Goal: Task Accomplishment & Management: Use online tool/utility

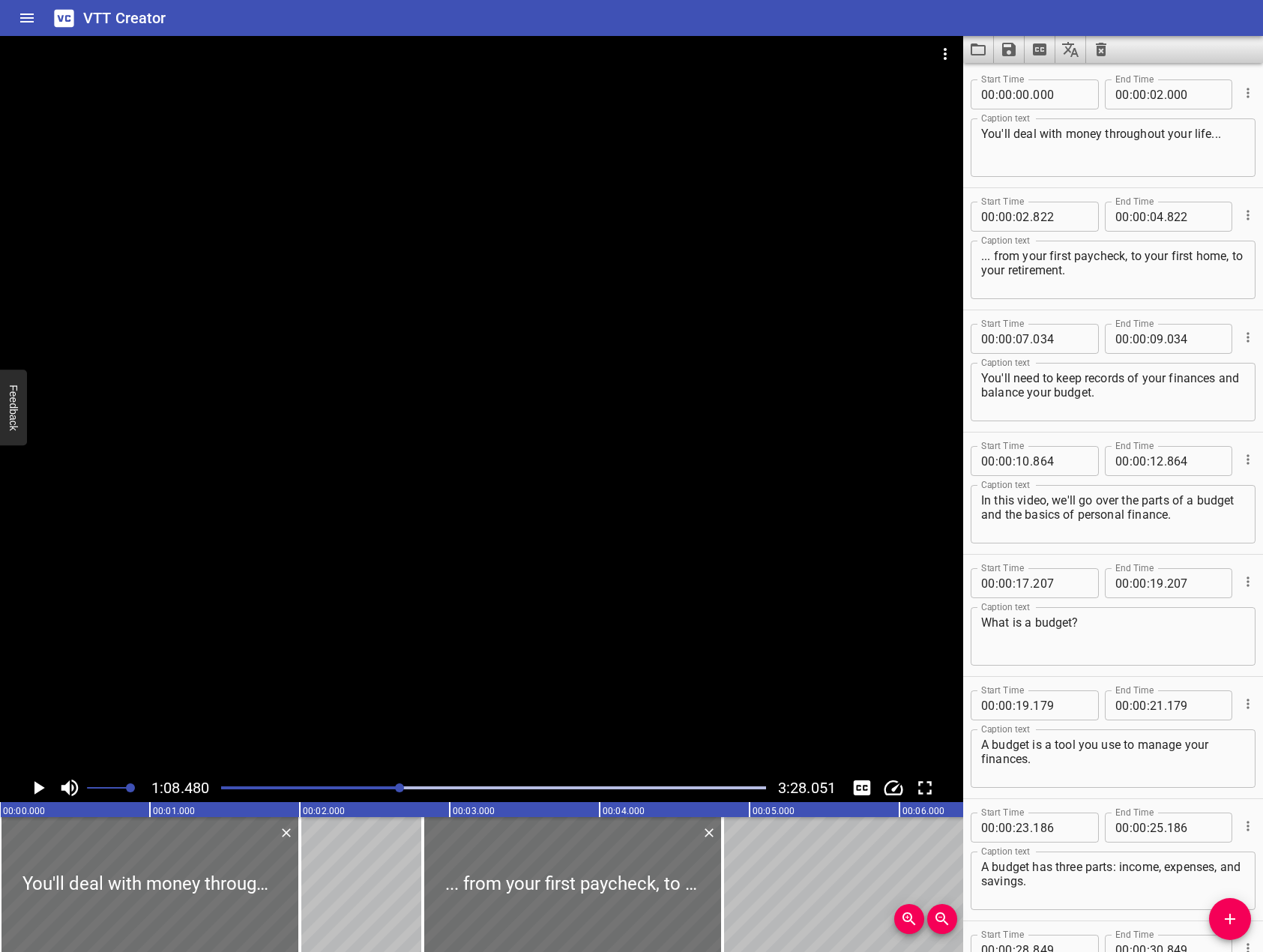
scroll to position [1259, 0]
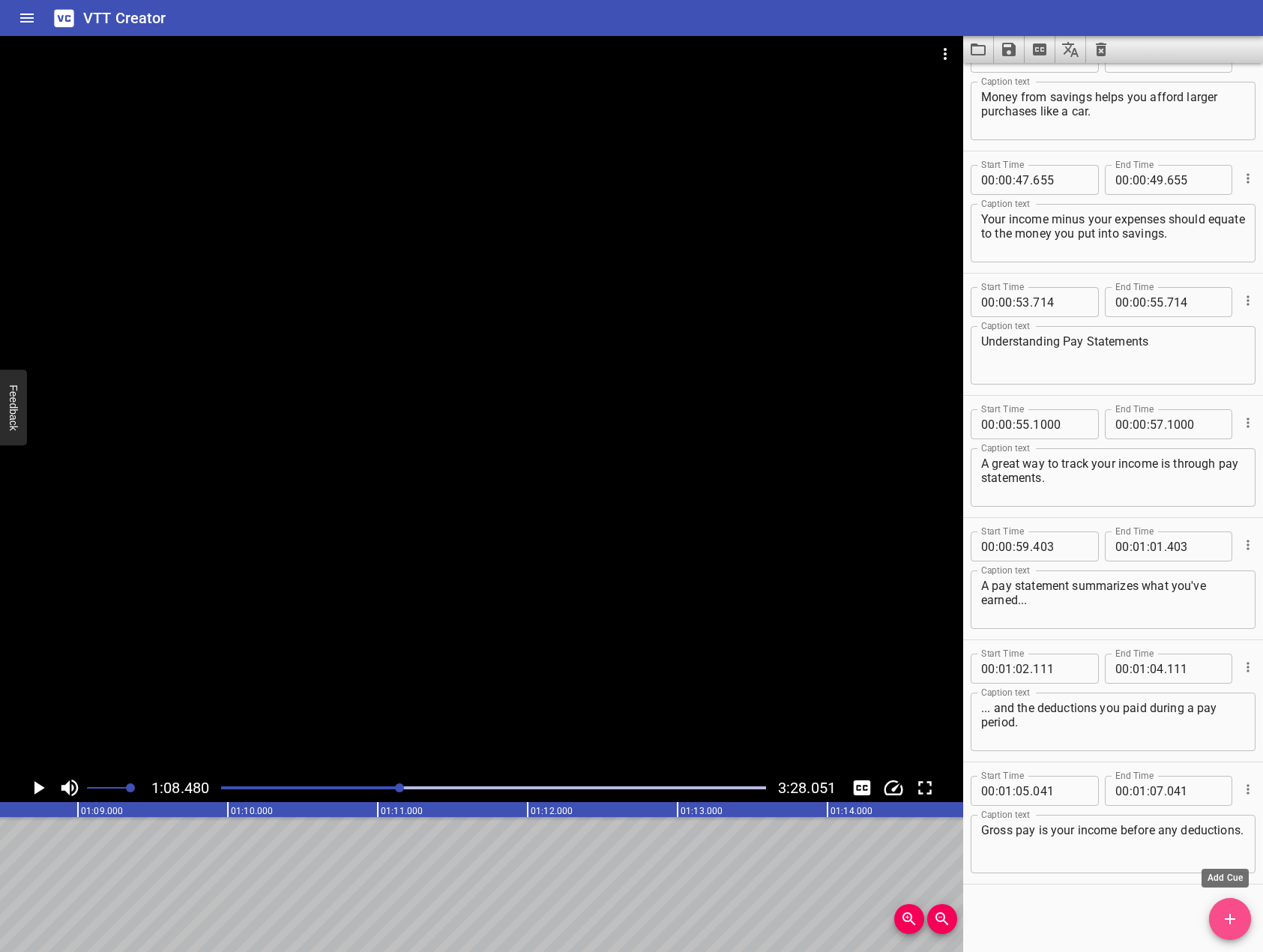
click at [1224, 911] on icon "Add Cue" at bounding box center [1230, 919] width 18 height 18
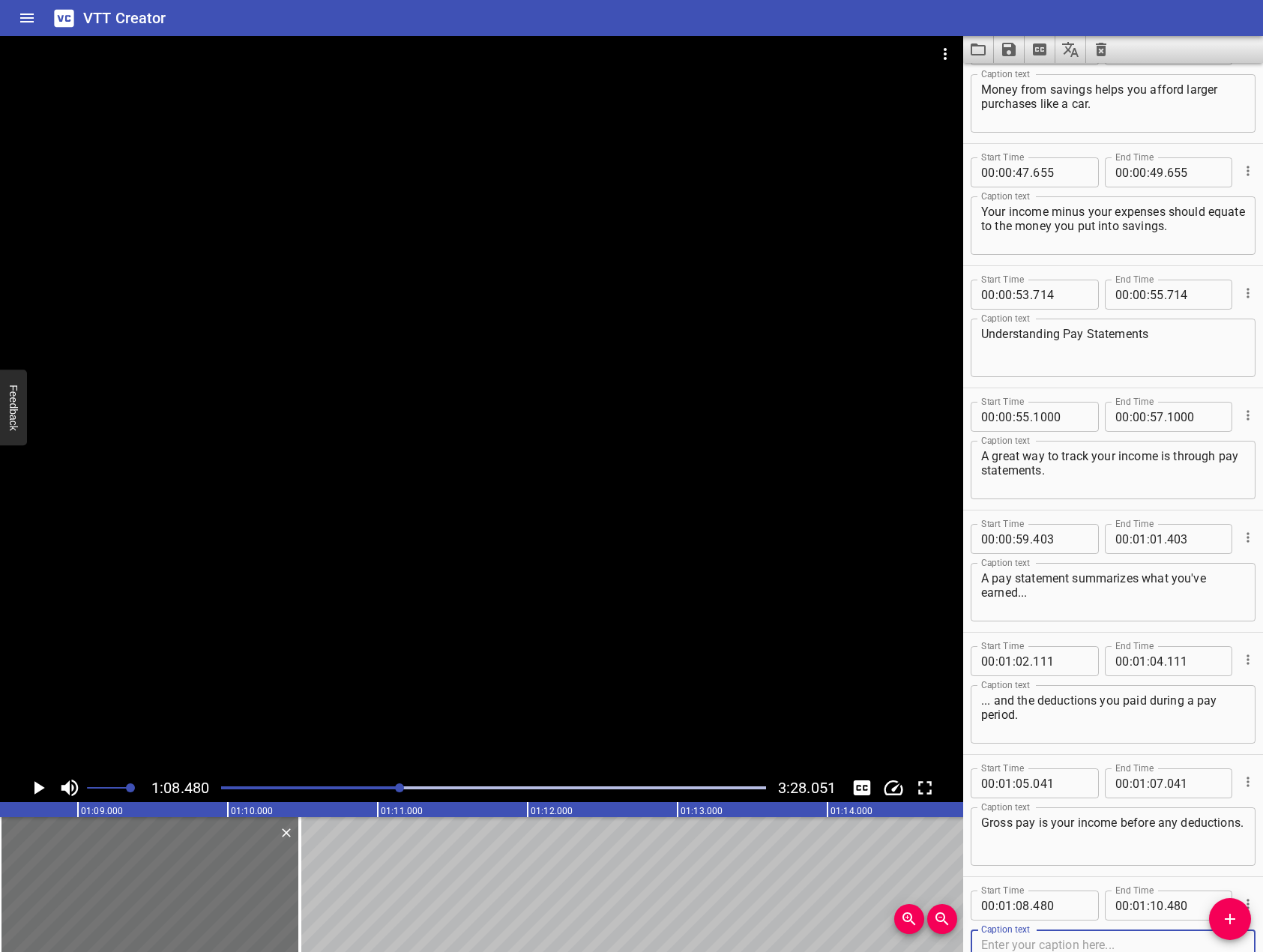
click at [593, 549] on div at bounding box center [481, 405] width 964 height 738
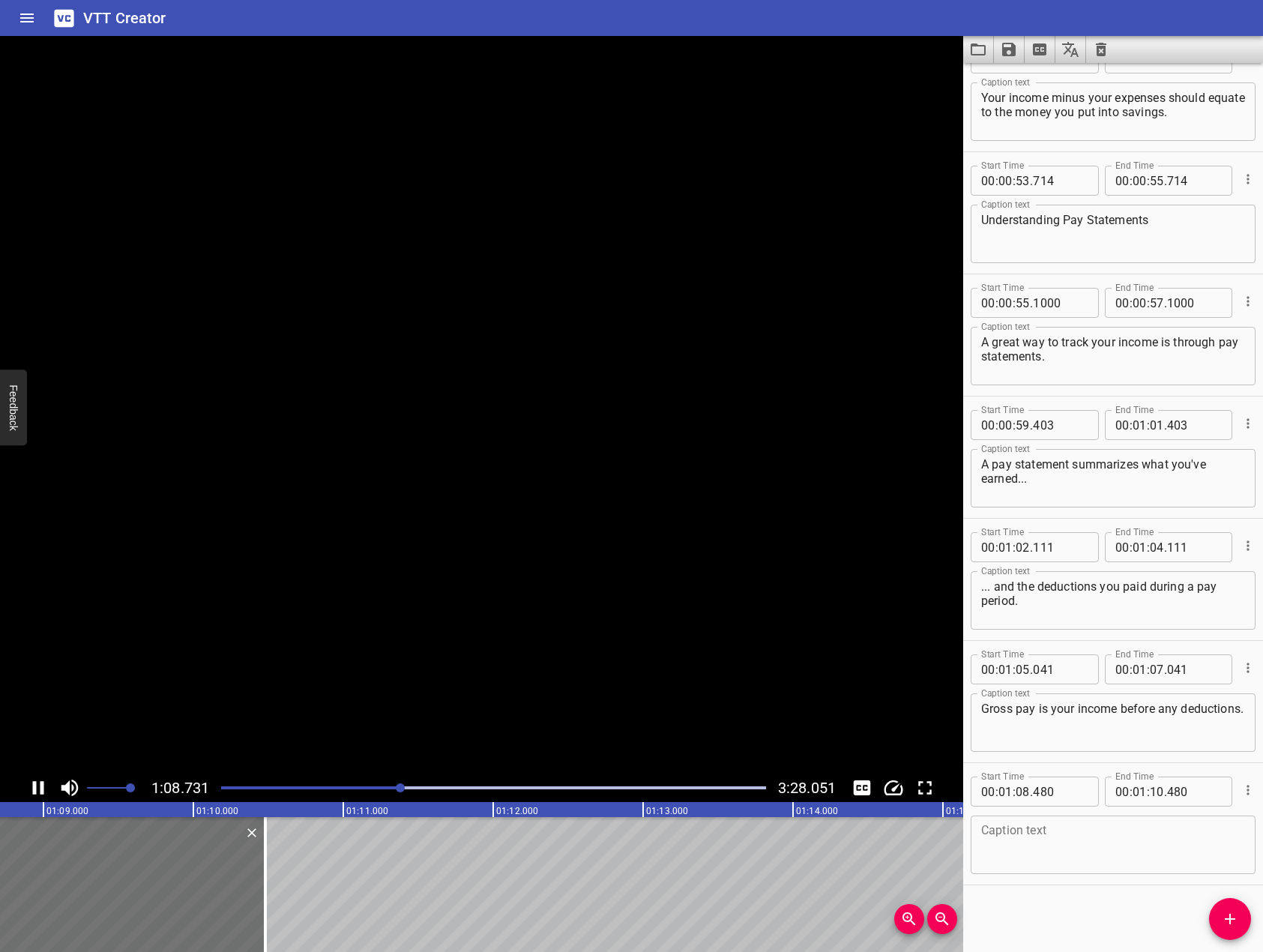
scroll to position [1381, 0]
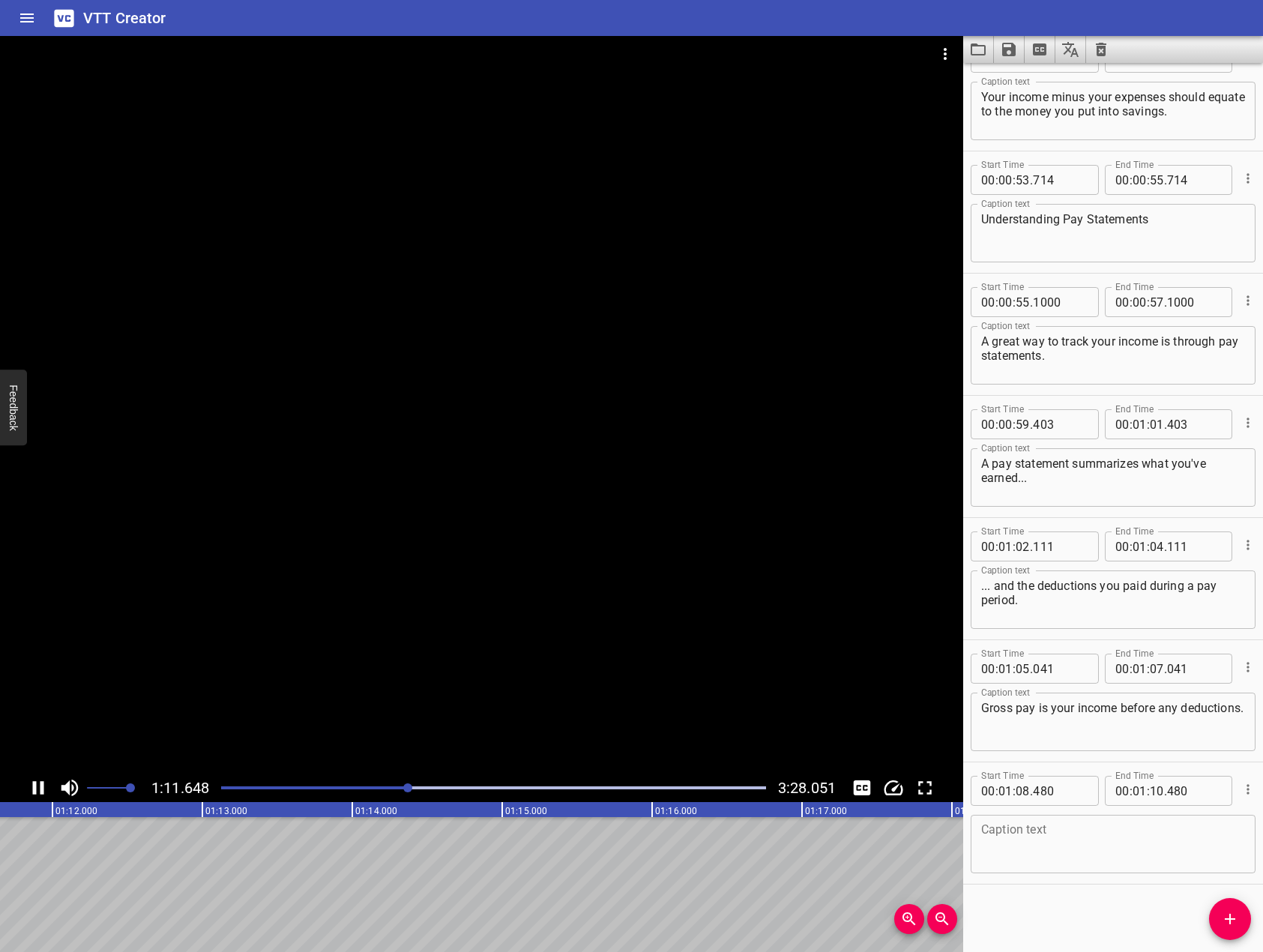
click at [512, 488] on div at bounding box center [481, 405] width 964 height 738
click at [1189, 835] on textarea at bounding box center [1113, 844] width 264 height 43
click at [1239, 921] on span "Add Cue" at bounding box center [1231, 919] width 42 height 18
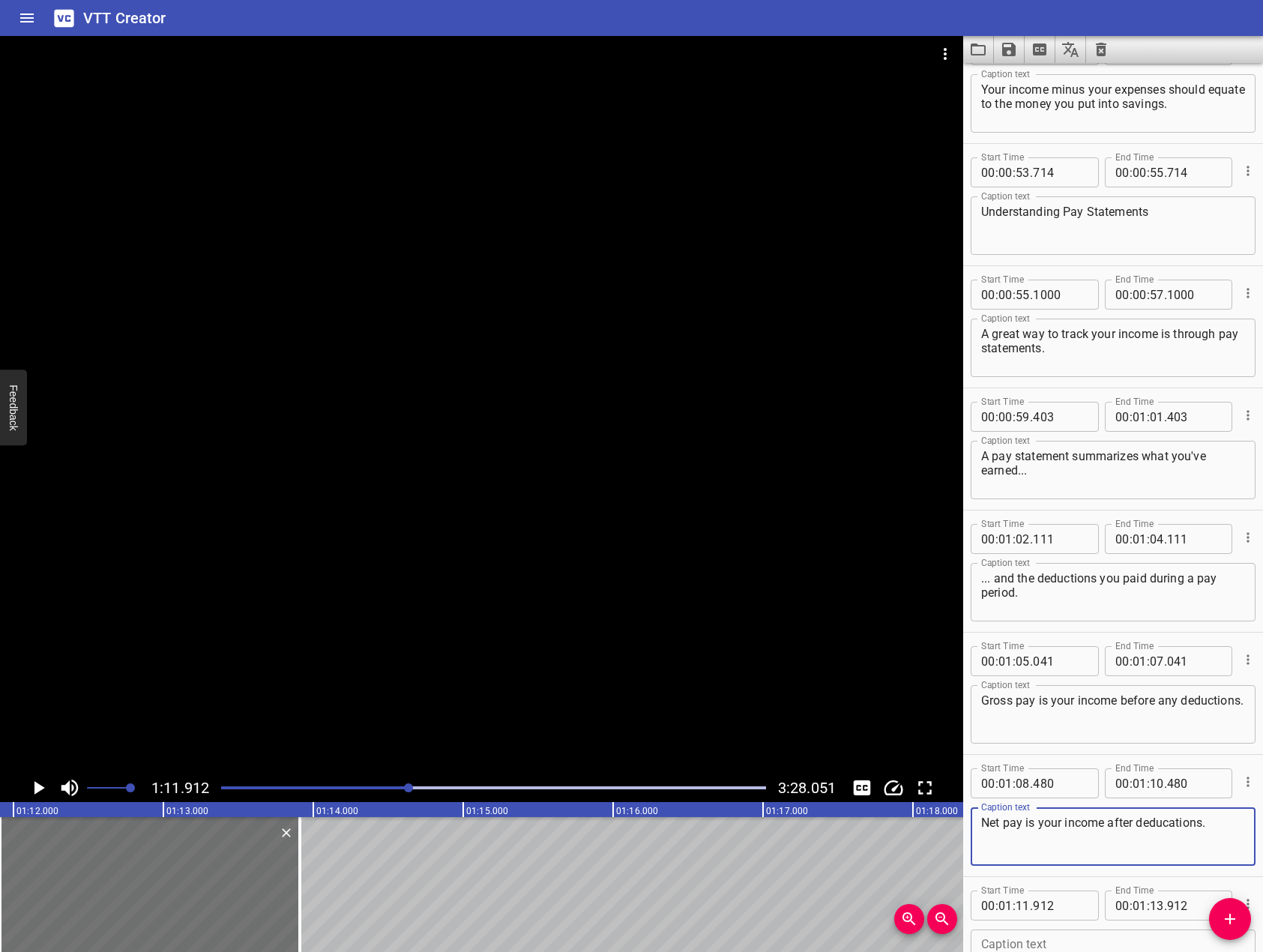
click at [1167, 817] on textarea "Net pay is your income after deducations." at bounding box center [1113, 837] width 264 height 43
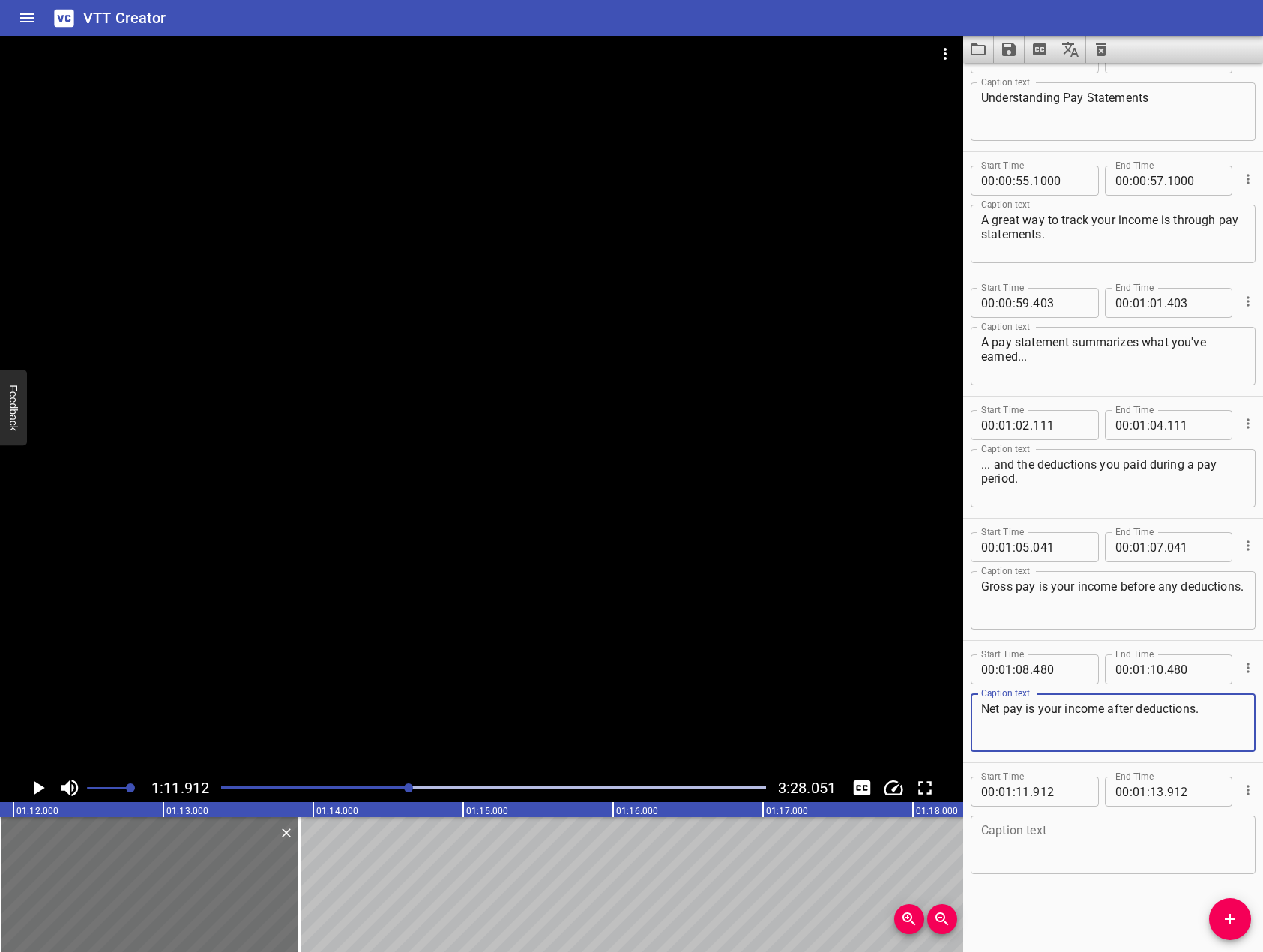
scroll to position [1503, 0]
type textarea "Net pay is your income after deductions."
click at [1101, 861] on textarea at bounding box center [1113, 844] width 264 height 43
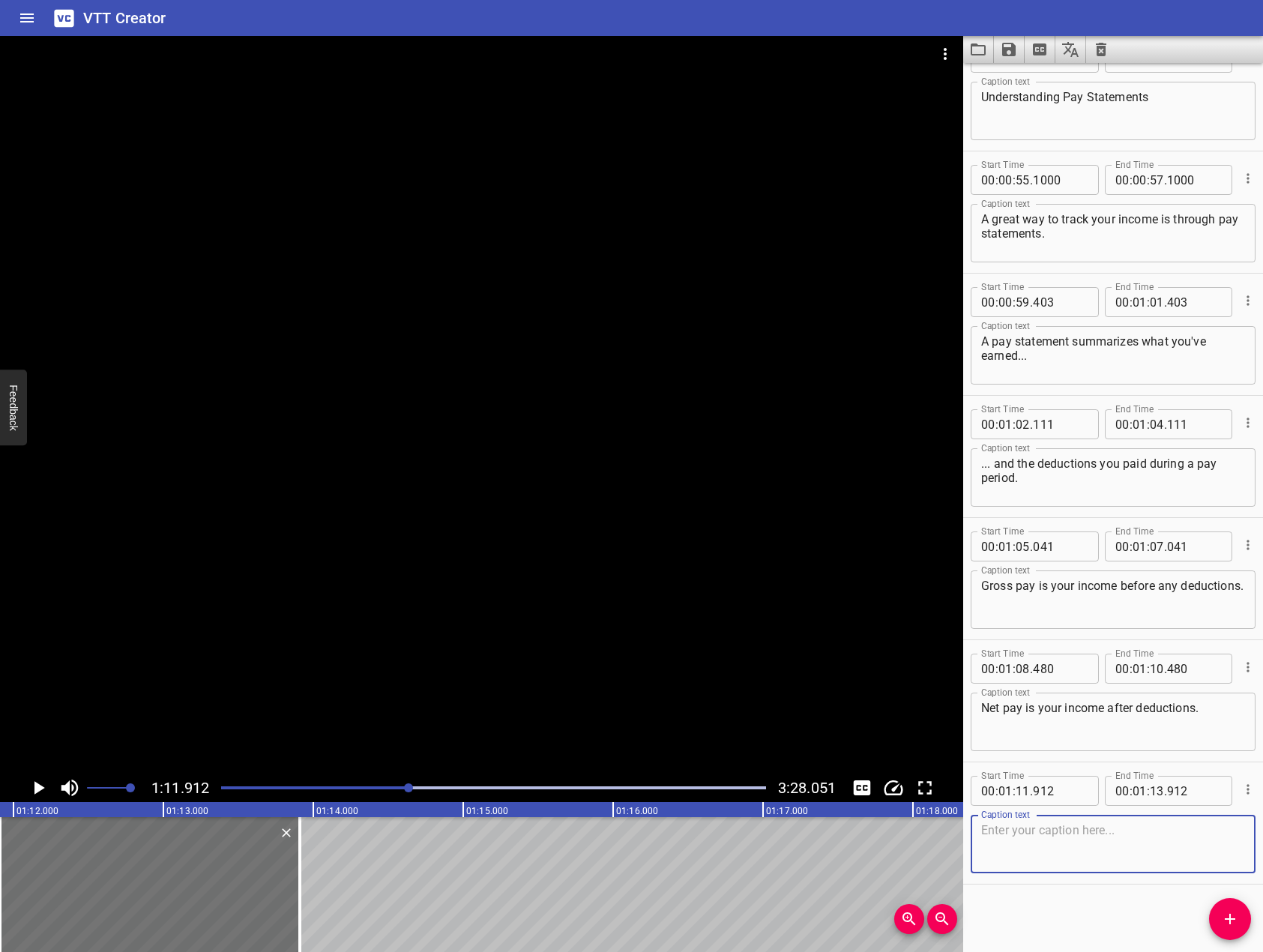
click at [557, 466] on div at bounding box center [481, 405] width 964 height 738
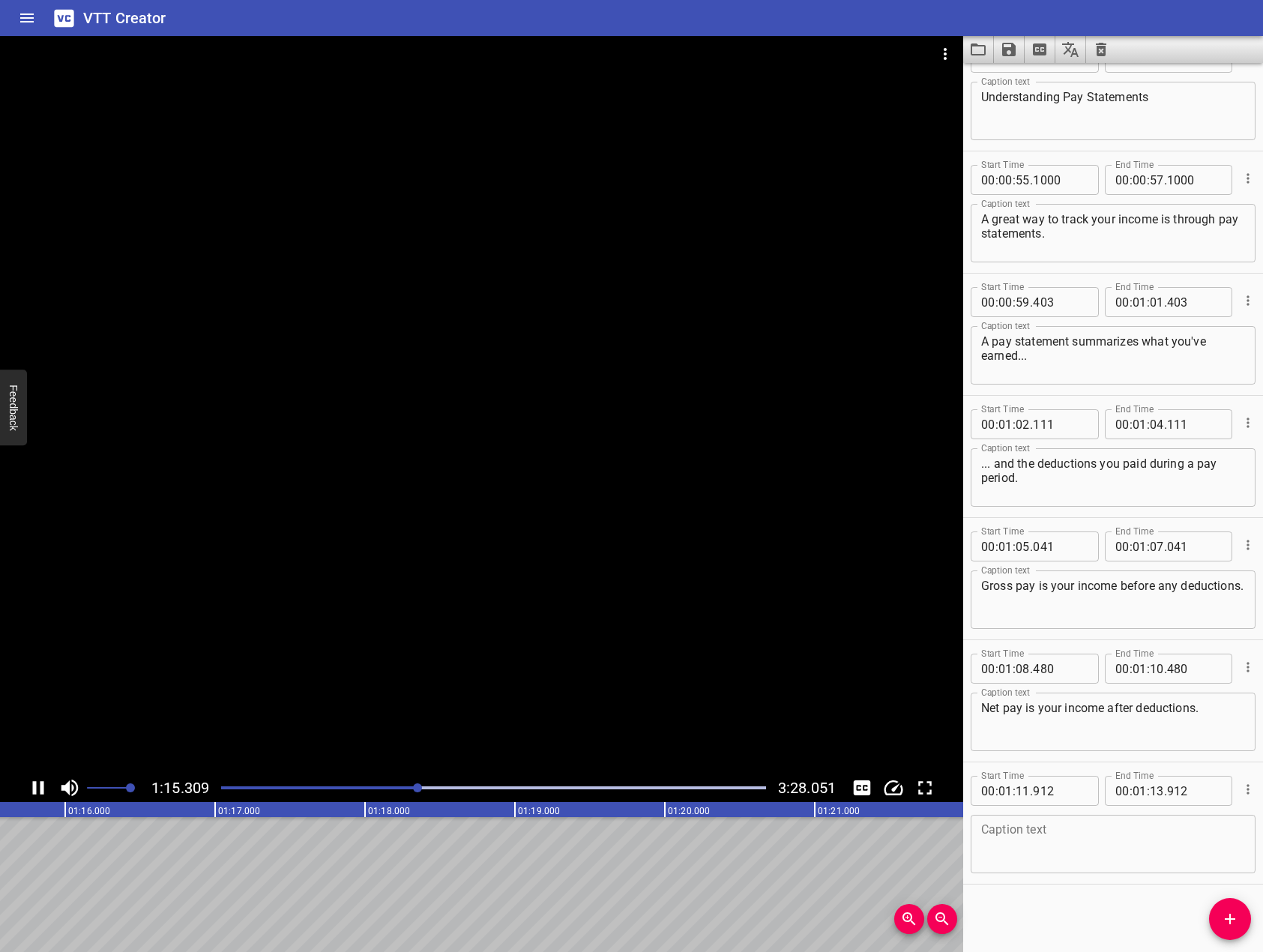
click at [37, 788] on icon "Play/Pause" at bounding box center [38, 788] width 23 height 23
click at [1077, 842] on textarea at bounding box center [1113, 844] width 264 height 43
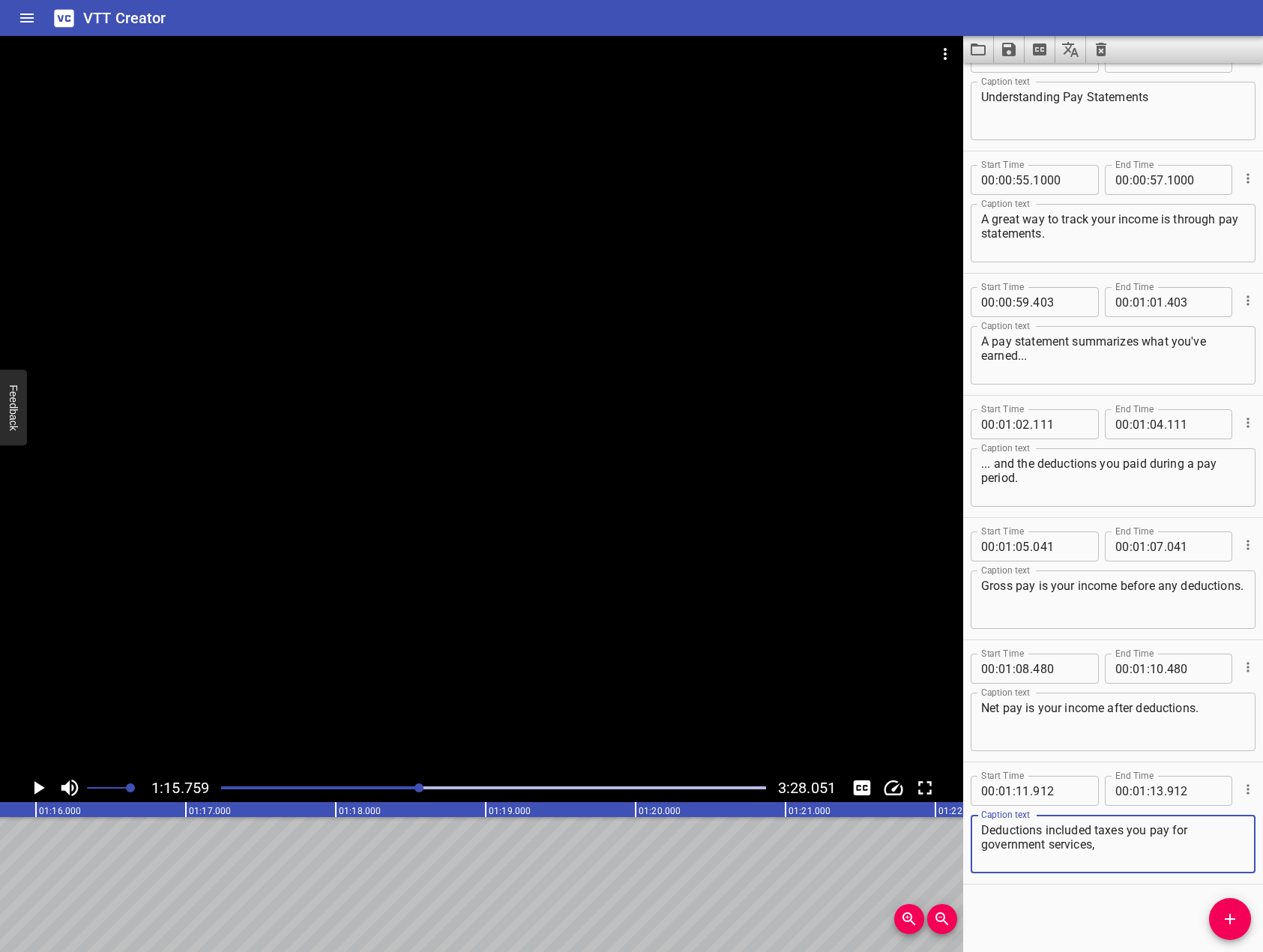
click at [203, 568] on div at bounding box center [481, 405] width 964 height 738
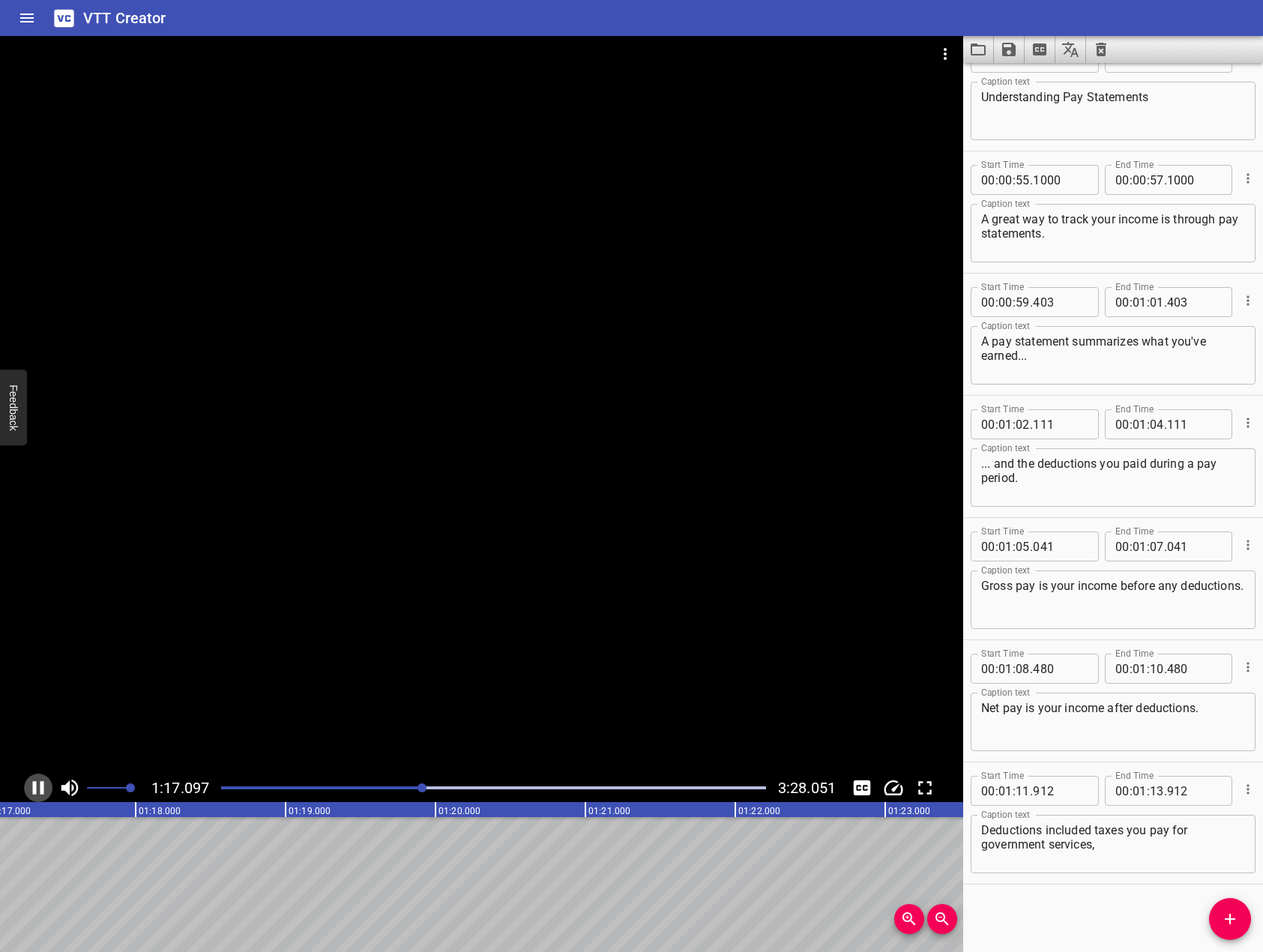
click at [38, 792] on icon "Play/Pause" at bounding box center [38, 788] width 23 height 23
click at [1135, 848] on textarea "Deductions included taxes you pay for government services," at bounding box center [1113, 844] width 264 height 43
type textarea "Deductions included taxes you pay for government services..."
click at [411, 782] on div at bounding box center [494, 788] width 563 height 21
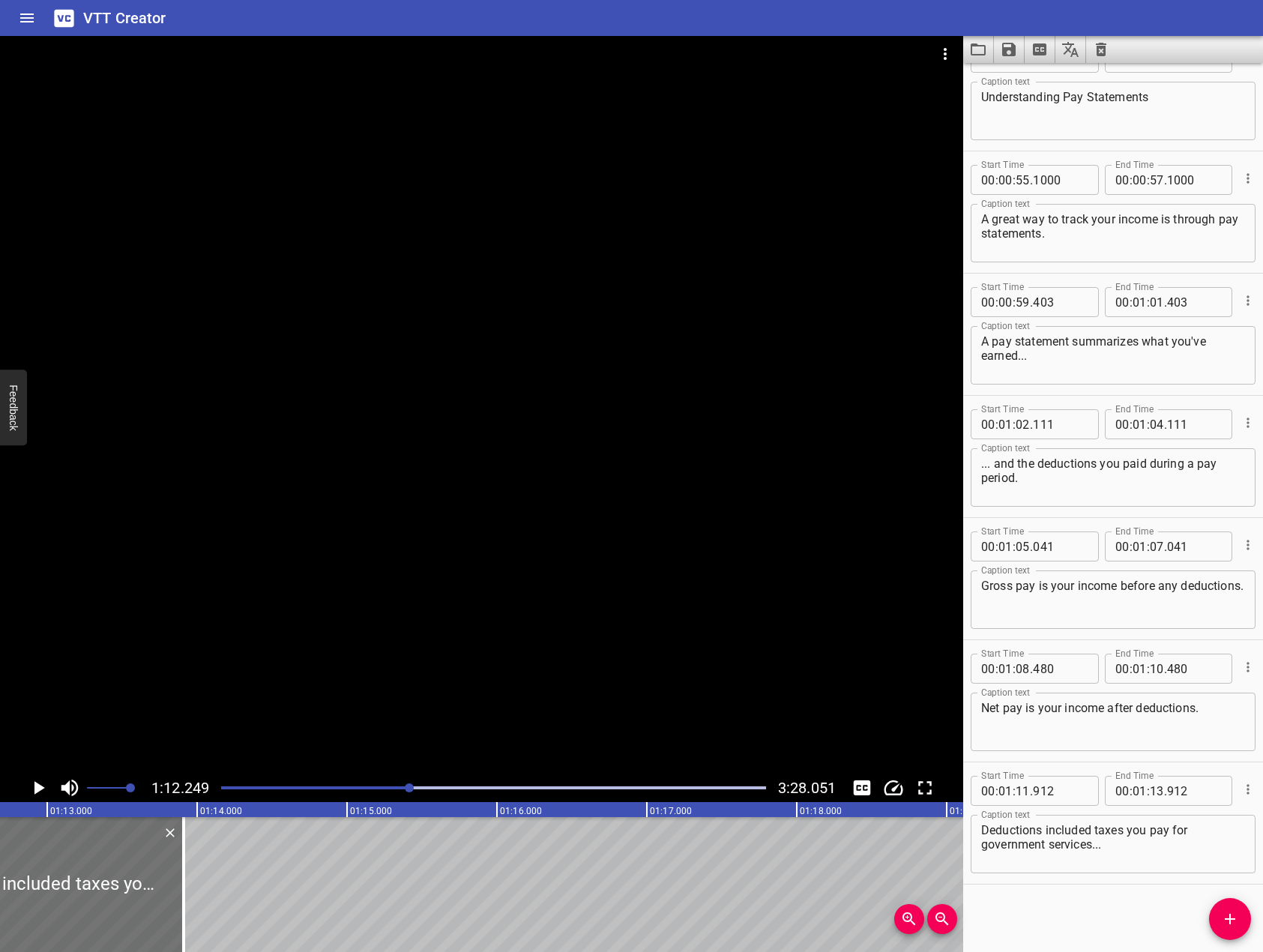
click at [362, 651] on div at bounding box center [481, 405] width 964 height 738
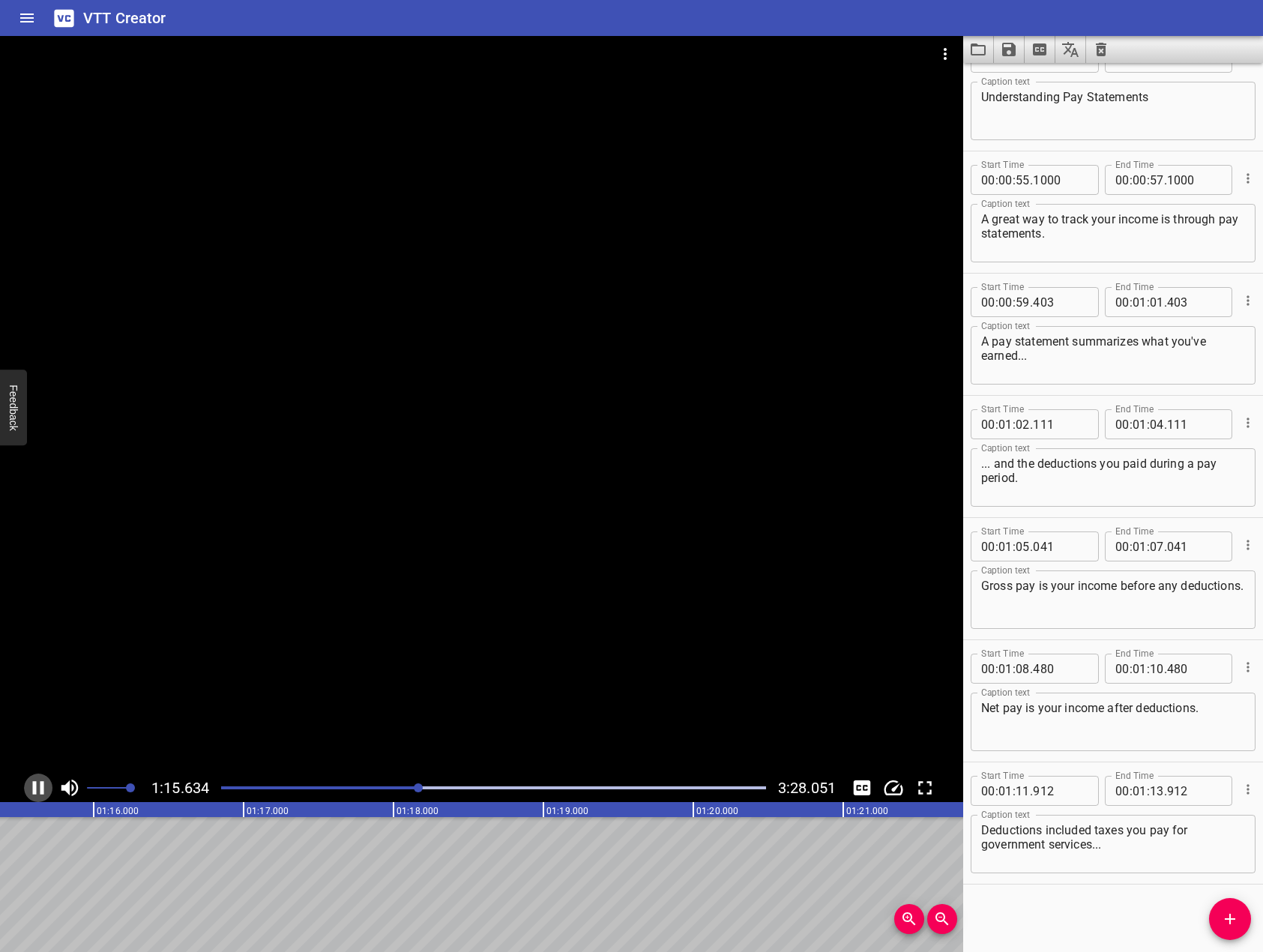
click at [39, 795] on icon "Play/Pause" at bounding box center [38, 788] width 23 height 23
click at [1210, 911] on span "Add Cue" at bounding box center [1231, 919] width 42 height 18
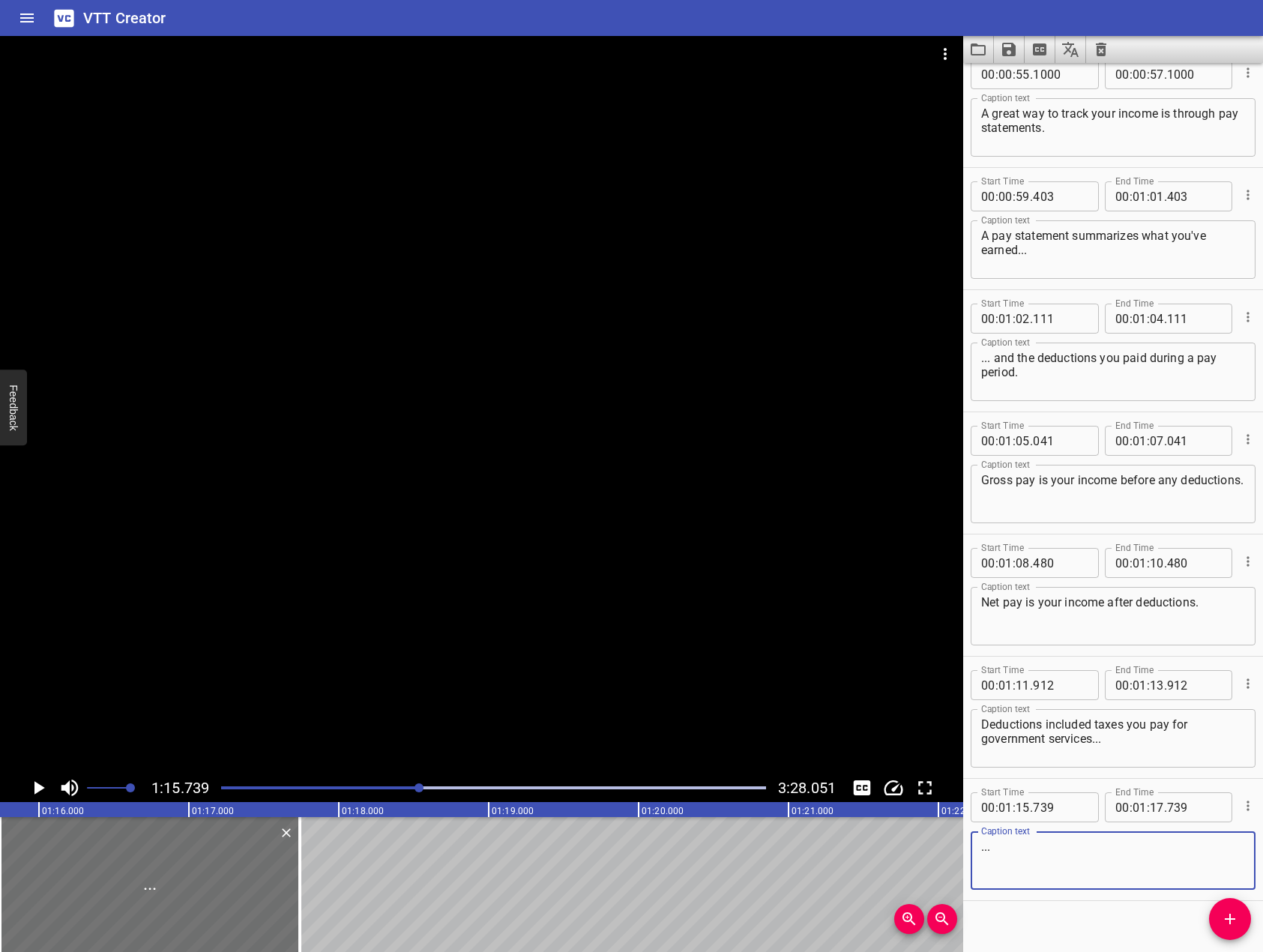
scroll to position [1625, 0]
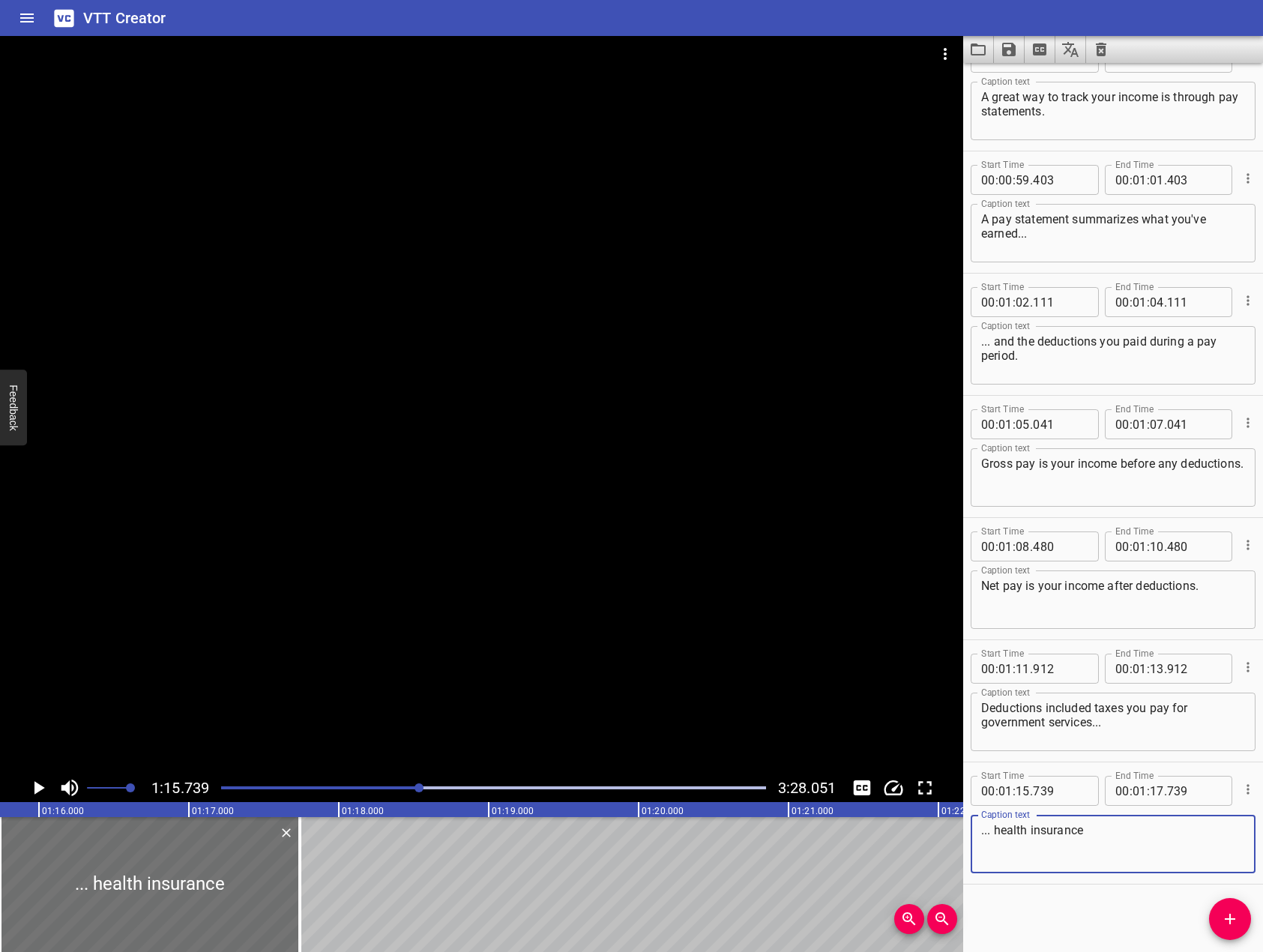
drag, startPoint x: 535, startPoint y: 550, endPoint x: 522, endPoint y: 521, distance: 31.8
click at [518, 519] on div at bounding box center [481, 405] width 964 height 738
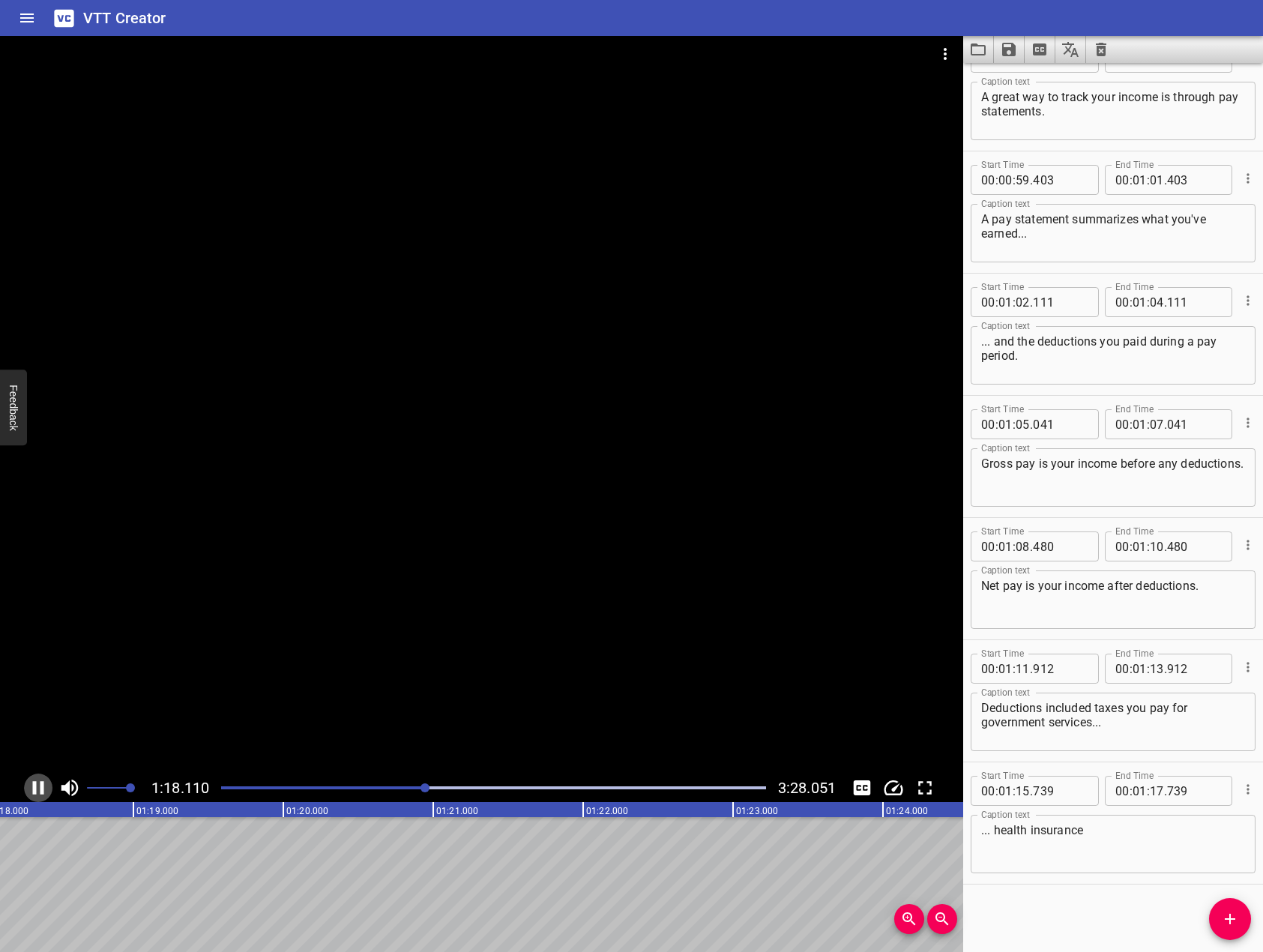
click at [43, 785] on icon "Play/Pause" at bounding box center [39, 788] width 11 height 13
click at [1104, 819] on div "... health insurance Caption text" at bounding box center [1113, 843] width 285 height 58
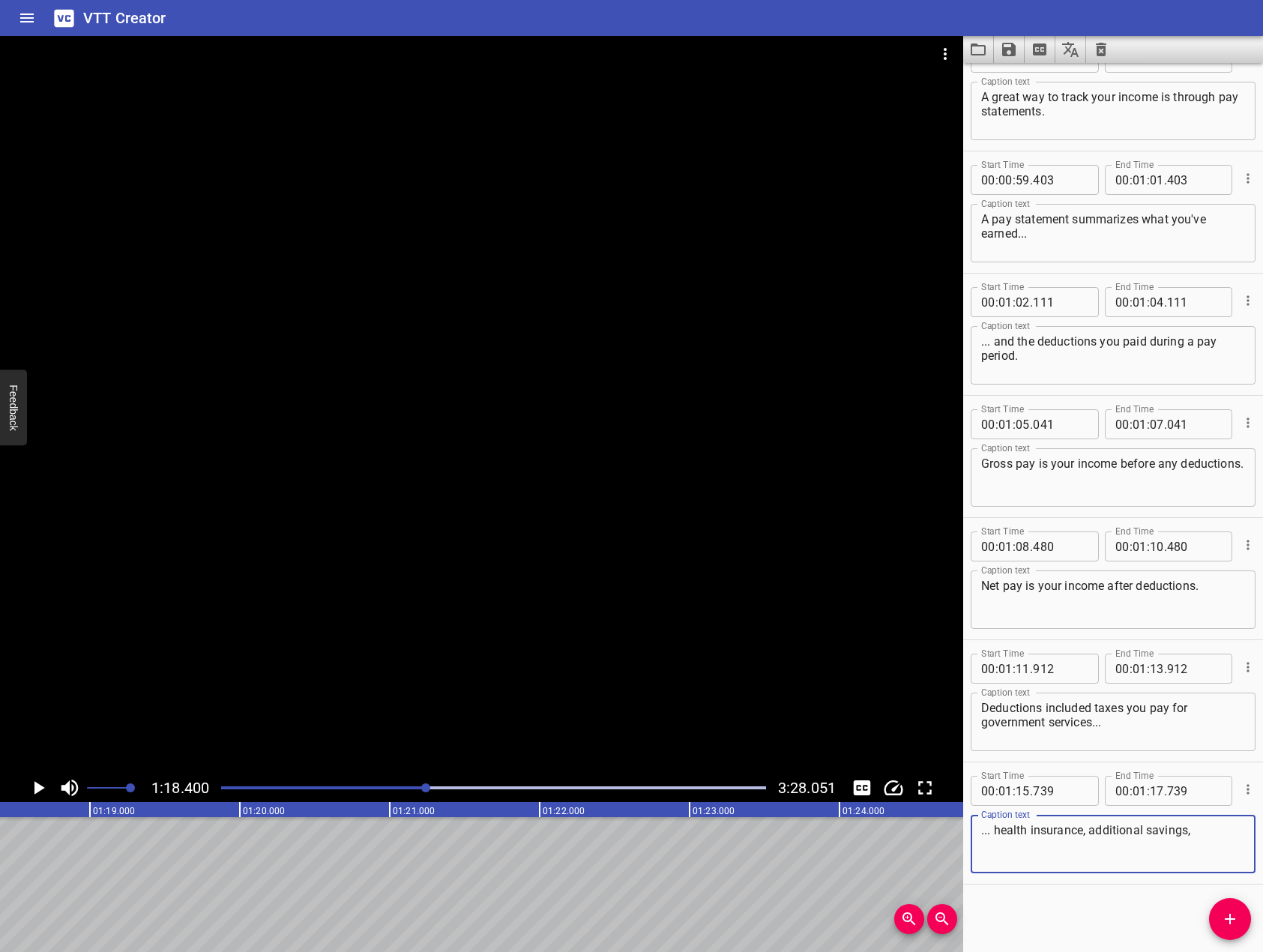
click at [574, 458] on div at bounding box center [481, 405] width 964 height 738
click at [38, 784] on icon "Play/Pause" at bounding box center [38, 788] width 23 height 23
click at [1196, 844] on textarea "... health insurance, additional savings," at bounding box center [1113, 844] width 264 height 43
type textarea "... health insurance, additional savings, like a 401k or retirement account."
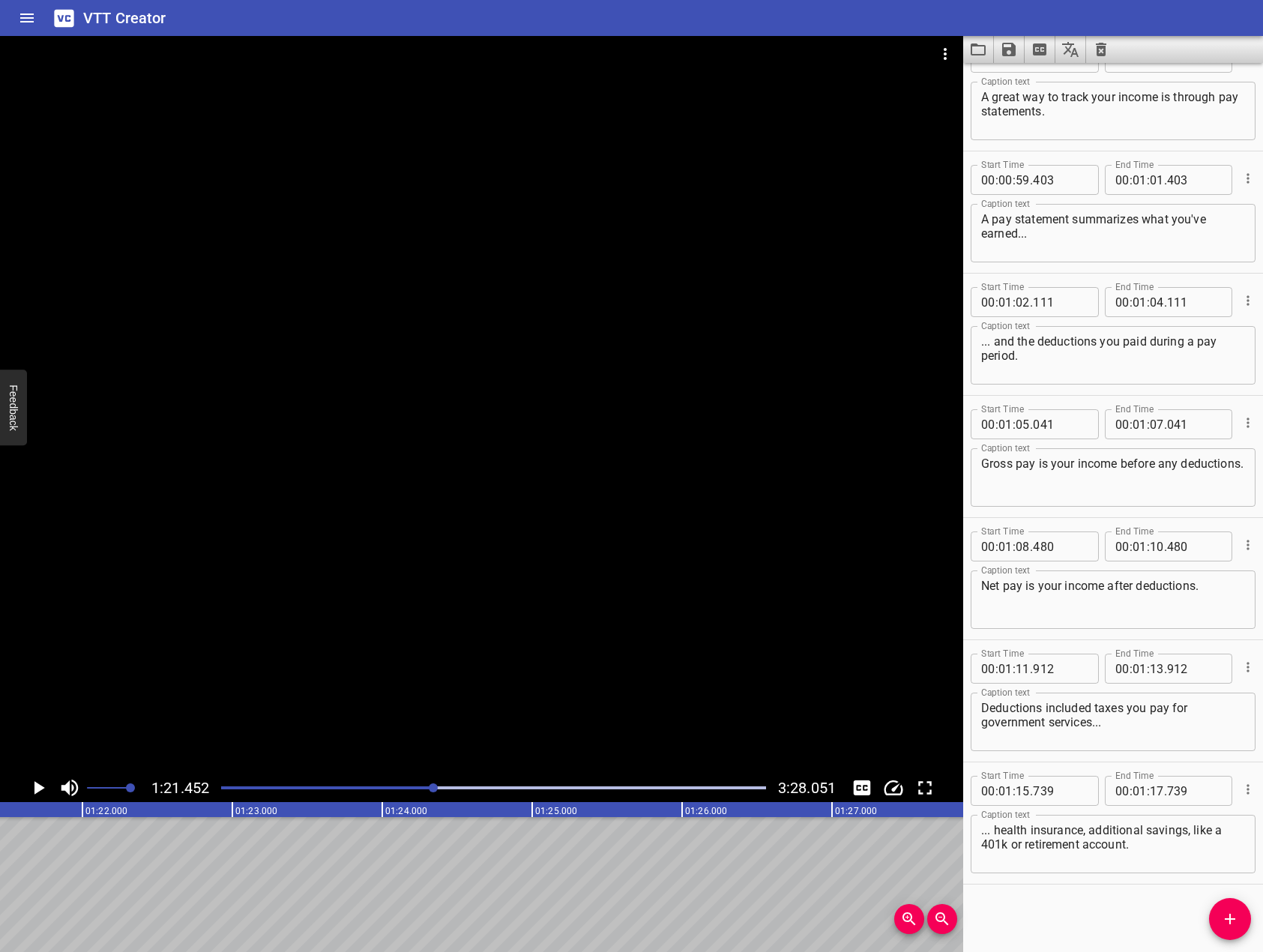
click at [427, 580] on div at bounding box center [481, 405] width 964 height 738
click at [431, 580] on div at bounding box center [481, 405] width 964 height 738
click at [1219, 904] on button "Add Cue" at bounding box center [1231, 919] width 42 height 42
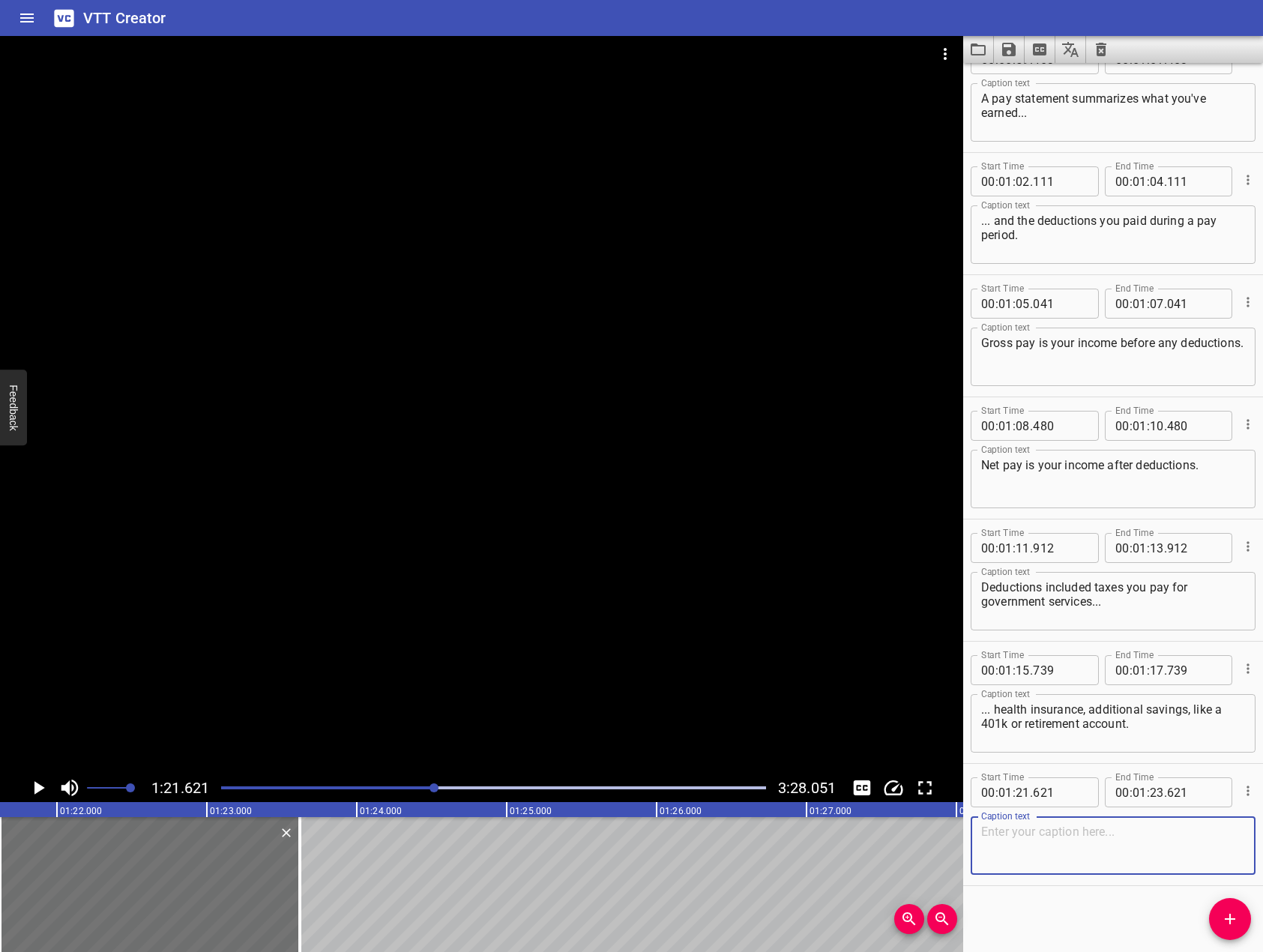
scroll to position [1747, 0]
click at [321, 580] on div at bounding box center [481, 405] width 964 height 738
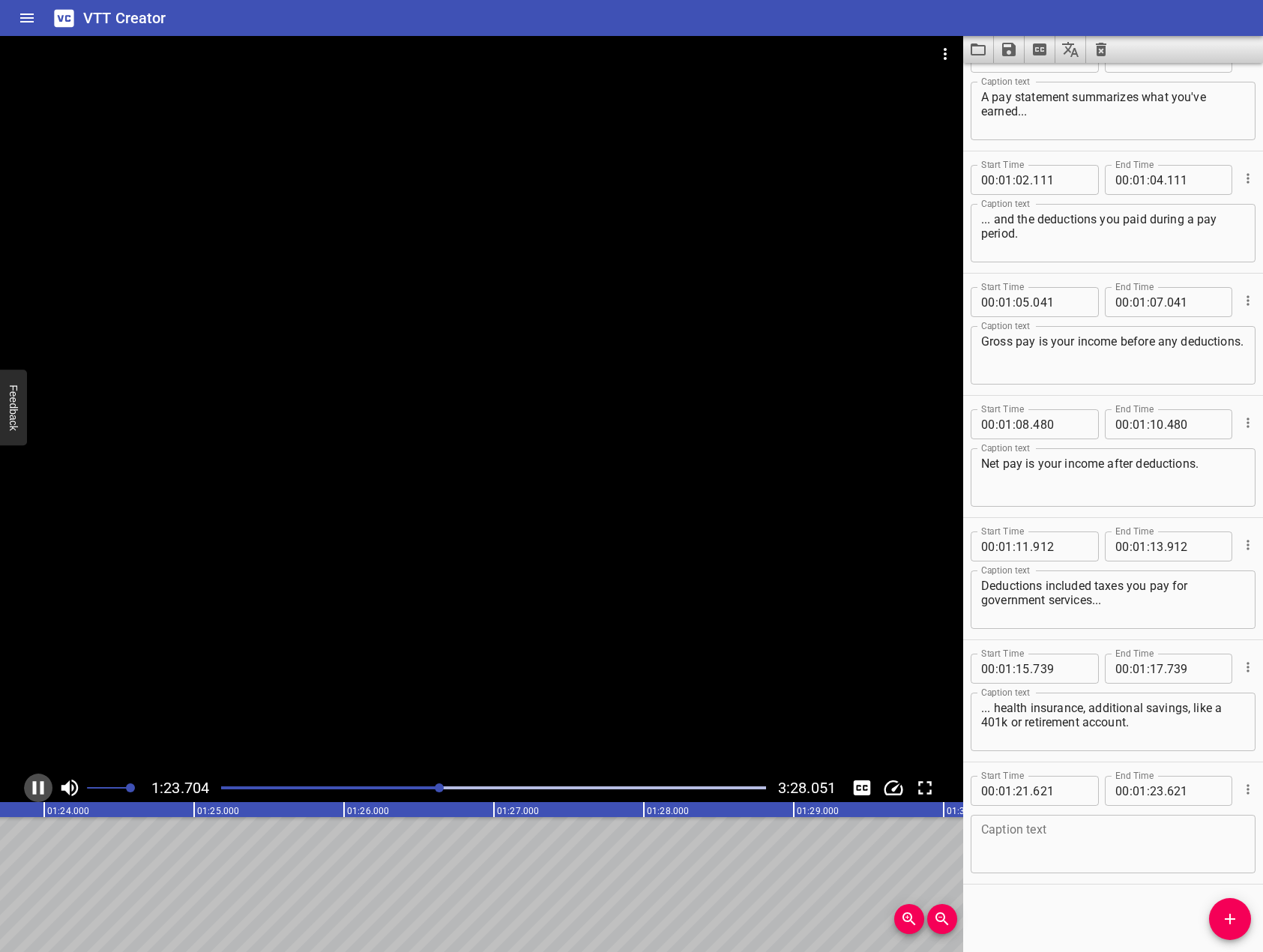
click at [33, 787] on icon "Play/Pause" at bounding box center [39, 788] width 11 height 13
click at [964, 834] on div "Start Time 00 : 01 : 21 . 621 Start Time End Time 00 : 01 : 23 . 621 End Time C…" at bounding box center [1113, 822] width 300 height 121
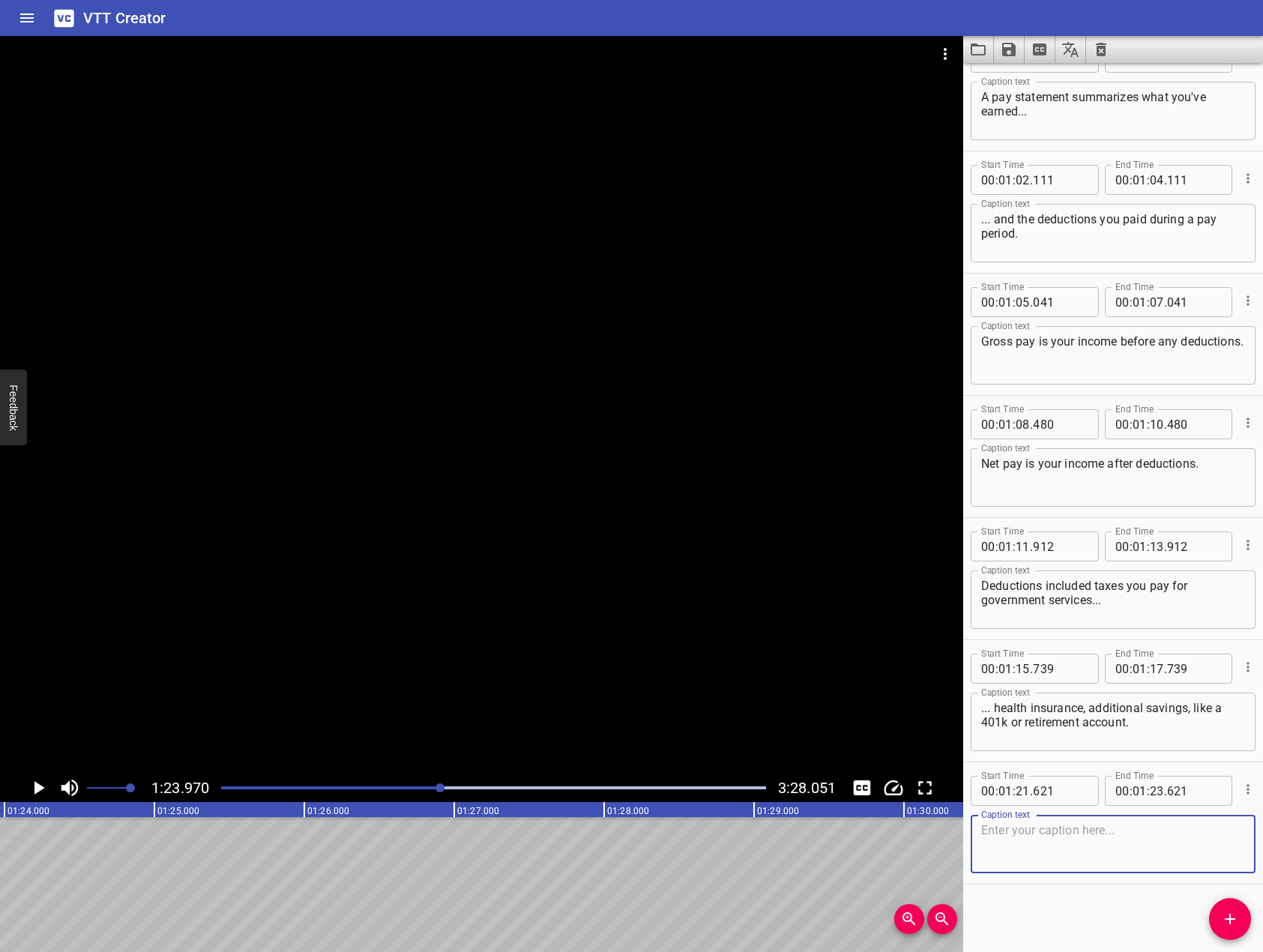
click at [1049, 827] on textarea at bounding box center [1113, 844] width 264 height 43
click at [639, 602] on div at bounding box center [481, 405] width 964 height 738
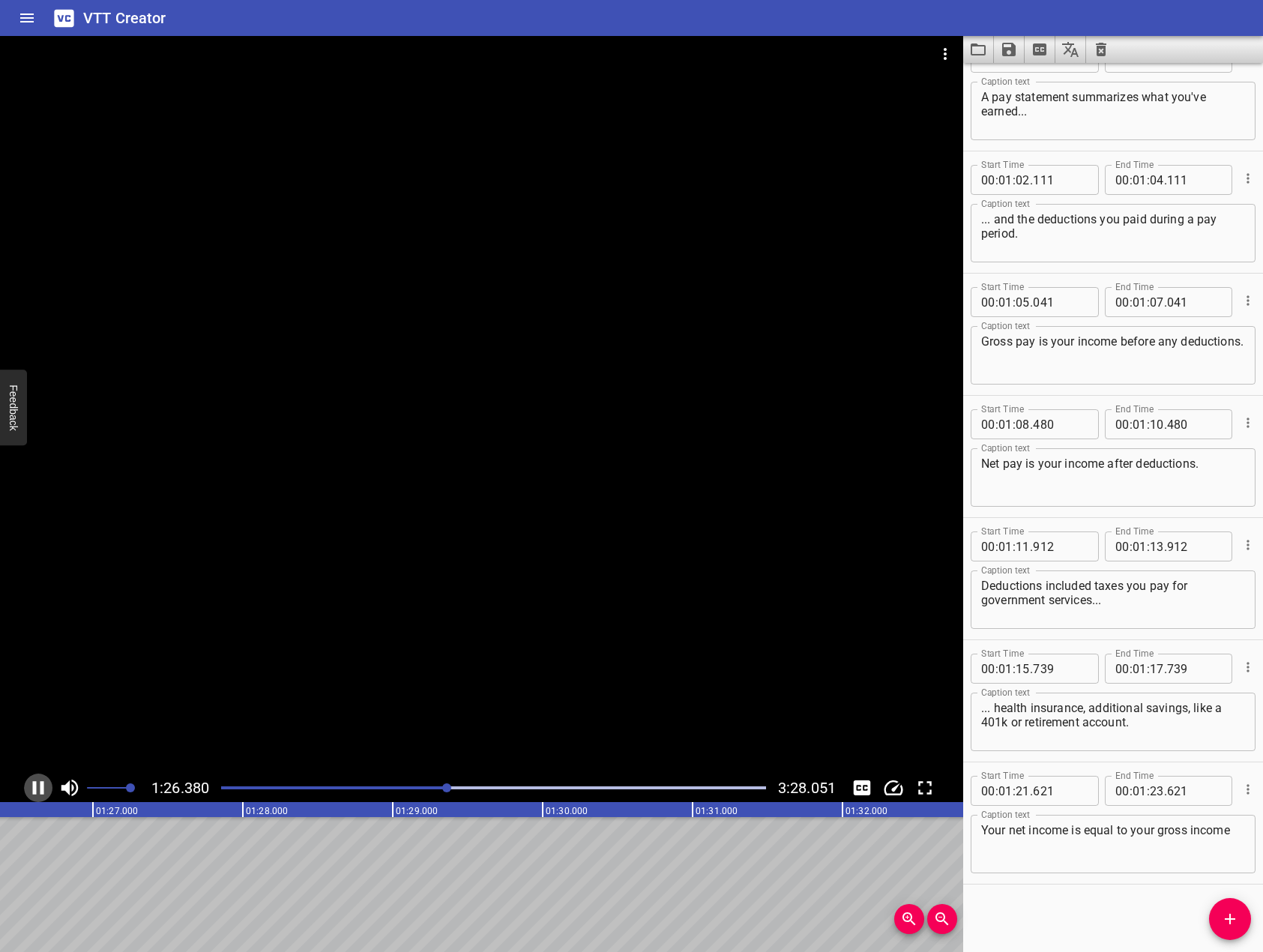
click at [42, 783] on icon "Play/Pause" at bounding box center [39, 788] width 11 height 13
drag, startPoint x: 1192, startPoint y: 834, endPoint x: 1263, endPoint y: 825, distance: 71.6
click at [1262, 825] on html "VTT Creator Caption Editor Batch Transcribe Login Sign Up Privacy Contact 1:26.…" at bounding box center [631, 476] width 1263 height 952
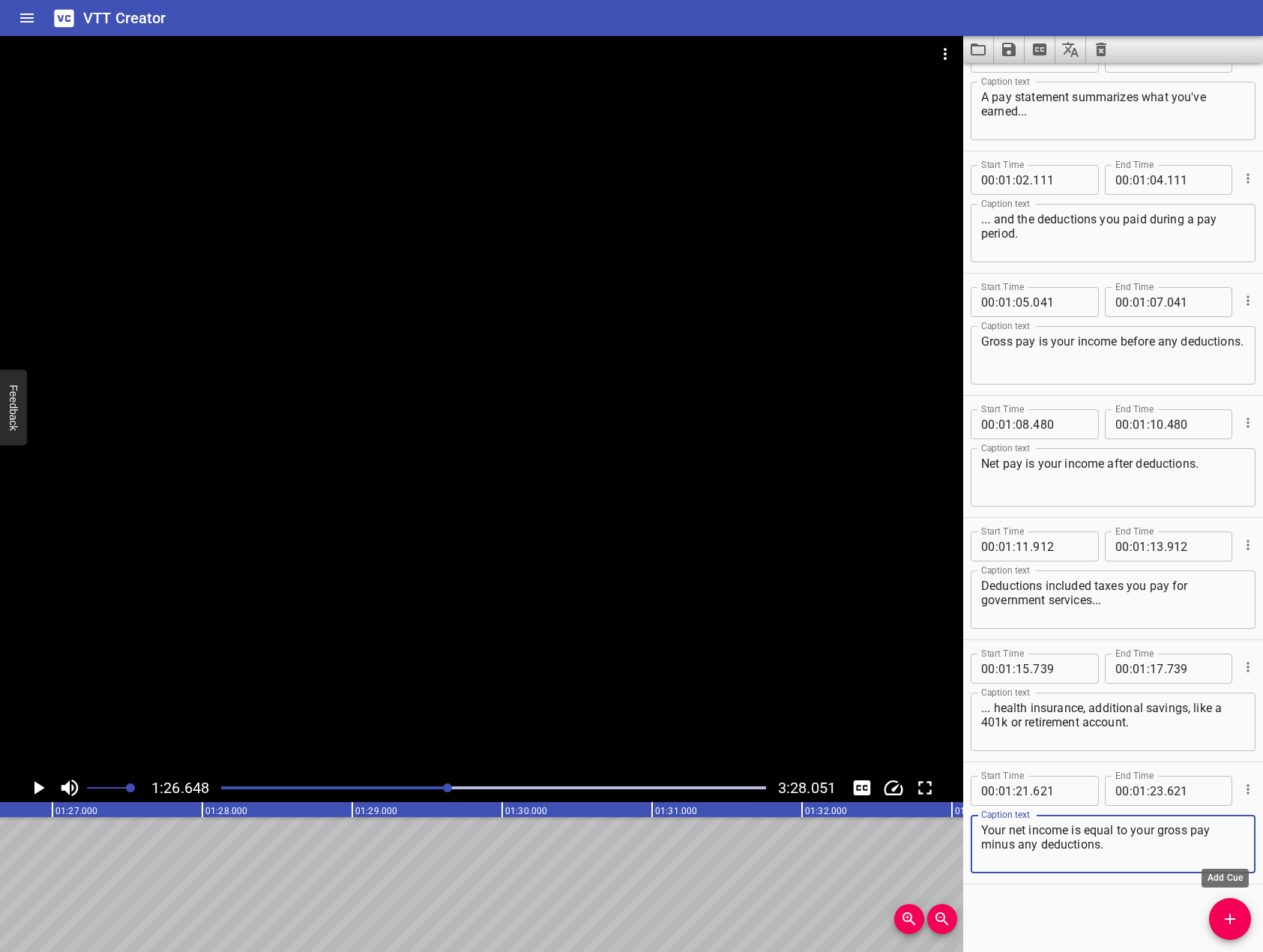
type textarea "Your net income is equal to your gross pay minus any deductions."
click at [1231, 926] on icon "Add Cue" at bounding box center [1230, 919] width 18 height 18
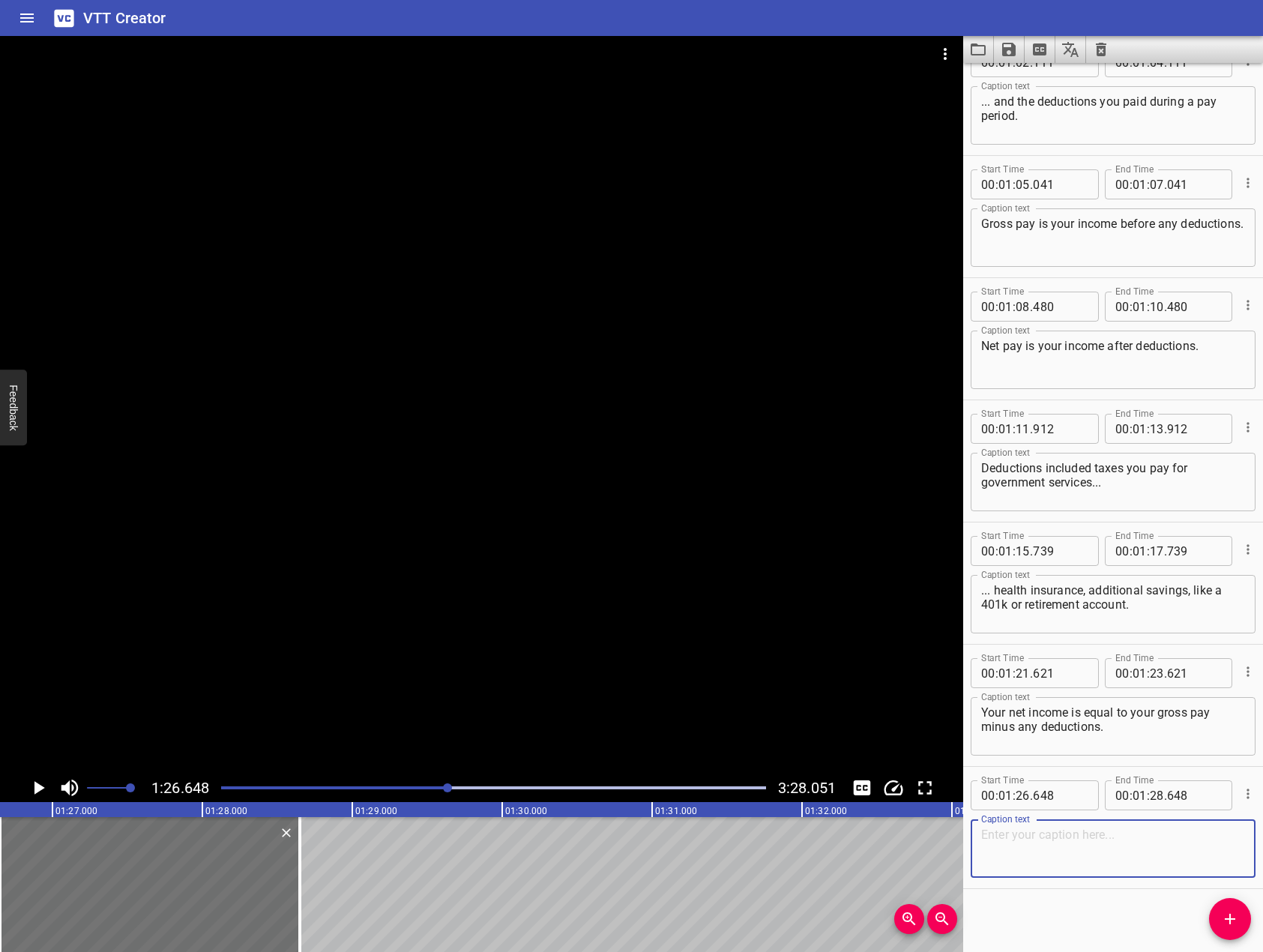
scroll to position [1870, 0]
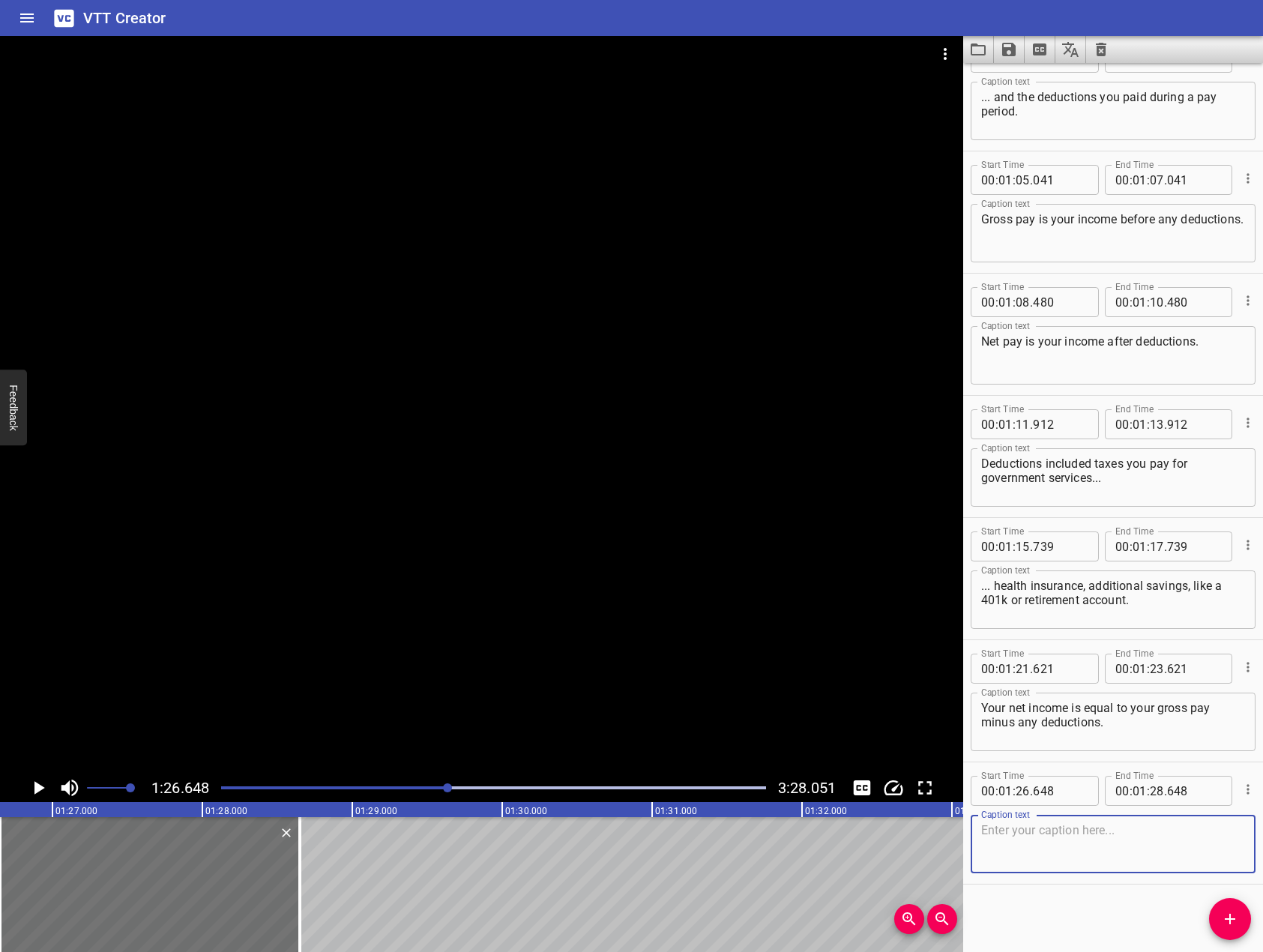
click at [583, 580] on div at bounding box center [481, 405] width 964 height 738
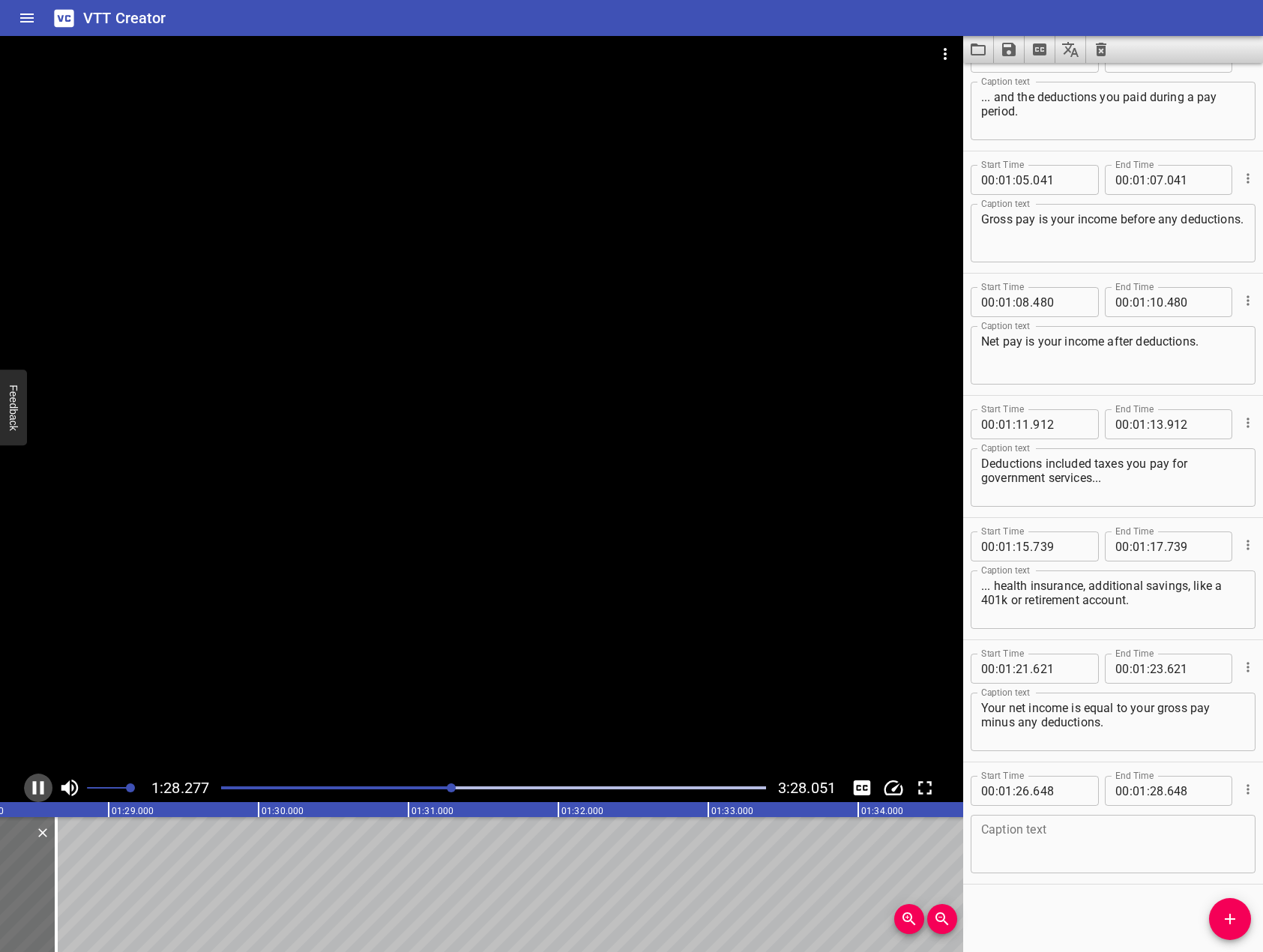
click at [40, 788] on icon "Play/Pause" at bounding box center [38, 788] width 23 height 23
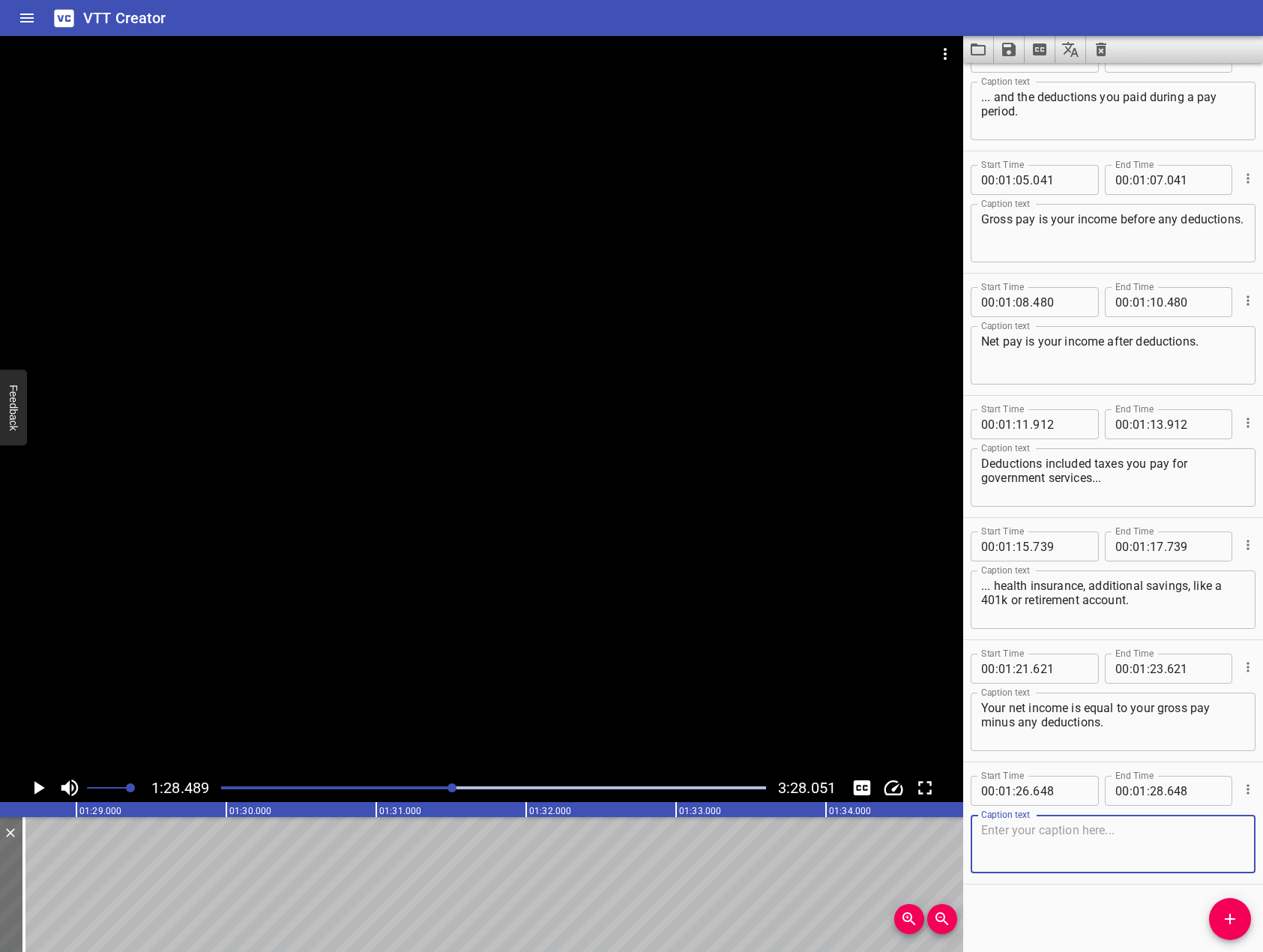
click at [1142, 836] on textarea at bounding box center [1113, 844] width 264 height 43
click at [676, 495] on div at bounding box center [481, 405] width 964 height 738
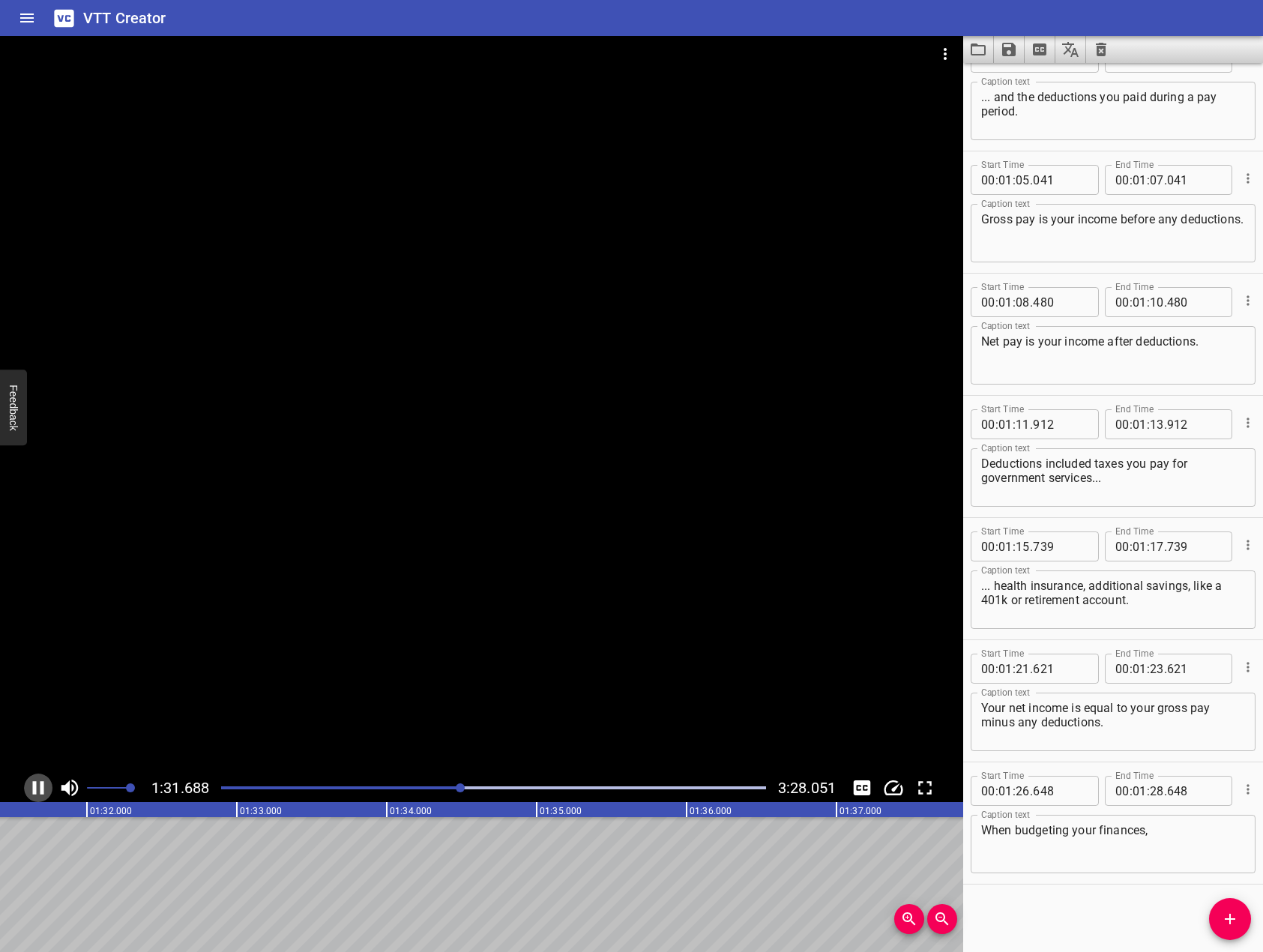
click at [40, 788] on icon "Play/Pause" at bounding box center [38, 788] width 23 height 23
click at [1239, 851] on div "When budgeting your finances, Caption text" at bounding box center [1113, 843] width 285 height 58
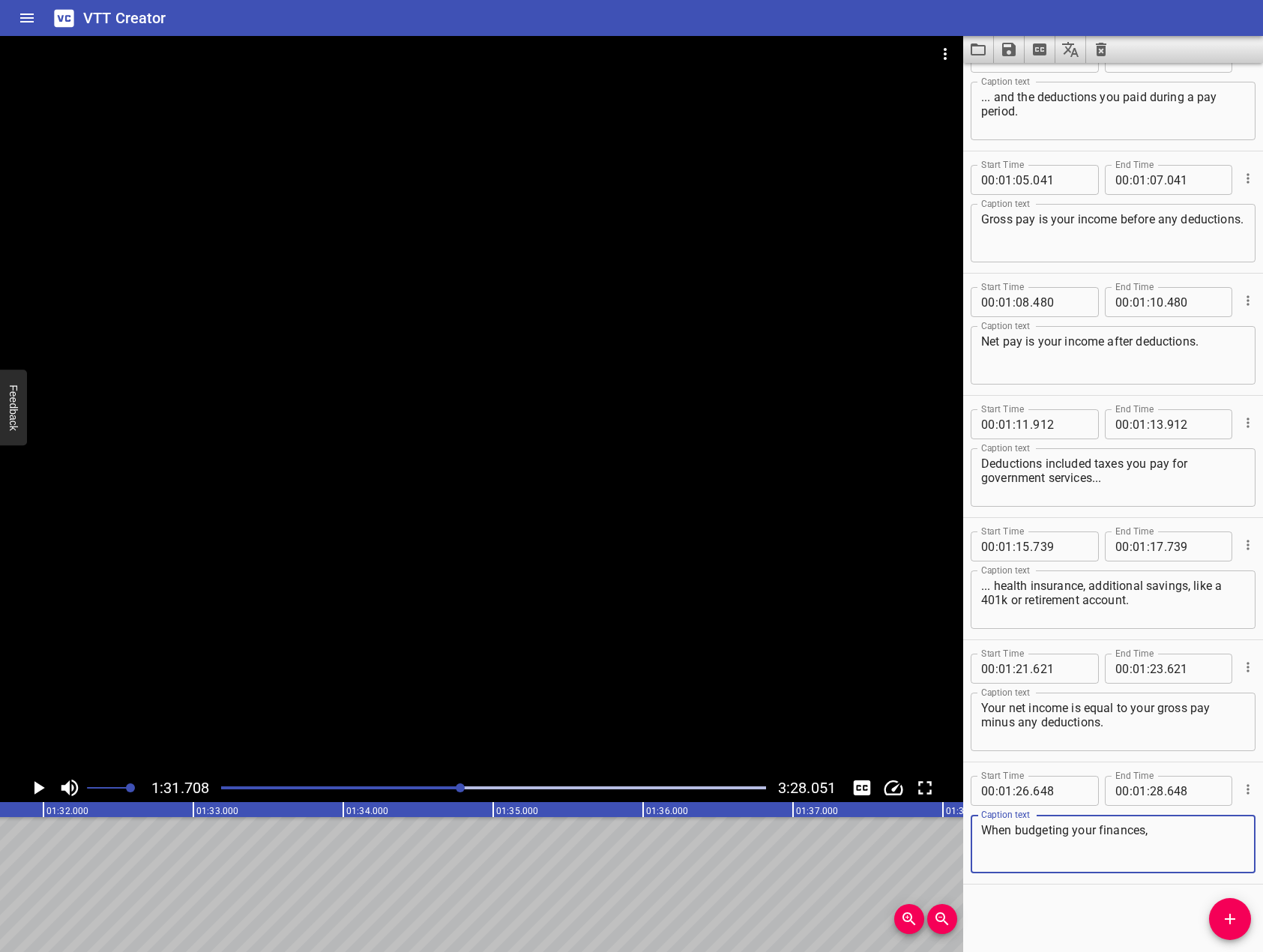
click at [1206, 844] on textarea "When budgeting your finances," at bounding box center [1113, 844] width 264 height 43
click at [1229, 923] on icon "Add Cue" at bounding box center [1230, 919] width 18 height 18
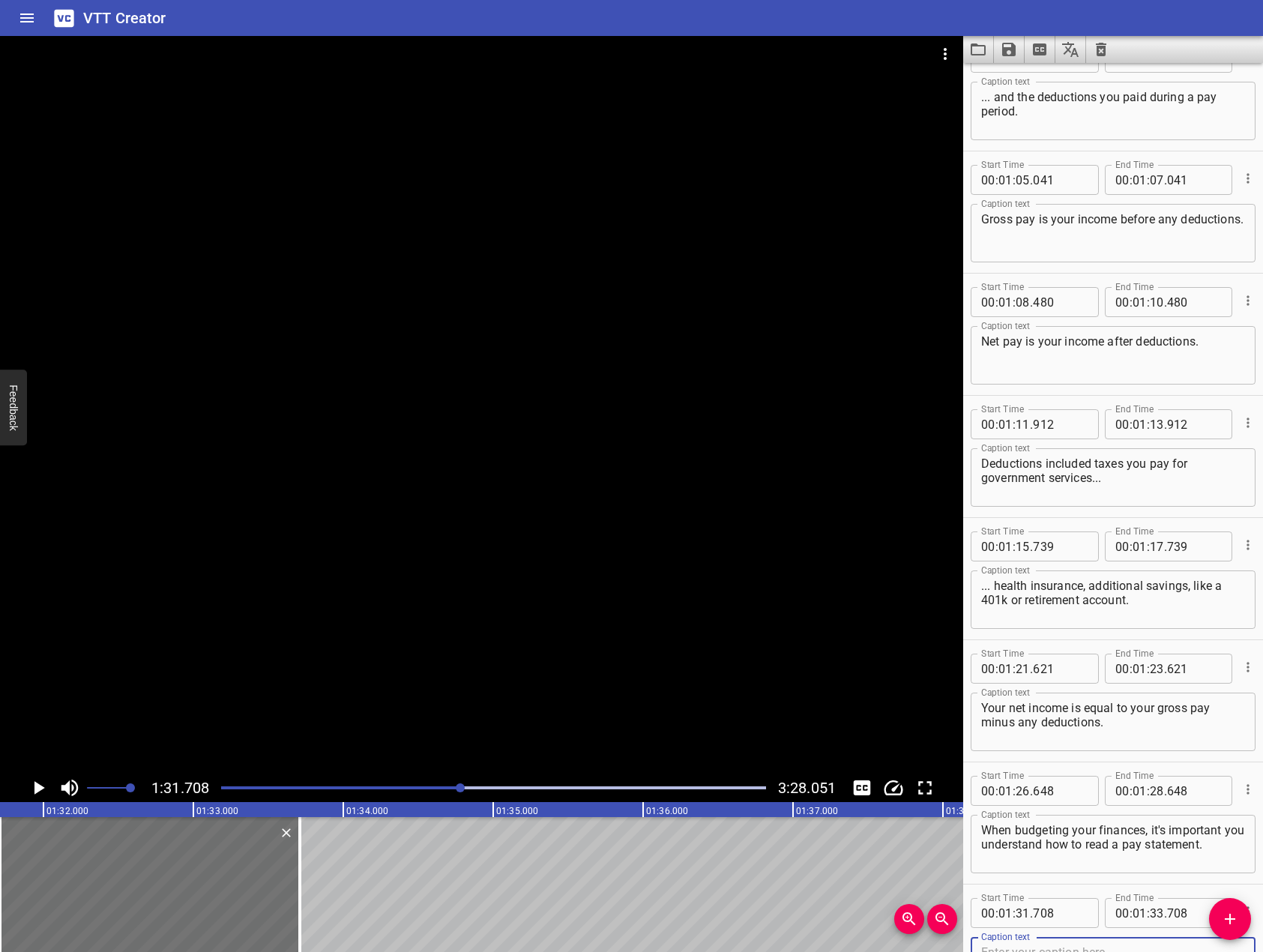
scroll to position [1876, 0]
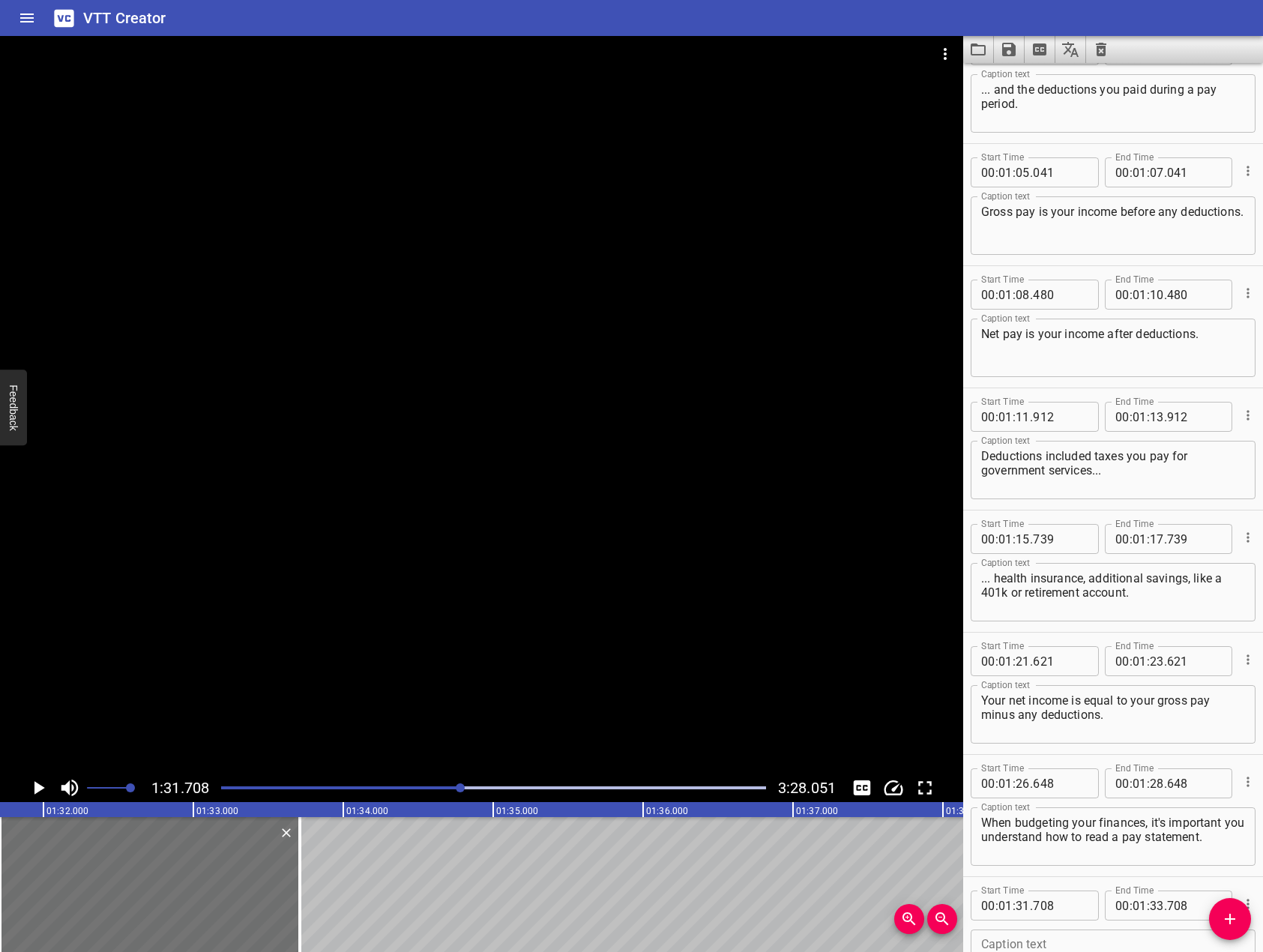
click at [402, 726] on div at bounding box center [481, 405] width 964 height 738
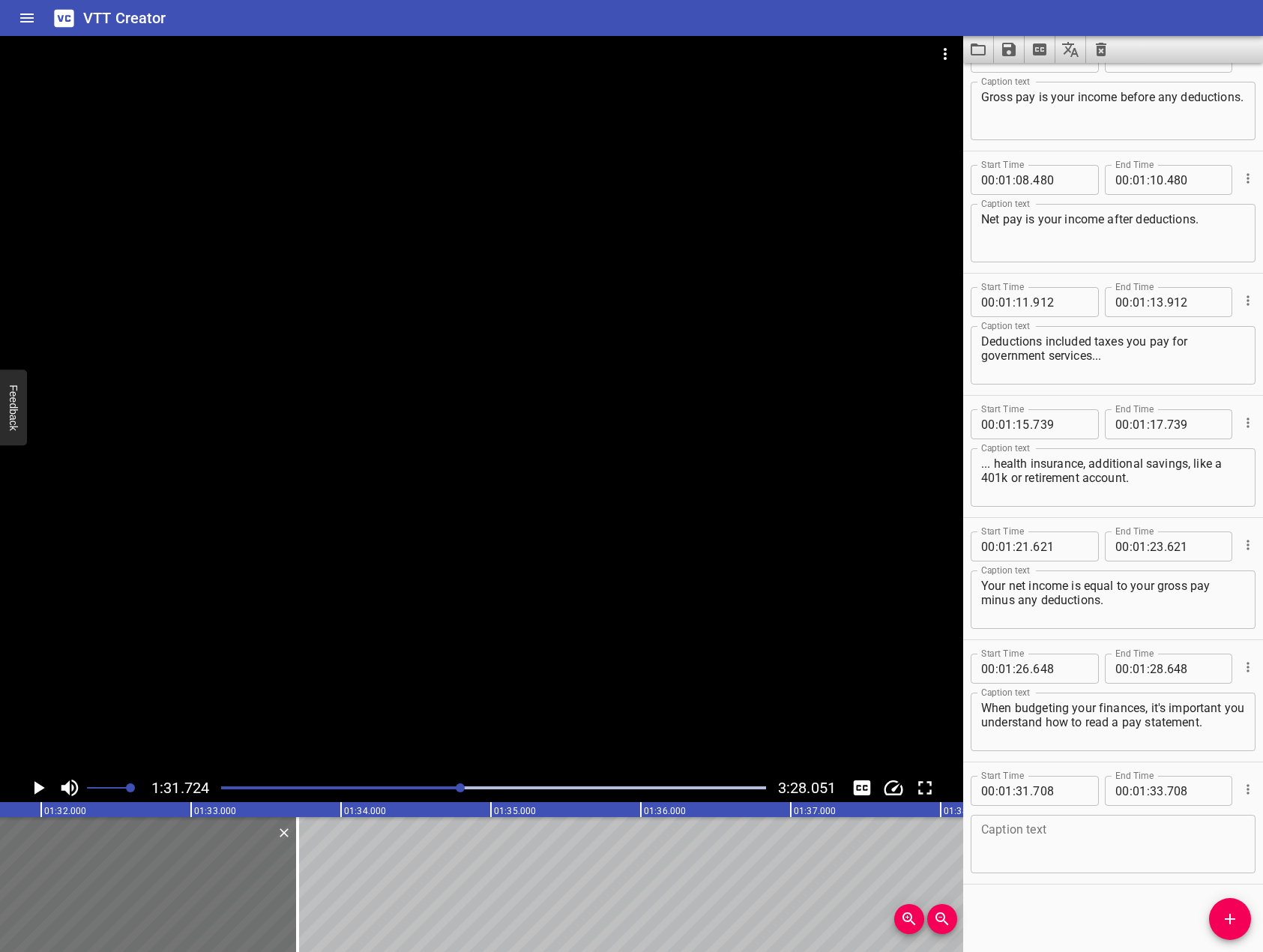
click at [432, 770] on div at bounding box center [481, 405] width 964 height 738
click at [444, 784] on div at bounding box center [494, 788] width 563 height 21
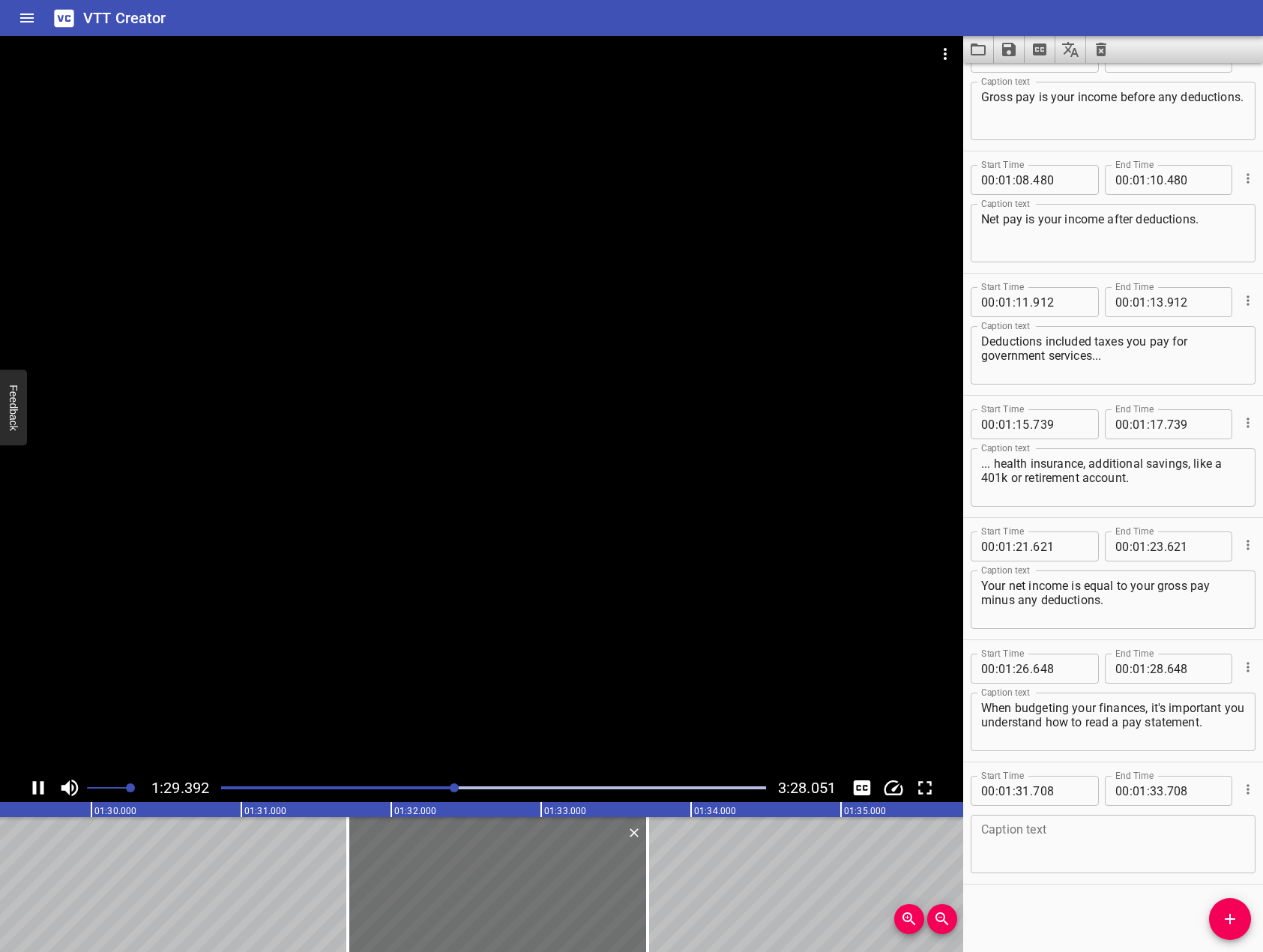
click at [427, 606] on div at bounding box center [481, 405] width 964 height 738
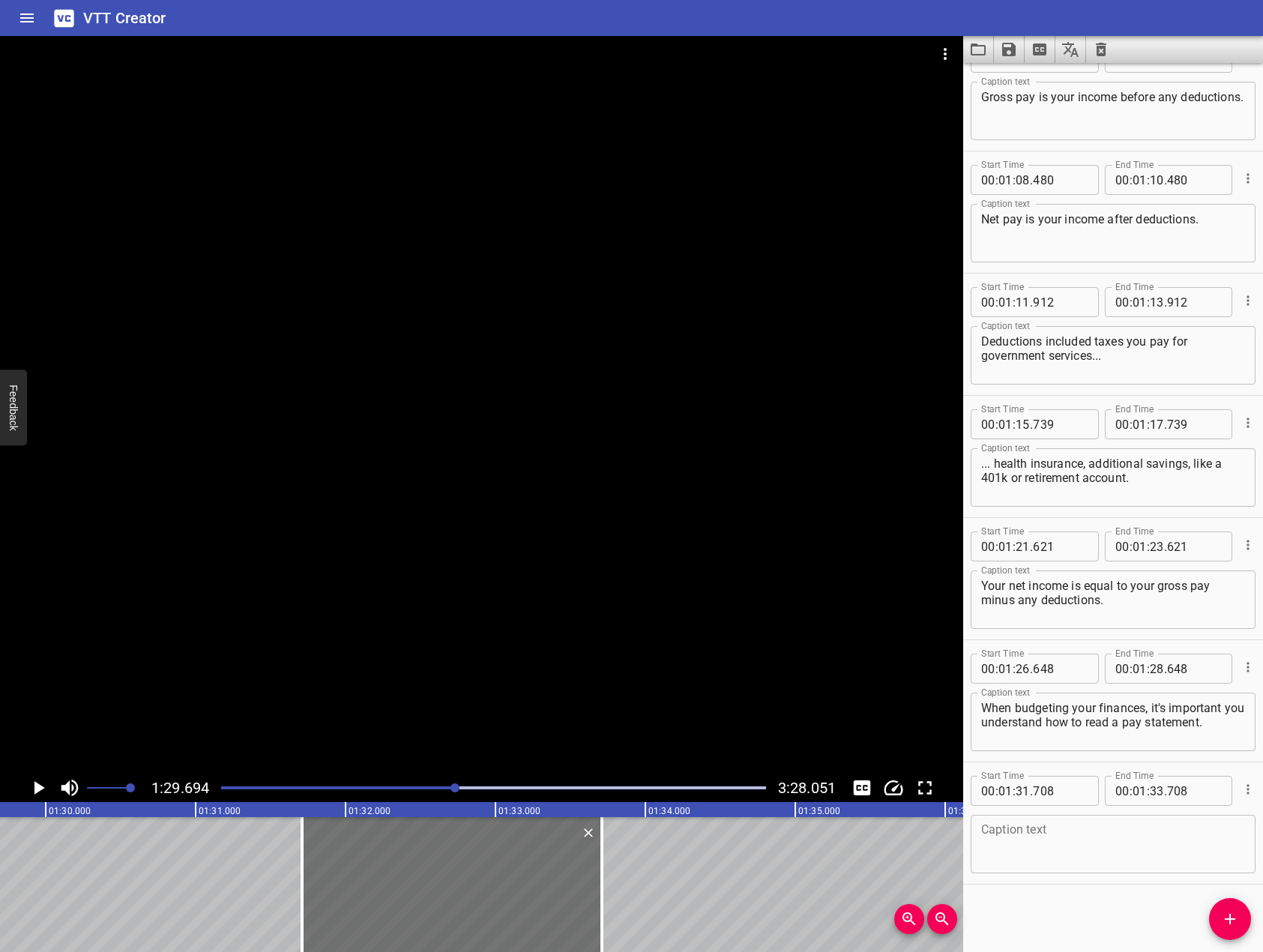
click at [1229, 711] on textarea "When budgeting your finances, it's important you understand how to read a pay s…" at bounding box center [1113, 721] width 264 height 43
type textarea "When budgeting your finances, it's important that you understand how to read a …"
click at [1100, 893] on div "Start Time 00 : 00 : 00 . 000 Start Time End Time 00 : 00 : 02 . 000 End Time C…" at bounding box center [1113, 507] width 300 height 889
click at [369, 576] on div at bounding box center [481, 405] width 964 height 738
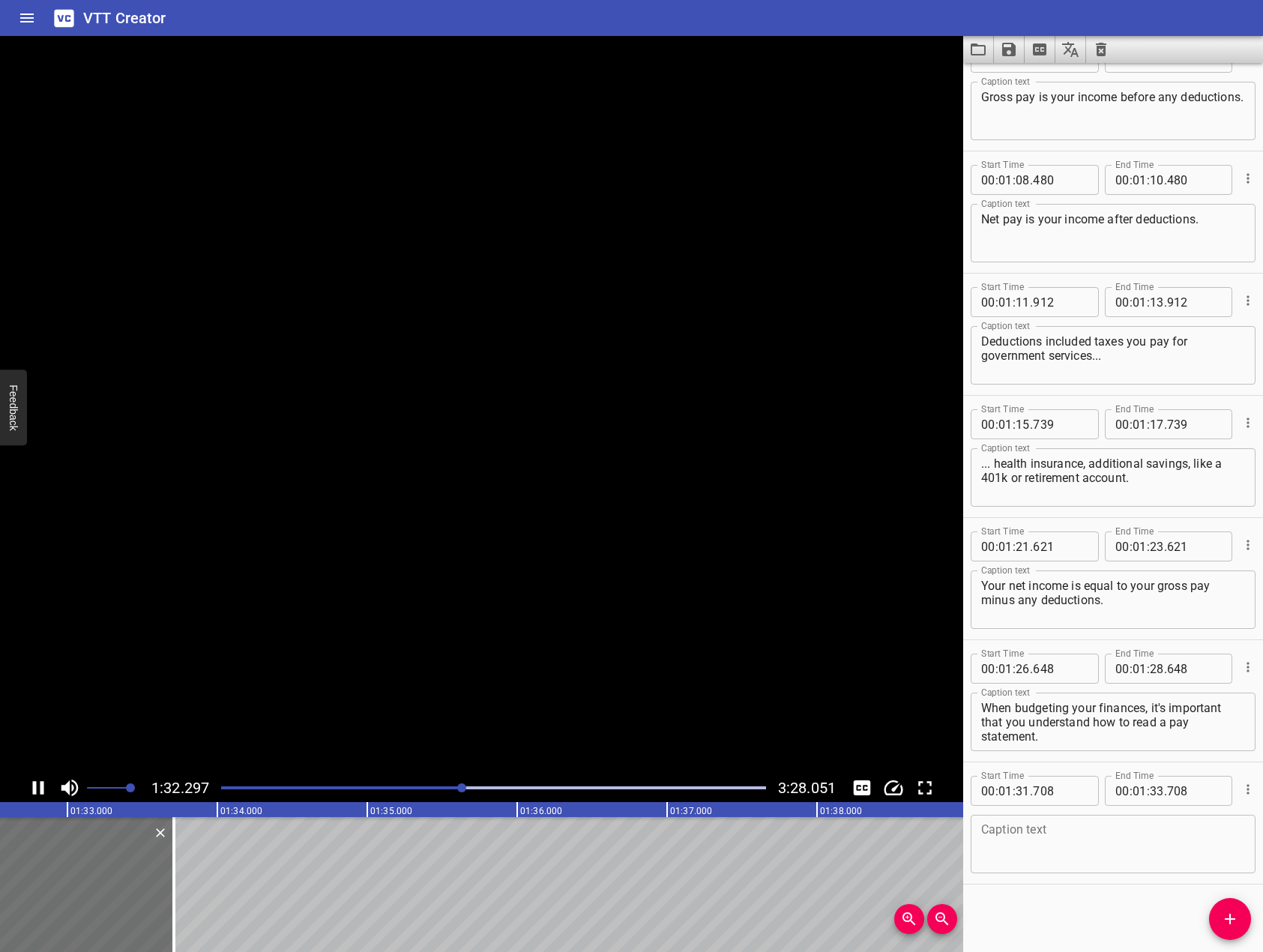
click at [369, 576] on video at bounding box center [481, 405] width 964 height 738
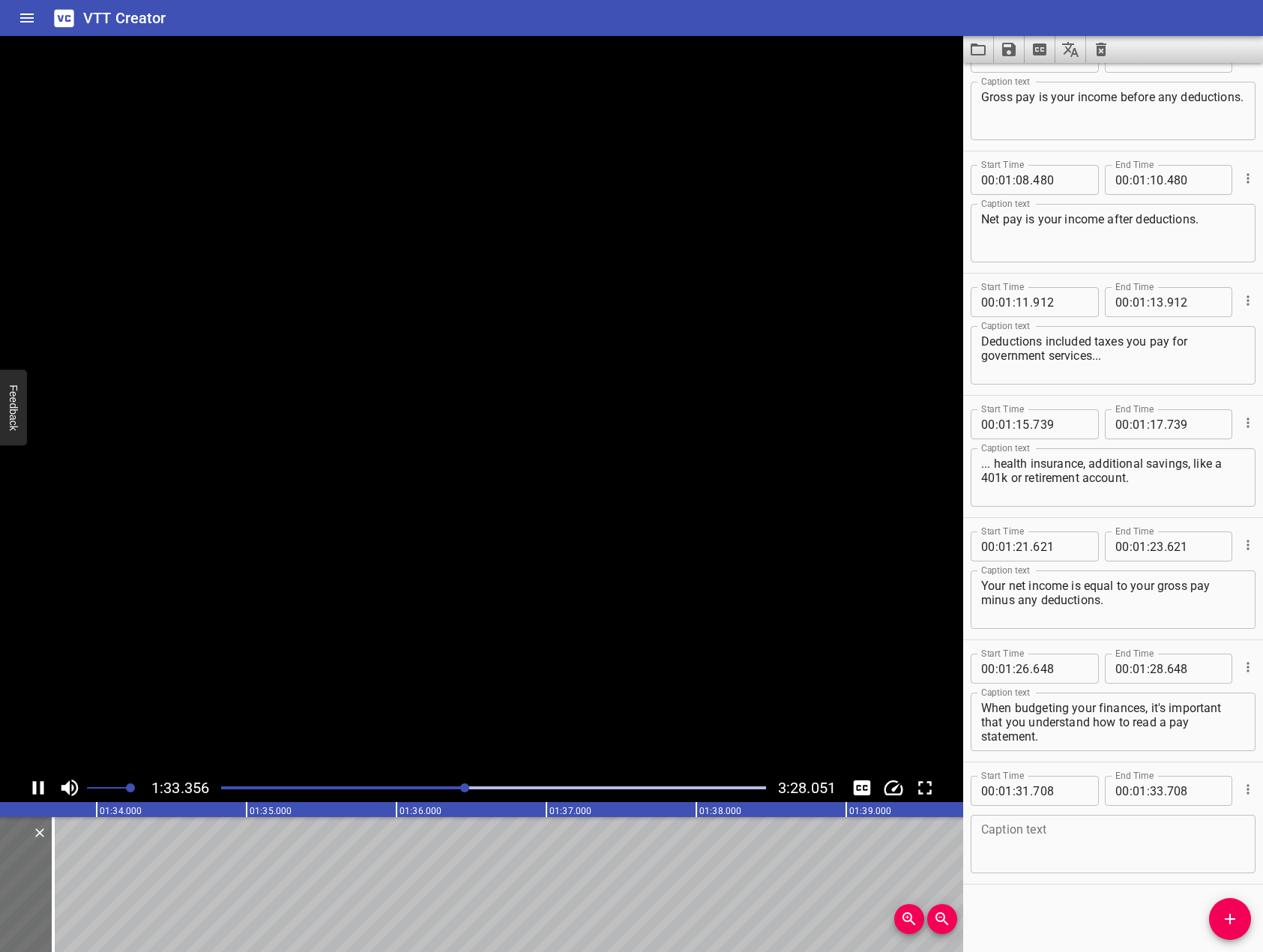
click at [369, 576] on video at bounding box center [481, 405] width 964 height 738
click at [377, 503] on div at bounding box center [481, 405] width 964 height 738
click at [464, 788] on div at bounding box center [466, 787] width 9 height 9
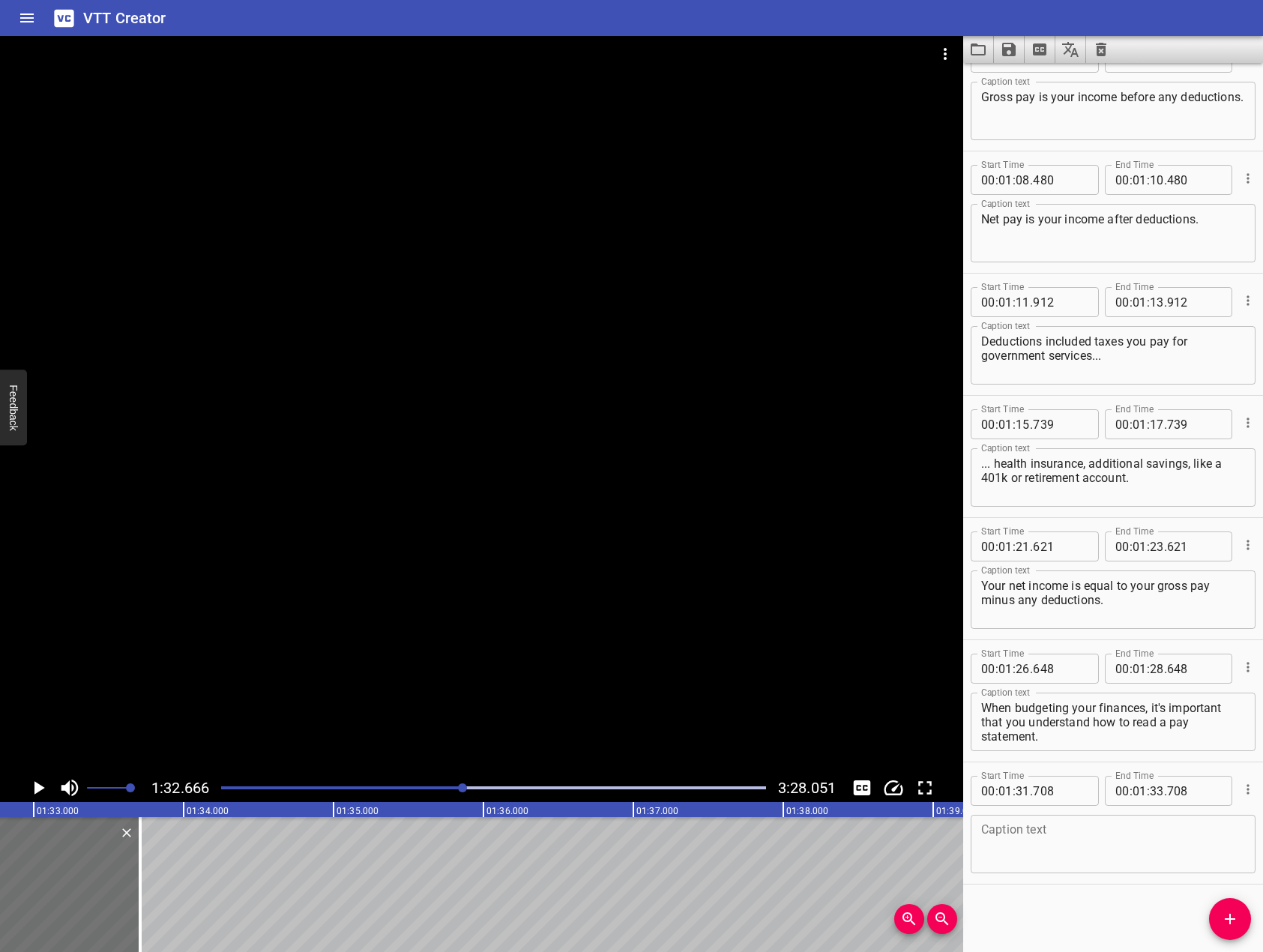
scroll to position [0, 13894]
click at [452, 789] on div at bounding box center [494, 788] width 563 height 21
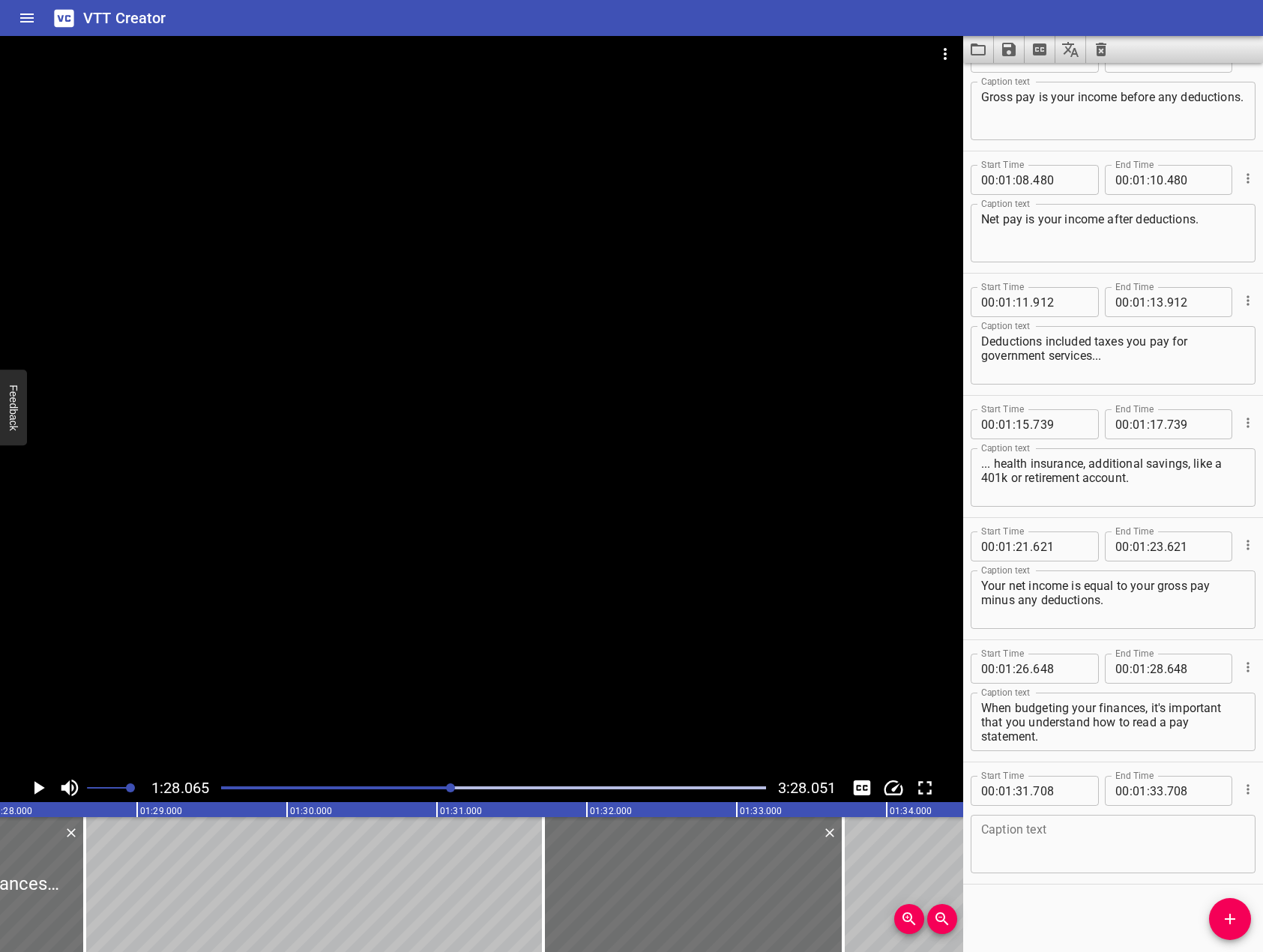
scroll to position [0, 13204]
click at [458, 792] on div at bounding box center [494, 788] width 563 height 21
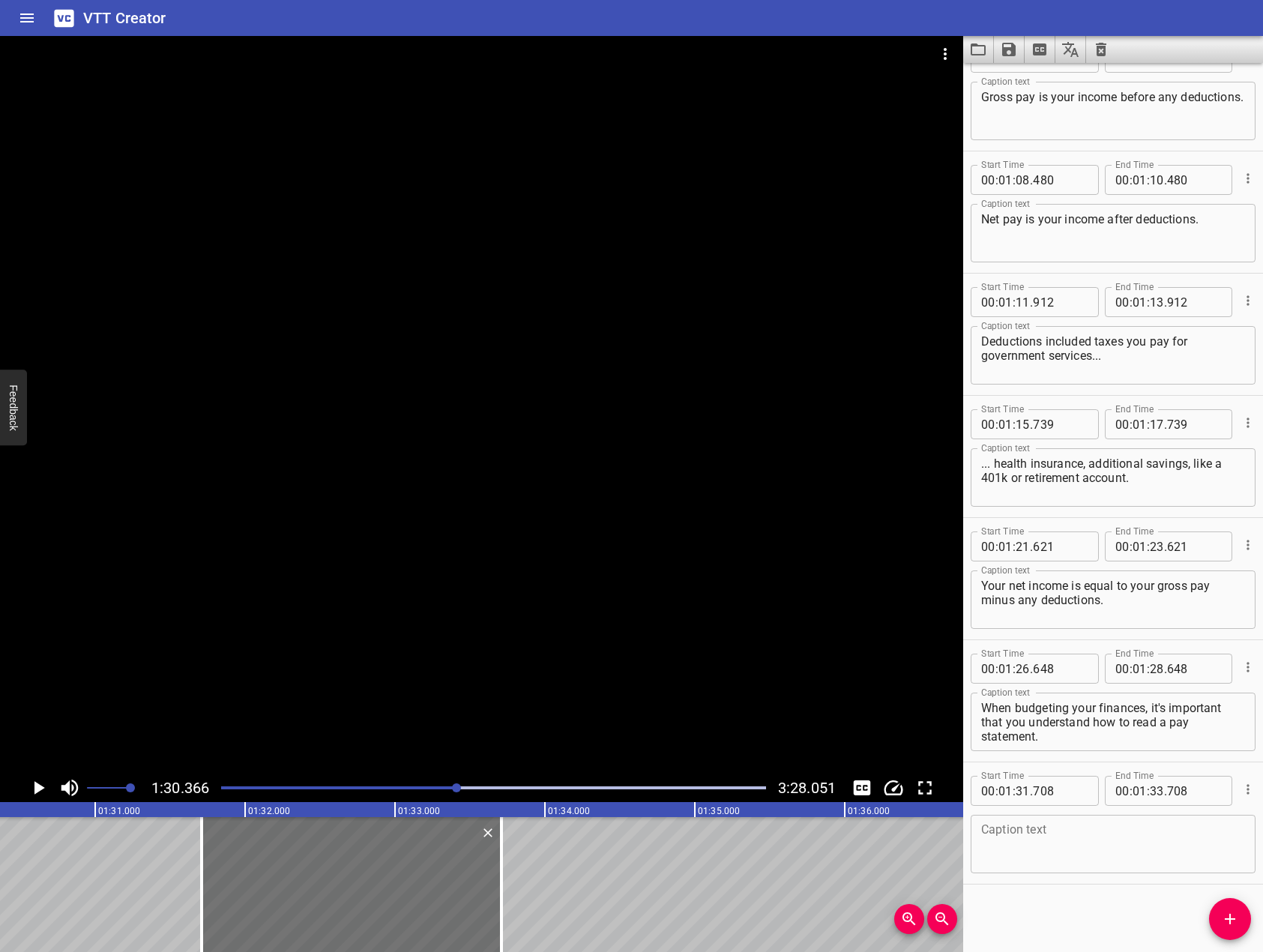
click at [490, 669] on div at bounding box center [481, 405] width 964 height 738
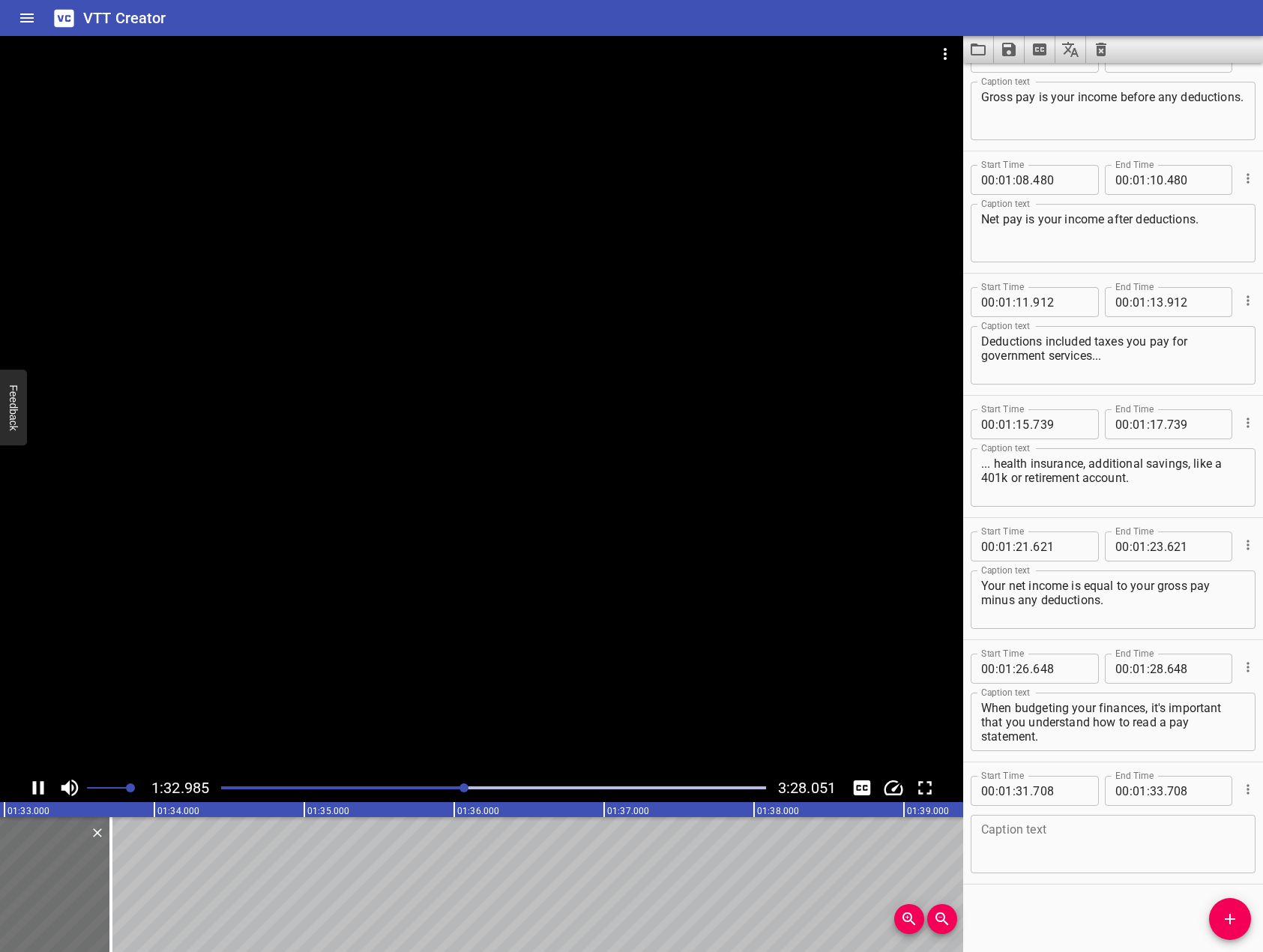
click at [326, 616] on div at bounding box center [481, 405] width 964 height 738
click at [1173, 876] on div "Caption text Caption text" at bounding box center [1113, 842] width 285 height 68
click at [1163, 852] on textarea at bounding box center [1113, 844] width 264 height 43
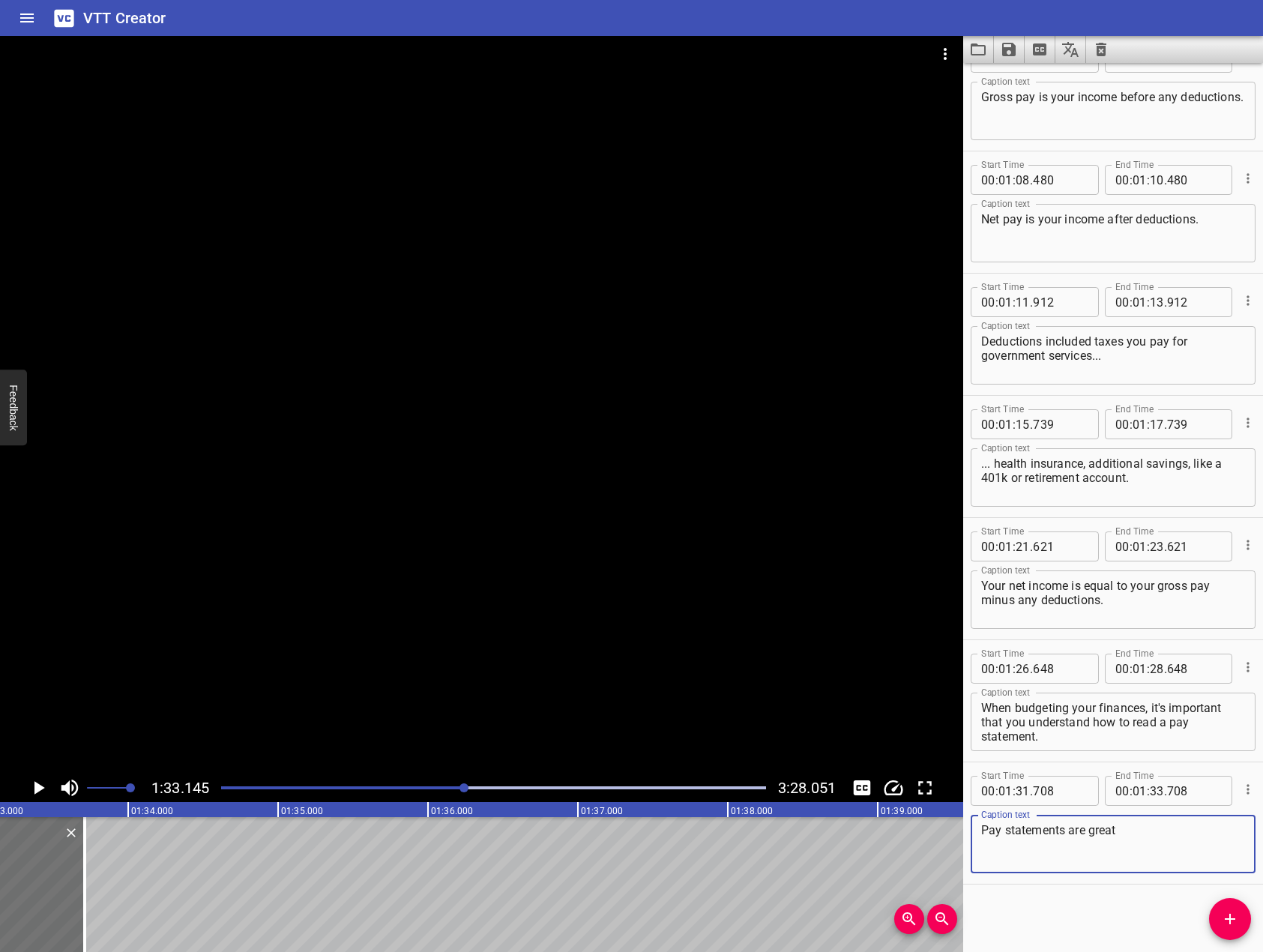
click at [636, 497] on div at bounding box center [481, 405] width 964 height 738
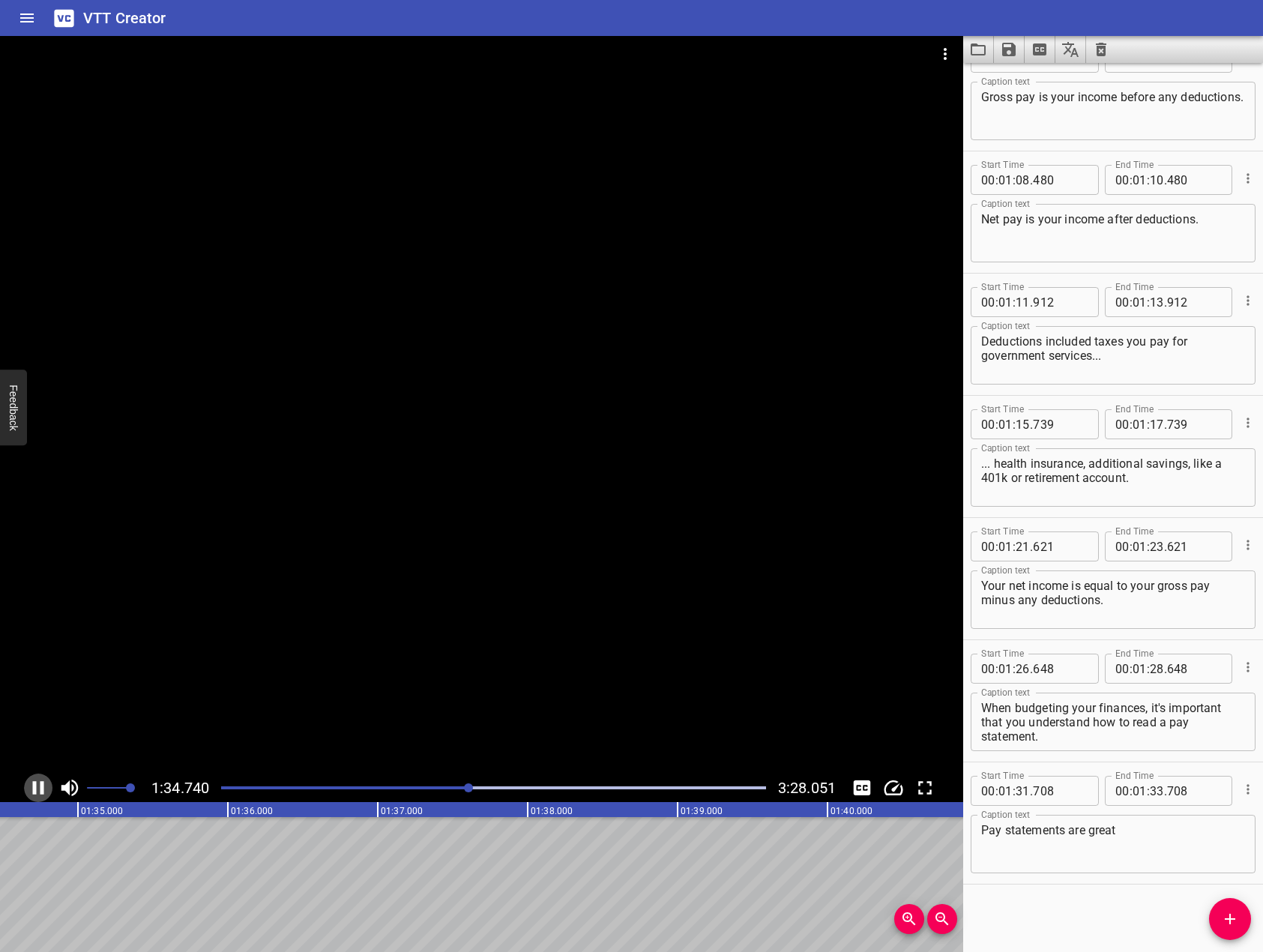
click at [39, 786] on icon "Play/Pause" at bounding box center [38, 788] width 23 height 23
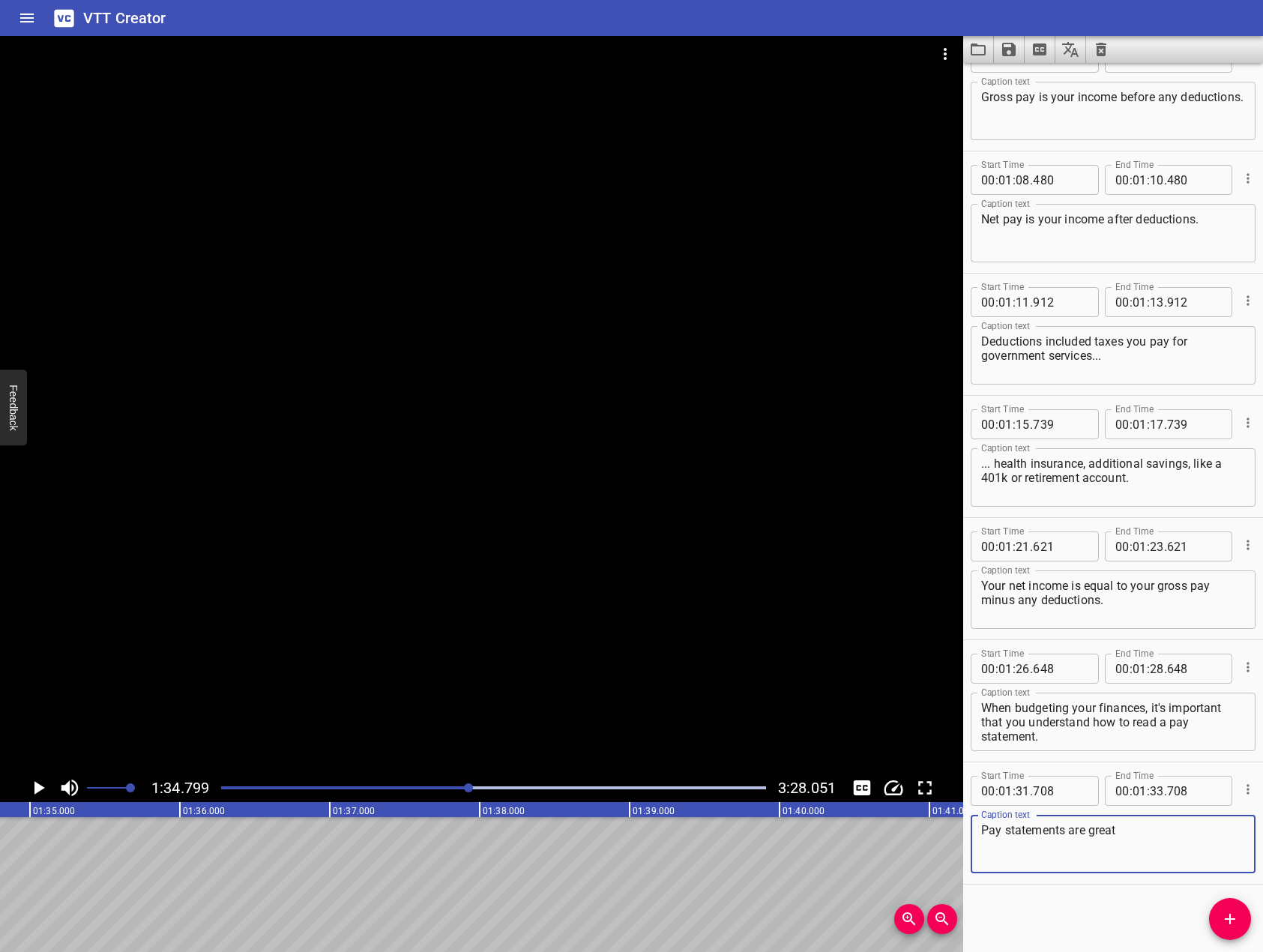
click at [1143, 848] on textarea "Pay statements are great" at bounding box center [1113, 844] width 264 height 43
drag, startPoint x: 767, startPoint y: 452, endPoint x: 737, endPoint y: 448, distance: 30.3
click at [769, 448] on div at bounding box center [481, 405] width 964 height 738
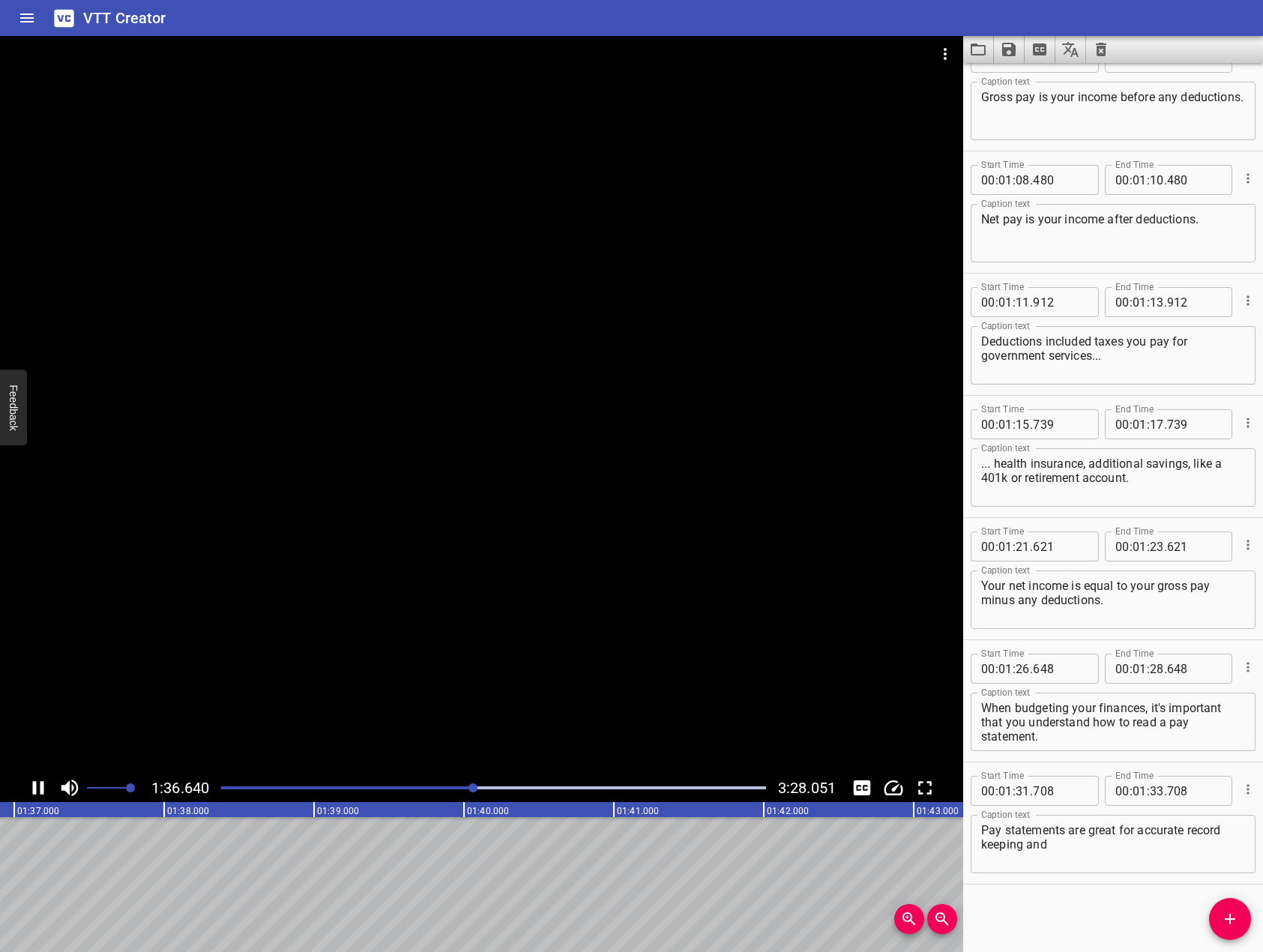
click at [37, 785] on icon "Play/Pause" at bounding box center [38, 788] width 23 height 23
click at [1129, 859] on textarea "Pay statements are great for accurate record keeping and" at bounding box center [1113, 844] width 264 height 43
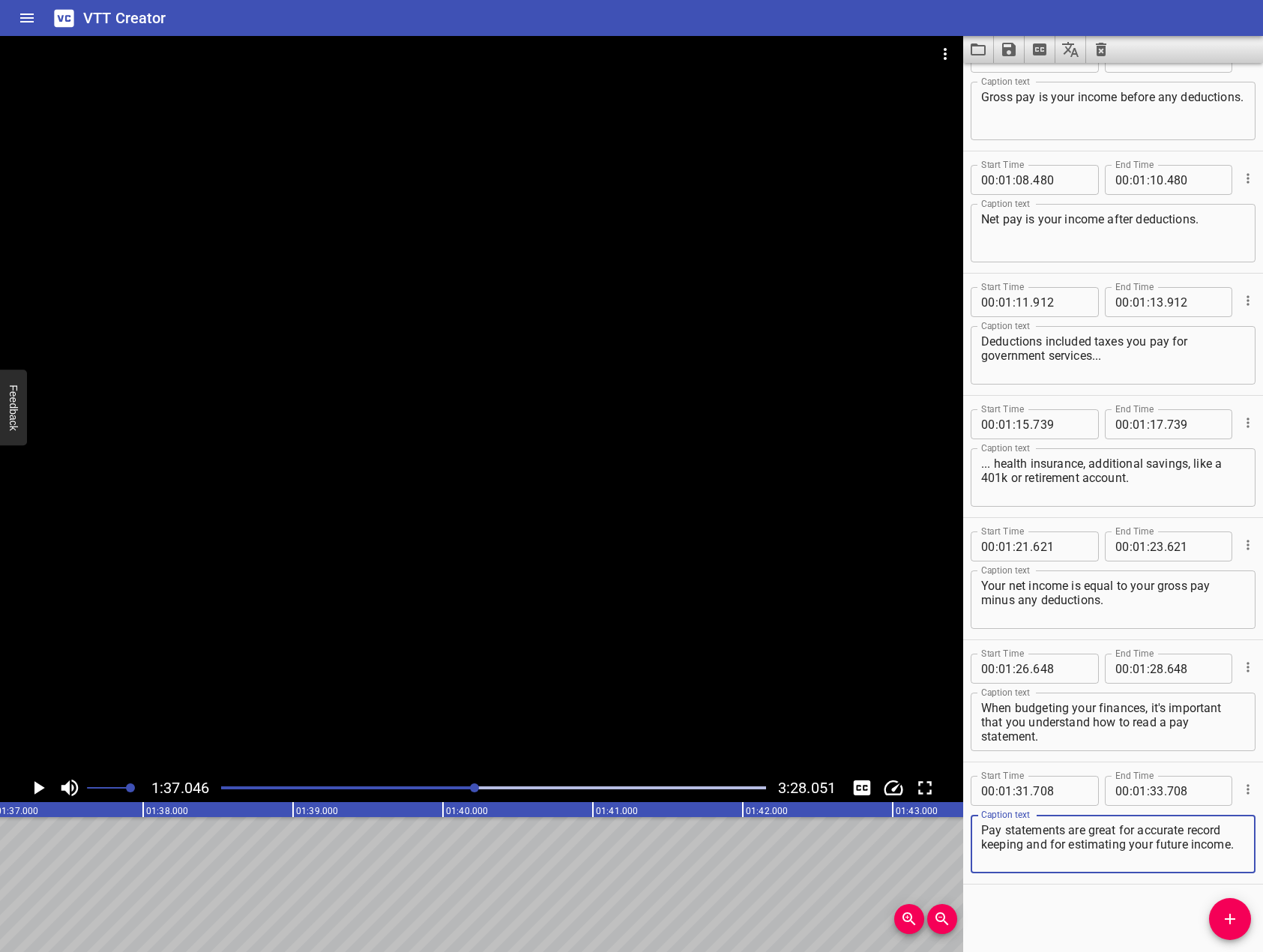
type textarea "Pay statements are great for accurate record keeping and for estimating your fu…"
click at [1219, 914] on span "Add Cue" at bounding box center [1231, 919] width 42 height 18
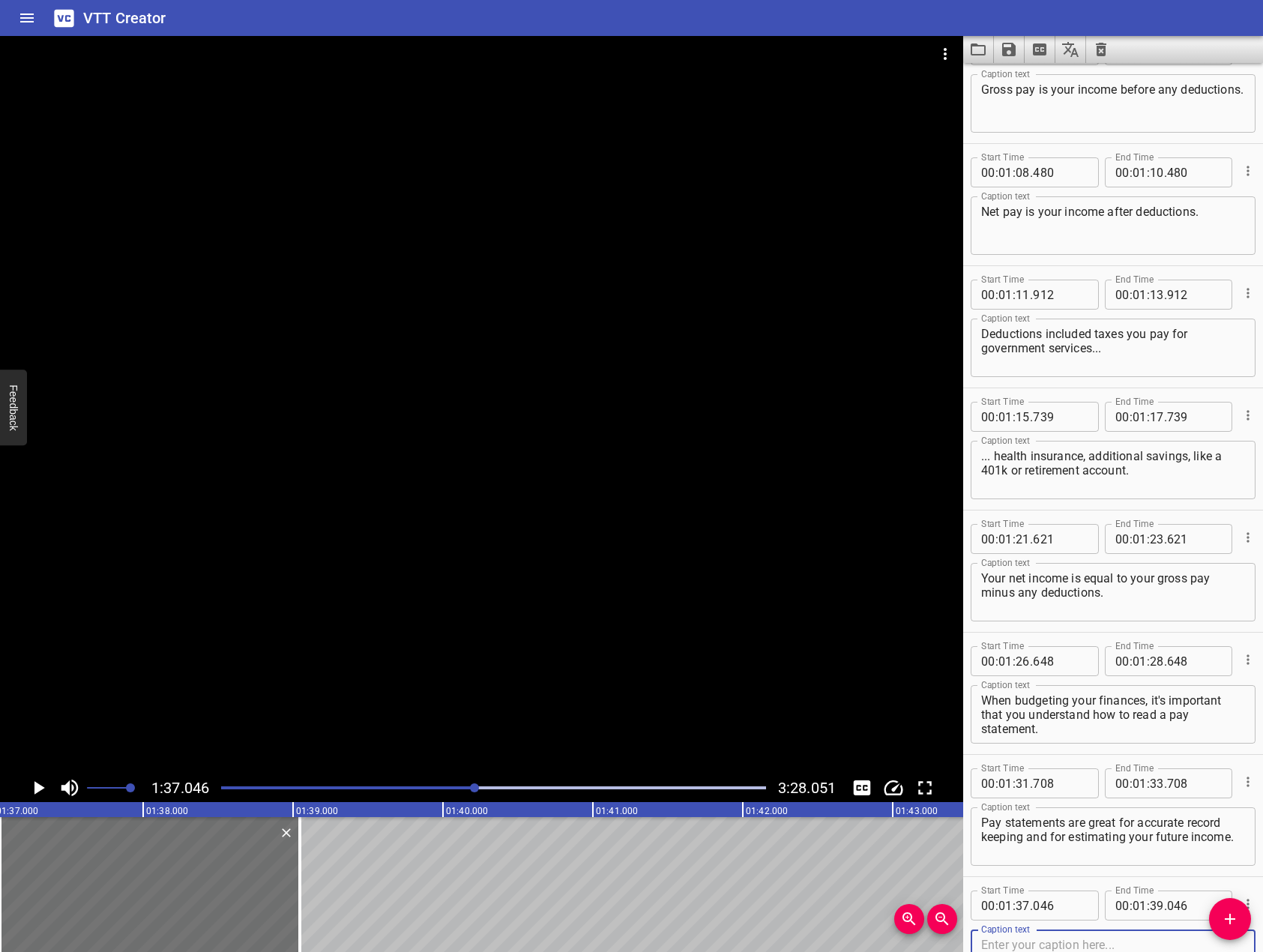
click at [315, 592] on div at bounding box center [481, 405] width 964 height 738
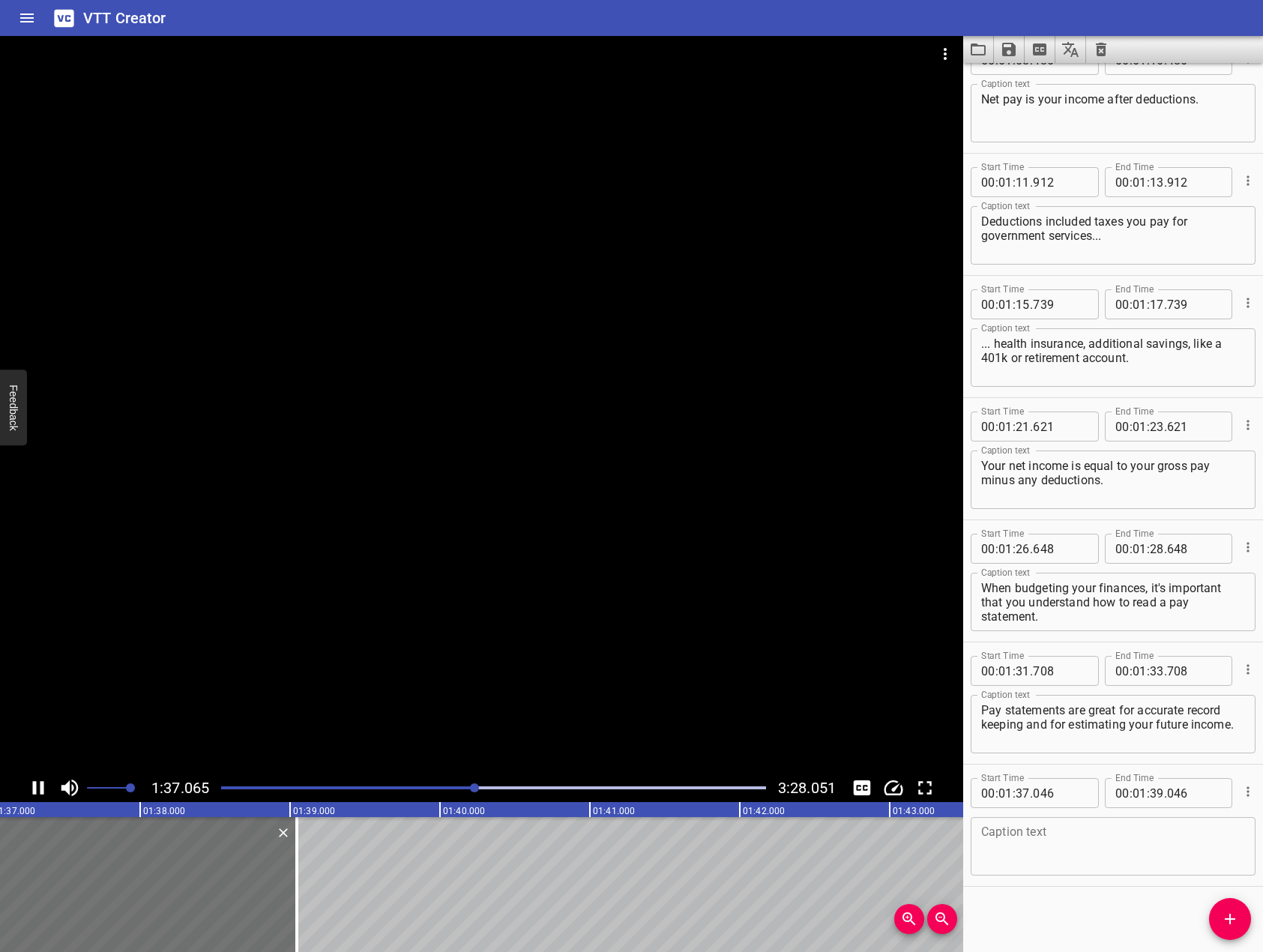
scroll to position [2114, 0]
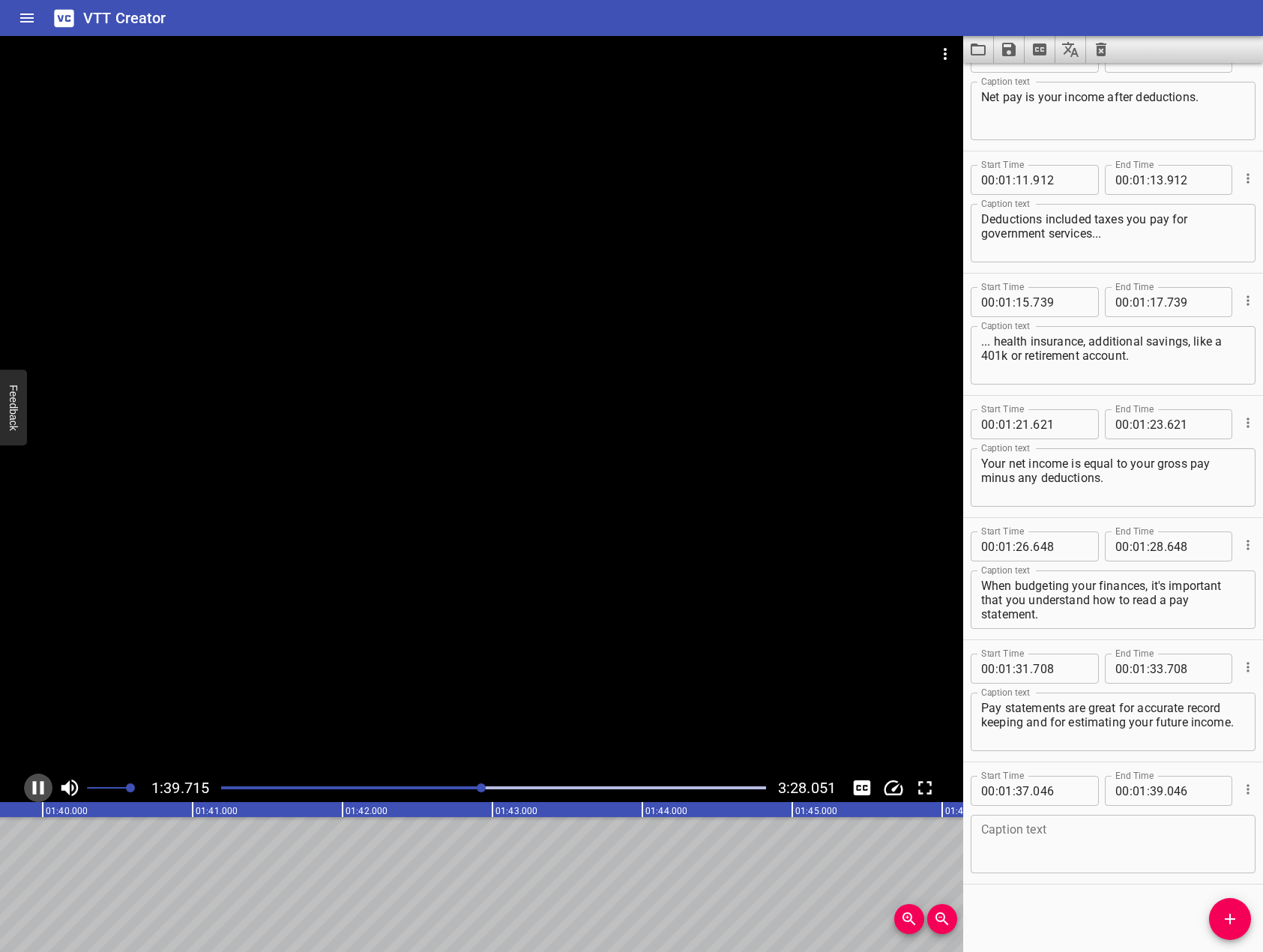
click at [36, 791] on icon "Play/Pause" at bounding box center [39, 788] width 11 height 13
click at [1051, 841] on textarea at bounding box center [1113, 844] width 264 height 43
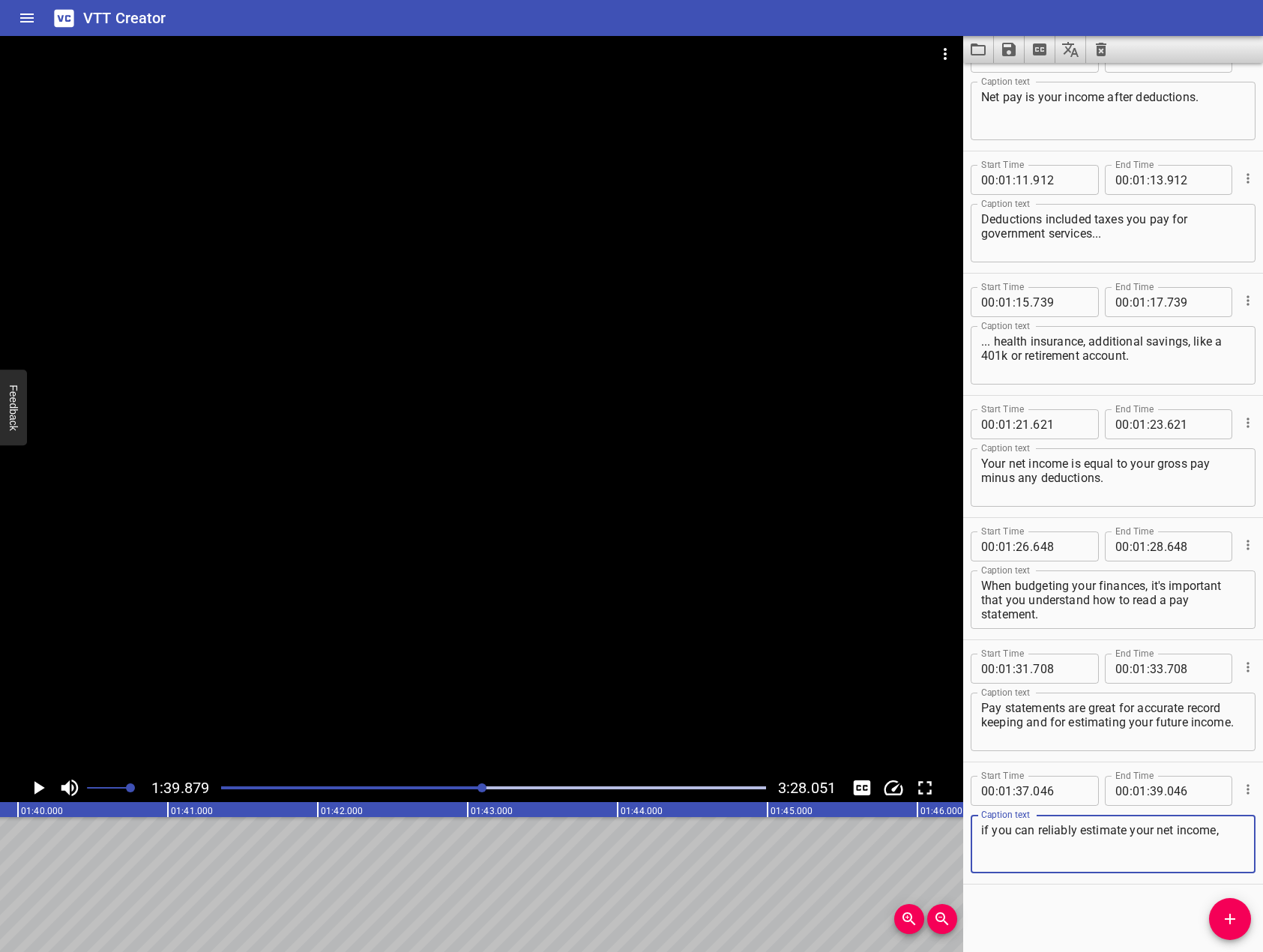
click at [496, 588] on div at bounding box center [481, 405] width 964 height 738
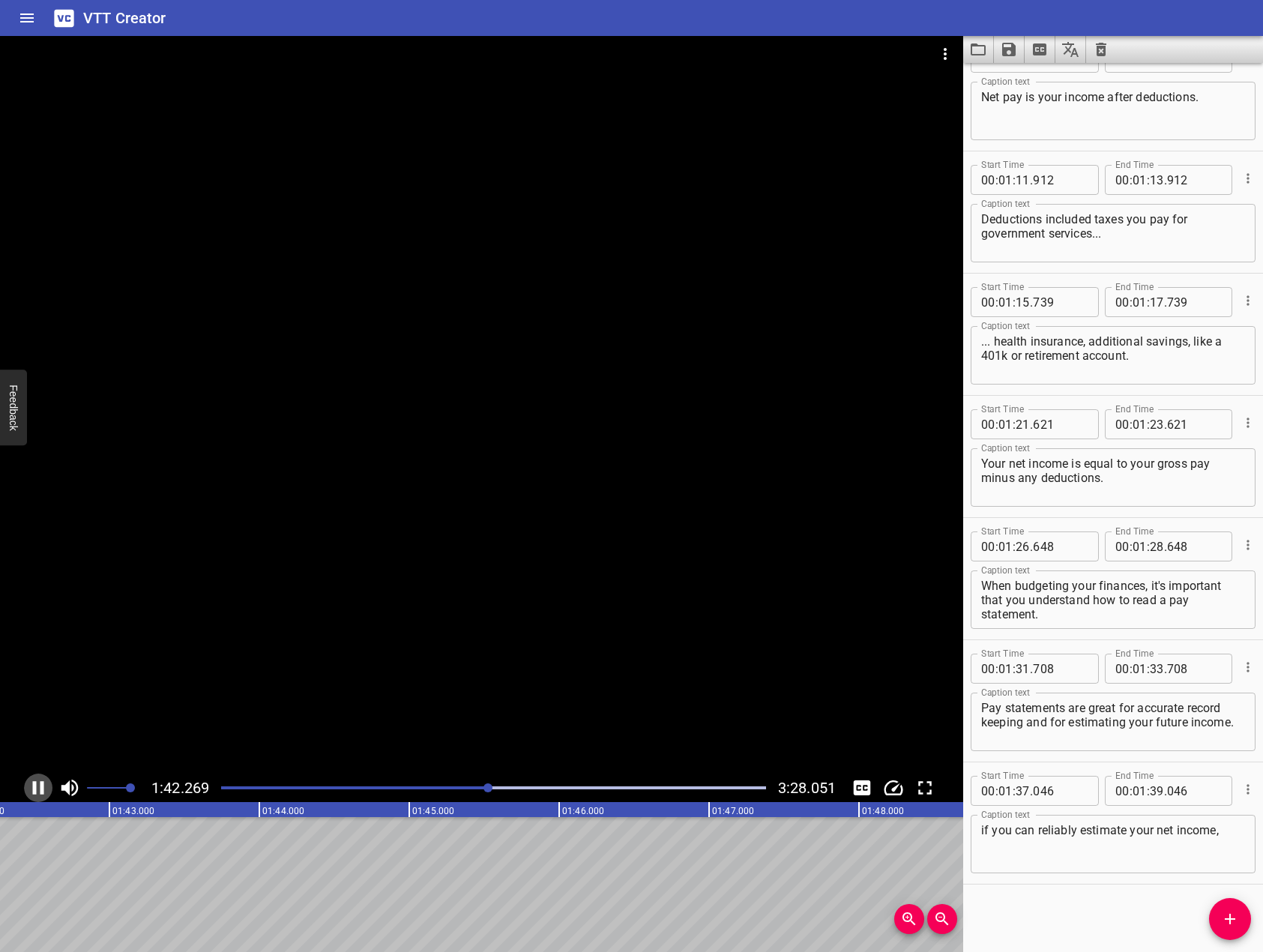
click at [33, 793] on icon "Play/Pause" at bounding box center [39, 788] width 11 height 13
drag, startPoint x: 1077, startPoint y: 853, endPoint x: 1196, endPoint y: 840, distance: 119.7
click at [1078, 853] on textarea "if you can reliably estimate your net income," at bounding box center [1113, 844] width 264 height 43
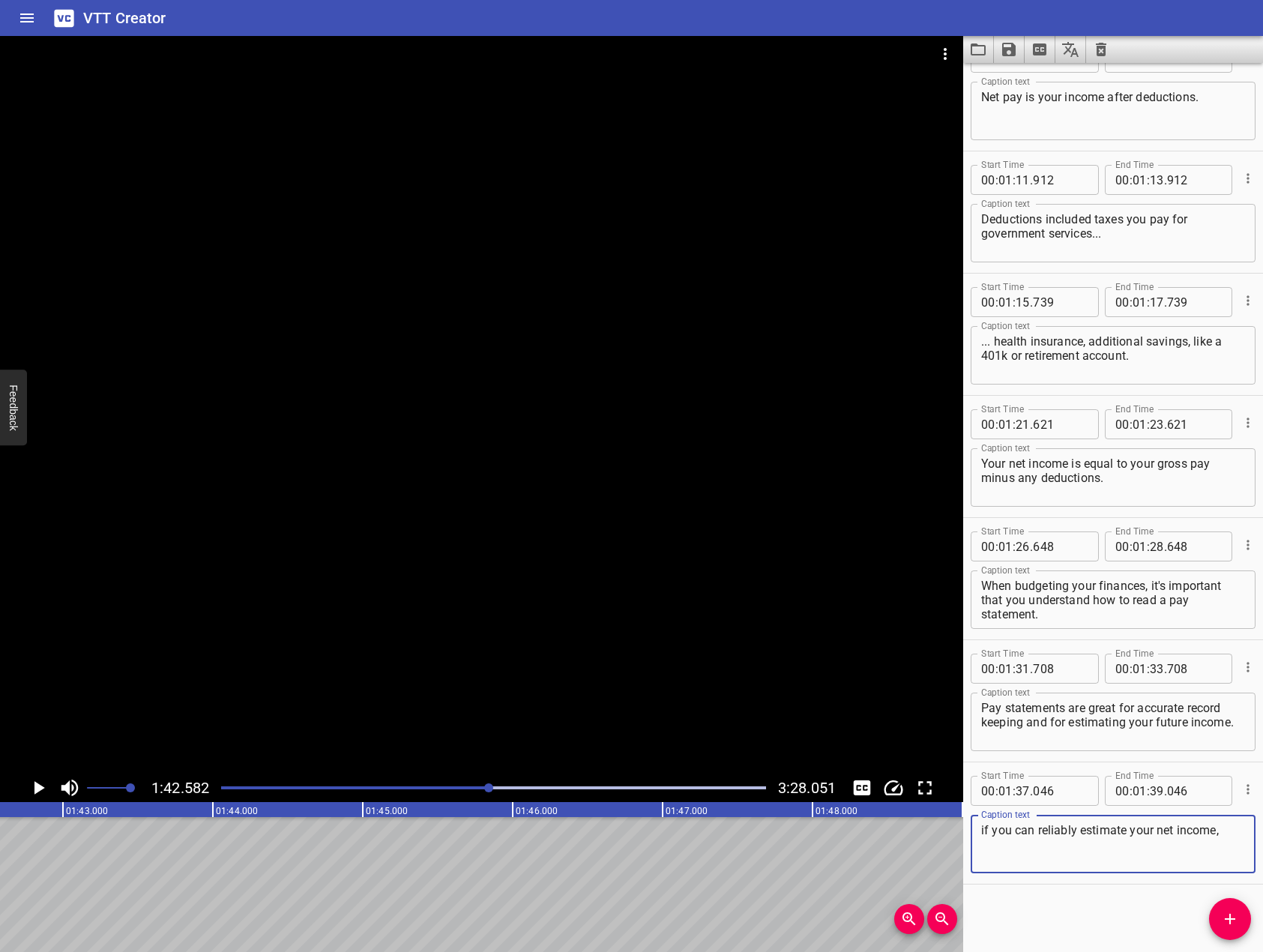
click at [1212, 836] on textarea "if you can reliably estimate your net income," at bounding box center [1113, 844] width 264 height 43
click at [1231, 834] on textarea "if you can reliably estimate your net income," at bounding box center [1113, 844] width 264 height 43
click at [702, 525] on div at bounding box center [481, 405] width 964 height 738
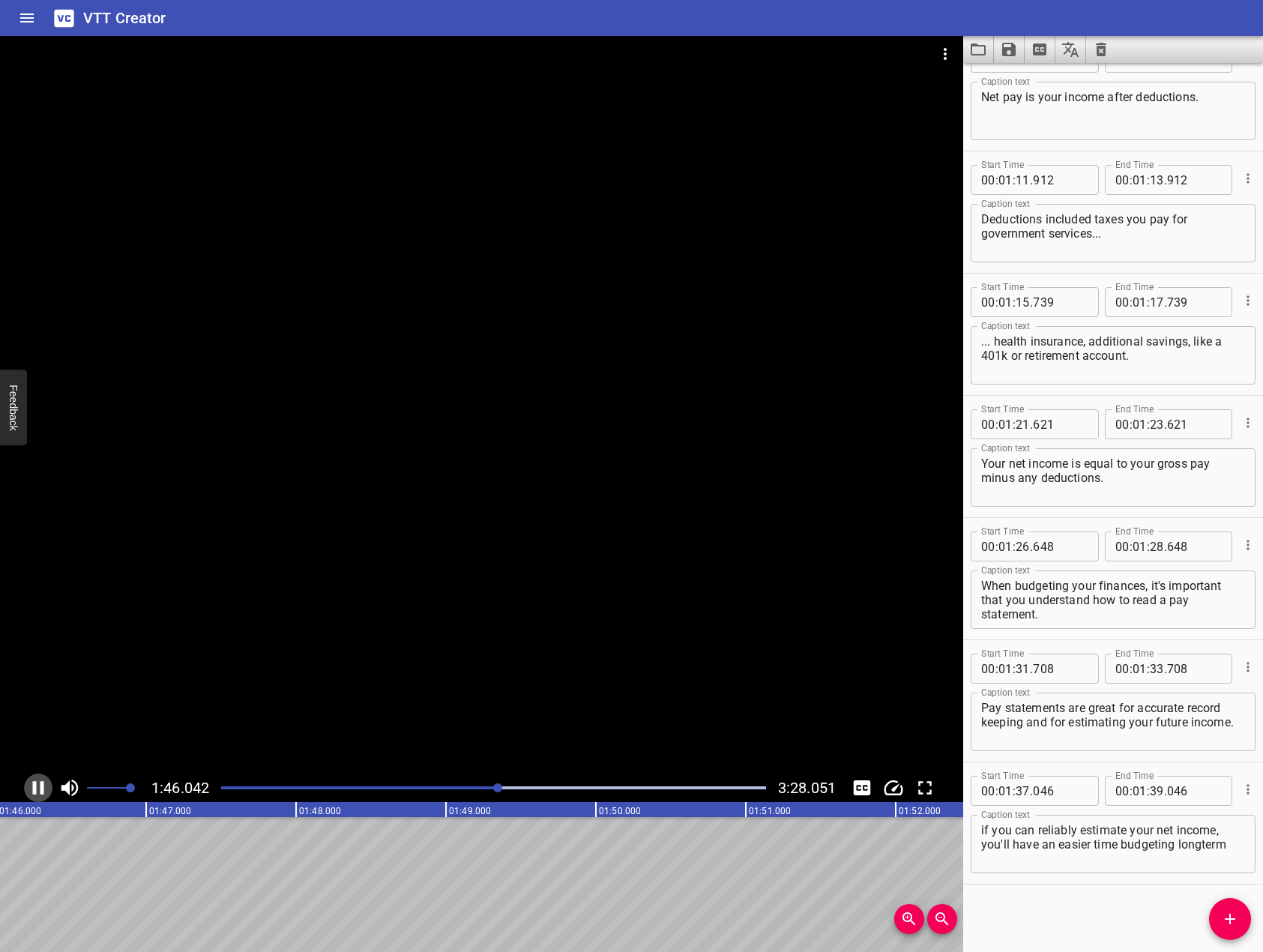
click at [37, 789] on icon "Play/Pause" at bounding box center [38, 788] width 23 height 23
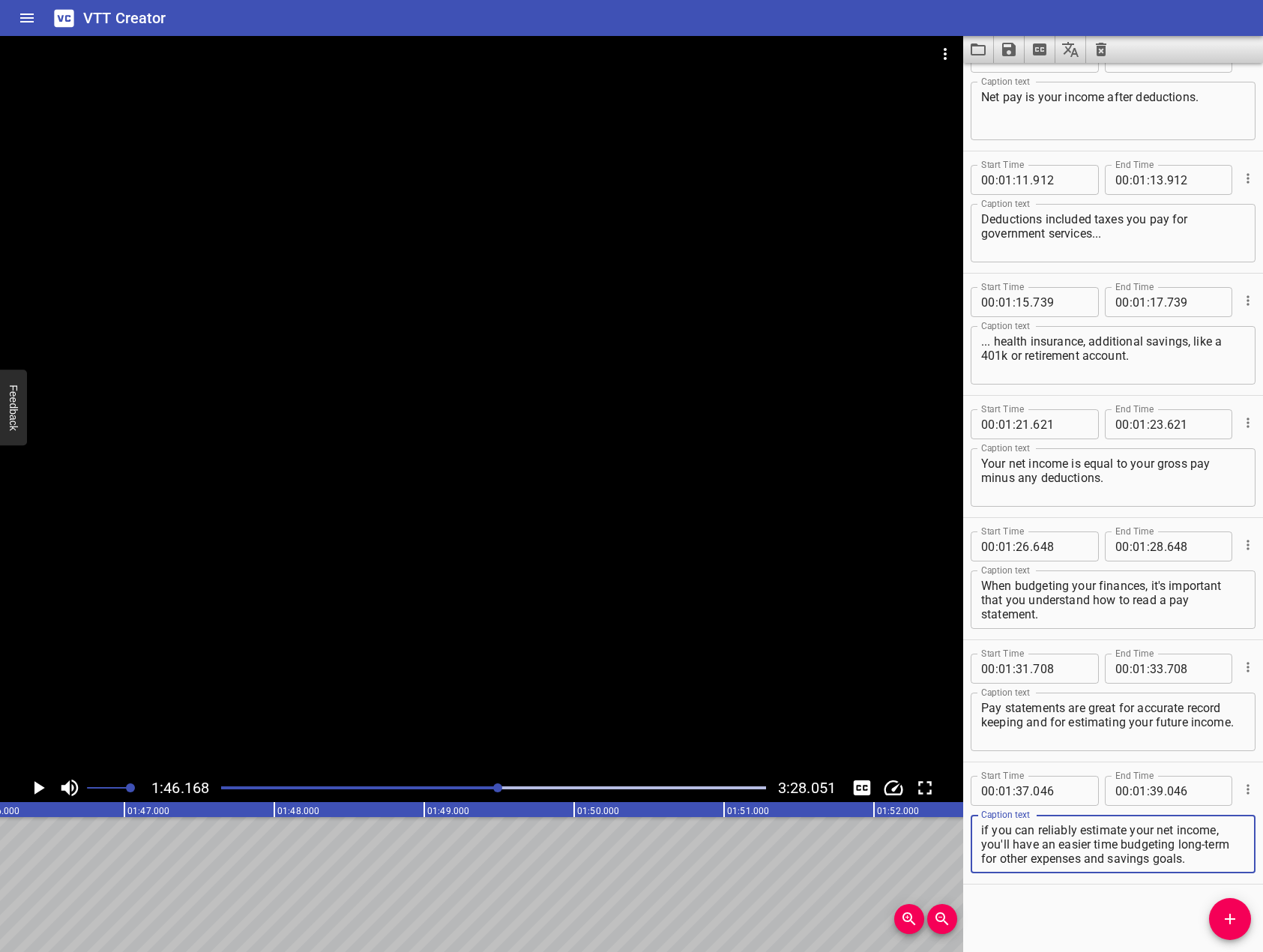
type textarea "if you can reliably estimate your net income, you'll have an easier time budget…"
click at [1224, 901] on button "Add Cue" at bounding box center [1231, 919] width 42 height 42
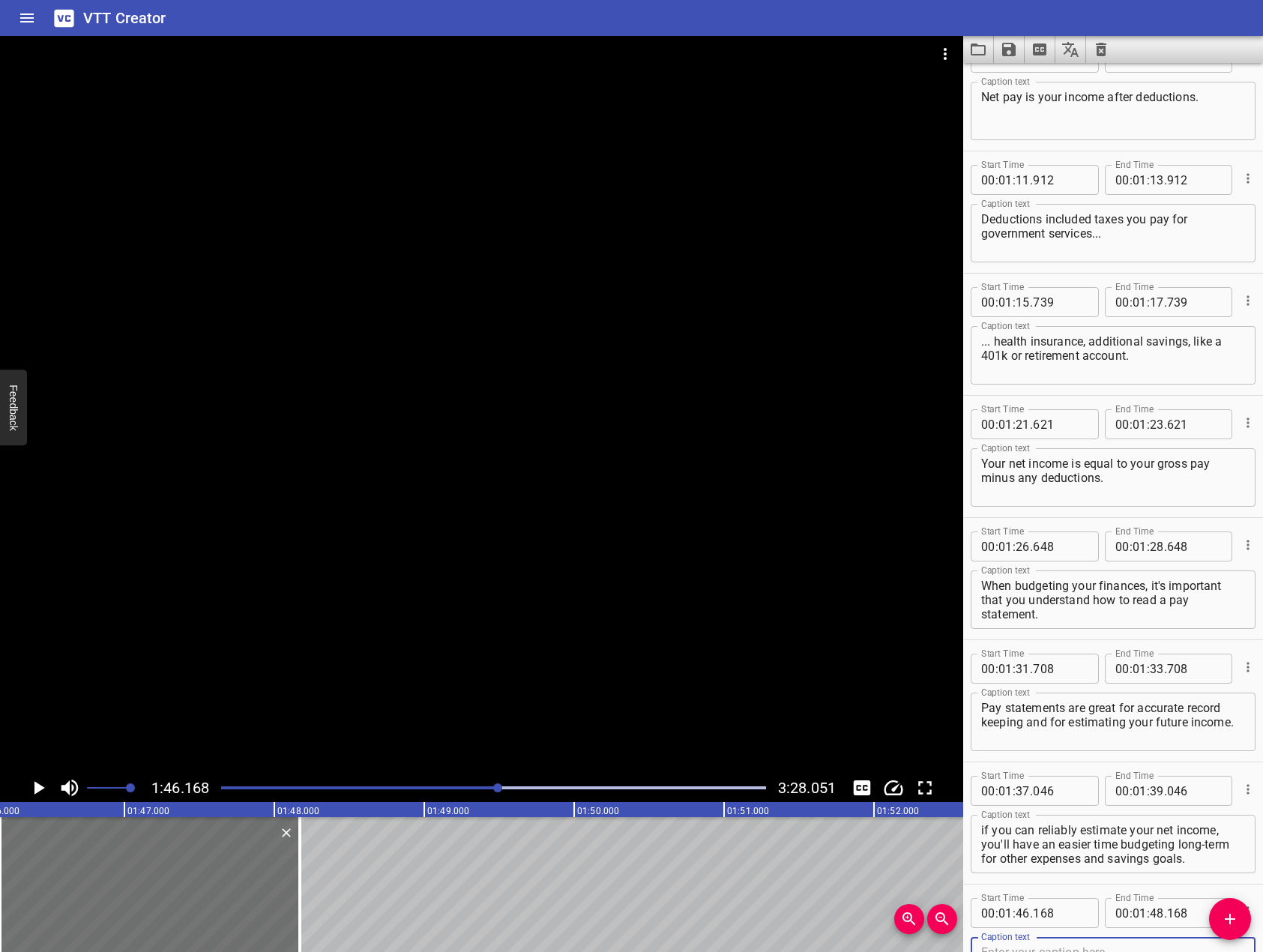
scroll to position [2121, 0]
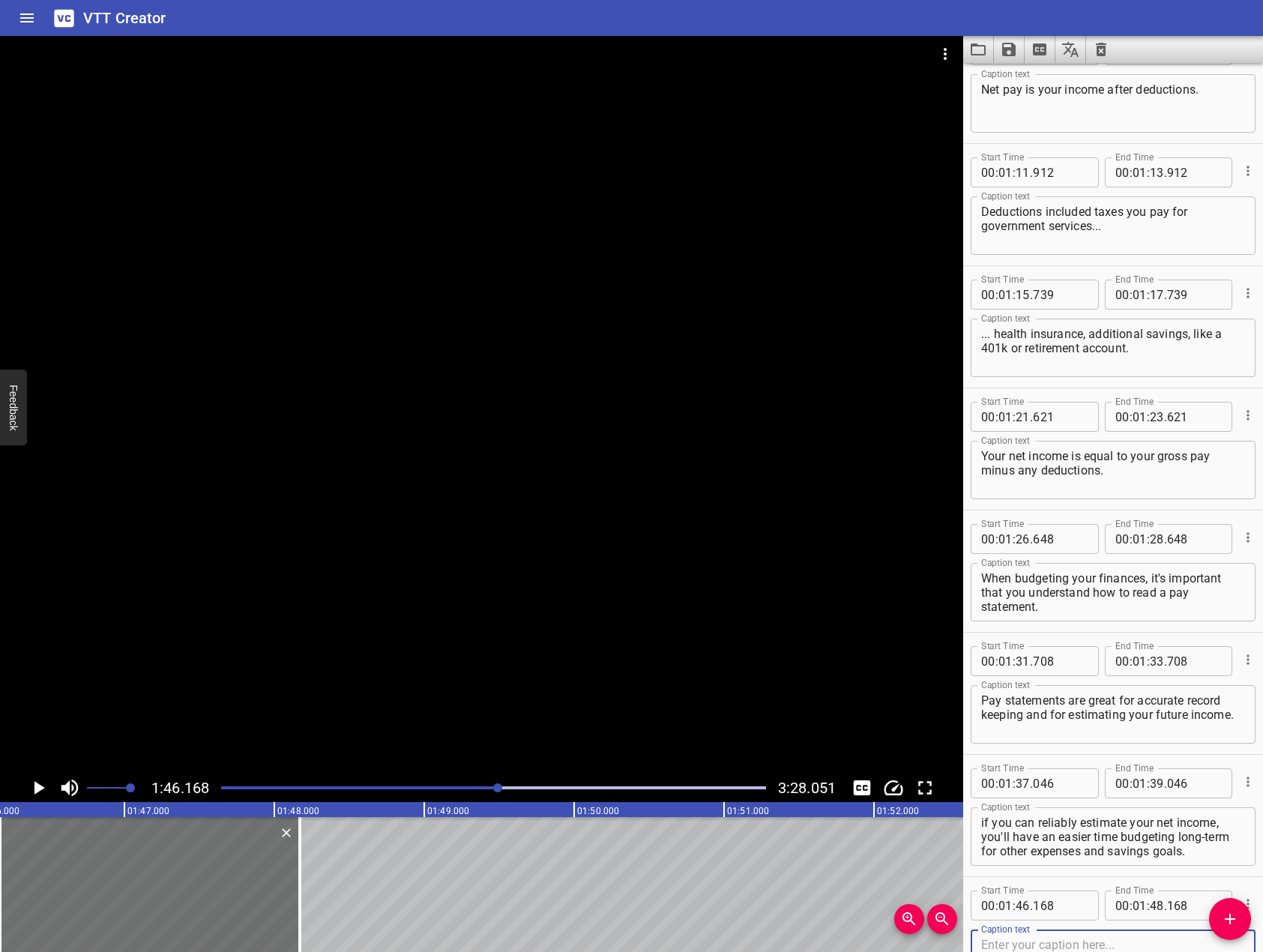
click at [247, 553] on div at bounding box center [481, 405] width 964 height 738
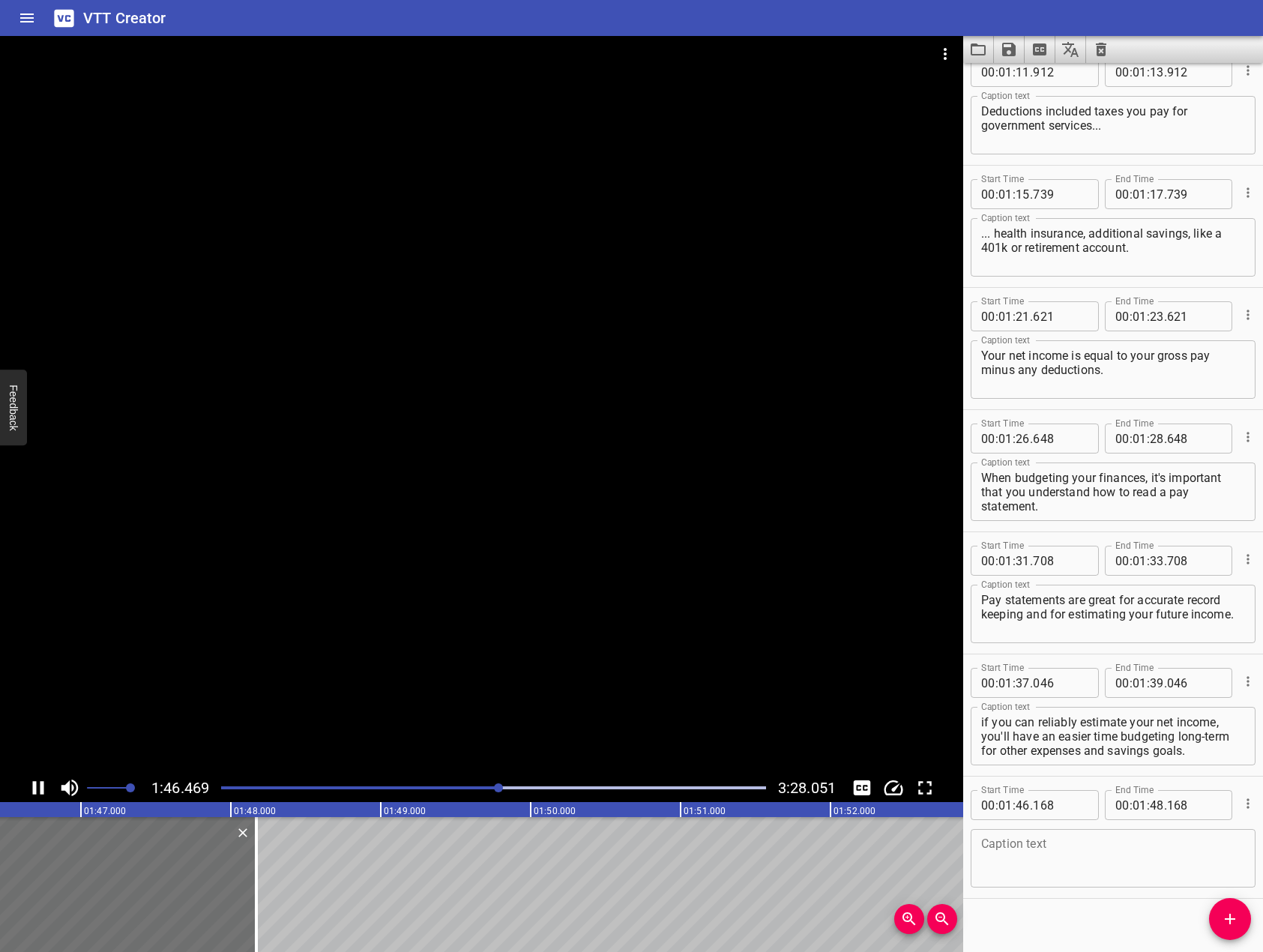
scroll to position [2236, 0]
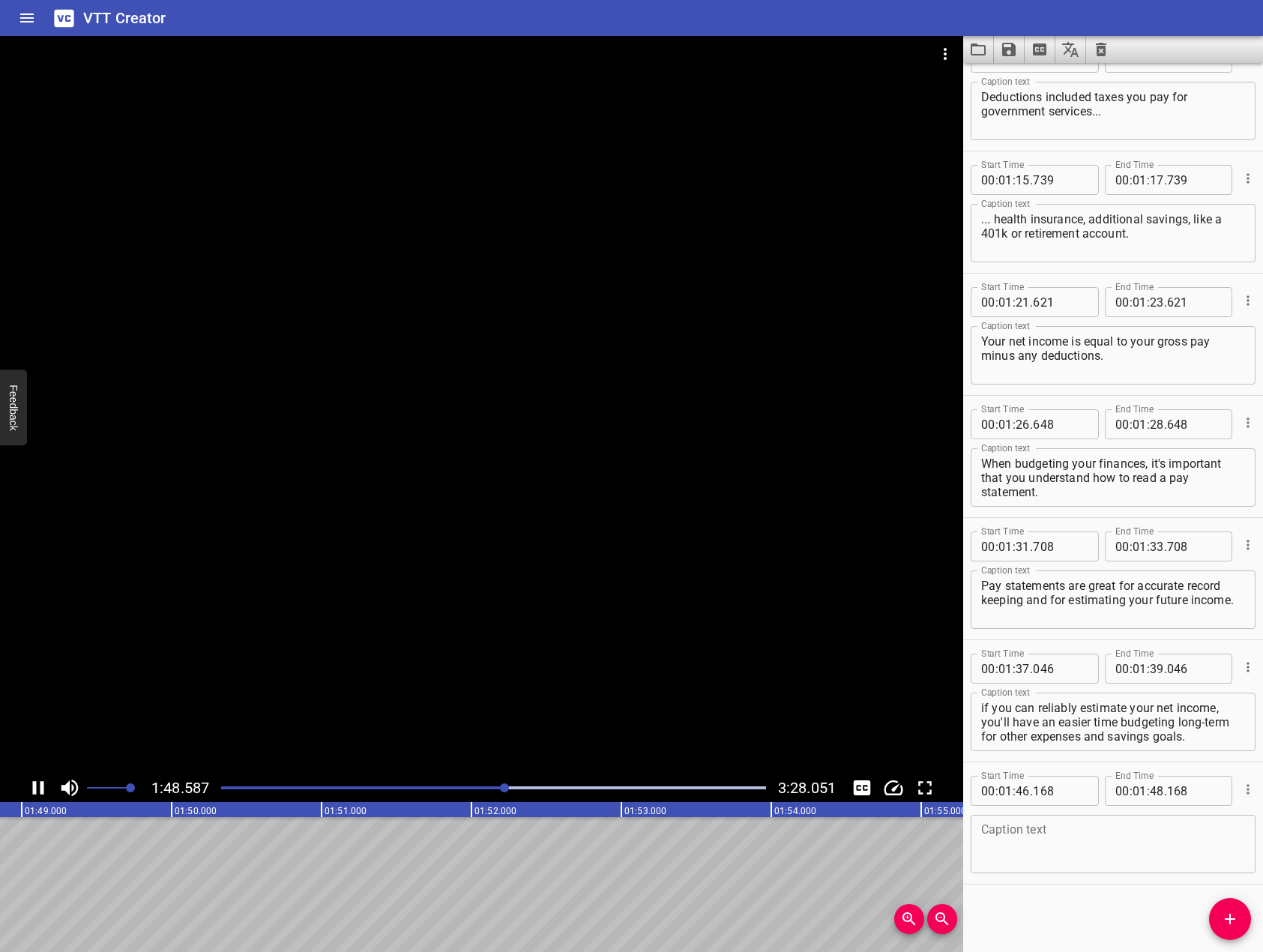
click at [40, 788] on icon "Play/Pause" at bounding box center [38, 788] width 23 height 23
click at [1132, 843] on textarea at bounding box center [1113, 844] width 264 height 43
click at [562, 588] on div at bounding box center [481, 405] width 964 height 738
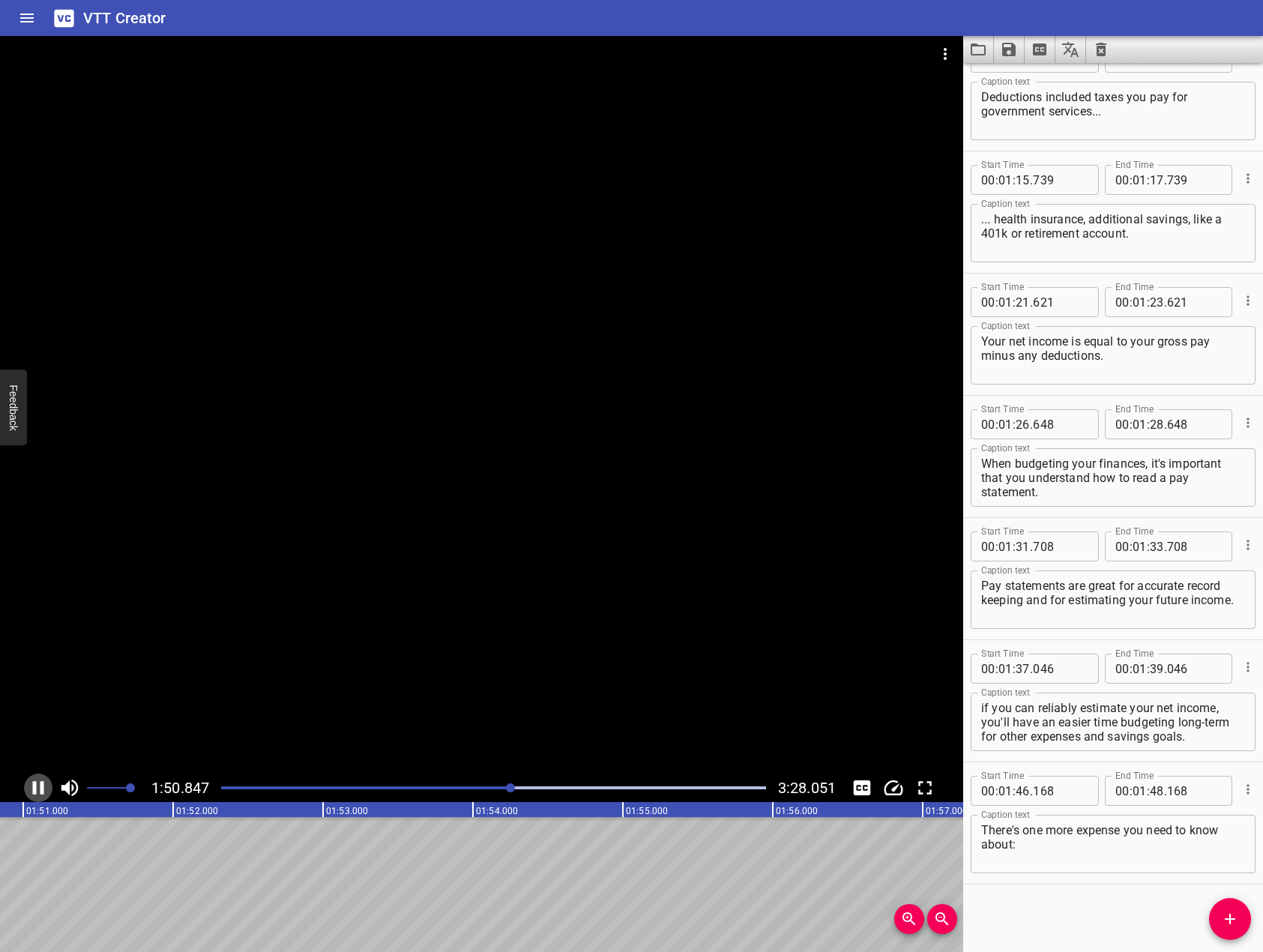
click at [46, 783] on icon "Play/Pause" at bounding box center [38, 788] width 23 height 23
click at [1039, 841] on textarea "There's one more expense you need to know about:" at bounding box center [1113, 844] width 264 height 43
type textarea "There's one more expense you need to know about: charitable donations."
click at [1220, 911] on span "Add Cue" at bounding box center [1231, 919] width 42 height 18
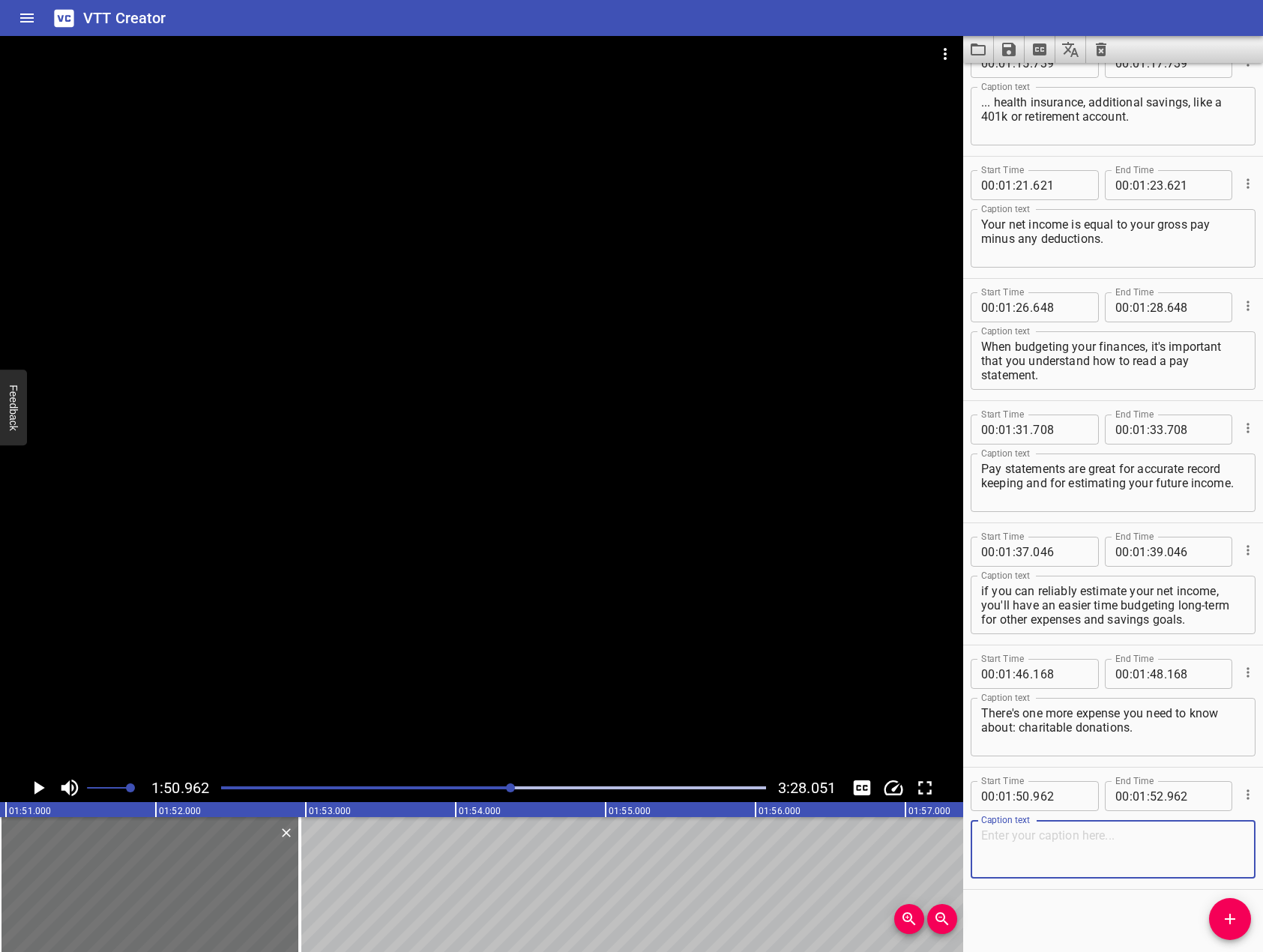
scroll to position [2358, 0]
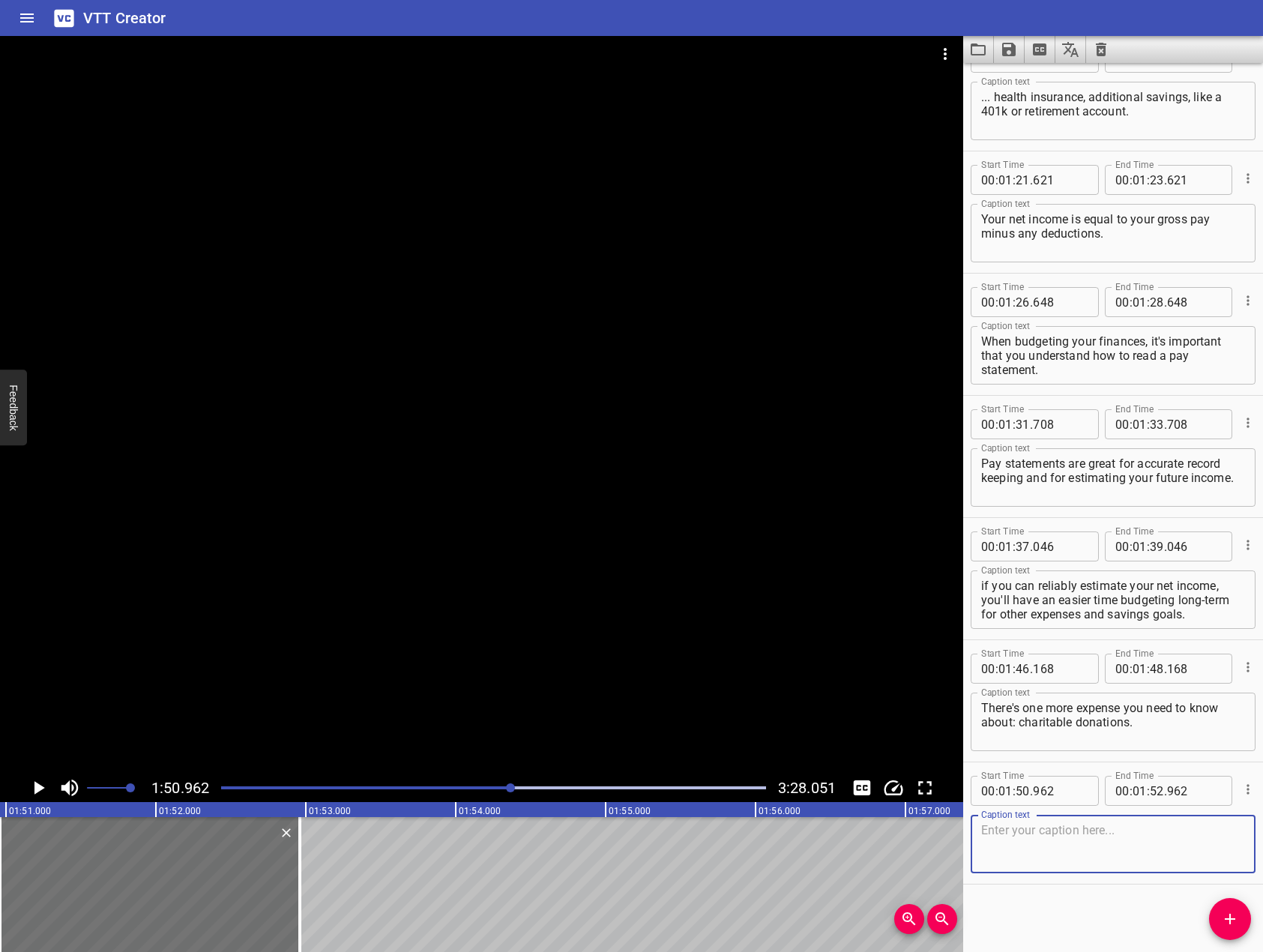
drag, startPoint x: 178, startPoint y: 555, endPoint x: 114, endPoint y: 638, distance: 104.8
click at [148, 588] on div at bounding box center [481, 405] width 964 height 738
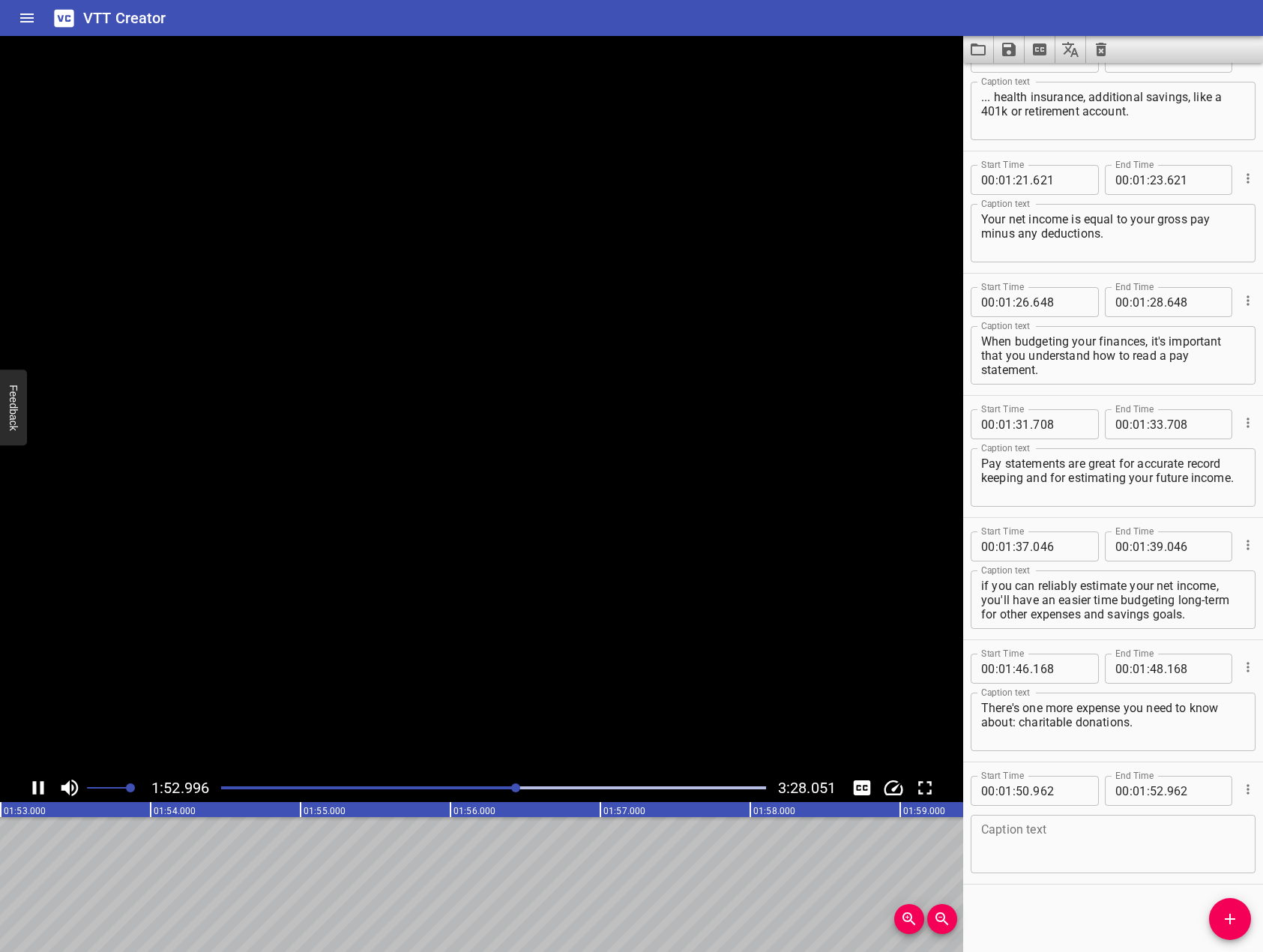
click at [46, 789] on icon "Play/Pause" at bounding box center [38, 788] width 23 height 23
click at [499, 781] on div at bounding box center [494, 788] width 563 height 21
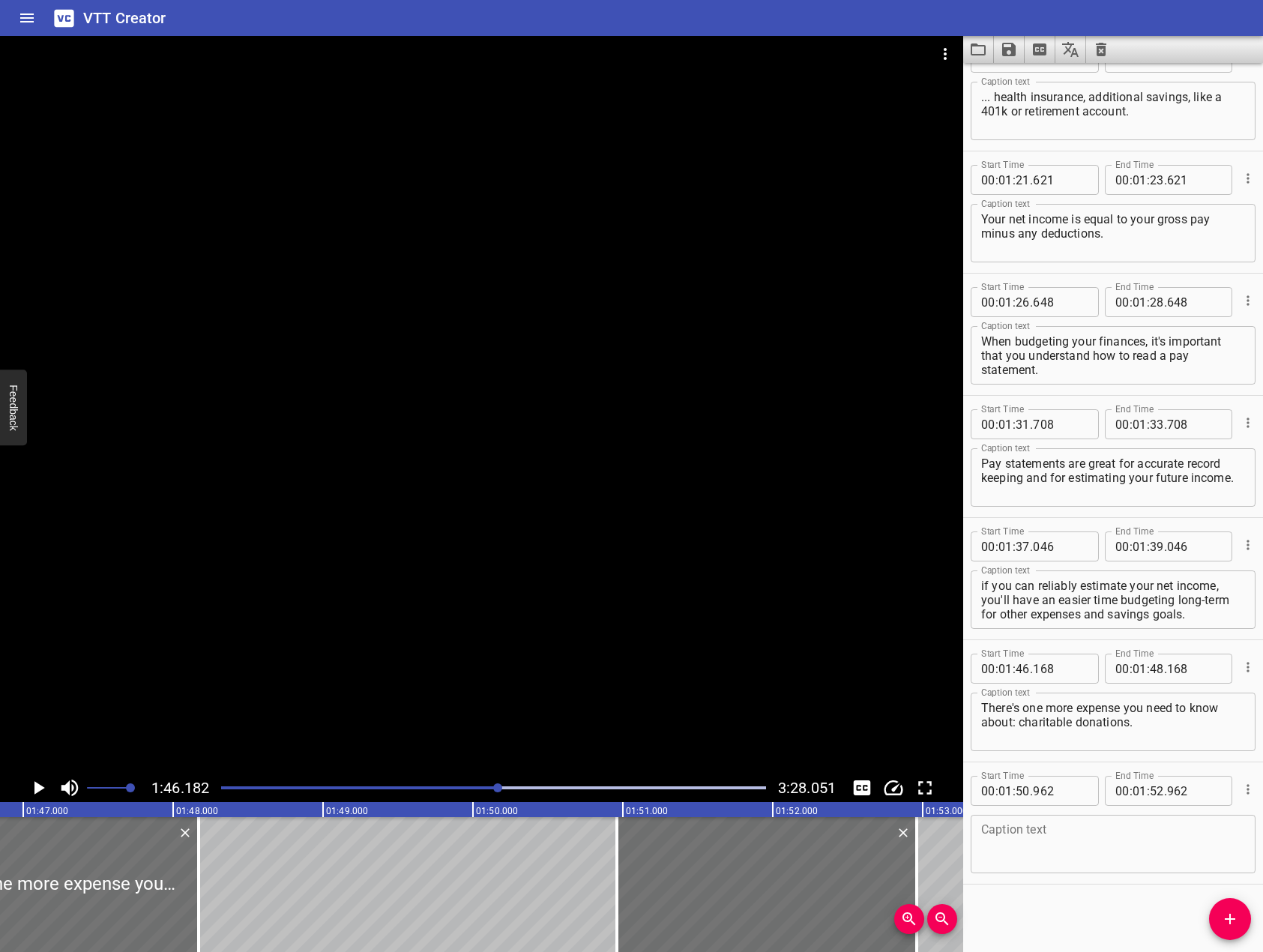
drag, startPoint x: 349, startPoint y: 697, endPoint x: 85, endPoint y: 772, distance: 274.4
click at [326, 700] on div at bounding box center [481, 405] width 964 height 738
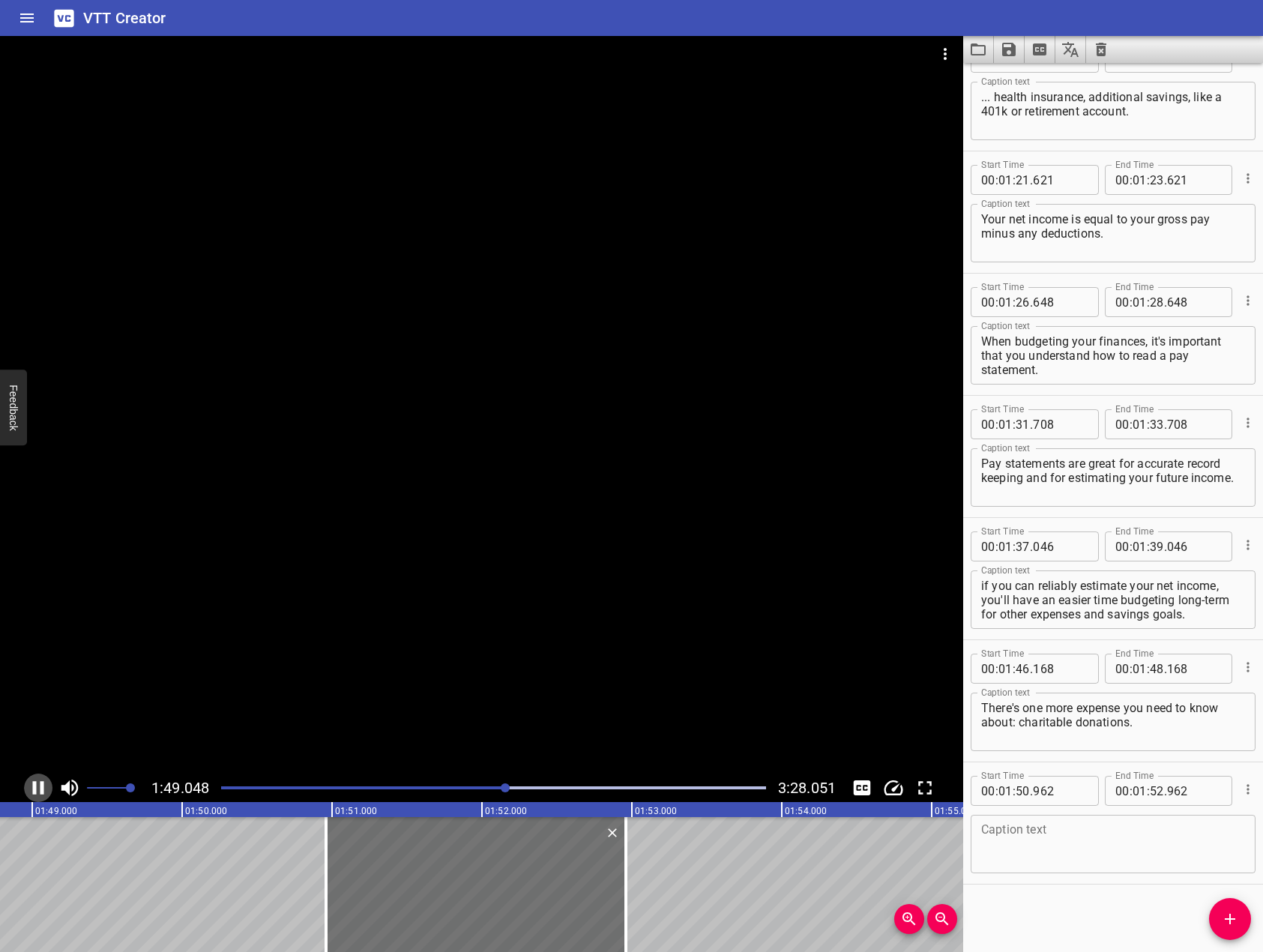
click at [37, 788] on icon "Play/Pause" at bounding box center [38, 788] width 23 height 23
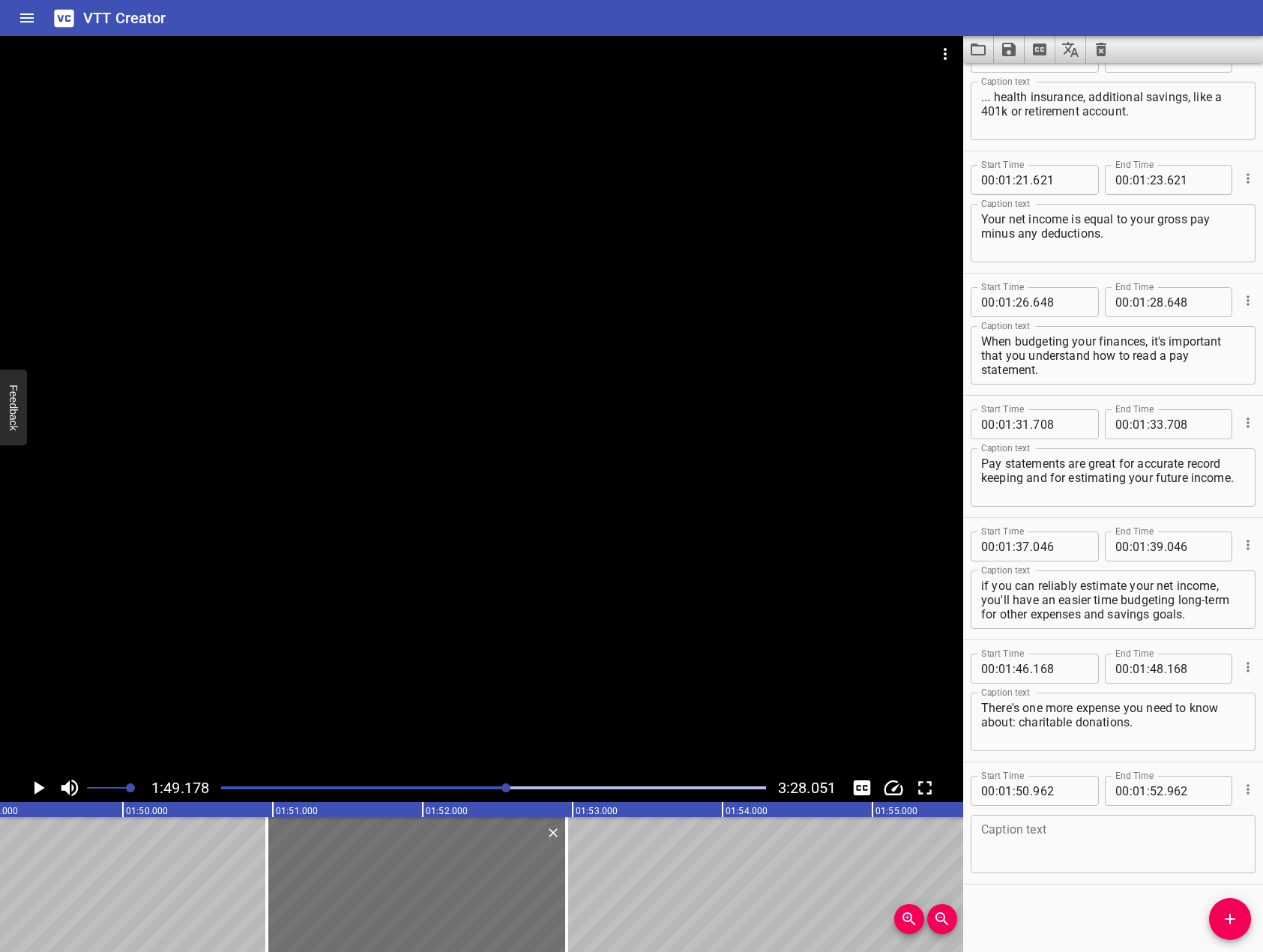
click at [37, 788] on icon "Play/Pause" at bounding box center [39, 788] width 10 height 13
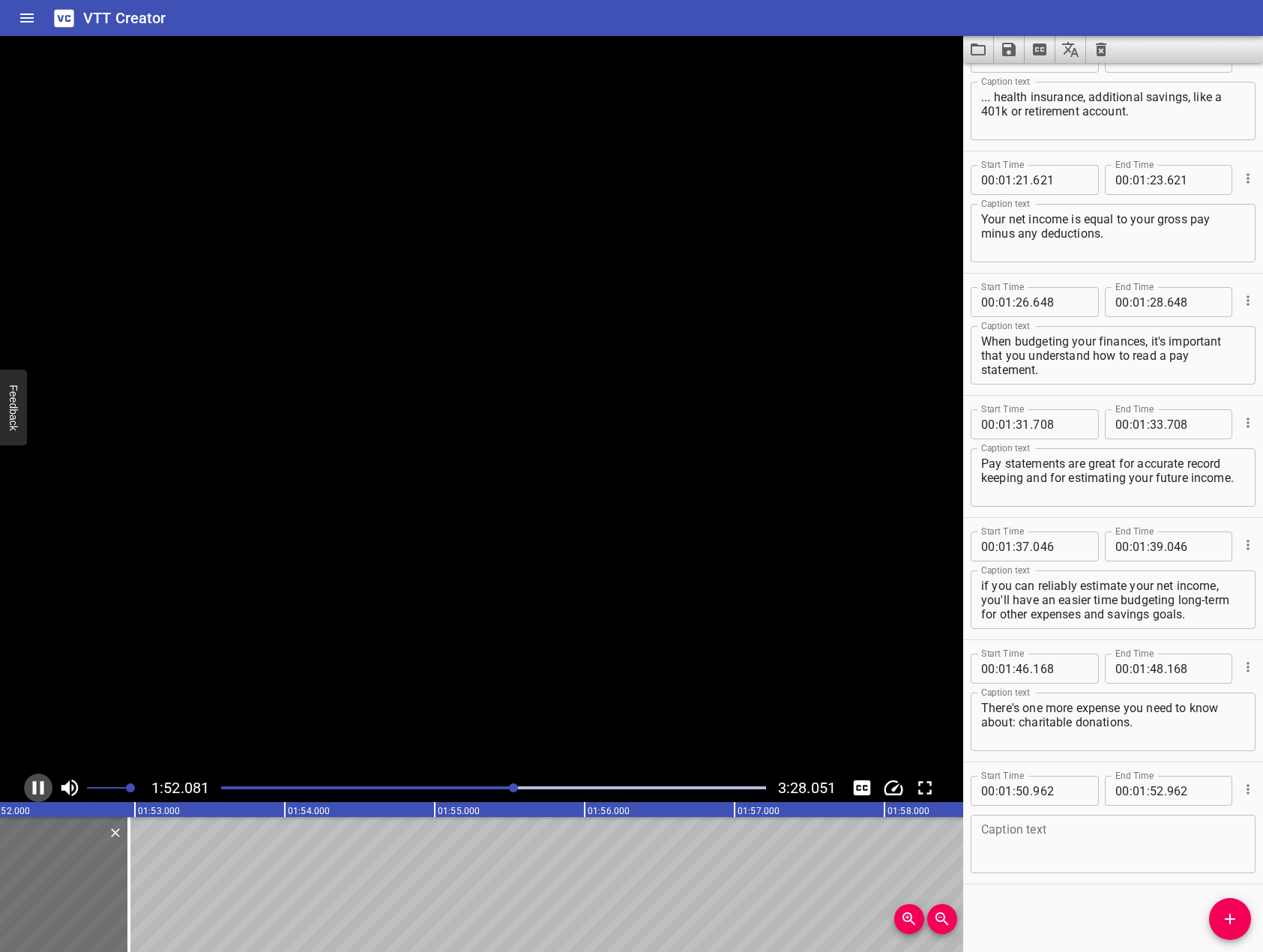
click at [37, 788] on icon "Play/Pause" at bounding box center [38, 788] width 23 height 23
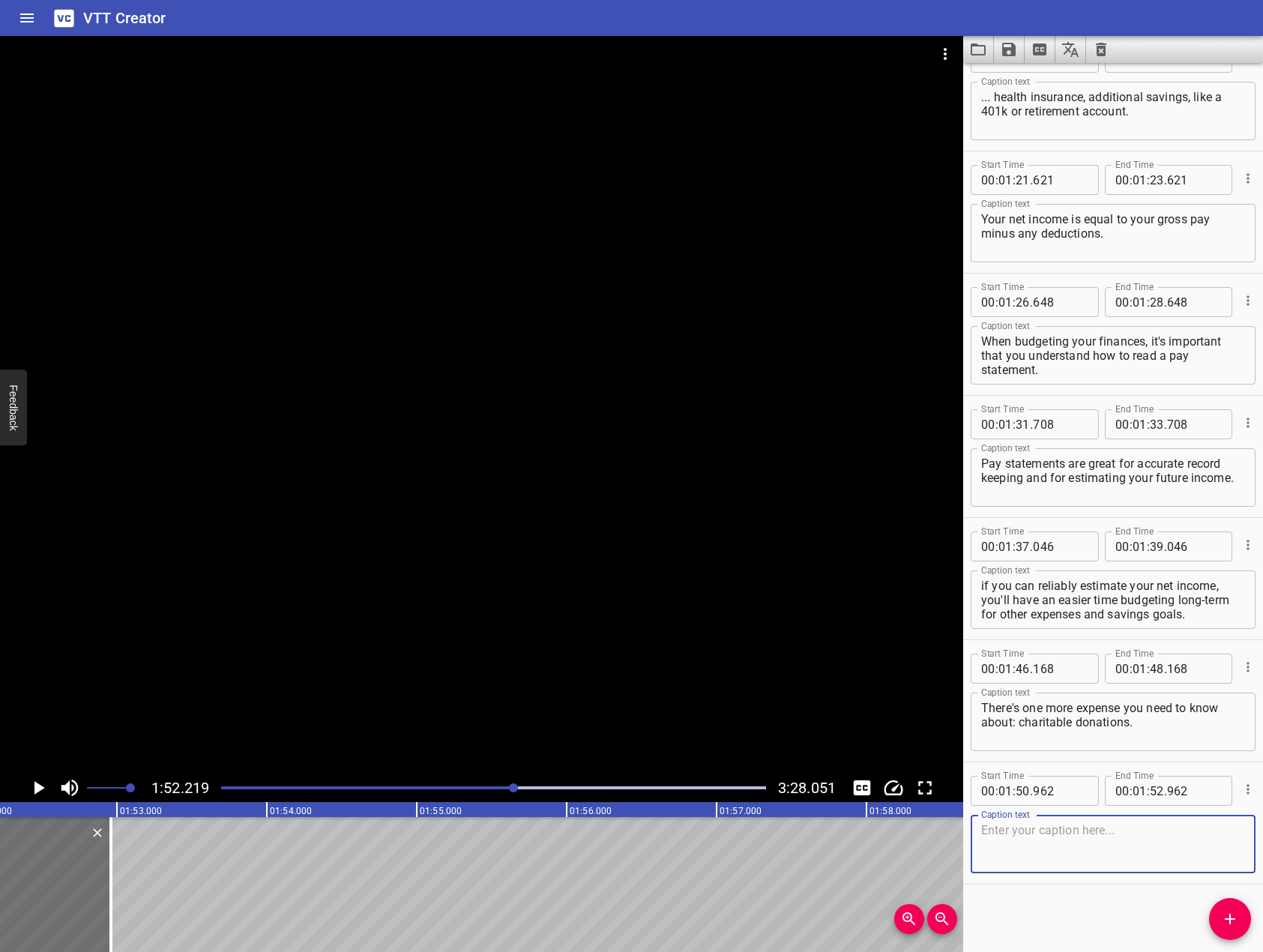
click at [1185, 827] on textarea at bounding box center [1113, 844] width 264 height 43
click at [568, 520] on div at bounding box center [481, 405] width 964 height 738
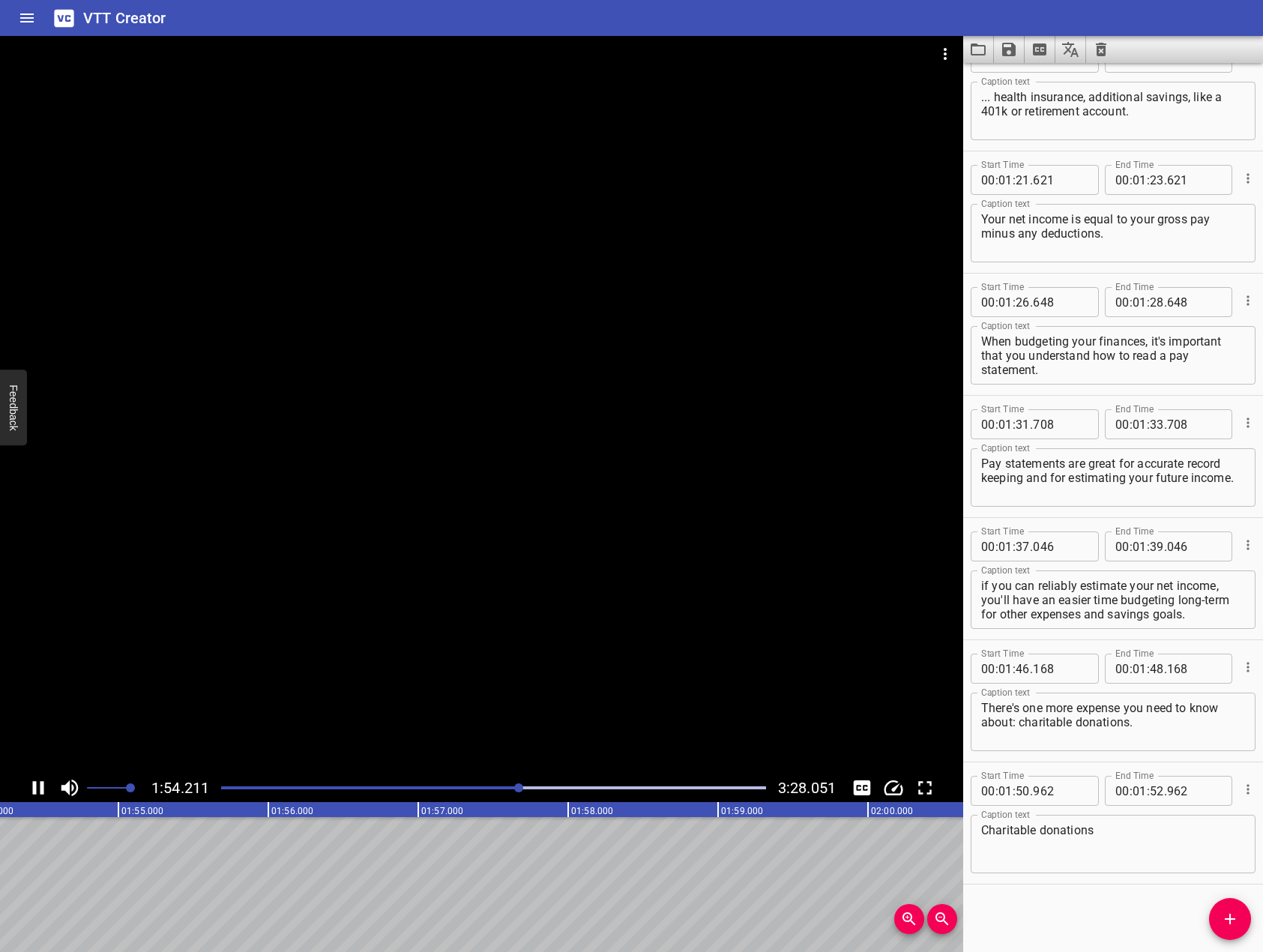
scroll to position [0, 17183]
click at [536, 571] on div at bounding box center [481, 405] width 964 height 738
click at [1144, 834] on textarea "Charitable donations" at bounding box center [1113, 844] width 264 height 43
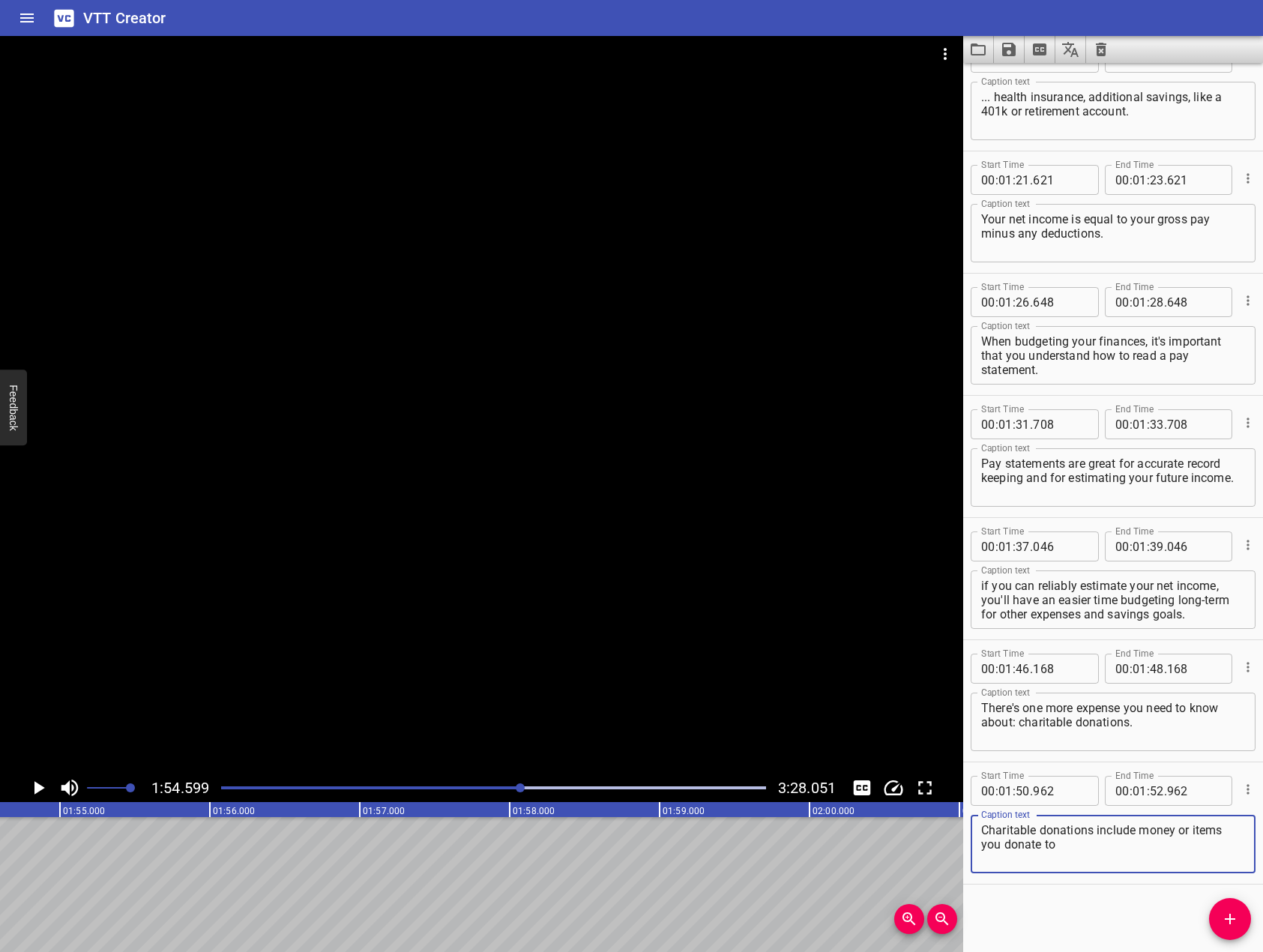
click at [508, 541] on div at bounding box center [481, 405] width 964 height 738
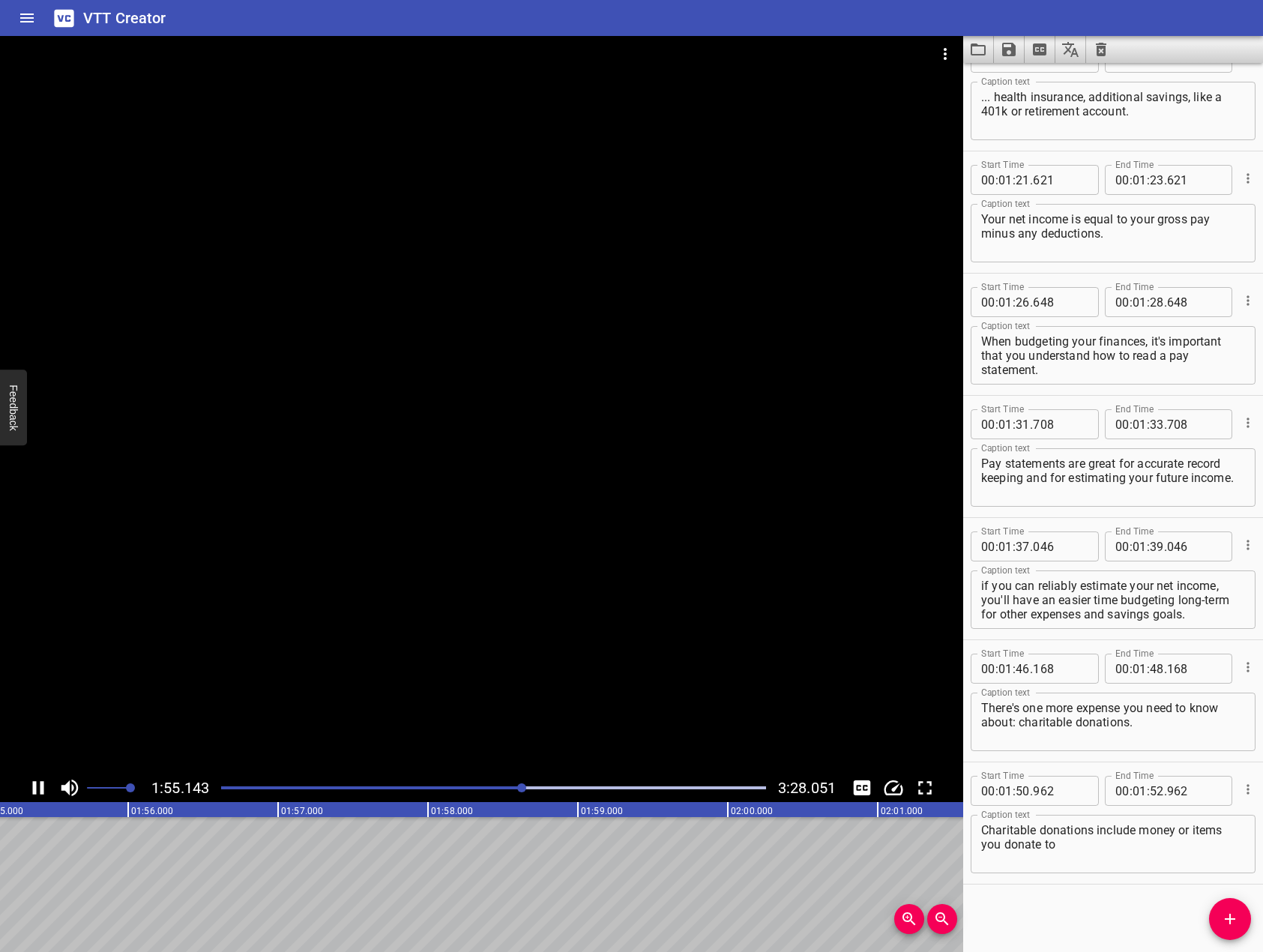
click at [32, 781] on icon "Play/Pause" at bounding box center [38, 788] width 23 height 23
click at [1131, 849] on textarea "Charitable donations include money or items you donate to" at bounding box center [1113, 844] width 264 height 43
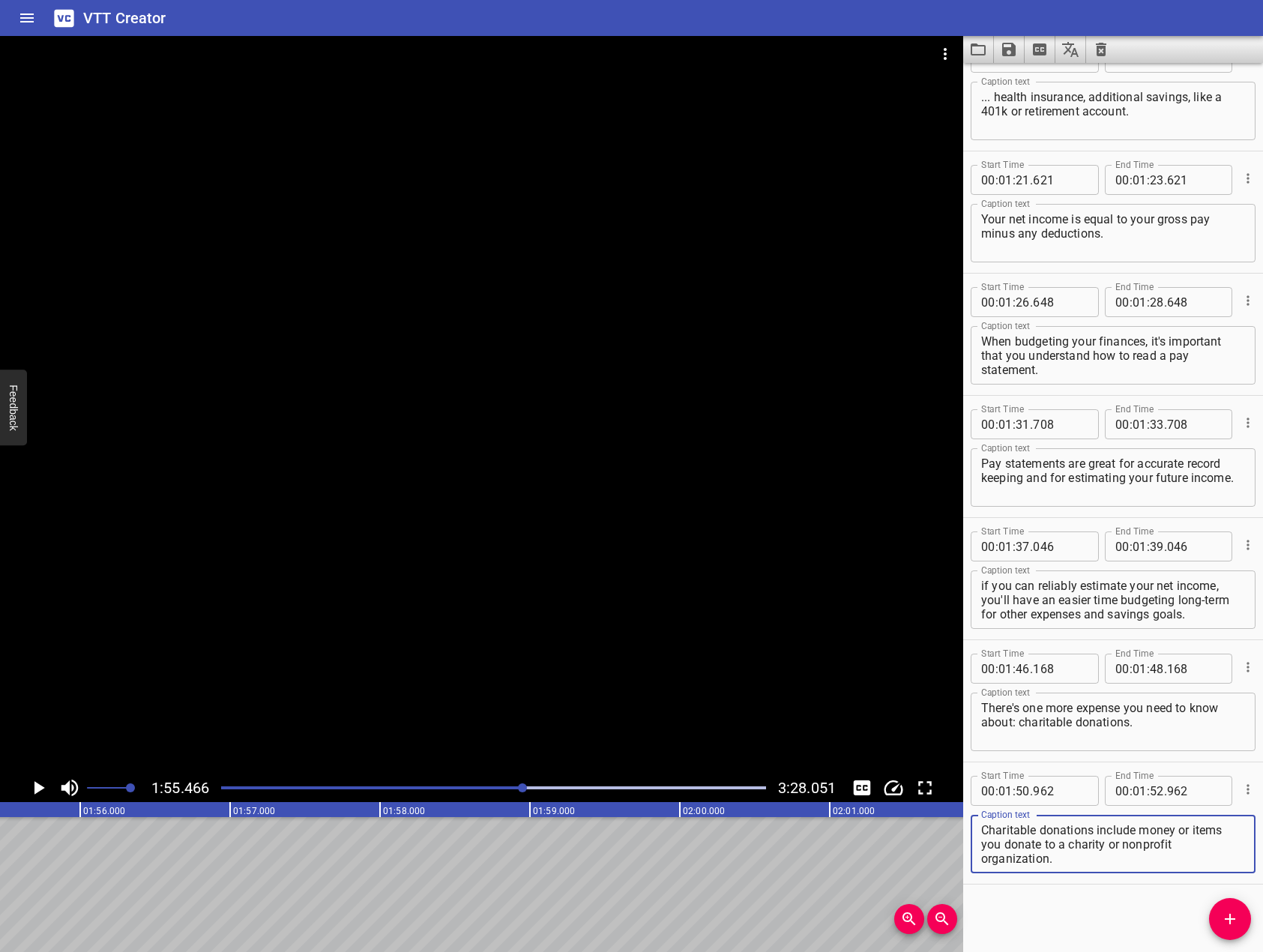
type textarea "Charitable donations include money or items you donate to a charity or nonprofi…"
drag, startPoint x: 383, startPoint y: 634, endPoint x: 248, endPoint y: 638, distance: 135.1
click at [377, 636] on div at bounding box center [481, 405] width 964 height 738
click at [37, 795] on icon "Play/Pause" at bounding box center [38, 788] width 23 height 23
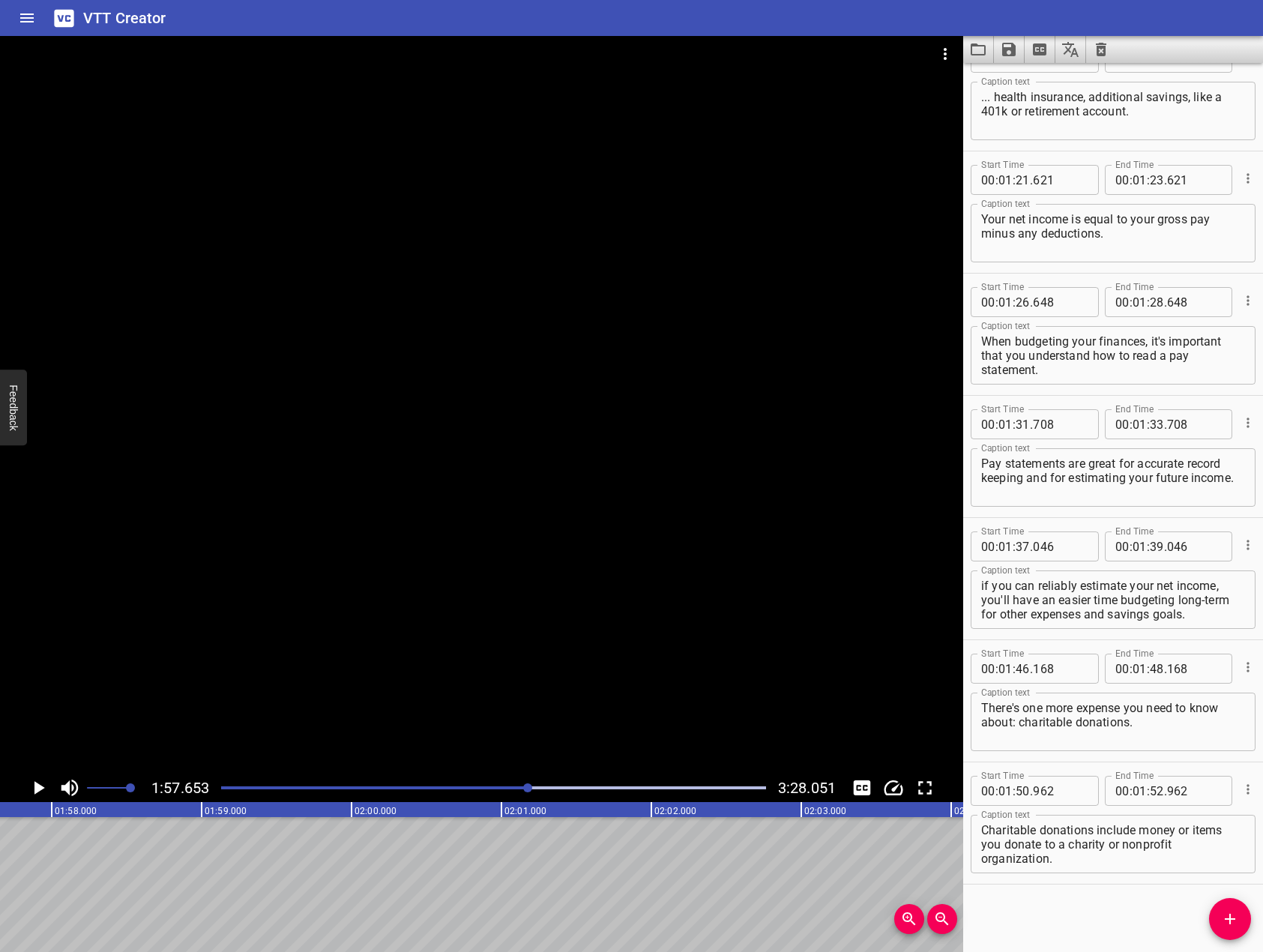
click at [1230, 921] on icon "Add Cue" at bounding box center [1230, 919] width 10 height 10
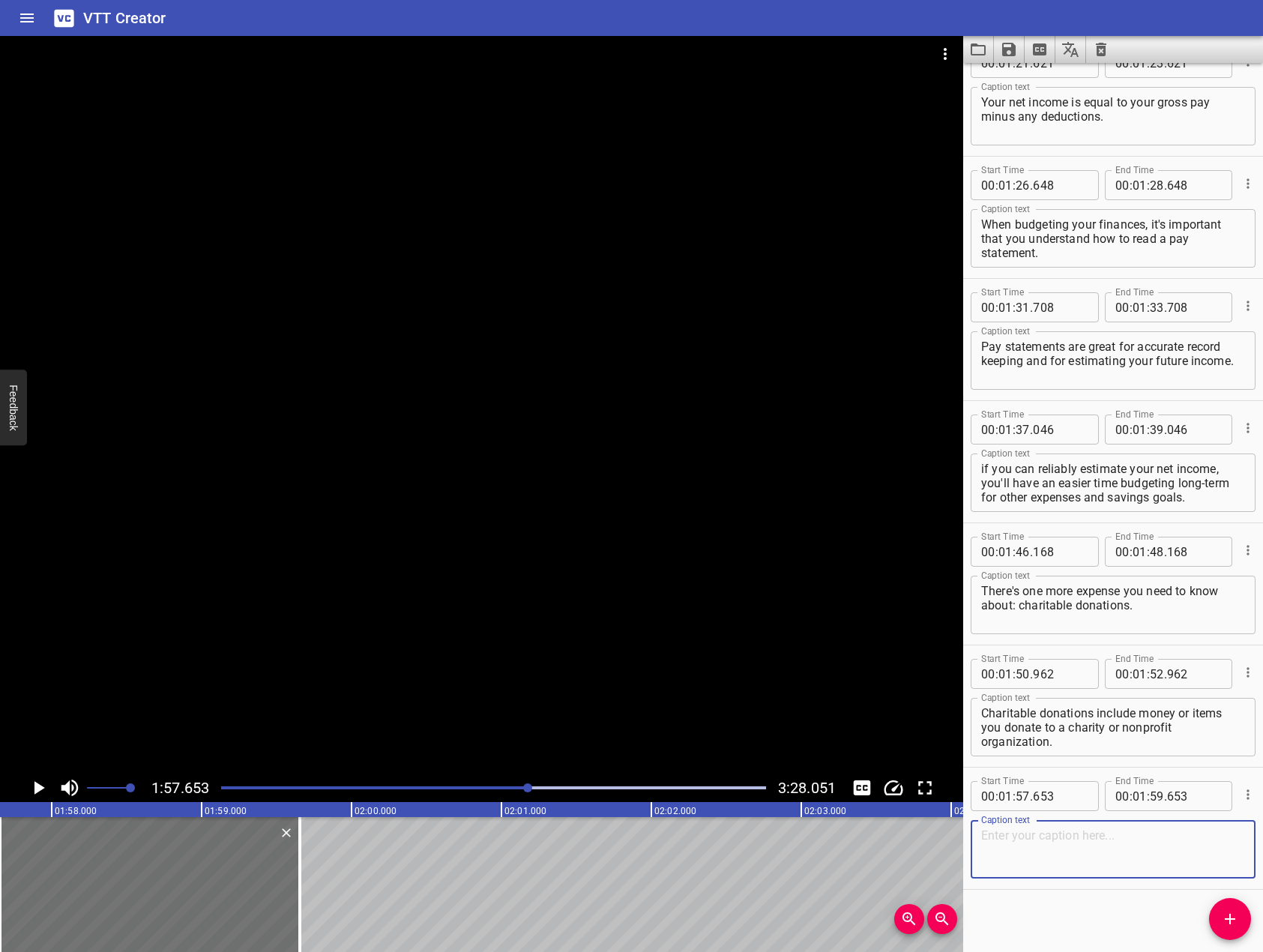
scroll to position [2481, 0]
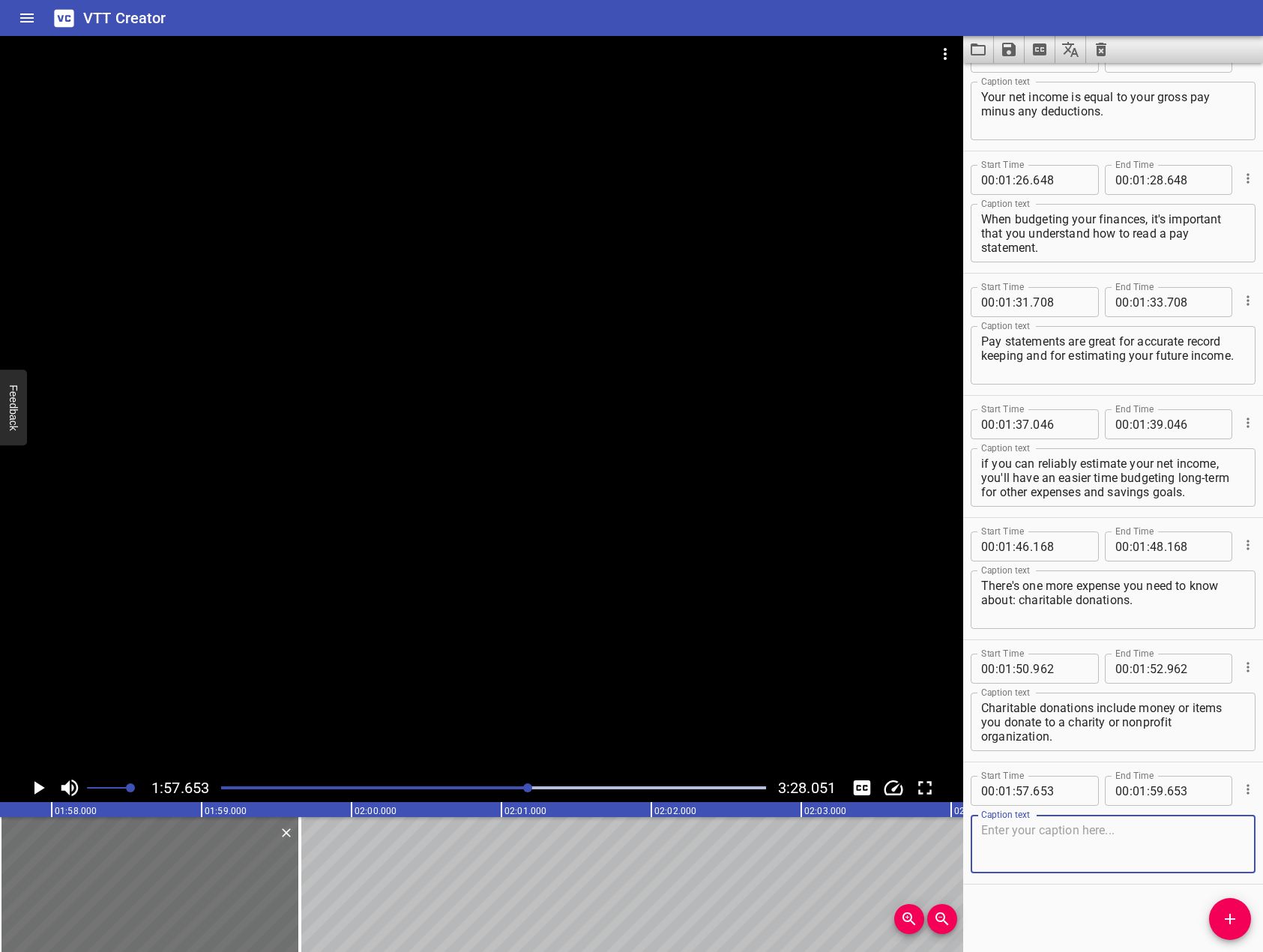
drag, startPoint x: 432, startPoint y: 557, endPoint x: 337, endPoint y: 587, distance: 99.6
click at [430, 556] on div at bounding box center [481, 405] width 964 height 738
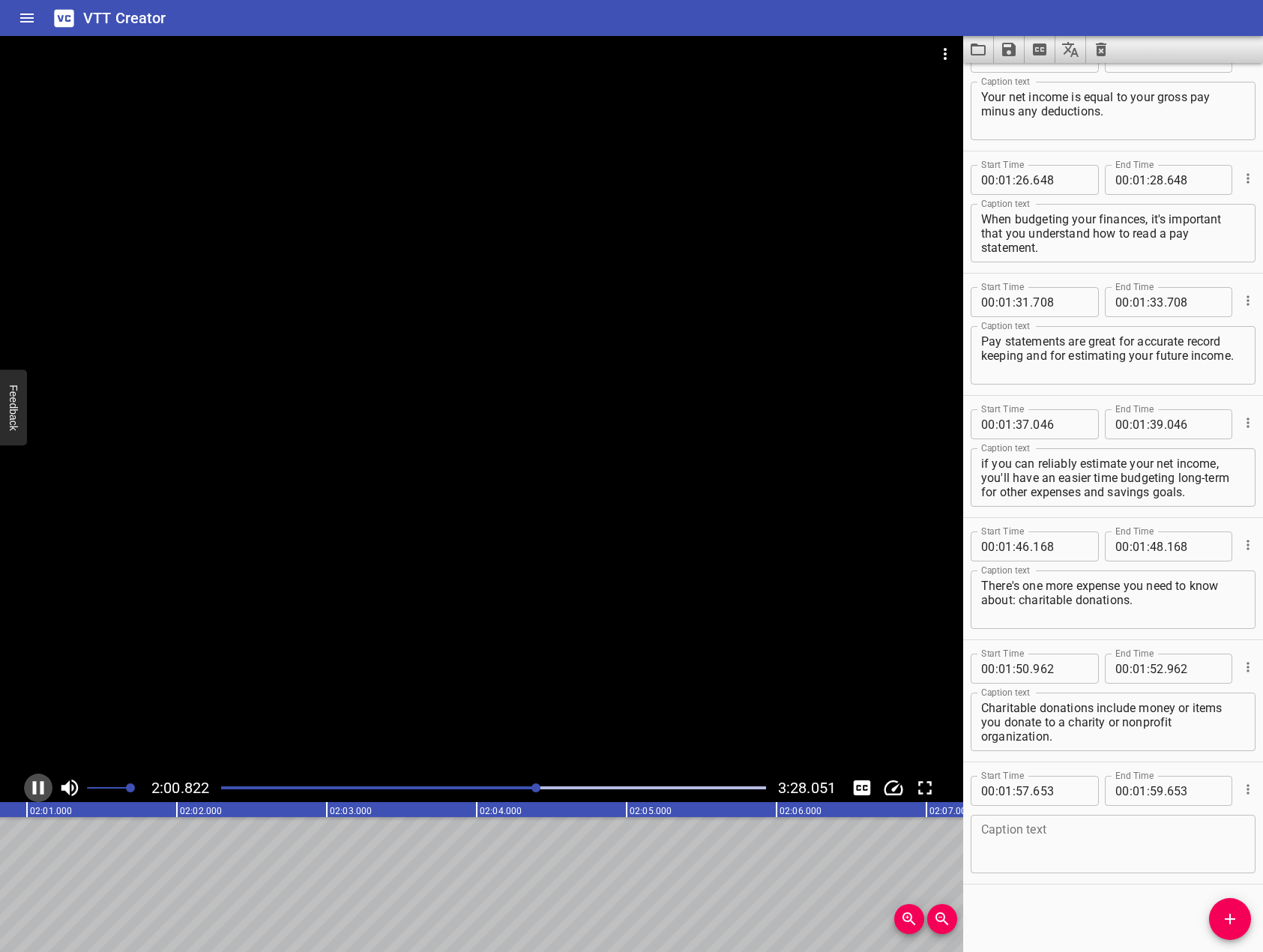
click at [37, 783] on icon "Play/Pause" at bounding box center [38, 788] width 23 height 23
click at [1213, 843] on textarea at bounding box center [1113, 844] width 264 height 43
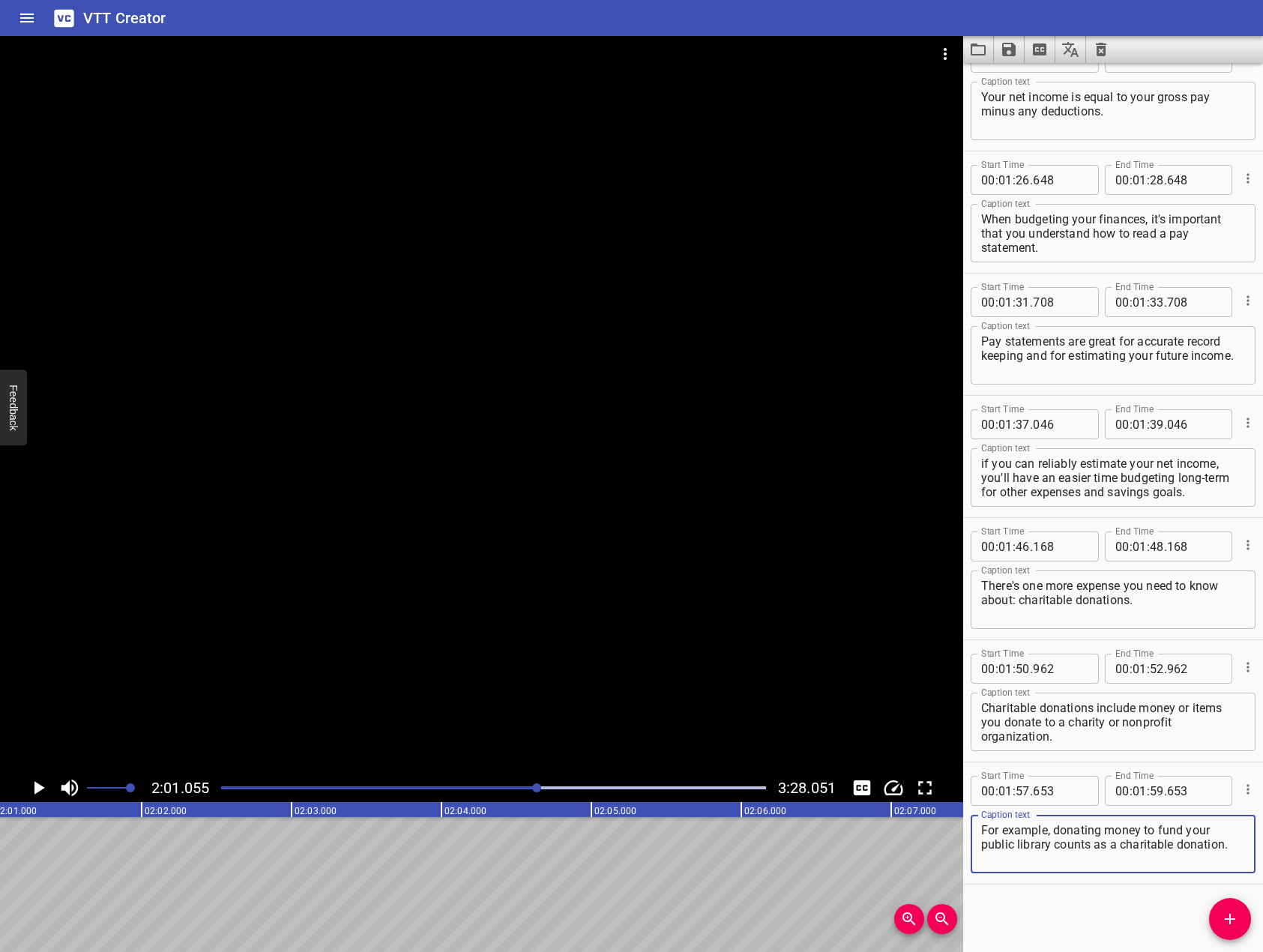
type textarea "For example, donating money to fund your public library counts as a charitable …"
click at [774, 602] on div at bounding box center [481, 405] width 964 height 738
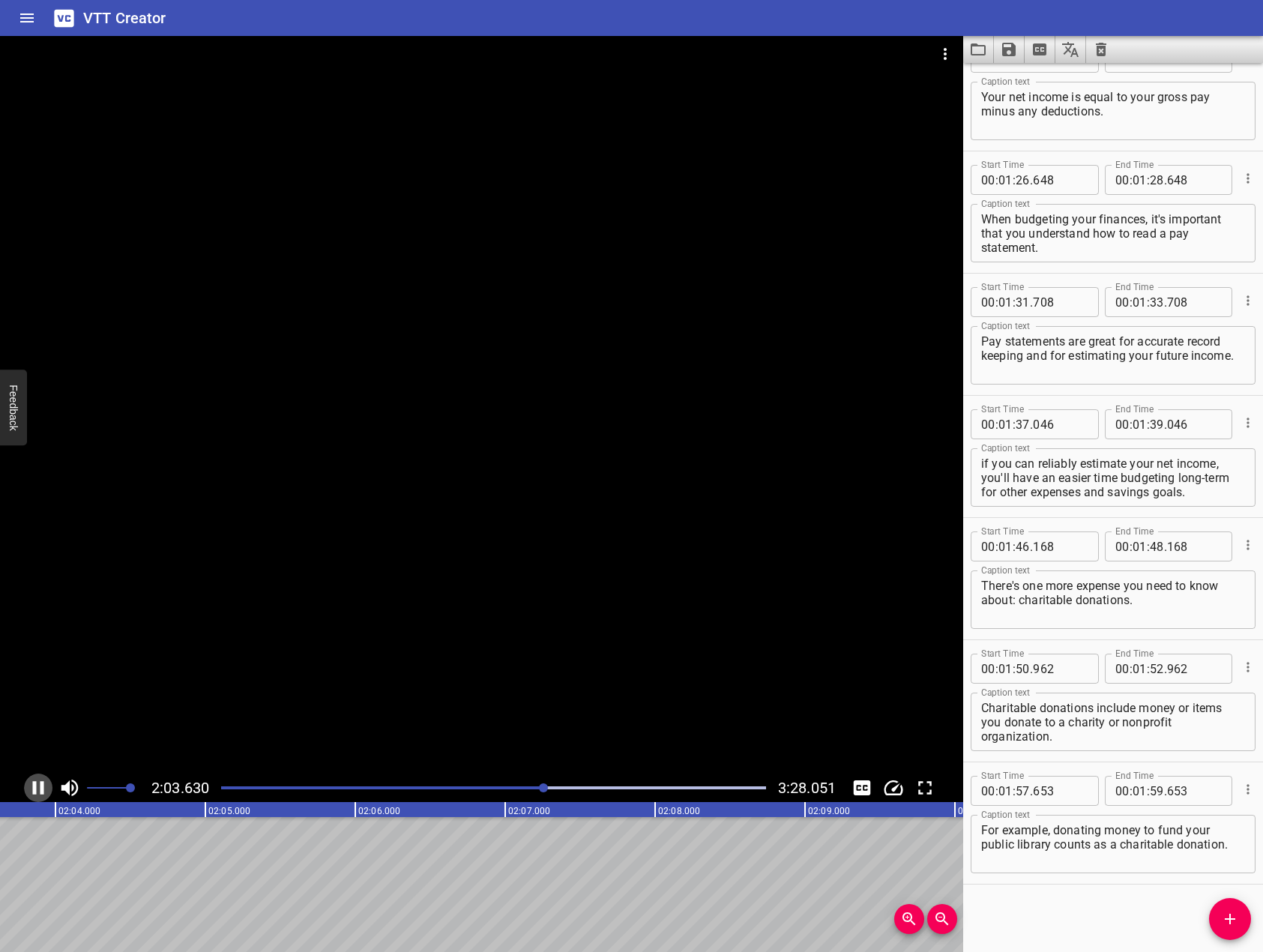
click at [46, 784] on icon "Play/Pause" at bounding box center [38, 788] width 23 height 23
click at [1232, 904] on button "Add Cue" at bounding box center [1231, 919] width 42 height 42
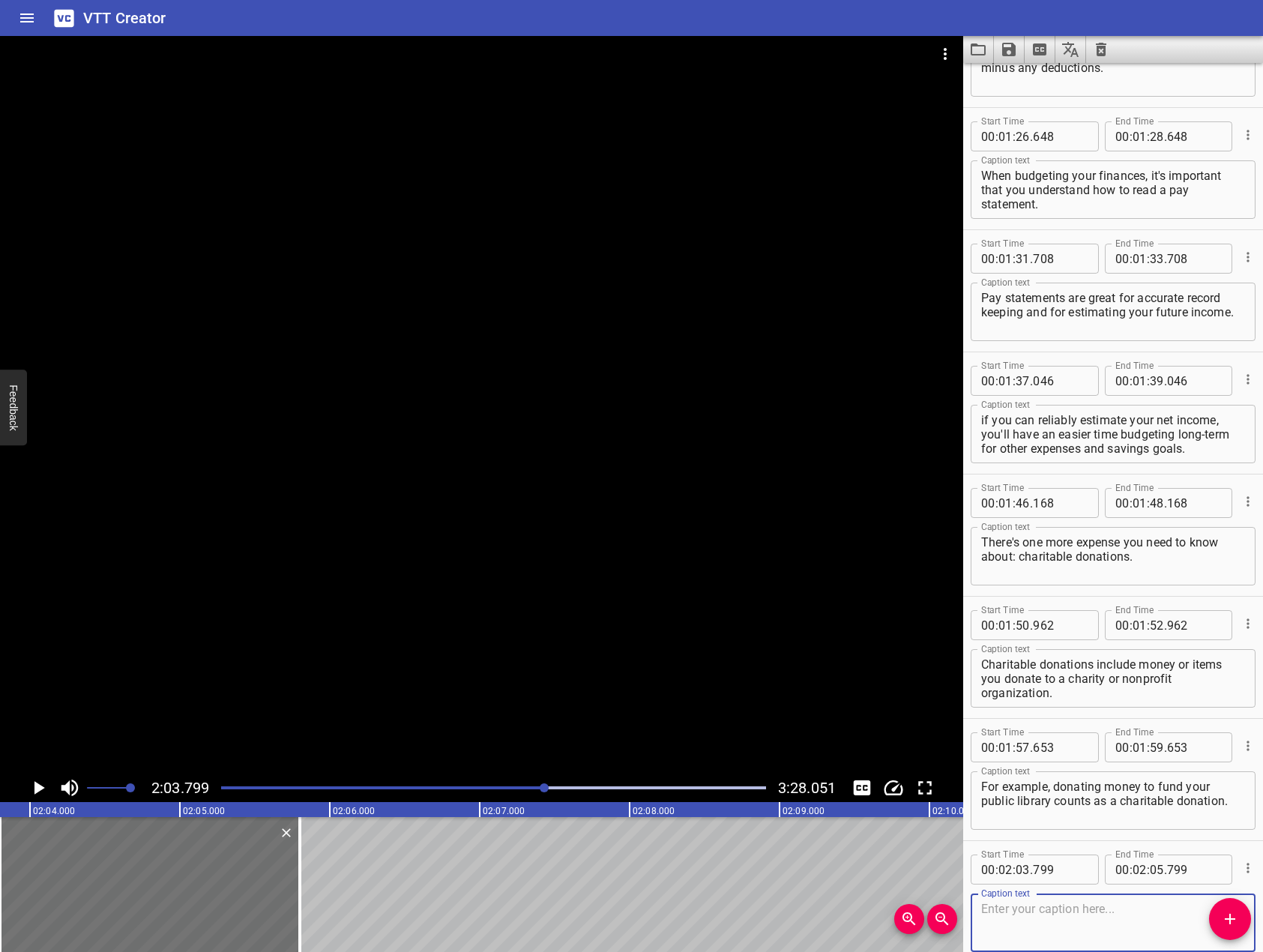
scroll to position [2603, 0]
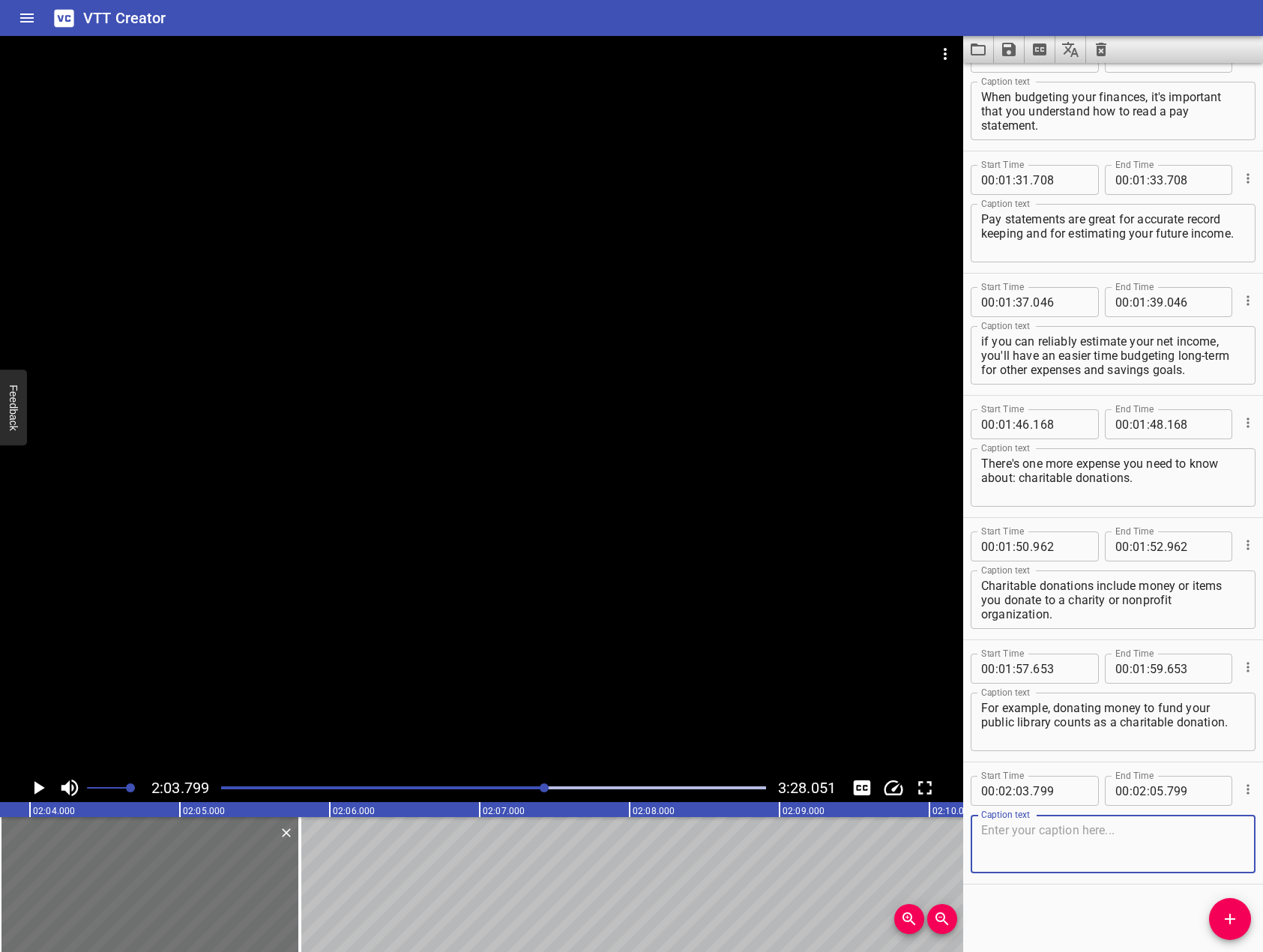
click at [33, 780] on icon "Play/Pause" at bounding box center [38, 788] width 23 height 23
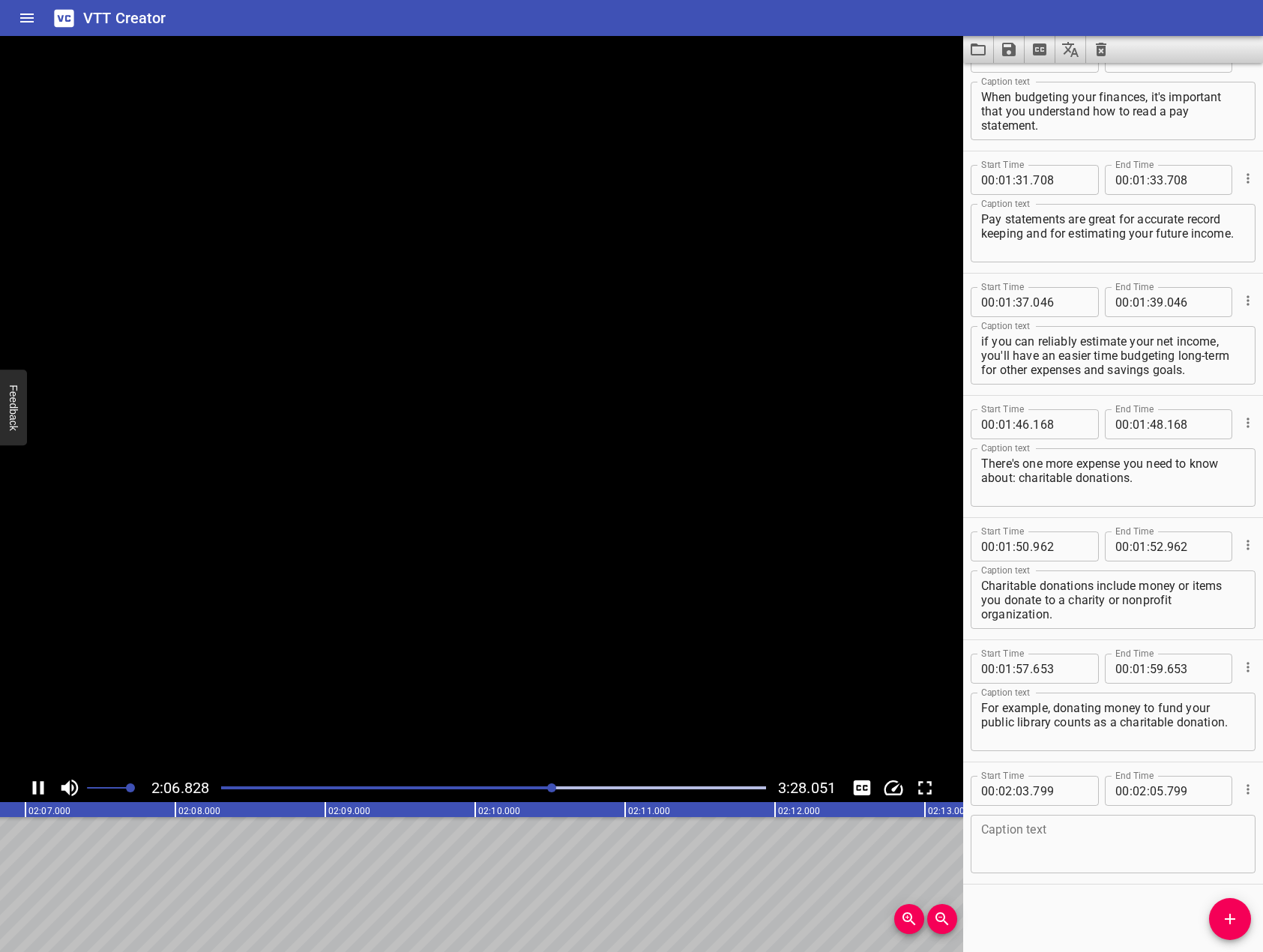
click at [33, 780] on icon "Play/Pause" at bounding box center [38, 788] width 23 height 23
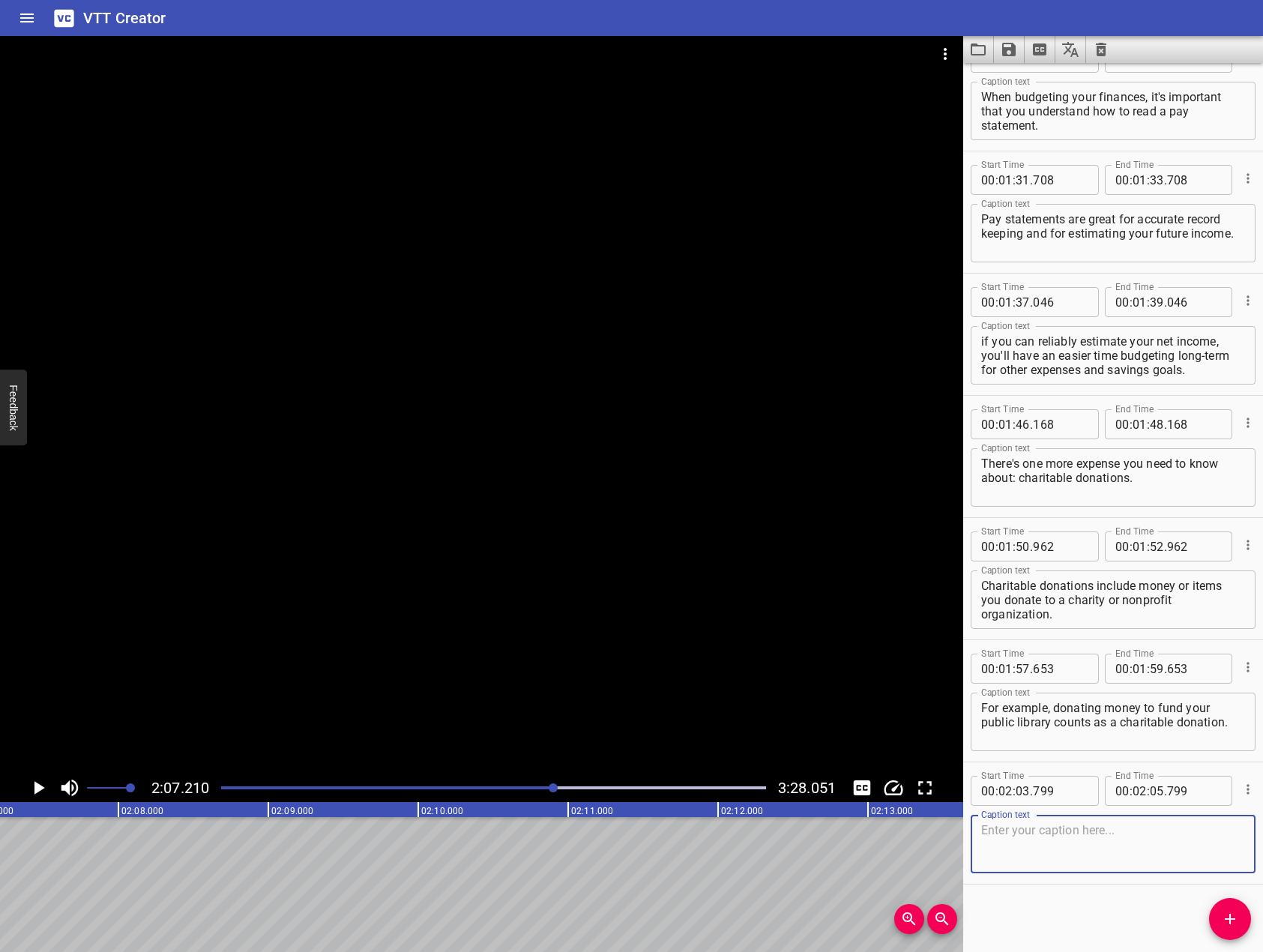
click at [1103, 836] on textarea at bounding box center [1113, 844] width 264 height 43
drag, startPoint x: 611, startPoint y: 379, endPoint x: 568, endPoint y: 387, distance: 43.7
click at [601, 374] on div at bounding box center [481, 405] width 964 height 738
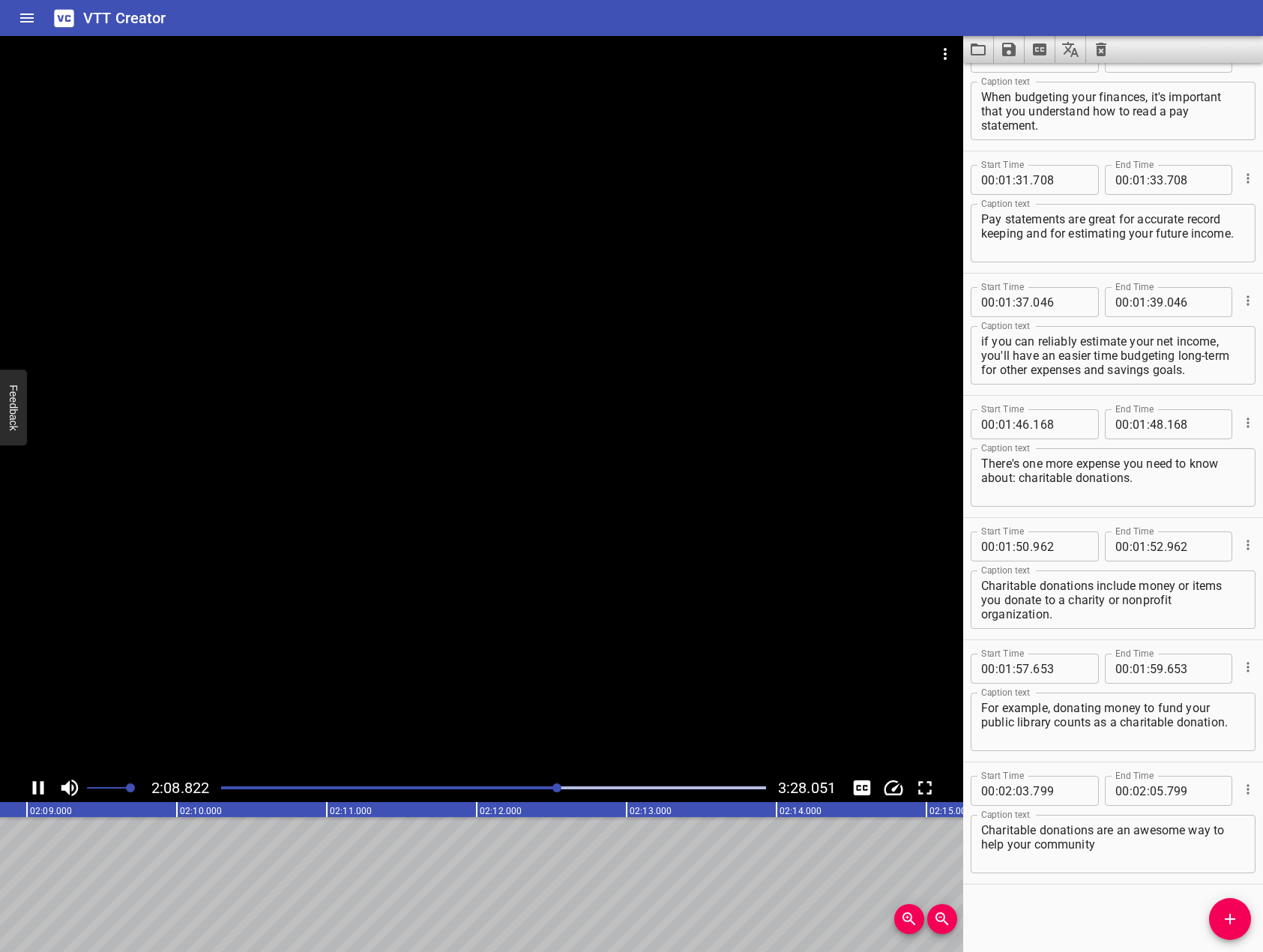
click at [33, 789] on icon "Play/Pause" at bounding box center [39, 788] width 11 height 13
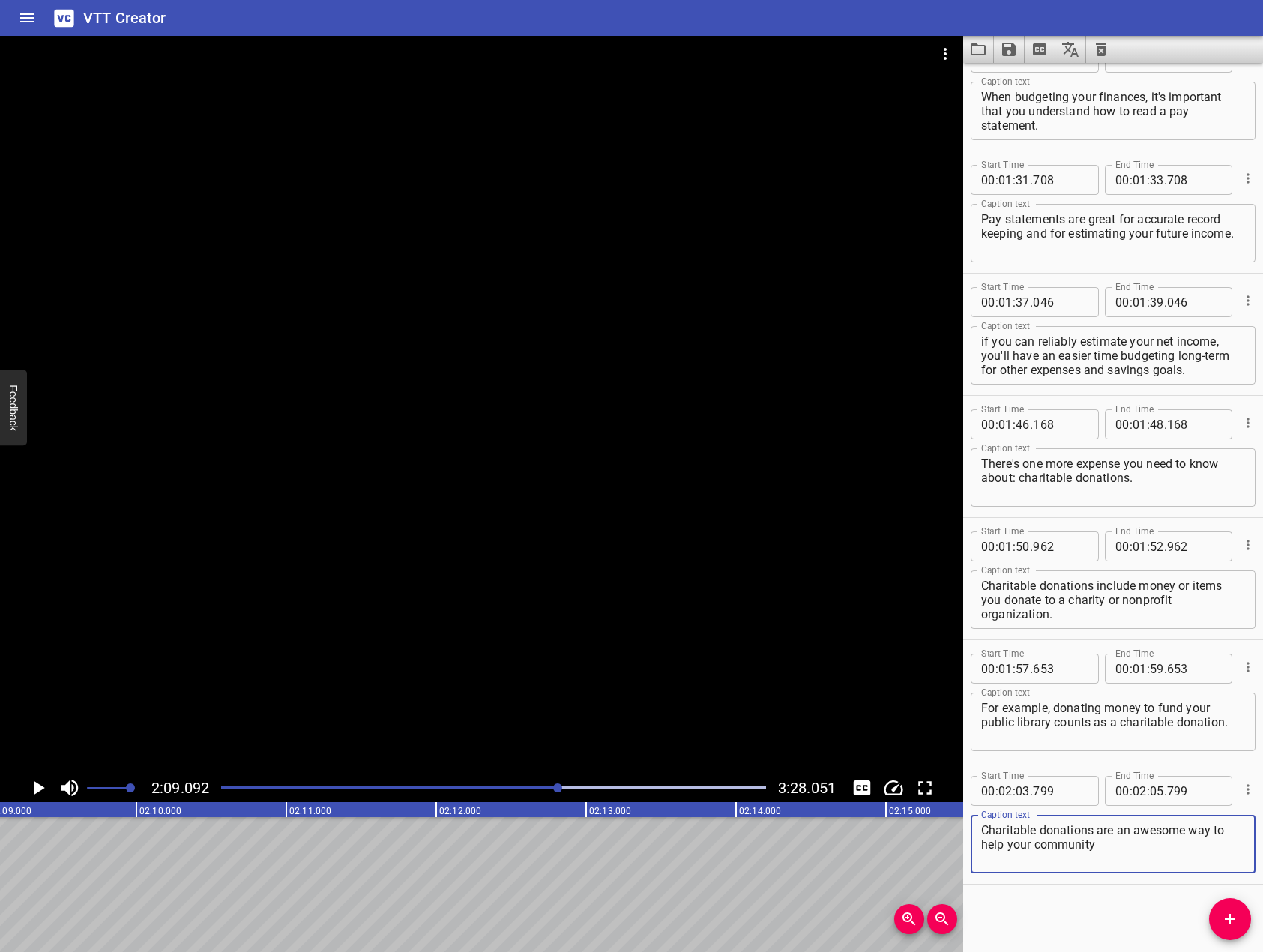
click at [1154, 858] on textarea "Charitable donations are an awesome way to help your community" at bounding box center [1113, 844] width 264 height 43
type textarea "Charitable donations are an awesome way to help your community and reduce your …"
click at [1229, 922] on icon "Add Cue" at bounding box center [1230, 919] width 18 height 18
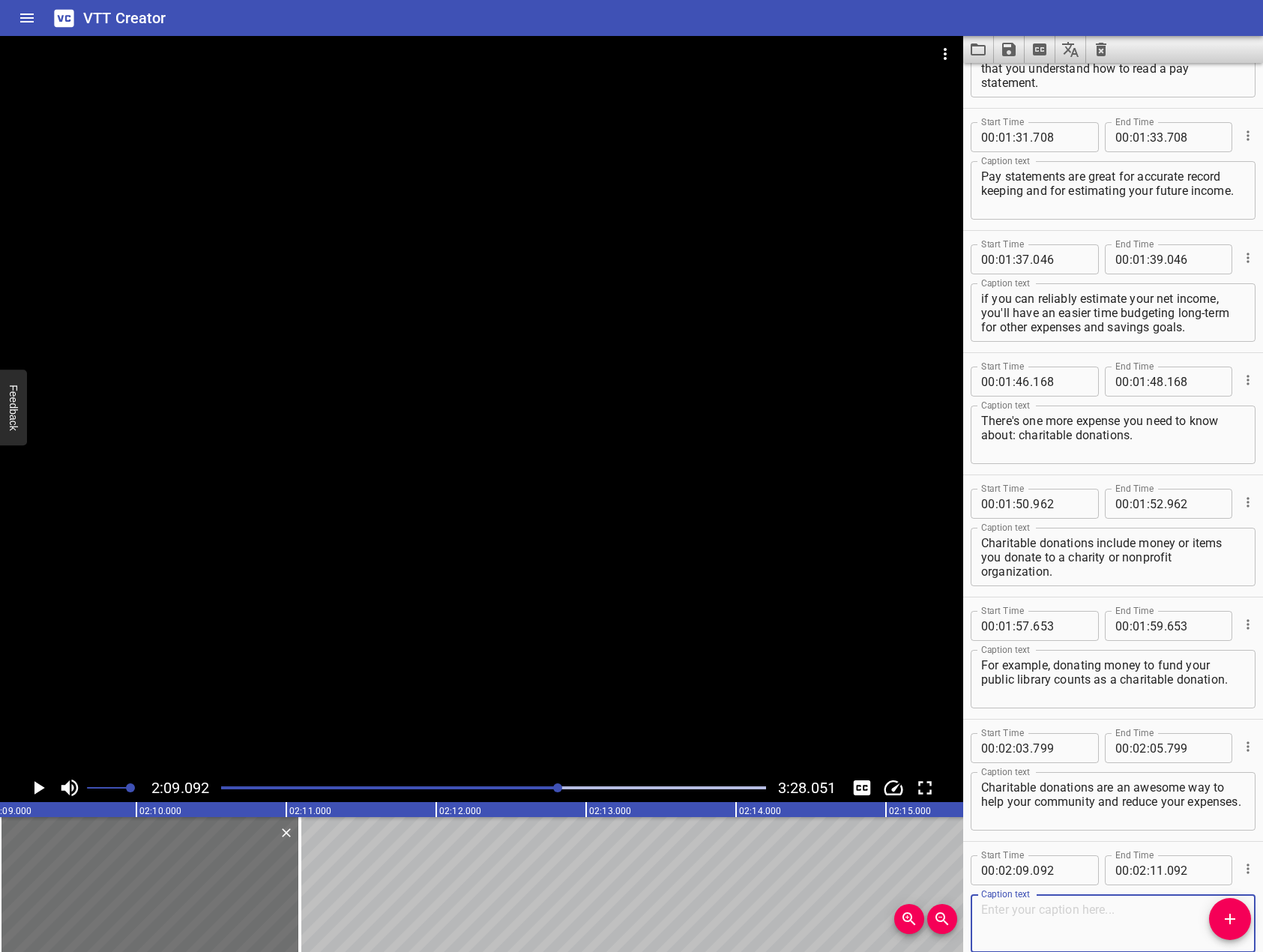
scroll to position [2724, 0]
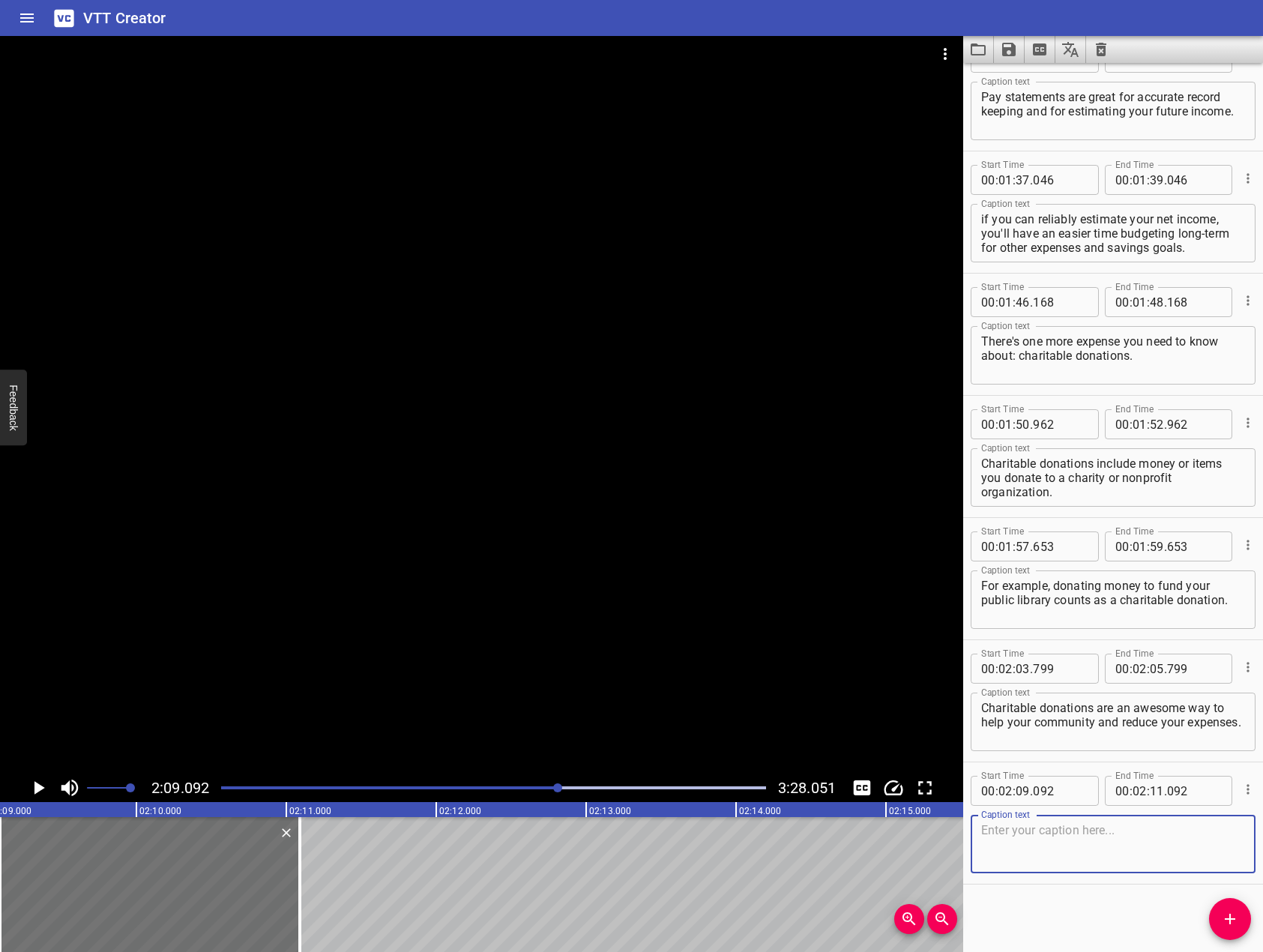
click at [571, 511] on div at bounding box center [481, 405] width 964 height 738
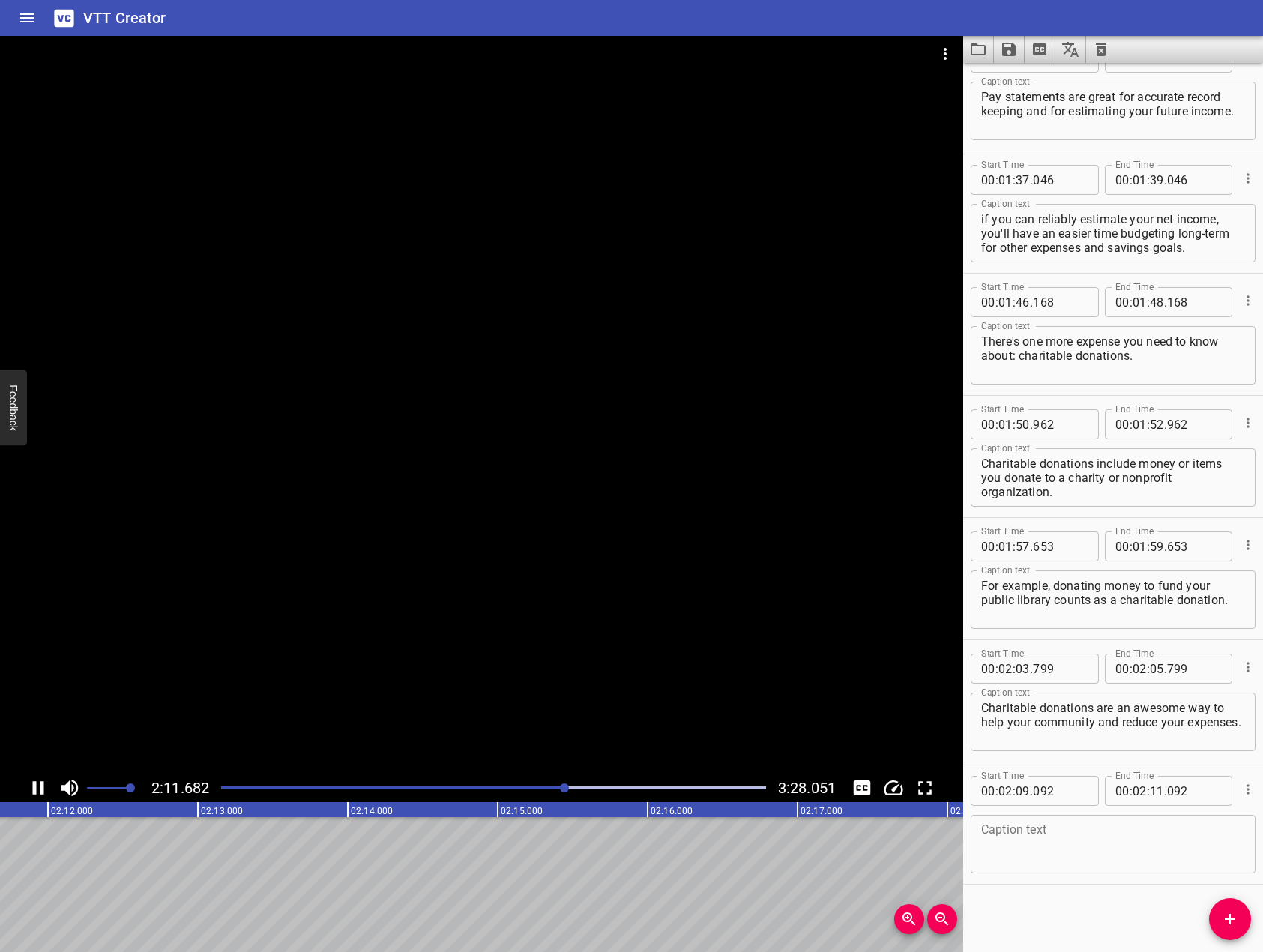
click at [46, 792] on icon "Play/Pause" at bounding box center [38, 788] width 23 height 23
drag, startPoint x: 1038, startPoint y: 848, endPoint x: 1028, endPoint y: 844, distance: 10.8
click at [1033, 848] on textarea at bounding box center [1113, 844] width 264 height 43
drag, startPoint x: 496, startPoint y: 388, endPoint x: 483, endPoint y: 381, distance: 14.8
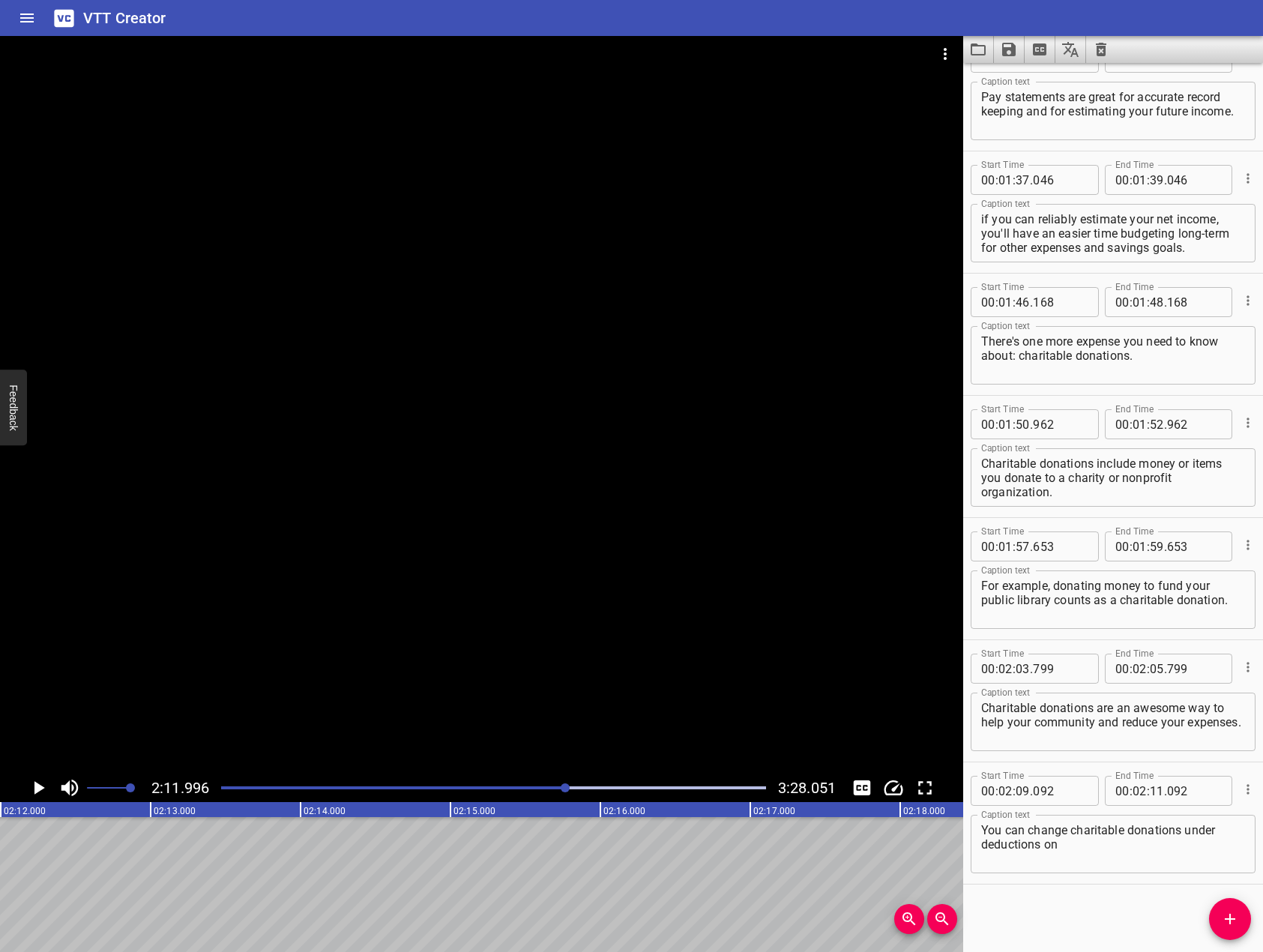
click at [483, 381] on div at bounding box center [481, 405] width 964 height 738
click at [38, 788] on icon "Play/Pause" at bounding box center [38, 788] width 23 height 23
click at [1132, 873] on div "Caption text You can change charitable donations under deductions on Caption te…" at bounding box center [1113, 842] width 285 height 68
click at [1129, 870] on div "You can change charitable donations under deductions on Caption text" at bounding box center [1113, 843] width 285 height 58
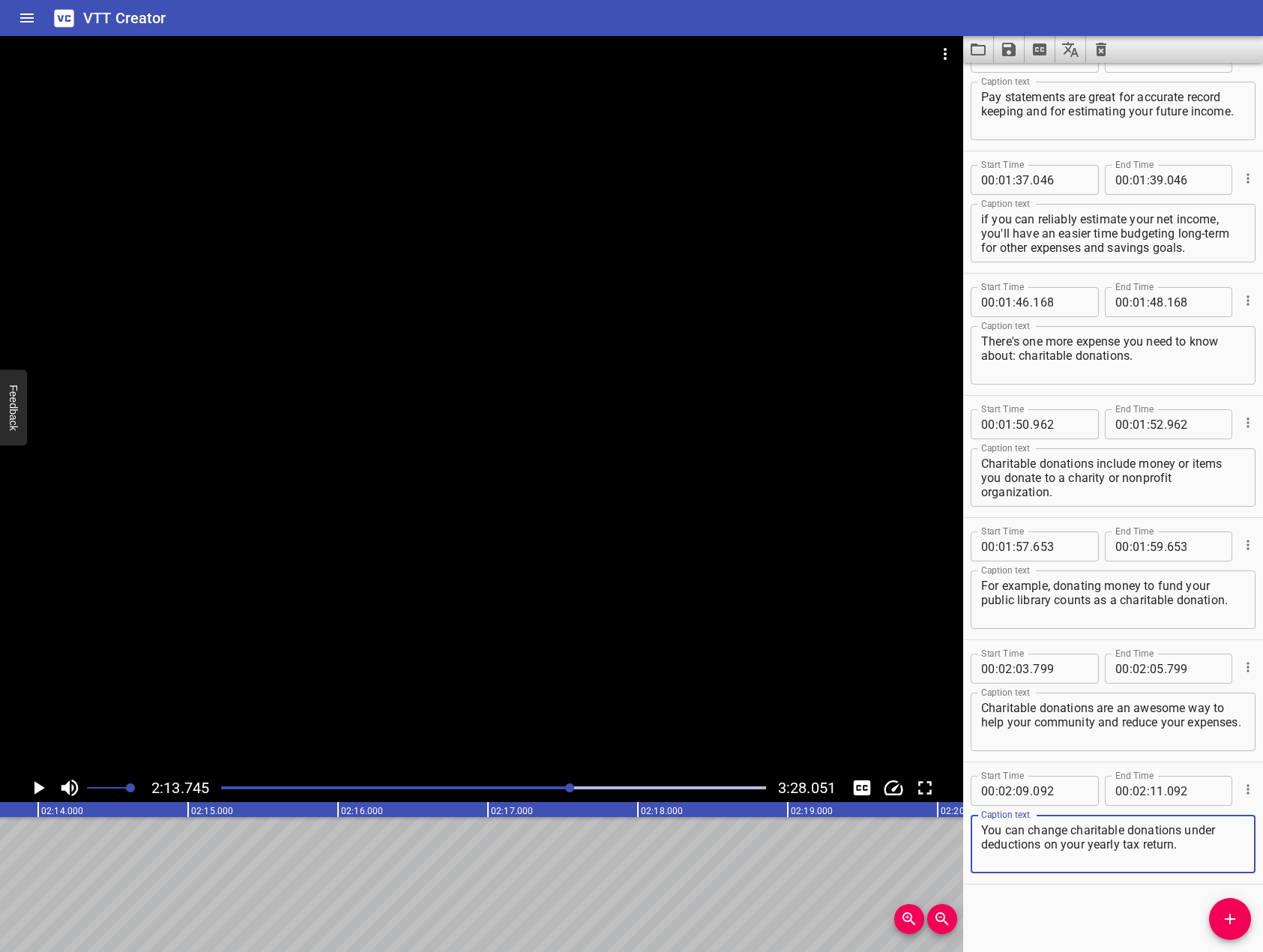
click at [1233, 916] on icon "Add Cue" at bounding box center [1230, 919] width 18 height 18
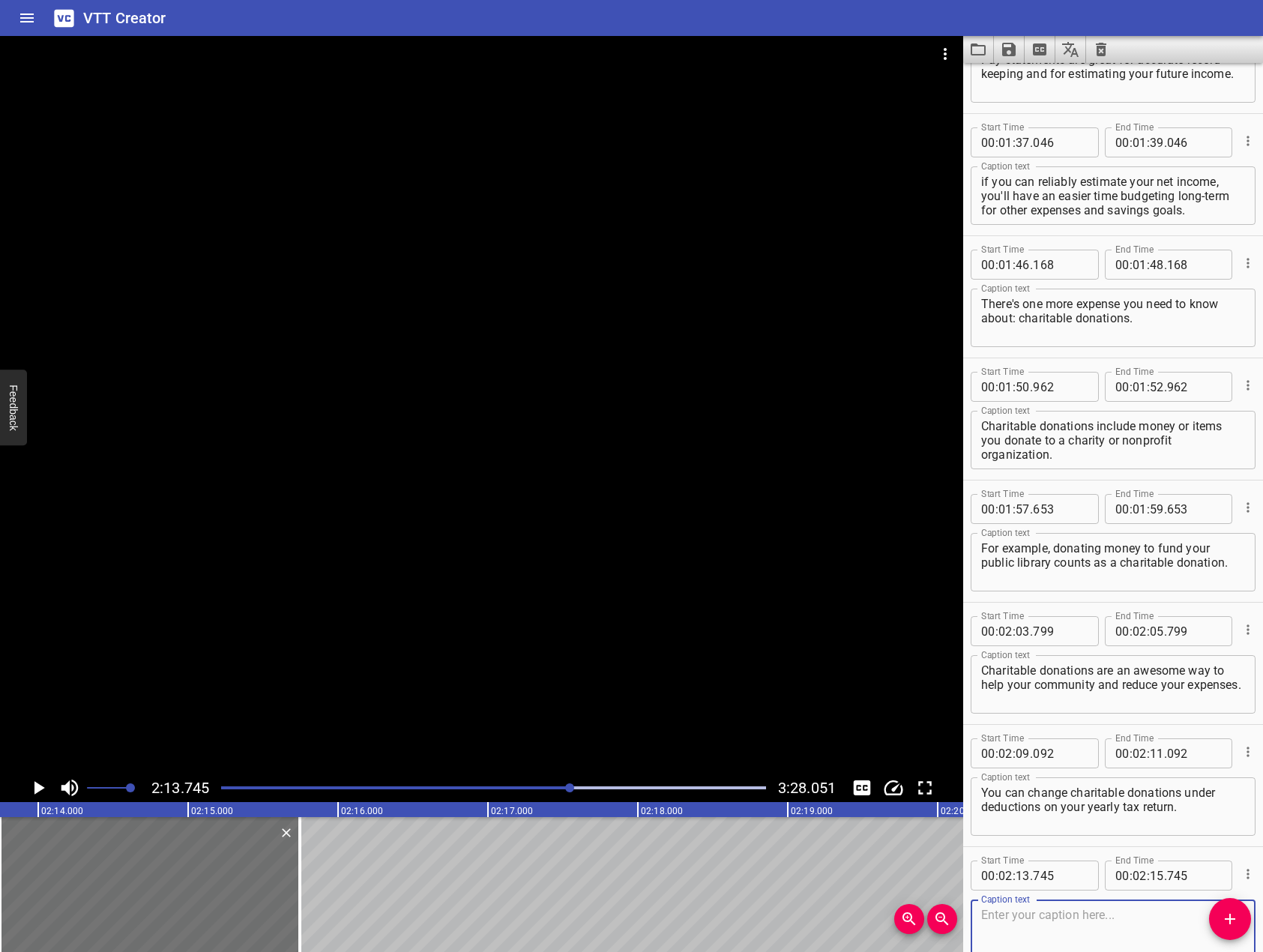
scroll to position [2846, 0]
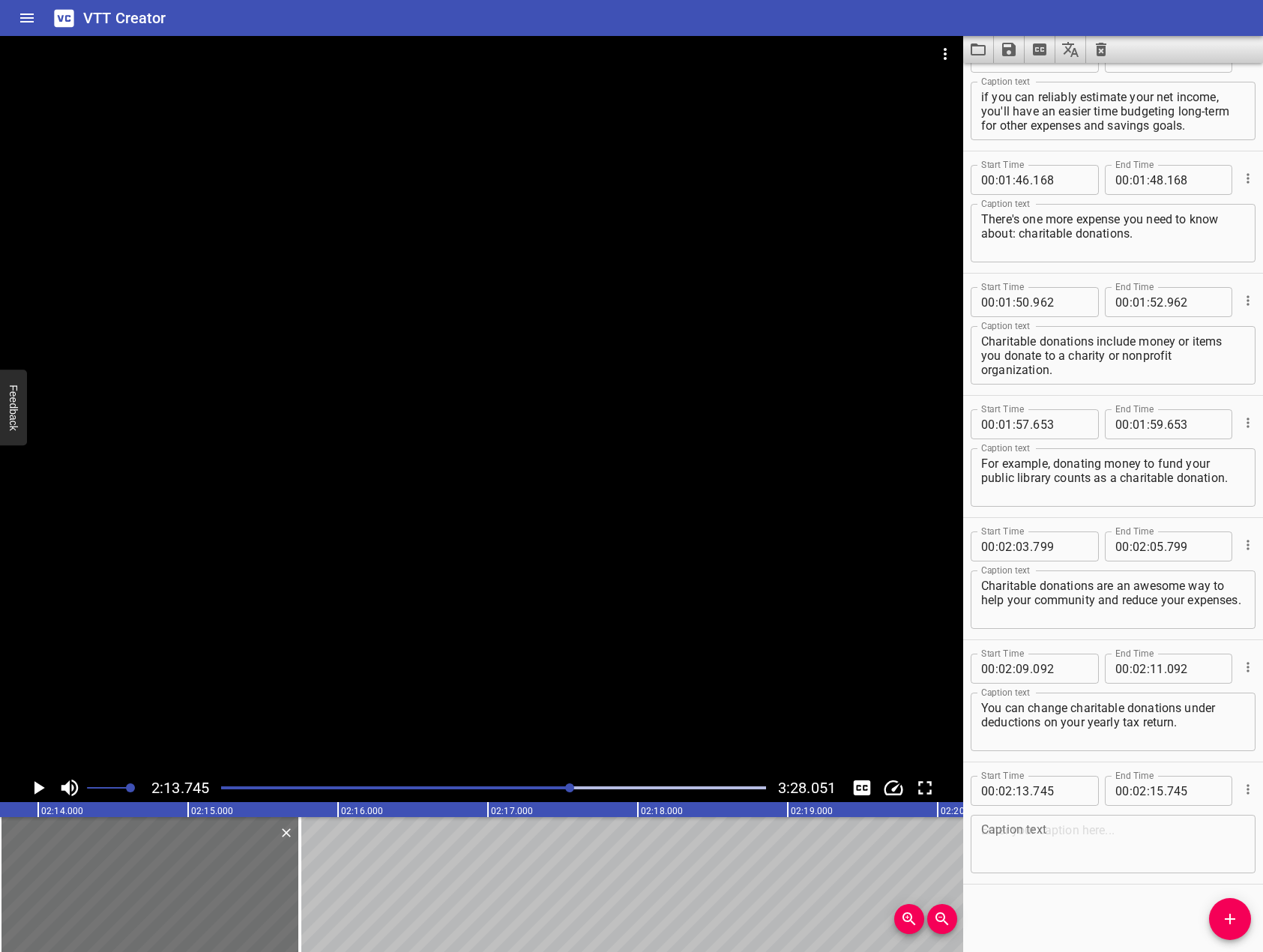
drag, startPoint x: 406, startPoint y: 421, endPoint x: 412, endPoint y: 430, distance: 10.8
click at [412, 430] on div at bounding box center [481, 405] width 964 height 738
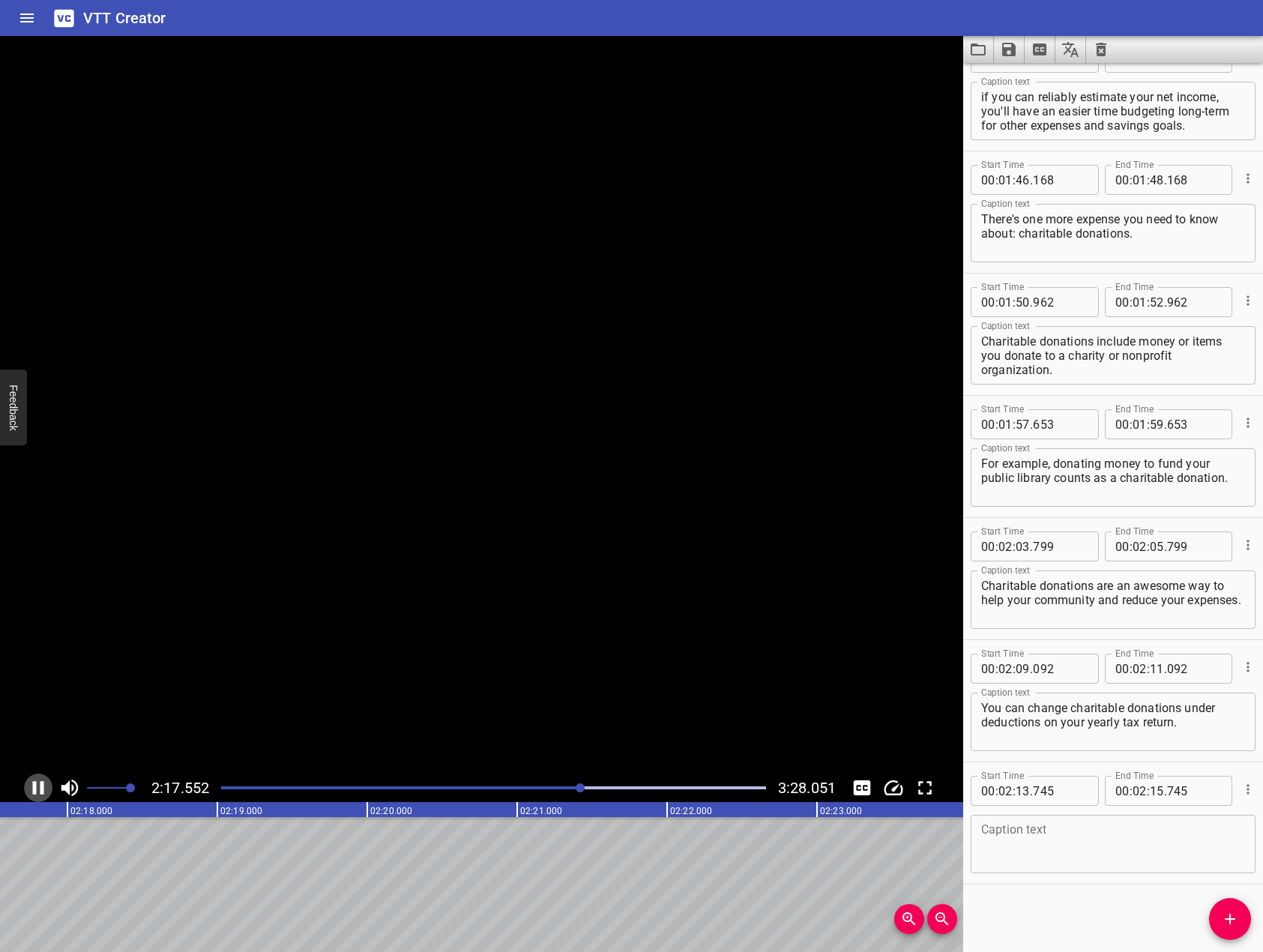
click at [48, 790] on icon "Play/Pause" at bounding box center [38, 788] width 23 height 23
click at [1208, 736] on textarea "You can change charitable donations under deductions on your yearly tax return." at bounding box center [1113, 721] width 264 height 43
type textarea "You can change charitable donations under deductions on your yearly tax return.…"
click at [1143, 850] on textarea at bounding box center [1113, 844] width 264 height 43
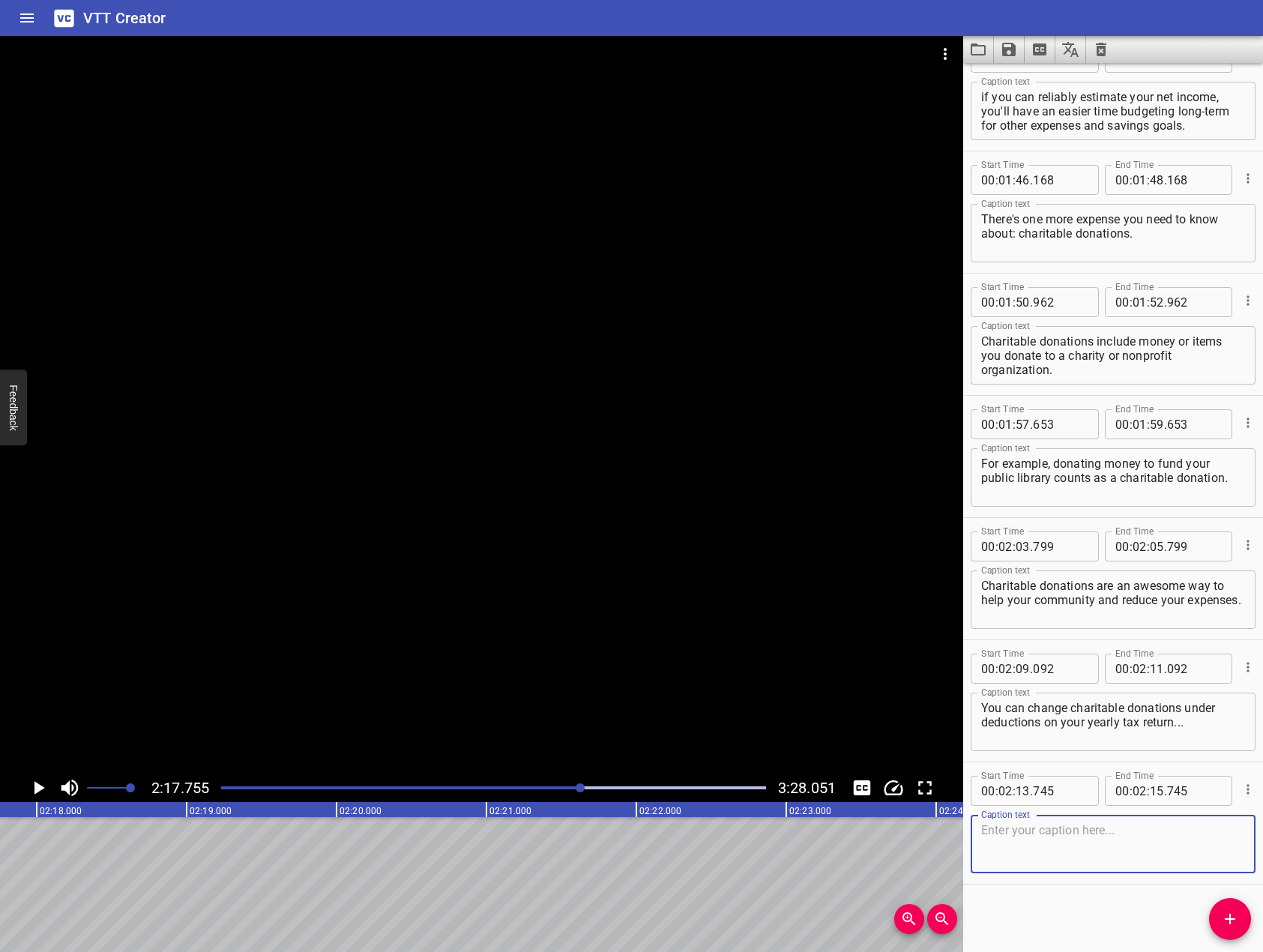
click at [682, 489] on div at bounding box center [481, 405] width 964 height 738
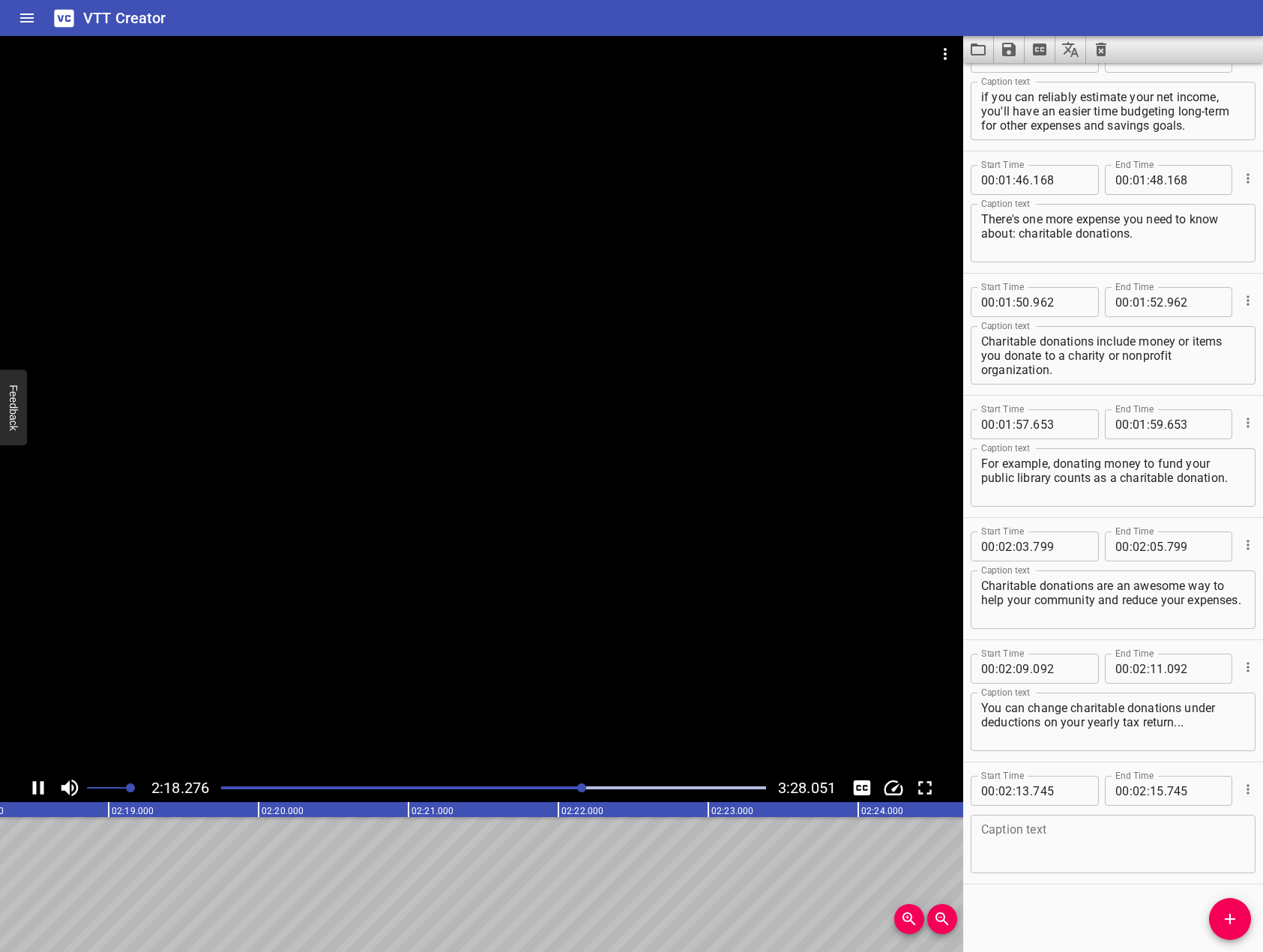
click at [318, 629] on div at bounding box center [481, 405] width 964 height 738
drag, startPoint x: 1228, startPoint y: 915, endPoint x: 805, endPoint y: 868, distance: 425.6
click at [1227, 914] on icon "Add Cue" at bounding box center [1230, 919] width 18 height 18
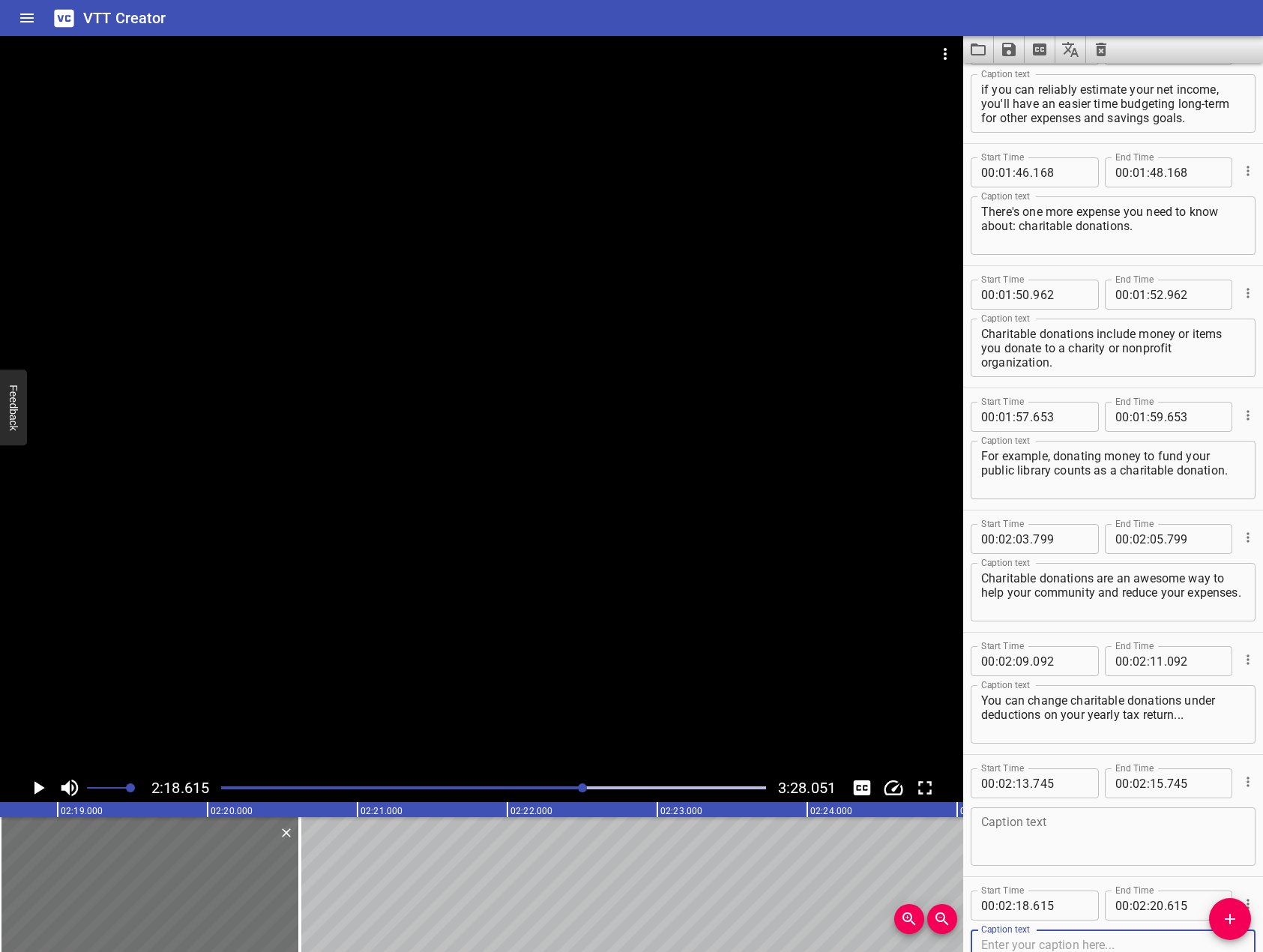
click at [554, 791] on div at bounding box center [494, 788] width 563 height 21
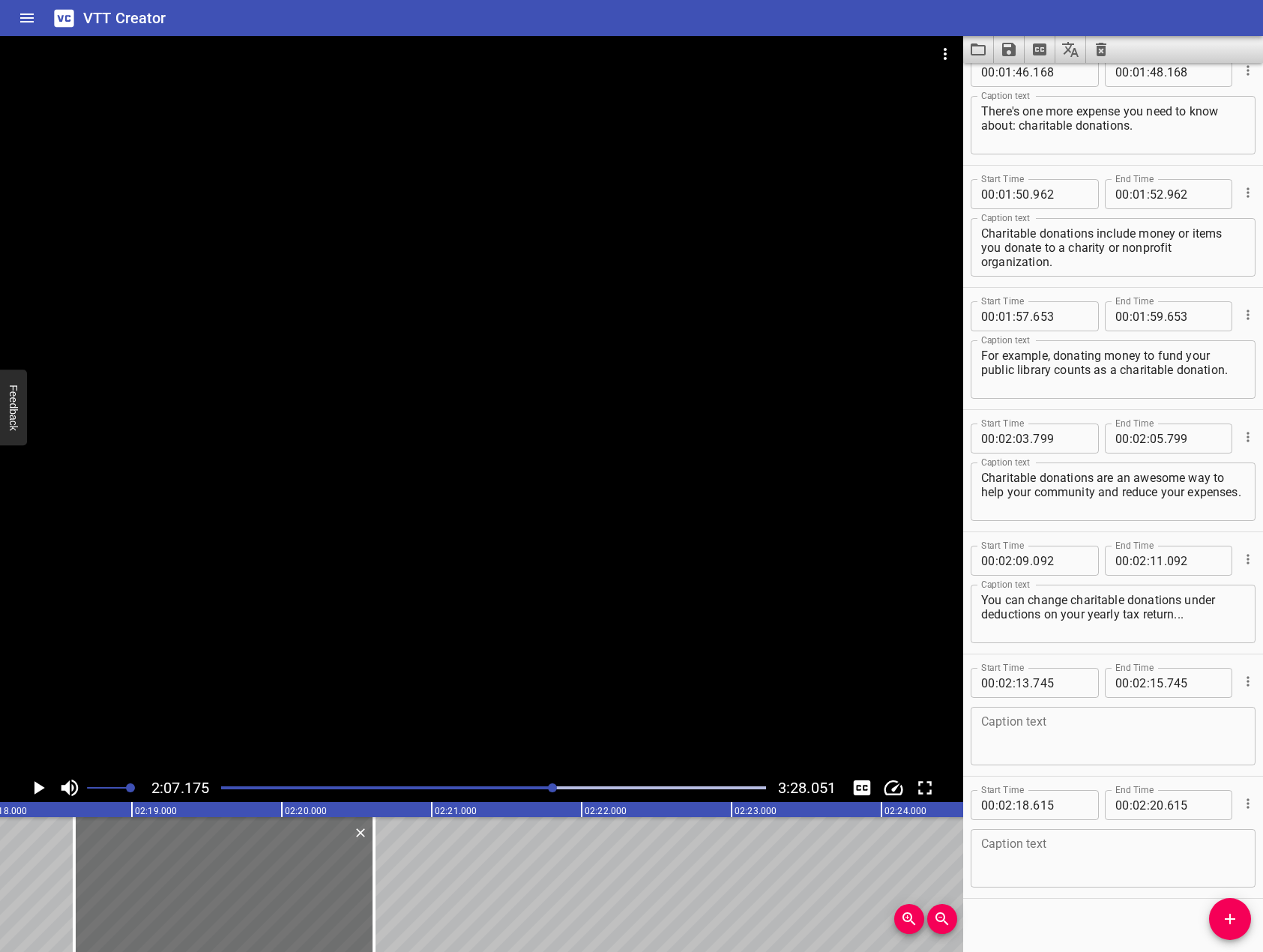
scroll to position [2968, 0]
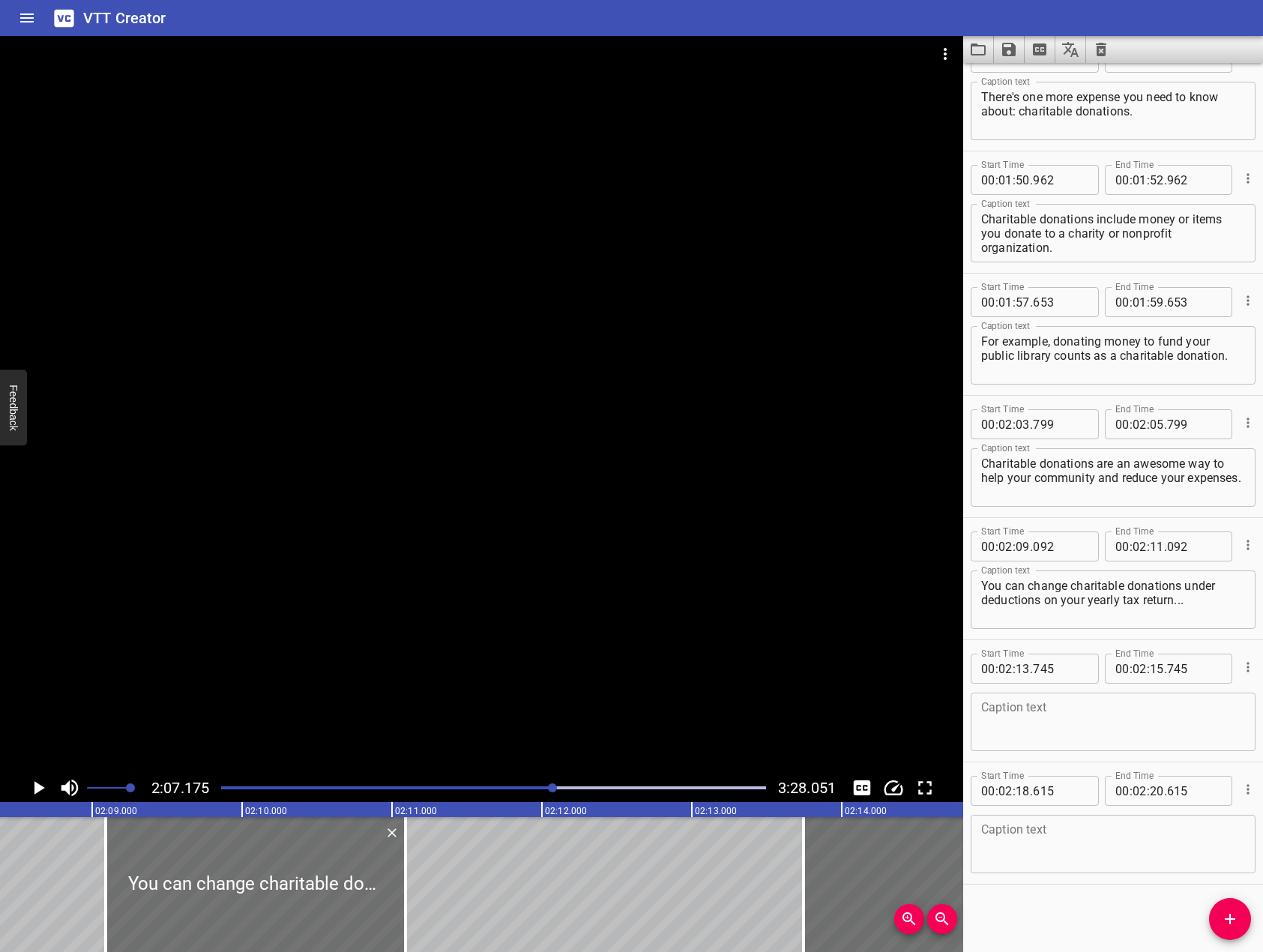
click at [558, 663] on div at bounding box center [481, 405] width 964 height 738
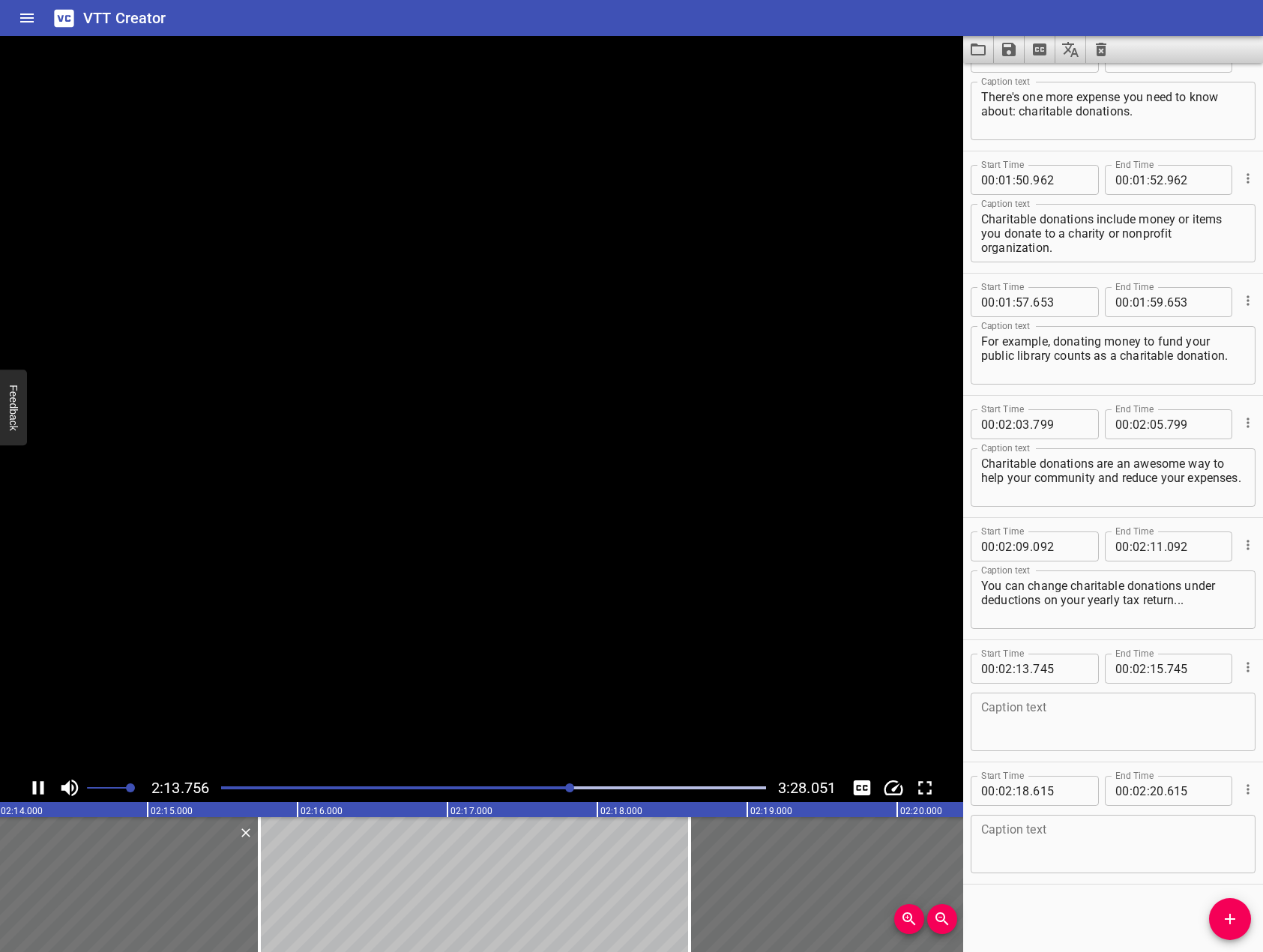
click at [472, 584] on video at bounding box center [481, 405] width 964 height 738
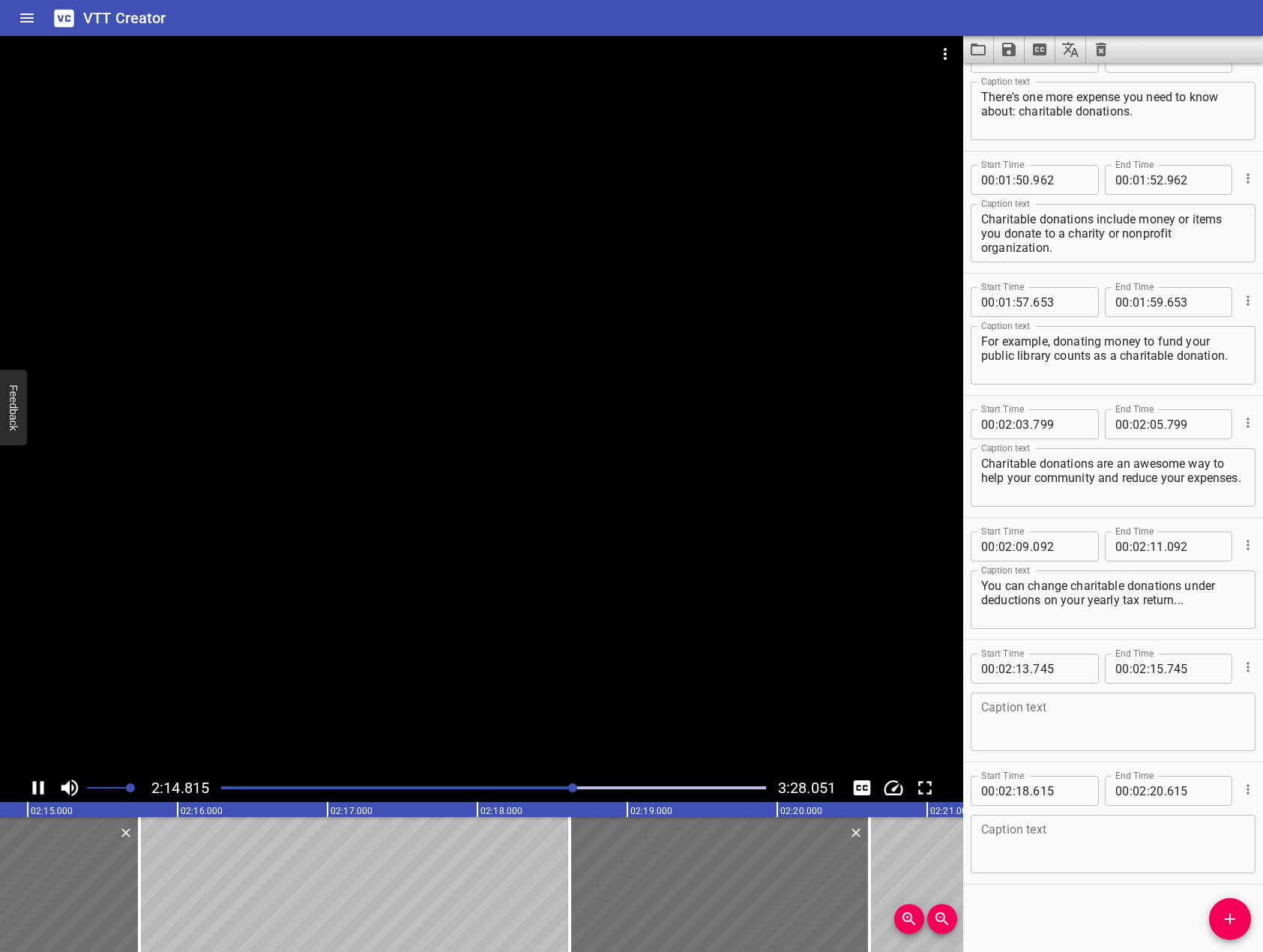
drag, startPoint x: 457, startPoint y: 450, endPoint x: 466, endPoint y: 458, distance: 12.0
click at [466, 458] on div at bounding box center [481, 405] width 964 height 738
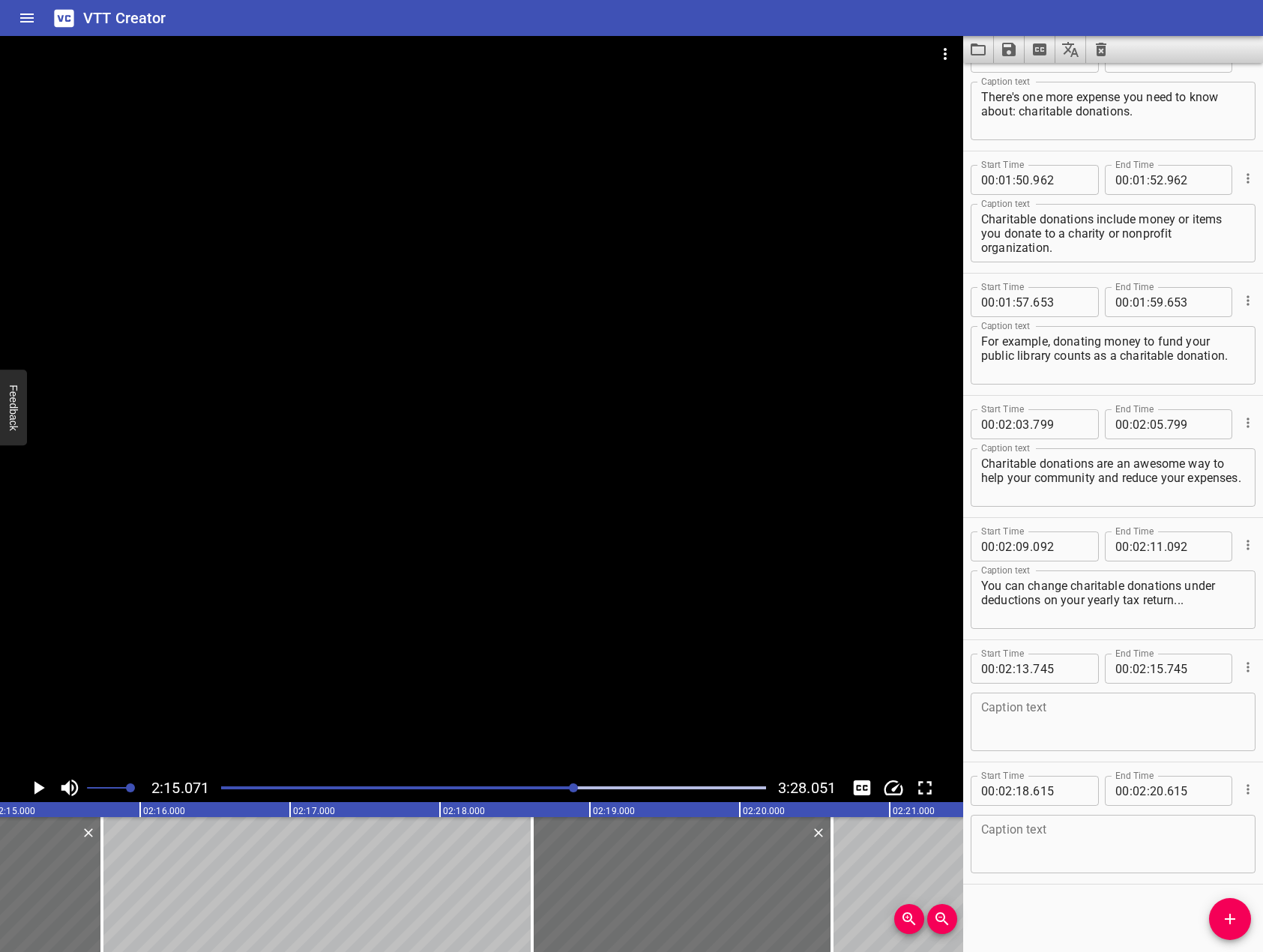
scroll to position [0, 20252]
click at [1136, 704] on textarea at bounding box center [1113, 721] width 264 height 43
click at [565, 413] on div at bounding box center [481, 405] width 964 height 738
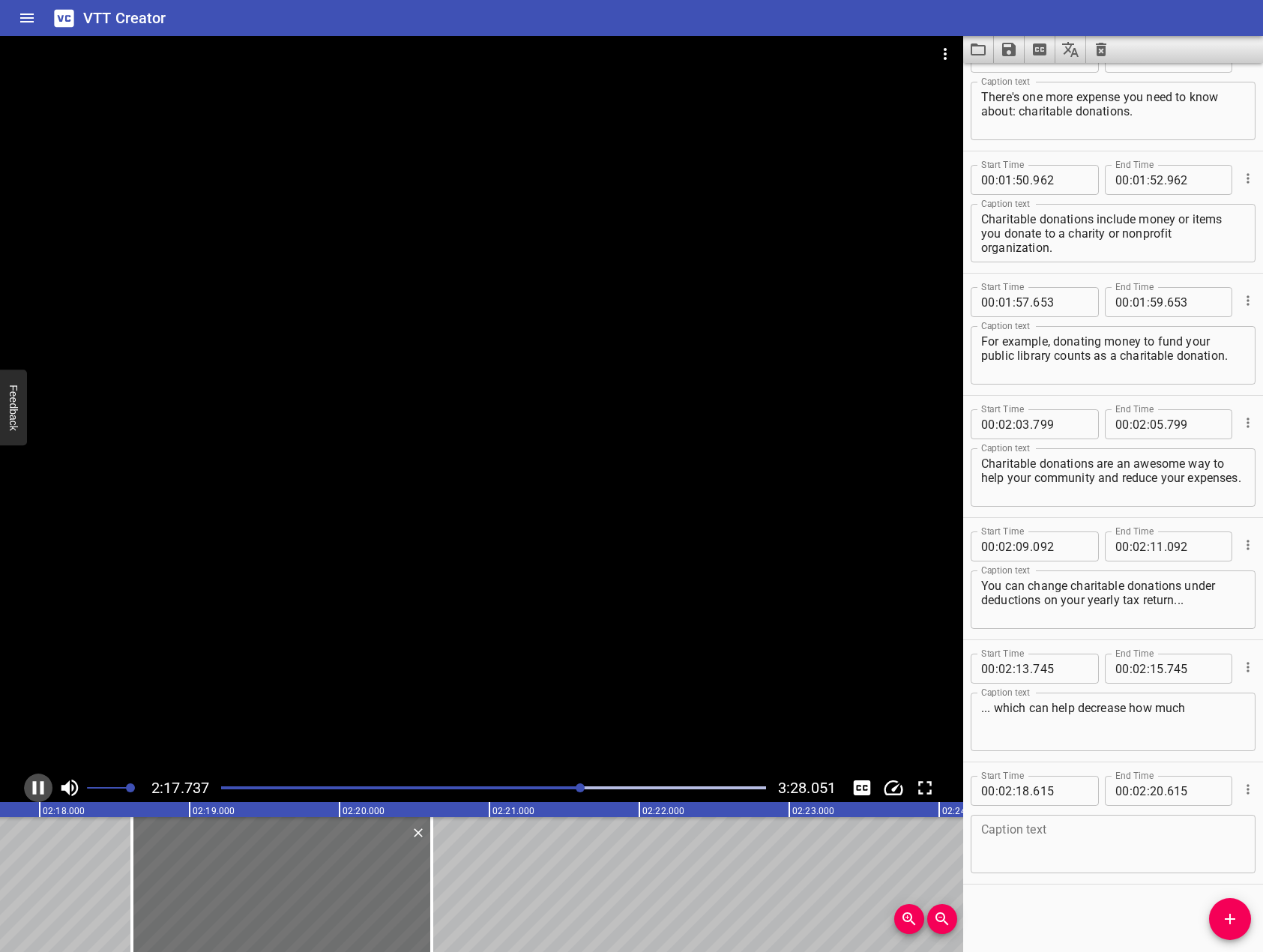
click at [40, 781] on icon "Play/Pause" at bounding box center [38, 788] width 23 height 23
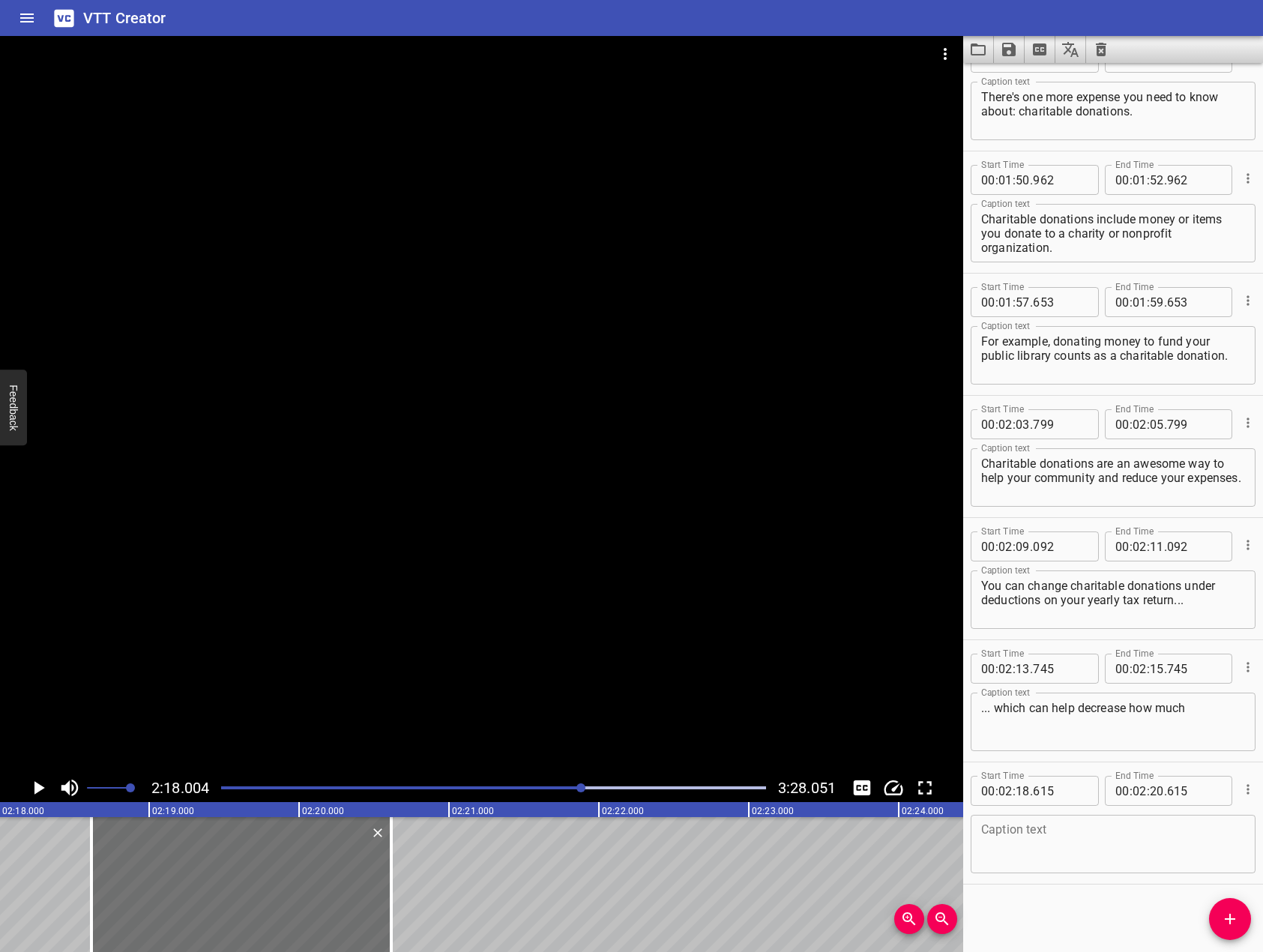
click at [1236, 713] on div "... which can help decrease how much Caption text" at bounding box center [1113, 721] width 285 height 58
type textarea "... which can help decrease how much you pay in taxes to the government that ye…"
click at [279, 679] on div at bounding box center [481, 405] width 964 height 738
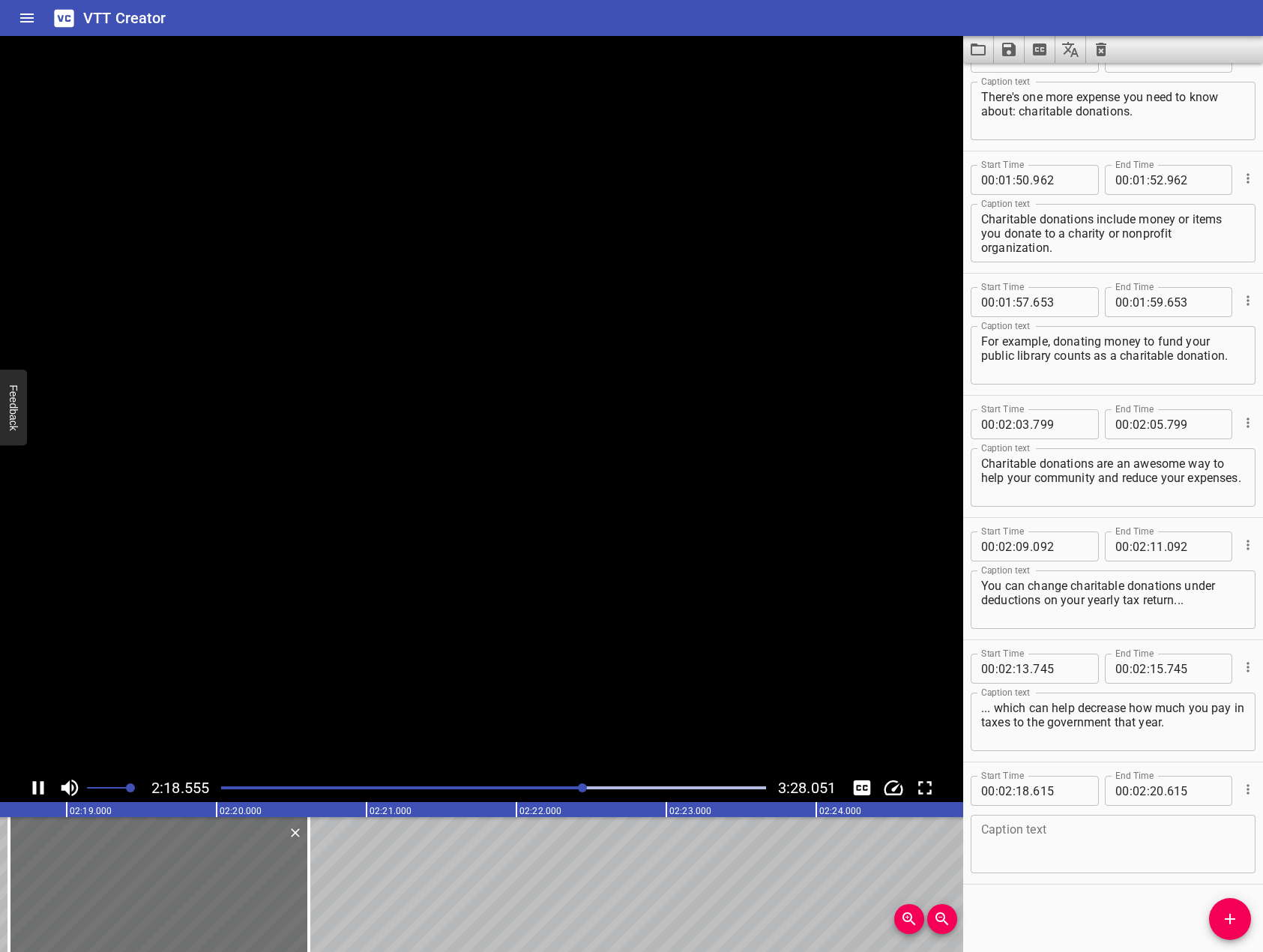
click at [284, 658] on video at bounding box center [481, 405] width 964 height 738
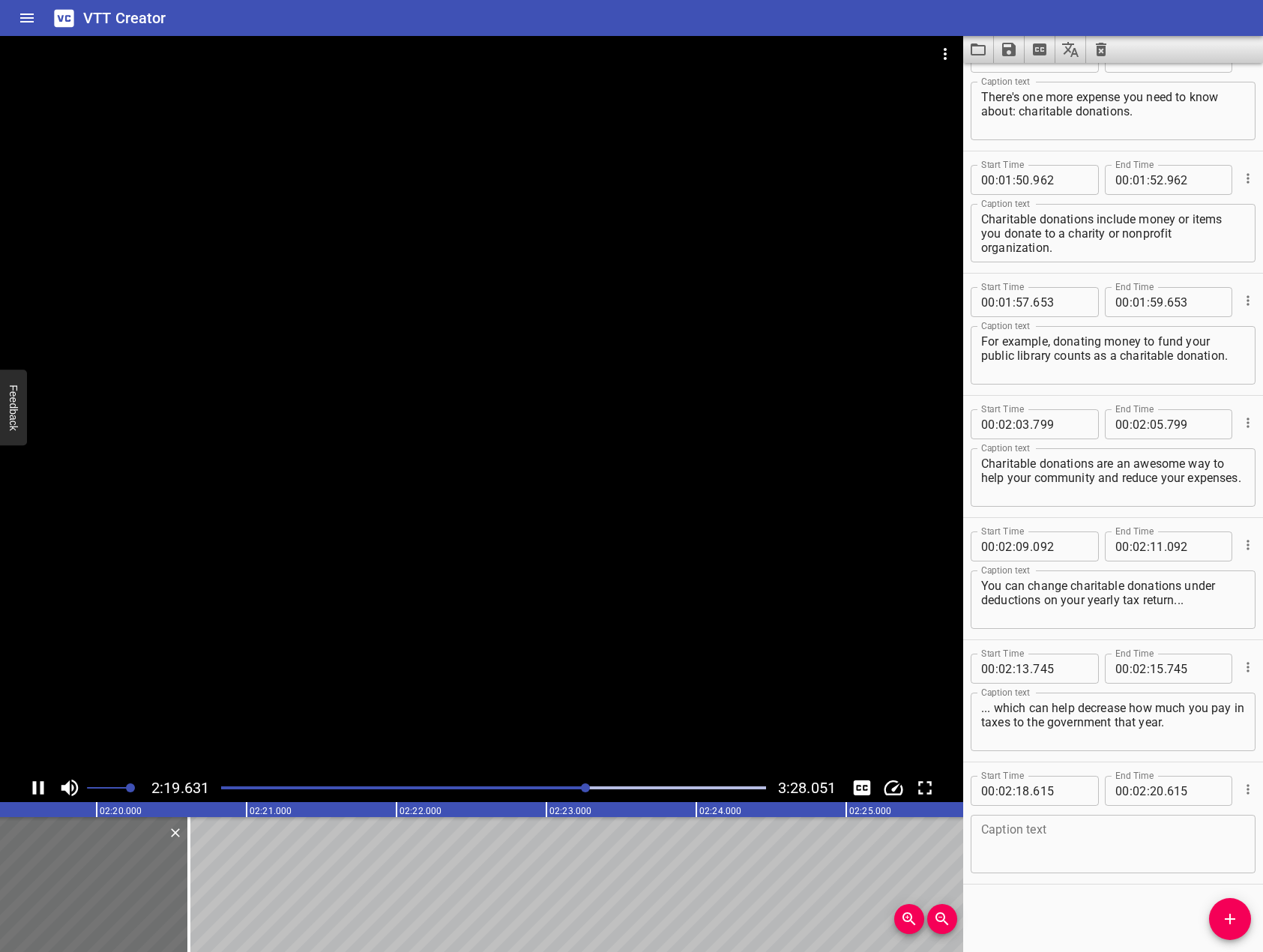
click at [290, 574] on div at bounding box center [481, 405] width 964 height 738
click at [1096, 850] on textarea at bounding box center [1113, 844] width 264 height 43
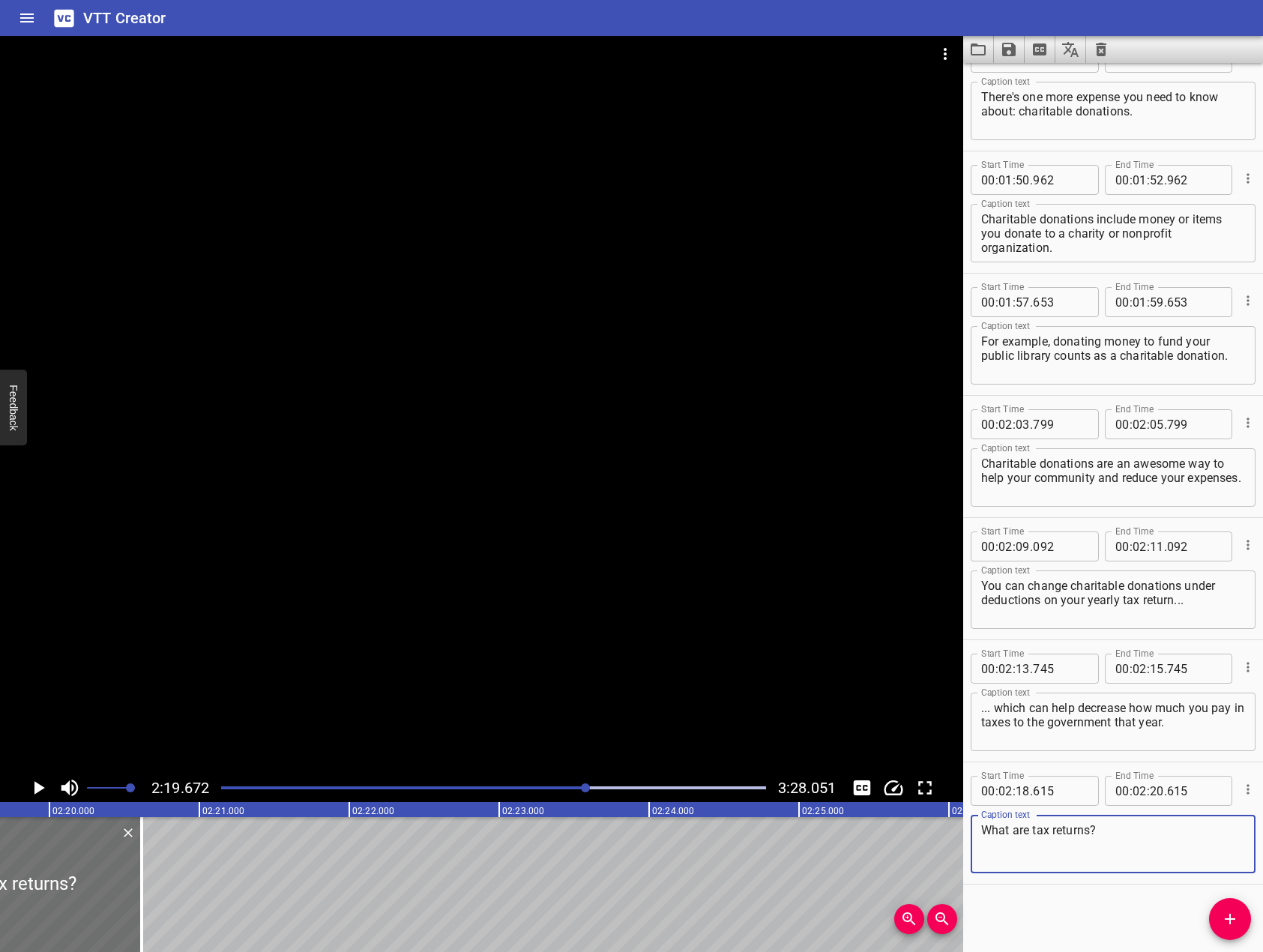
type textarea "What are tax returns?"
click at [213, 513] on div at bounding box center [481, 405] width 964 height 738
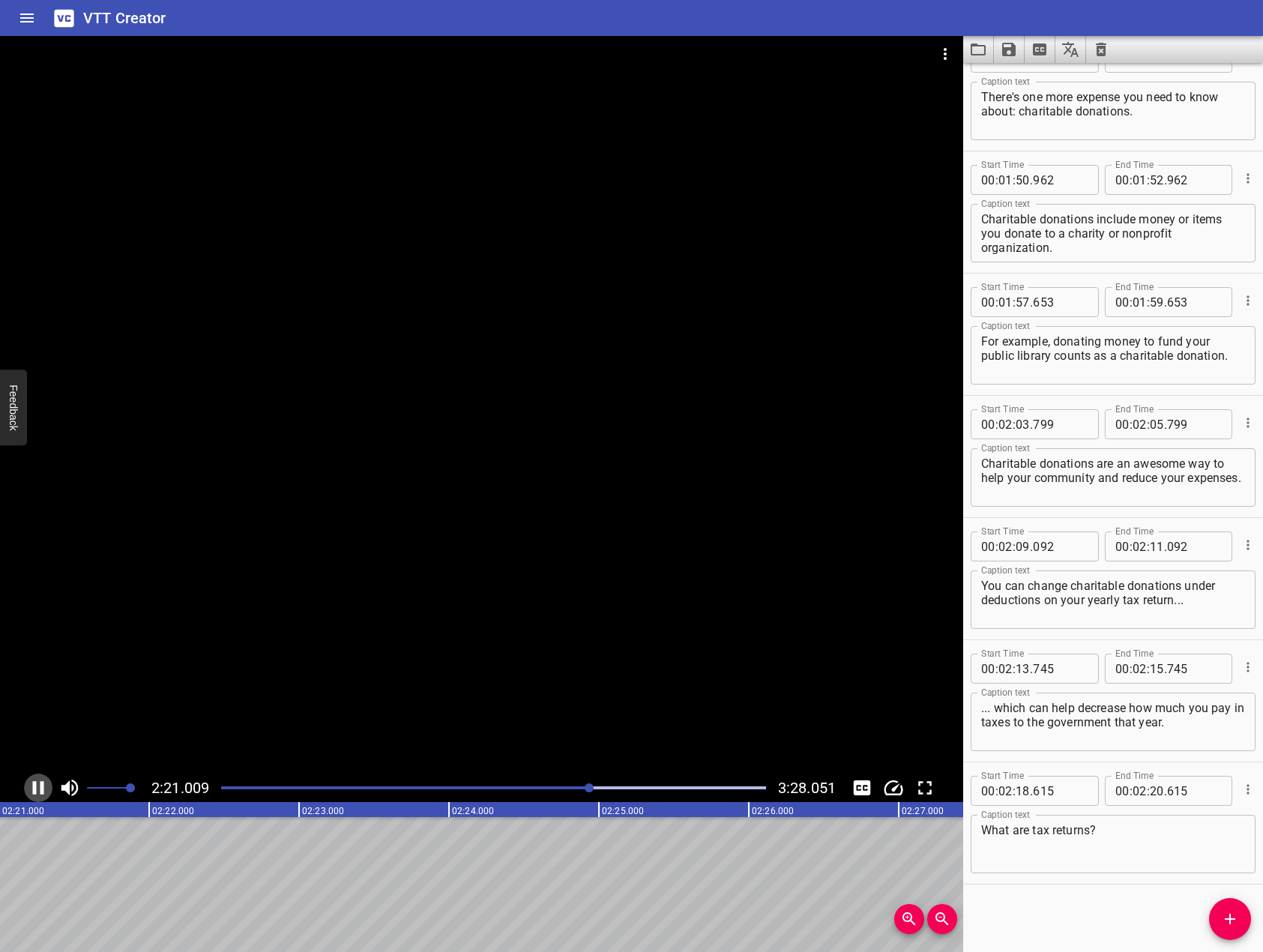
click at [42, 781] on icon "Play/Pause" at bounding box center [39, 788] width 11 height 13
click at [1223, 903] on button "Add Cue" at bounding box center [1231, 919] width 42 height 42
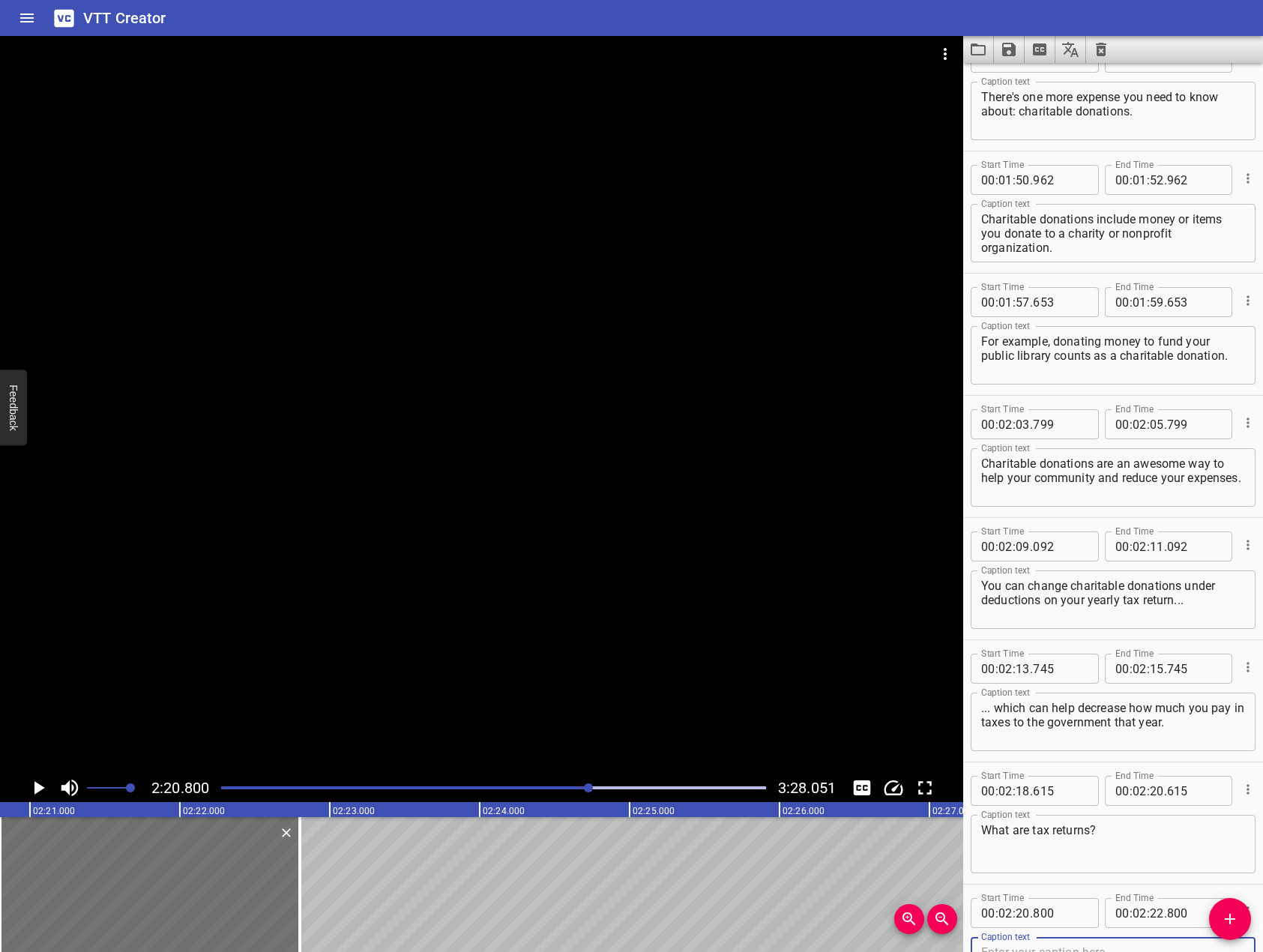
scroll to position [2976, 0]
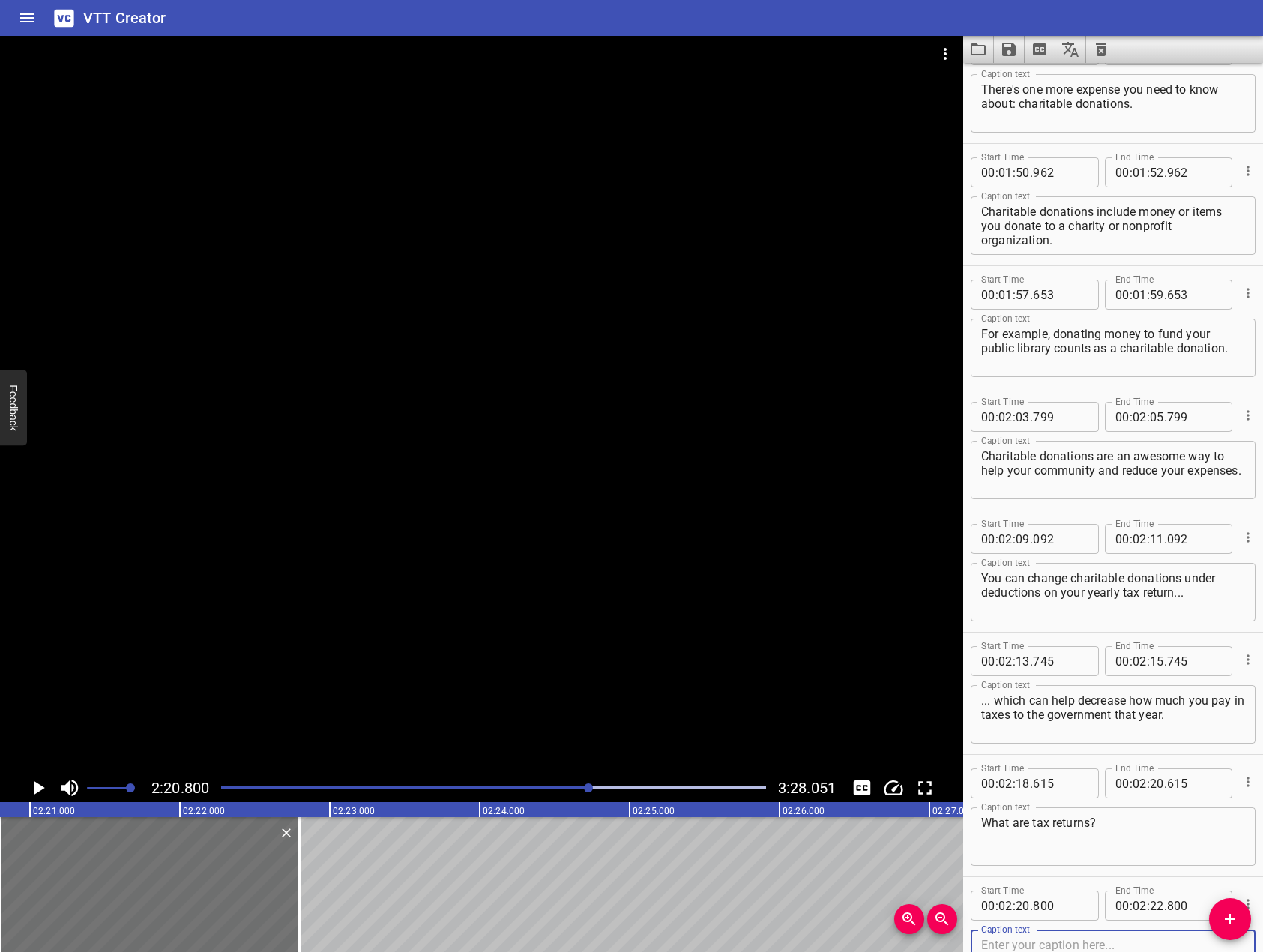
click at [1156, 821] on textarea "What are tax returns?" at bounding box center [1113, 837] width 264 height 43
click at [458, 486] on div at bounding box center [481, 405] width 964 height 738
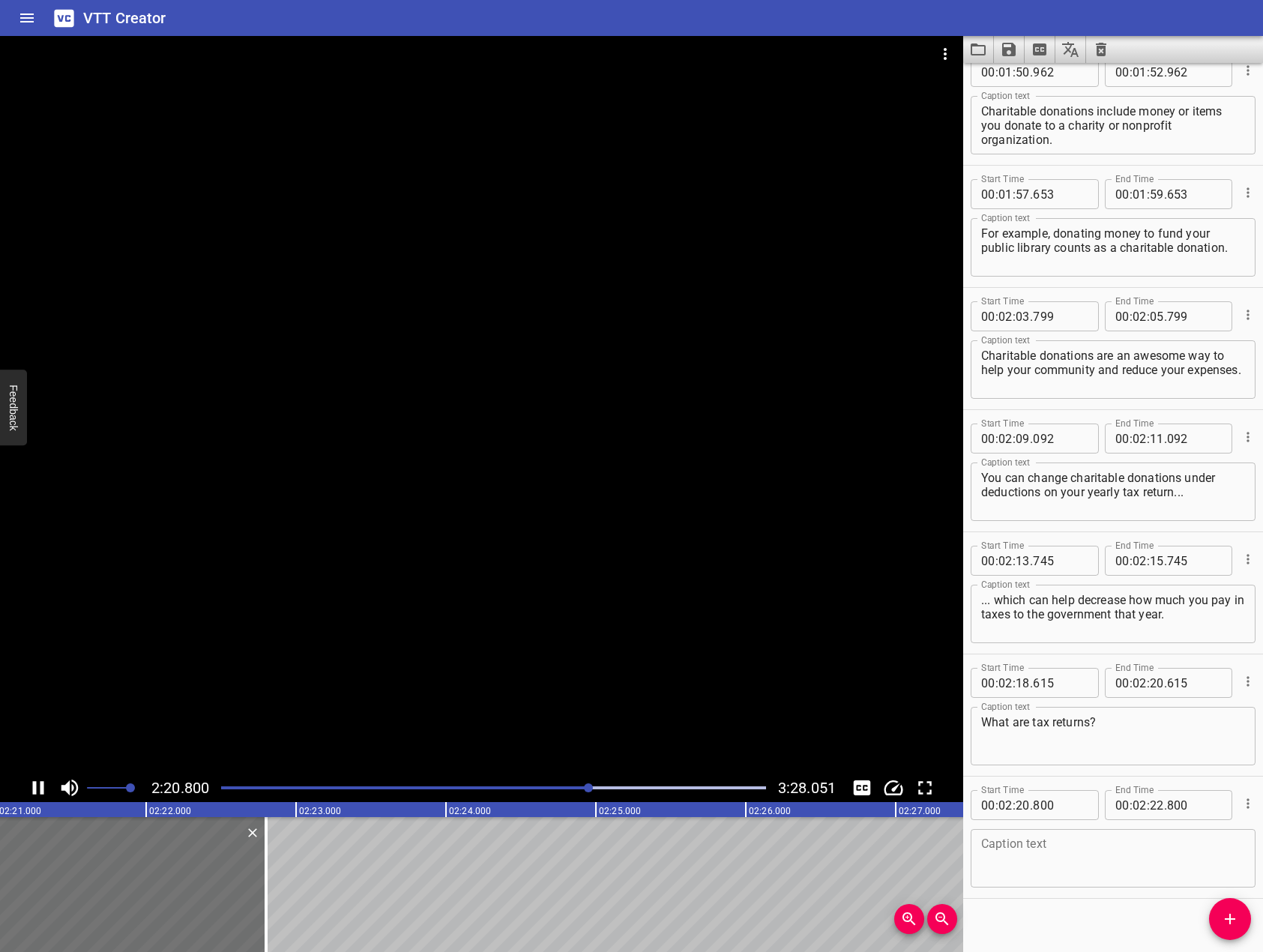
scroll to position [3090, 0]
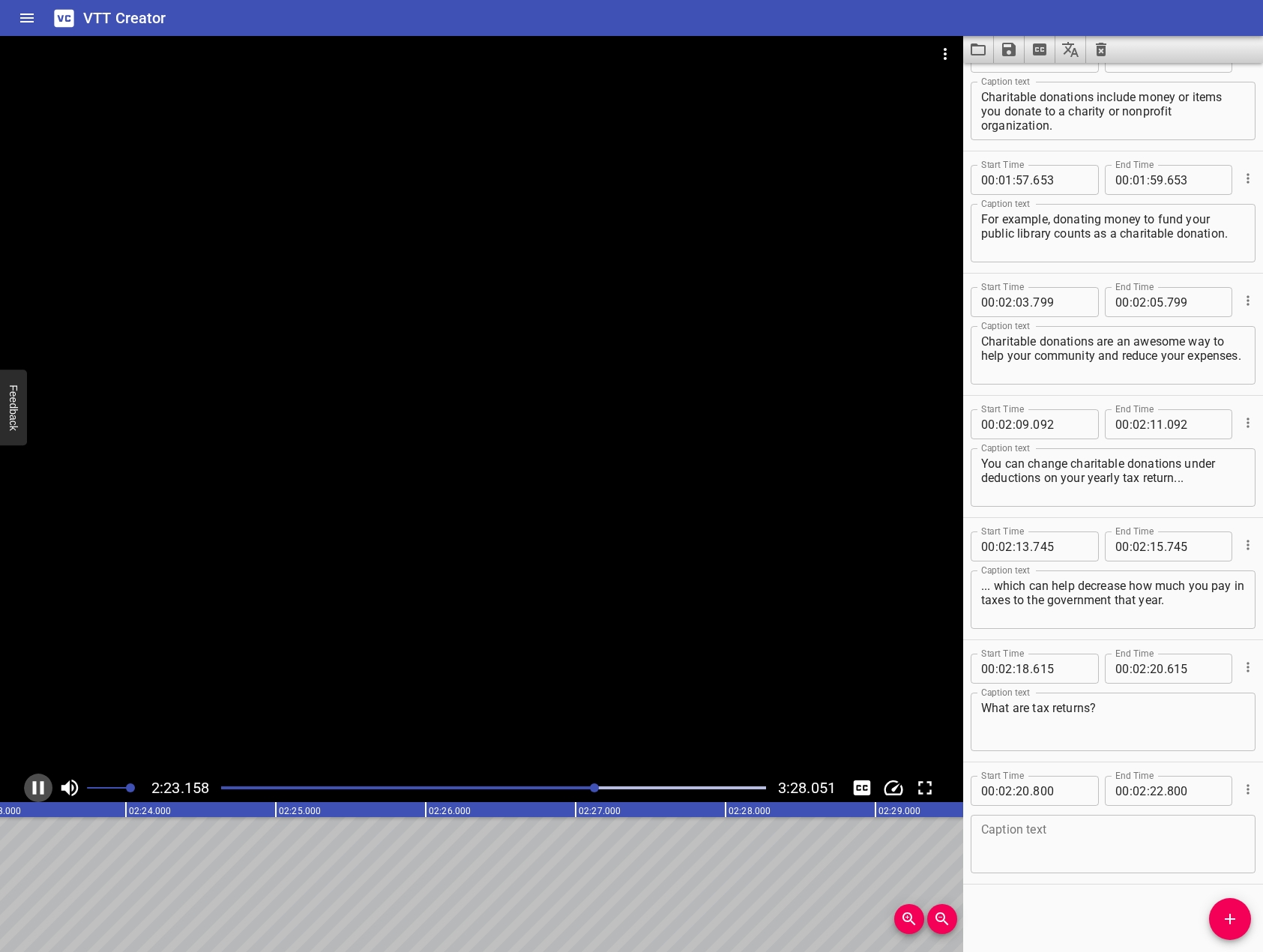
click at [38, 787] on icon "Play/Pause" at bounding box center [38, 788] width 23 height 23
click at [1118, 856] on textarea at bounding box center [1113, 844] width 264 height 43
click at [420, 646] on div at bounding box center [481, 405] width 964 height 738
click at [47, 783] on icon "Play/Pause" at bounding box center [38, 788] width 23 height 23
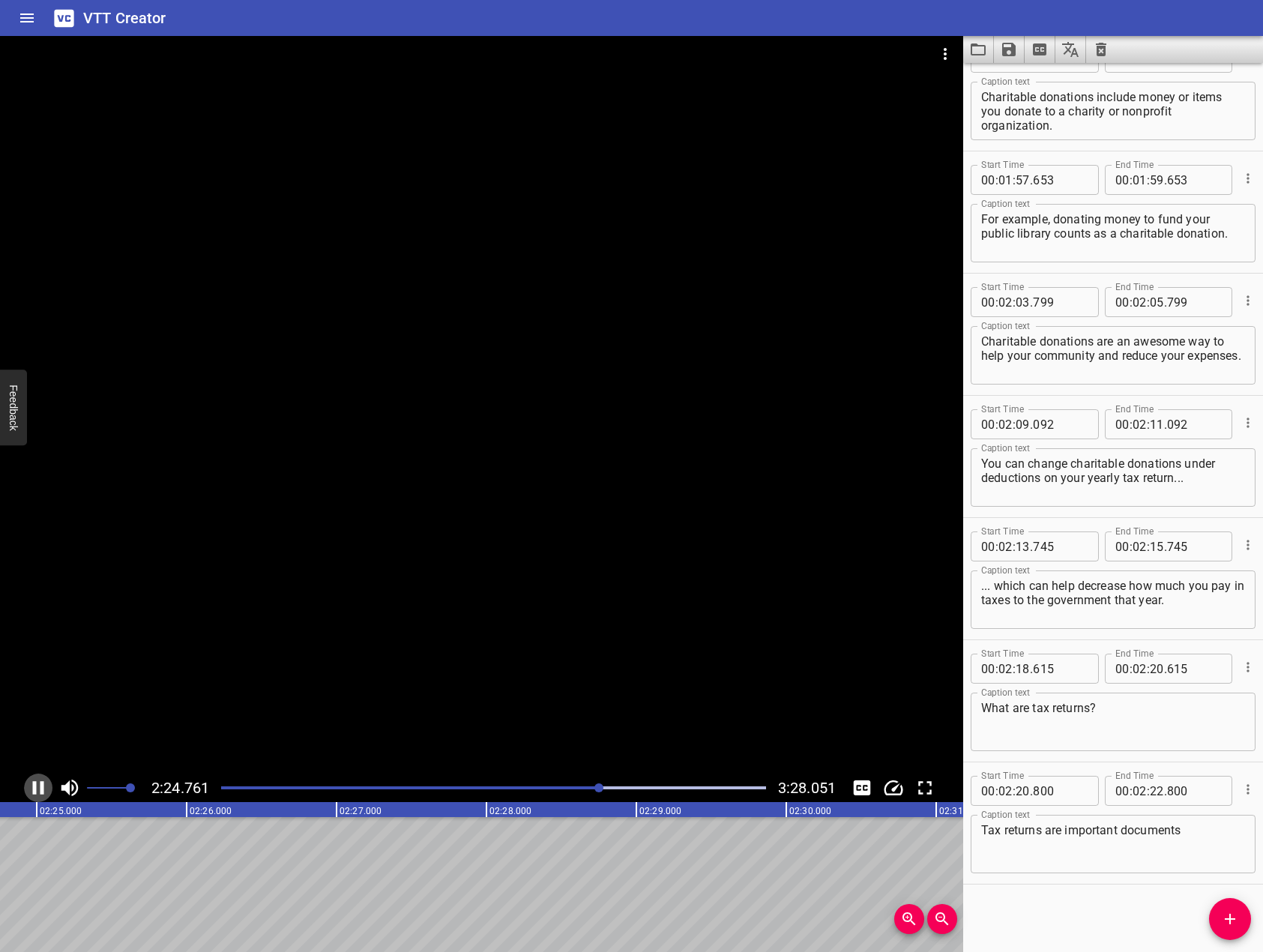
scroll to position [0, 21734]
click at [1216, 855] on textarea "Tax returns are important documents" at bounding box center [1113, 844] width 264 height 43
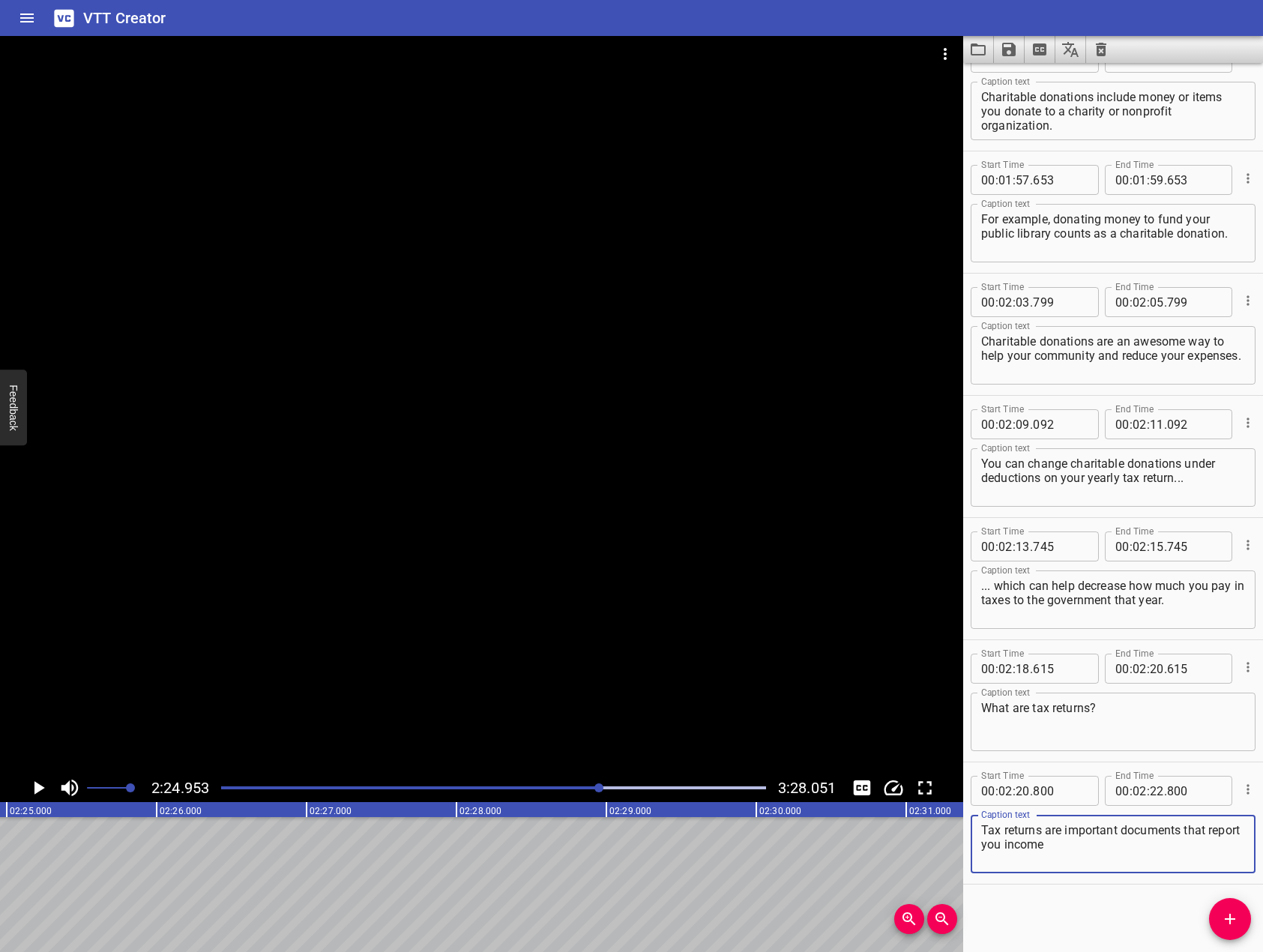
drag, startPoint x: 325, startPoint y: 434, endPoint x: 283, endPoint y: 500, distance: 78.2
click at [325, 435] on div at bounding box center [481, 405] width 964 height 738
click at [39, 783] on icon "Play/Pause" at bounding box center [38, 788] width 23 height 23
click at [1158, 840] on textarea "Tax returns are important documents that report you income" at bounding box center [1113, 844] width 264 height 43
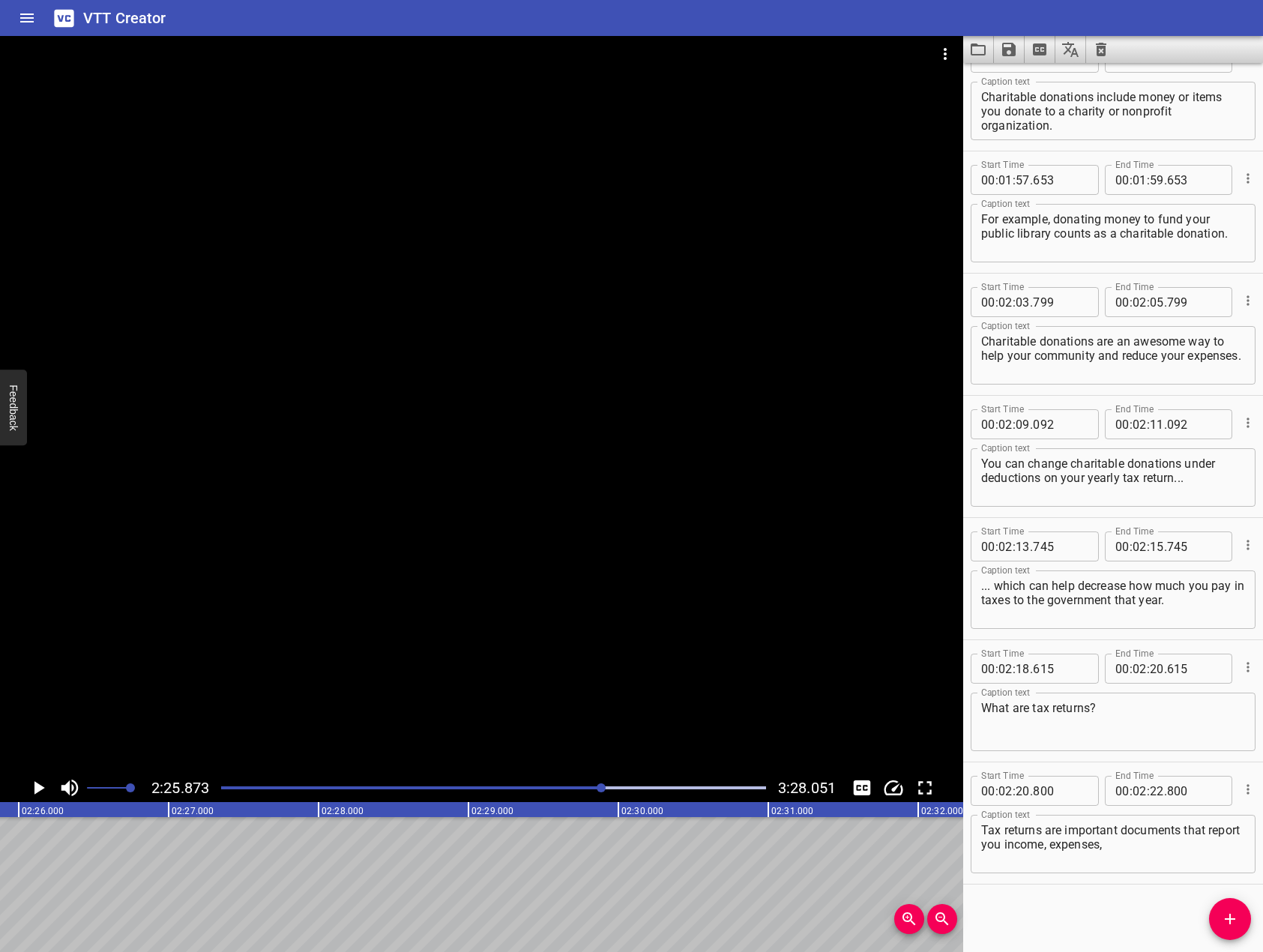
click at [587, 367] on div at bounding box center [481, 405] width 964 height 738
click at [39, 785] on icon "Play/Pause" at bounding box center [38, 788] width 23 height 23
click at [1170, 855] on textarea "Tax returns are important documents that report you income, expenses," at bounding box center [1113, 844] width 264 height 43
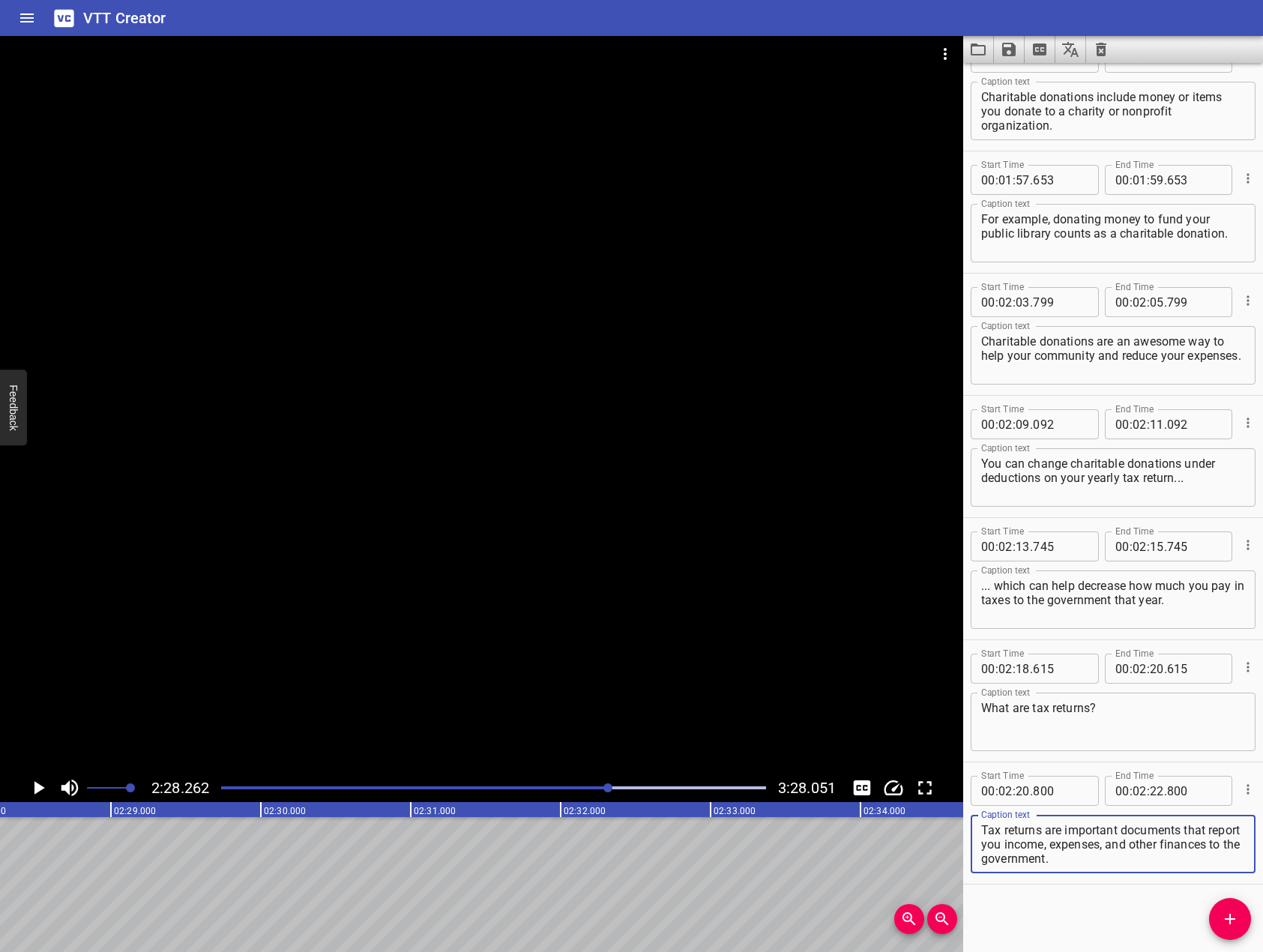
type textarea "Tax returns are important documents that report you income, expenses, and other…"
click at [1226, 906] on button "Add Cue" at bounding box center [1231, 919] width 42 height 42
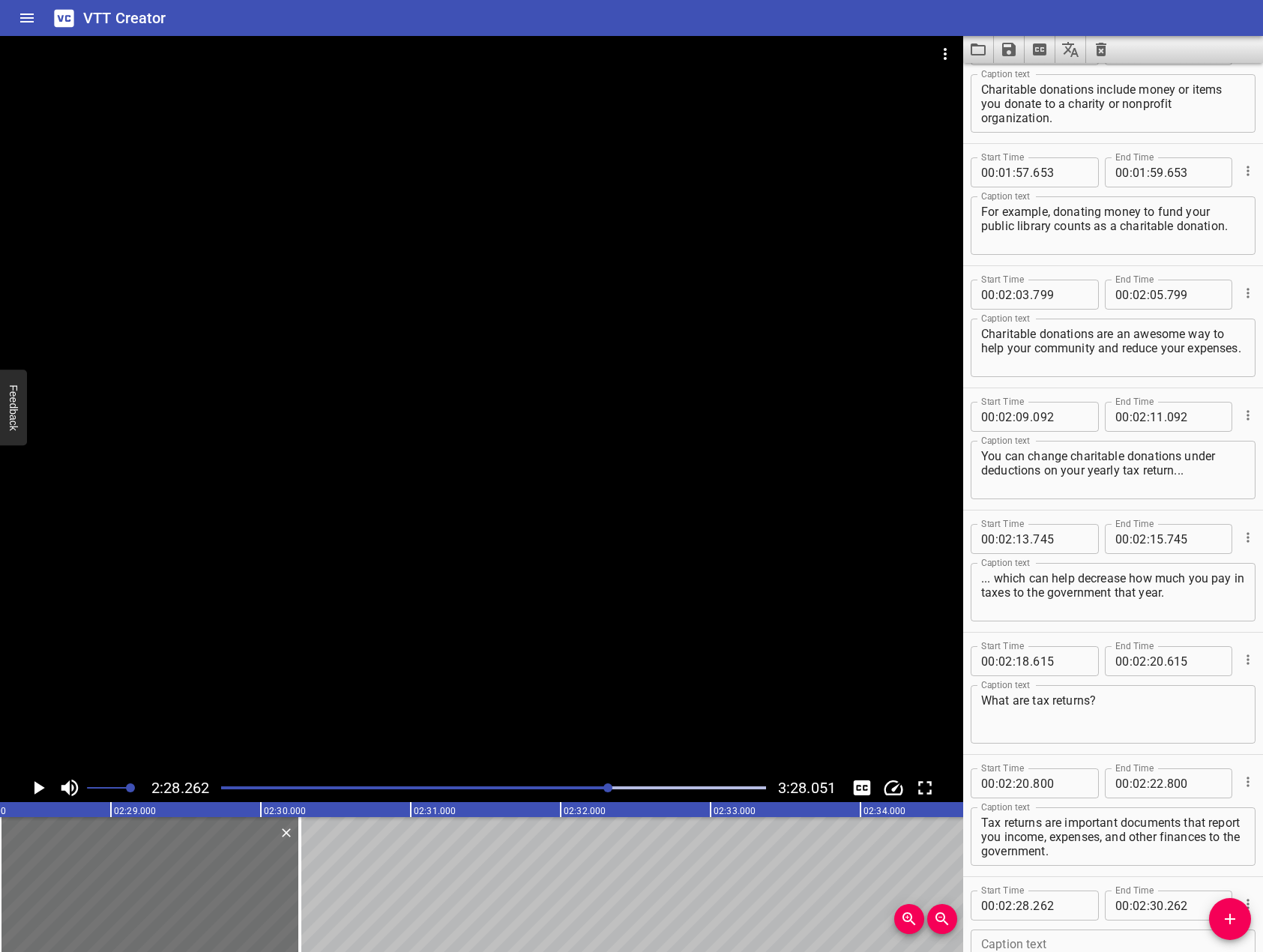
click at [634, 585] on div at bounding box center [481, 405] width 964 height 738
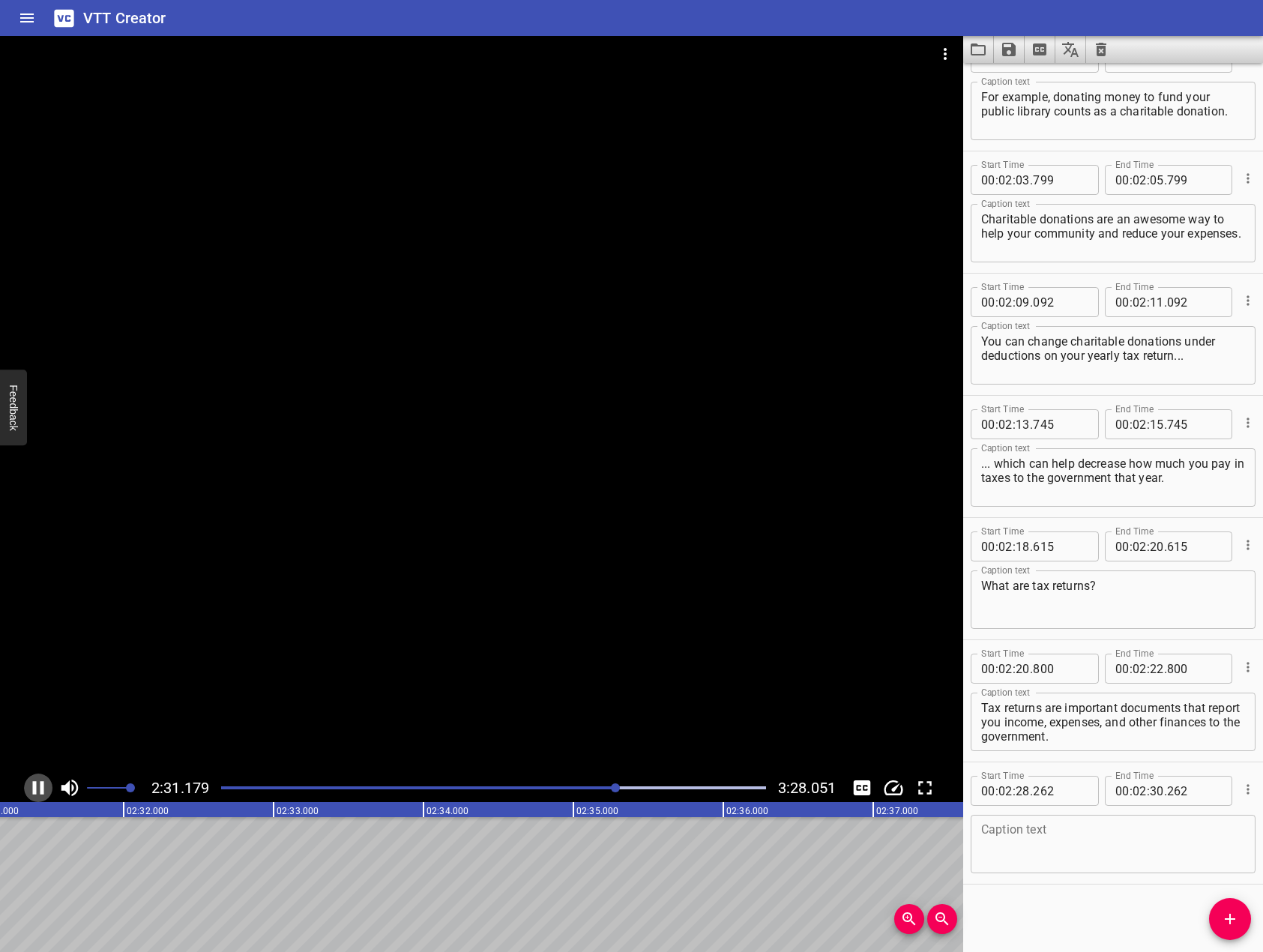
click at [41, 790] on icon "Play/Pause" at bounding box center [39, 788] width 11 height 13
click at [1009, 849] on textarea at bounding box center [1113, 844] width 264 height 43
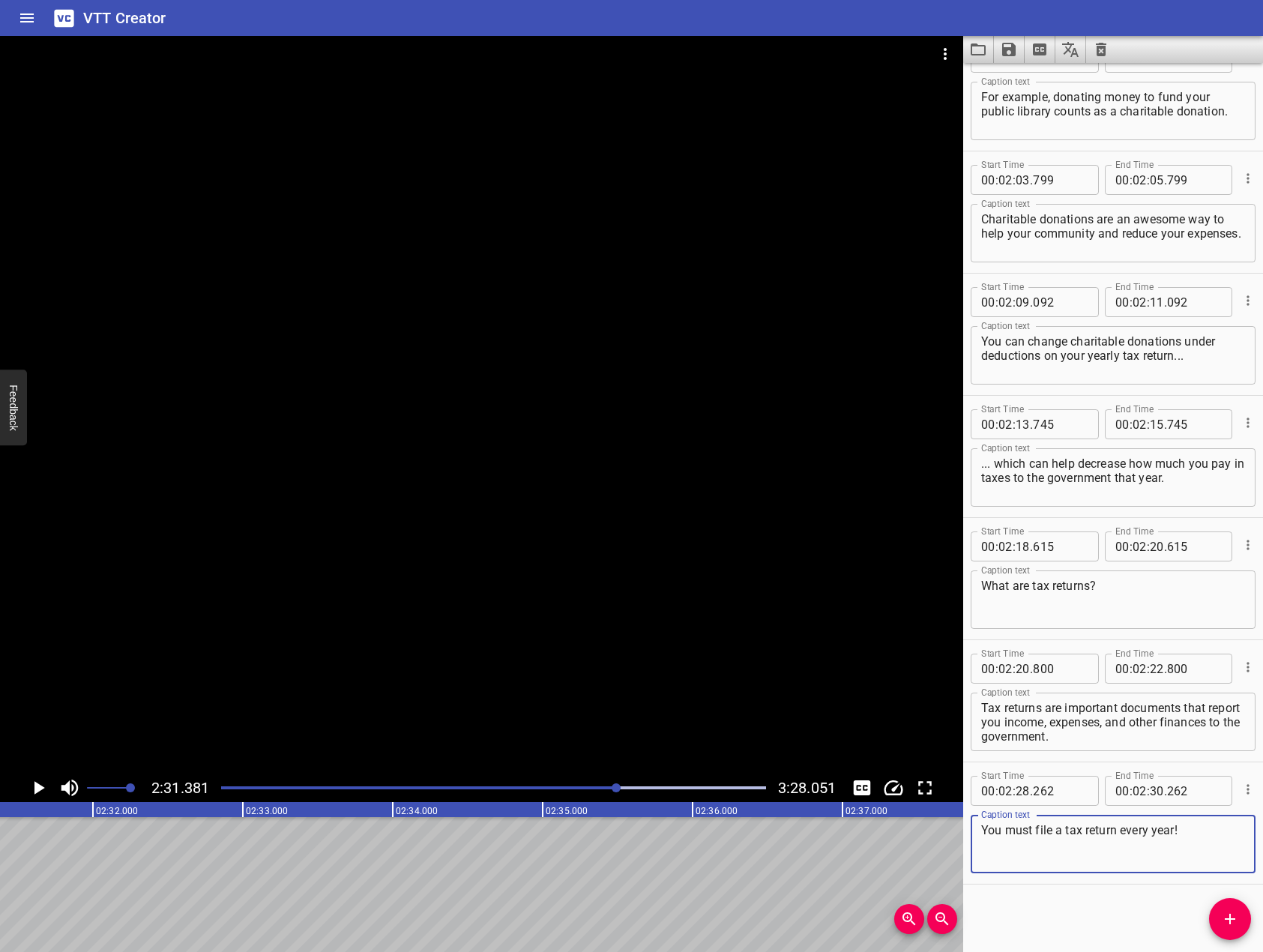
type textarea "You must file a tax return every year!"
click at [523, 513] on div at bounding box center [481, 405] width 964 height 738
click at [1227, 928] on button "Add Cue" at bounding box center [1231, 919] width 42 height 42
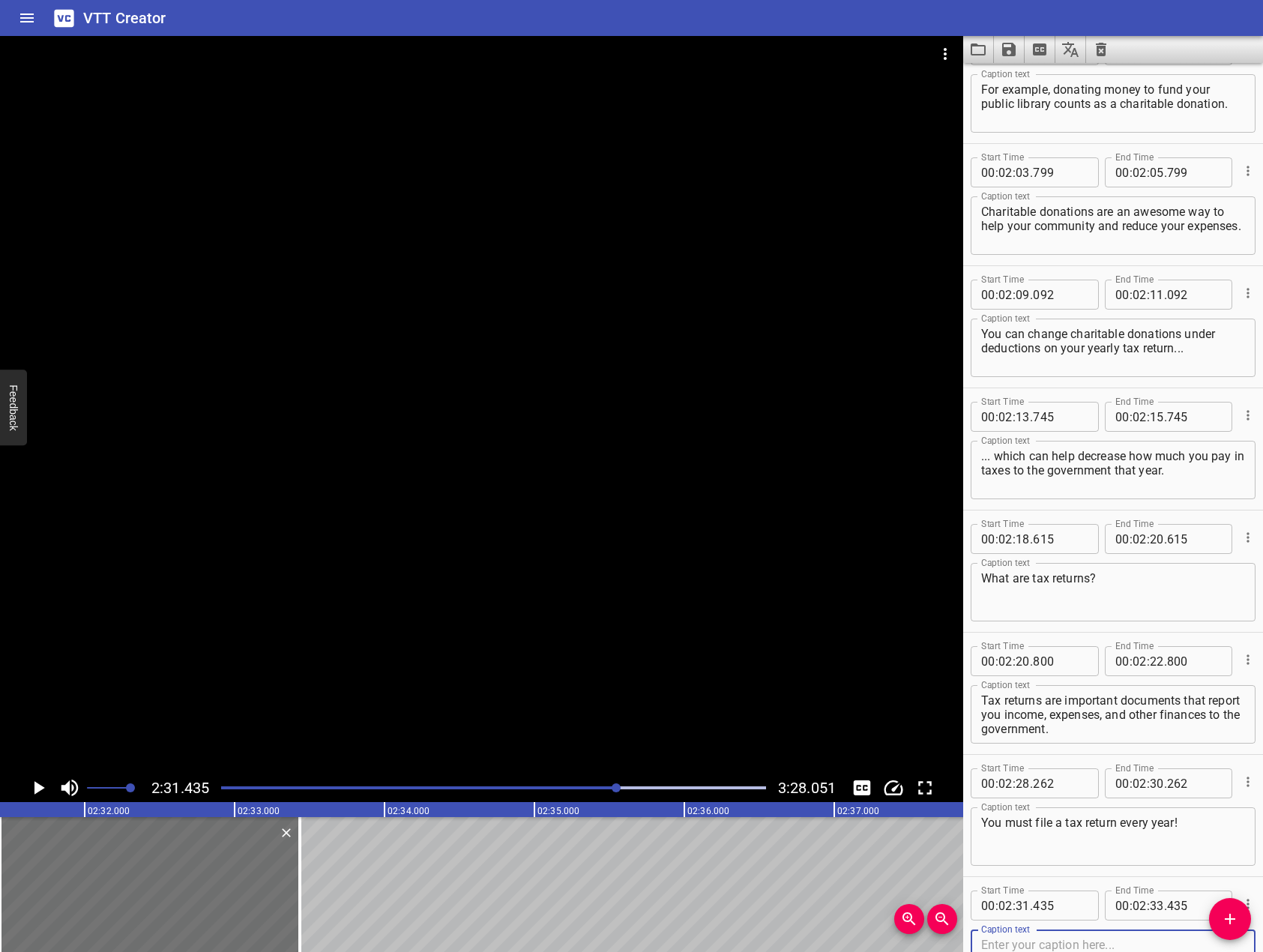
click at [663, 498] on div at bounding box center [481, 405] width 964 height 738
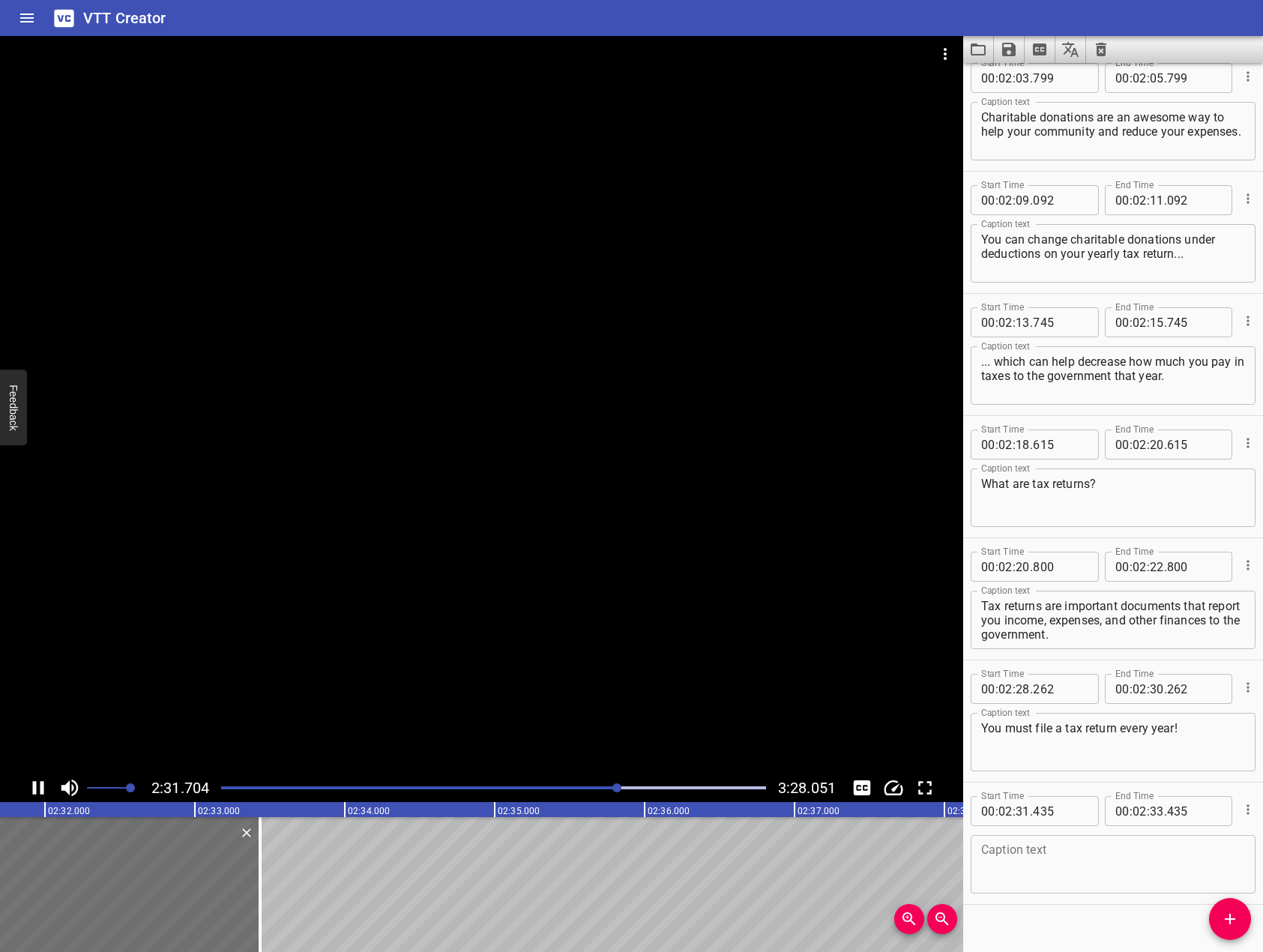
scroll to position [3335, 0]
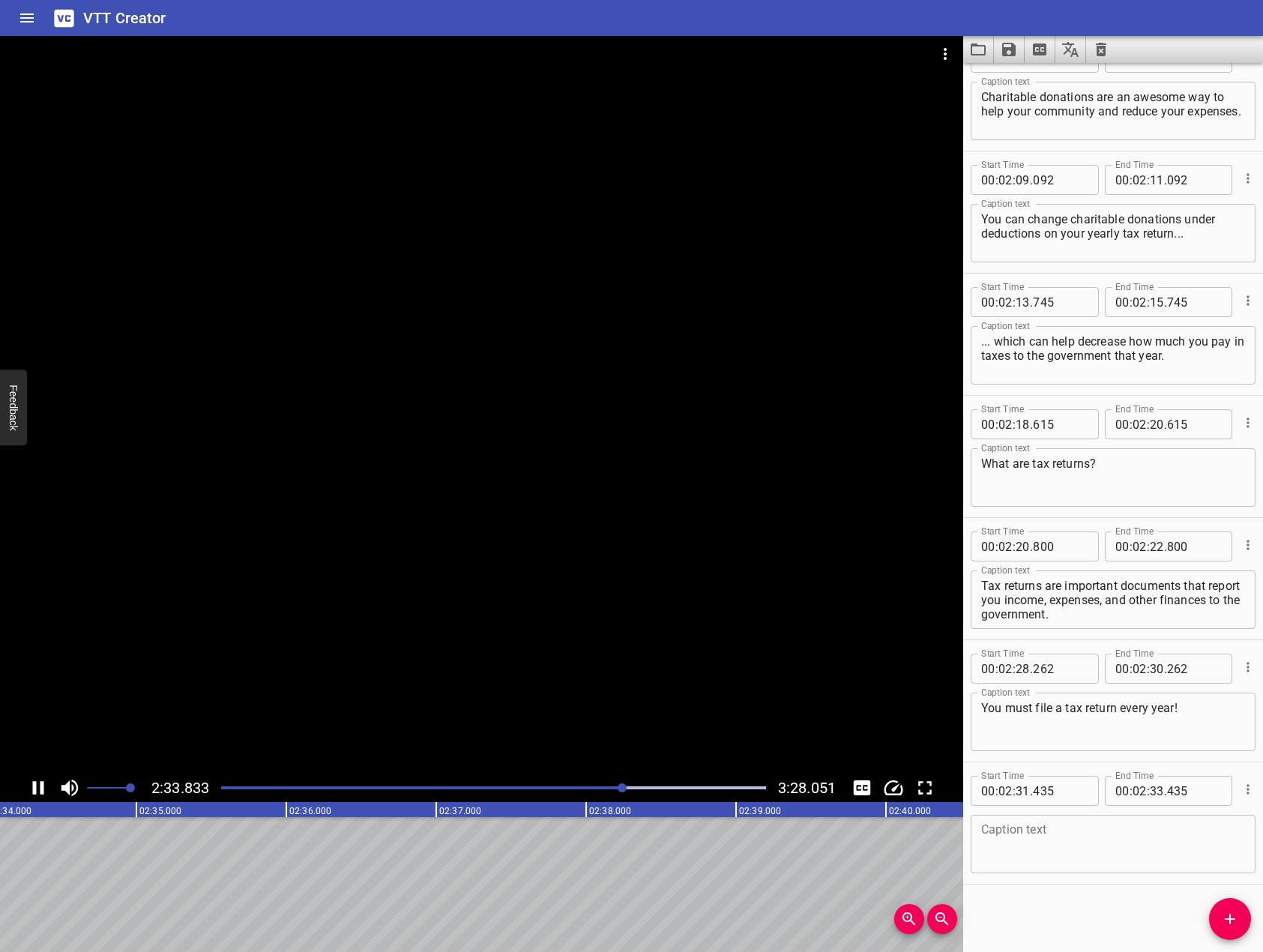
click at [37, 787] on icon "Play/Pause" at bounding box center [38, 788] width 23 height 23
click at [1089, 821] on div "Caption text" at bounding box center [1113, 843] width 285 height 58
click at [731, 507] on div at bounding box center [481, 405] width 964 height 738
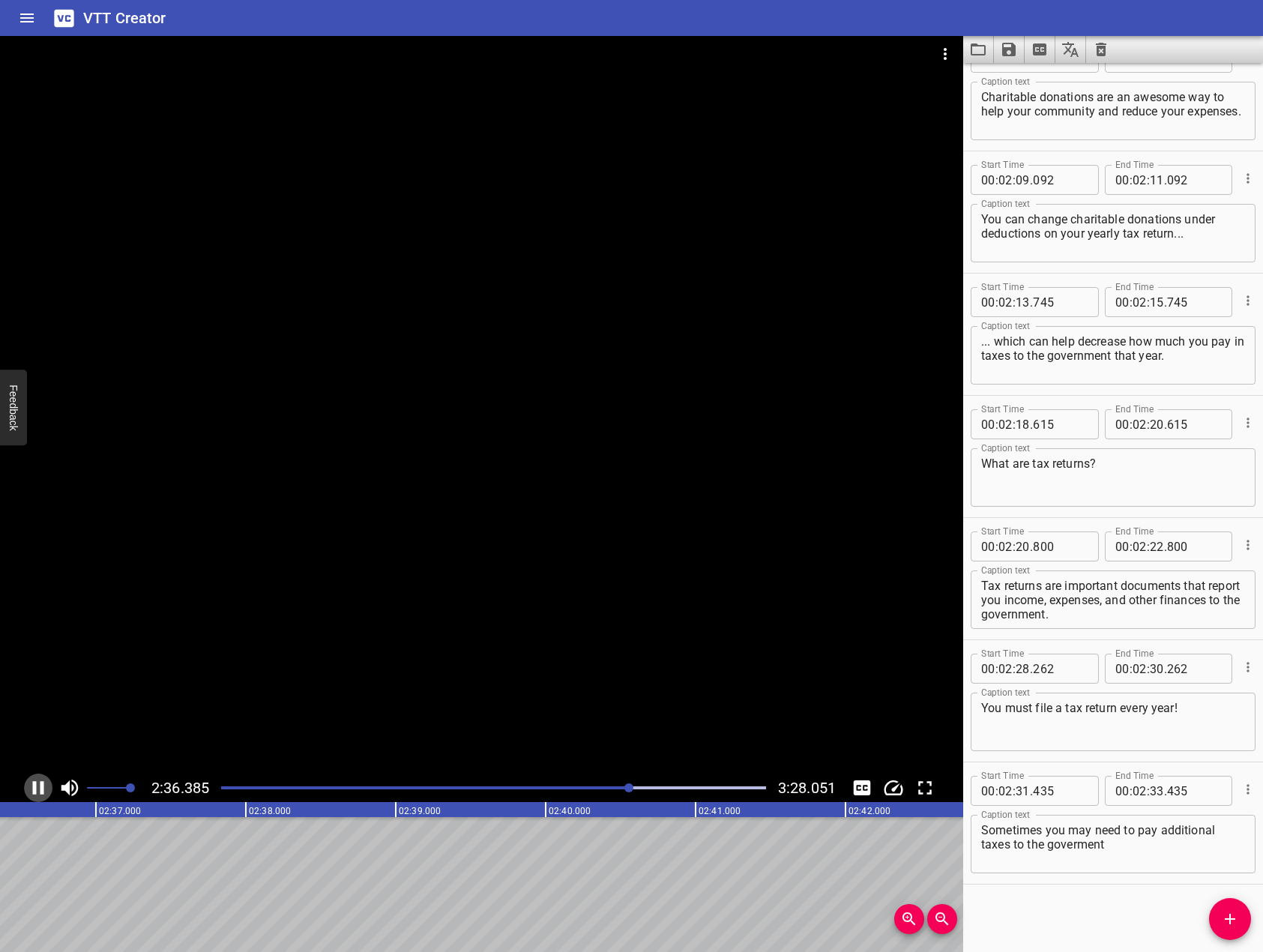
click at [43, 781] on icon "Play/Pause" at bounding box center [39, 788] width 11 height 13
click at [1200, 844] on textarea "Sometimes you may need to pay additional taxes to the goverment" at bounding box center [1113, 844] width 264 height 43
type textarea "Sometimes you may need to pay additional taxes to the government if you've unde…"
click at [1224, 930] on button "Add Cue" at bounding box center [1231, 919] width 42 height 42
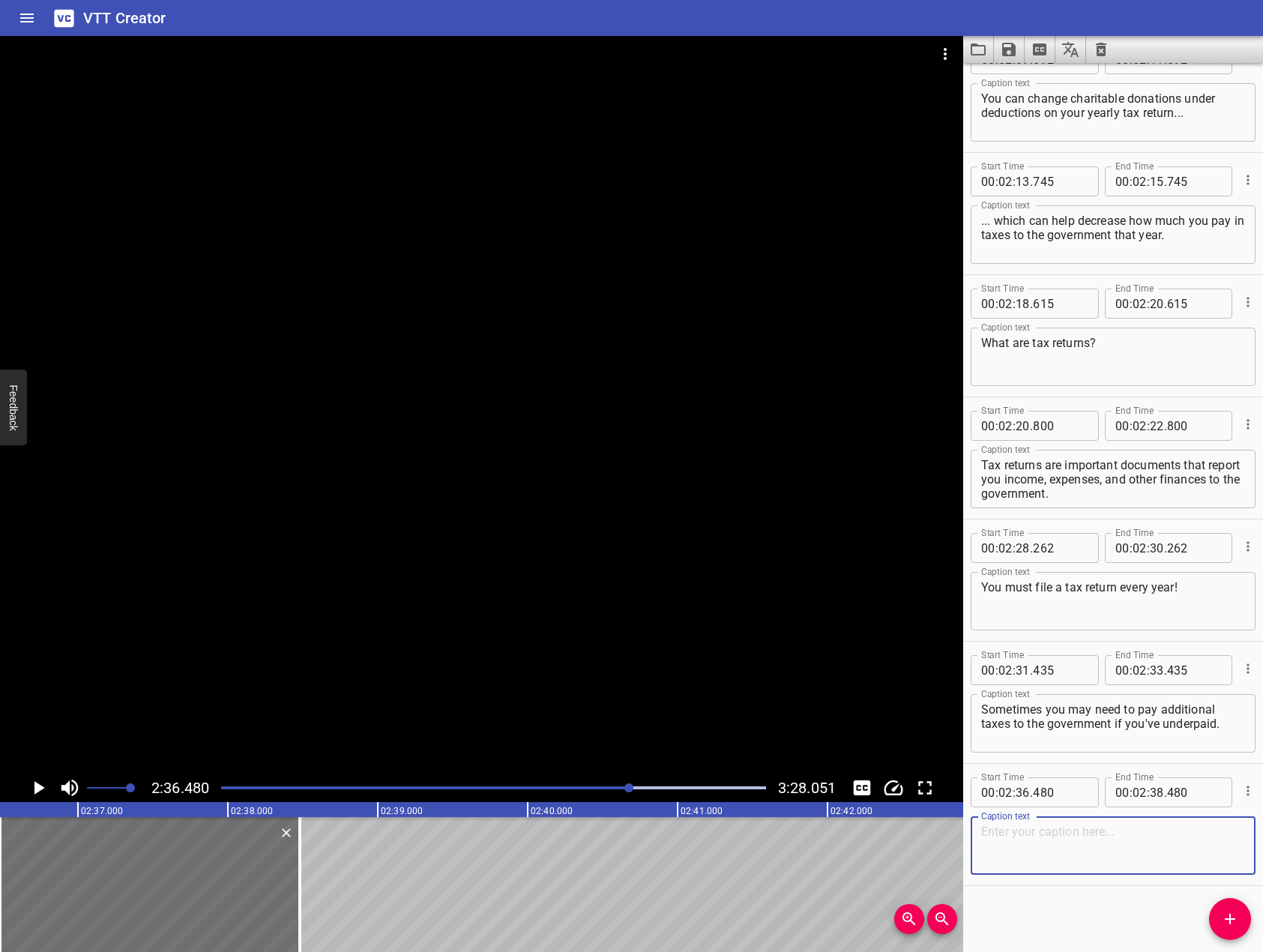
scroll to position [3457, 0]
click at [440, 496] on div at bounding box center [481, 405] width 964 height 738
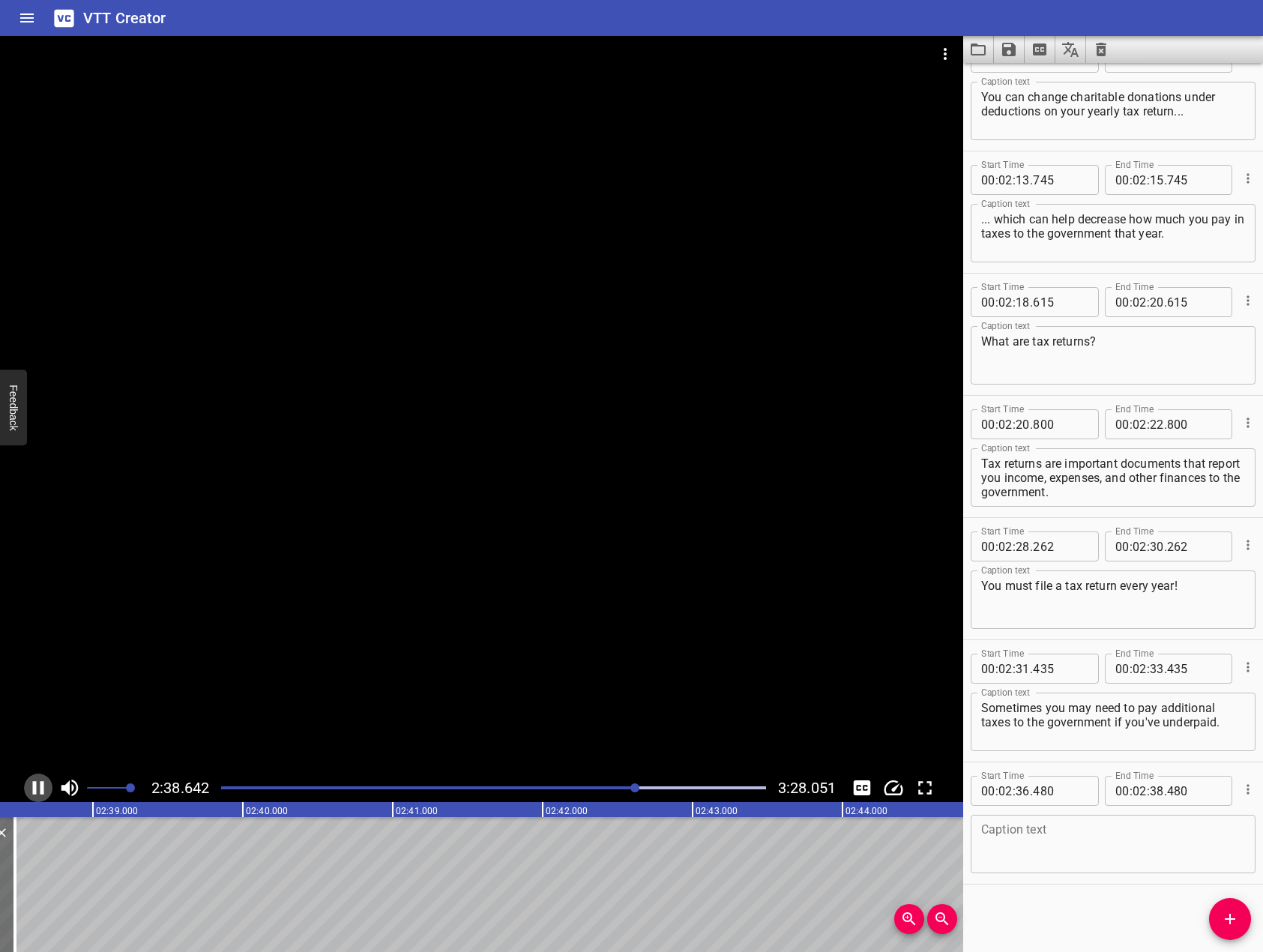
click at [41, 784] on icon "Play/Pause" at bounding box center [39, 788] width 11 height 13
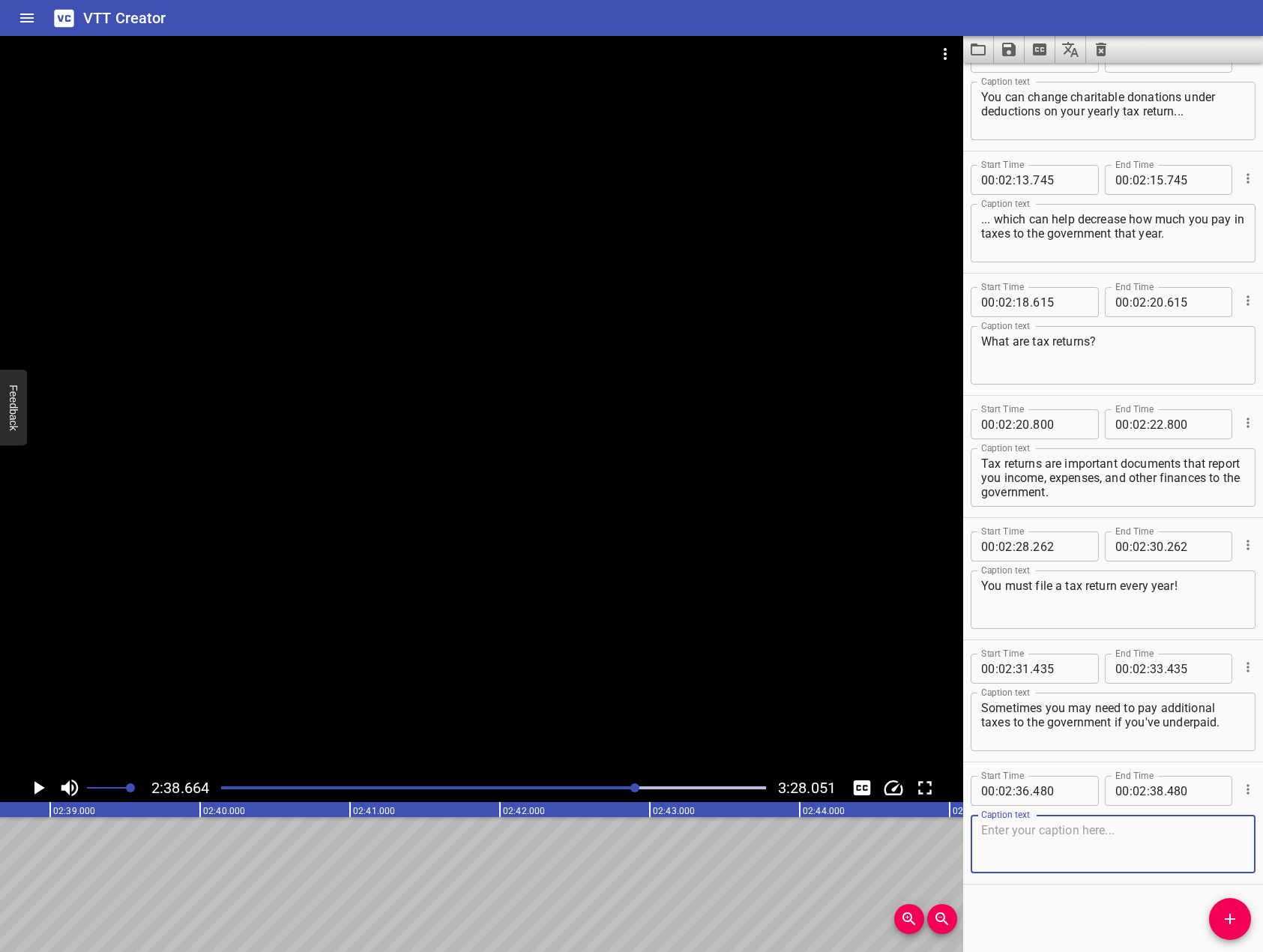
click at [1114, 846] on textarea at bounding box center [1113, 844] width 264 height 43
drag, startPoint x: 581, startPoint y: 549, endPoint x: 235, endPoint y: 726, distance: 388.6
click at [581, 549] on div at bounding box center [481, 405] width 964 height 738
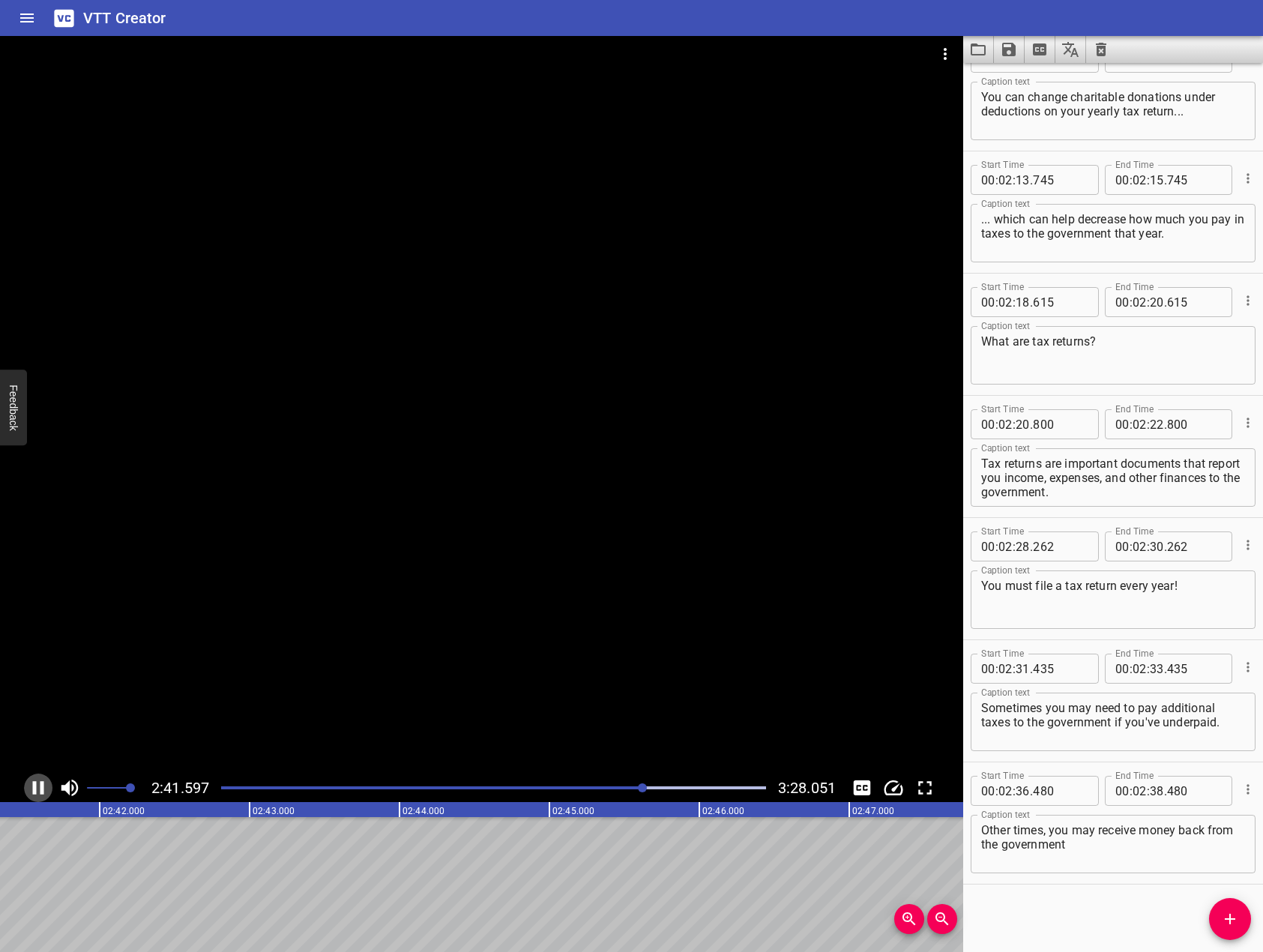
click at [42, 792] on icon "Play/Pause" at bounding box center [39, 788] width 11 height 13
click at [1173, 855] on textarea "Other times, you may receive money back from the government" at bounding box center [1113, 844] width 264 height 43
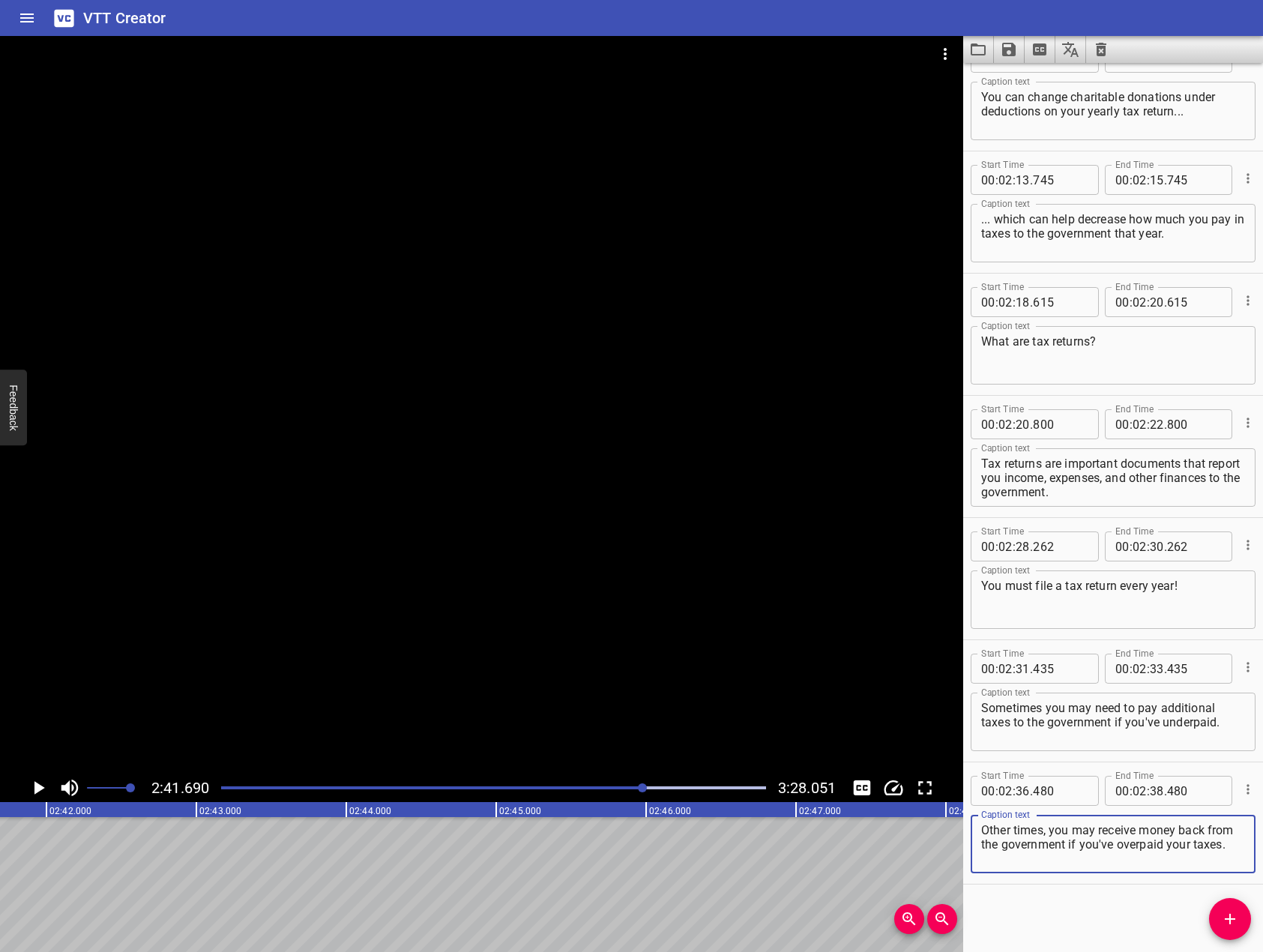
type textarea "Other times, you may receive money back from the government if you've overpaid …"
click at [1238, 906] on button "Add Cue" at bounding box center [1231, 919] width 42 height 42
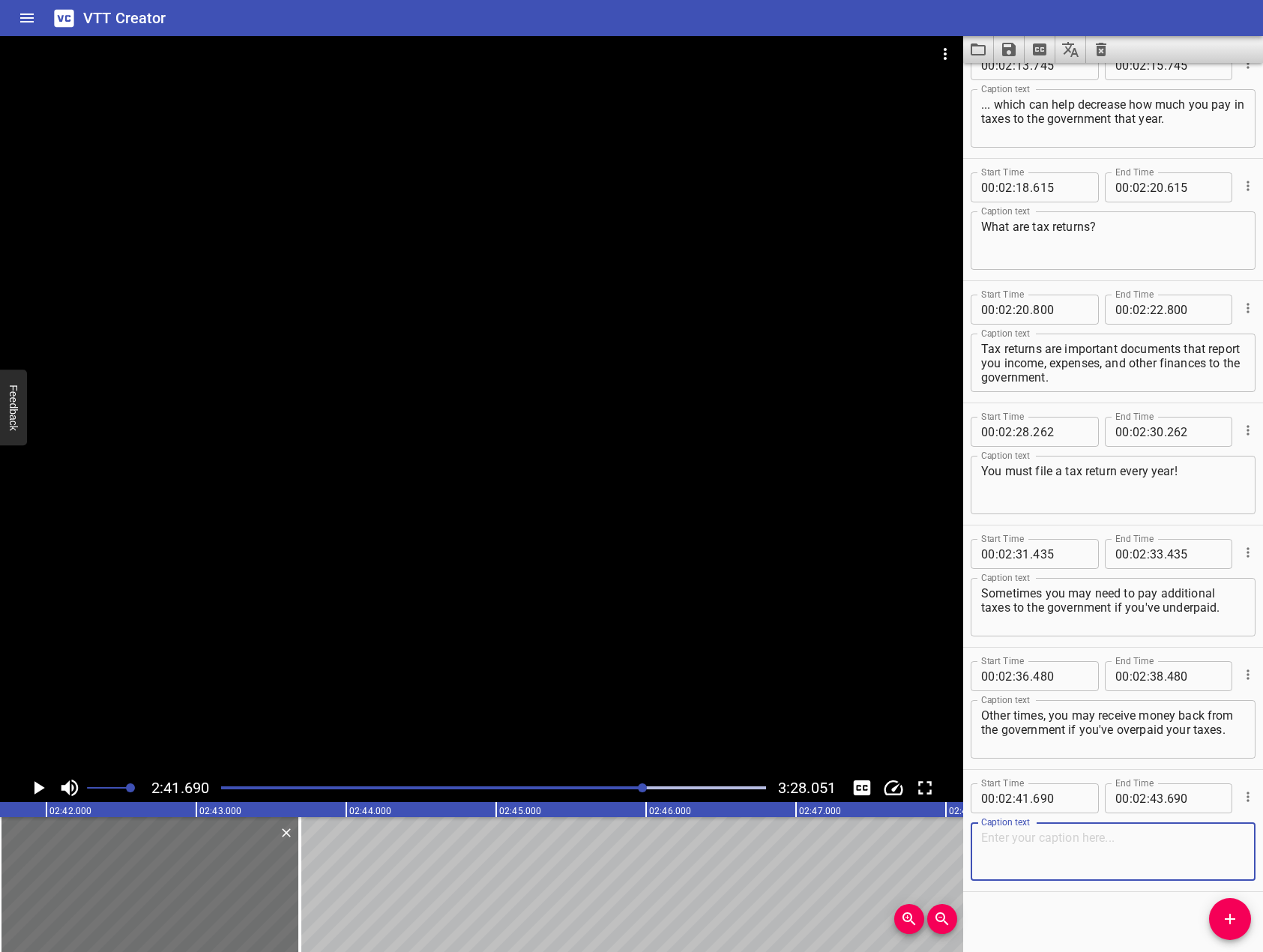
scroll to position [3579, 0]
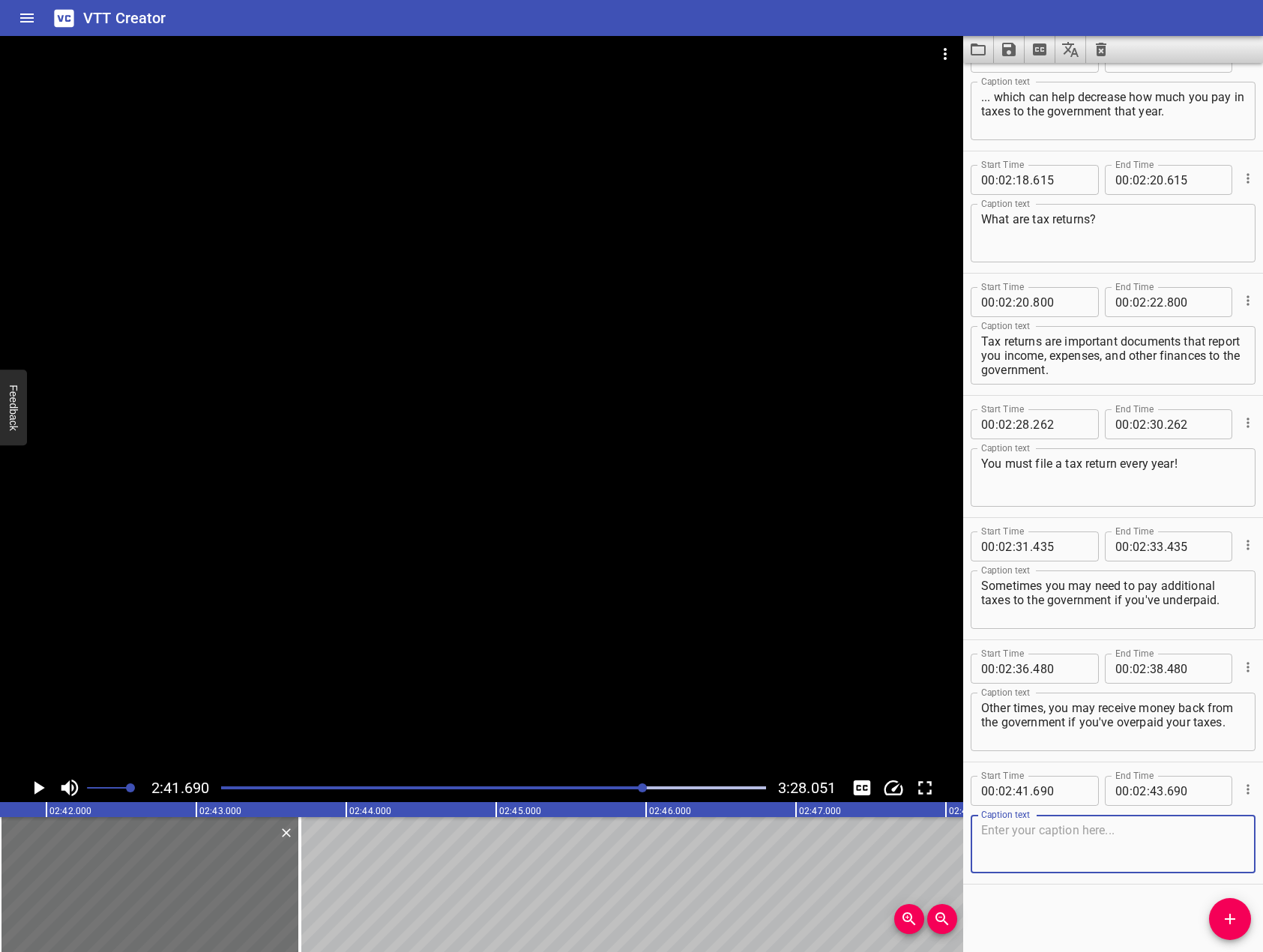
click at [438, 557] on div at bounding box center [481, 405] width 964 height 738
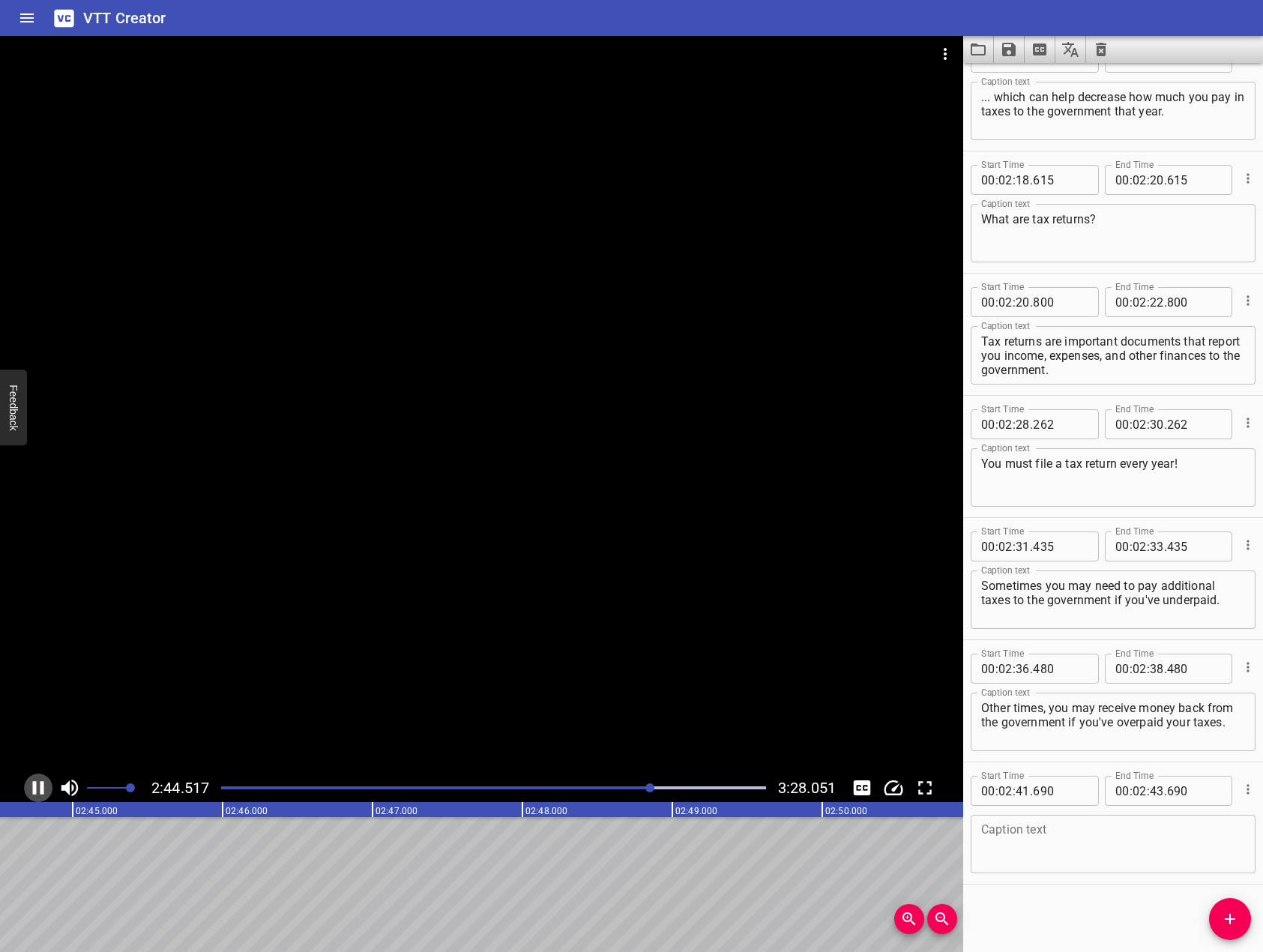
click at [44, 788] on icon "Play/Pause" at bounding box center [39, 788] width 11 height 13
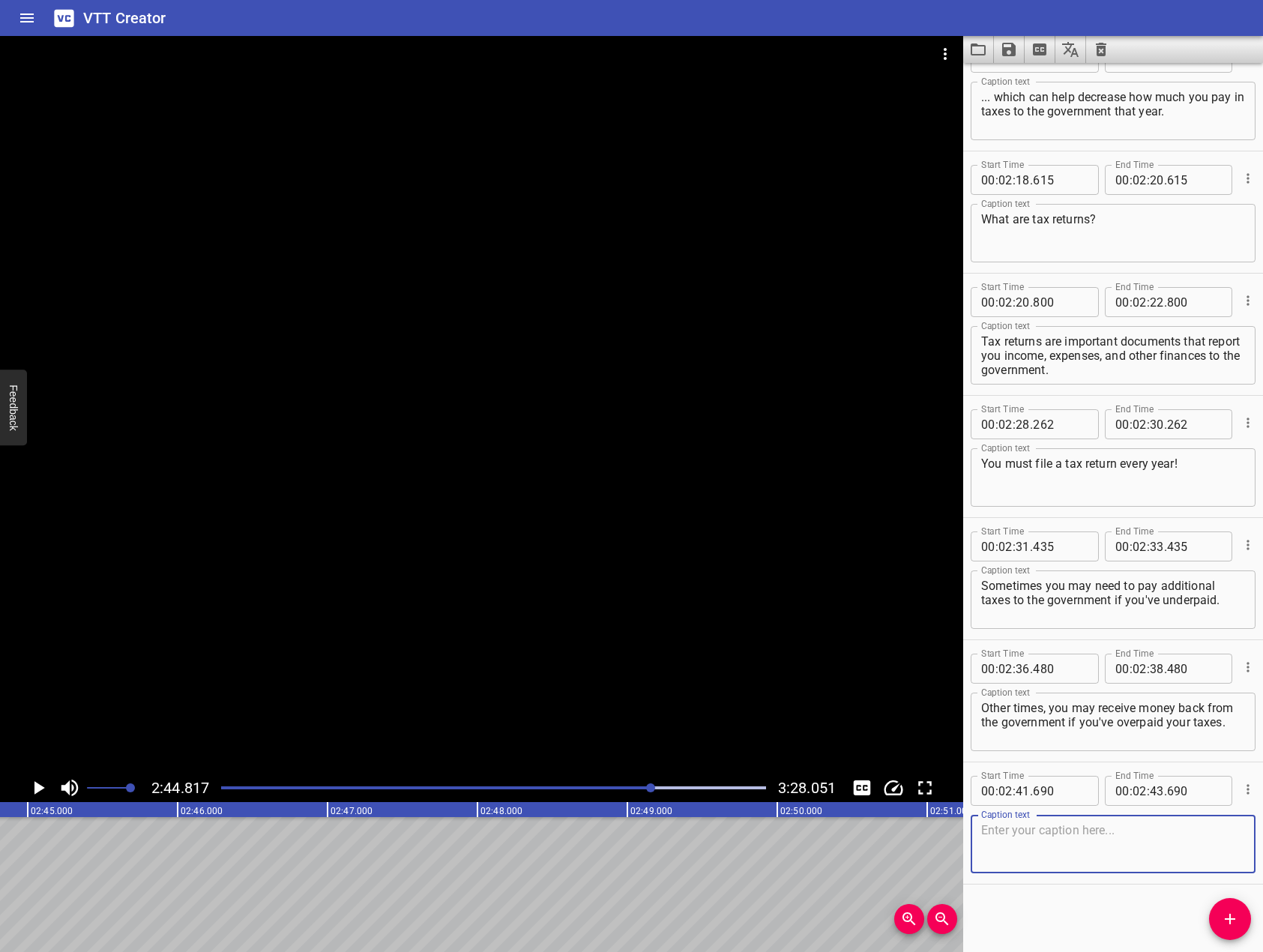
click at [1118, 838] on textarea at bounding box center [1113, 844] width 264 height 43
click at [654, 465] on div at bounding box center [481, 405] width 964 height 738
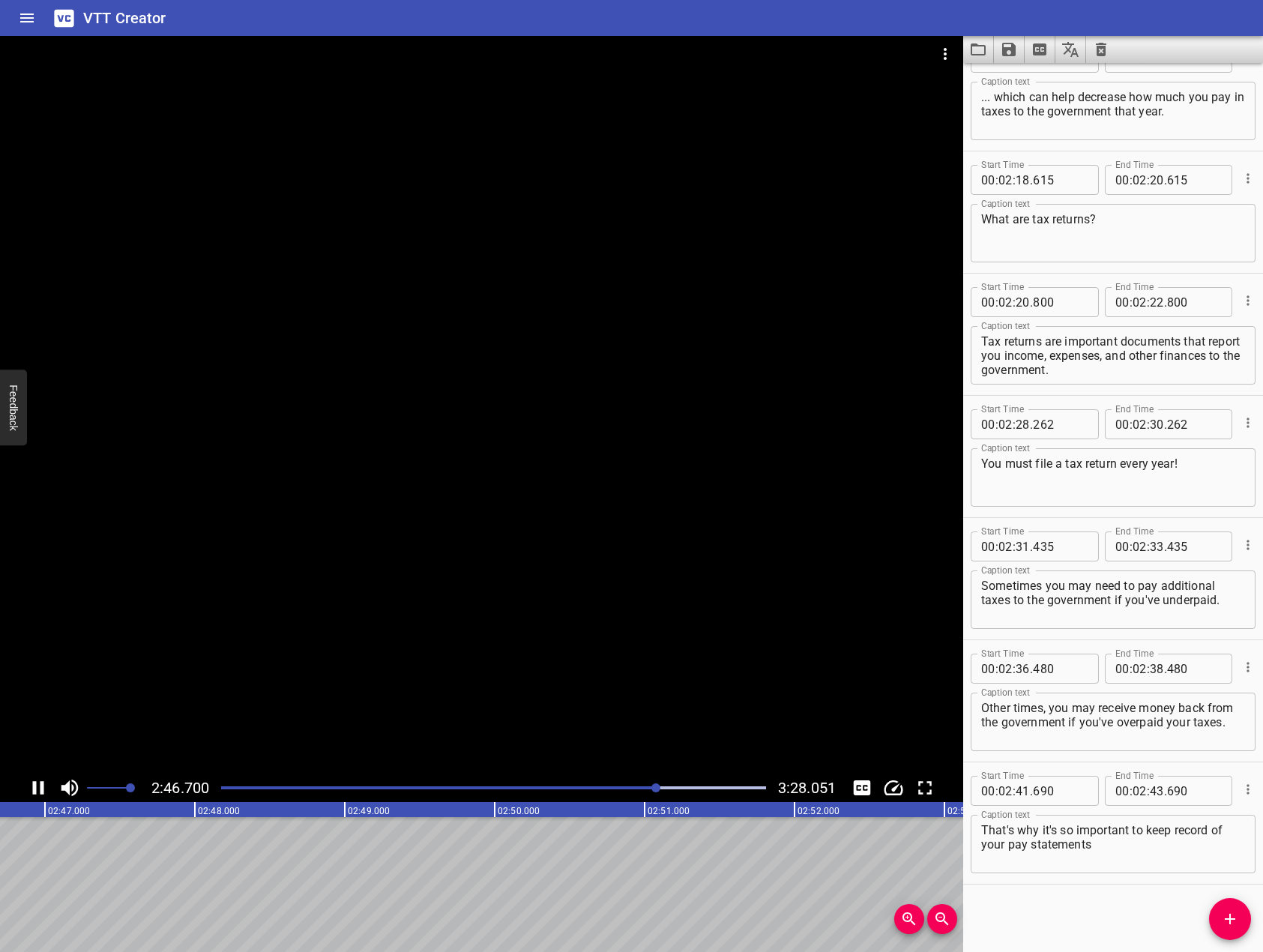
click at [449, 440] on div at bounding box center [481, 405] width 964 height 738
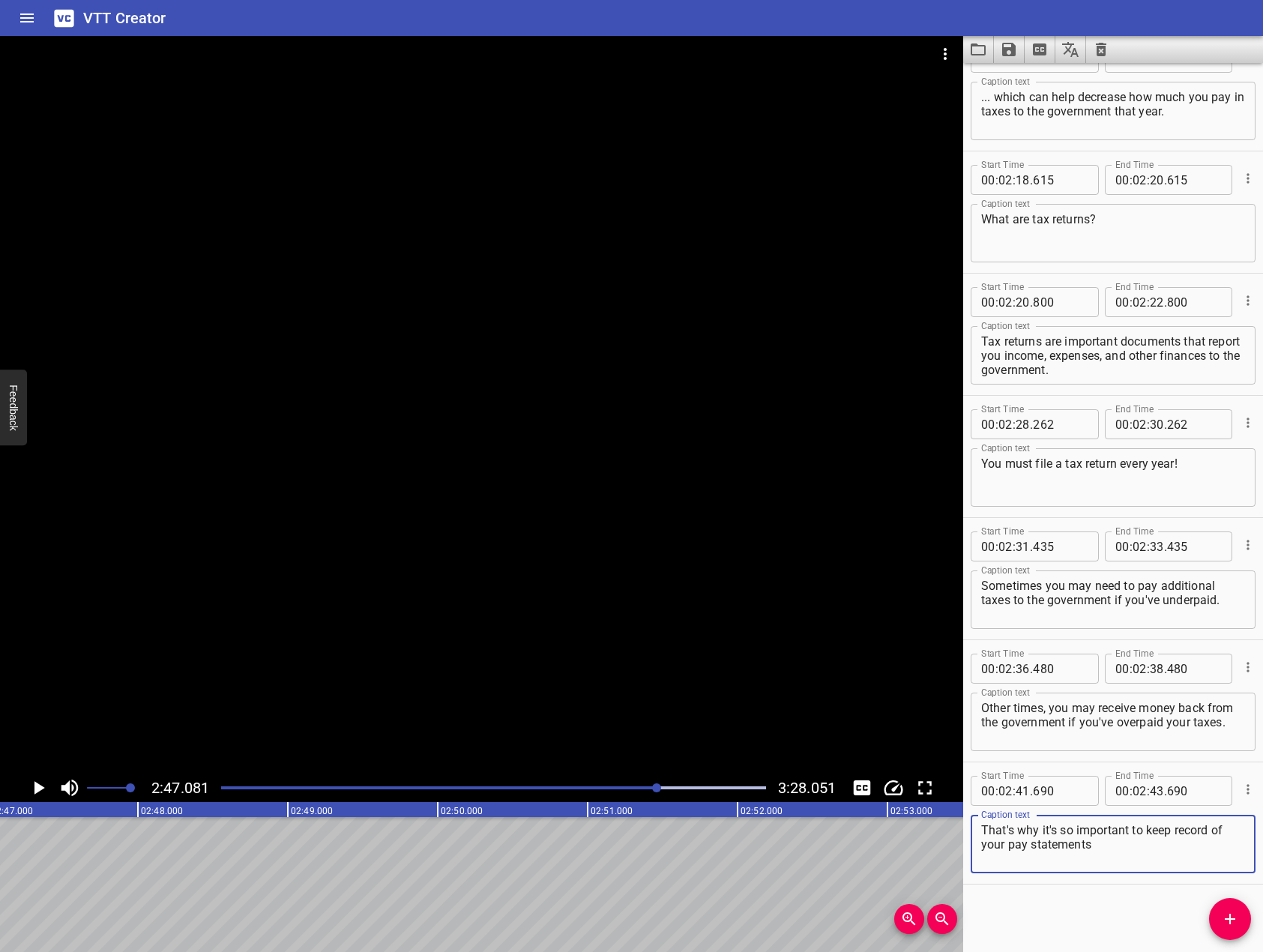
click at [1108, 848] on textarea "That's why it's so important to keep record of your pay statements" at bounding box center [1113, 844] width 264 height 43
type textarea "That's why it's so important to keep record of your pay statements and expenses."
click at [1232, 918] on icon "Add Cue" at bounding box center [1230, 919] width 10 height 10
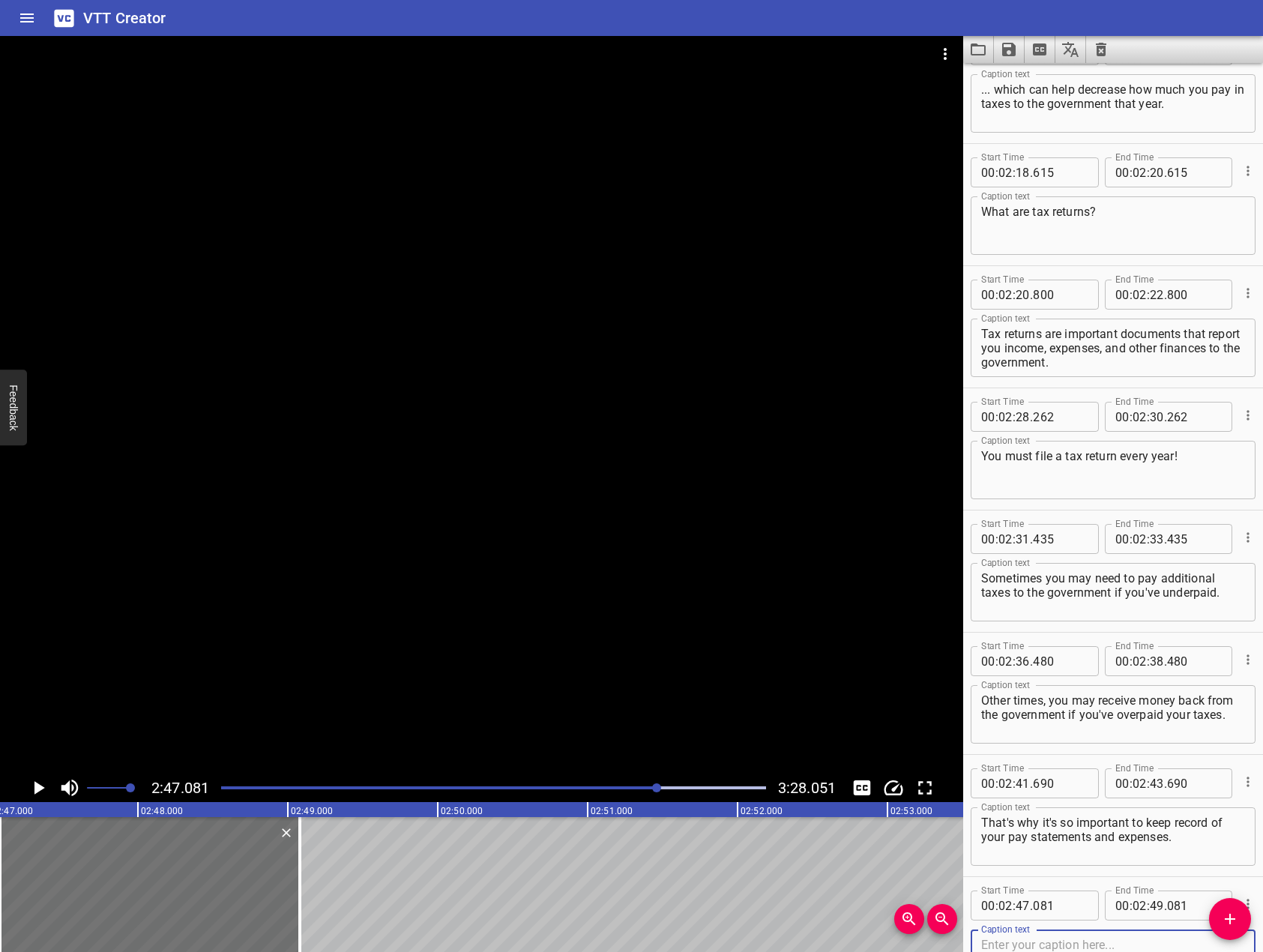
click at [645, 599] on div at bounding box center [481, 405] width 964 height 738
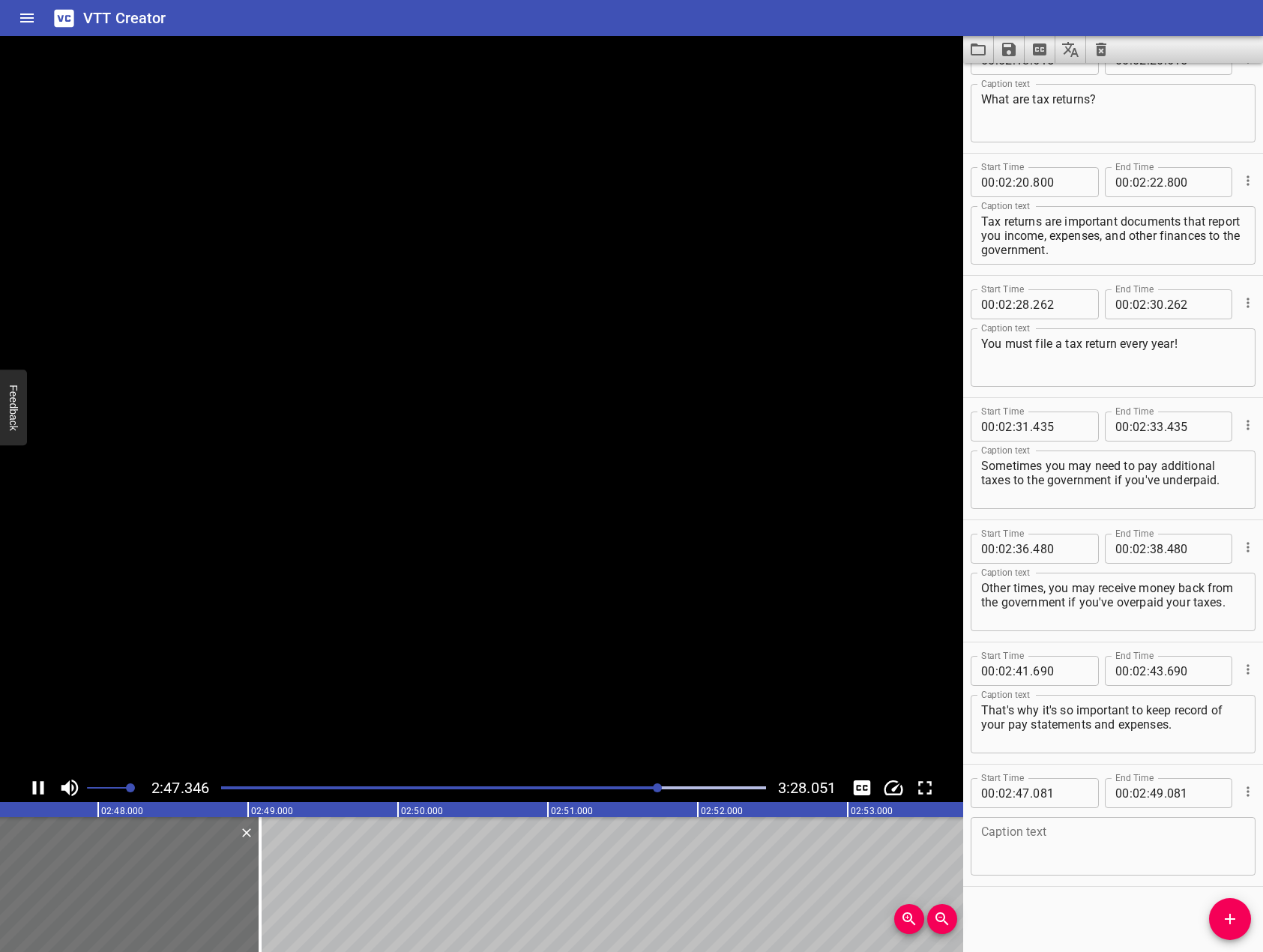
scroll to position [3701, 0]
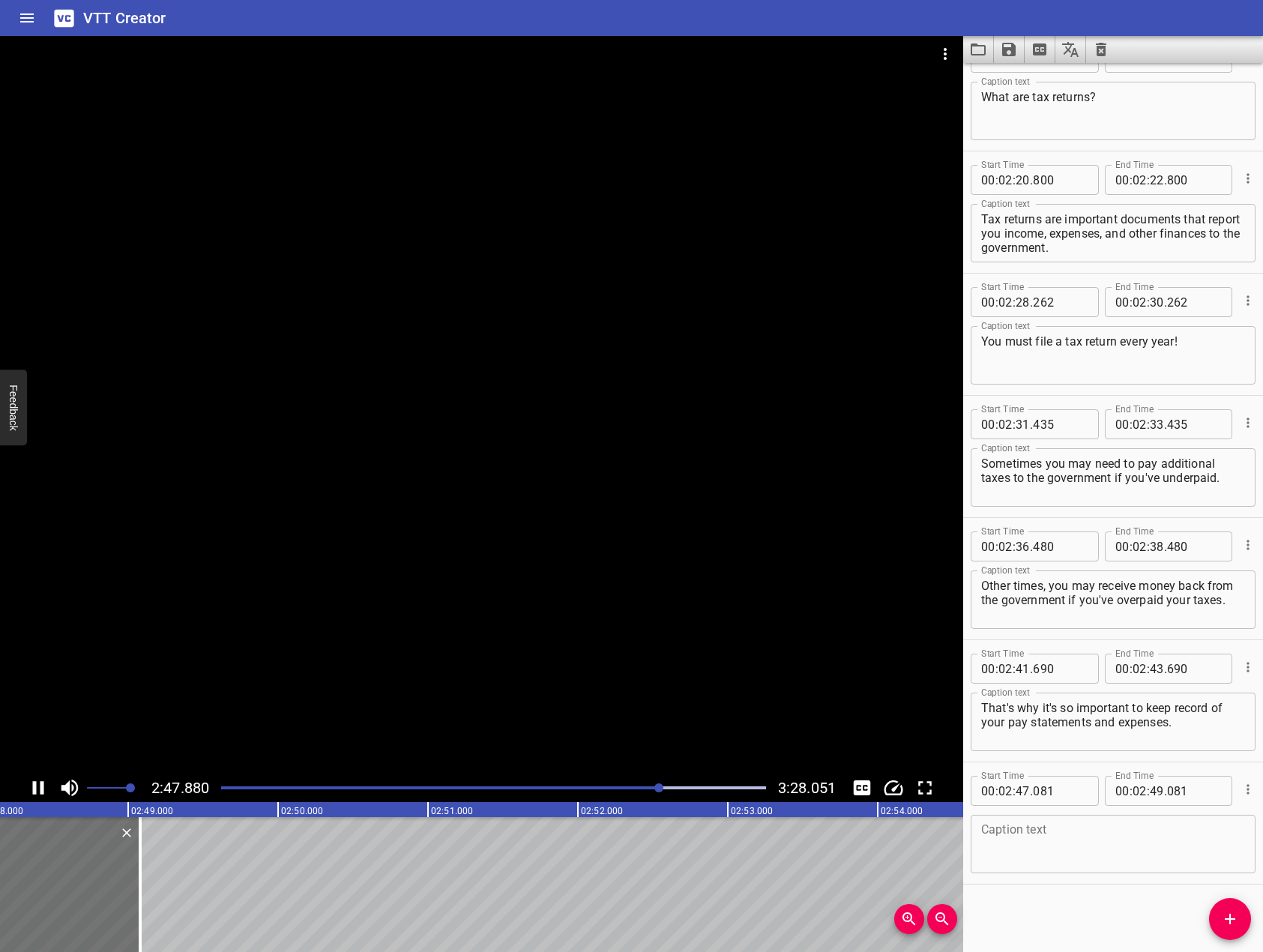
click at [690, 435] on div at bounding box center [481, 405] width 964 height 738
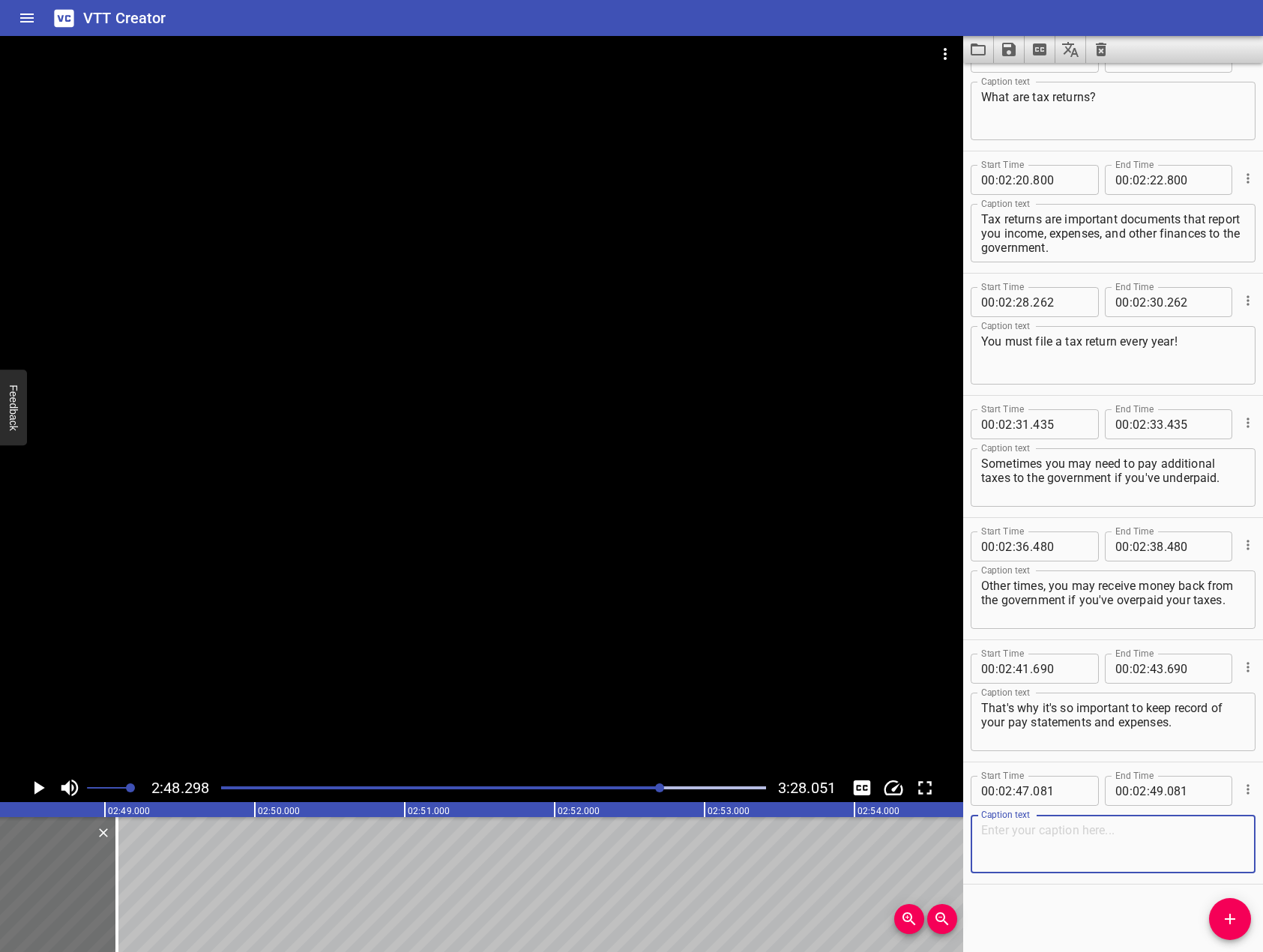
drag, startPoint x: 1141, startPoint y: 851, endPoint x: 1122, endPoint y: 831, distance: 27.6
click at [1127, 834] on textarea at bounding box center [1113, 844] width 264 height 43
type textarea "Let's recap."
click at [417, 536] on div at bounding box center [481, 405] width 964 height 738
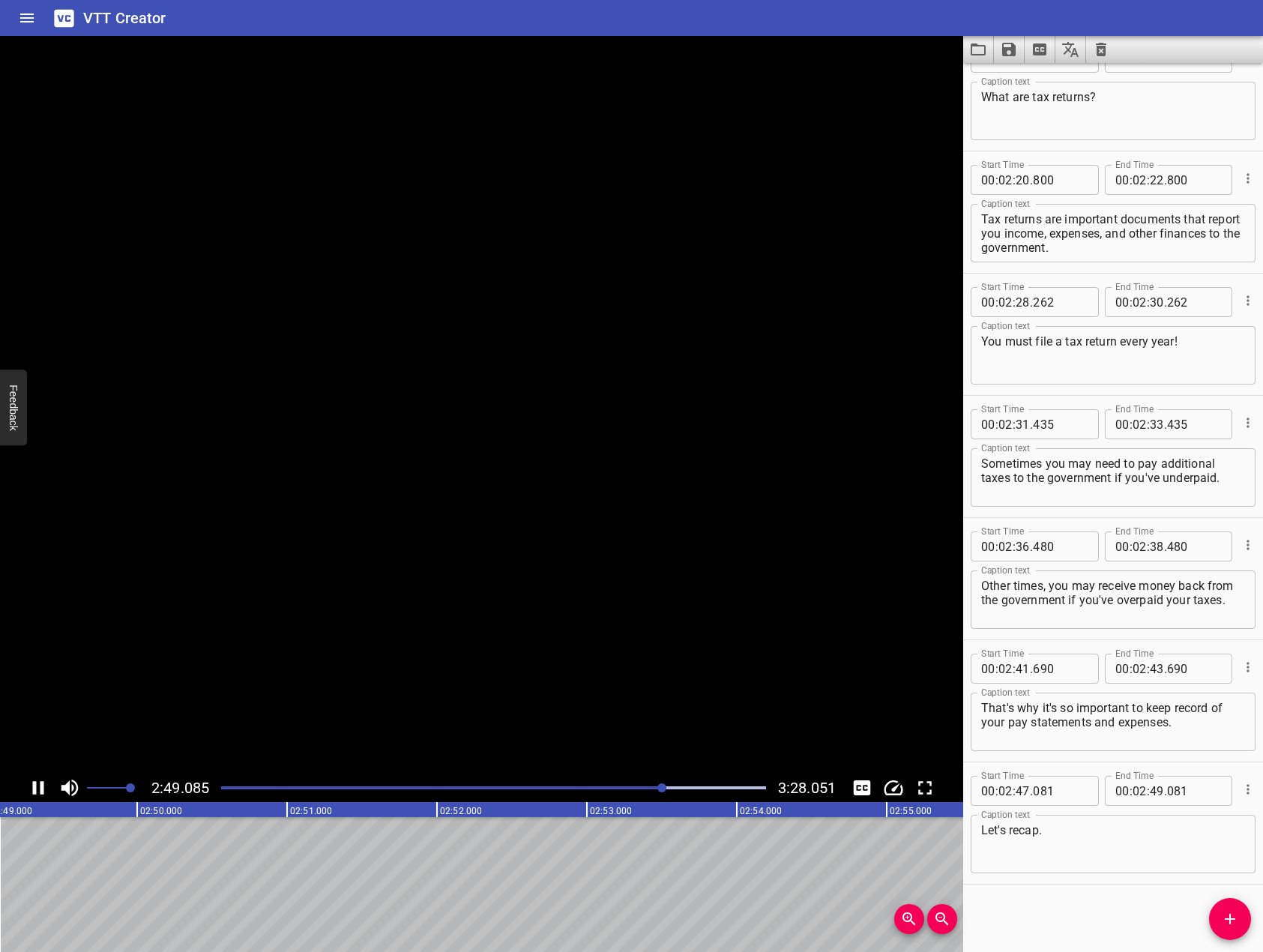
click at [417, 536] on video at bounding box center [481, 405] width 964 height 738
click at [415, 511] on div at bounding box center [481, 405] width 964 height 738
click at [419, 434] on div at bounding box center [481, 405] width 964 height 738
click at [666, 792] on div at bounding box center [667, 787] width 9 height 9
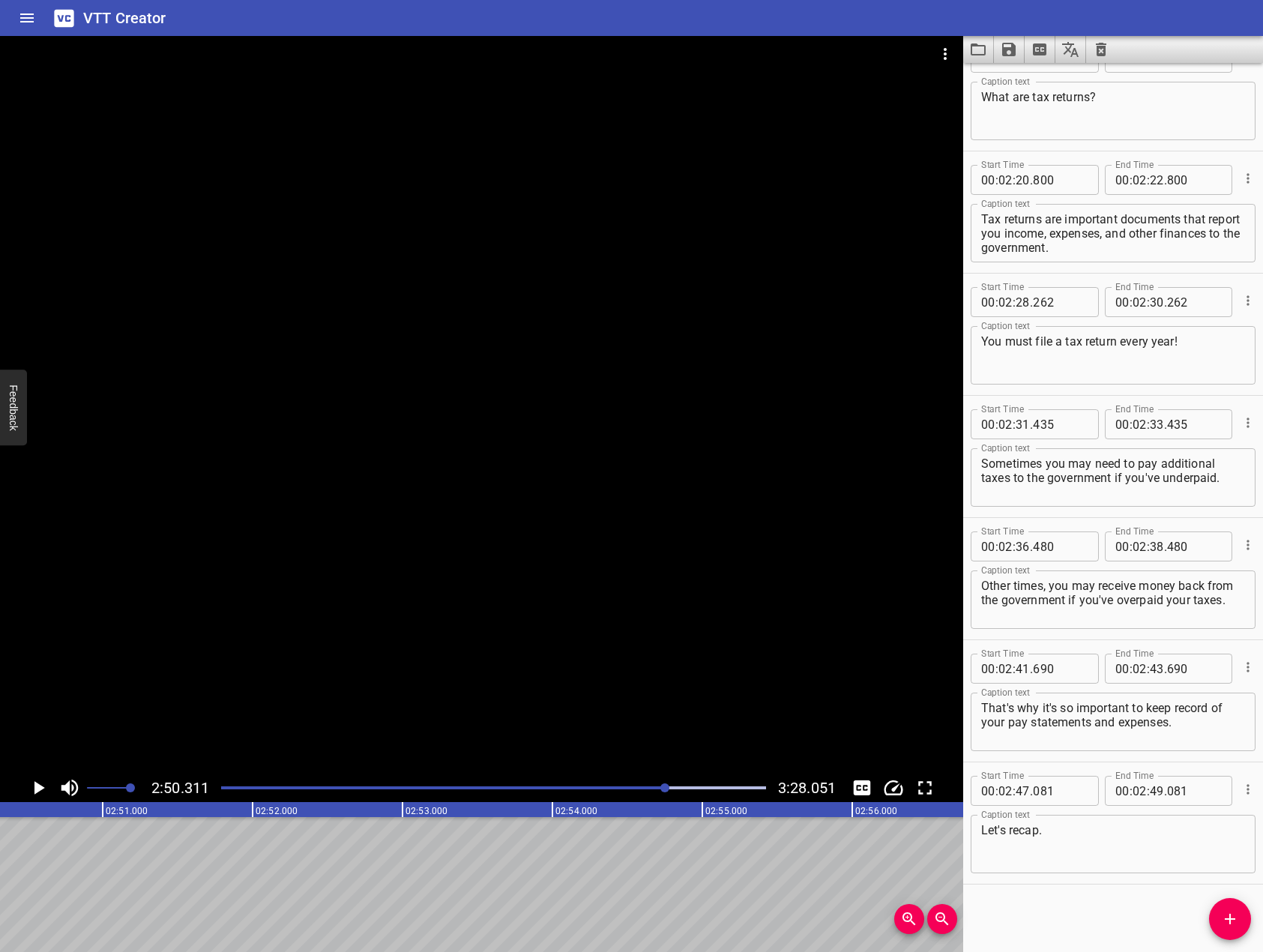
scroll to position [0, 25536]
click at [661, 788] on div "Play progress" at bounding box center [395, 787] width 545 height 3
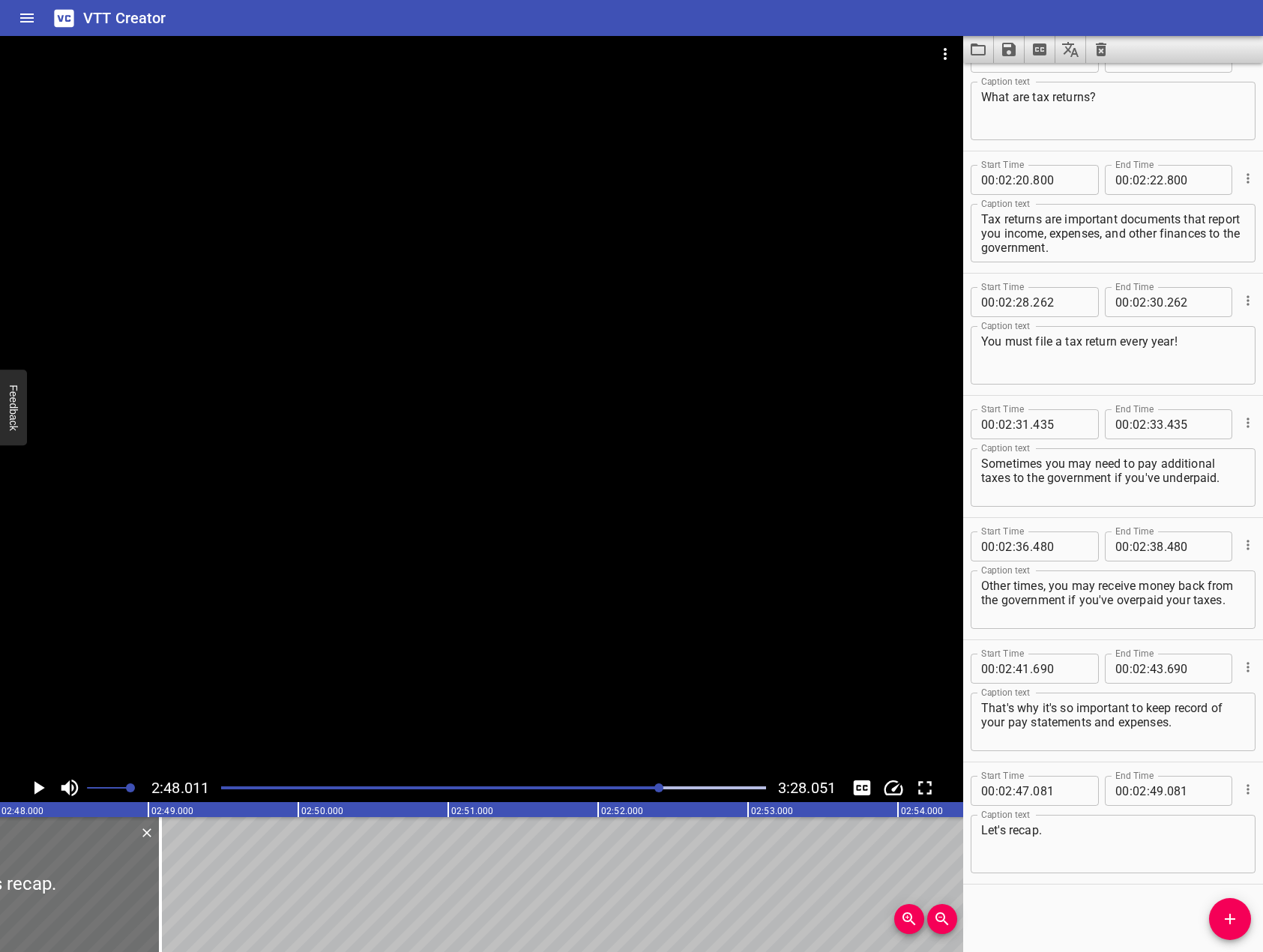
drag, startPoint x: 528, startPoint y: 669, endPoint x: 434, endPoint y: 677, distance: 94.3
click at [520, 665] on div at bounding box center [481, 405] width 964 height 738
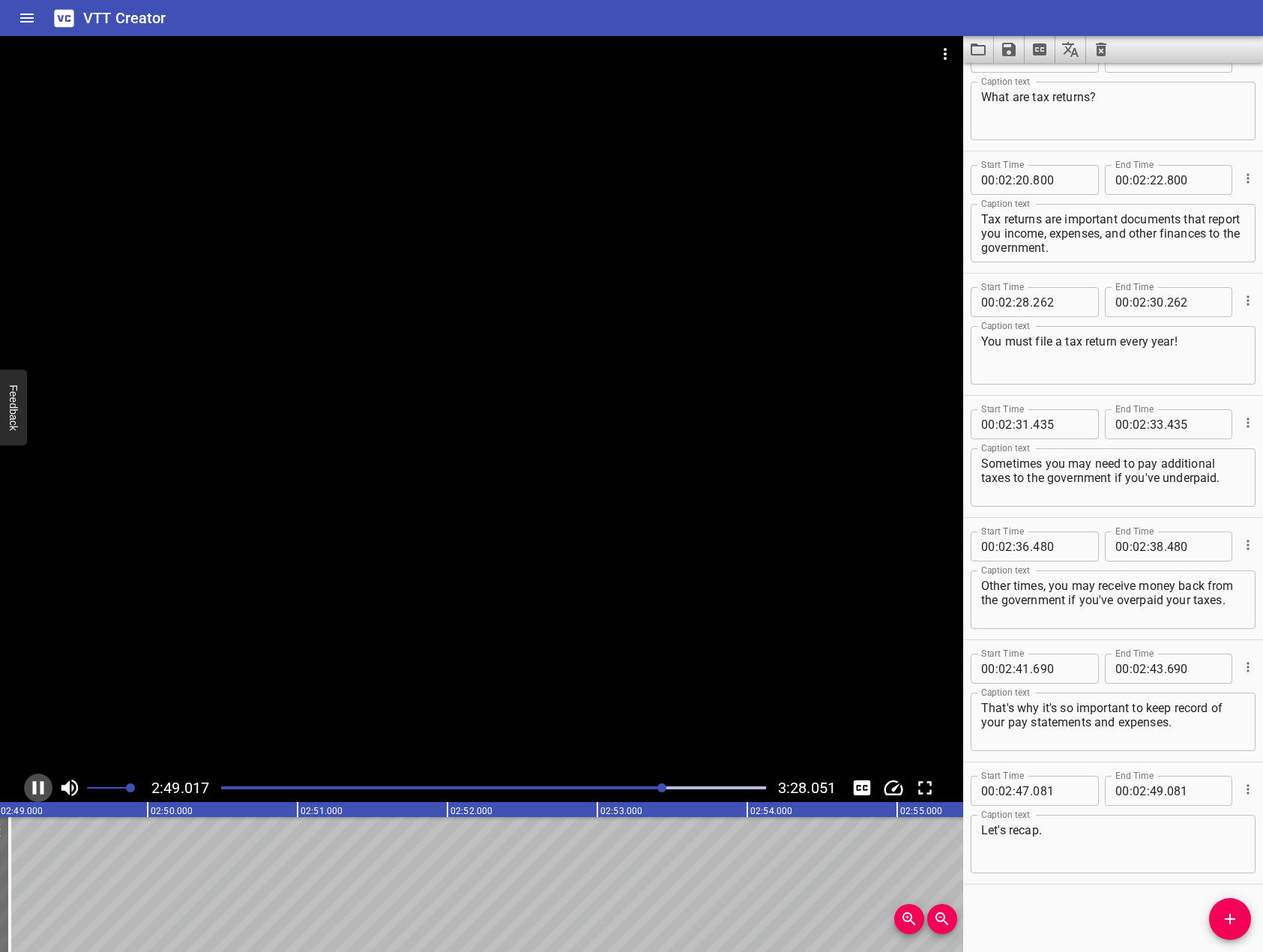
click at [36, 788] on icon "Play/Pause" at bounding box center [39, 788] width 11 height 13
click at [1210, 909] on div "Start Time 00 : 00 : 00 . 000 Start Time End Time 00 : 00 : 02 . 000 End Time C…" at bounding box center [1113, 507] width 300 height 889
click at [1231, 910] on icon "Add Cue" at bounding box center [1230, 919] width 18 height 18
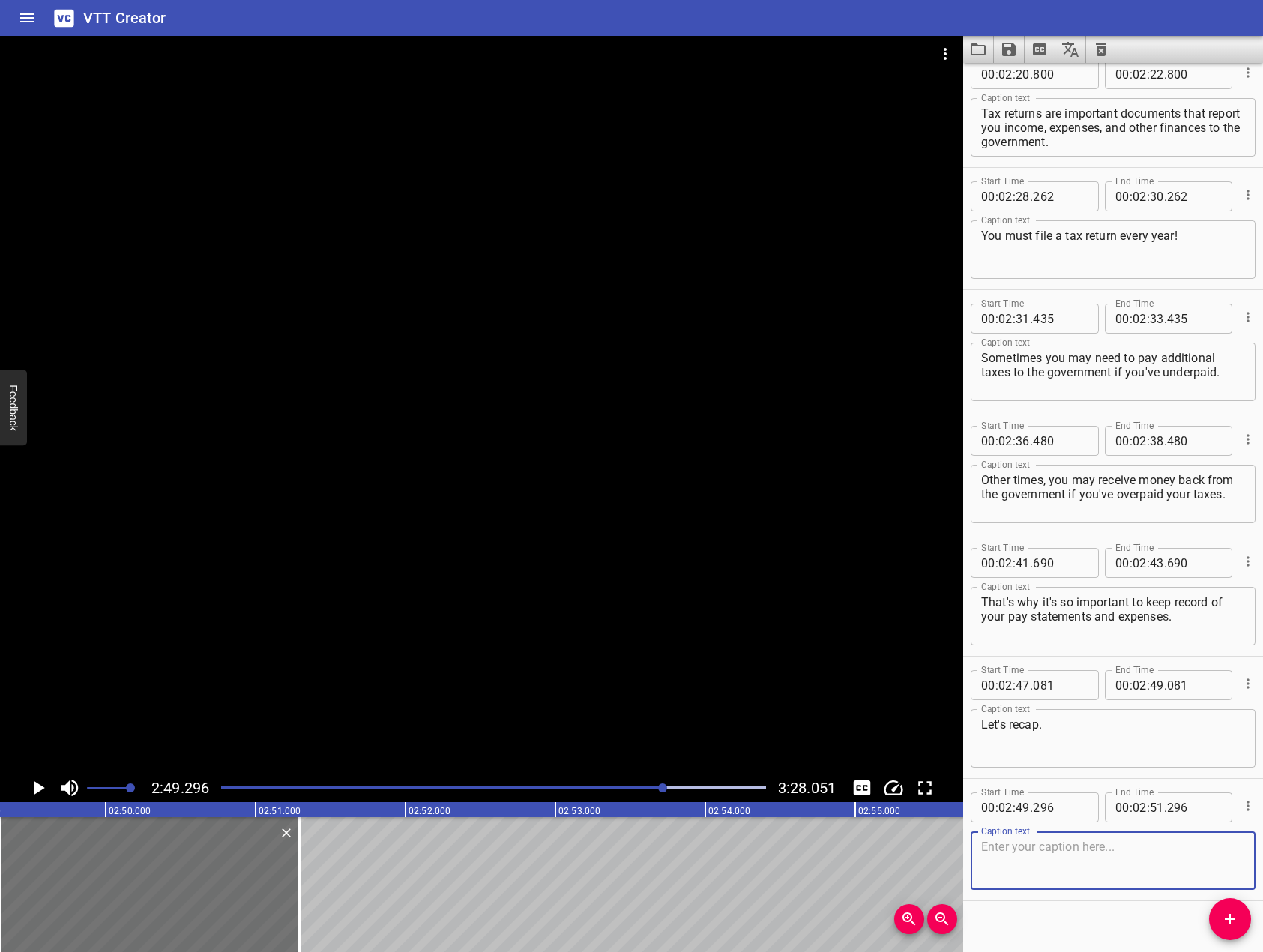
scroll to position [3824, 0]
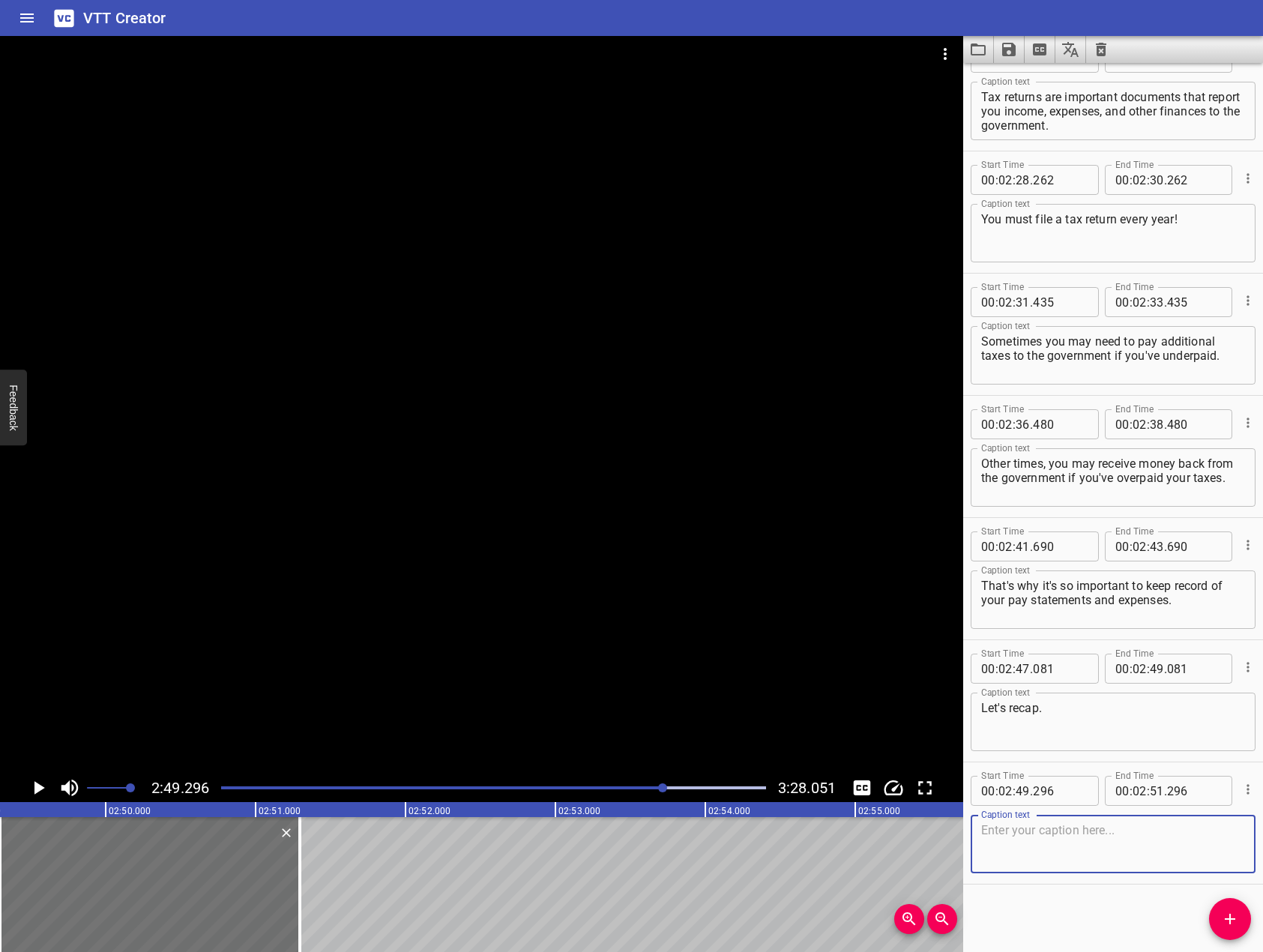
click at [674, 556] on div at bounding box center [481, 405] width 964 height 738
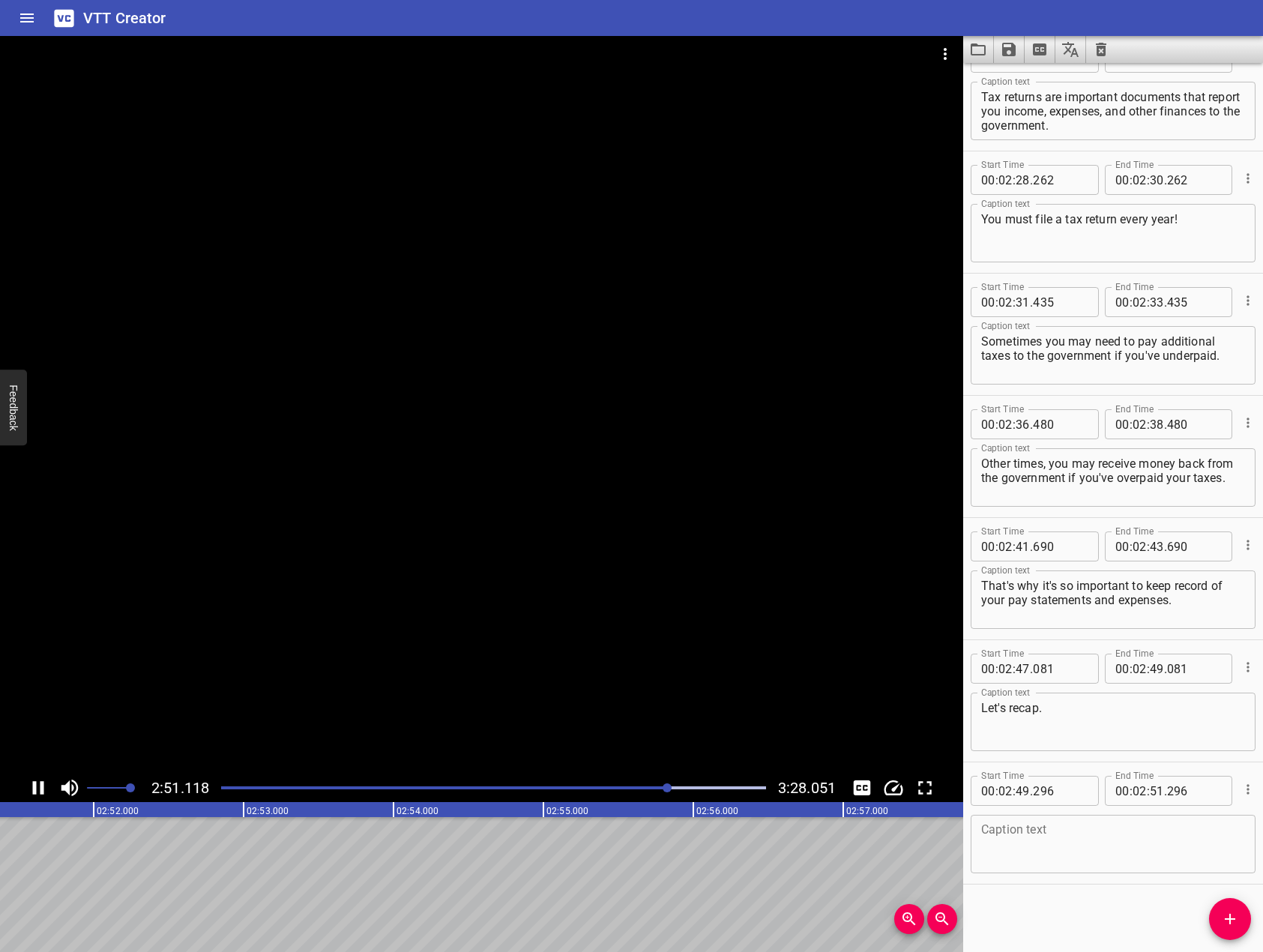
click at [42, 783] on icon "Play/Pause" at bounding box center [39, 788] width 11 height 13
click at [1230, 928] on button "Add Cue" at bounding box center [1231, 919] width 42 height 42
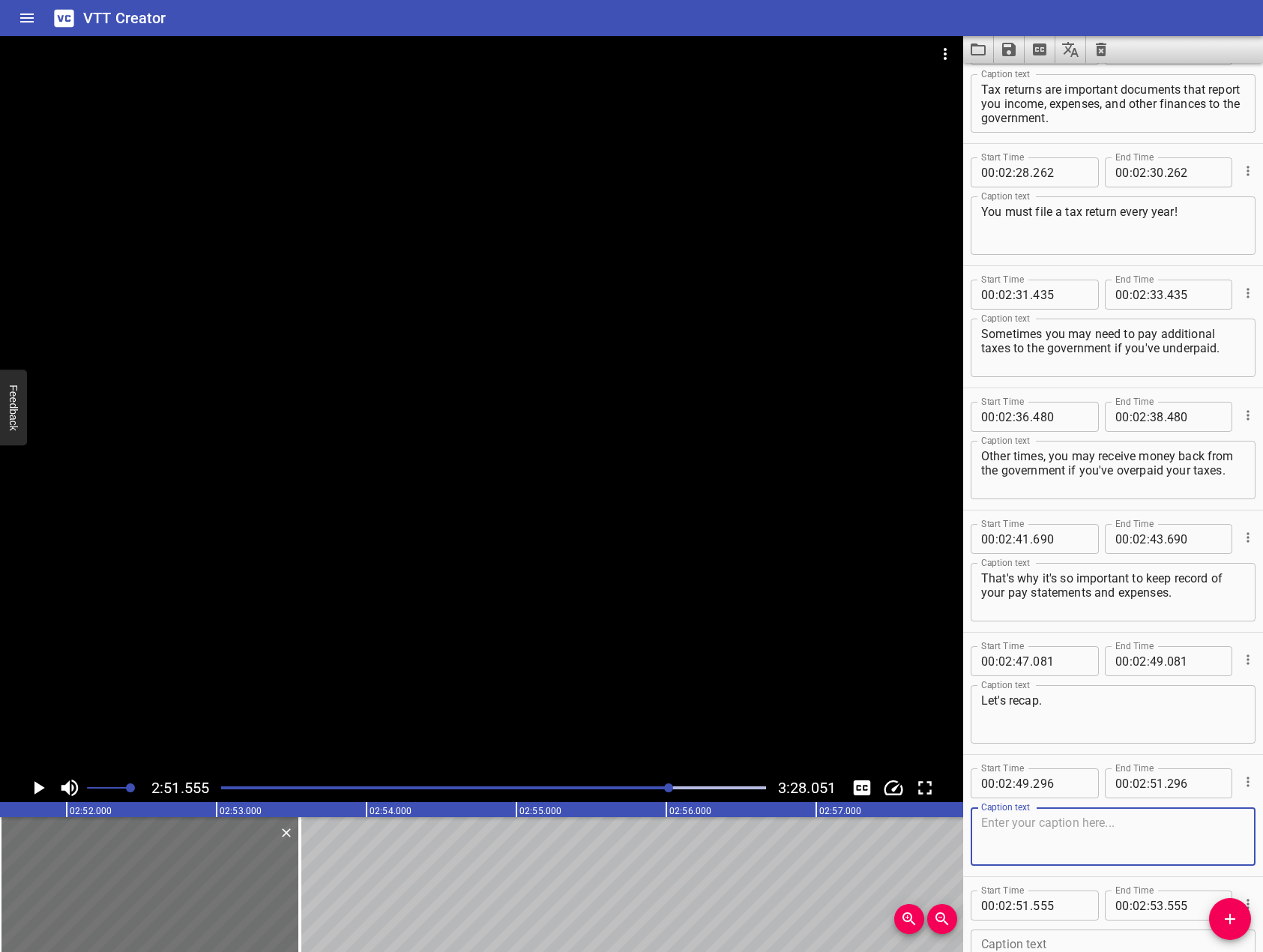
click at [1158, 826] on textarea at bounding box center [1113, 837] width 264 height 43
type textarea "Income is money you earn."
click at [700, 602] on div at bounding box center [481, 405] width 964 height 738
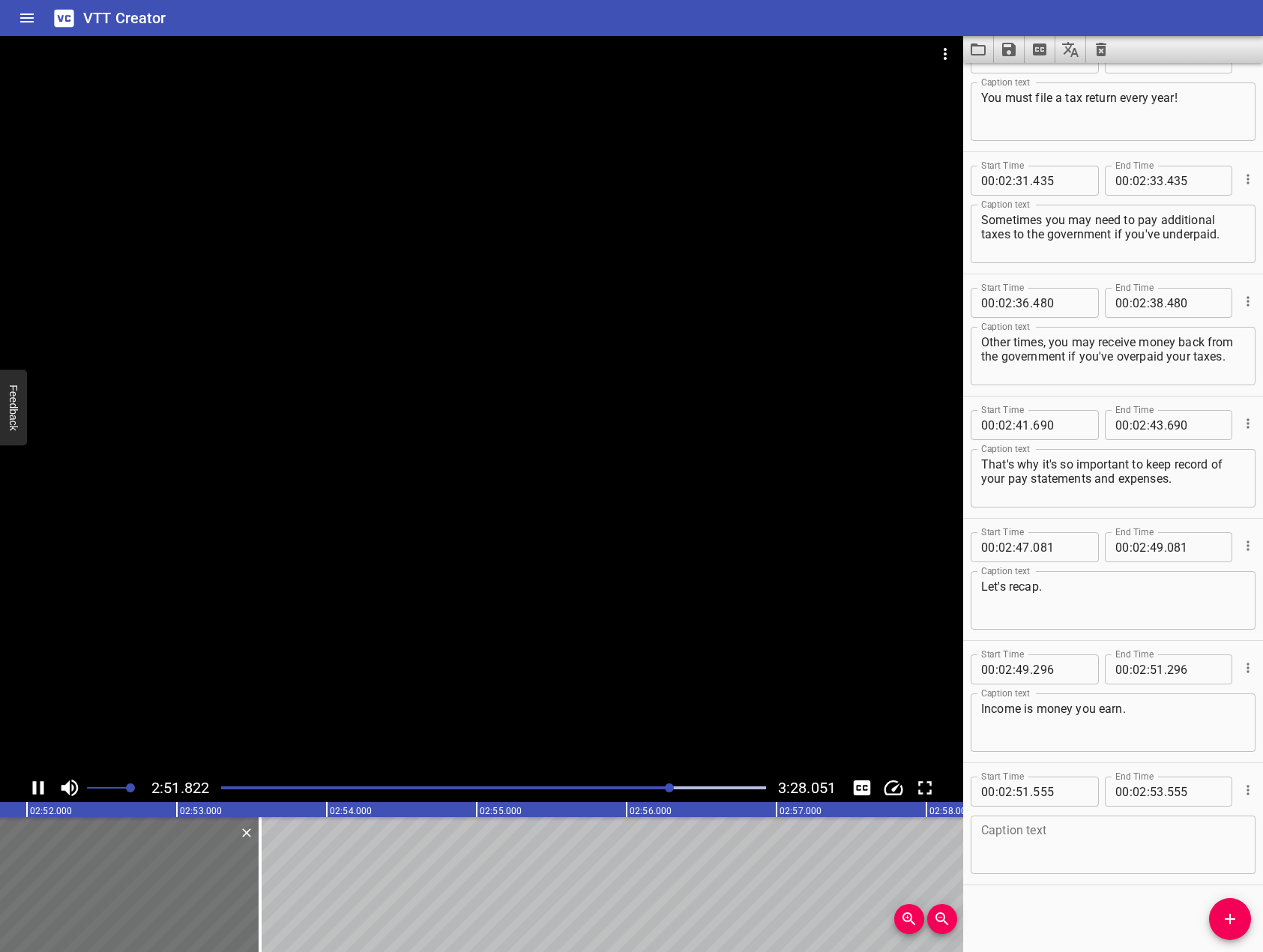
scroll to position [3946, 0]
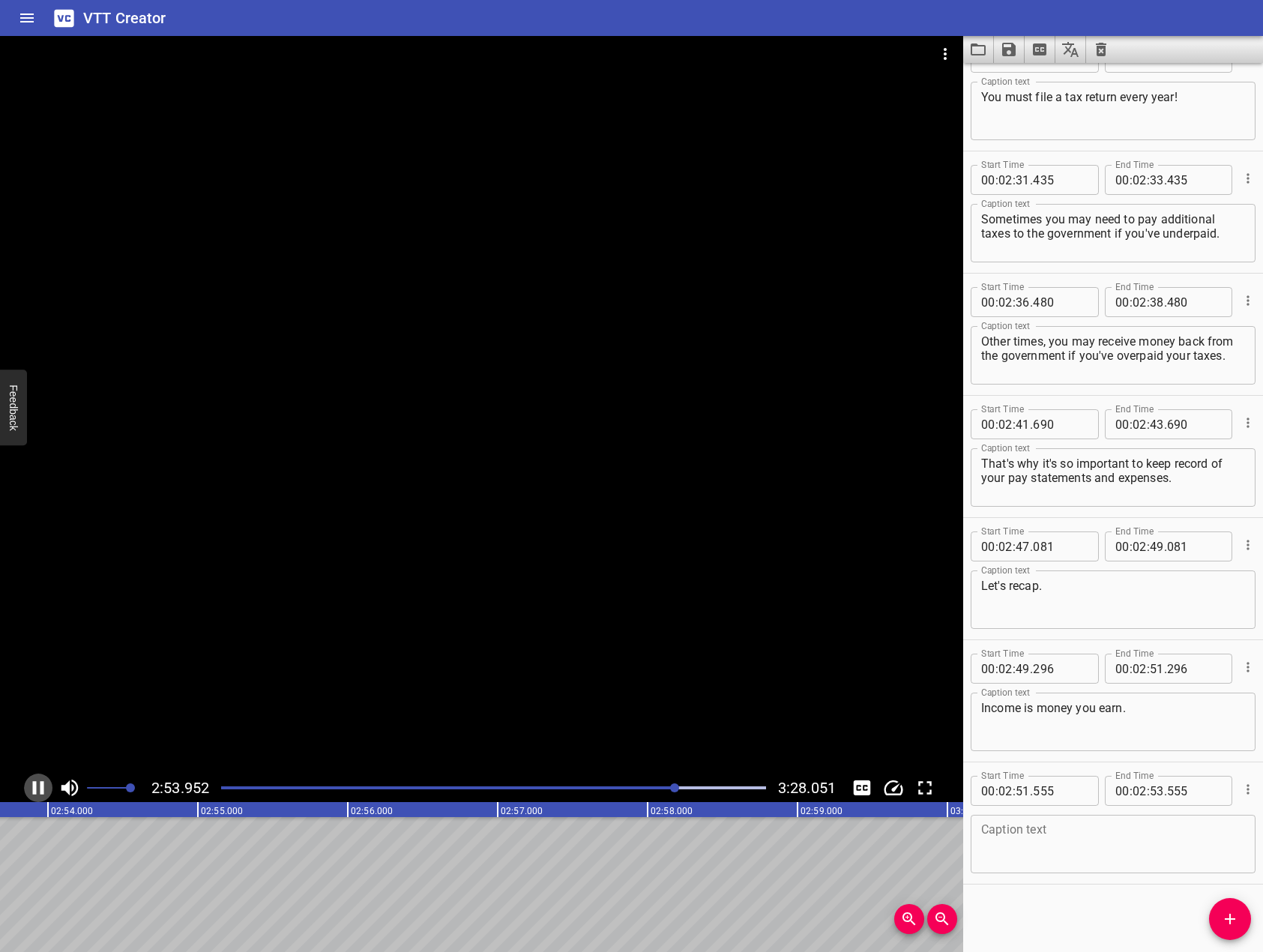
click at [37, 792] on icon "Play/Pause" at bounding box center [38, 788] width 23 height 23
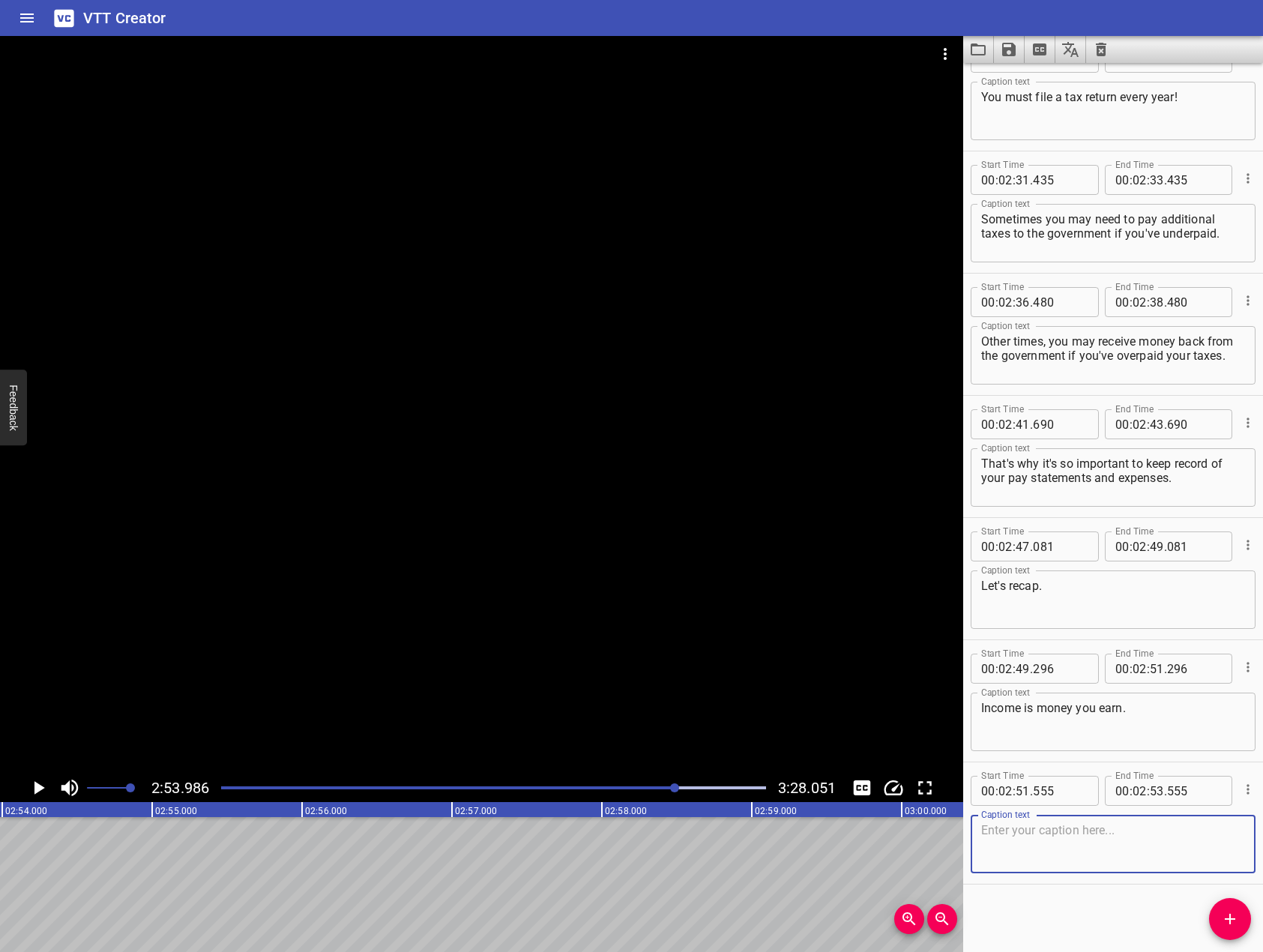
click at [1132, 830] on textarea at bounding box center [1113, 844] width 264 height 43
type textarea "Expense is money you spend."
click at [1241, 930] on button "Add Cue" at bounding box center [1231, 919] width 42 height 42
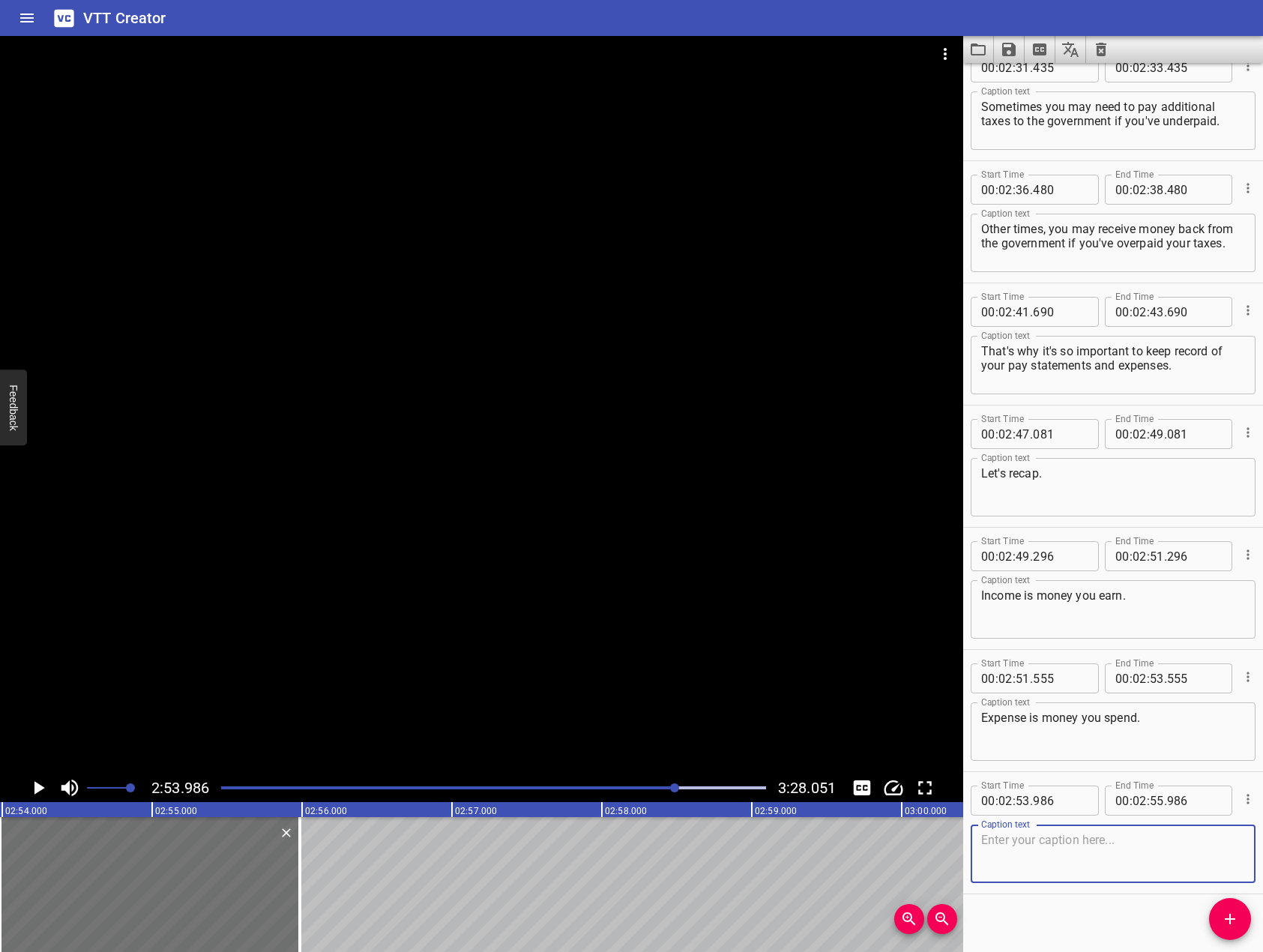
scroll to position [4068, 0]
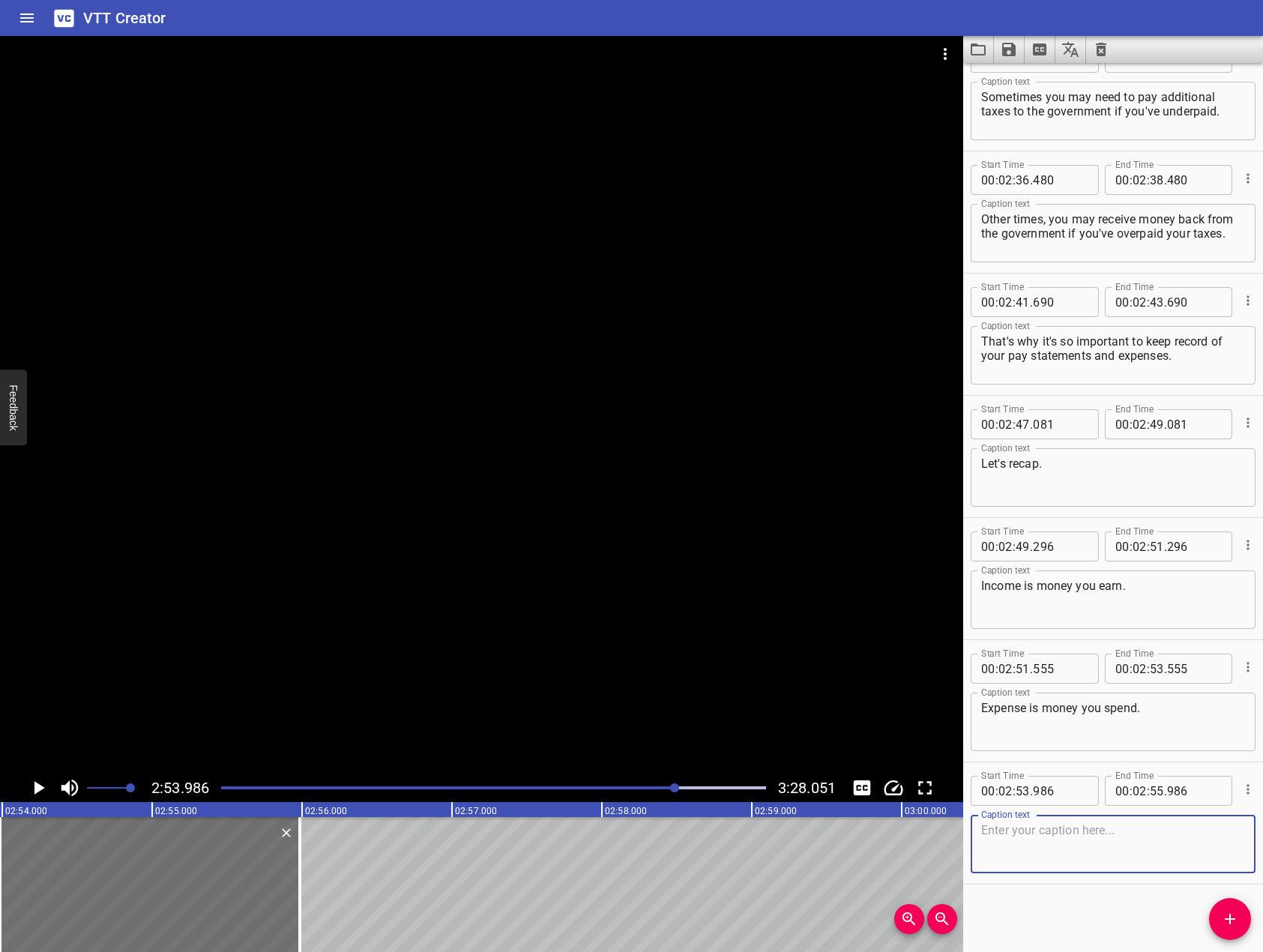
click at [311, 555] on div at bounding box center [481, 405] width 964 height 738
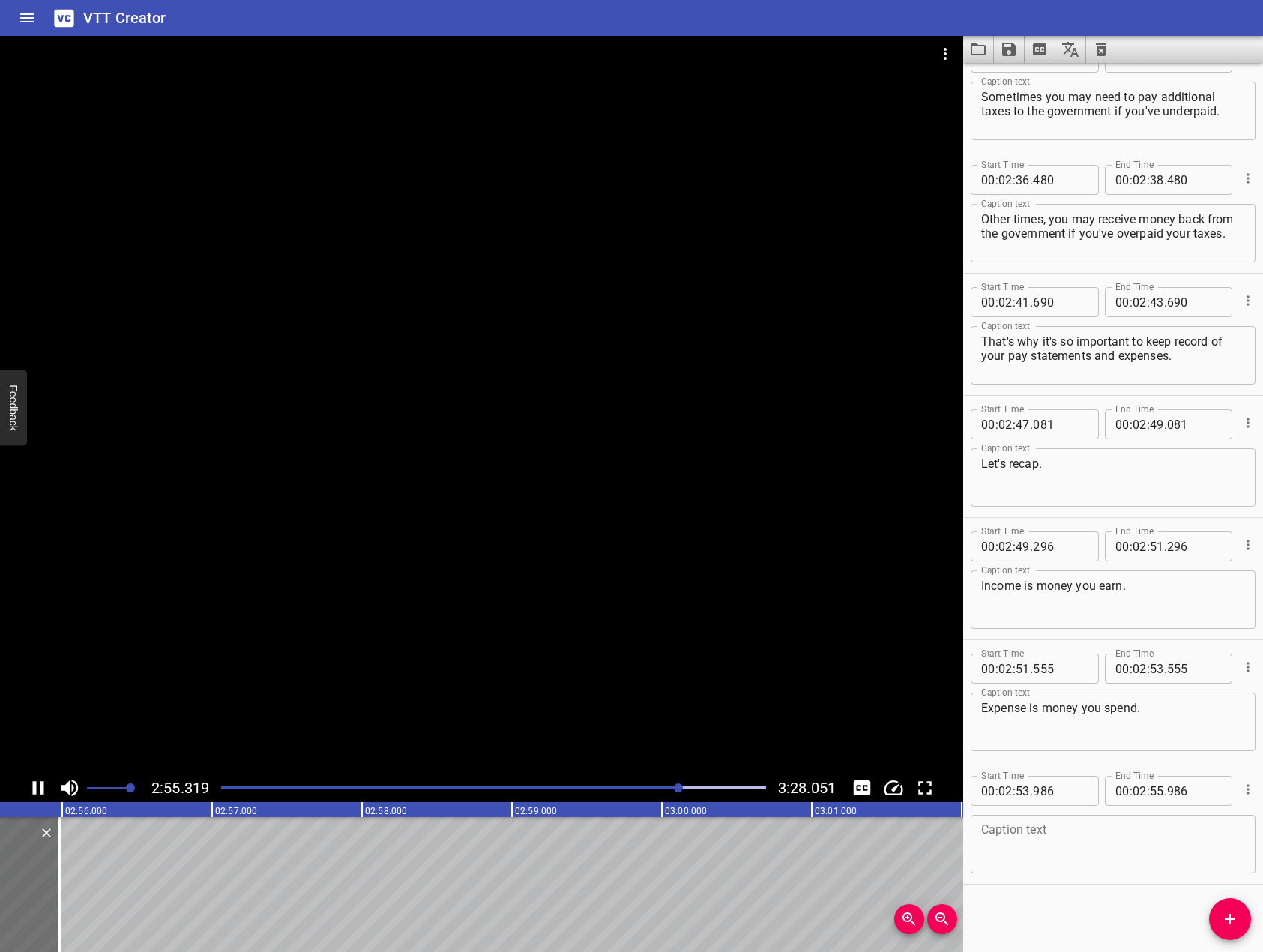
click at [31, 792] on icon "Play/Pause" at bounding box center [38, 788] width 23 height 23
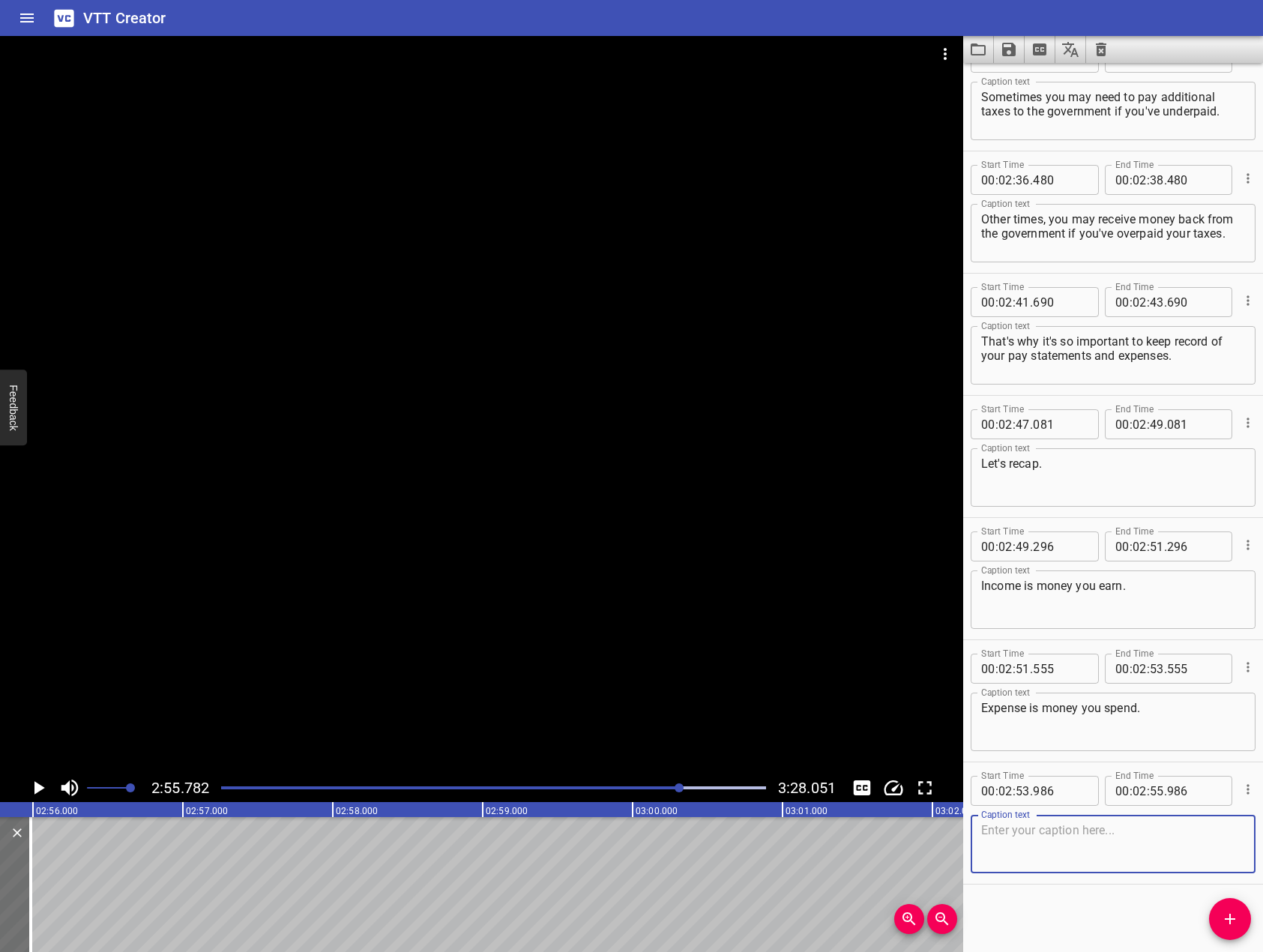
click at [1079, 823] on textarea at bounding box center [1113, 844] width 264 height 43
drag, startPoint x: 707, startPoint y: 511, endPoint x: 75, endPoint y: 614, distance: 640.3
click at [618, 528] on div at bounding box center [481, 405] width 964 height 738
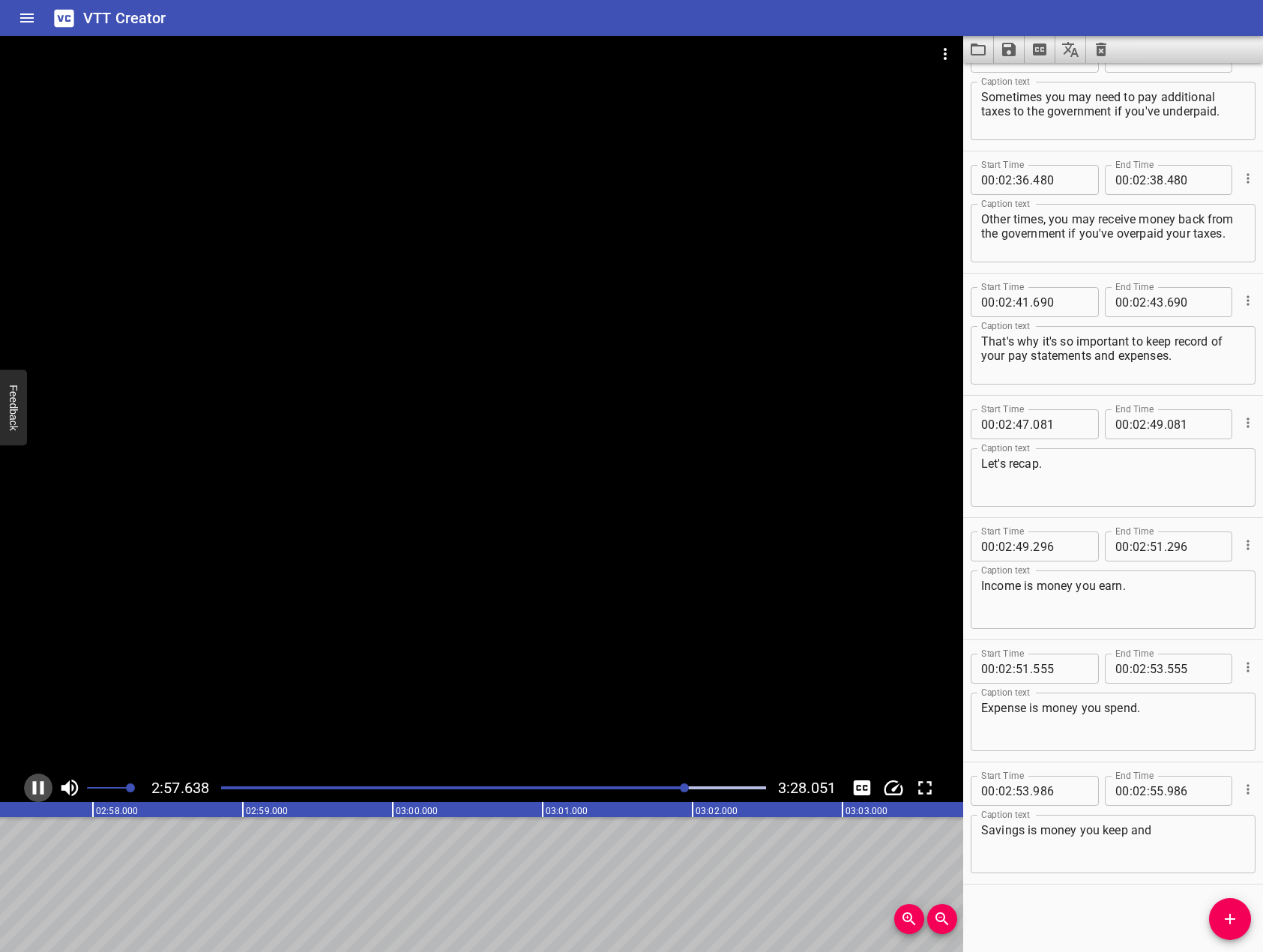
click at [34, 783] on icon "Play/Pause" at bounding box center [39, 788] width 11 height 13
click at [1186, 825] on textarea "Savings is money you keep and" at bounding box center [1113, 844] width 264 height 43
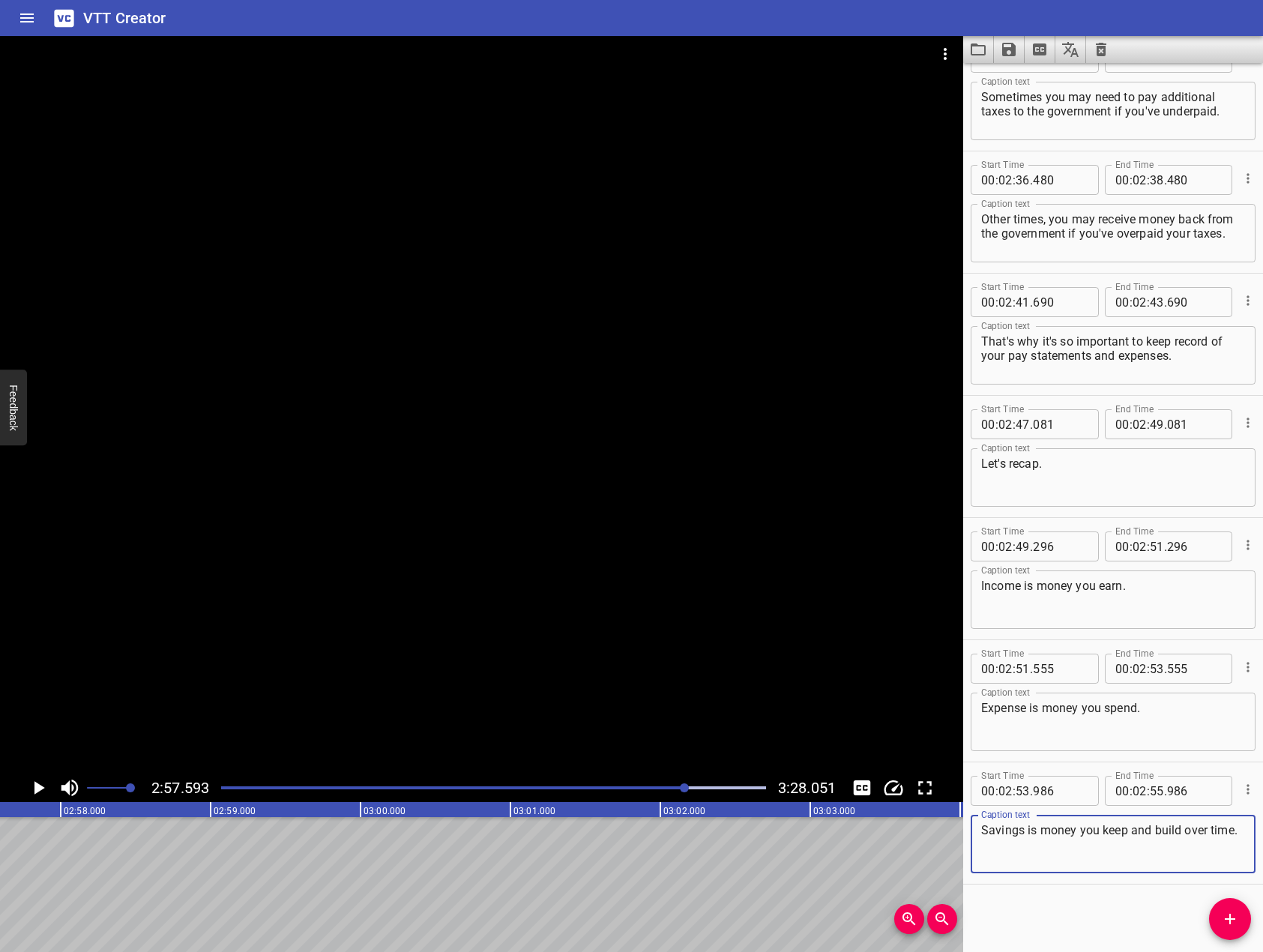
type textarea "Savings is money you keep and build over time."
click at [1229, 922] on icon "Add Cue" at bounding box center [1230, 919] width 18 height 18
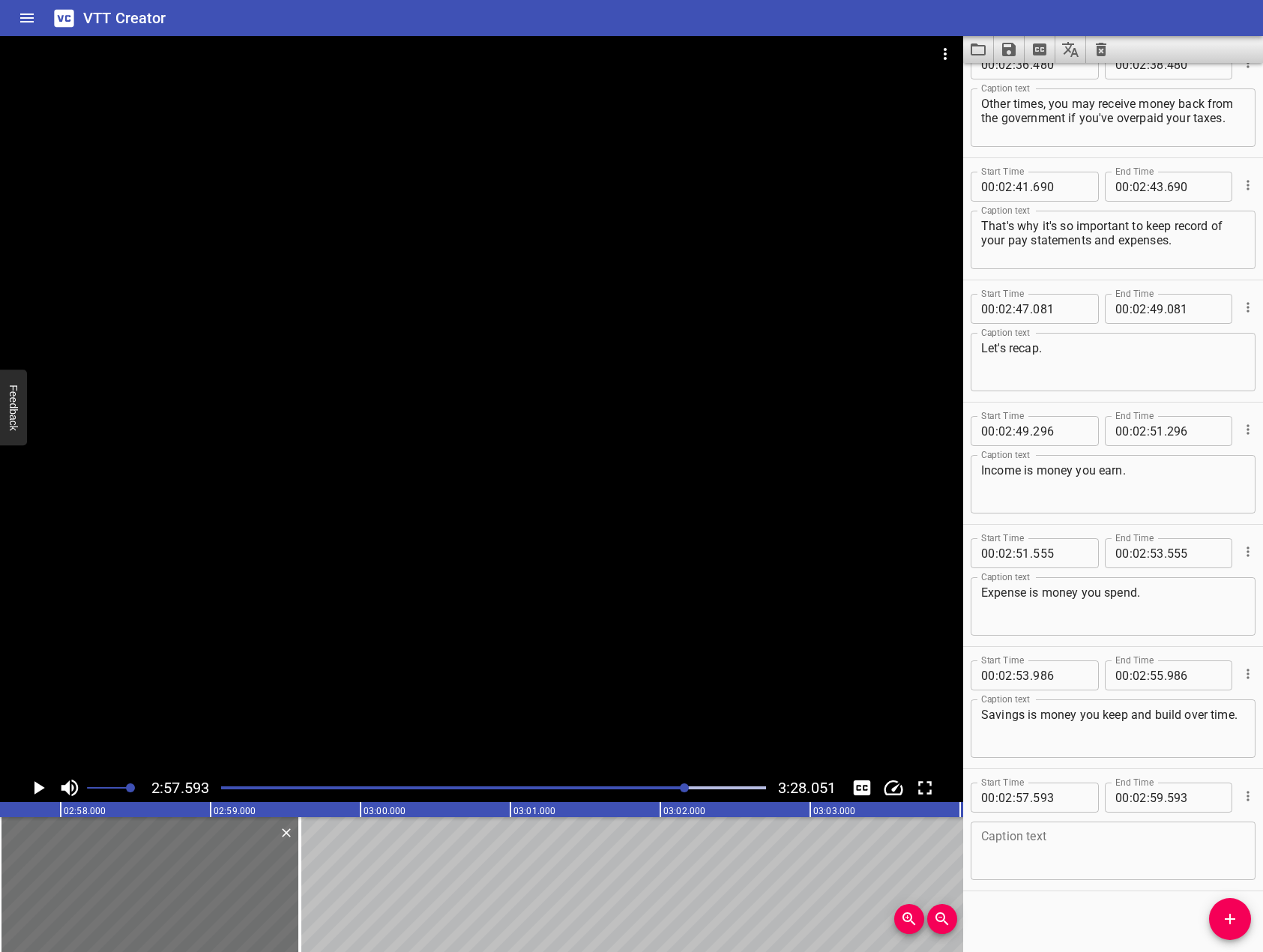
scroll to position [4190, 0]
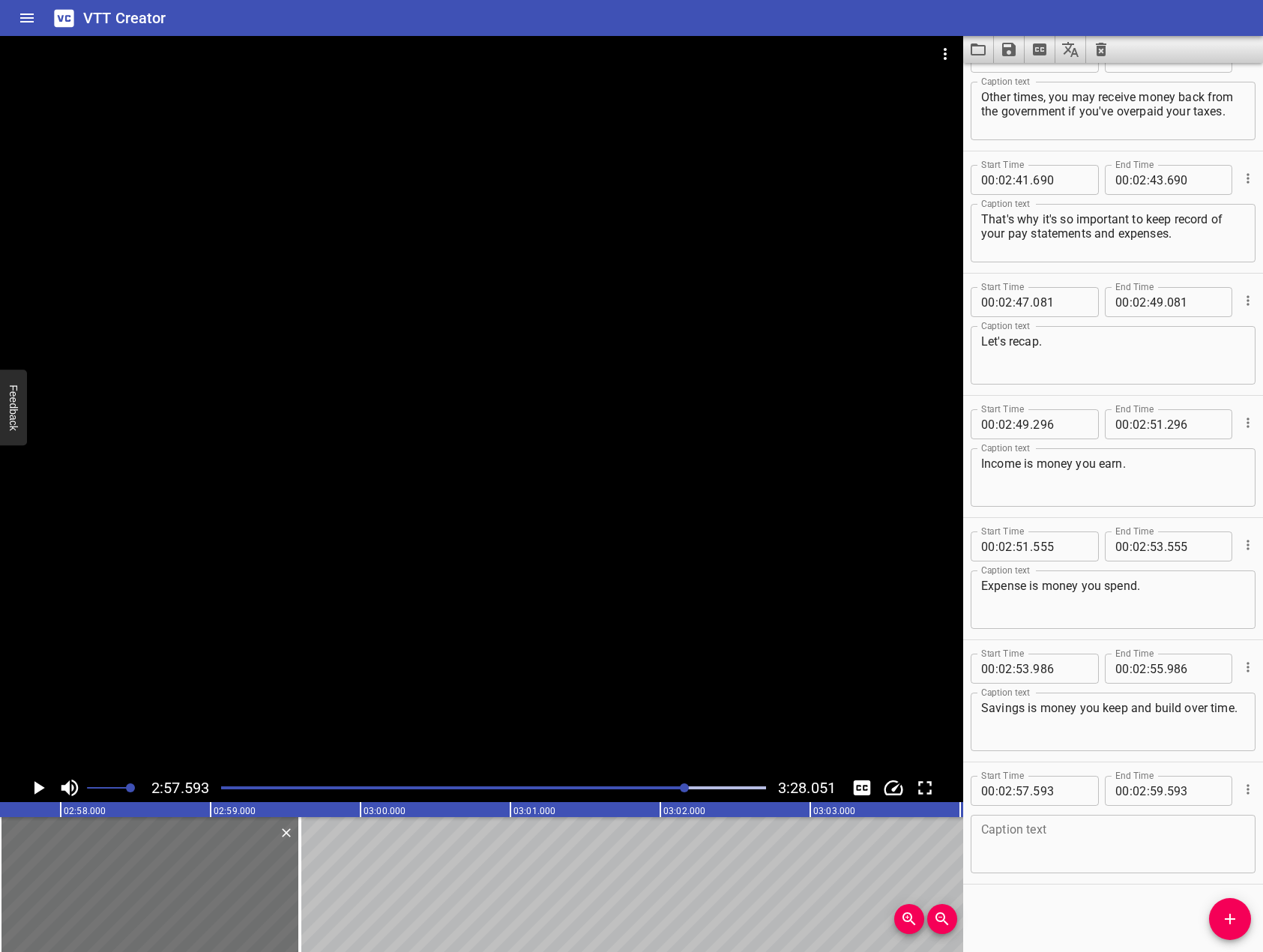
click at [513, 684] on div at bounding box center [481, 405] width 964 height 738
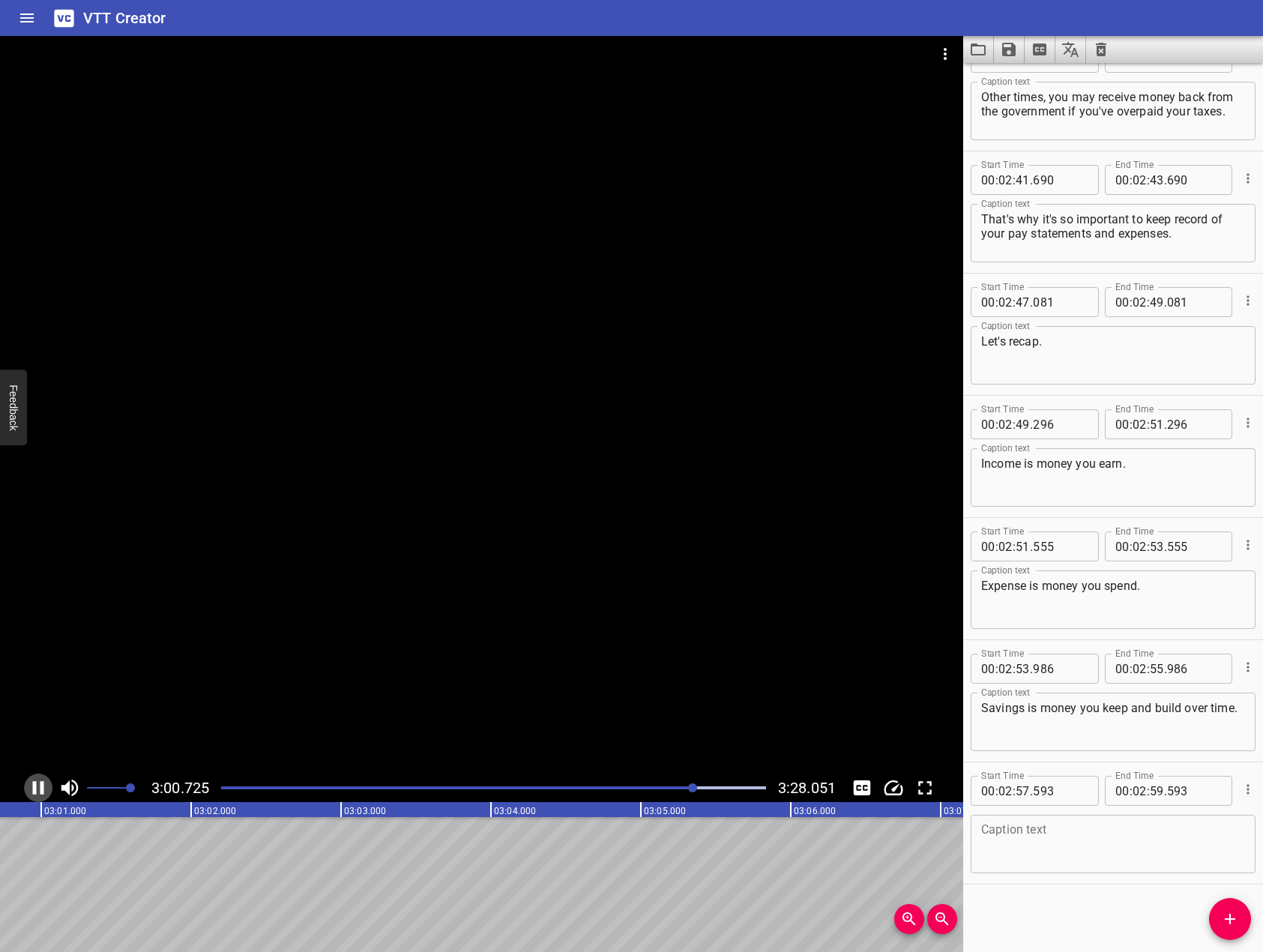
click at [41, 788] on icon "Play/Pause" at bounding box center [39, 788] width 11 height 13
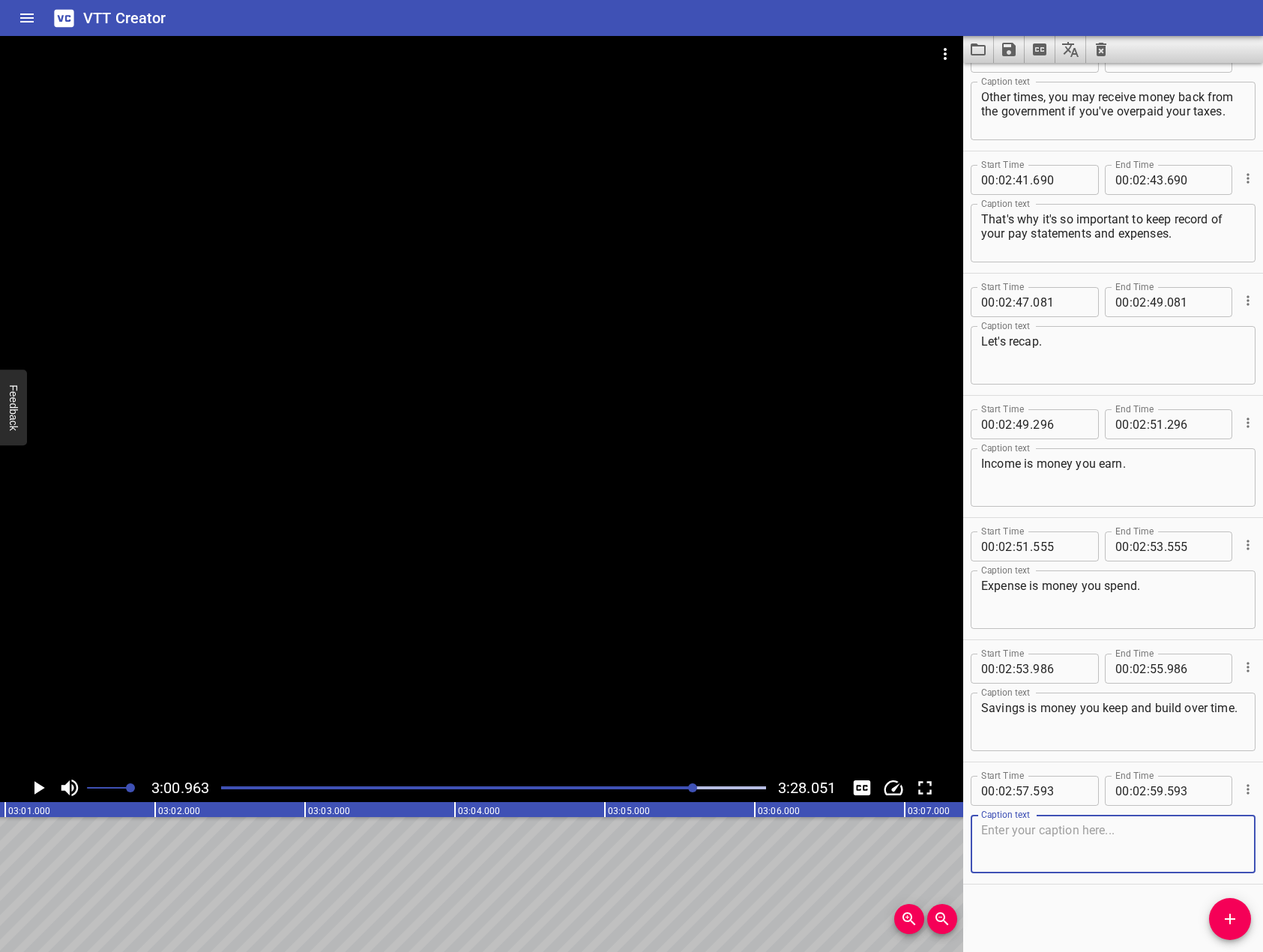
click at [1091, 864] on textarea at bounding box center [1113, 844] width 264 height 43
click at [657, 570] on div at bounding box center [481, 405] width 964 height 738
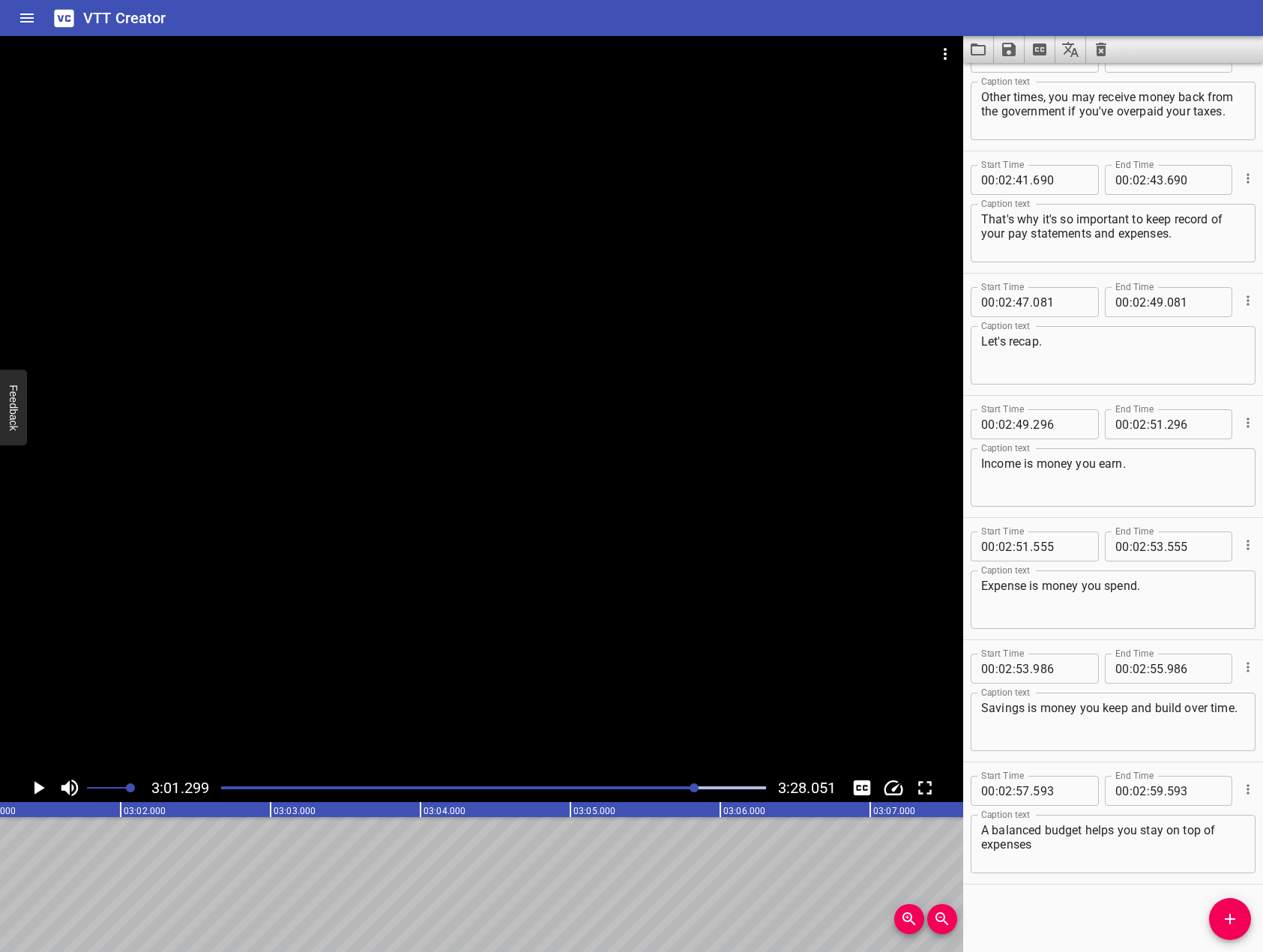
scroll to position [0, 27184]
click at [1191, 854] on textarea "A balanced budget helps you stay on top of expenses" at bounding box center [1113, 844] width 264 height 43
click at [1227, 905] on button "Add Cue" at bounding box center [1231, 919] width 42 height 42
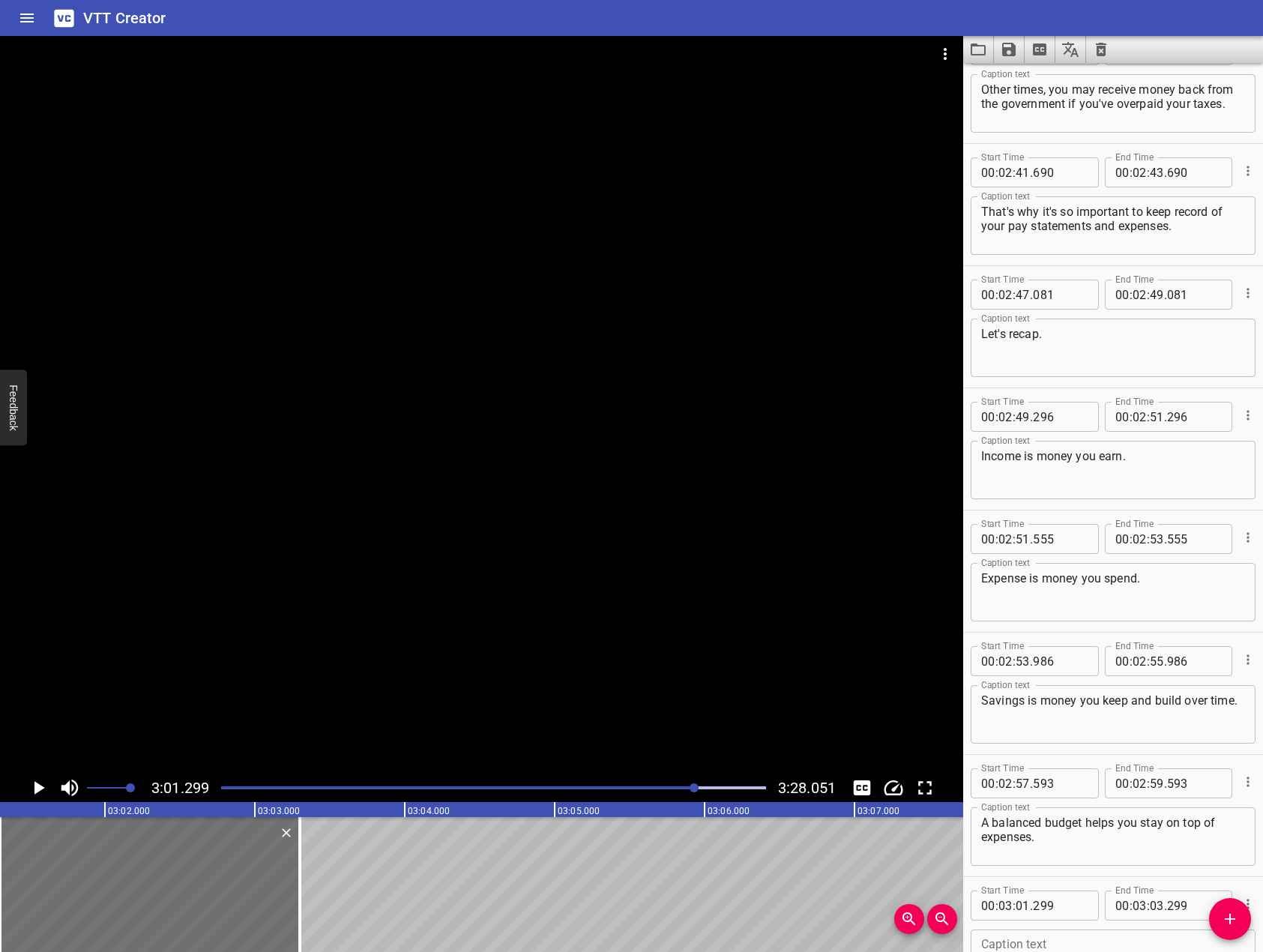
click at [603, 503] on div at bounding box center [481, 405] width 964 height 738
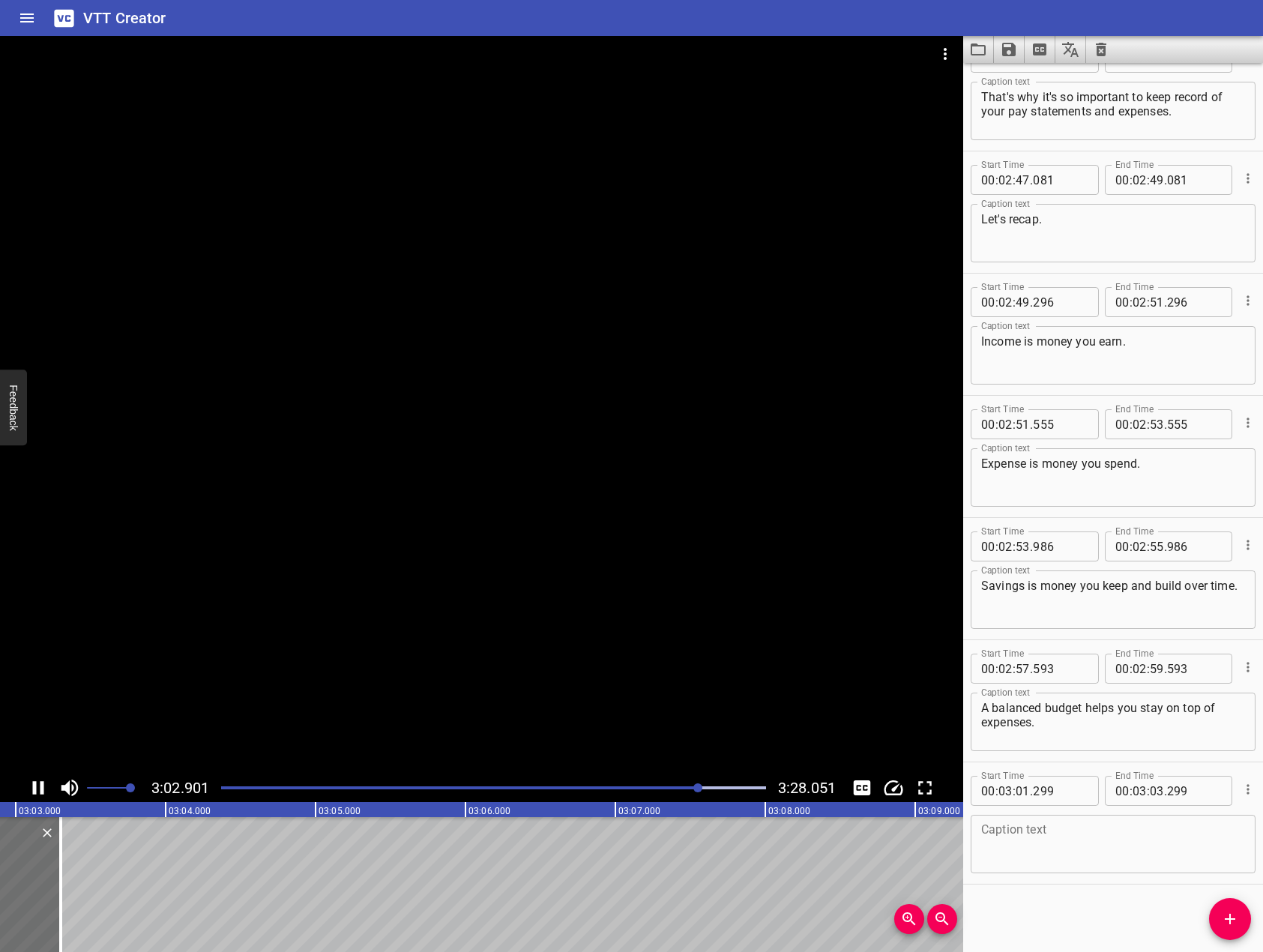
click at [583, 540] on div at bounding box center [481, 405] width 964 height 738
click at [1161, 722] on textarea "A balanced budget helps you stay on top of expenses." at bounding box center [1113, 721] width 264 height 43
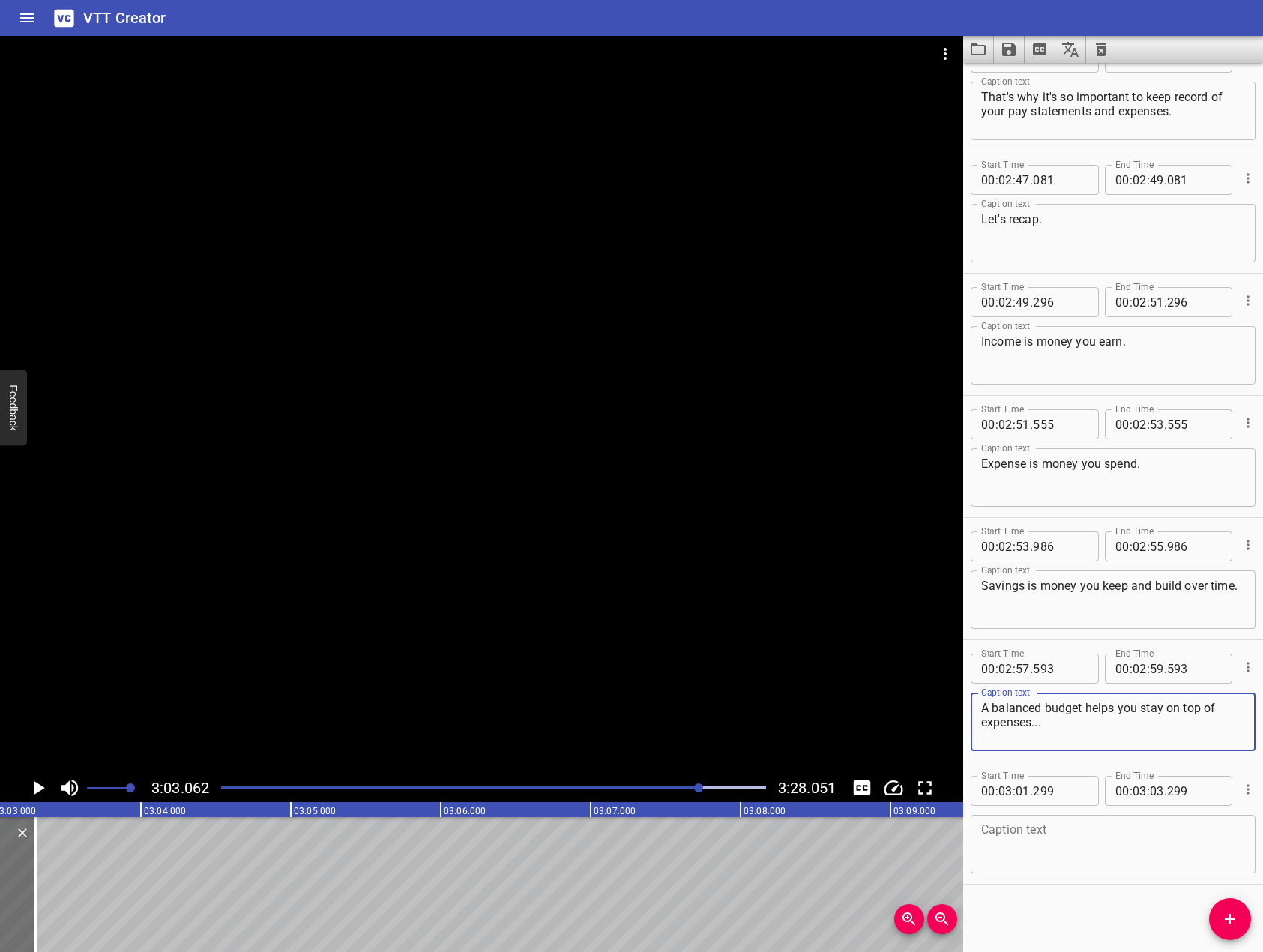
type textarea "A balanced budget helps you stay on top of expenses..."
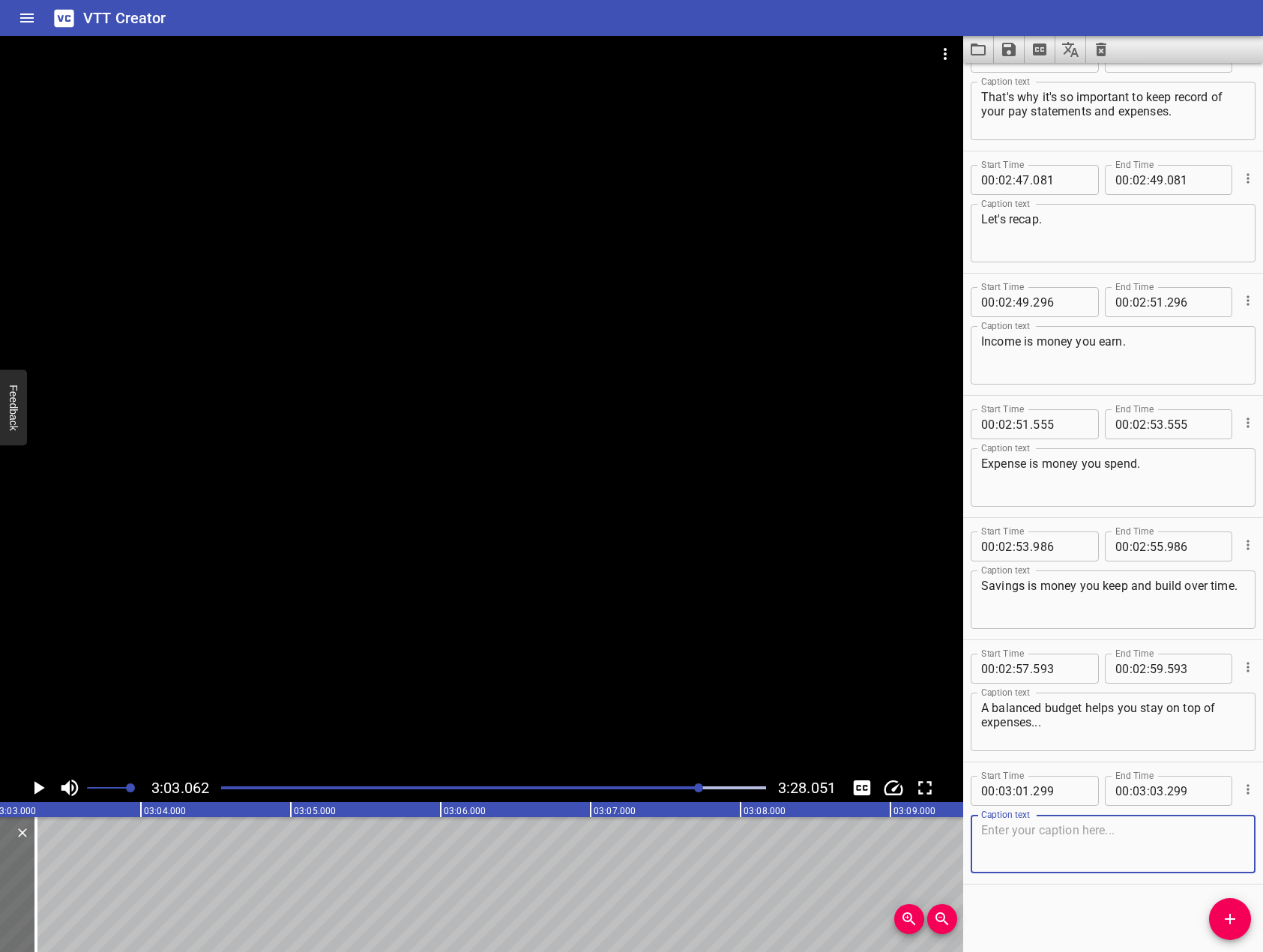
click at [1104, 864] on textarea at bounding box center [1113, 844] width 264 height 43
drag, startPoint x: 644, startPoint y: 461, endPoint x: 470, endPoint y: 601, distance: 223.3
click at [643, 461] on div at bounding box center [481, 405] width 964 height 738
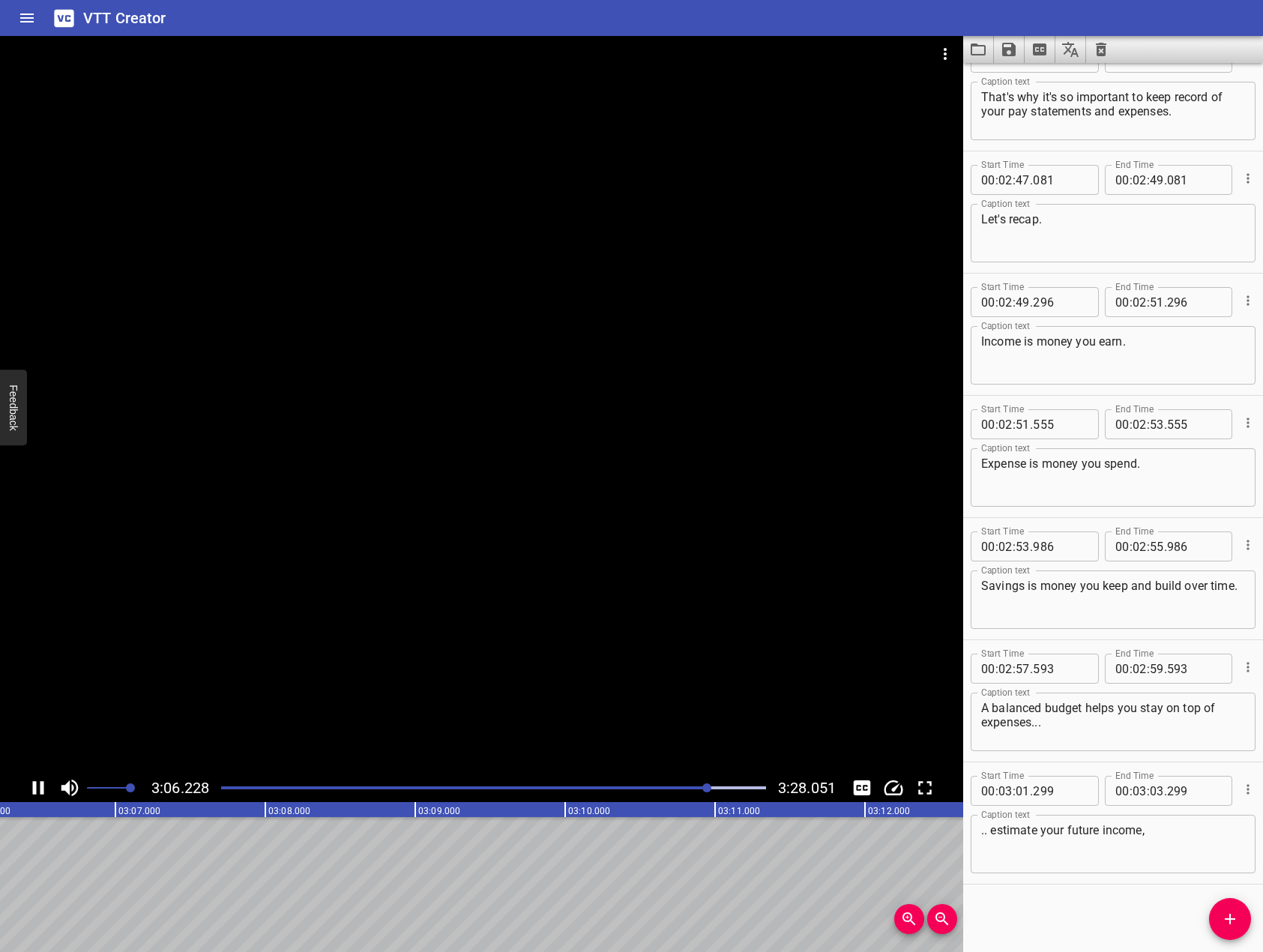
click at [41, 792] on icon "Play/Pause" at bounding box center [39, 788] width 11 height 13
click at [1191, 851] on textarea ".. estimate your future income," at bounding box center [1113, 844] width 264 height 43
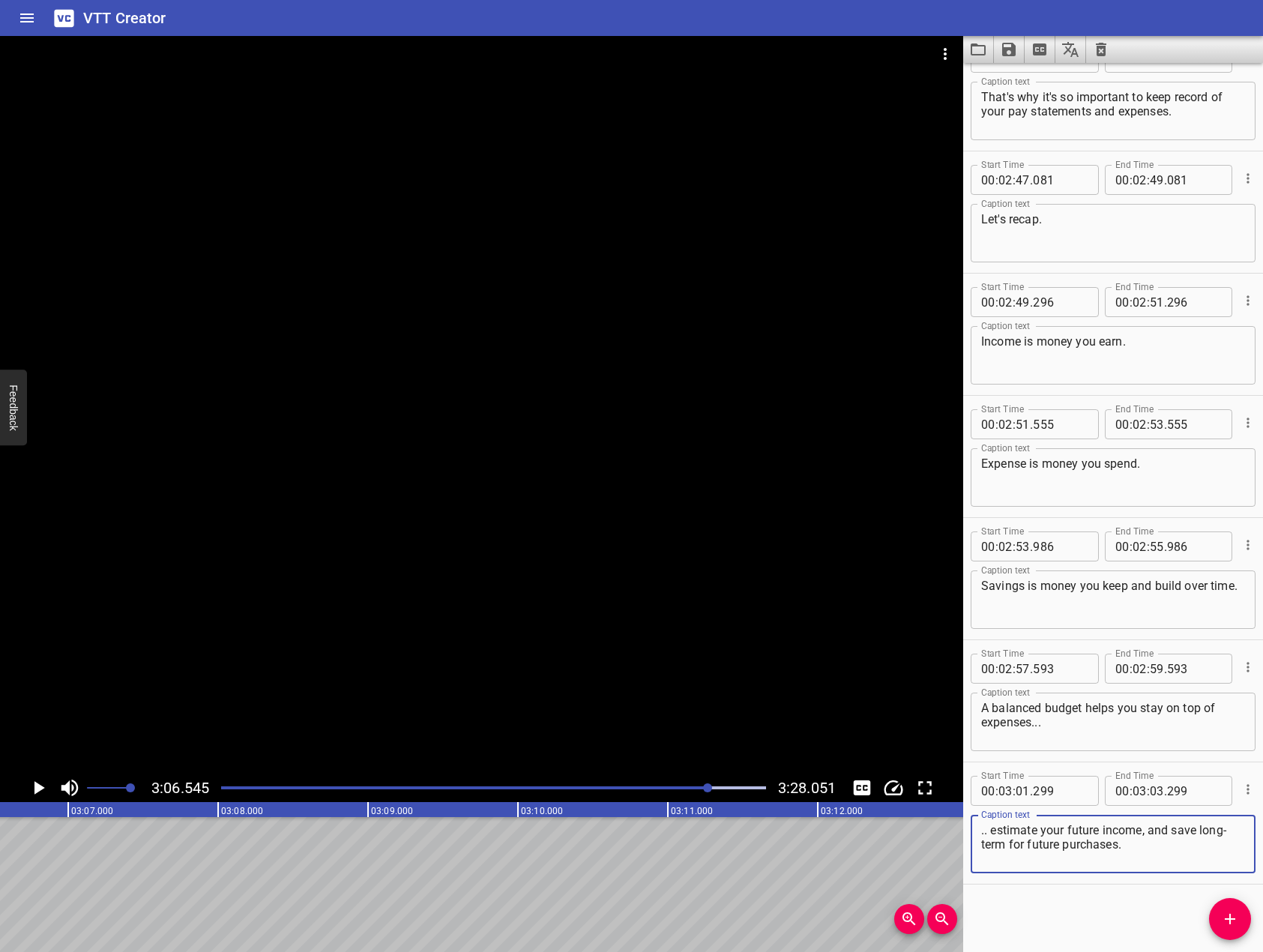
type textarea ".. estimate your future income, and save long-term for future purchases."
click at [750, 743] on div at bounding box center [481, 405] width 964 height 738
click at [719, 707] on div at bounding box center [481, 405] width 964 height 738
click at [1223, 900] on button "Add Cue" at bounding box center [1231, 919] width 42 height 42
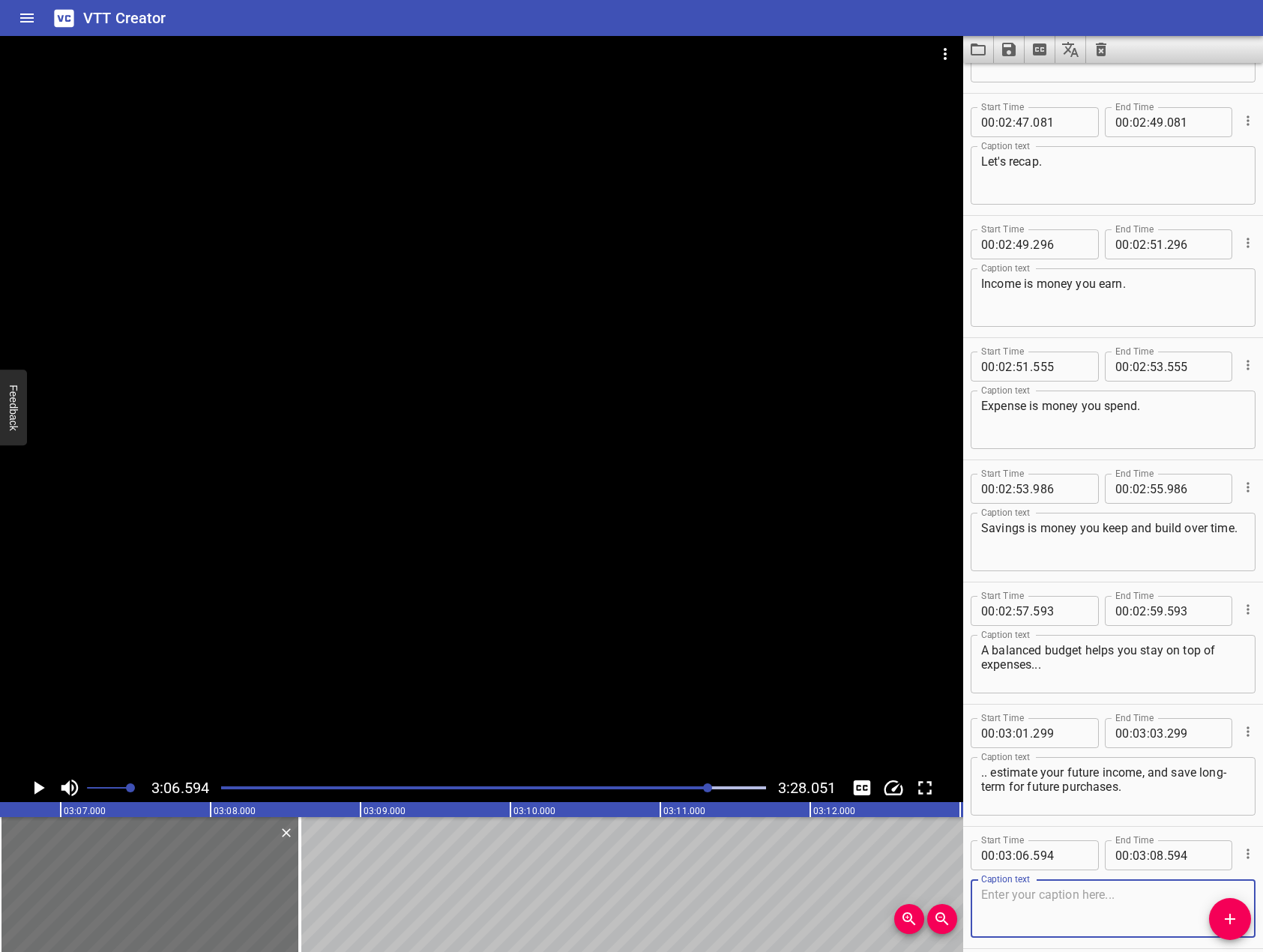
scroll to position [4435, 0]
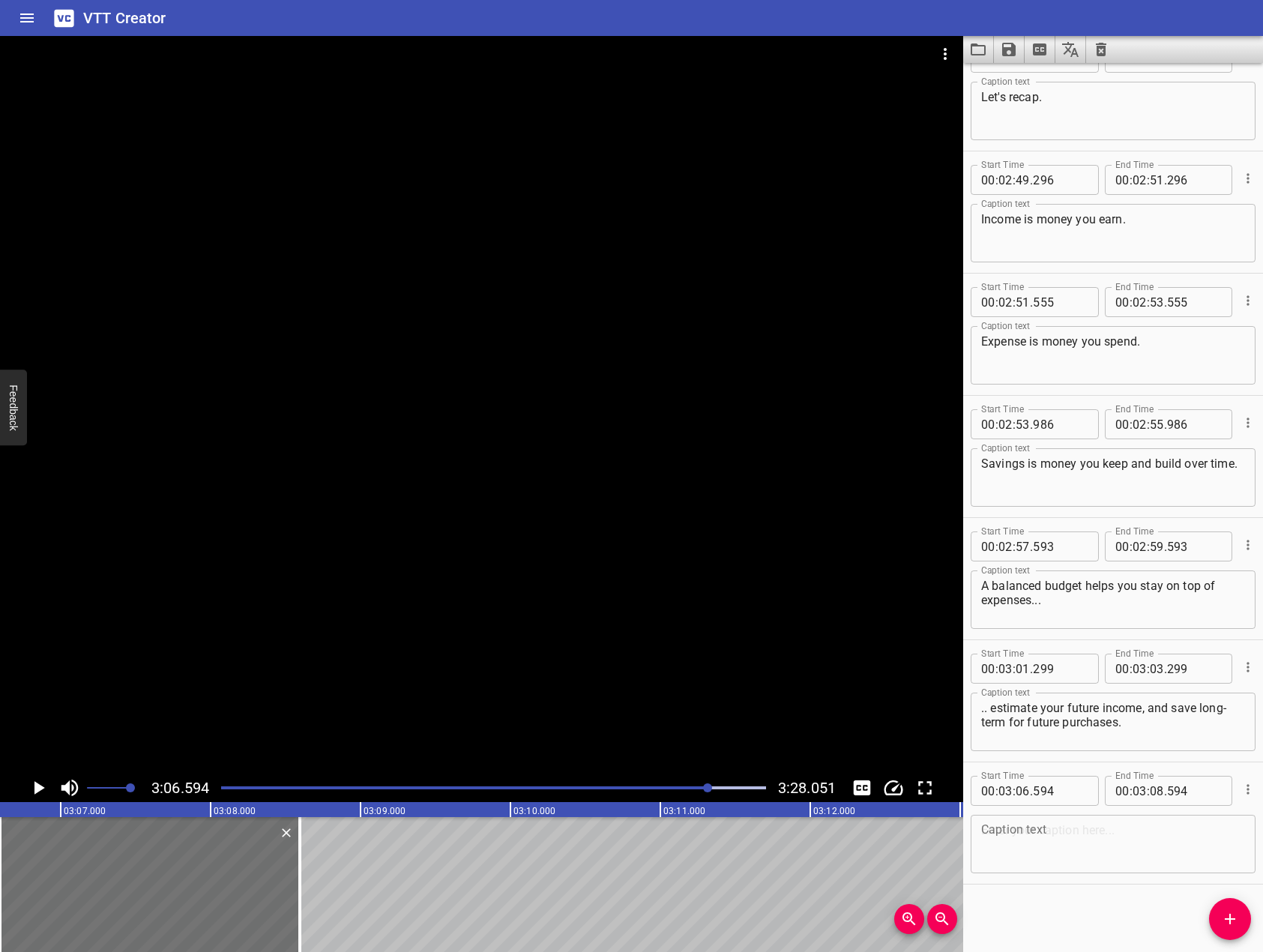
click at [507, 472] on div at bounding box center [481, 405] width 964 height 738
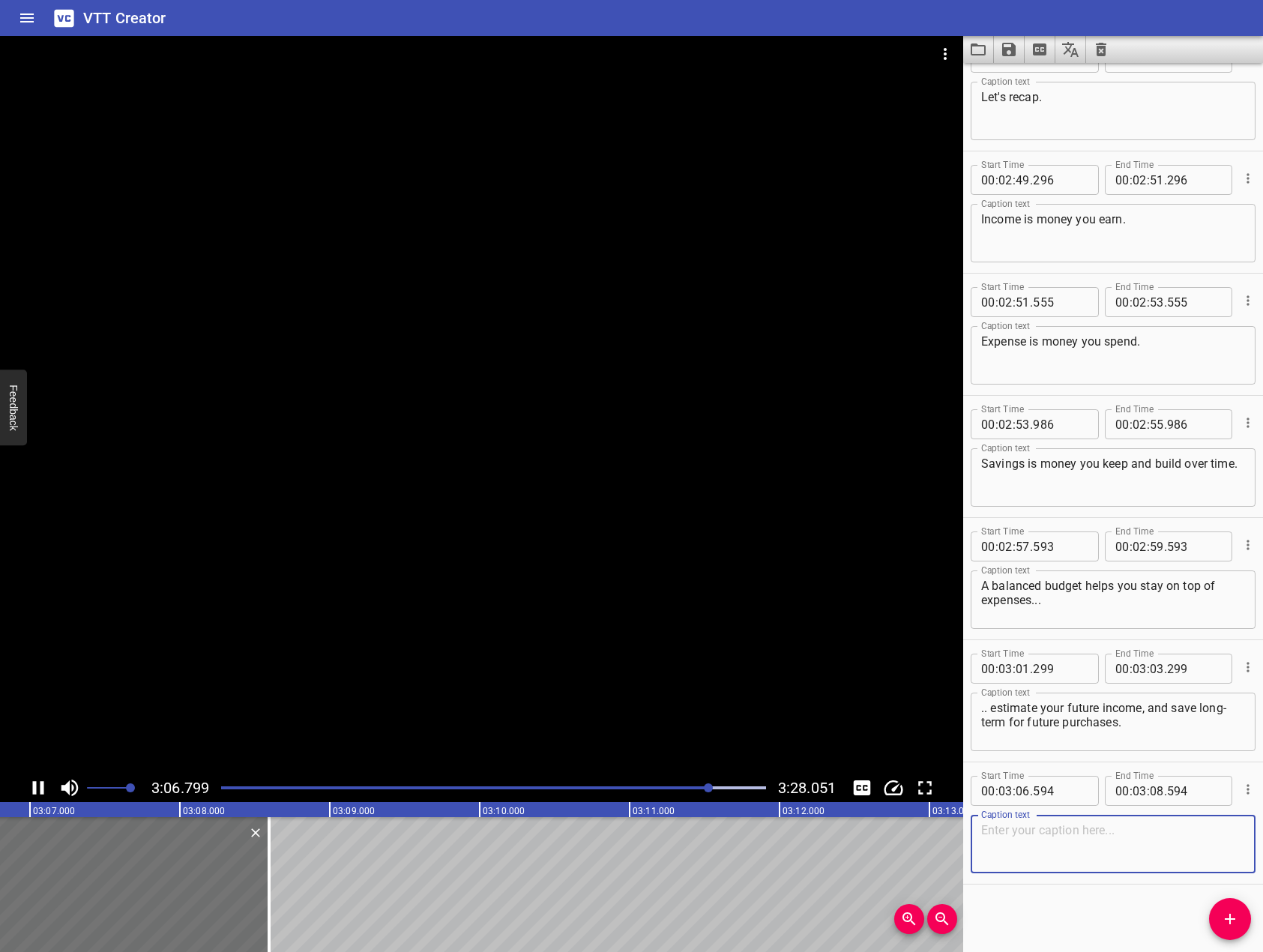
click at [1016, 840] on textarea at bounding box center [1113, 844] width 264 height 43
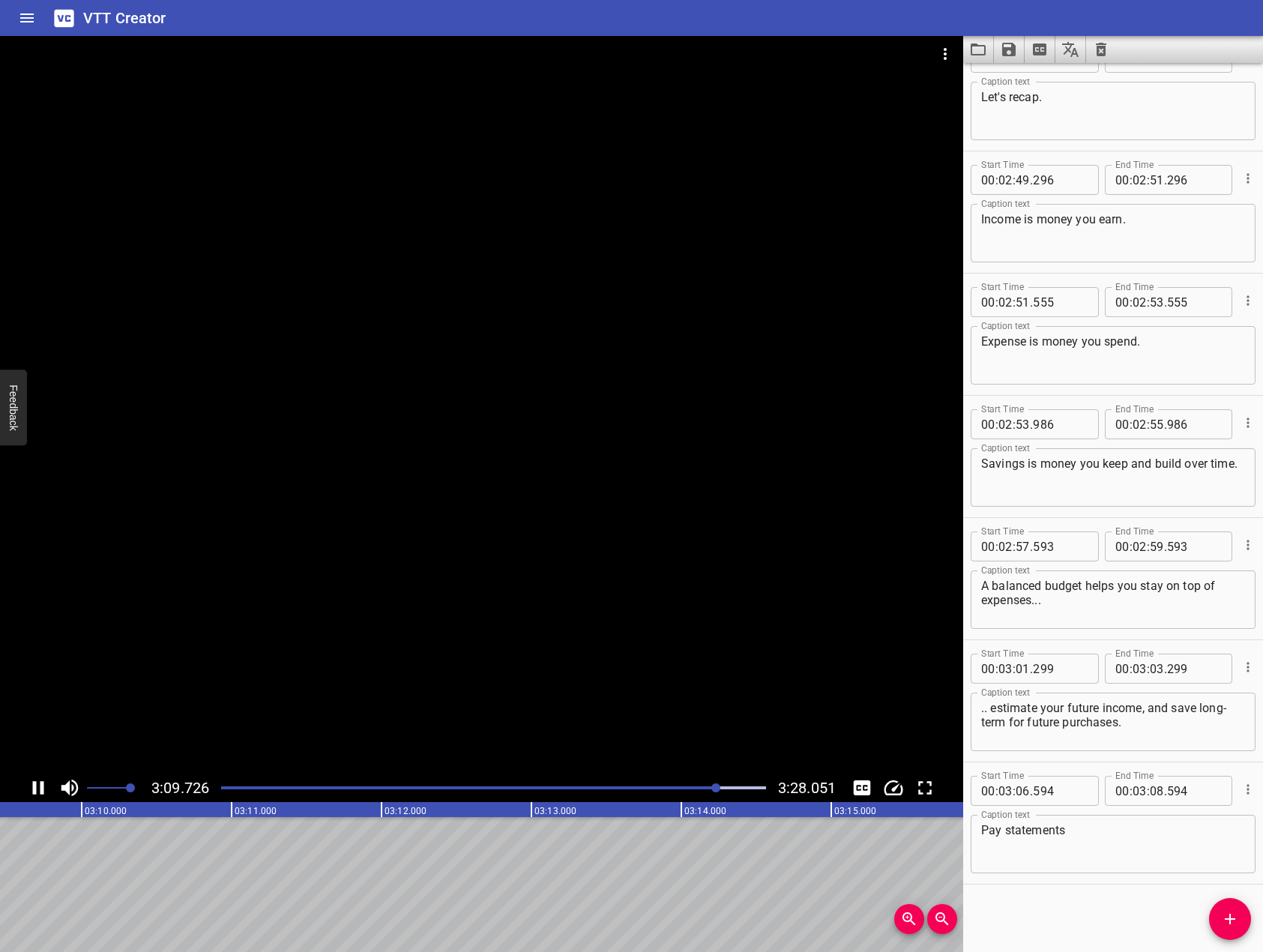
click at [432, 225] on div at bounding box center [481, 405] width 964 height 738
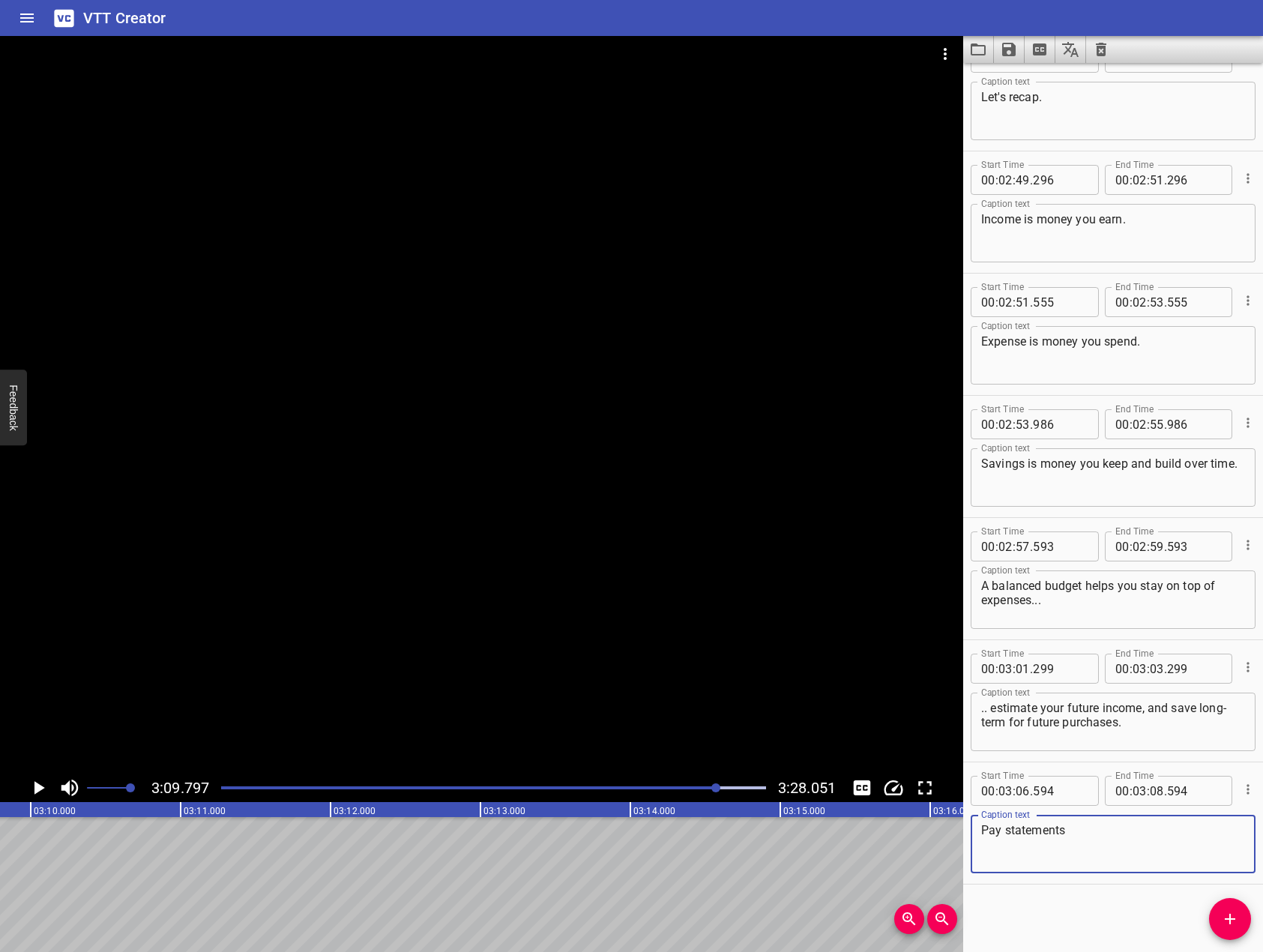
click at [1140, 856] on textarea "Pay statements" at bounding box center [1113, 844] width 264 height 43
drag, startPoint x: 640, startPoint y: 507, endPoint x: 606, endPoint y: 577, distance: 77.8
click at [644, 507] on div at bounding box center [481, 405] width 964 height 738
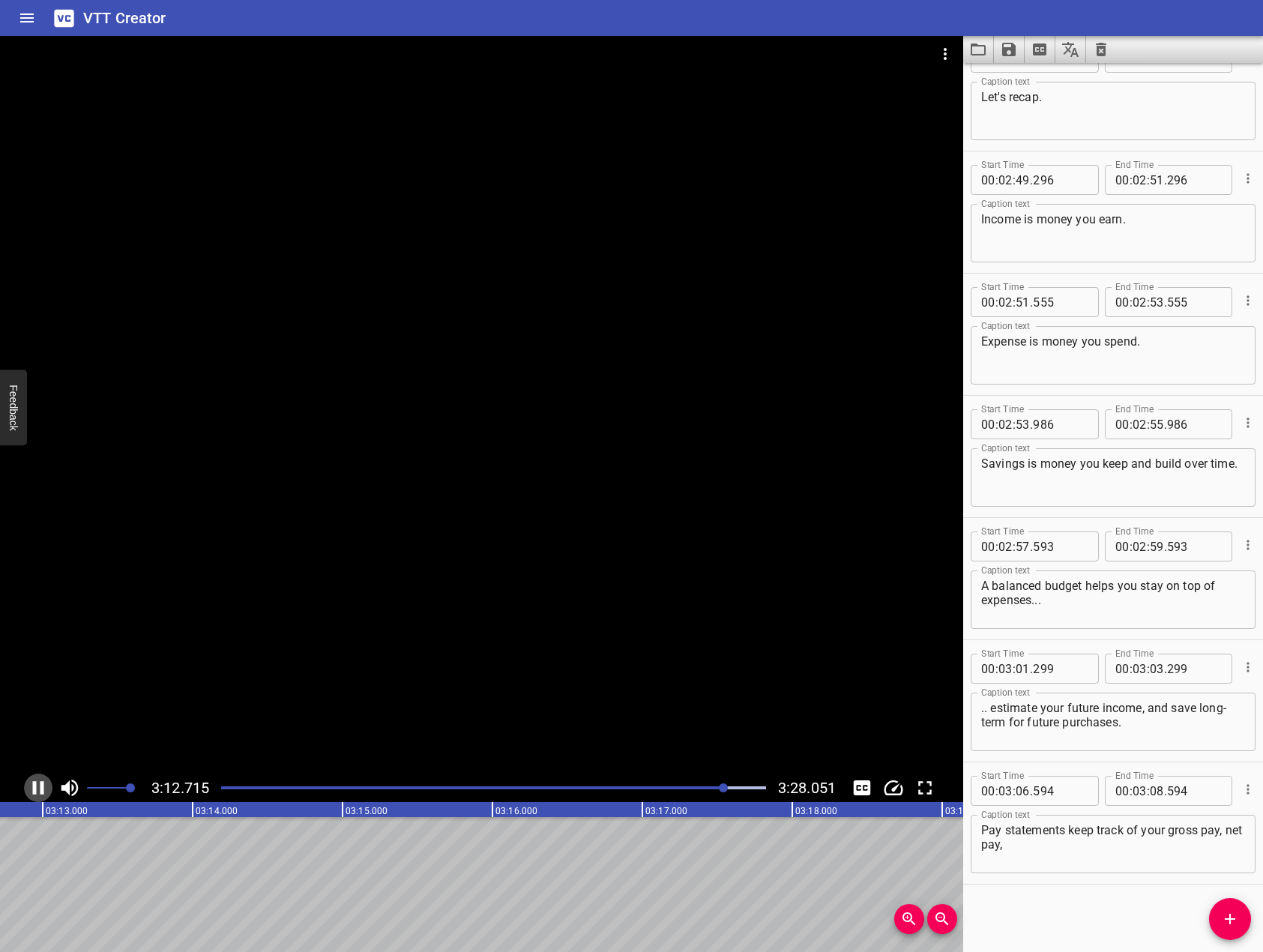
click at [35, 788] on icon "Play/Pause" at bounding box center [39, 788] width 11 height 13
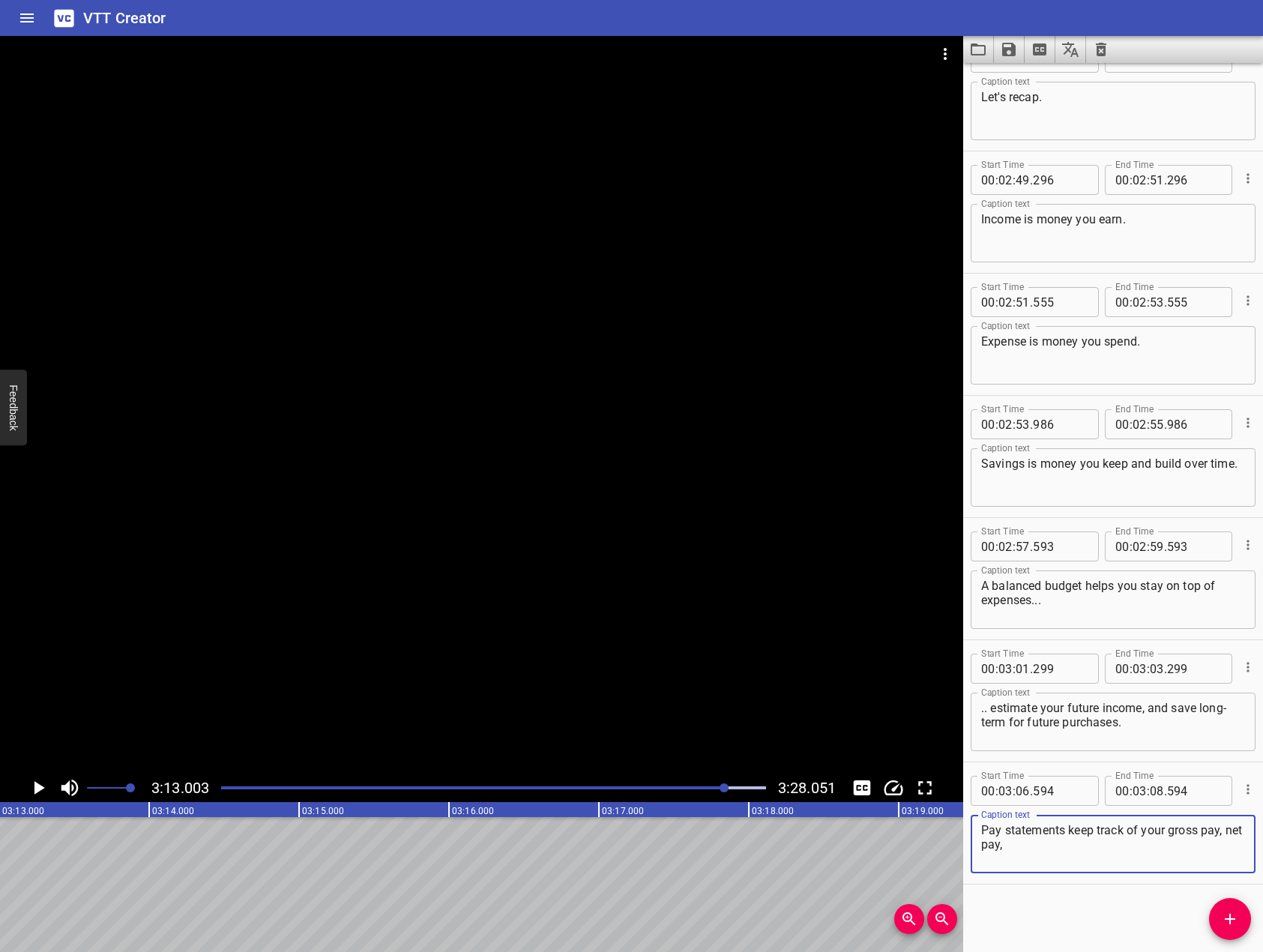
click at [1141, 830] on textarea "Pay statements keep track of your gross pay, net pay," at bounding box center [1113, 844] width 264 height 43
click at [1142, 841] on textarea "Pay statements keep track of your gross pay, net pay," at bounding box center [1113, 844] width 264 height 43
type textarea "Pay statements keep track of your gross pay, net pay, and tax deductions paid t…"
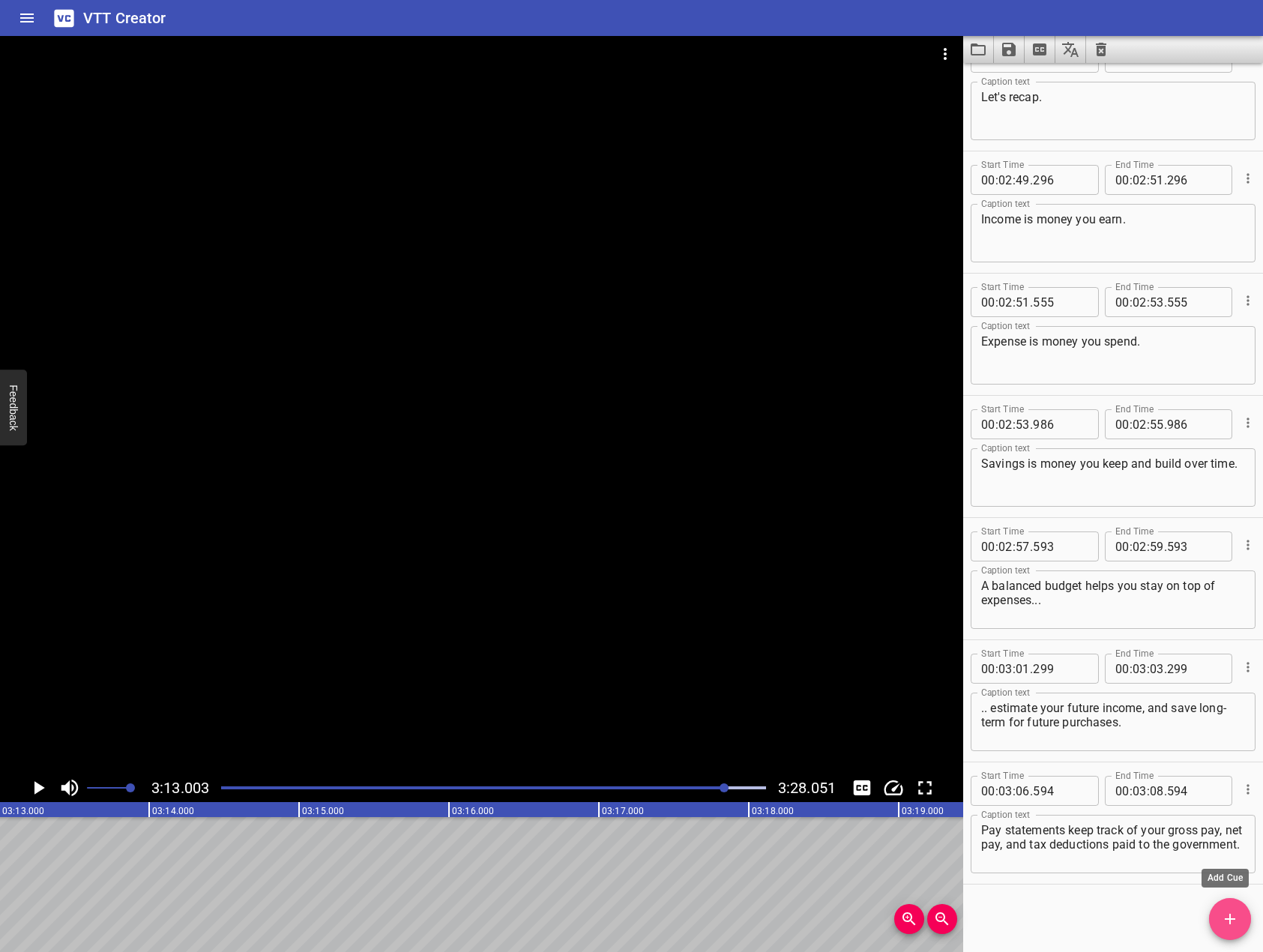
click at [1246, 918] on span "Add Cue" at bounding box center [1231, 919] width 42 height 18
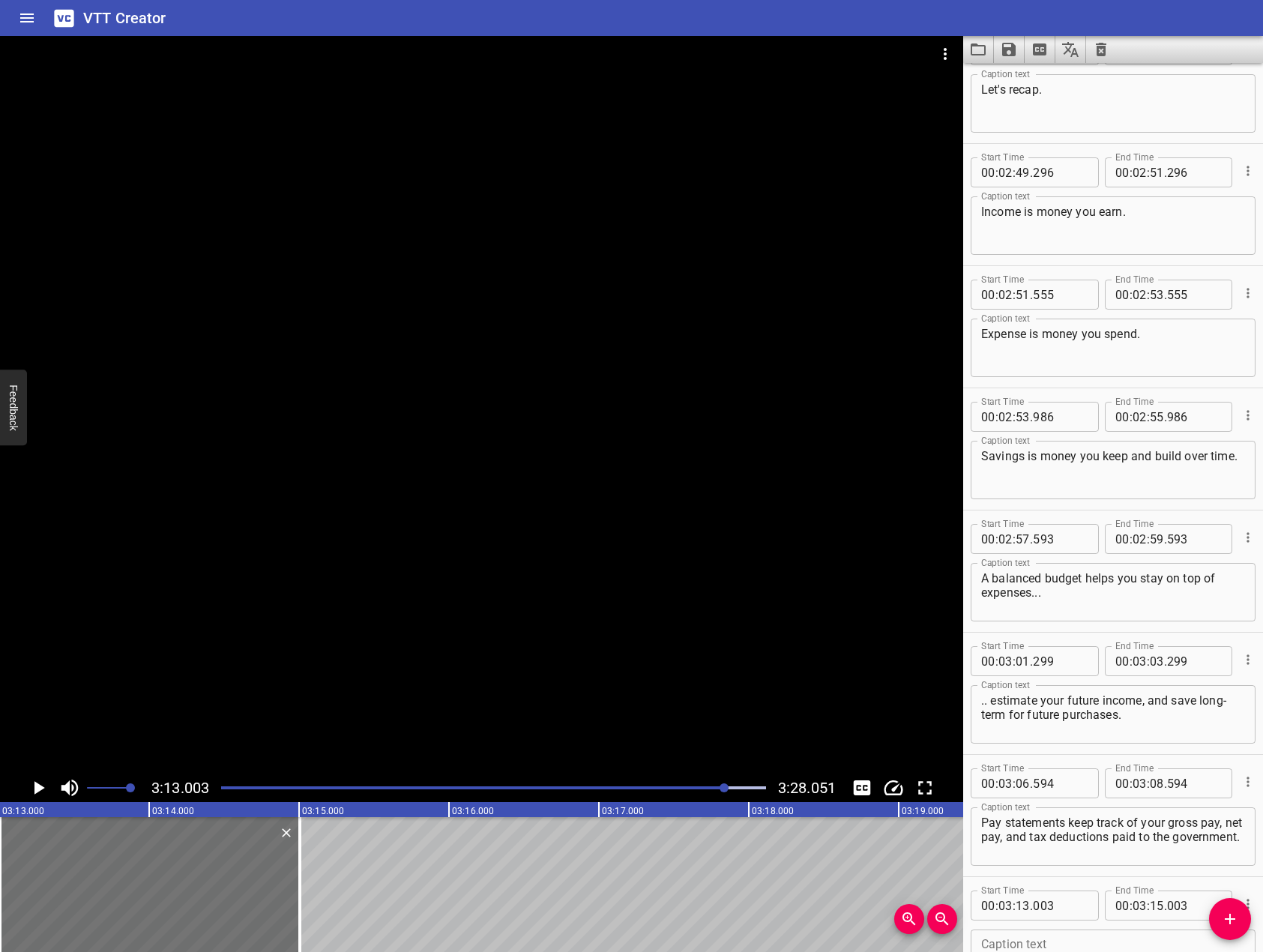
drag, startPoint x: 390, startPoint y: 567, endPoint x: 408, endPoint y: 574, distance: 19.3
click at [398, 560] on div at bounding box center [481, 405] width 964 height 738
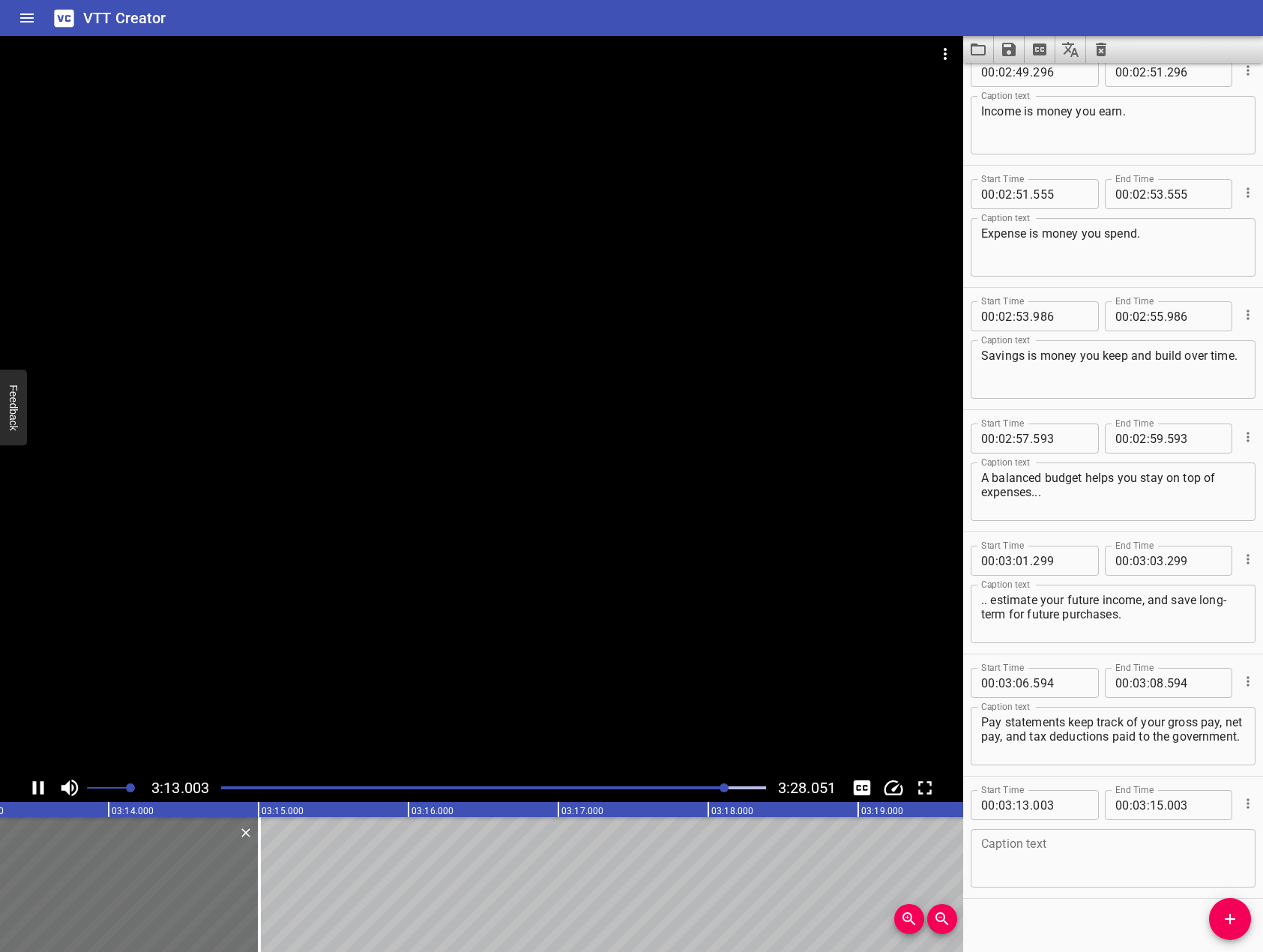
scroll to position [4557, 0]
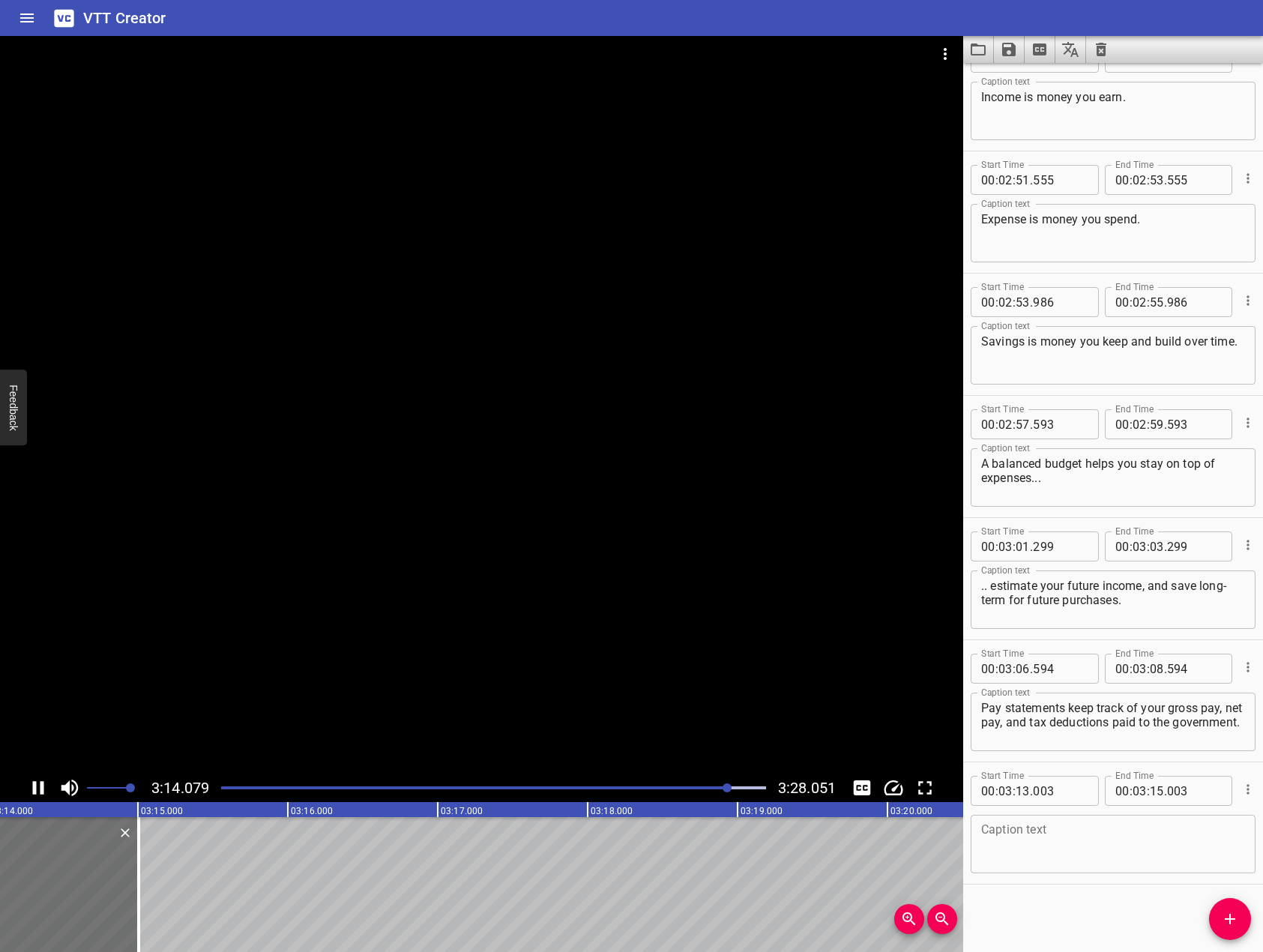
click at [40, 783] on icon "Play/Pause" at bounding box center [38, 788] width 23 height 23
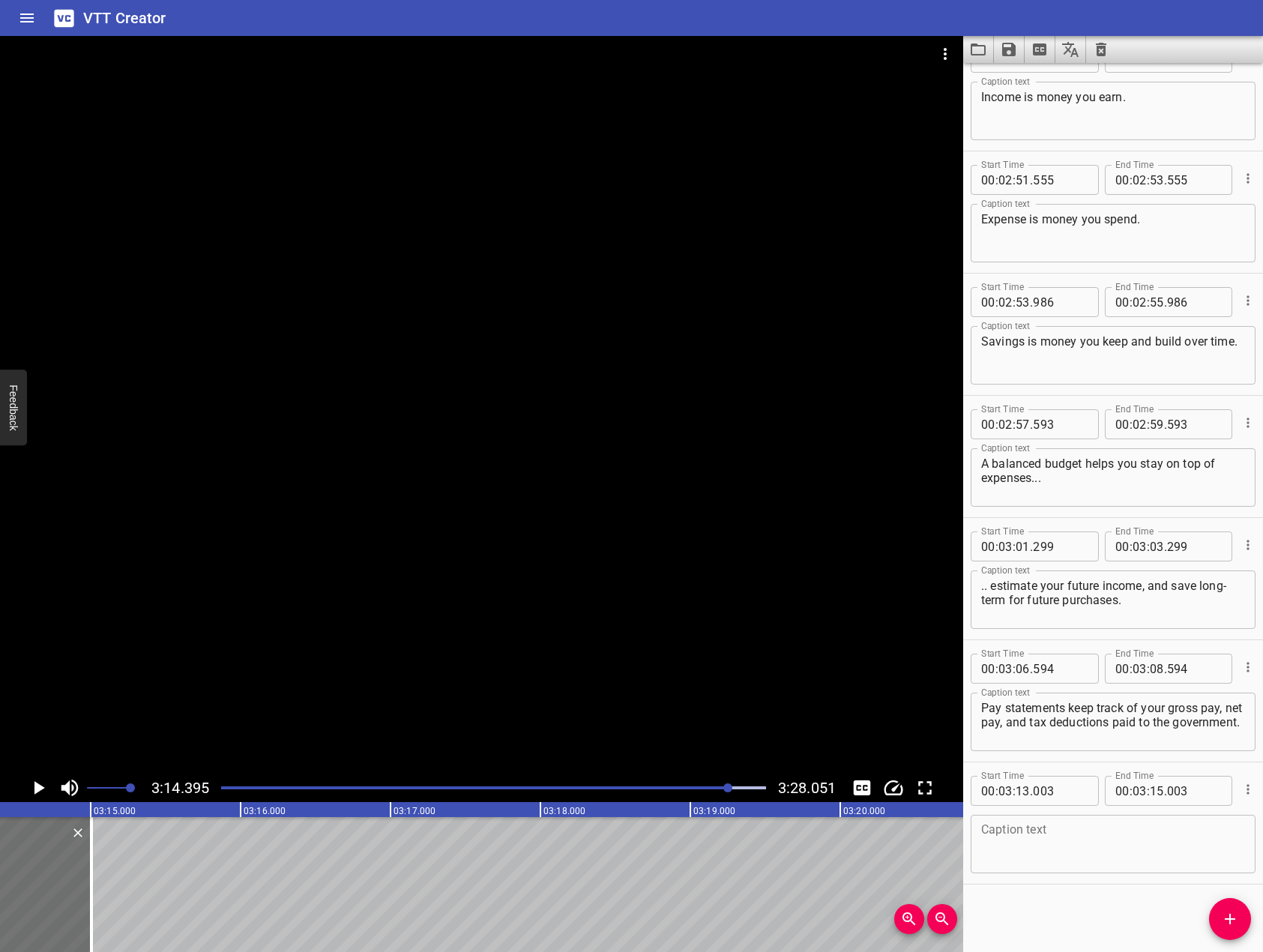
click at [535, 602] on div at bounding box center [481, 405] width 964 height 738
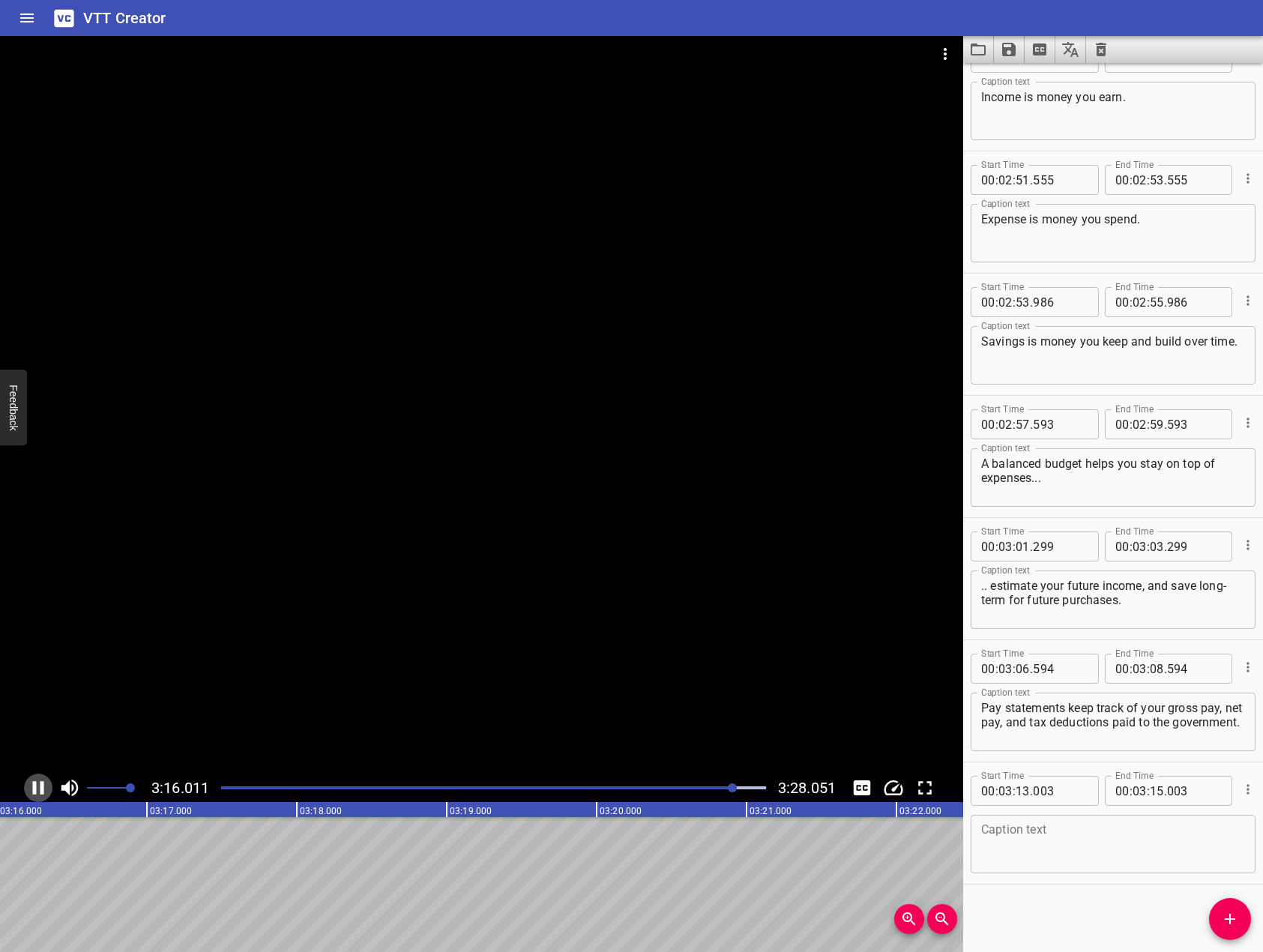
click at [35, 788] on icon "Play/Pause" at bounding box center [39, 788] width 11 height 13
click at [1048, 840] on textarea at bounding box center [1113, 844] width 264 height 43
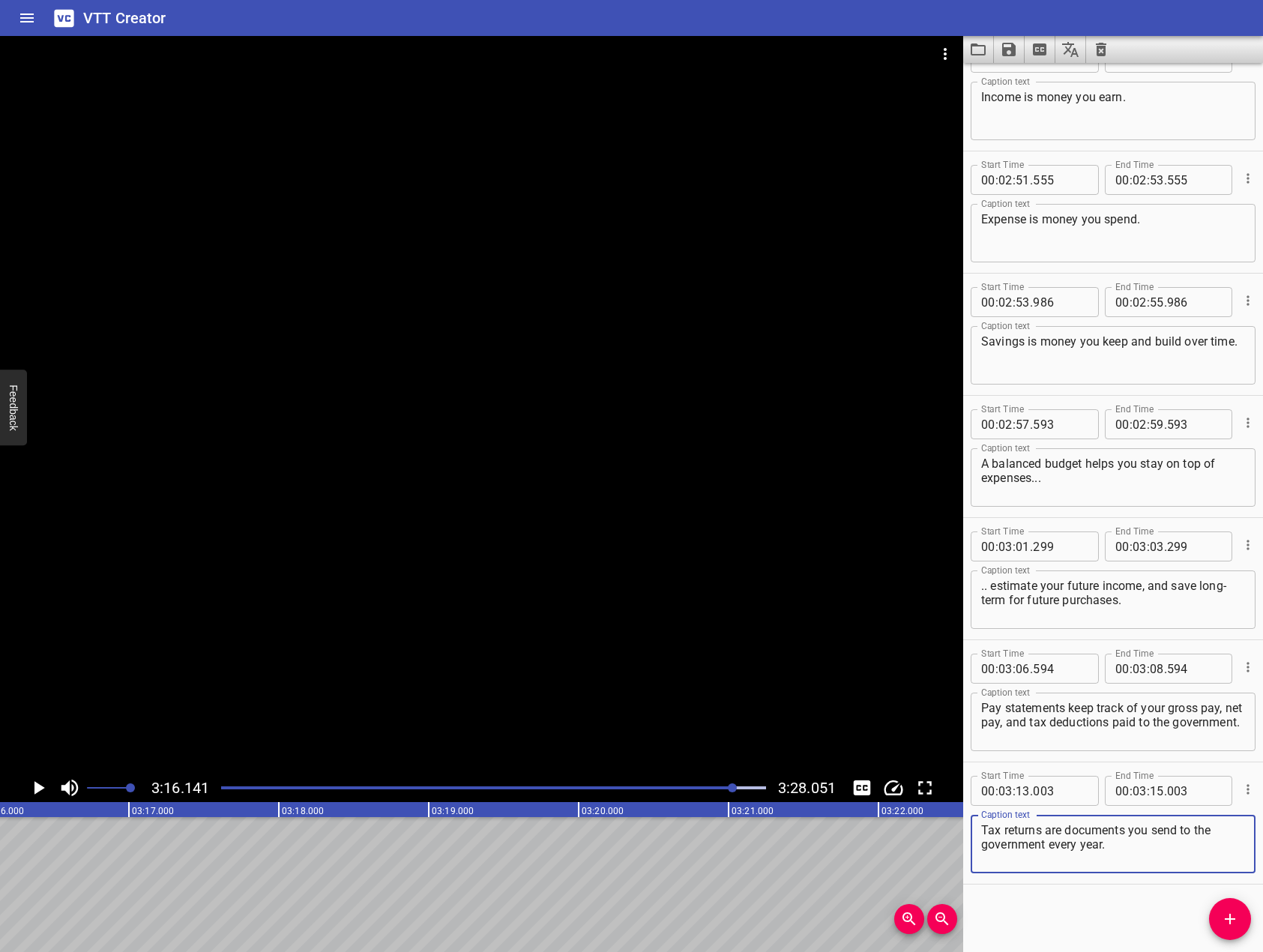
type textarea "Tax returns are documents you send to the government every year."
drag, startPoint x: 471, startPoint y: 584, endPoint x: 89, endPoint y: 794, distance: 435.9
click at [469, 584] on div at bounding box center [481, 405] width 964 height 738
click at [39, 792] on icon "Play/Pause" at bounding box center [38, 788] width 23 height 23
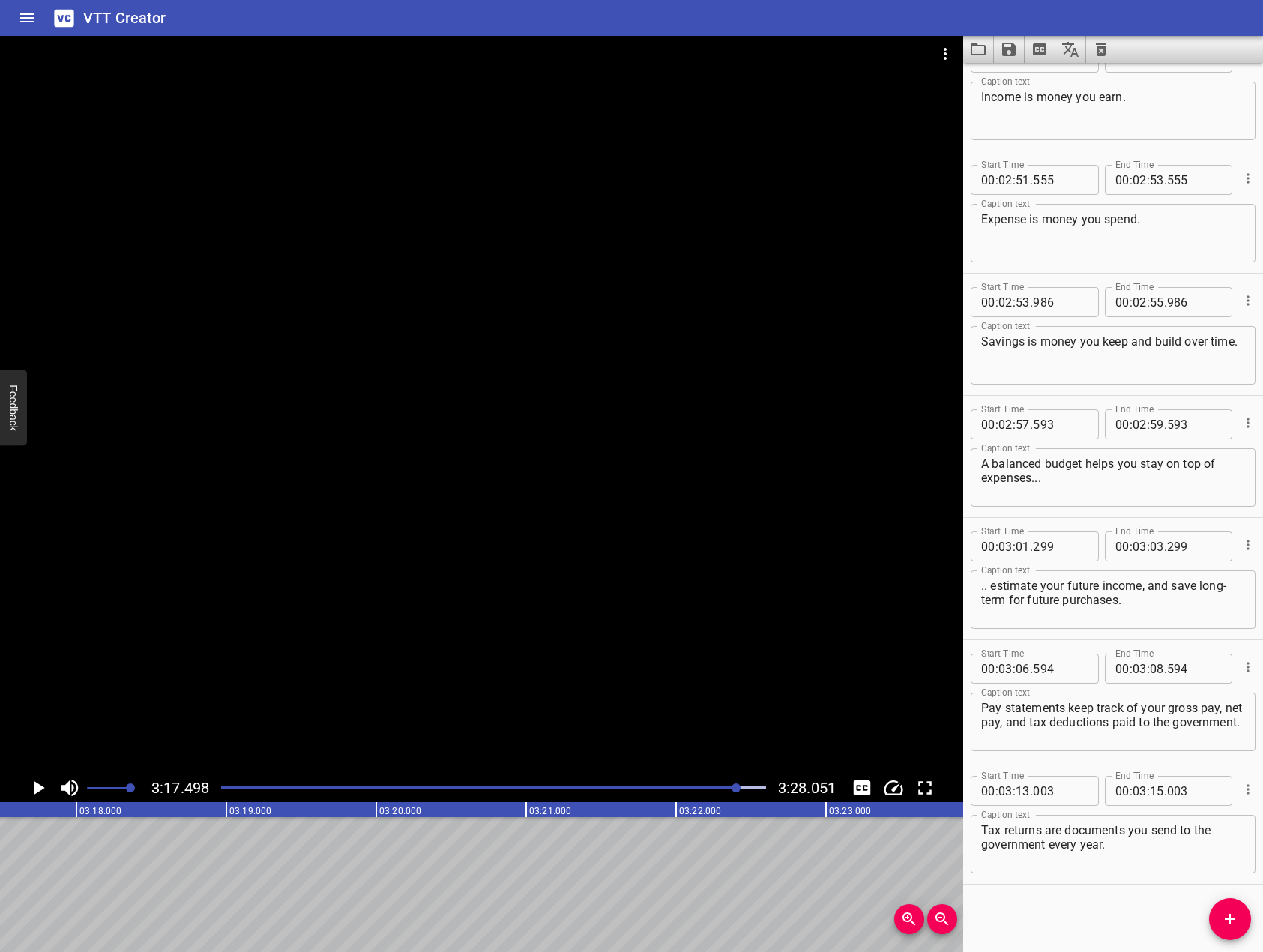
scroll to position [0, 29612]
click at [1239, 917] on span "Add Cue" at bounding box center [1231, 919] width 42 height 18
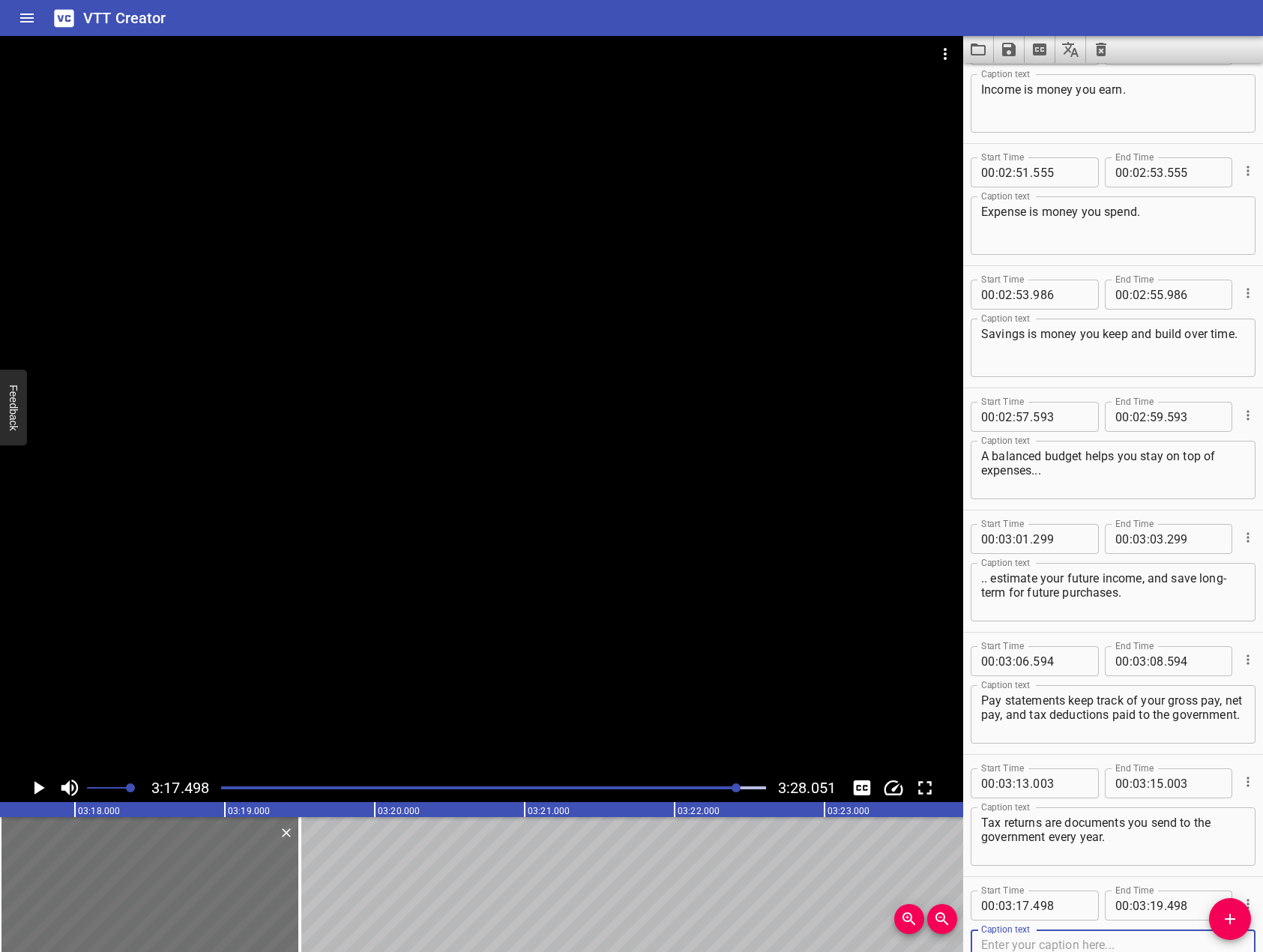
click at [476, 567] on div at bounding box center [481, 405] width 964 height 738
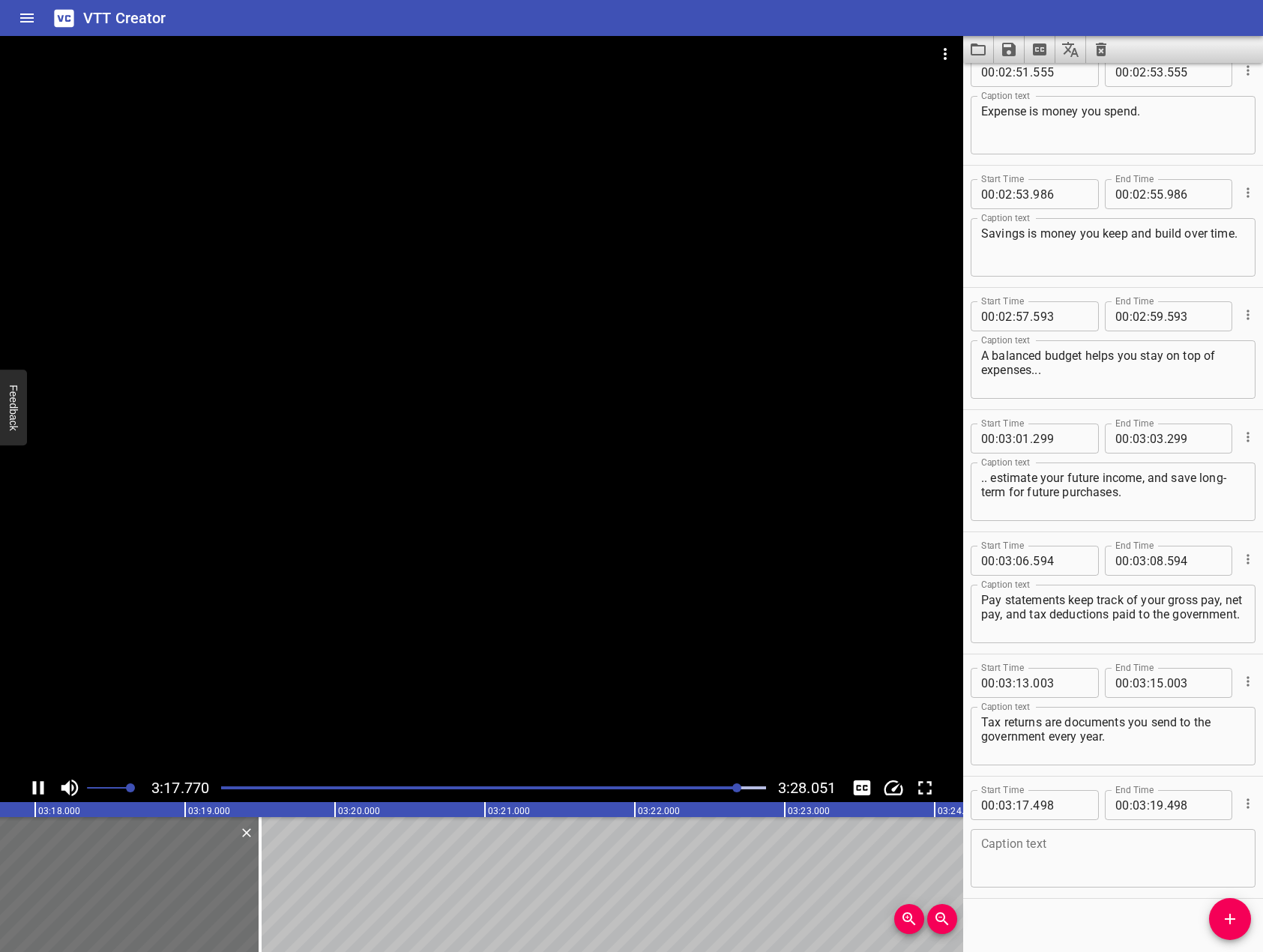
scroll to position [4679, 0]
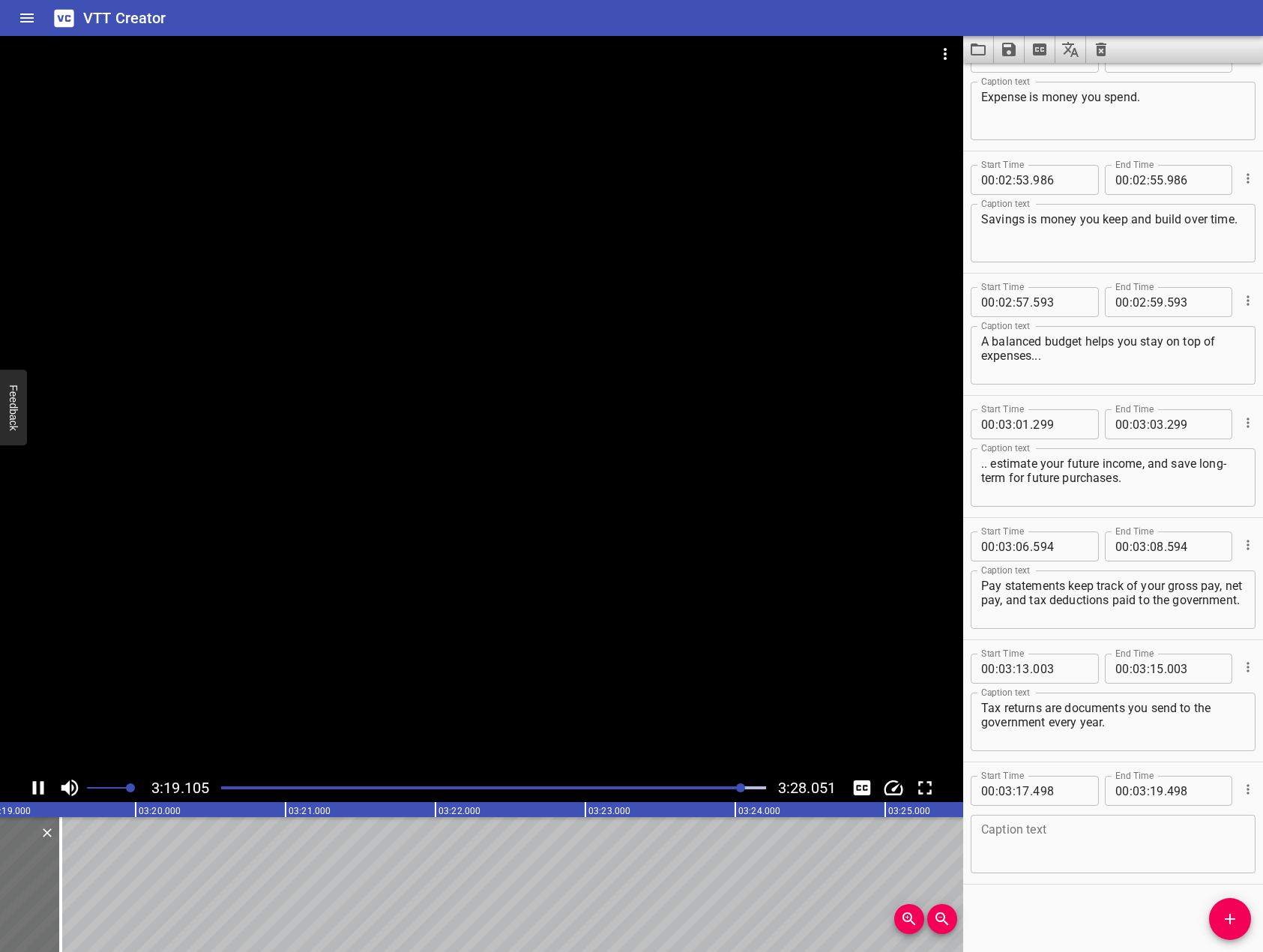
click at [502, 562] on div at bounding box center [481, 405] width 964 height 738
click at [466, 525] on div at bounding box center [481, 405] width 964 height 738
click at [455, 535] on video at bounding box center [481, 405] width 964 height 738
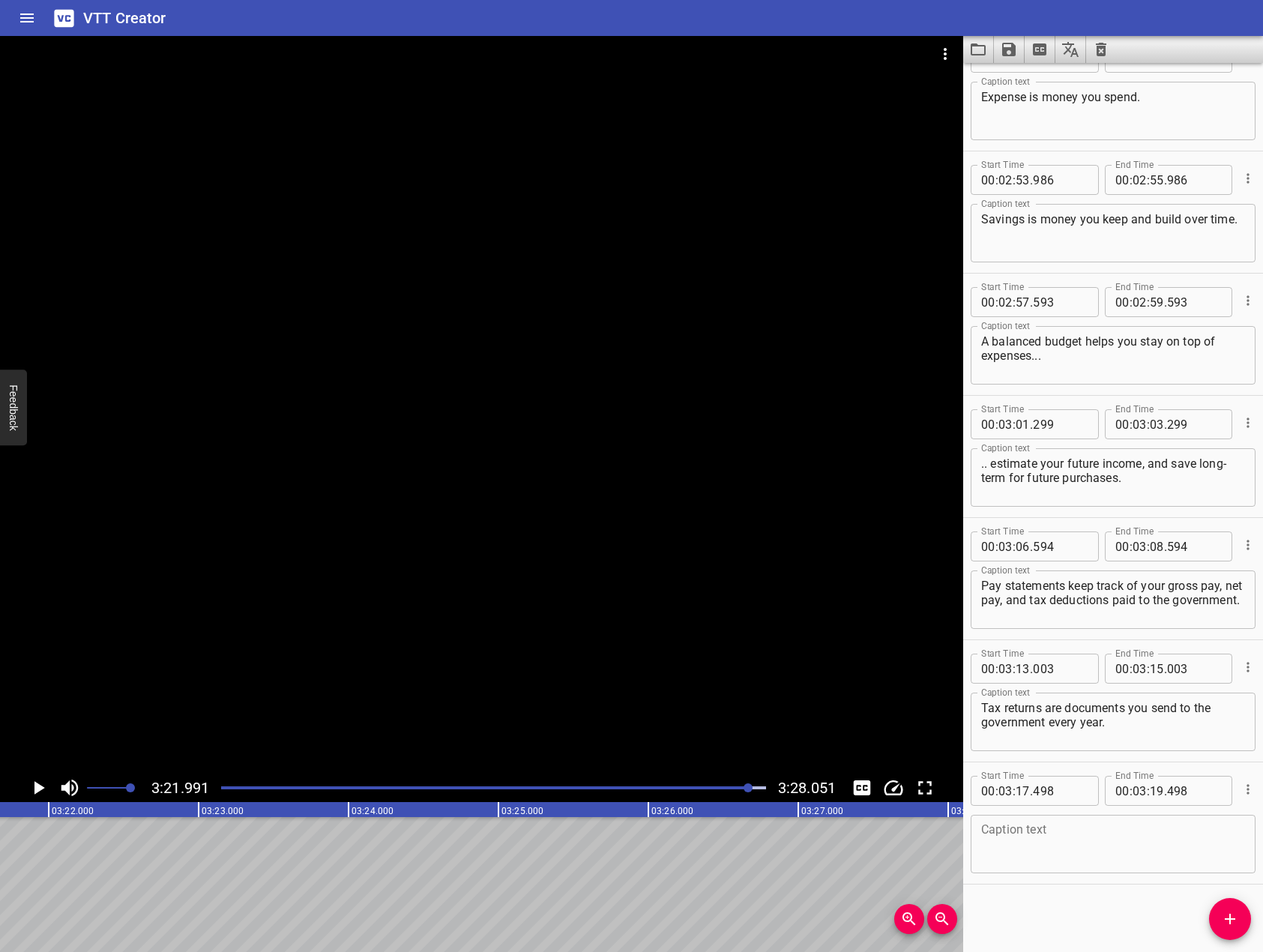
click at [694, 470] on div at bounding box center [481, 405] width 964 height 738
click at [1058, 846] on textarea at bounding box center [1113, 844] width 264 height 43
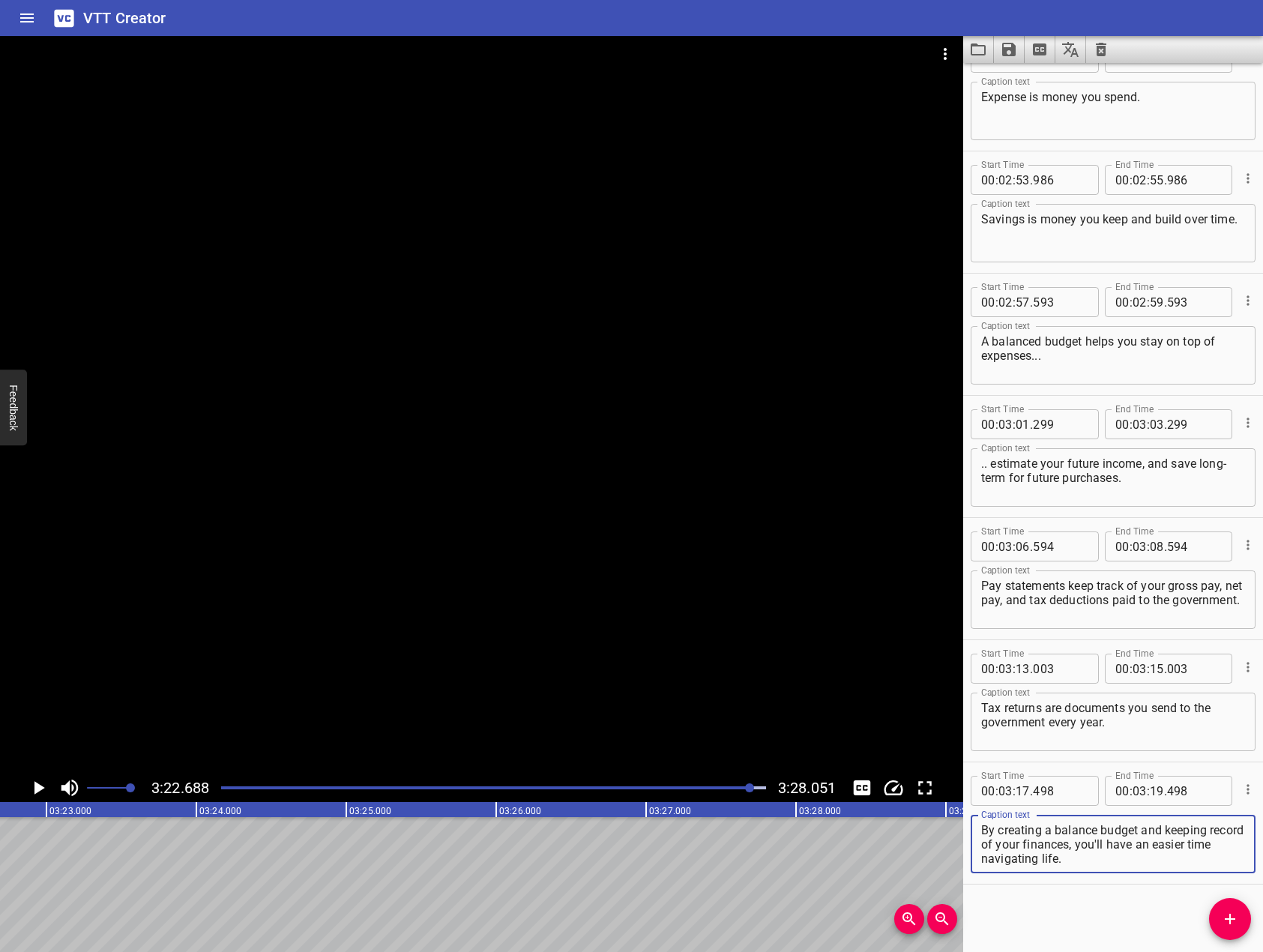
drag, startPoint x: 621, startPoint y: 420, endPoint x: 415, endPoint y: 532, distance: 234.5
click at [616, 425] on div at bounding box center [481, 405] width 964 height 738
click at [40, 781] on icon "Play/Pause" at bounding box center [39, 788] width 11 height 13
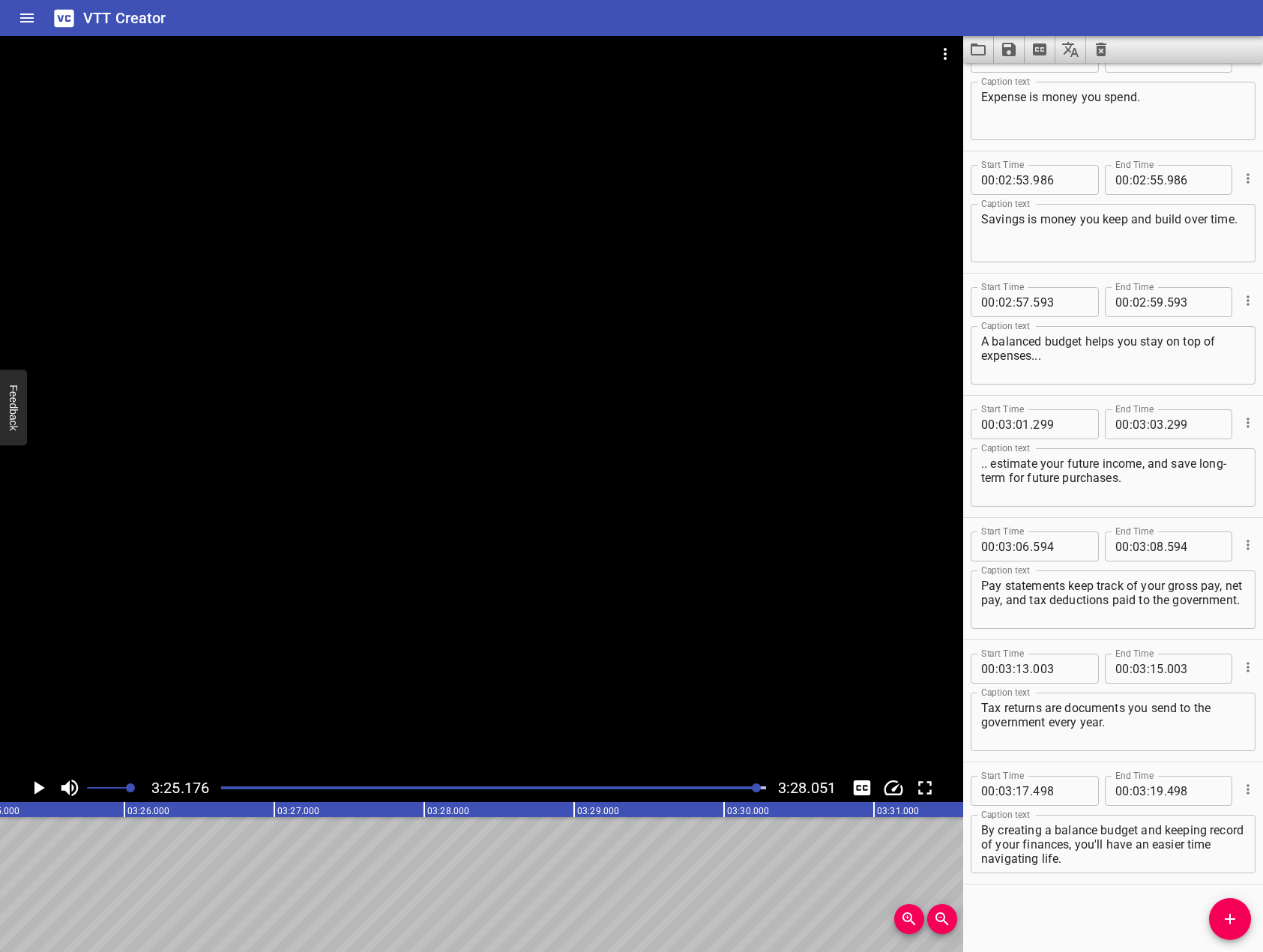
scroll to position [0, 30764]
click at [1063, 859] on textarea "By creating a balance budget and keeping record of your finances, you'll have a…" at bounding box center [1113, 844] width 264 height 43
type textarea "By creating a balance budget and keeping record of your finances, you'll have a…"
click at [1092, 893] on div "Start Time 00 : 00 : 00 . 000 Start Time End Time 00 : 00 : 02 . 000 End Time C…" at bounding box center [1113, 507] width 300 height 889
click at [1150, 786] on input "number" at bounding box center [1156, 790] width 14 height 30
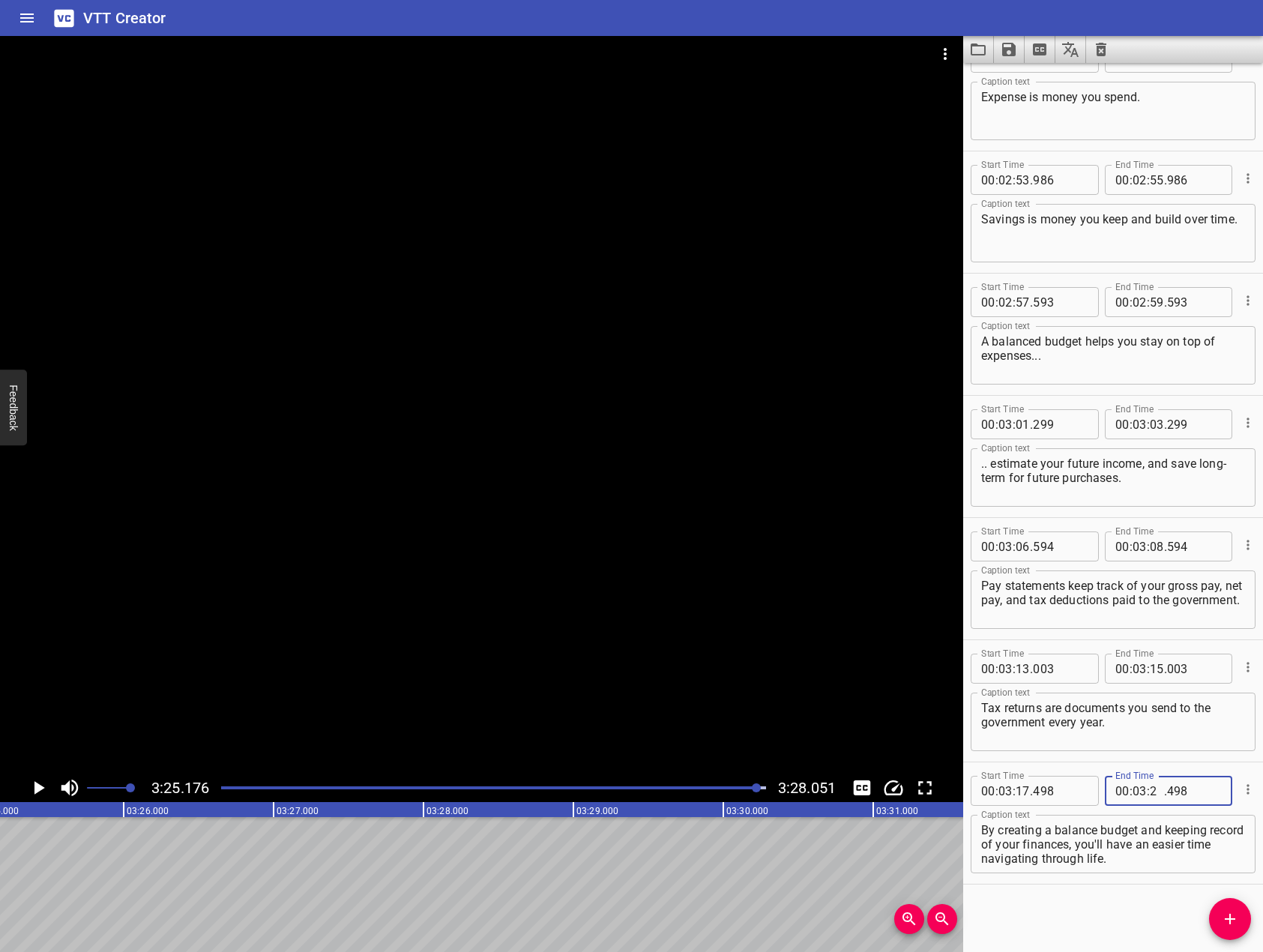
type input "25"
type input "200"
click at [1066, 893] on div "Start Time 00 : 00 : 00 . 000 Start Time End Time 00 : 00 : 02 . 000 End Time C…" at bounding box center [1113, 507] width 300 height 889
click at [602, 574] on div at bounding box center [481, 405] width 964 height 738
click at [546, 559] on div at bounding box center [481, 405] width 964 height 738
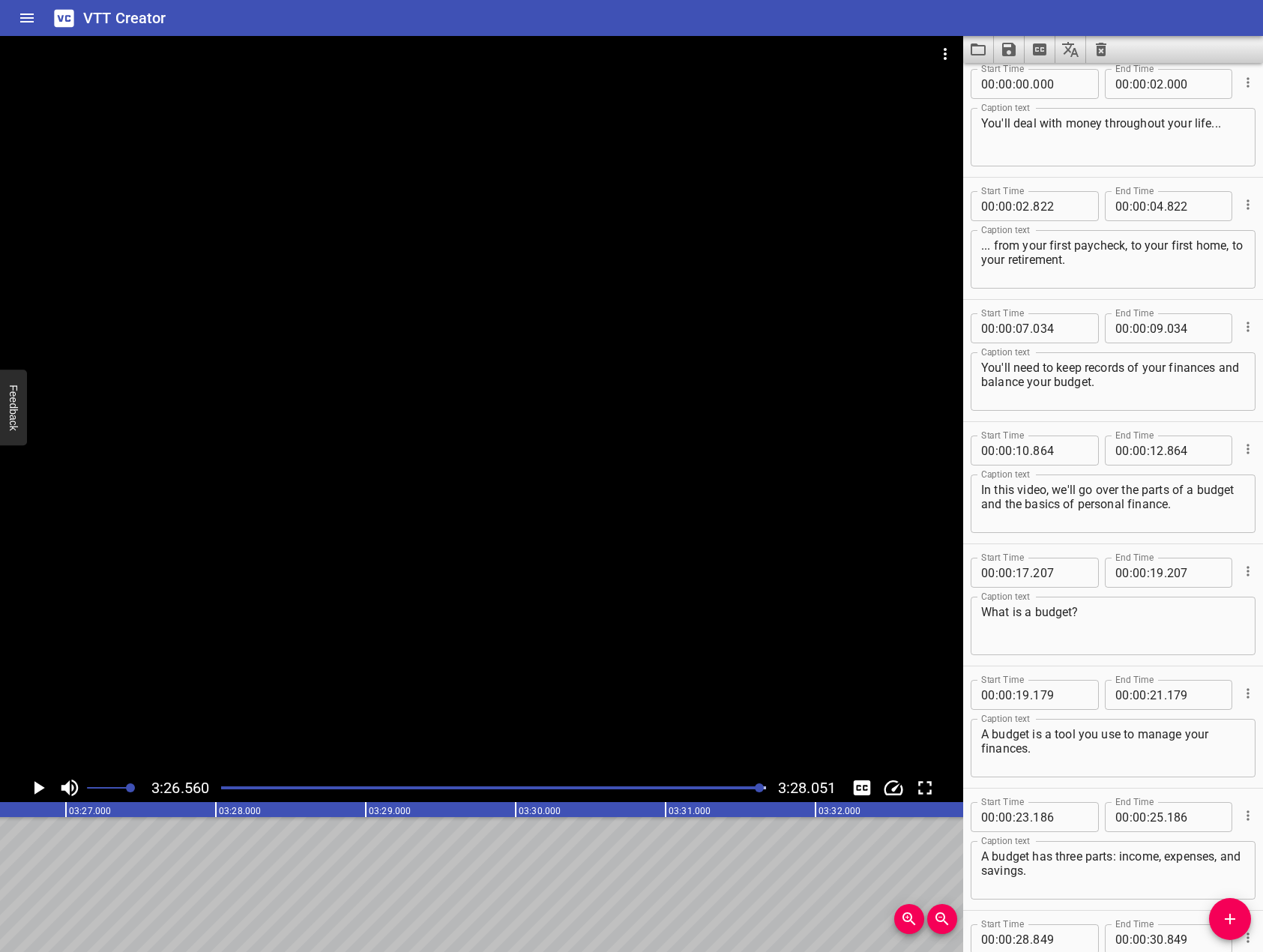
scroll to position [0, 0]
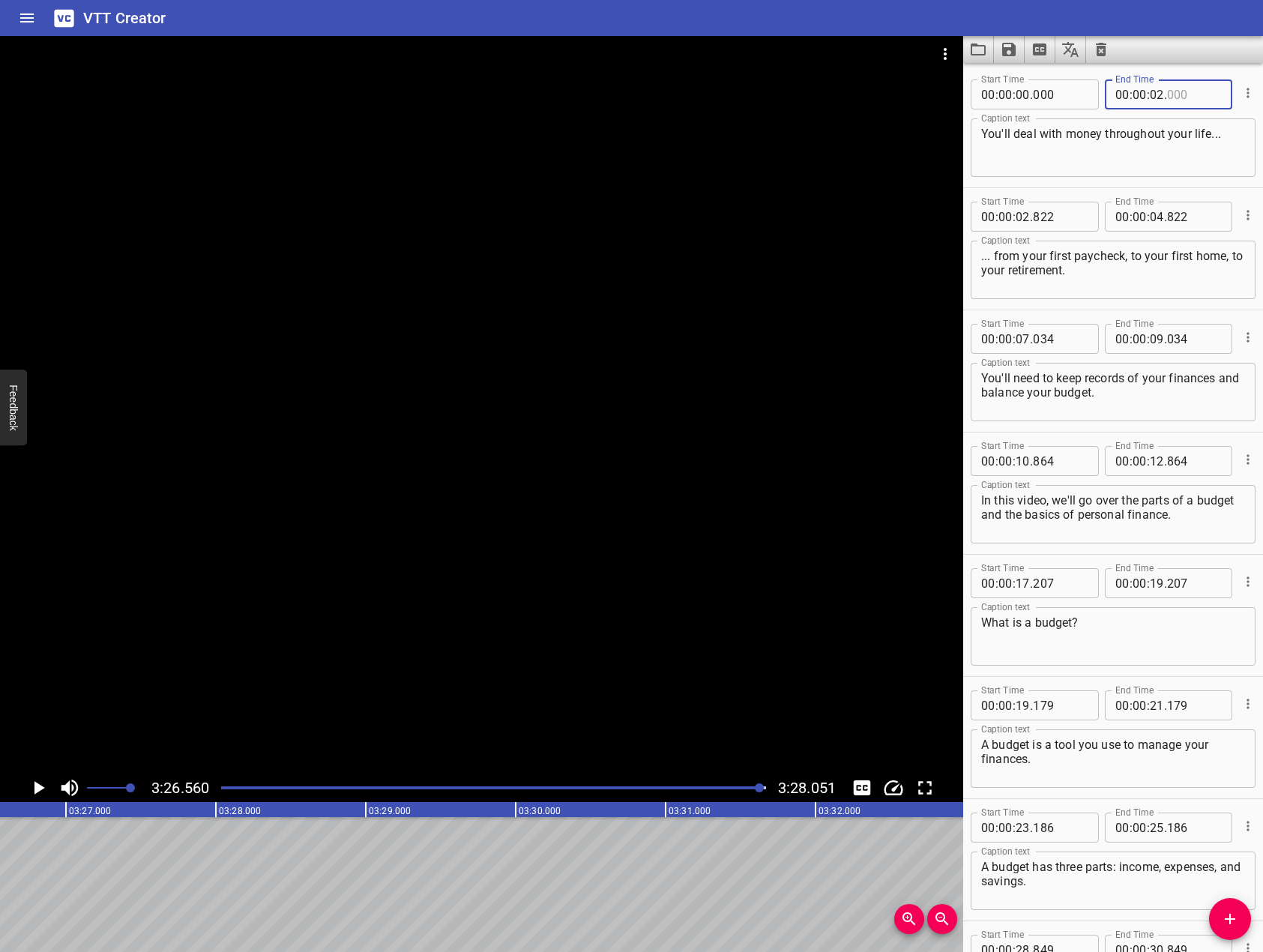
click at [1177, 100] on input "number" at bounding box center [1194, 93] width 54 height 30
type input "822"
type input "00"
type input "02"
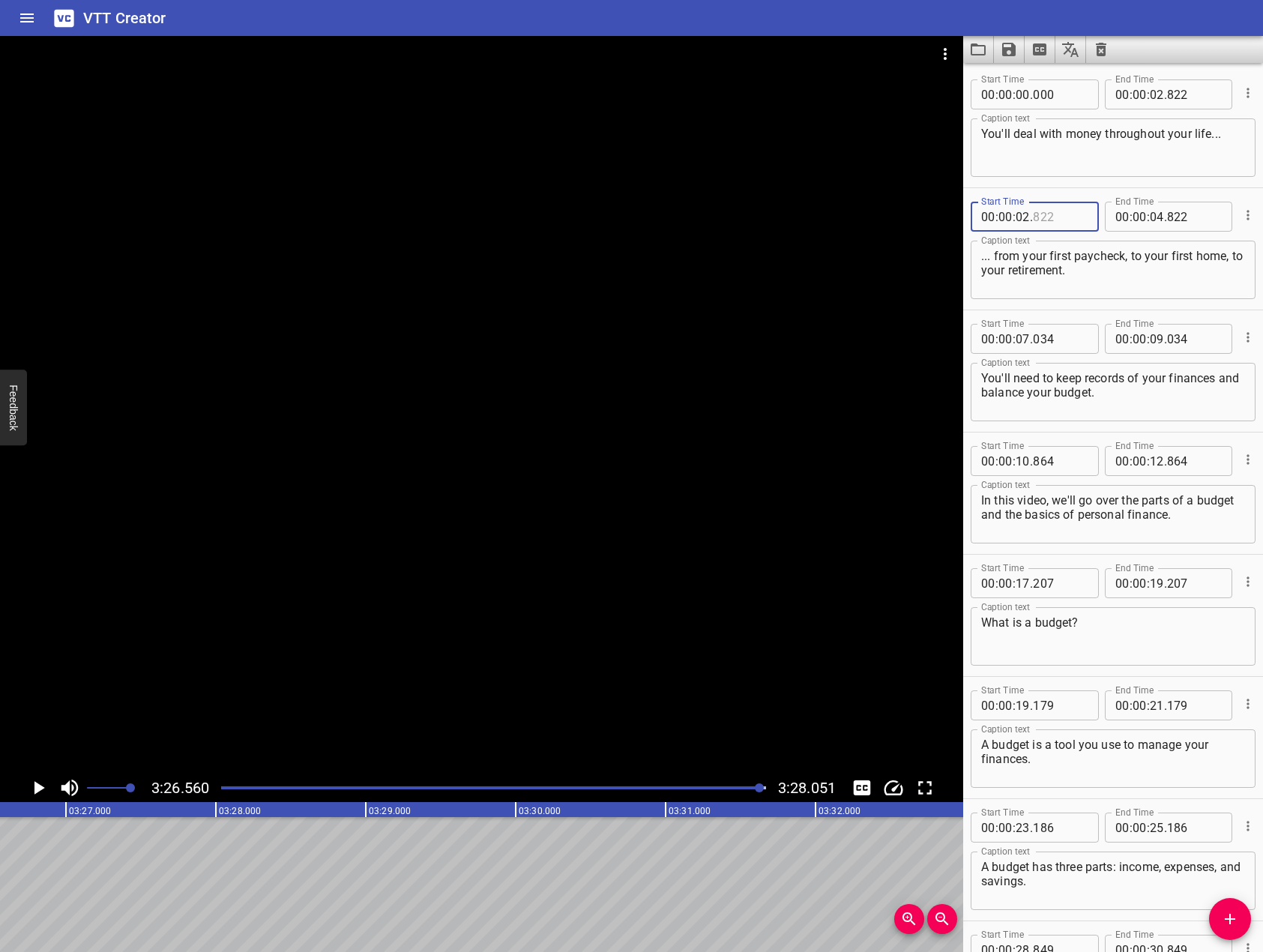
type input "822"
type input "00"
type input "07"
type input "034"
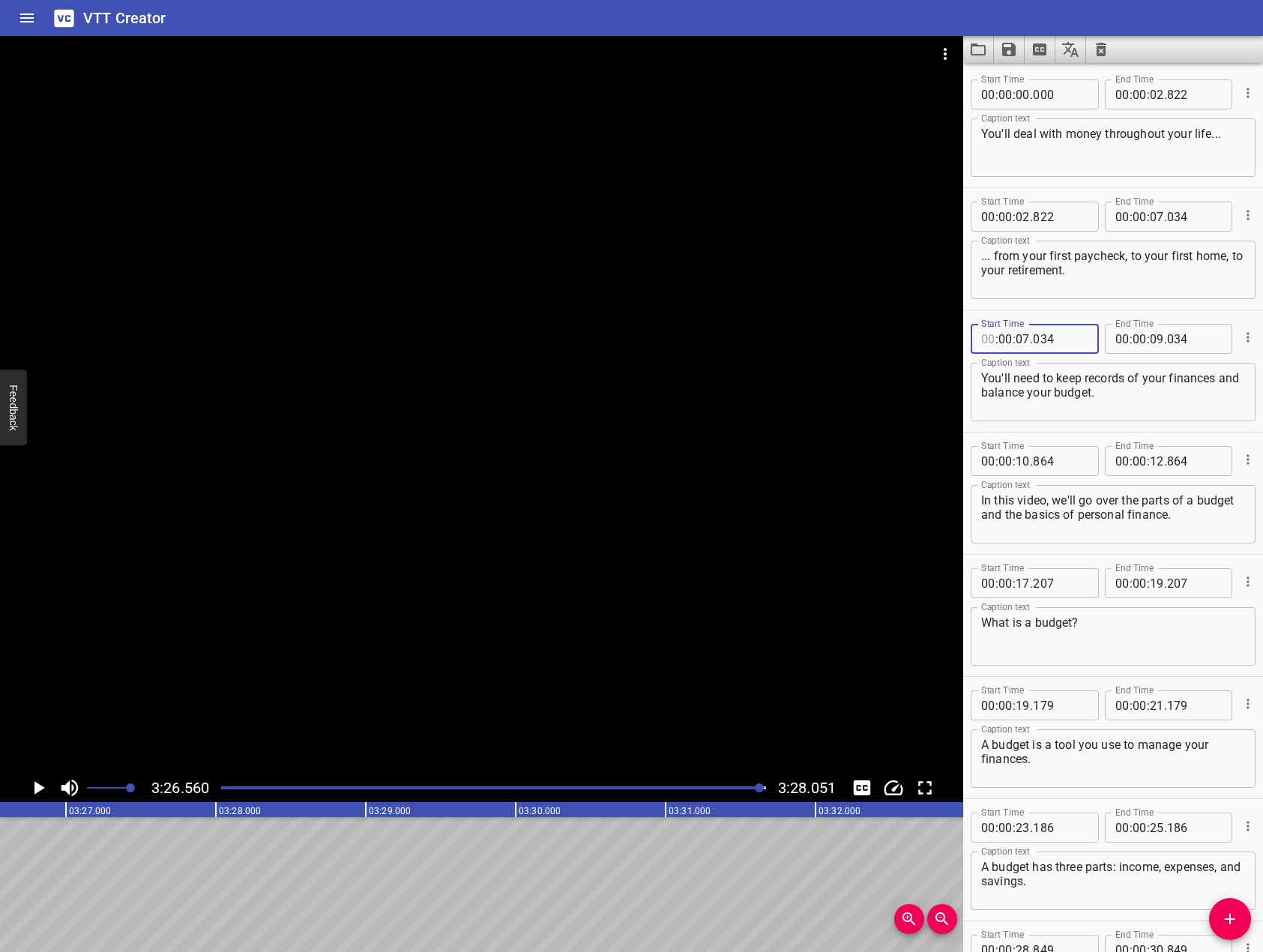
type input "00"
type input "07"
type input "034"
type input "00"
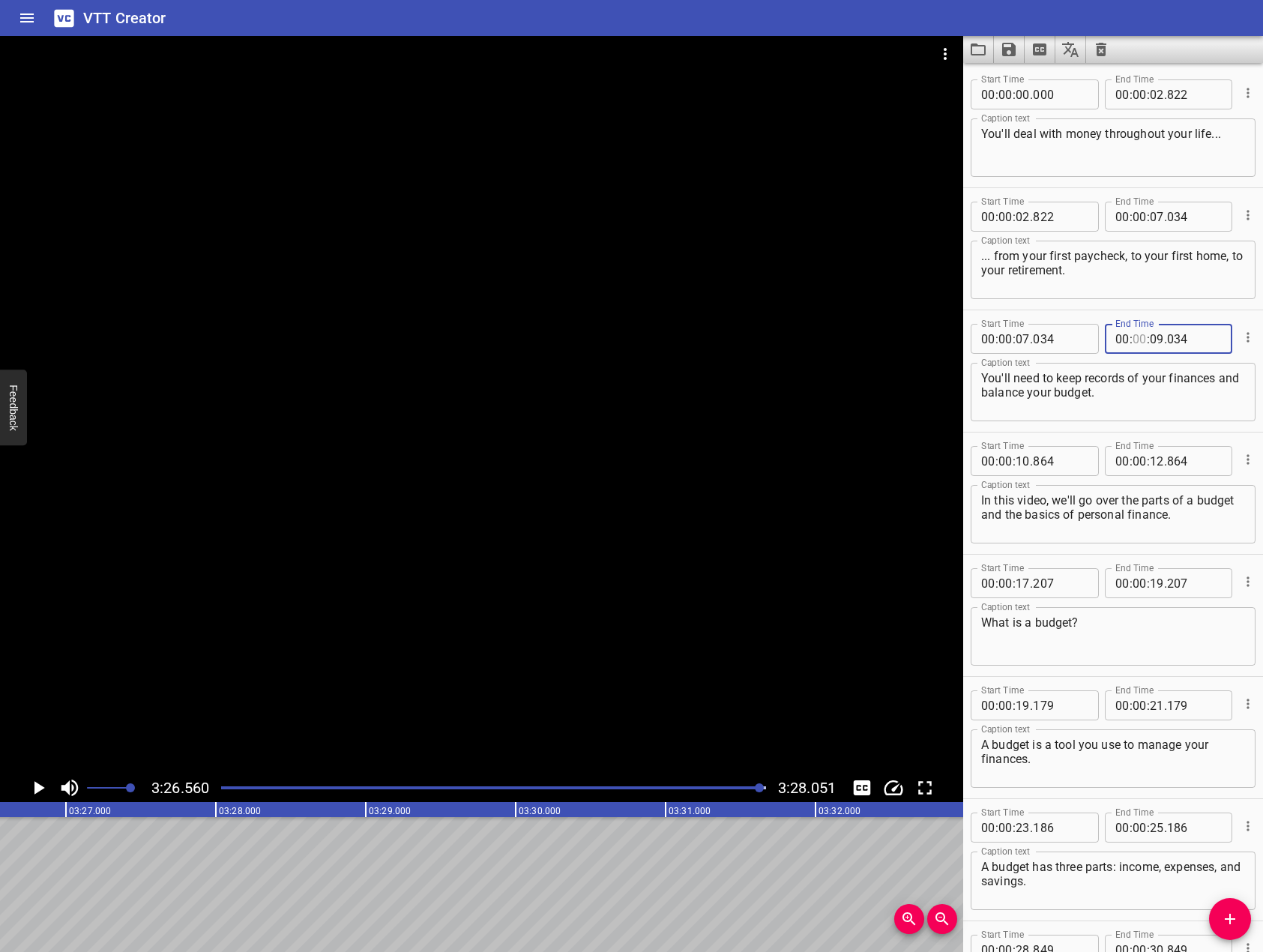
type input "00"
type input "10"
type input "864"
type input "00"
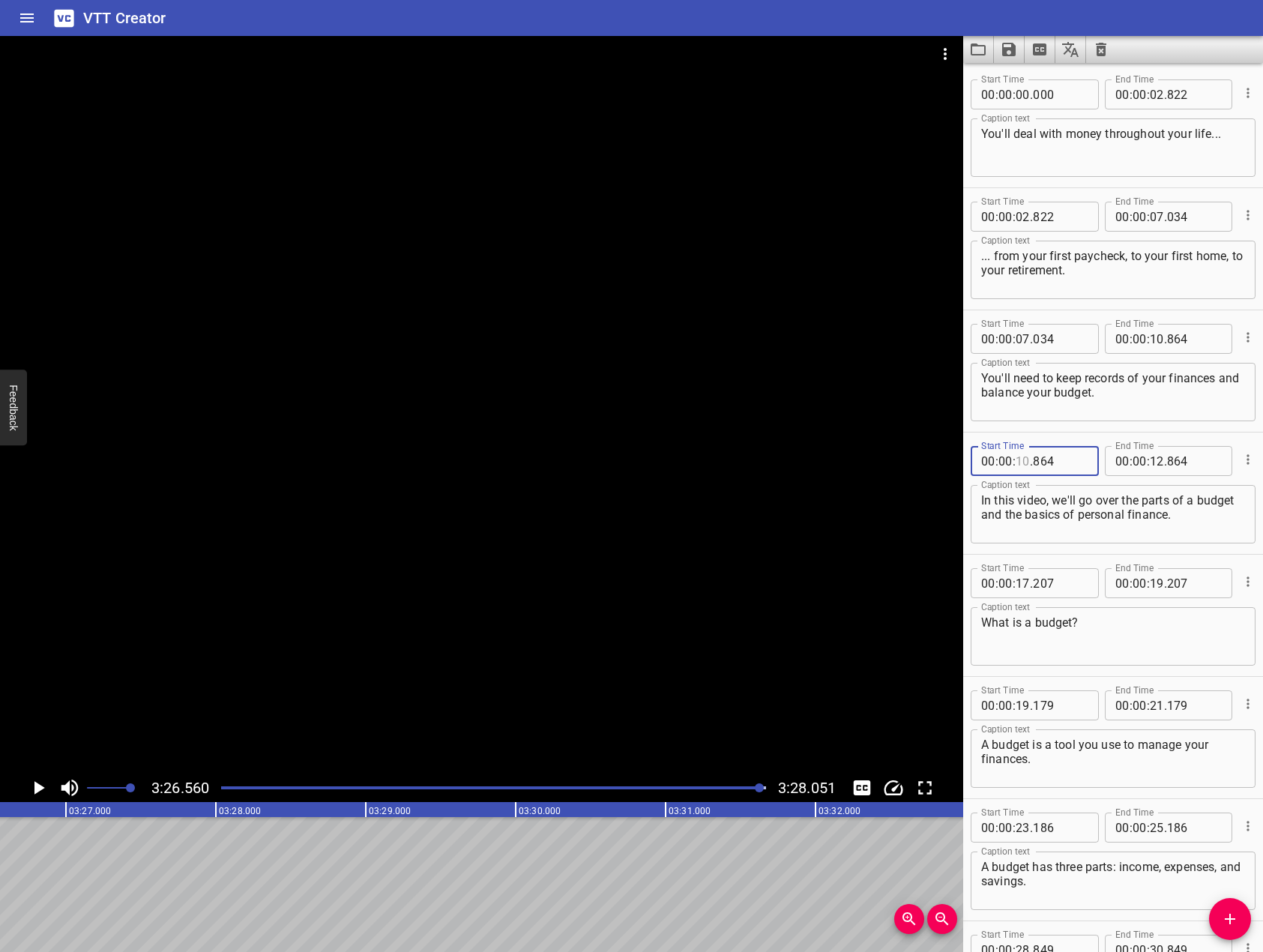
type input "10"
type input "864"
type input "00"
type input "17"
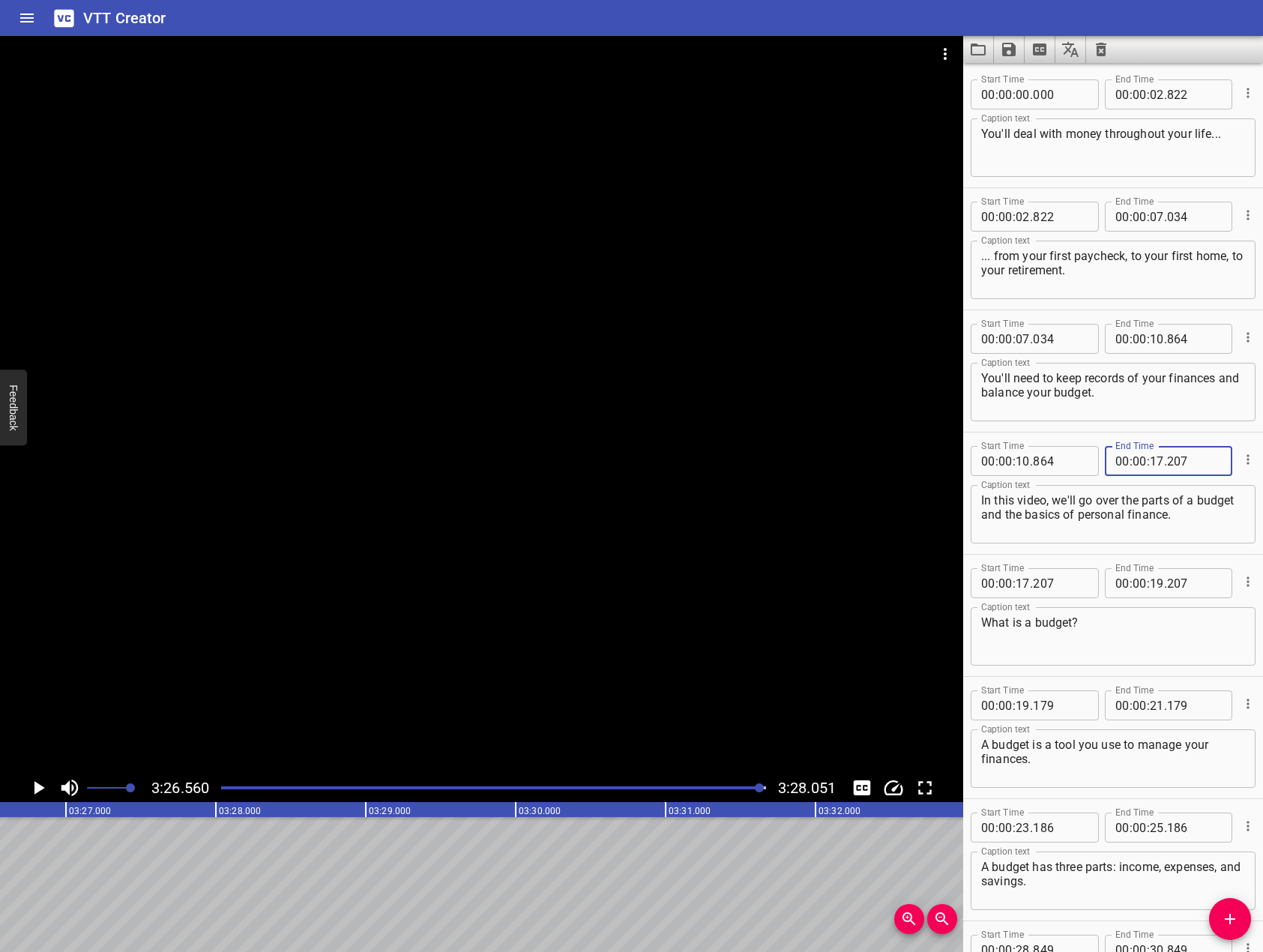
type input "207"
type input "00"
type input "17"
type input "207"
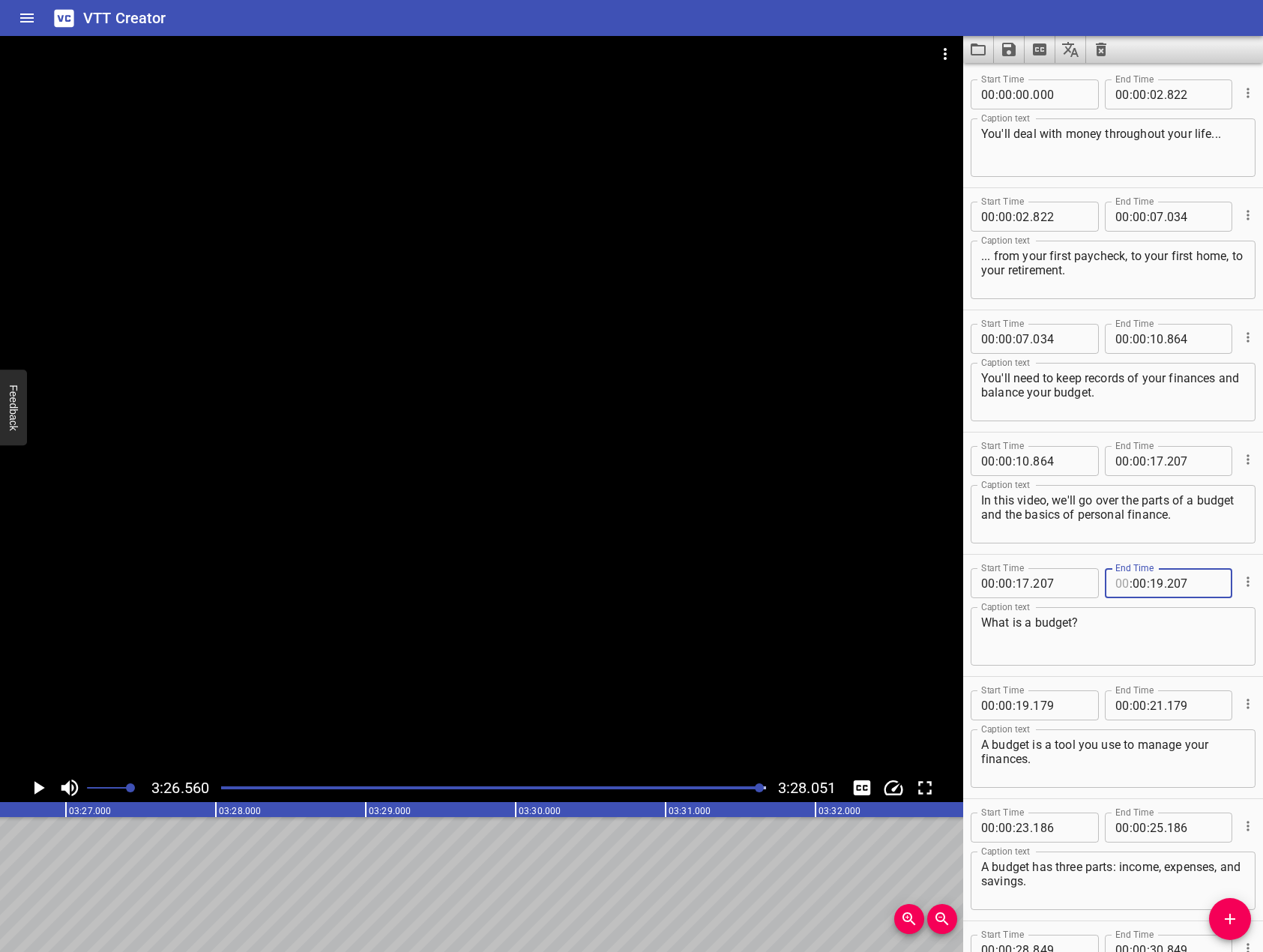
type input "00"
type input "19"
type input "179"
type input "00"
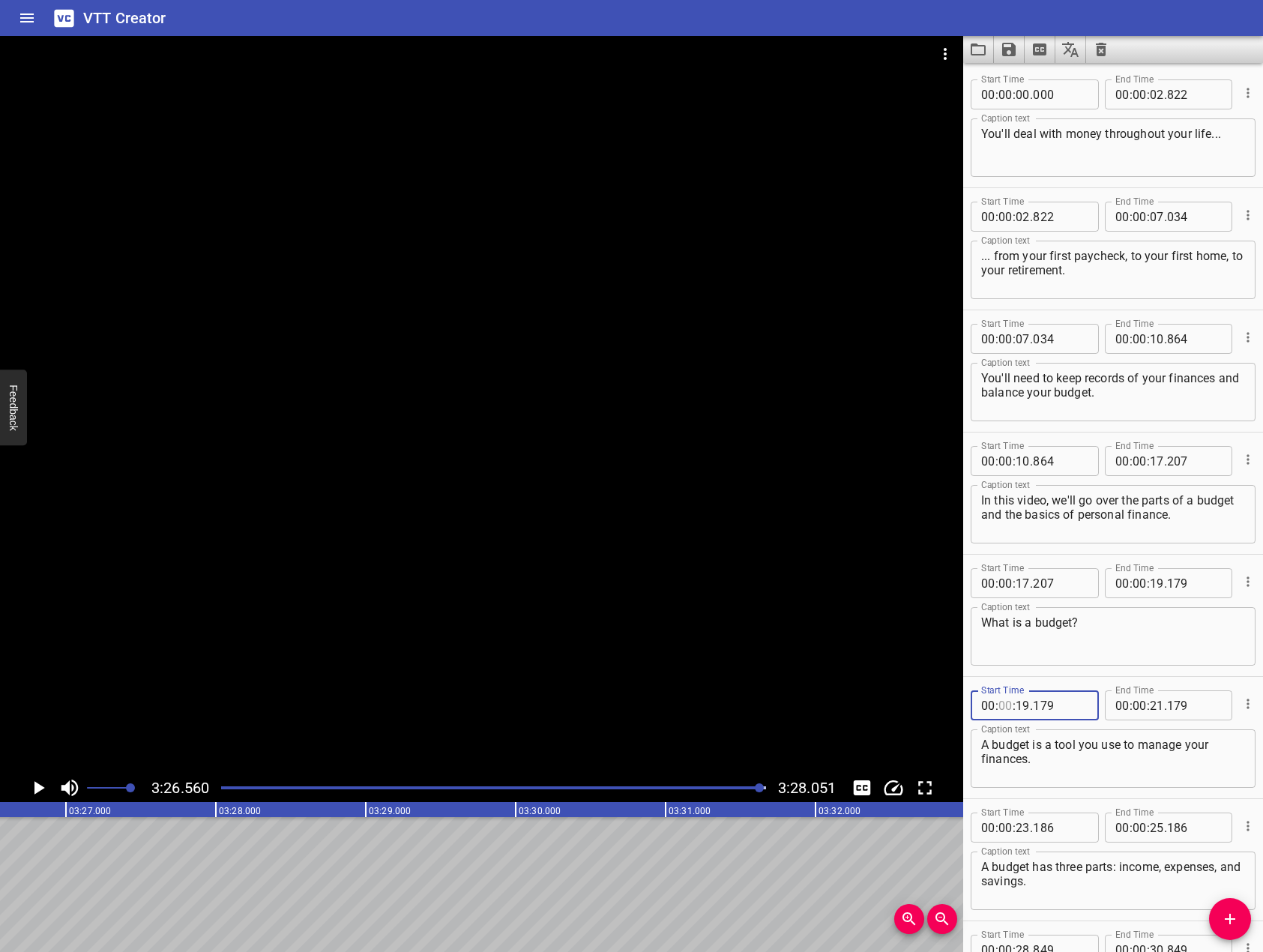
type input "00"
type input "19"
type input "179"
type input "00"
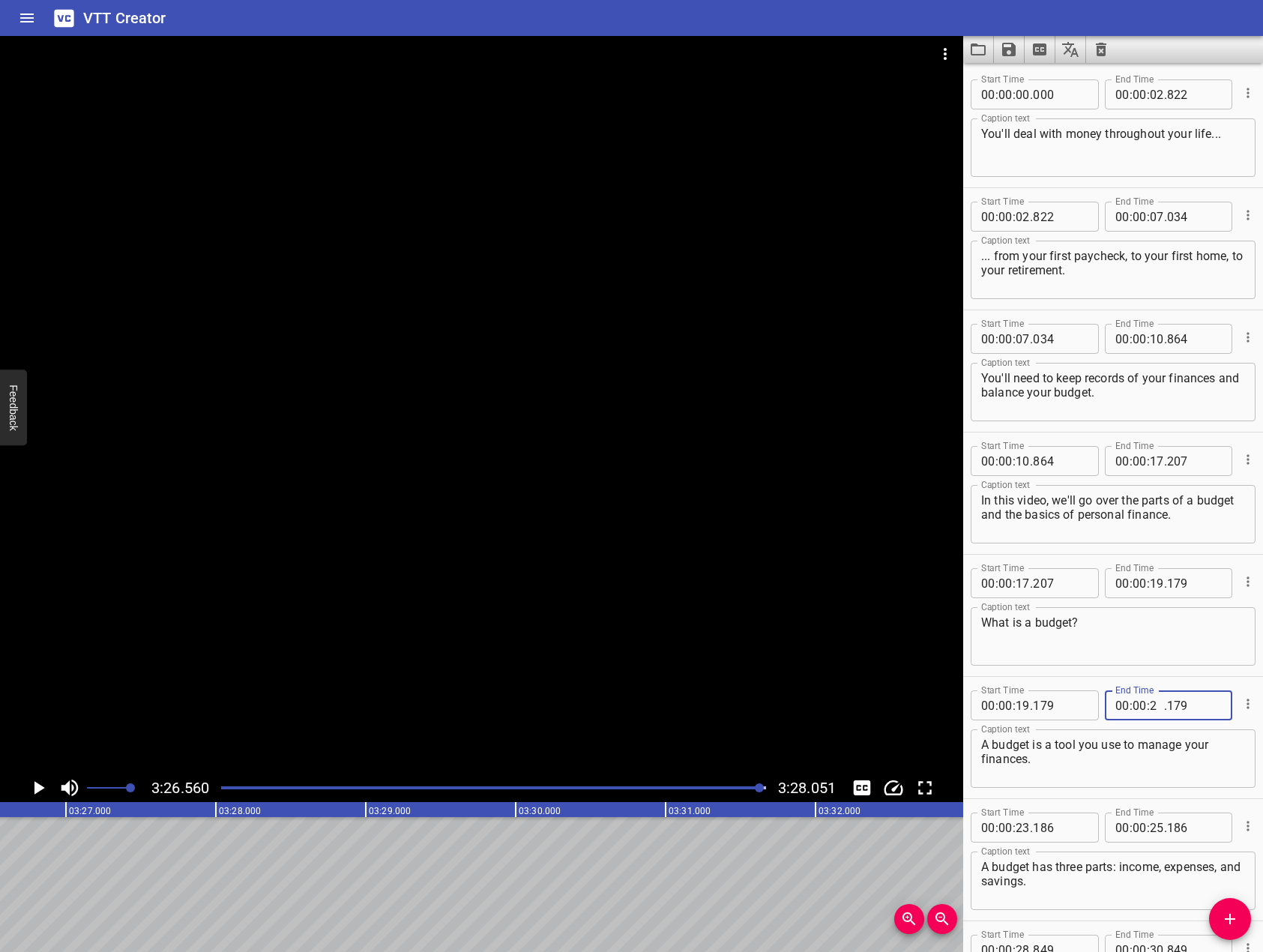
type input "23"
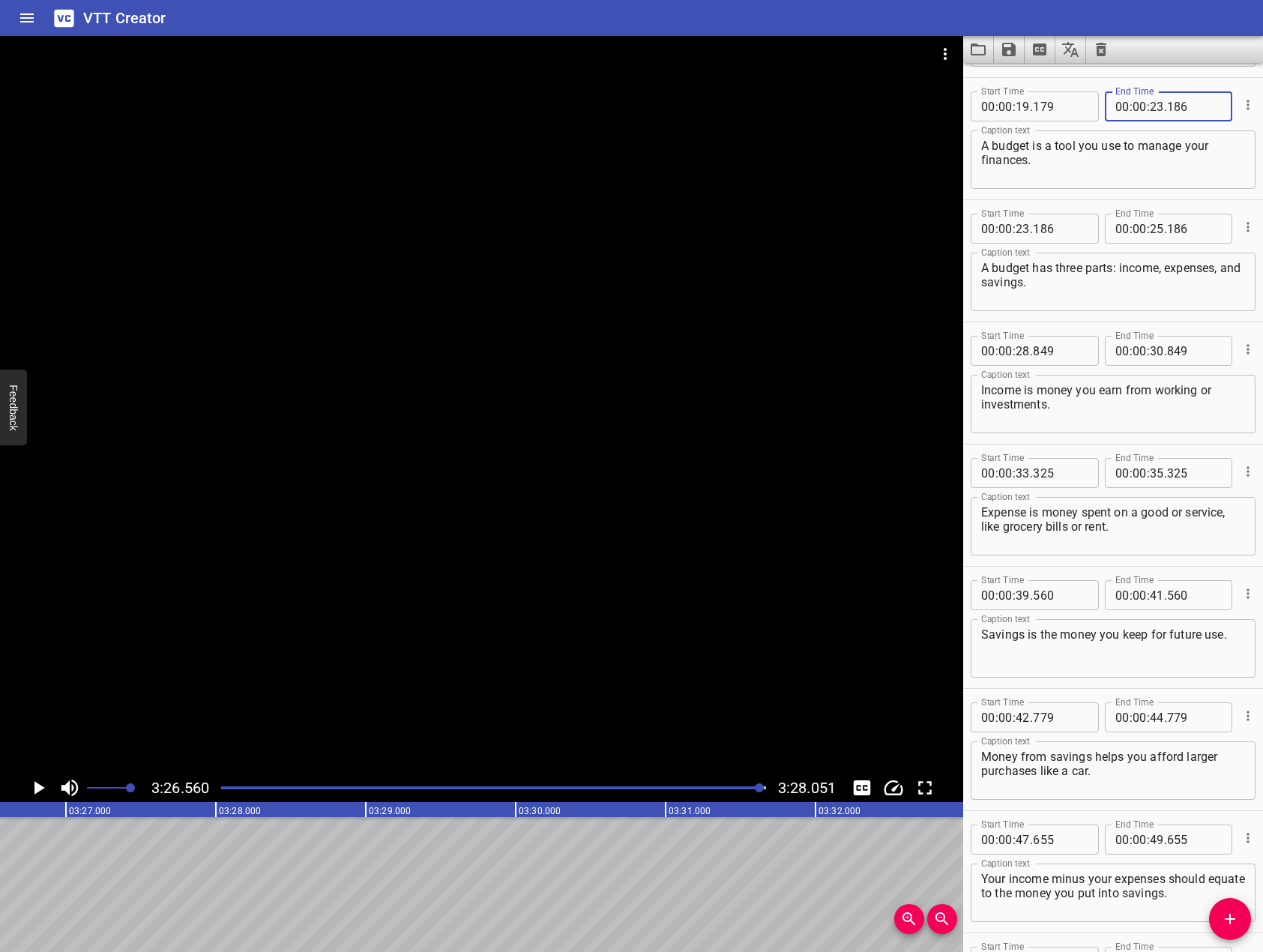
scroll to position [599, 0]
type input "186"
type input "00"
type input "23"
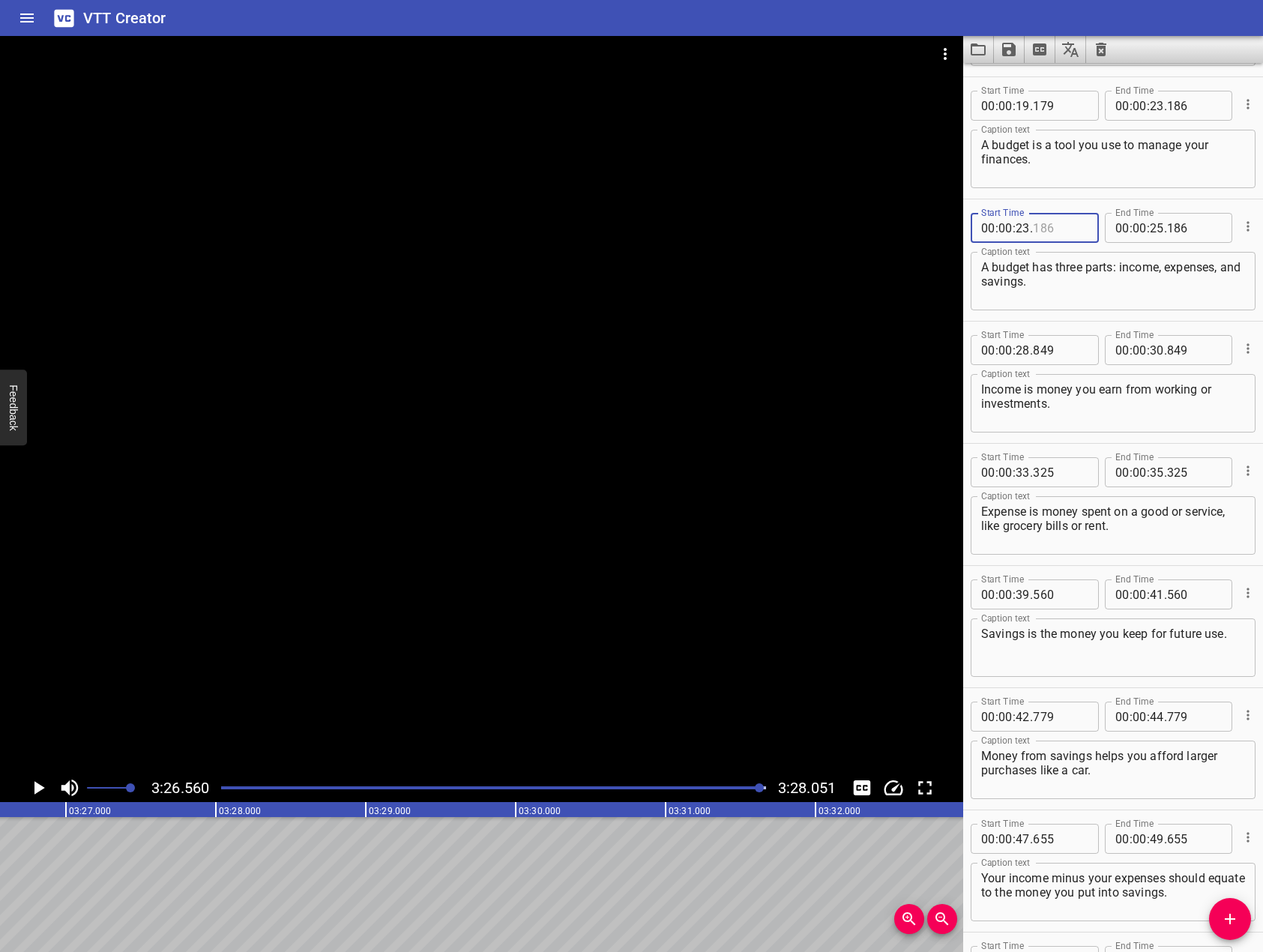
type input "186"
type input "00"
type input "28"
type input "849"
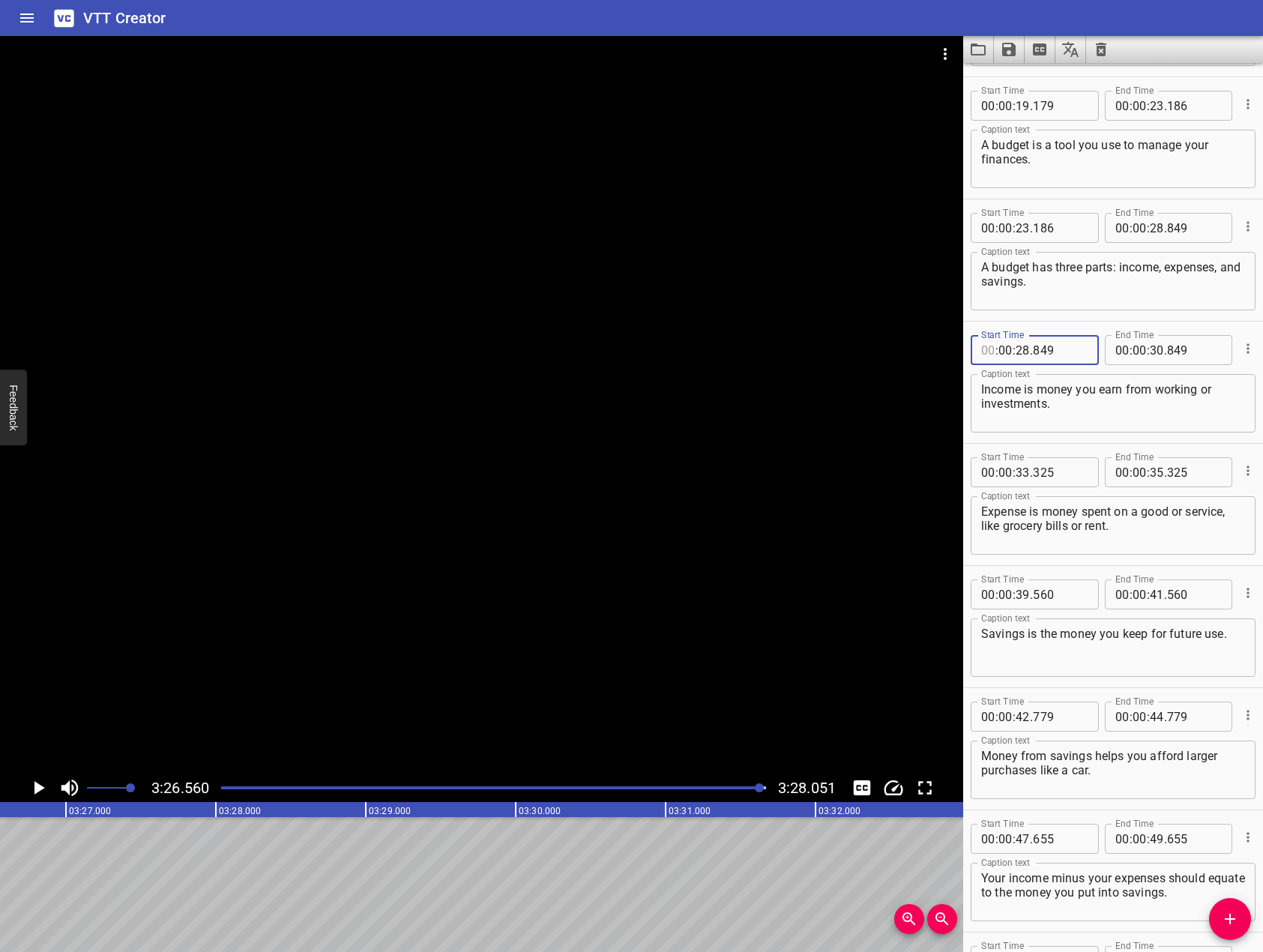
type input "00"
type input "28"
type input "849"
type input "00"
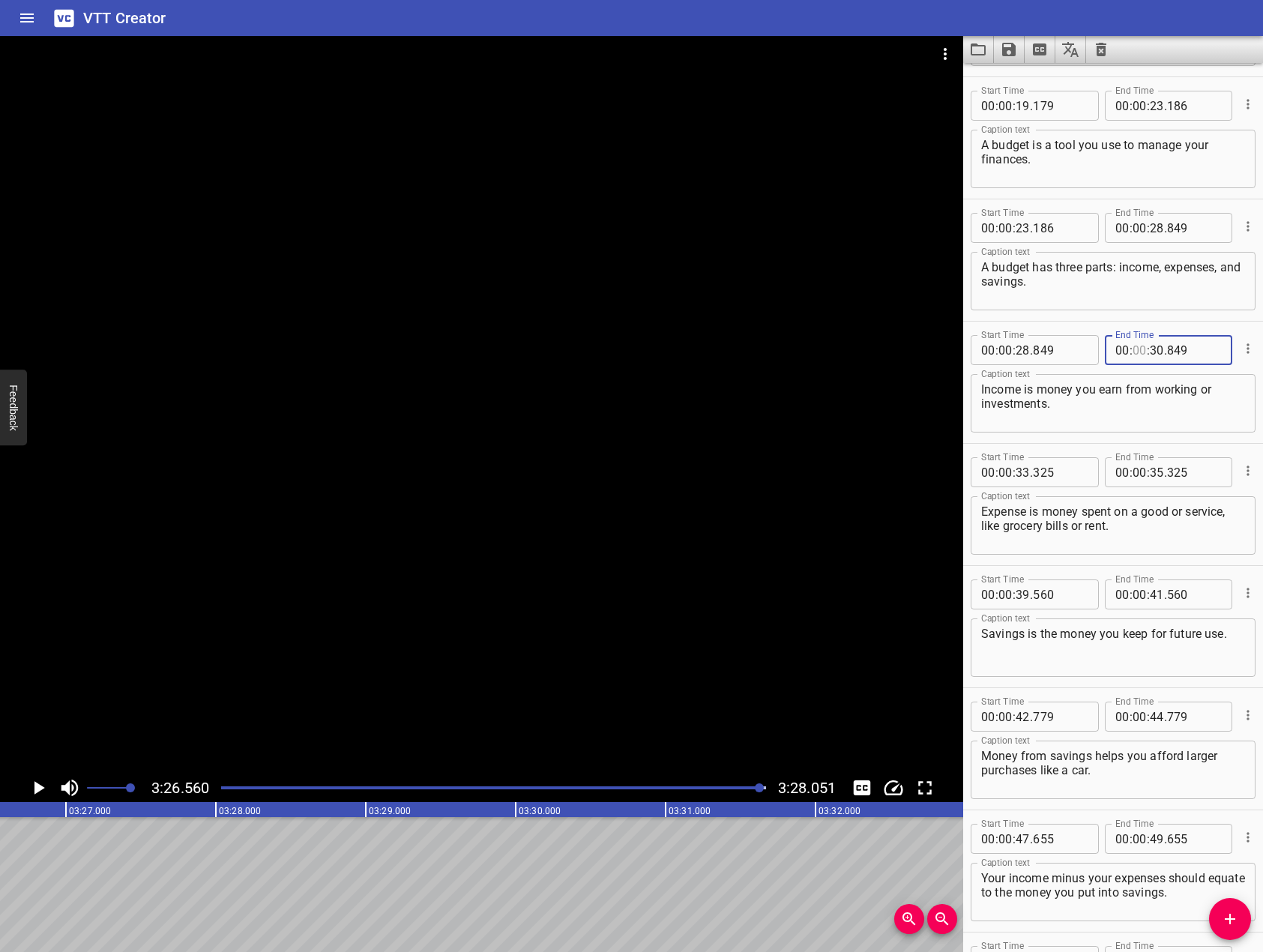
type input "00"
type input "33"
type input "325"
type input "00"
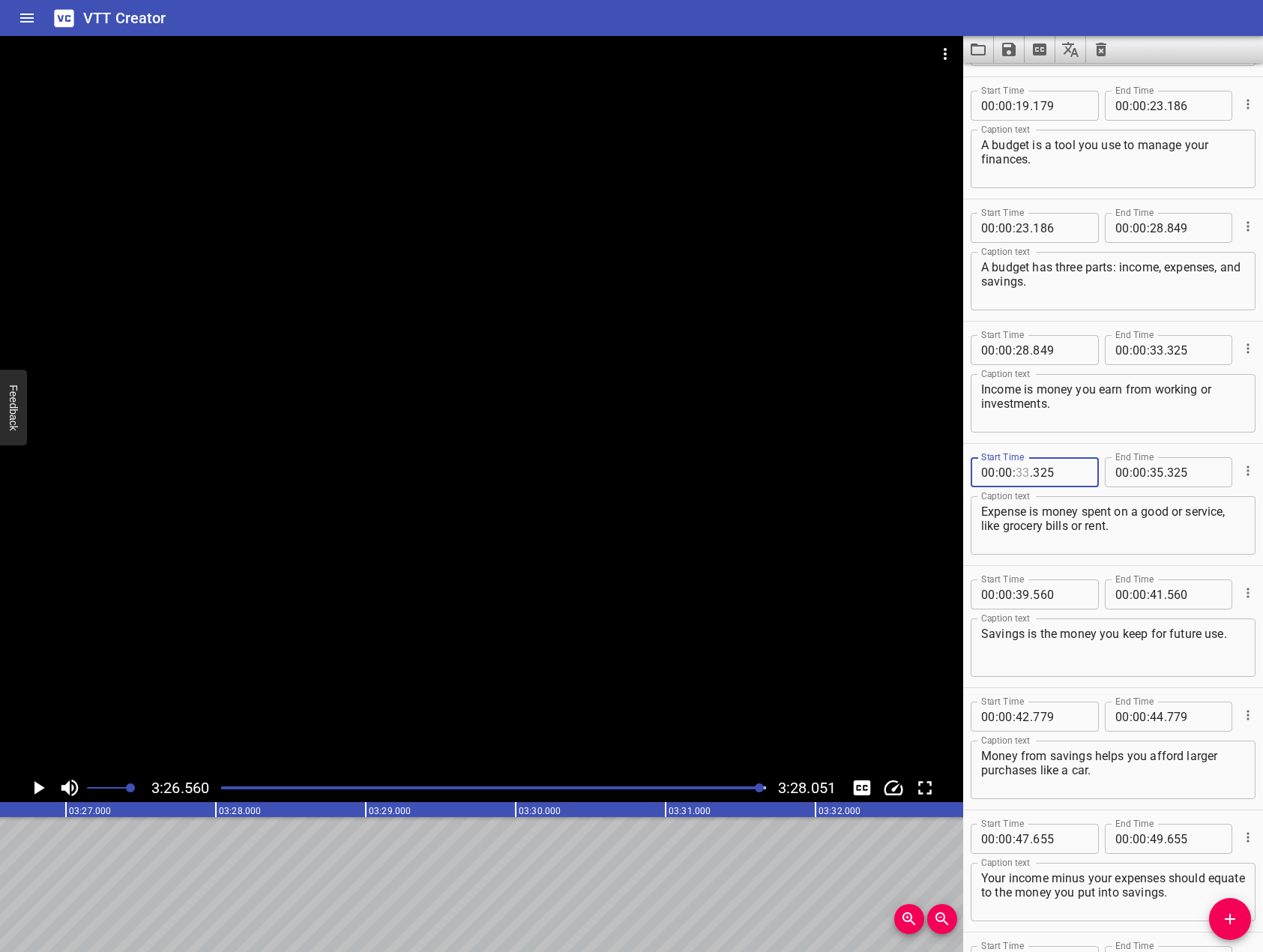
type input "33"
type input "325"
type input "00"
type input "39"
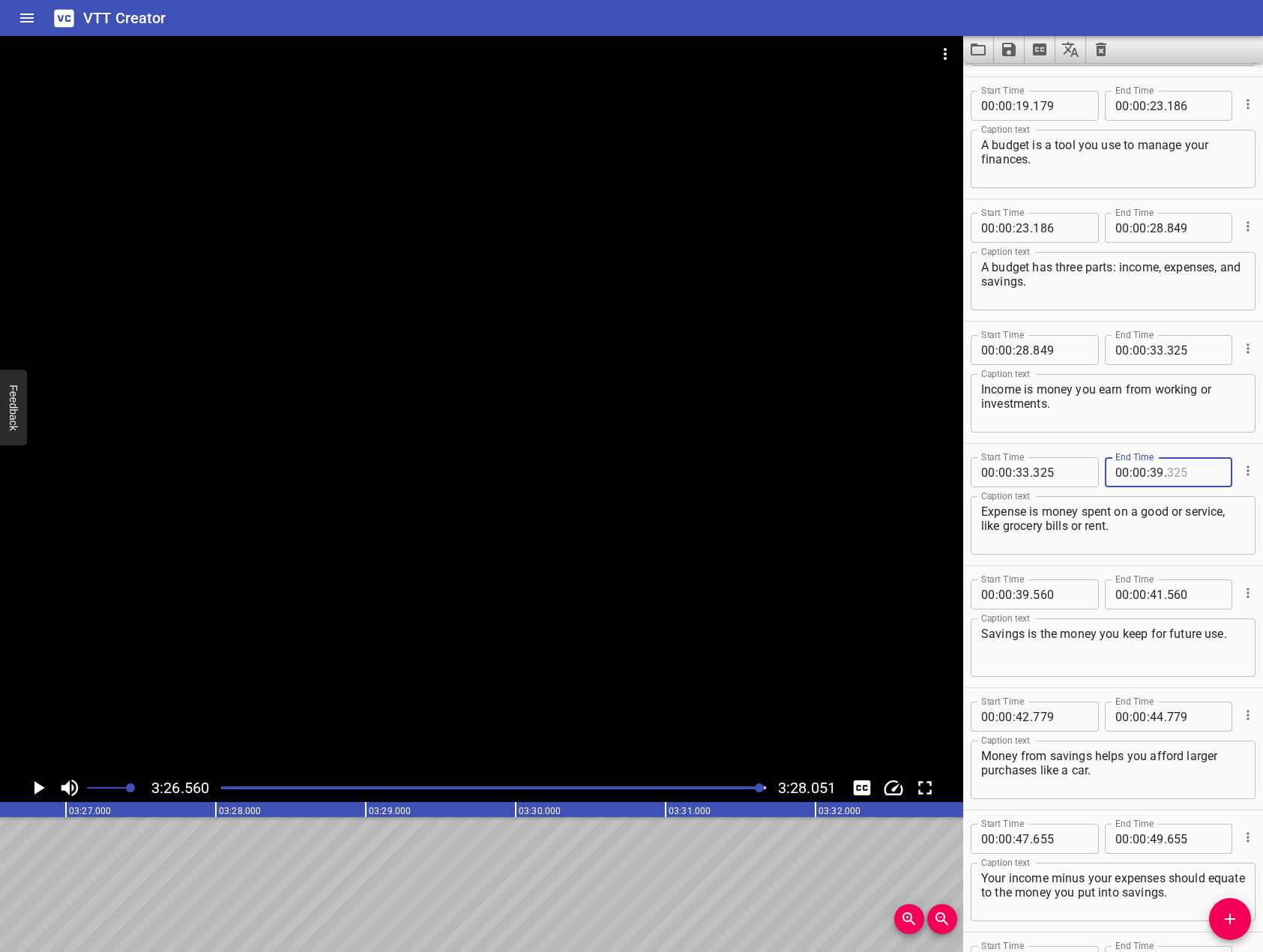
type input "9"
type input "325"
type input "39"
type input "560"
type input "00"
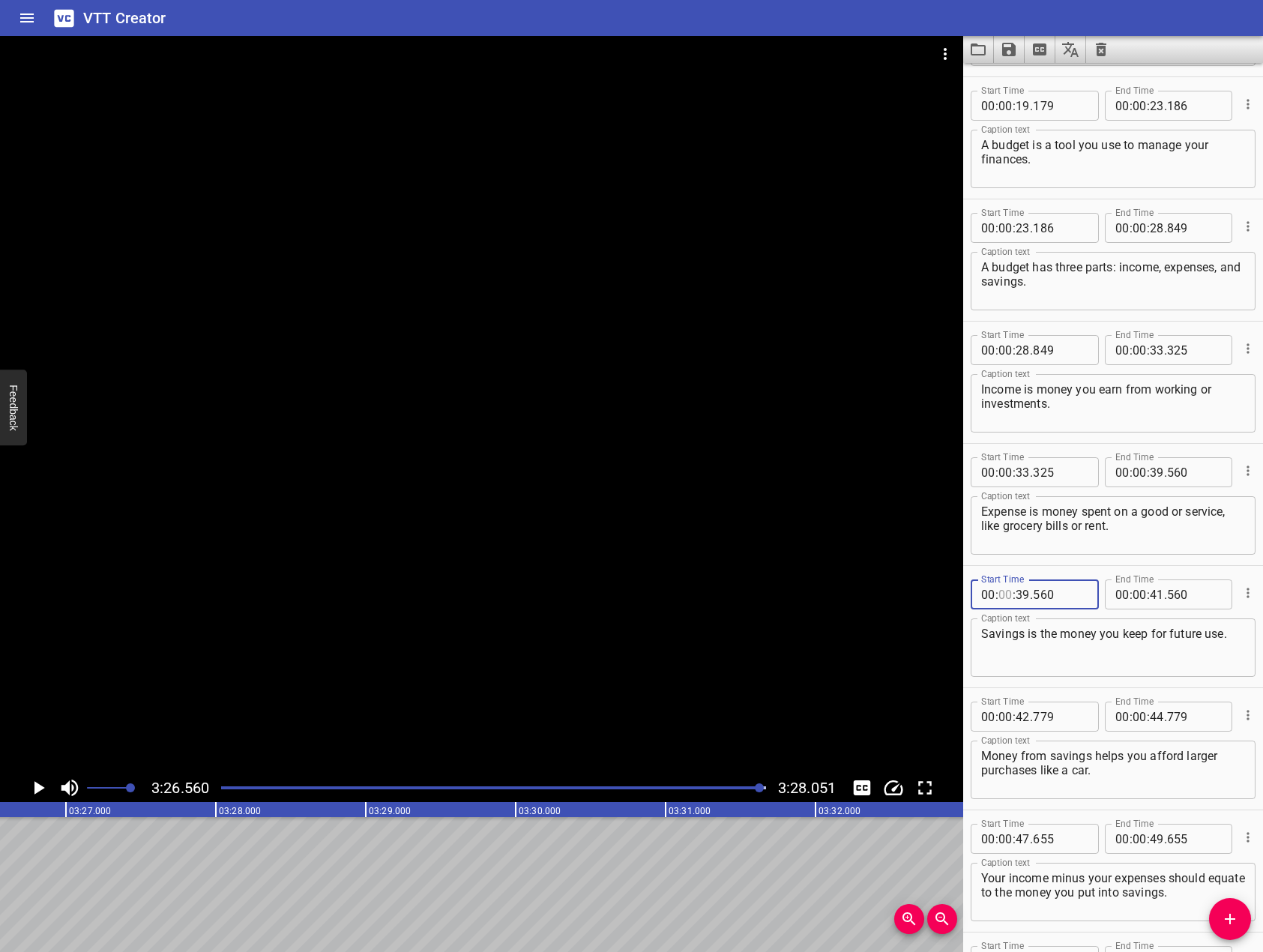
type input "00"
type input "39"
type input "560"
type input "00"
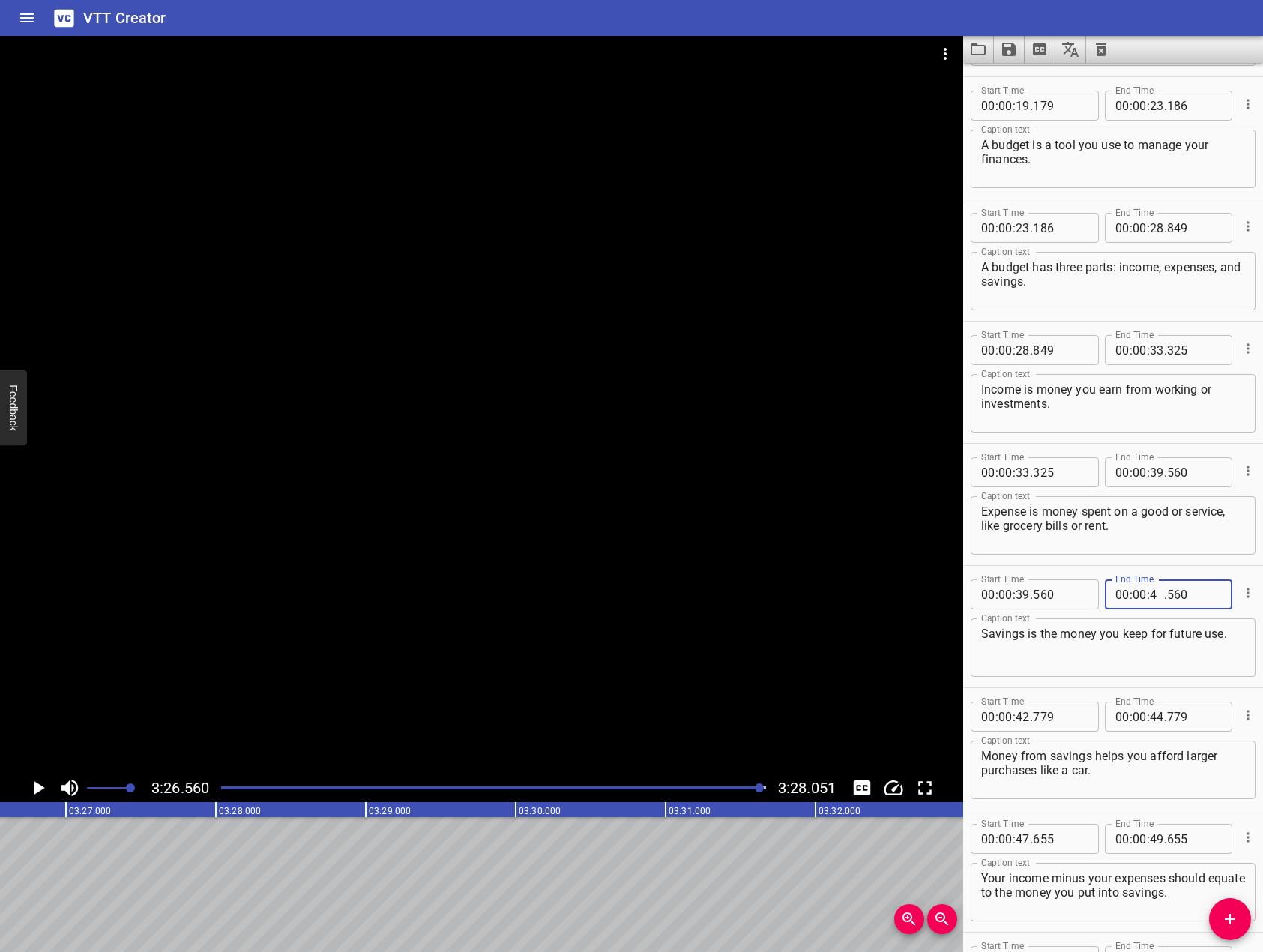
type input "42"
type input "779"
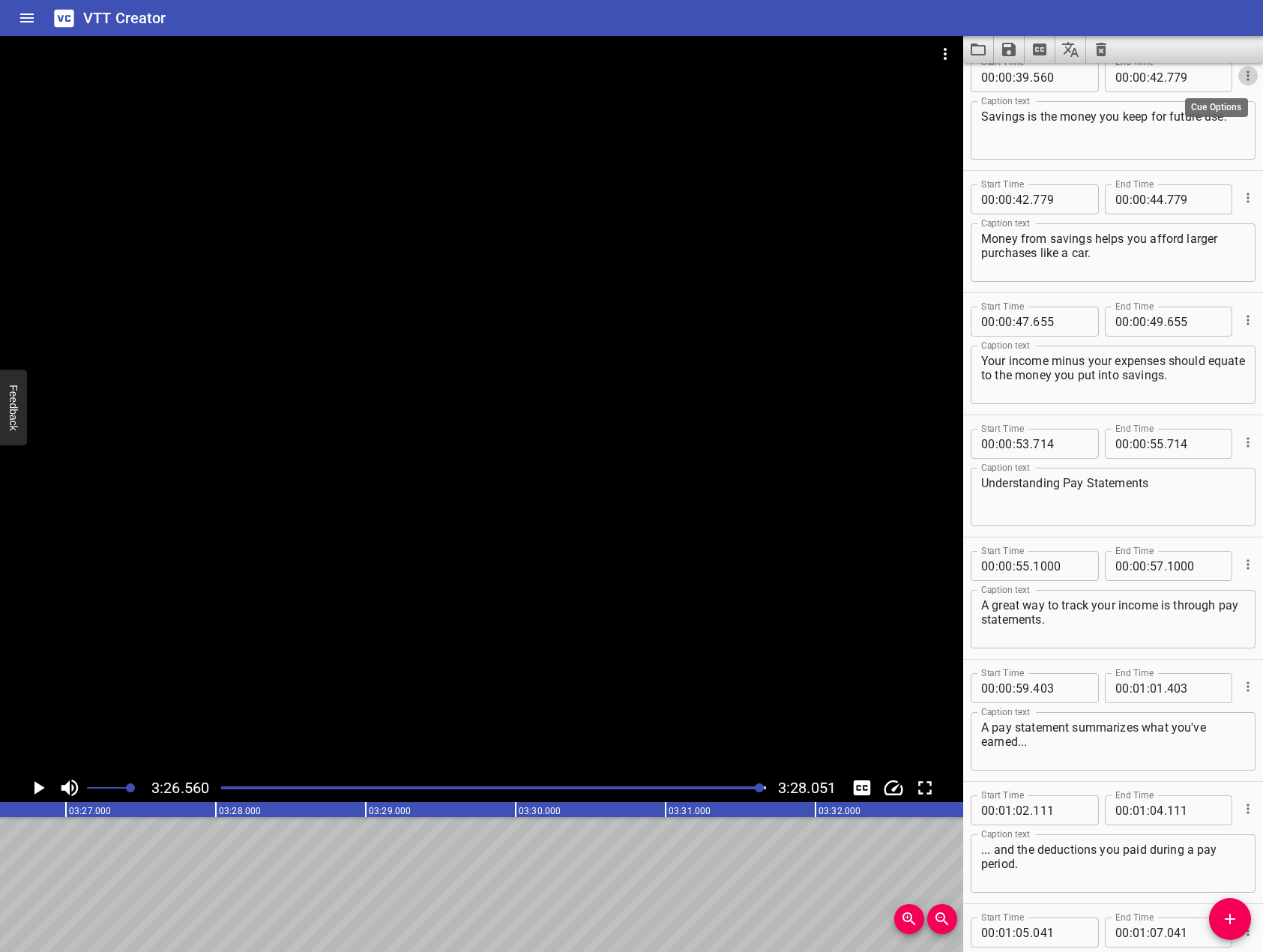
scroll to position [1124, 0]
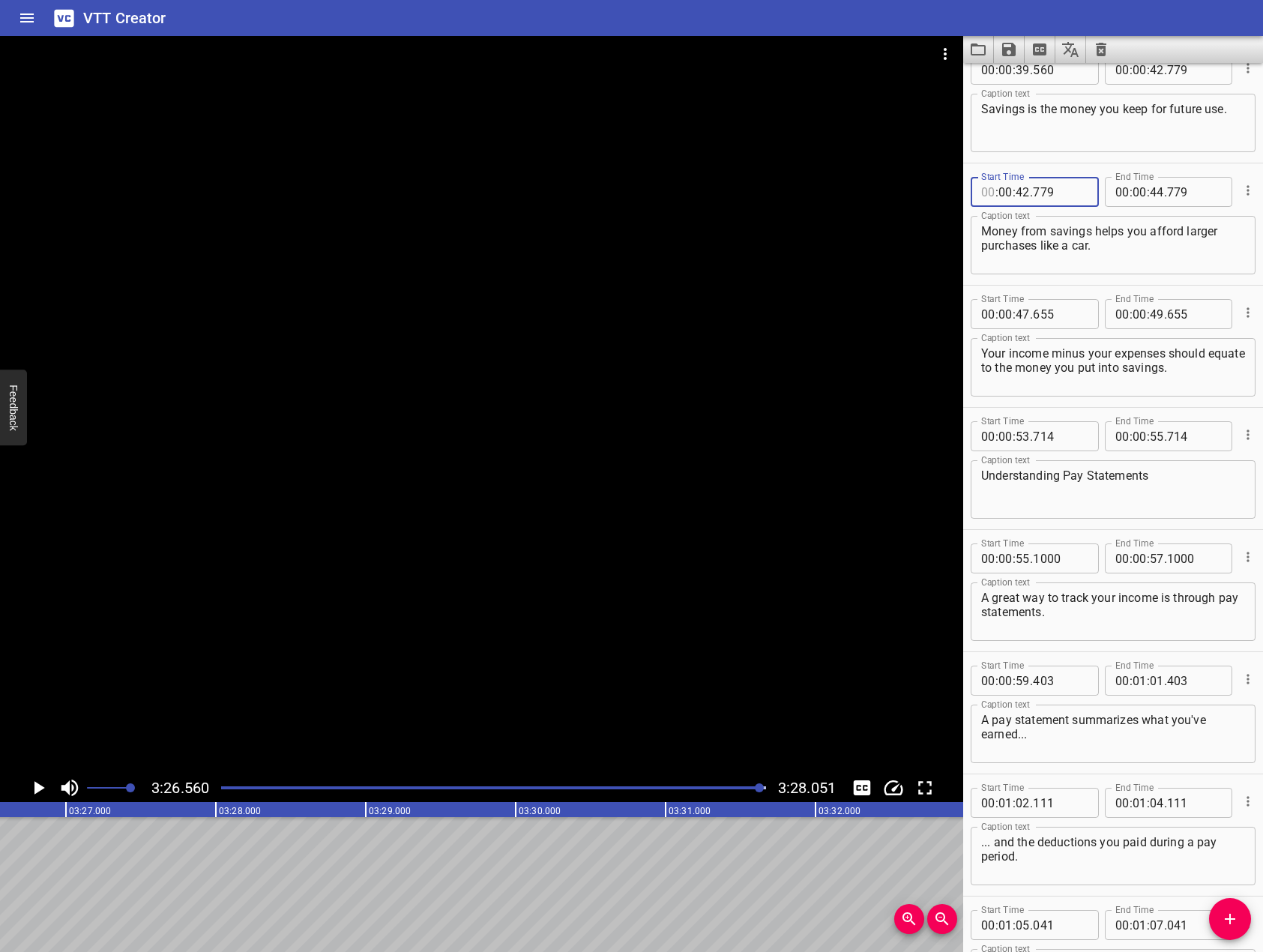
type input "00"
type input "42"
type input "779"
type input "00"
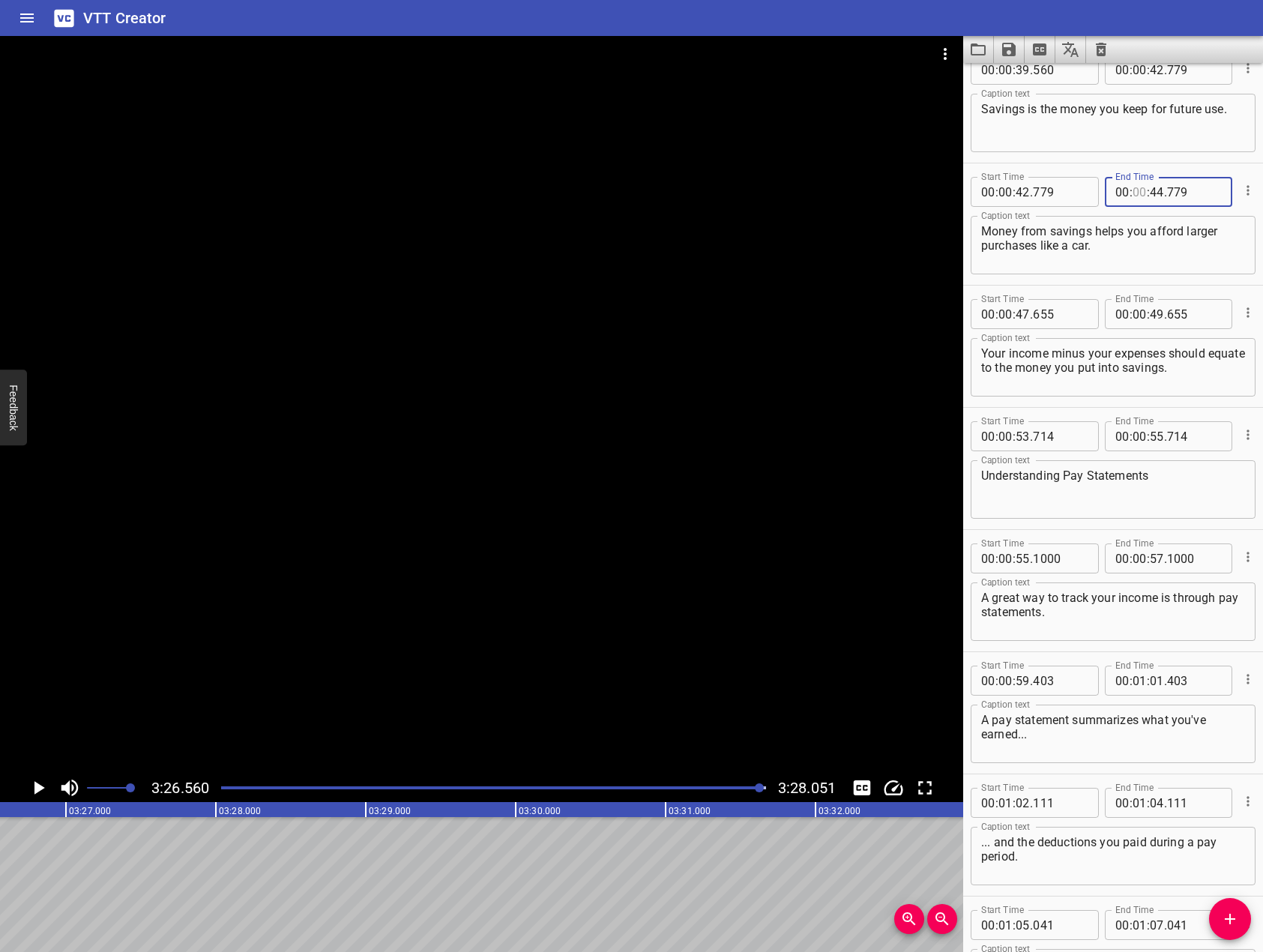
type input "00"
type input "47"
type input "655"
type input "00"
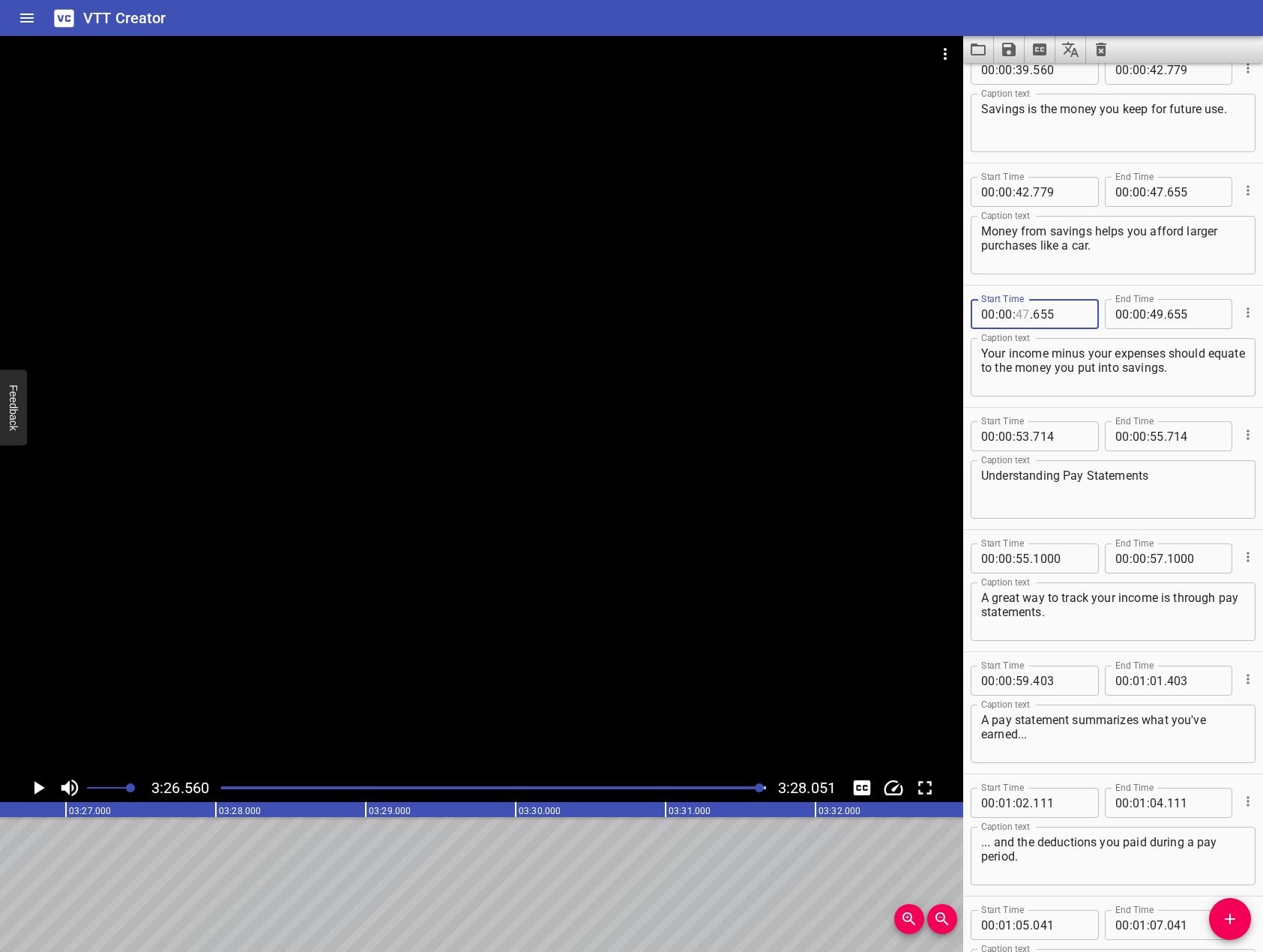
type input "47"
type input "655"
type input "00"
type input "53"
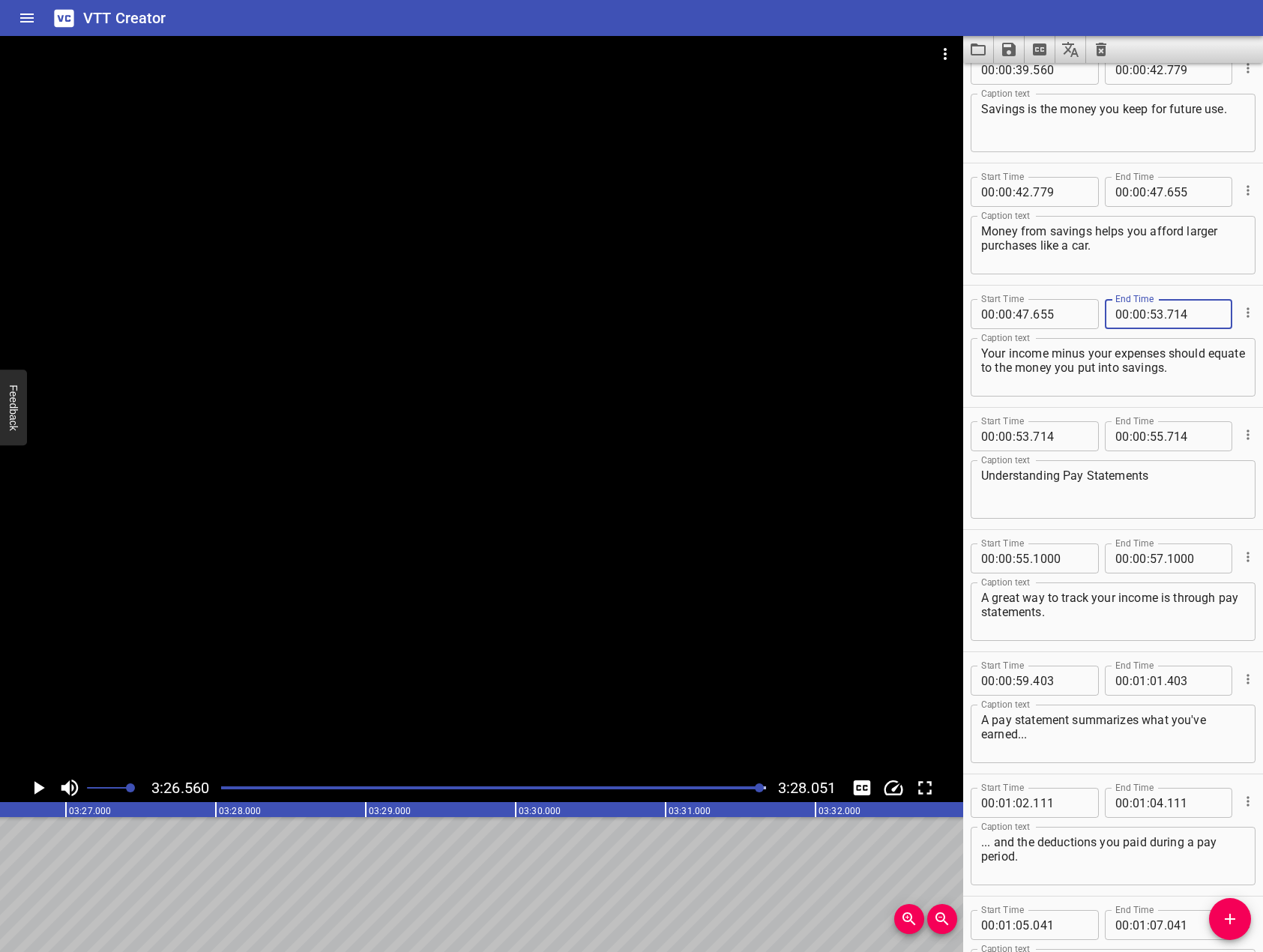
type input "714"
type input "00"
type input "53"
type input "714"
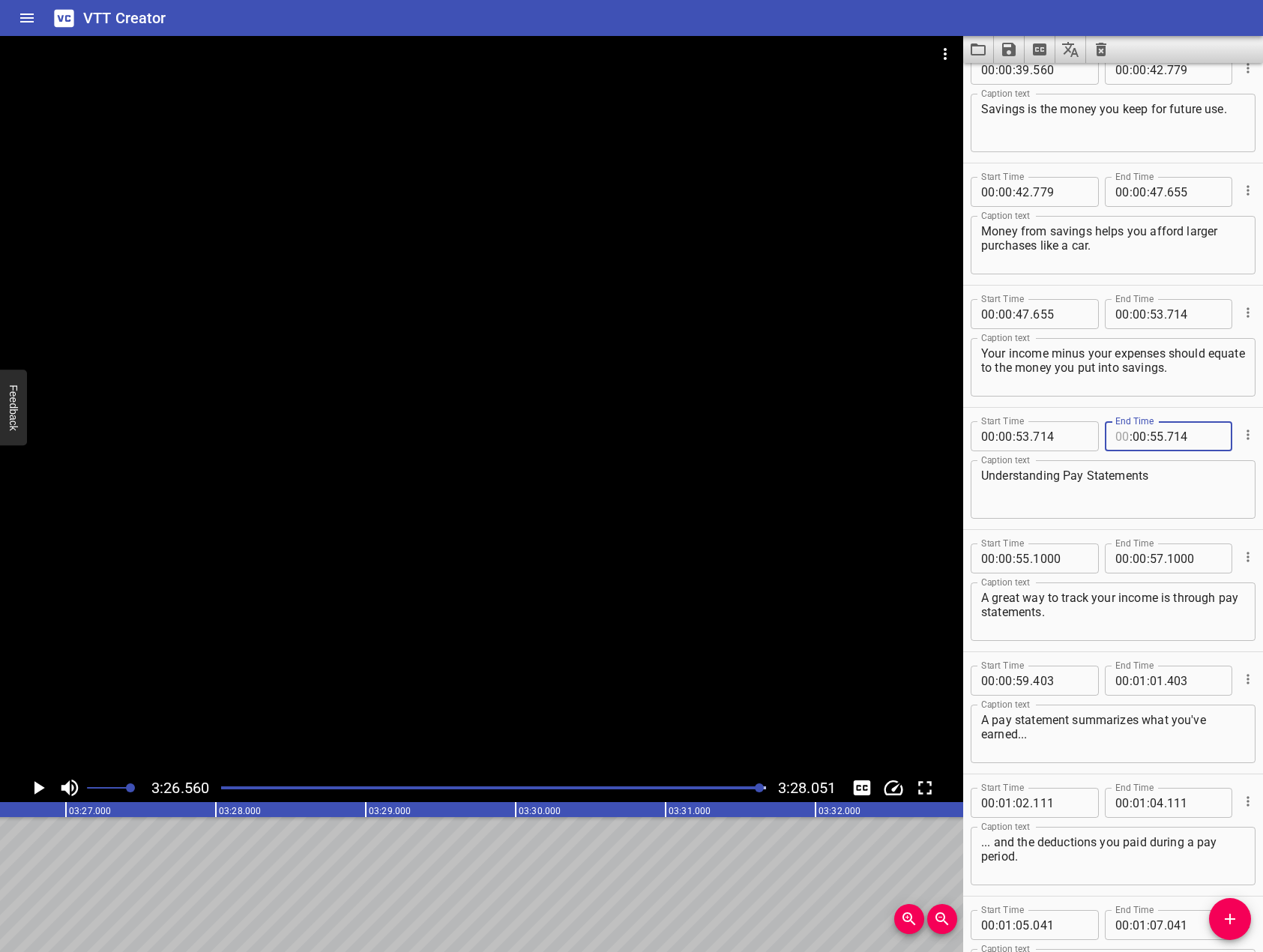
type input "00"
type input "55"
type input "100"
click at [1071, 562] on input "number" at bounding box center [1060, 557] width 54 height 30
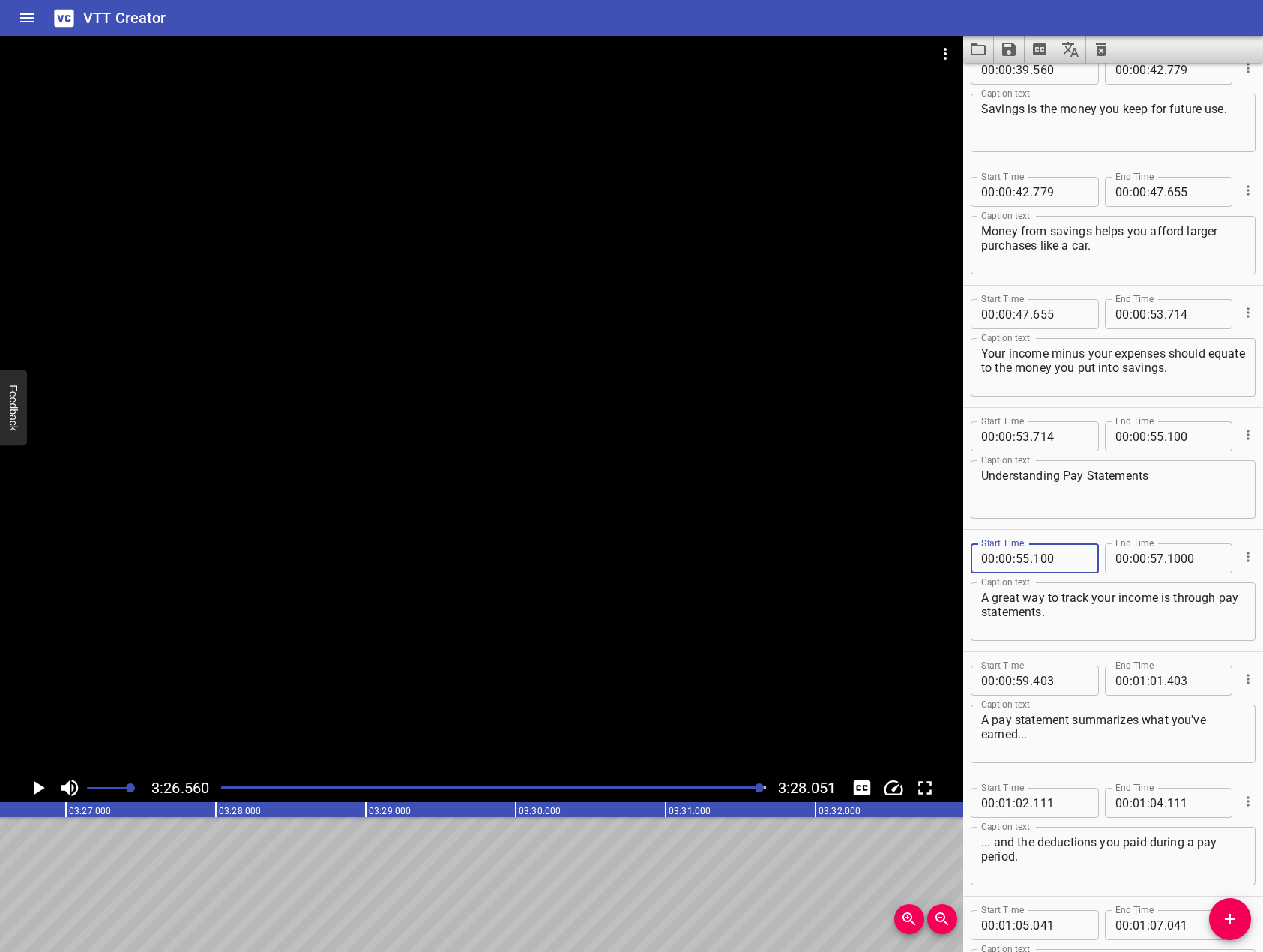
type input "100"
type input "00"
type input "59"
type input "403"
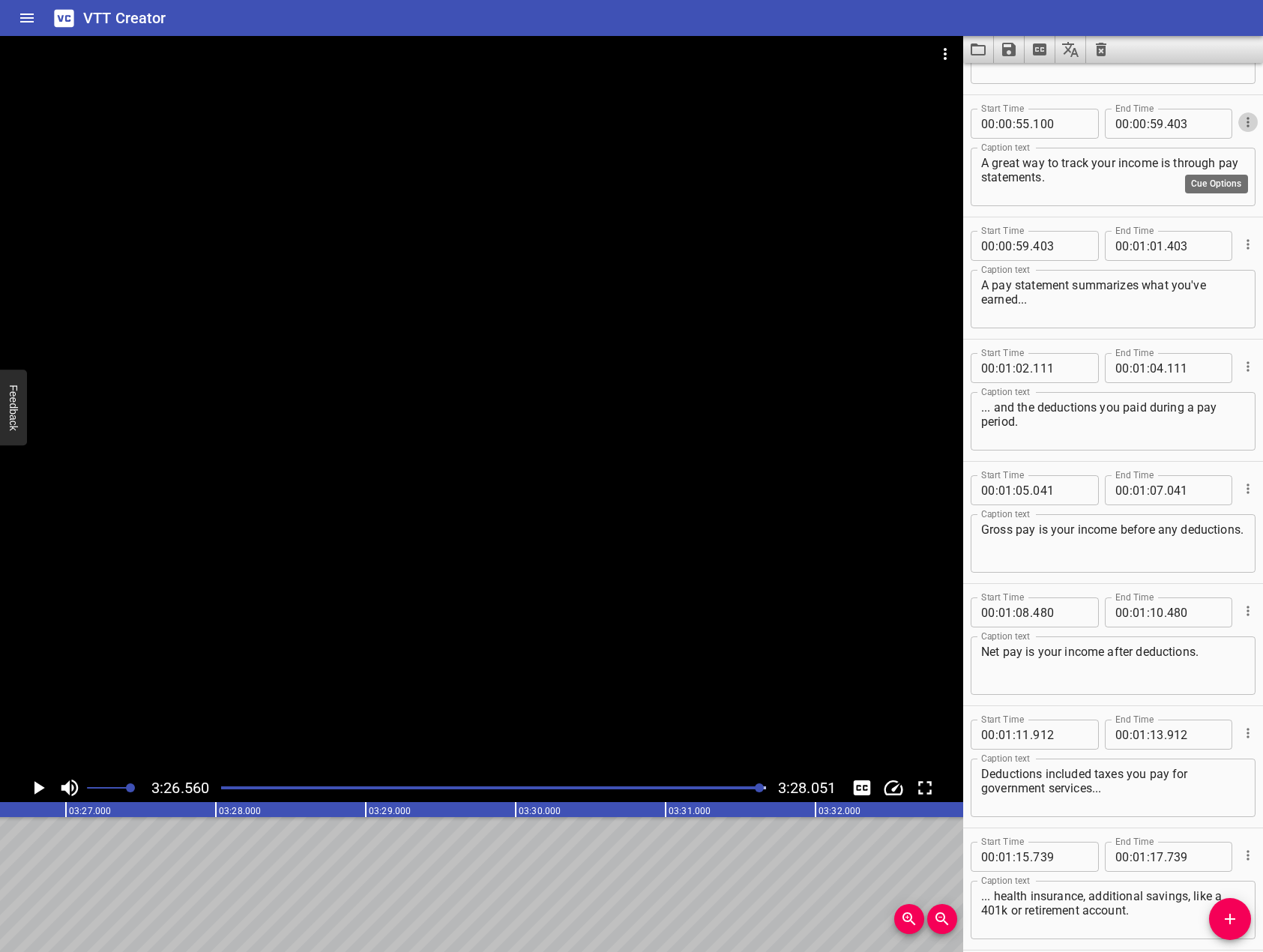
scroll to position [1574, 0]
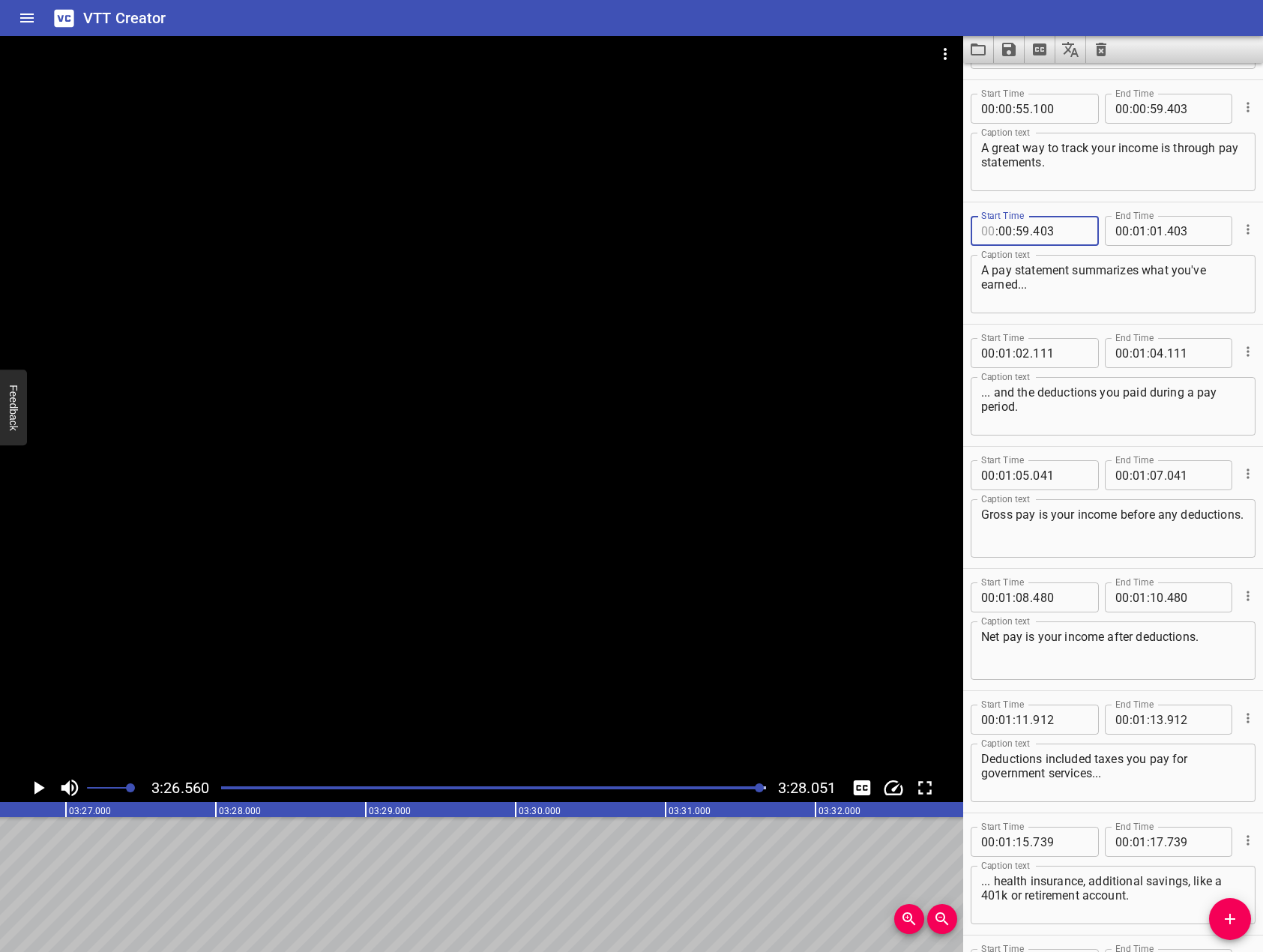
type input "00"
type input "59"
type input "403"
type input "00"
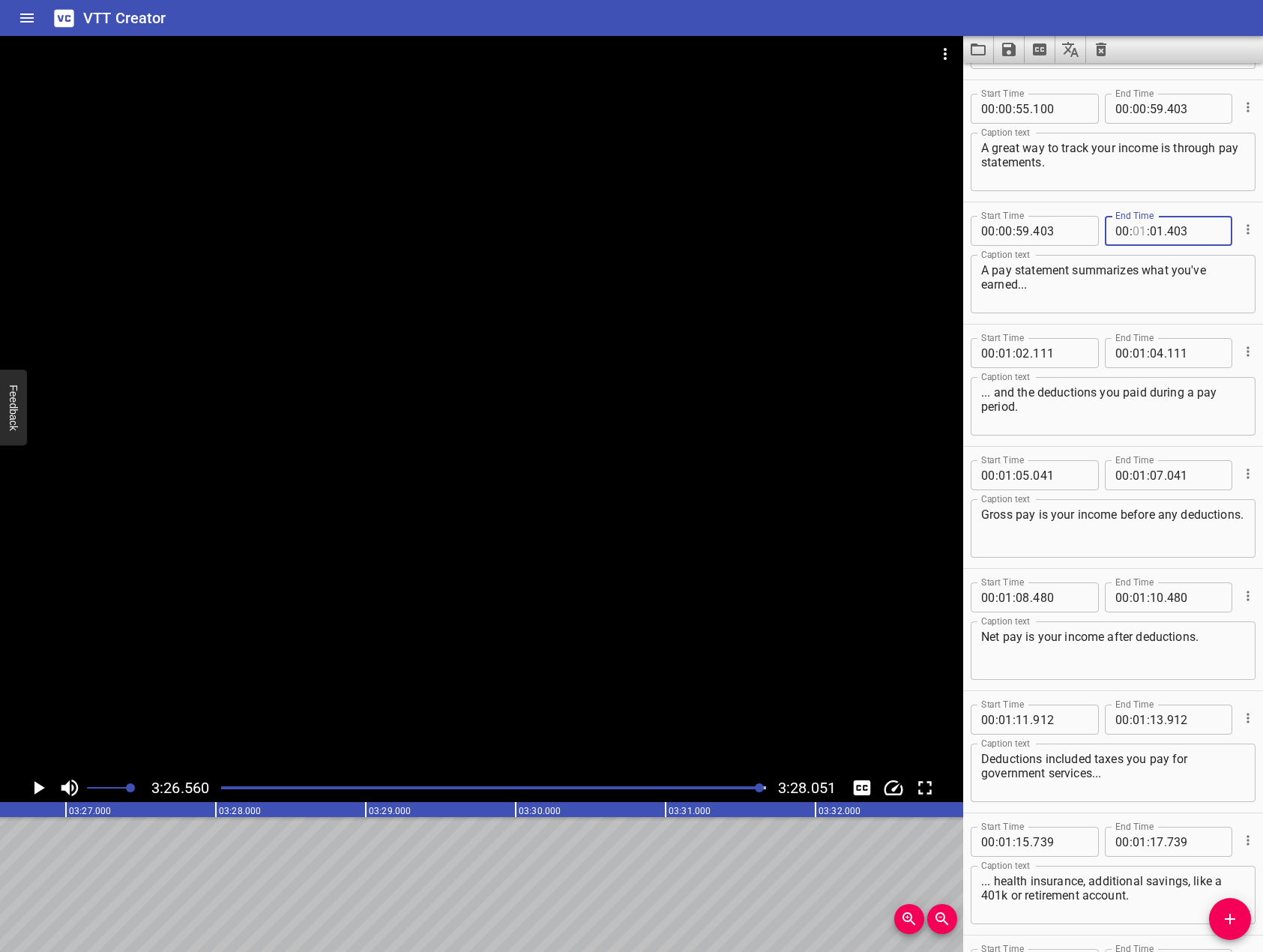
type input "01"
type input "02"
type input "111"
type input "00"
type input "01"
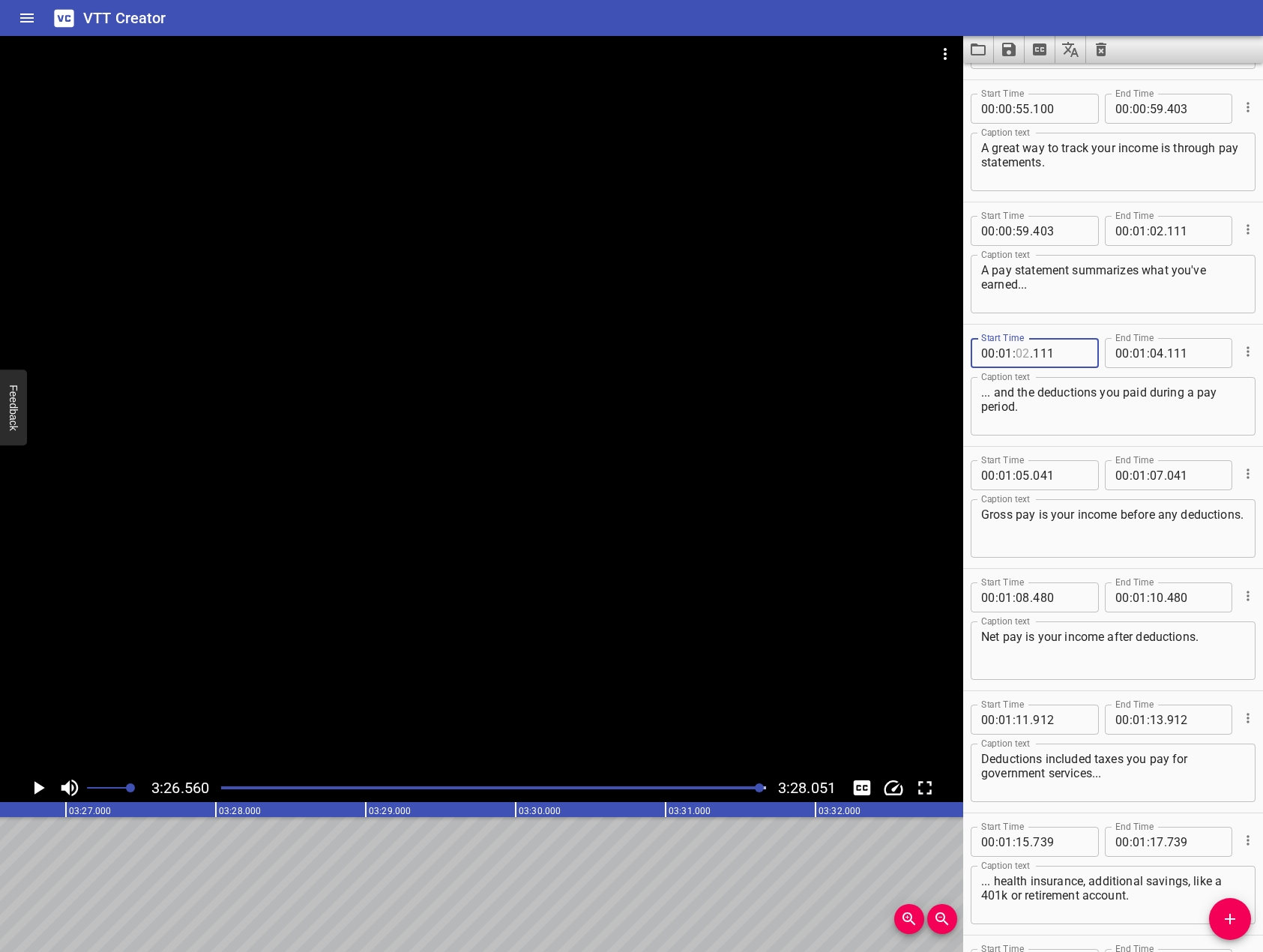
type input "02"
type input "111"
type input "00"
type input "01"
type input "05"
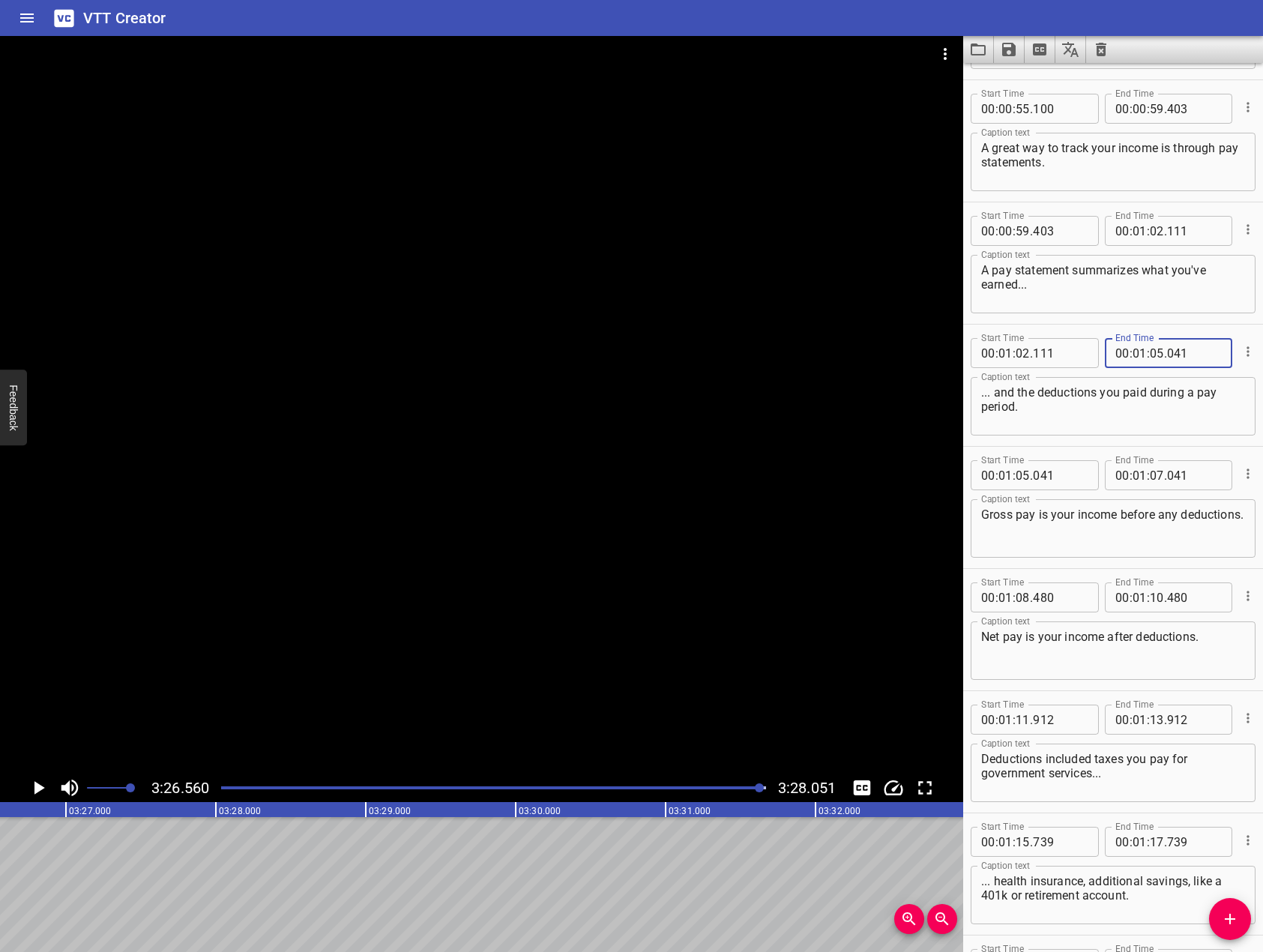
type input "041"
type input "00"
type input "01"
type input "05"
type input "041"
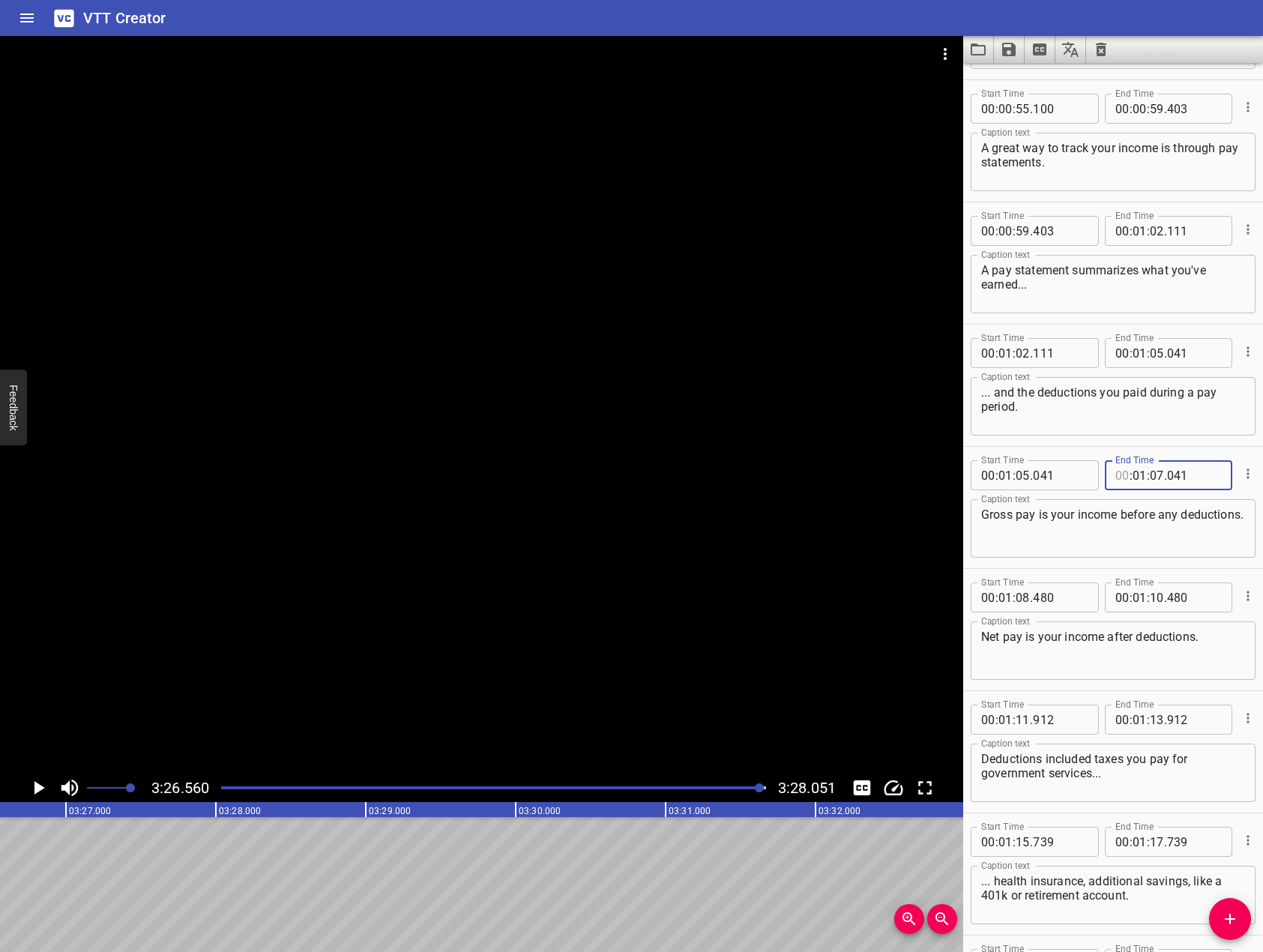
type input "00"
type input "01"
type input "08"
type input "480"
type input "00"
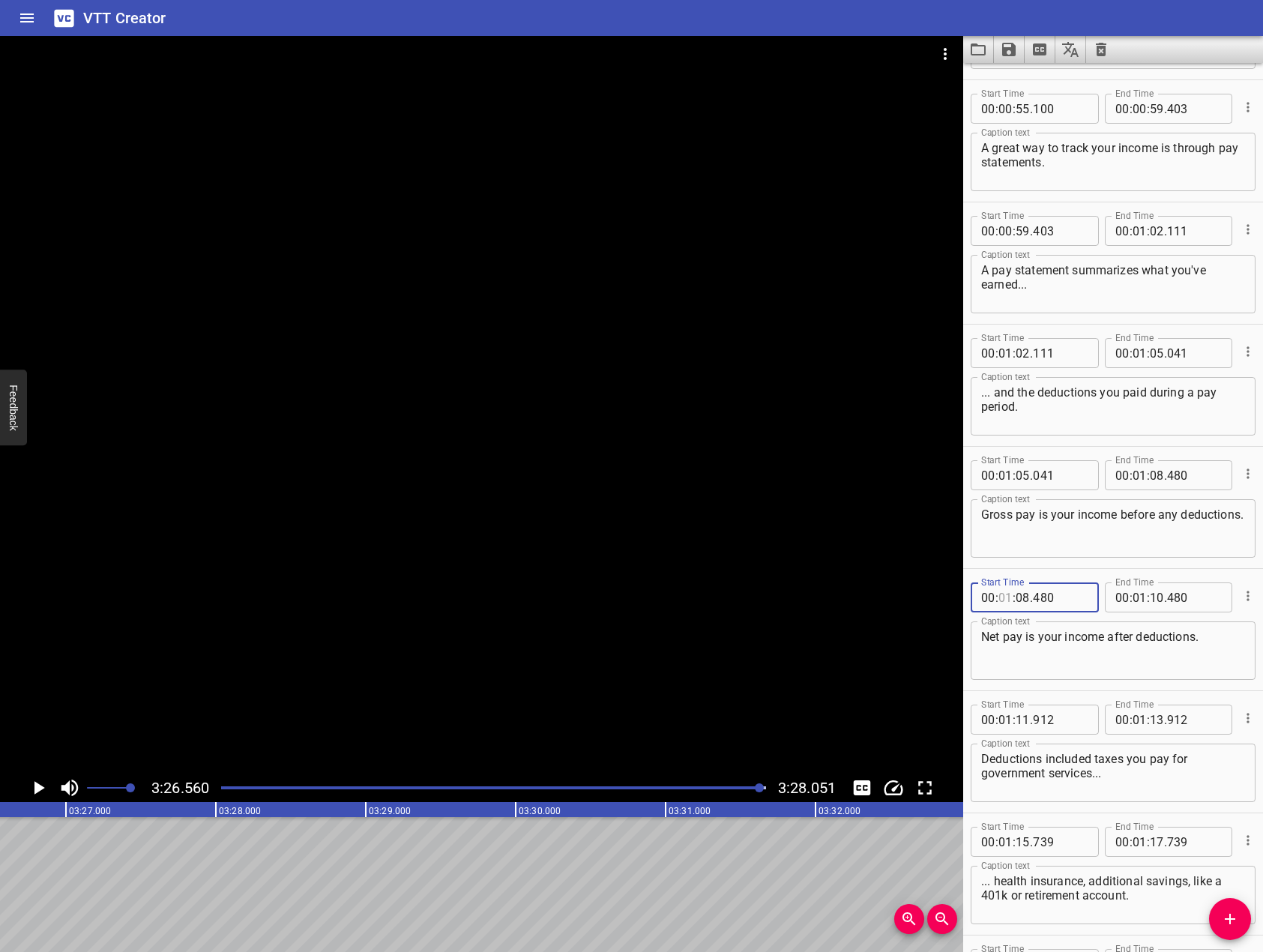
type input "01"
type input "08"
type input "480"
type input "00"
type input "01"
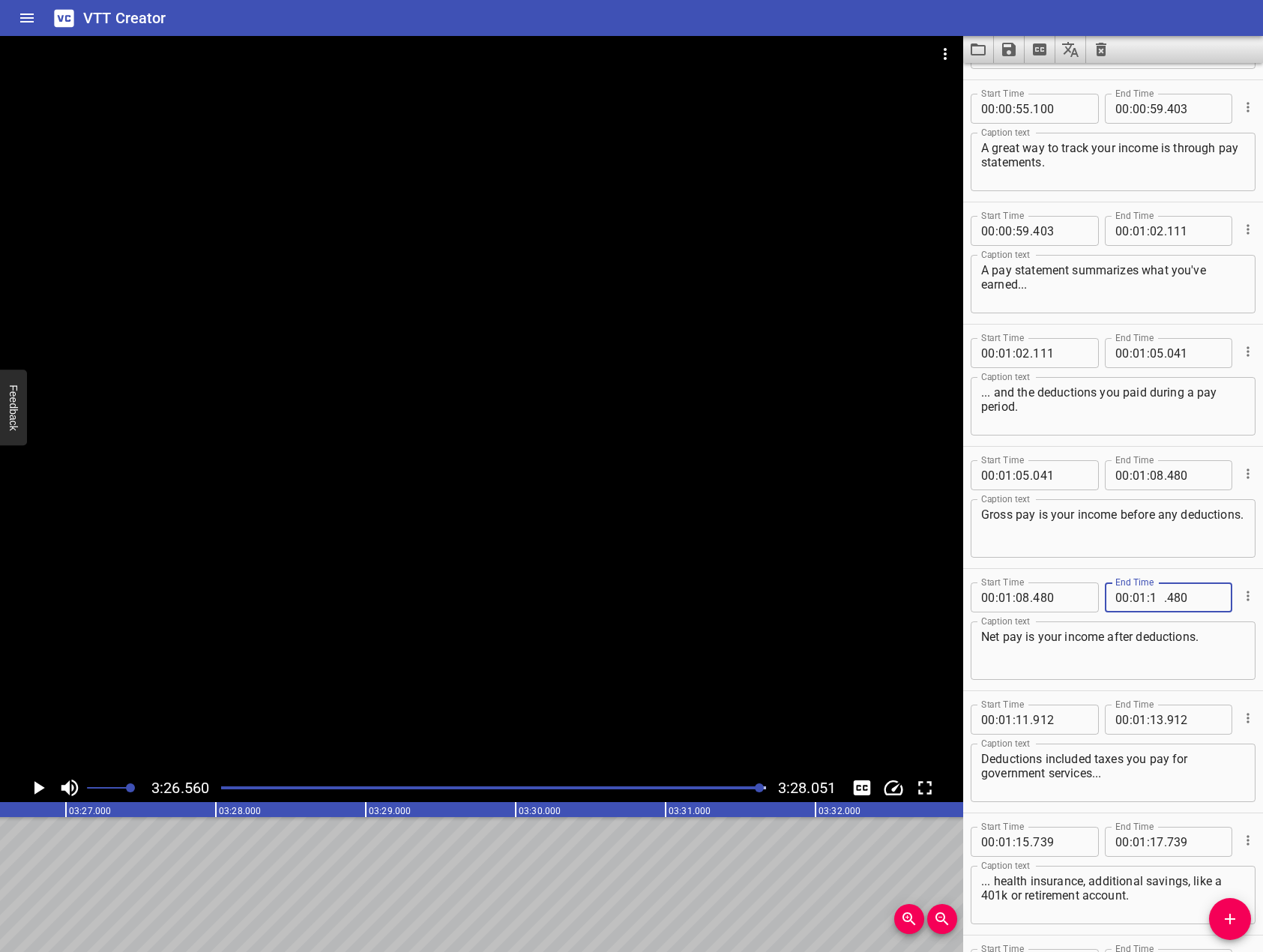
type input "11"
type input "1"
type input "480"
type input "11"
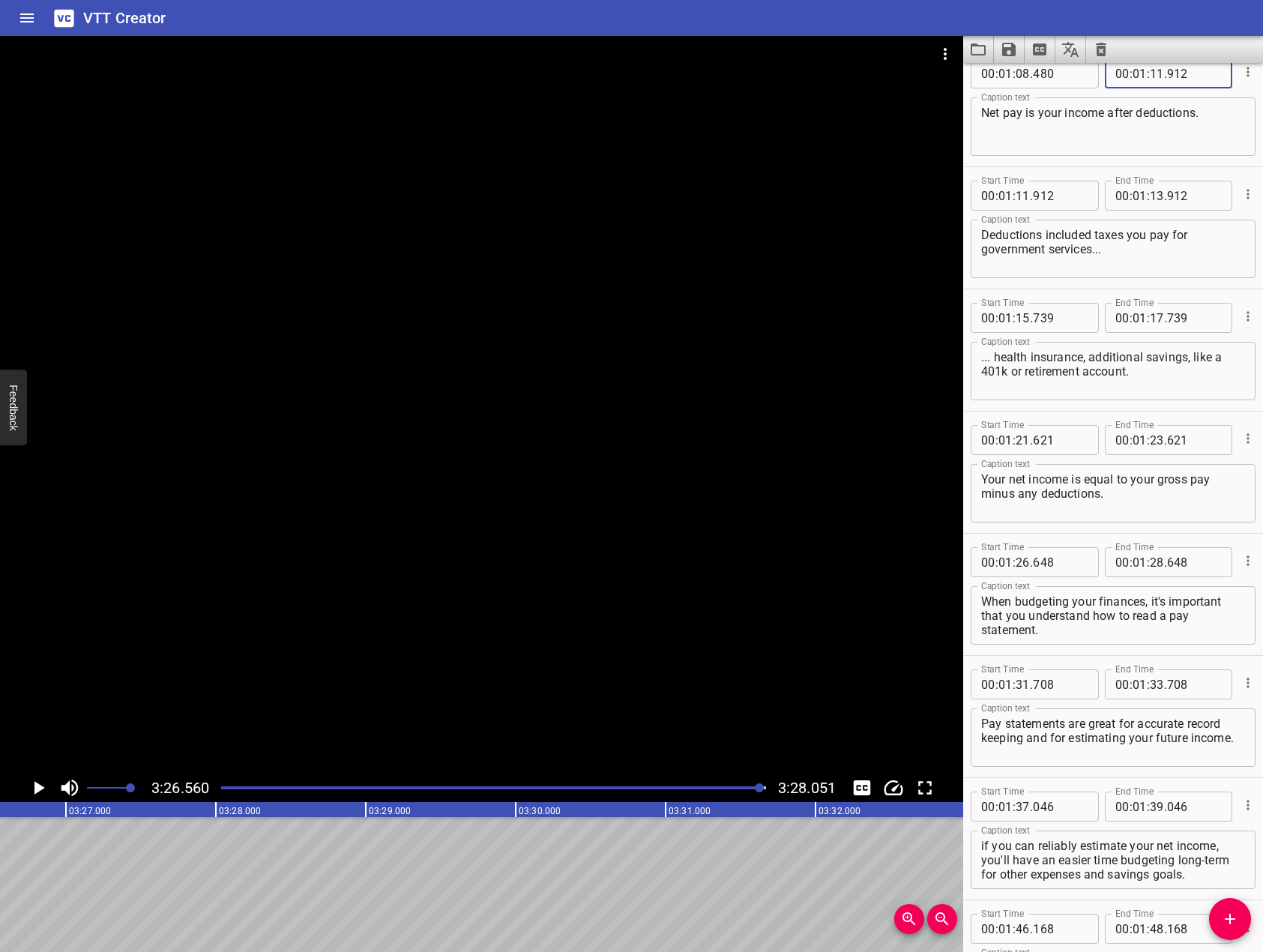
scroll to position [2098, 0]
type input "912"
click at [1153, 189] on input "number" at bounding box center [1156, 194] width 14 height 30
type input "15"
type input "739"
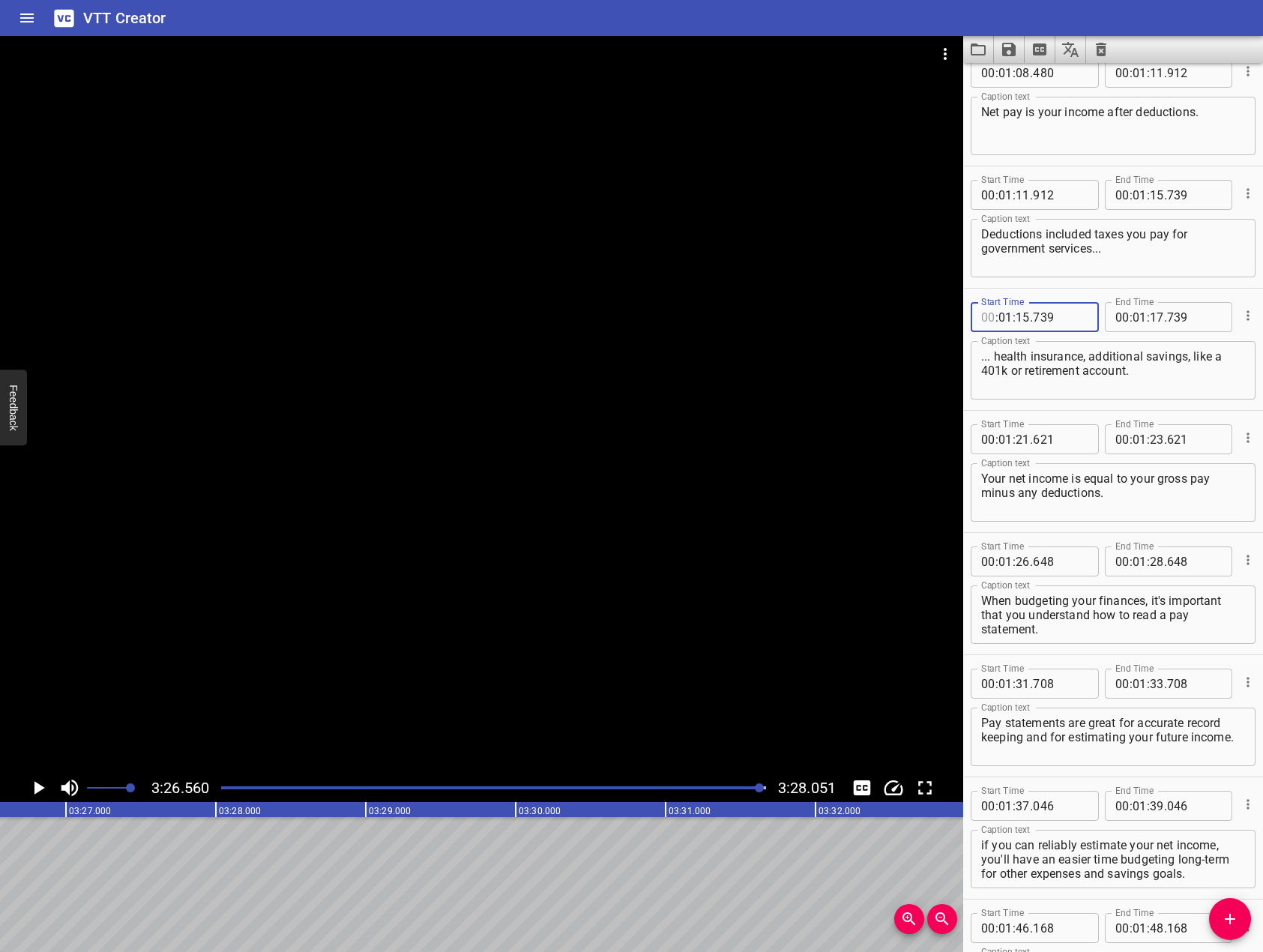
type input "00"
type input "01"
type input "15"
type input "739"
type input "00"
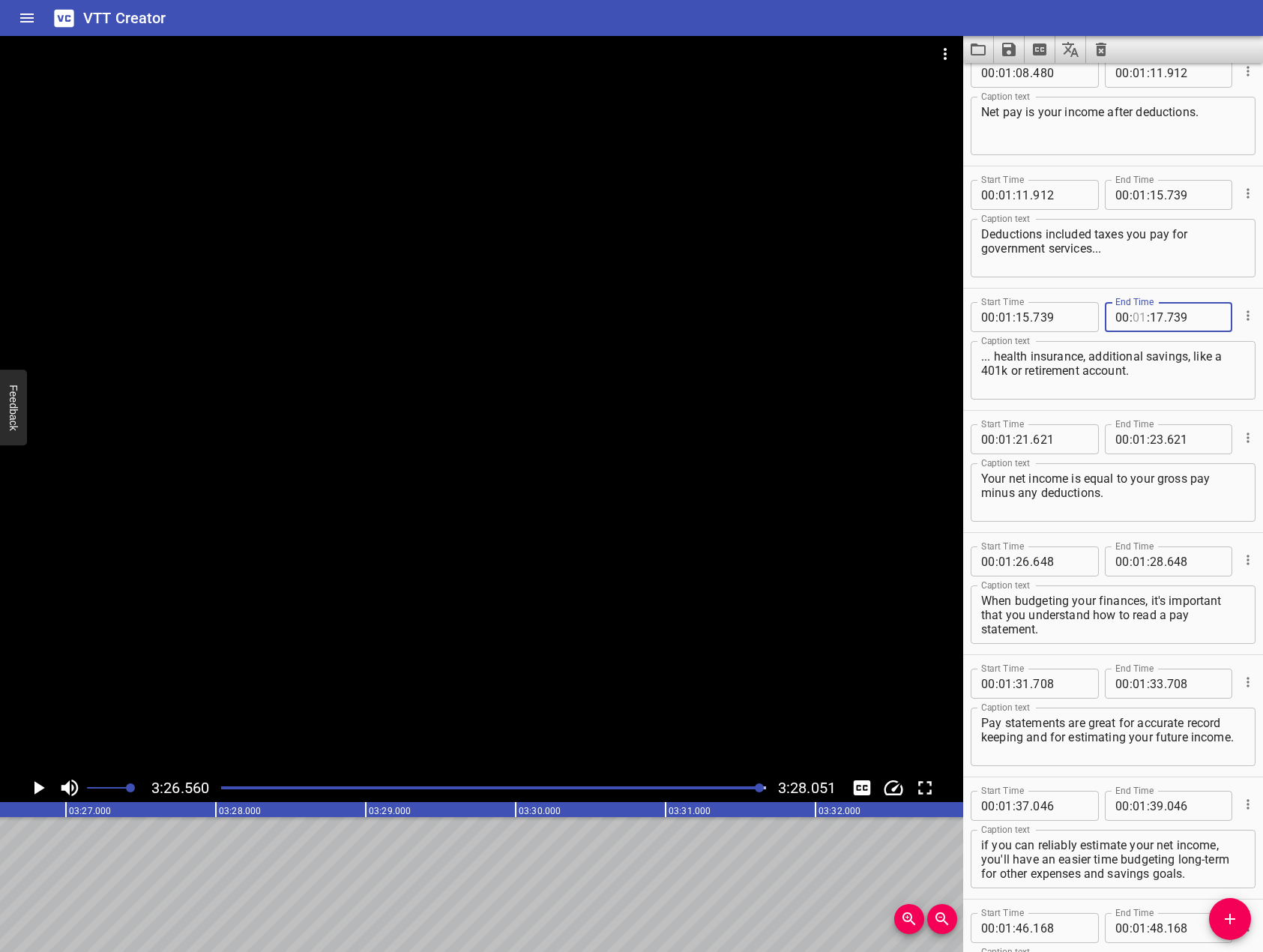
type input "01"
type input "21"
type input "621"
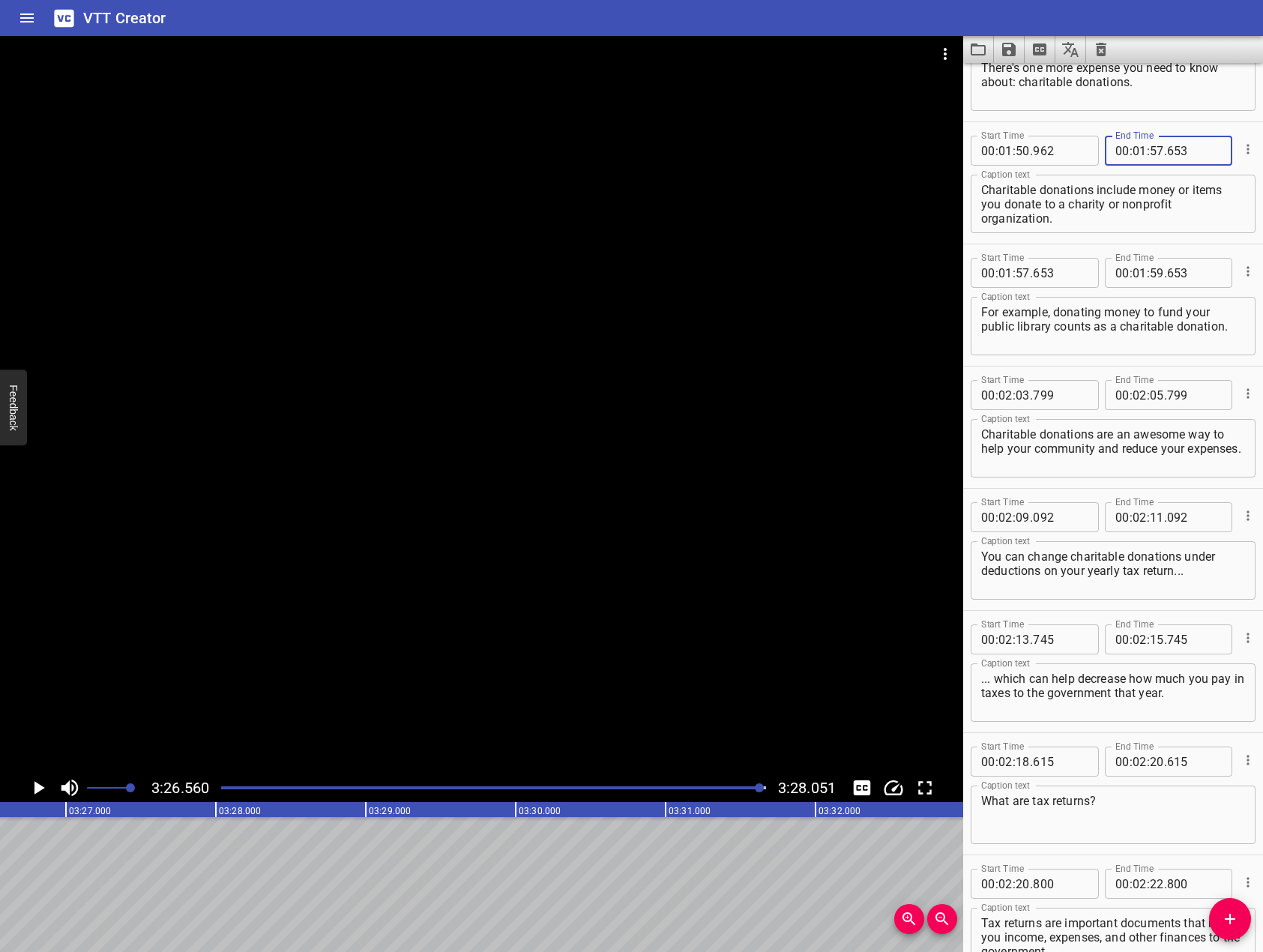
scroll to position [3073, 0]
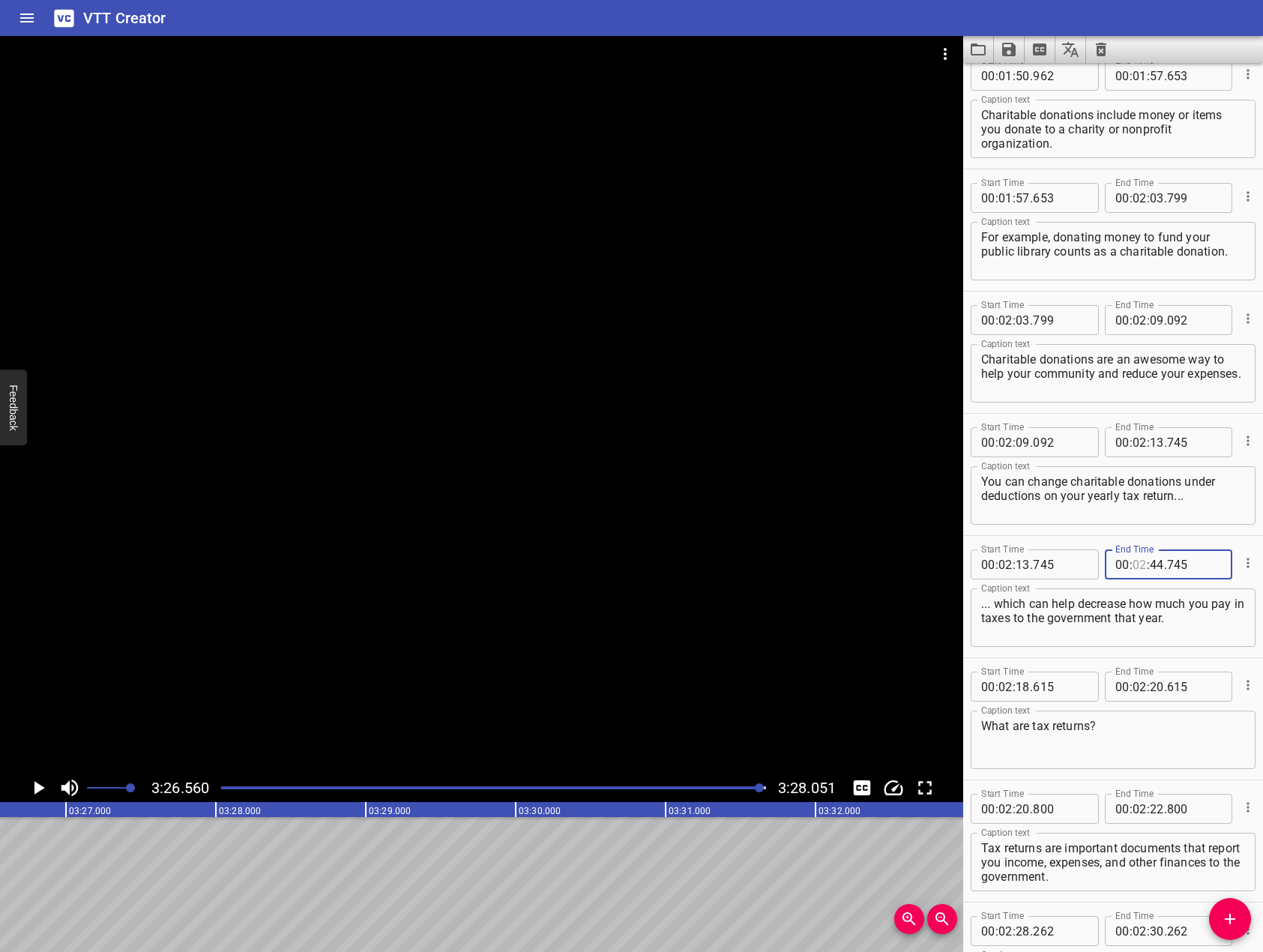
click at [1136, 559] on input "number" at bounding box center [1139, 563] width 14 height 30
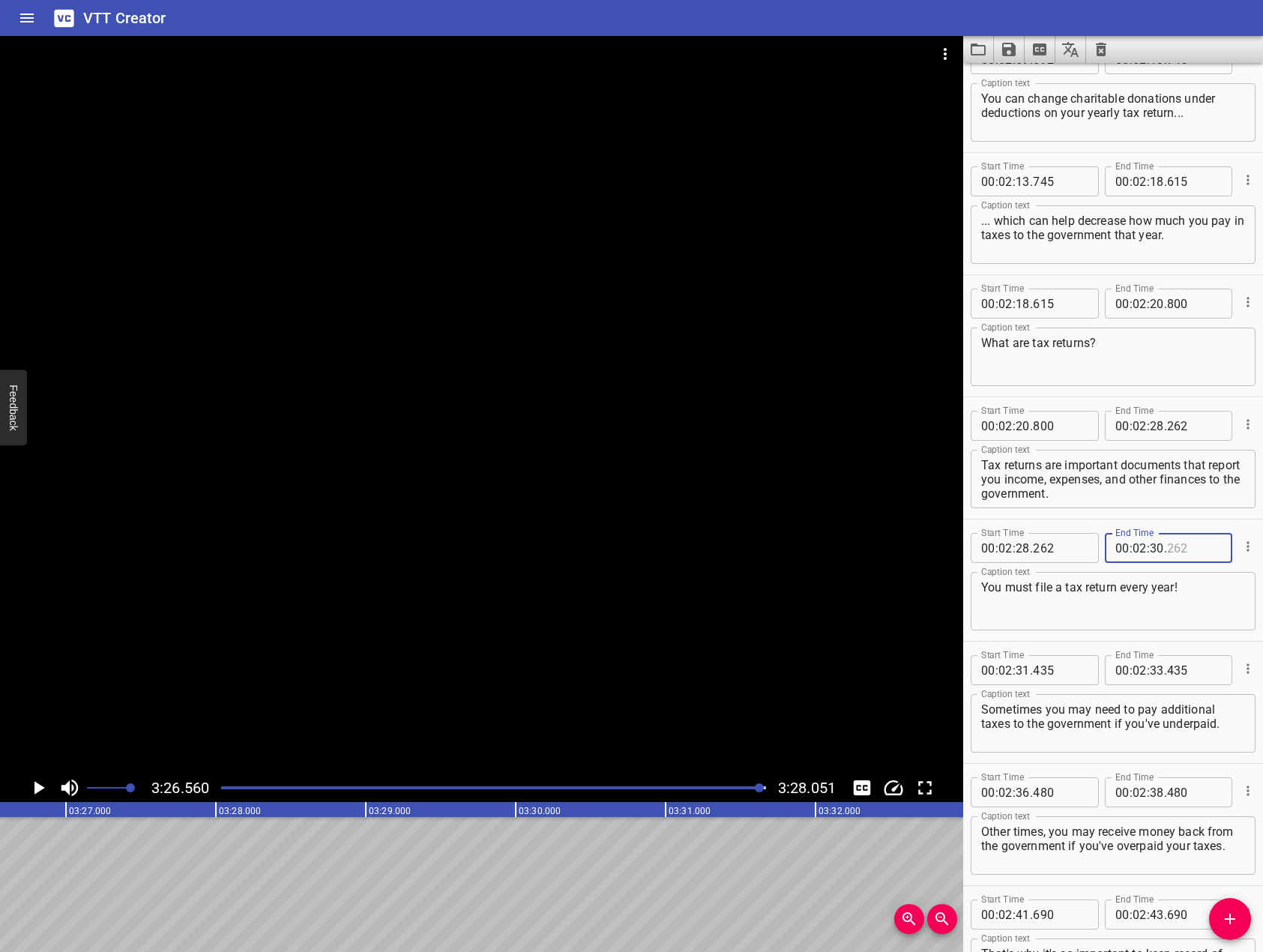
scroll to position [3578, 0]
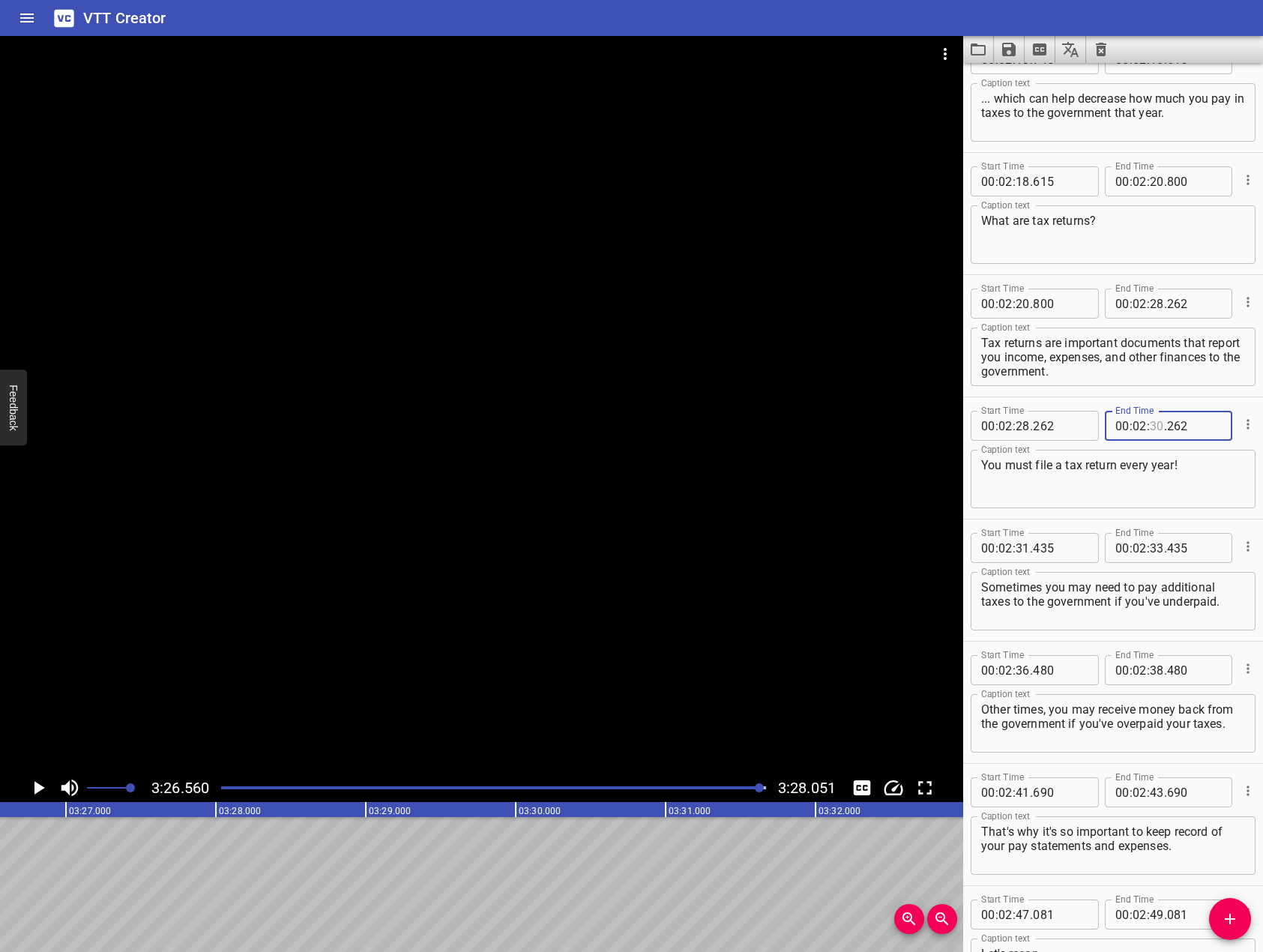
click at [1151, 413] on input "number" at bounding box center [1156, 425] width 14 height 30
click at [1185, 536] on input "number" at bounding box center [1194, 547] width 54 height 30
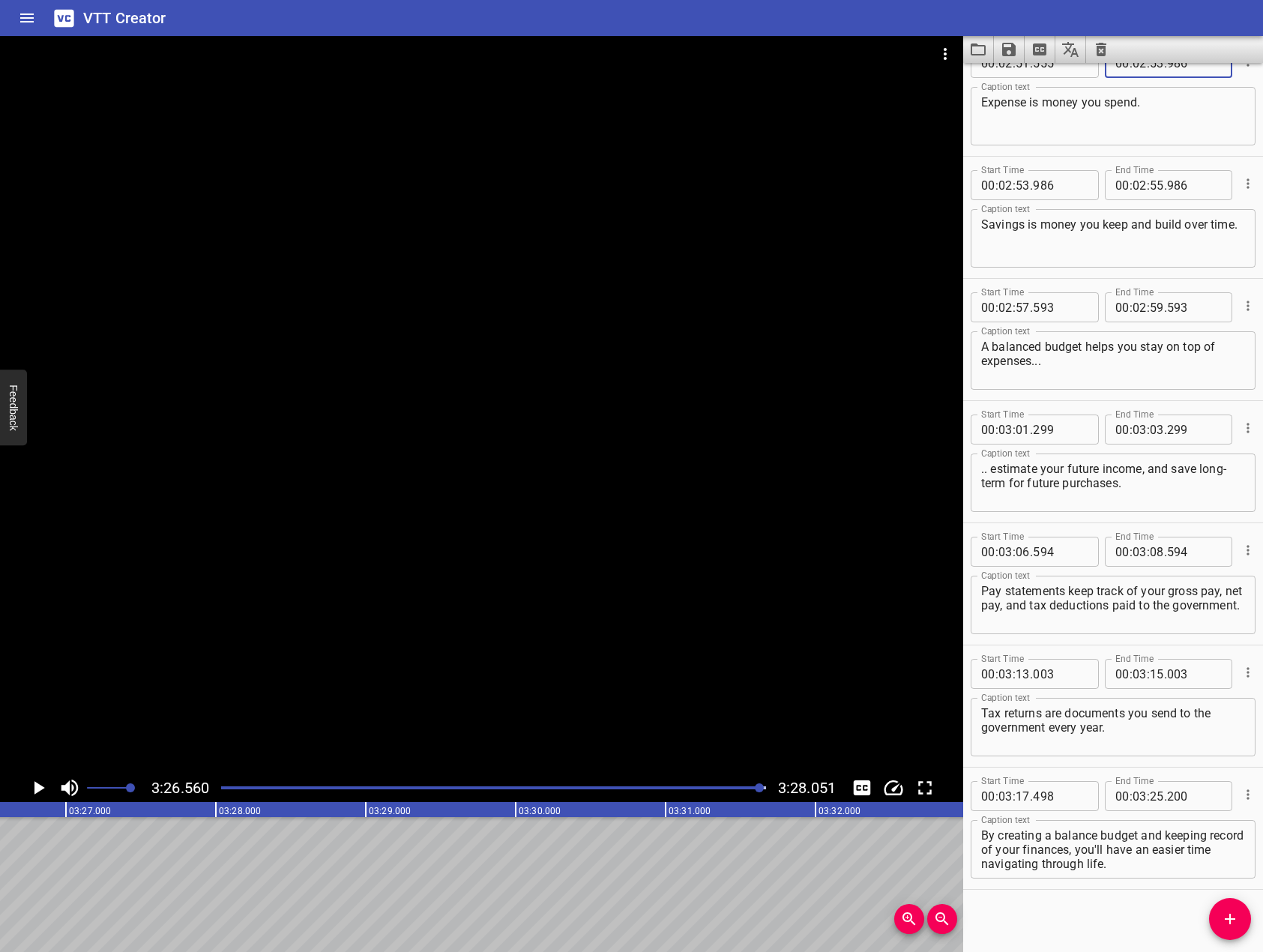
scroll to position [4679, 0]
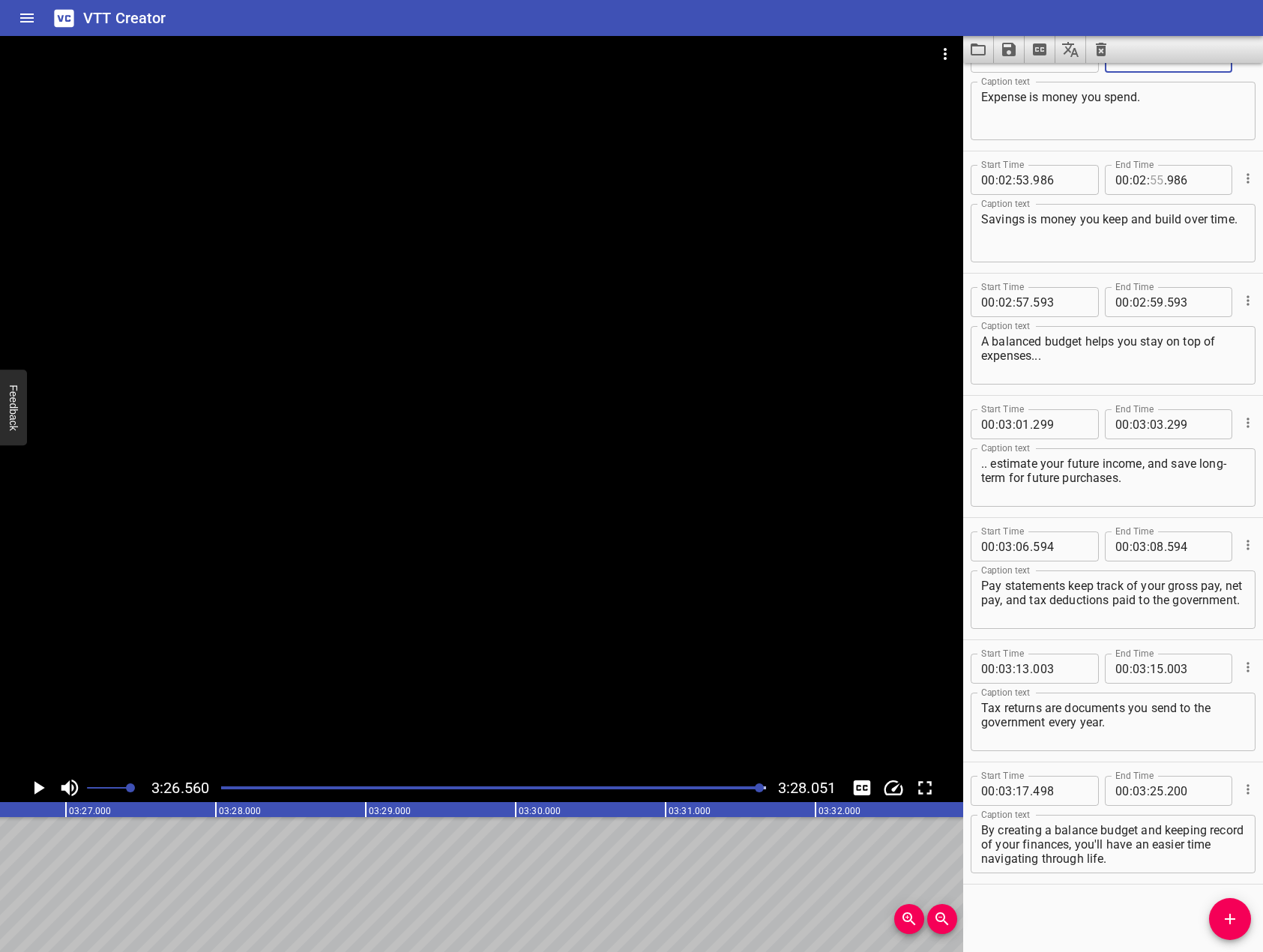
click at [1150, 184] on input "number" at bounding box center [1156, 179] width 14 height 30
click at [1101, 949] on div "Start Time 00 : 00 : 00 . 000 Start Time End Time 00 : 00 : 02 . 822 End Time C…" at bounding box center [1113, 507] width 300 height 889
click at [1108, 909] on div "Start Time 00 : 00 : 00 . 000 Start Time End Time 00 : 00 : 02 . 822 End Time C…" at bounding box center [1113, 507] width 300 height 889
drag, startPoint x: 227, startPoint y: 792, endPoint x: 152, endPoint y: 788, distance: 75.1
click at [152, 788] on div "3:26.560 3:28.051" at bounding box center [481, 788] width 964 height 29
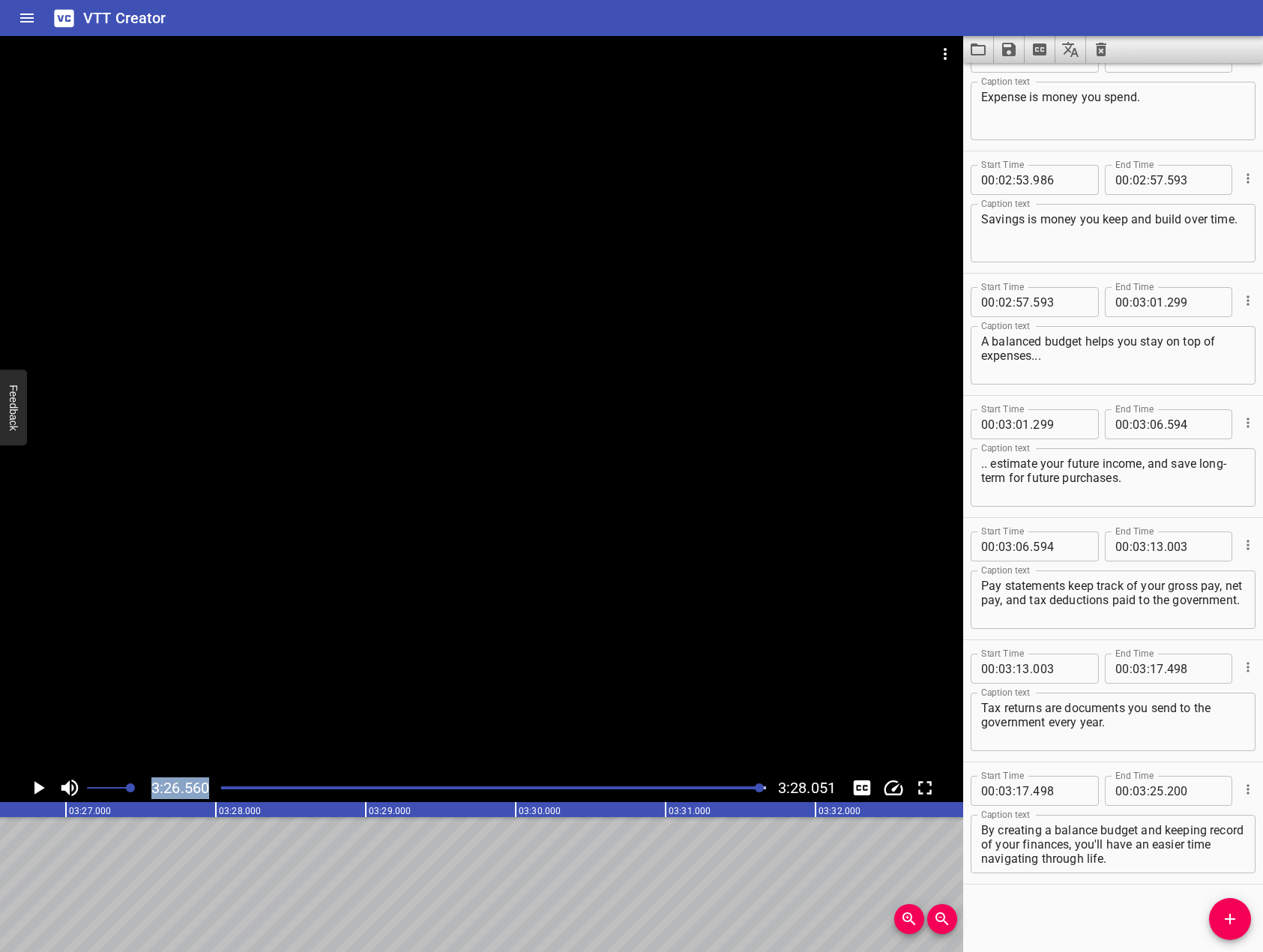
click at [230, 786] on div "Play progress" at bounding box center [490, 787] width 545 height 3
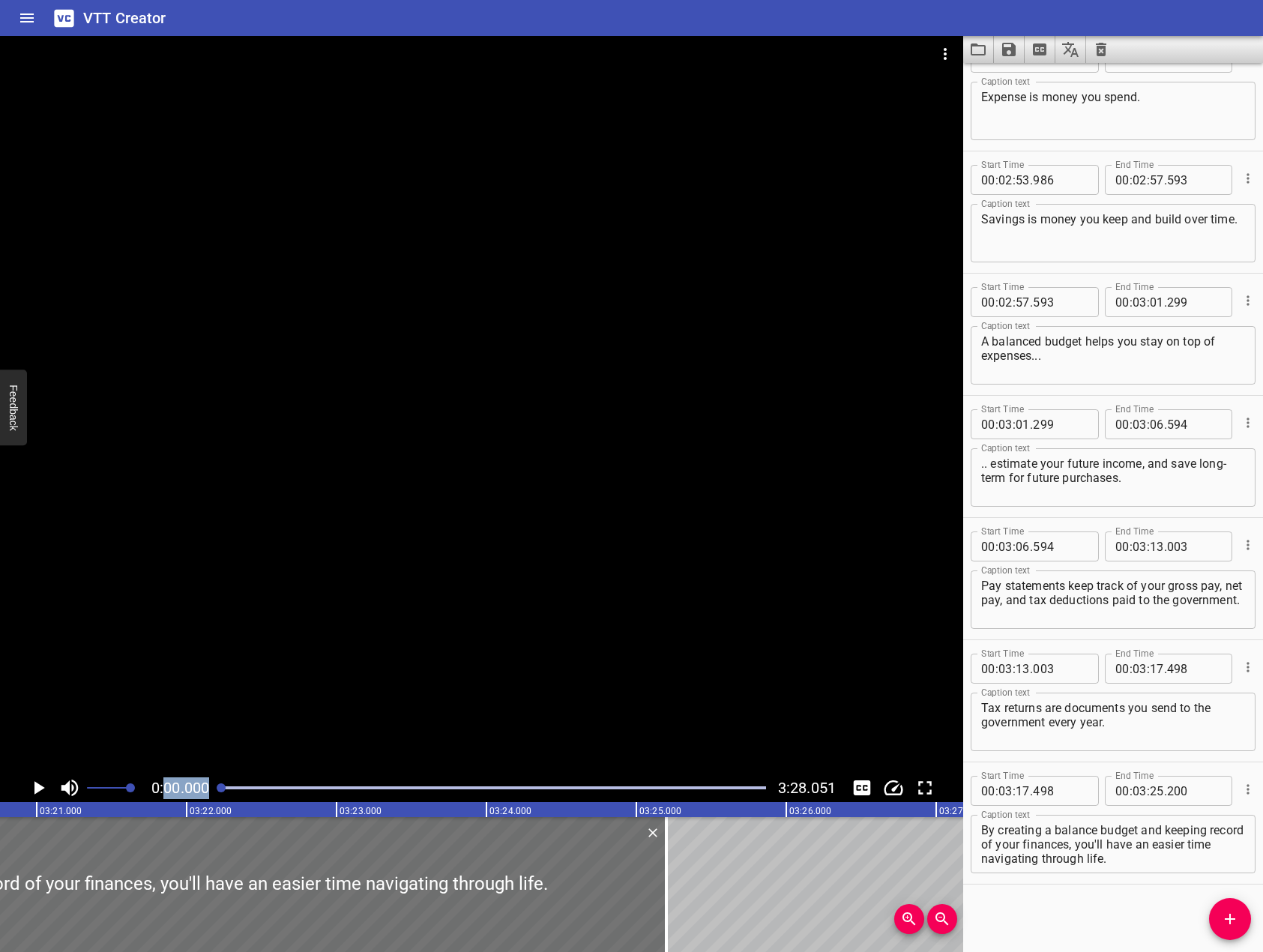
drag, startPoint x: 230, startPoint y: 786, endPoint x: 193, endPoint y: 788, distance: 37.1
click at [198, 795] on div "0:00.000 3:28.051" at bounding box center [481, 788] width 964 height 29
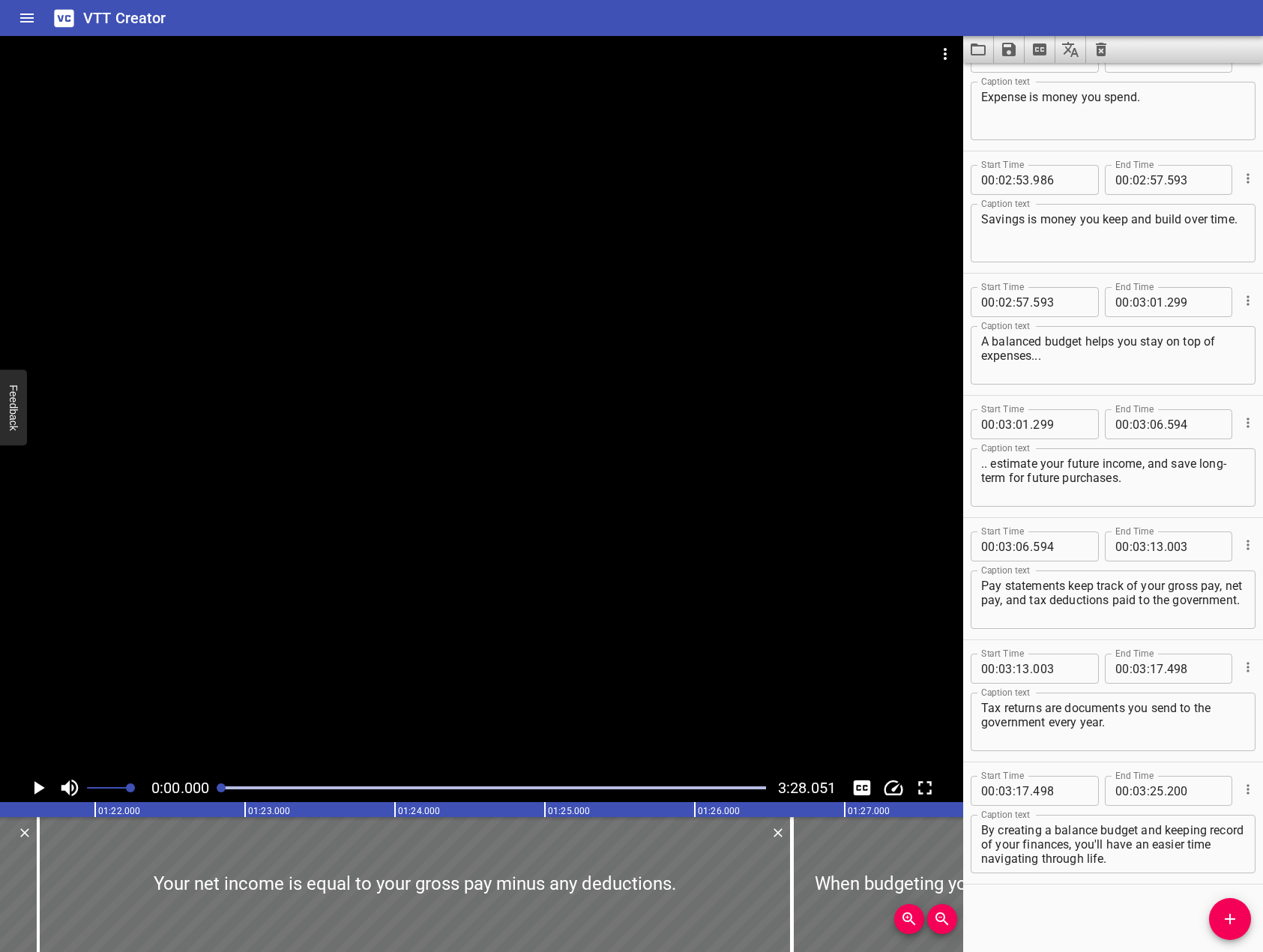
click at [287, 584] on div at bounding box center [481, 405] width 964 height 738
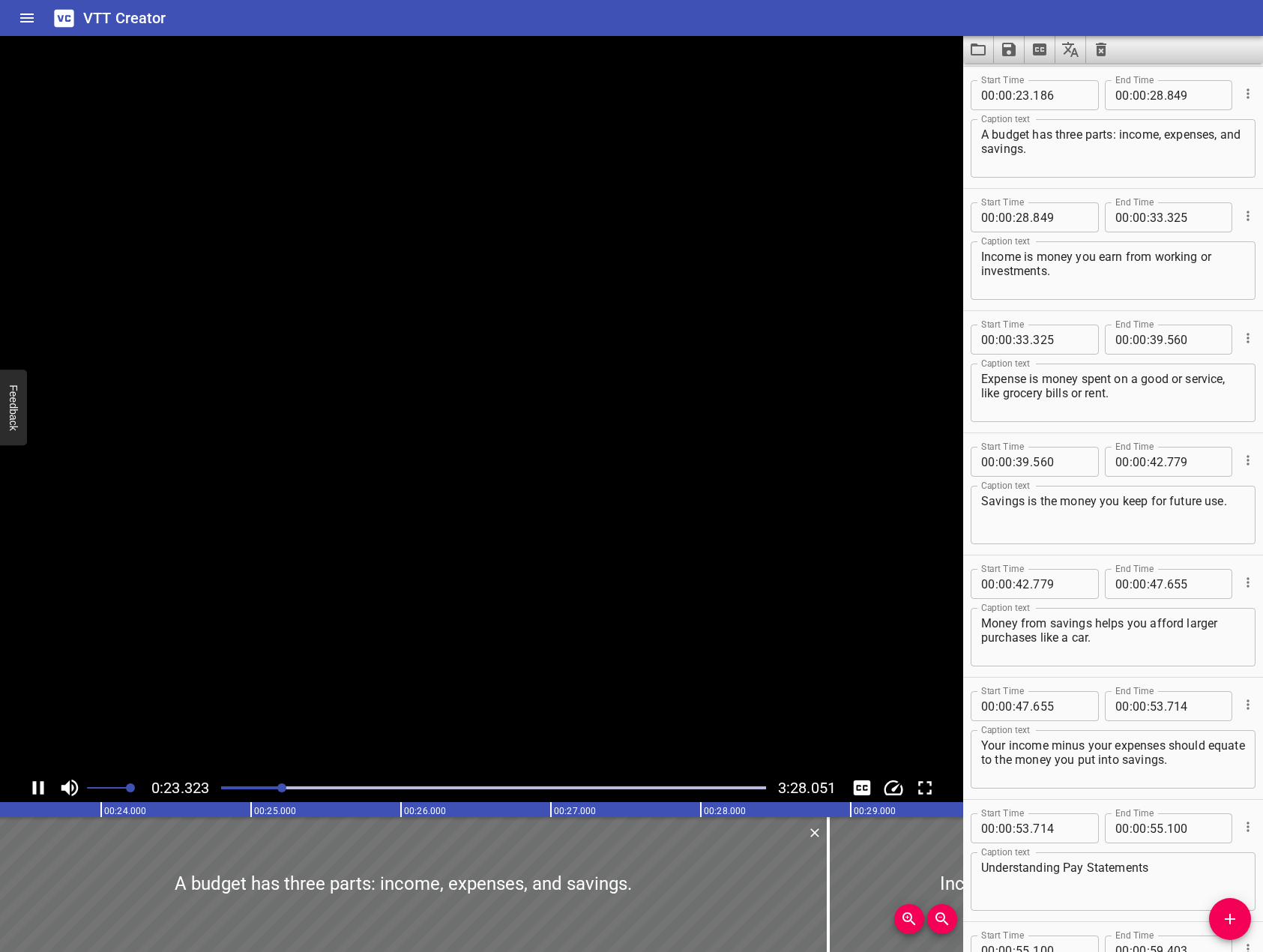
scroll to position [733, 0]
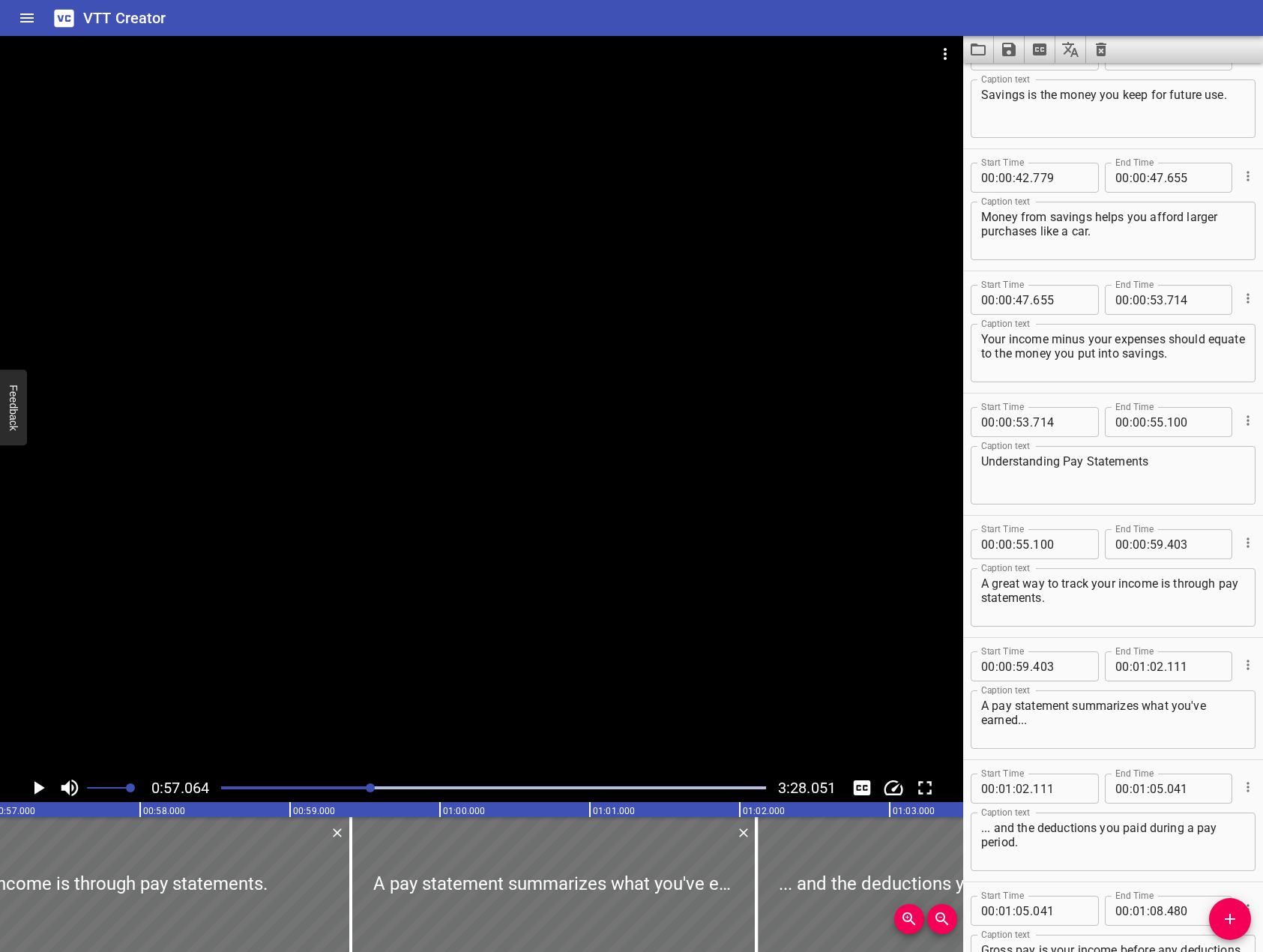
click at [356, 789] on div at bounding box center [494, 788] width 563 height 21
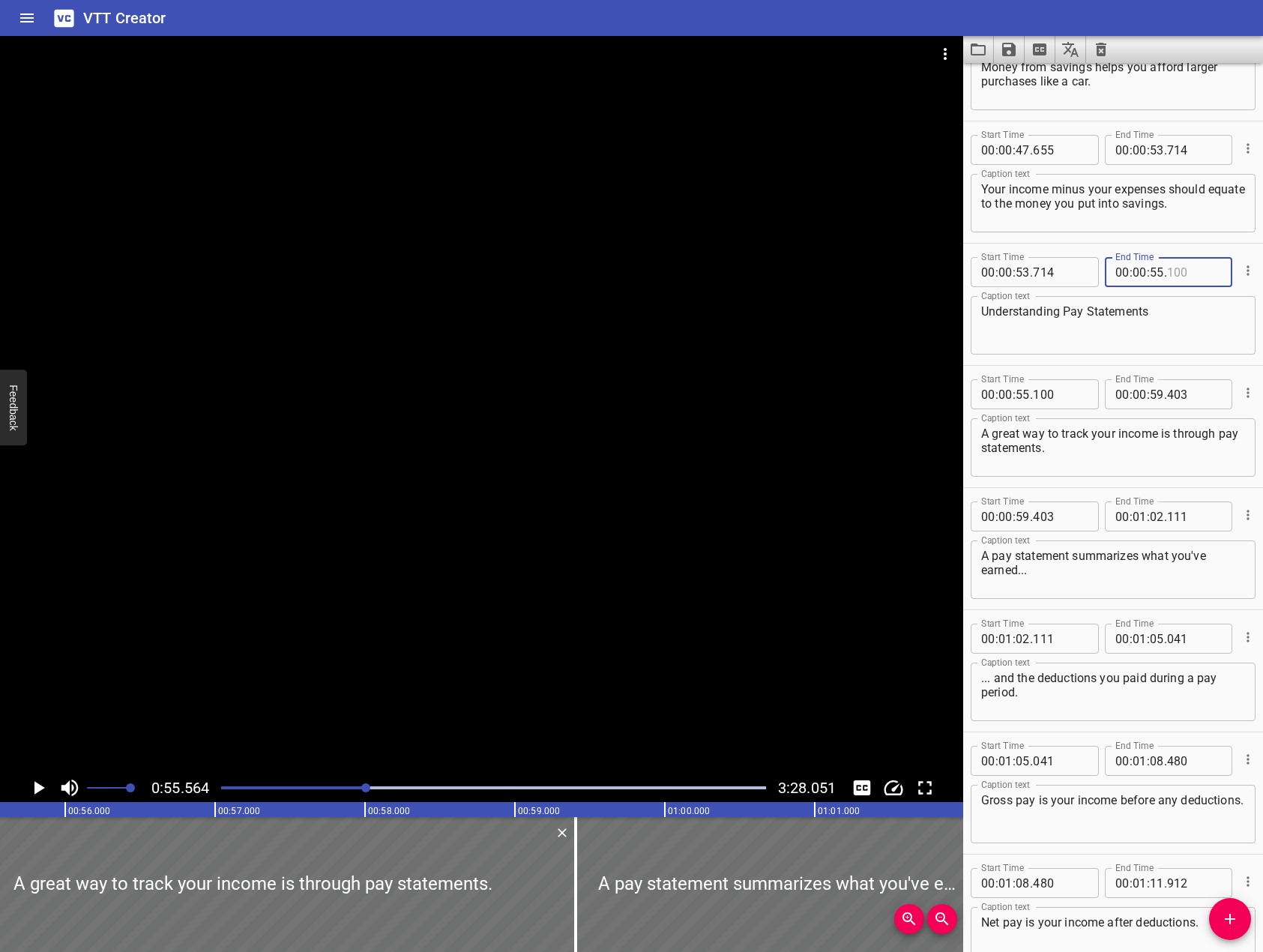
click at [1168, 276] on input "number" at bounding box center [1194, 272] width 54 height 30
click at [1047, 399] on input "number" at bounding box center [1060, 394] width 54 height 30
click at [748, 524] on div at bounding box center [481, 405] width 964 height 738
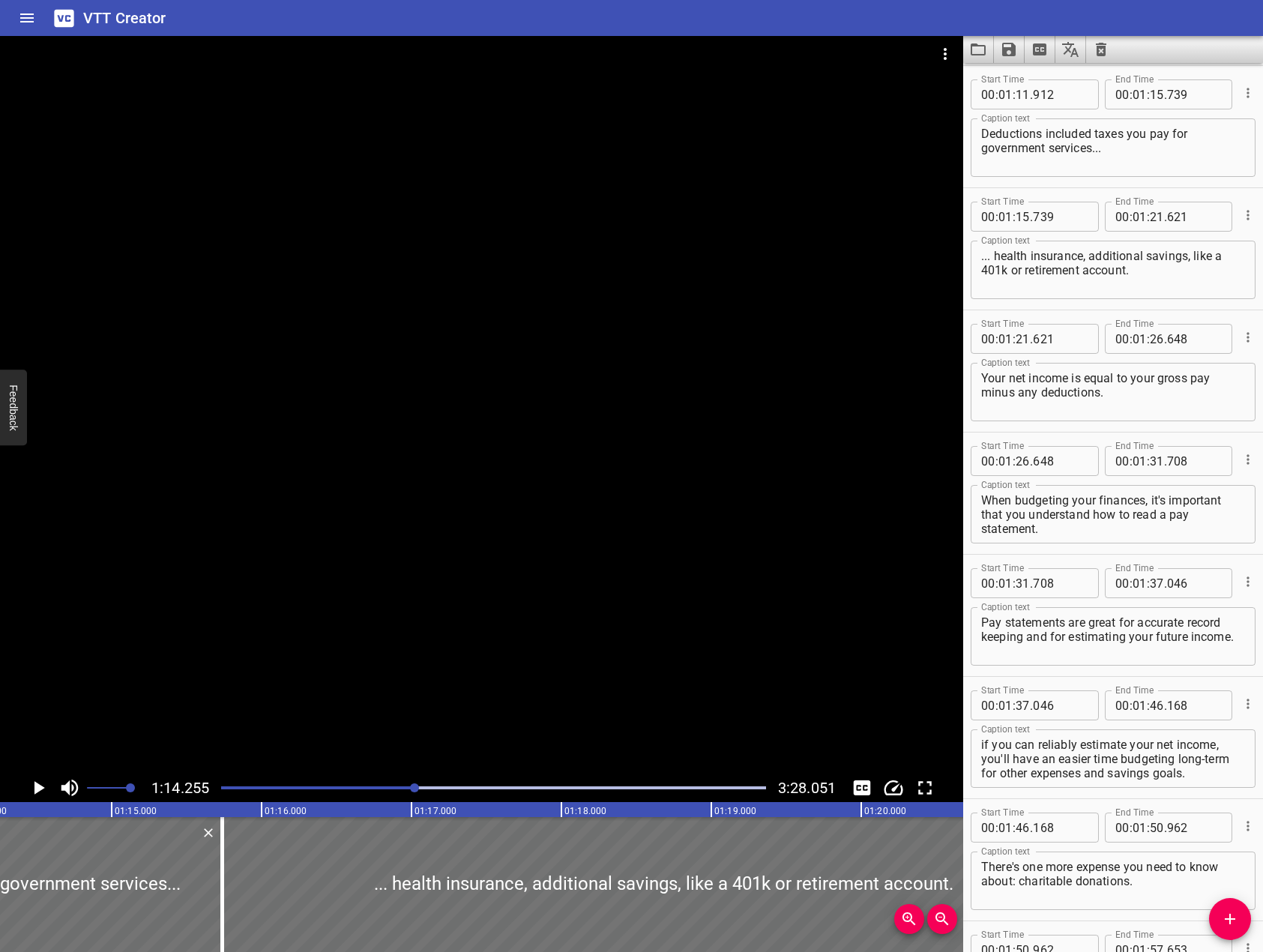
click at [1088, 135] on textarea "Deductions included taxes you pay for government services..." at bounding box center [1113, 148] width 264 height 43
click at [409, 265] on div at bounding box center [481, 405] width 964 height 738
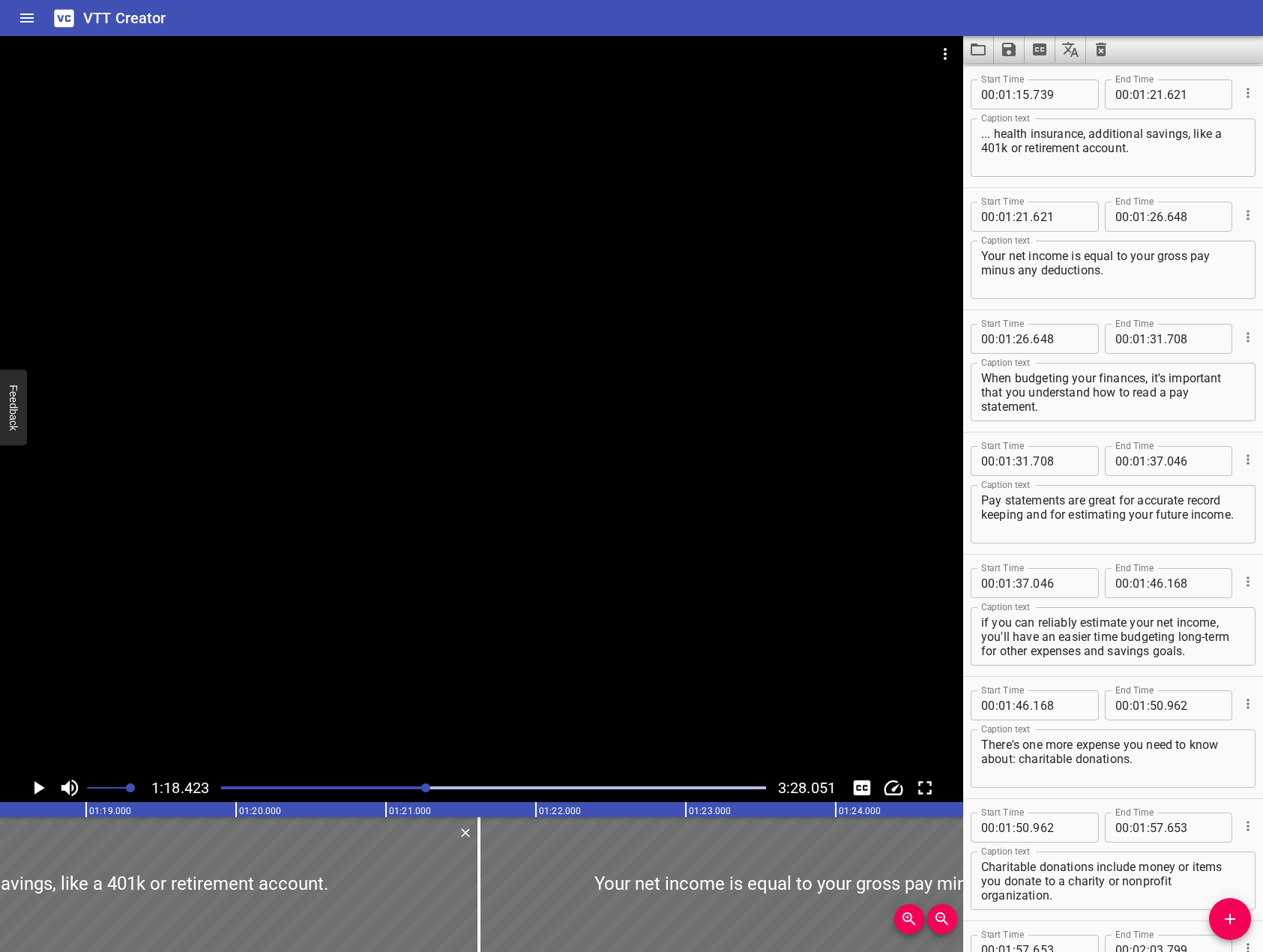
click at [1100, 139] on textarea "... health insurance, additional savings, like a 401k or retirement account." at bounding box center [1113, 148] width 264 height 43
click at [545, 277] on div at bounding box center [481, 405] width 964 height 738
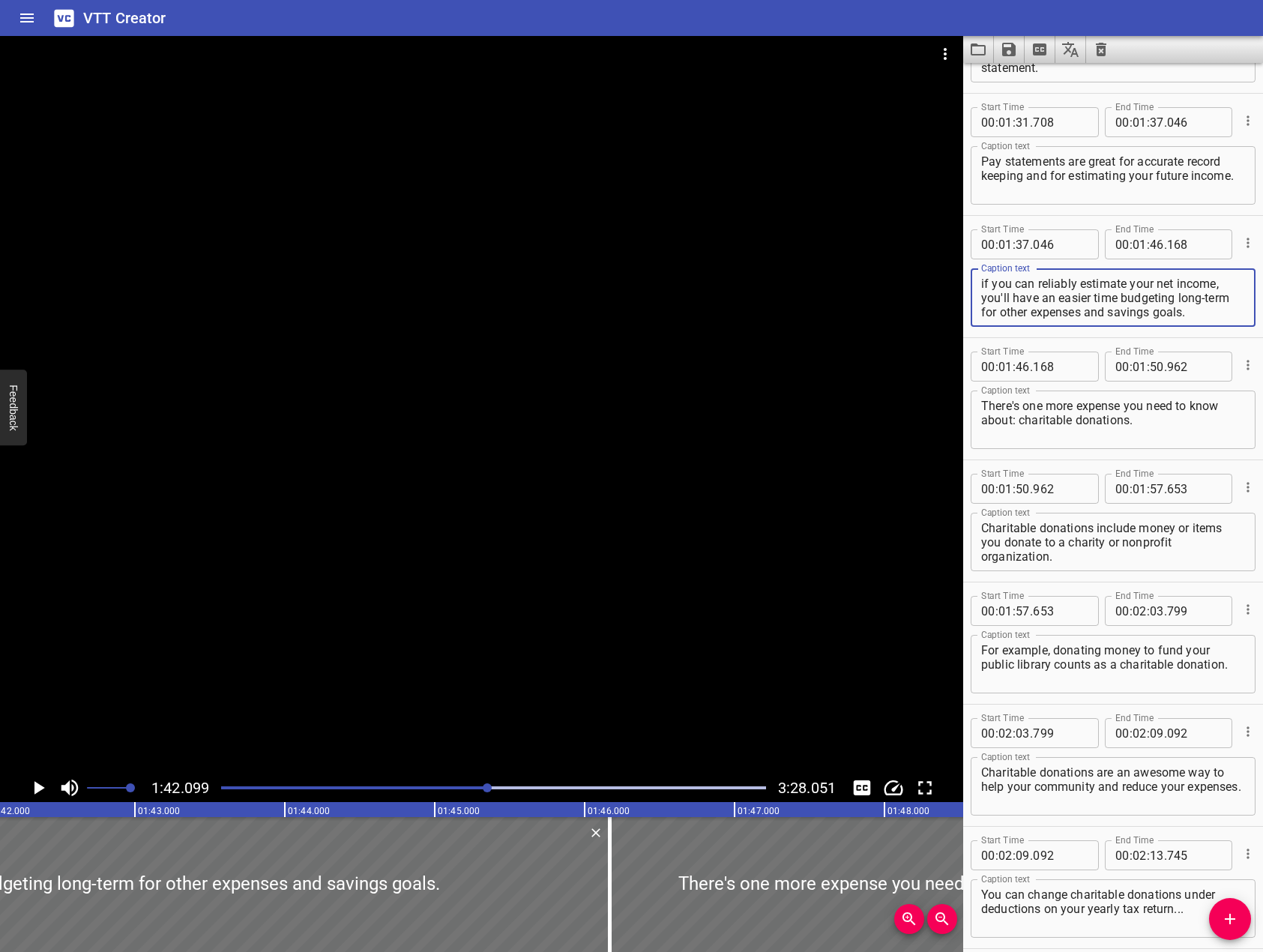
click at [986, 283] on textarea "if you can reliably estimate your net income, you'll have an easier time budget…" at bounding box center [1113, 297] width 264 height 43
click at [560, 609] on div at bounding box center [481, 405] width 964 height 738
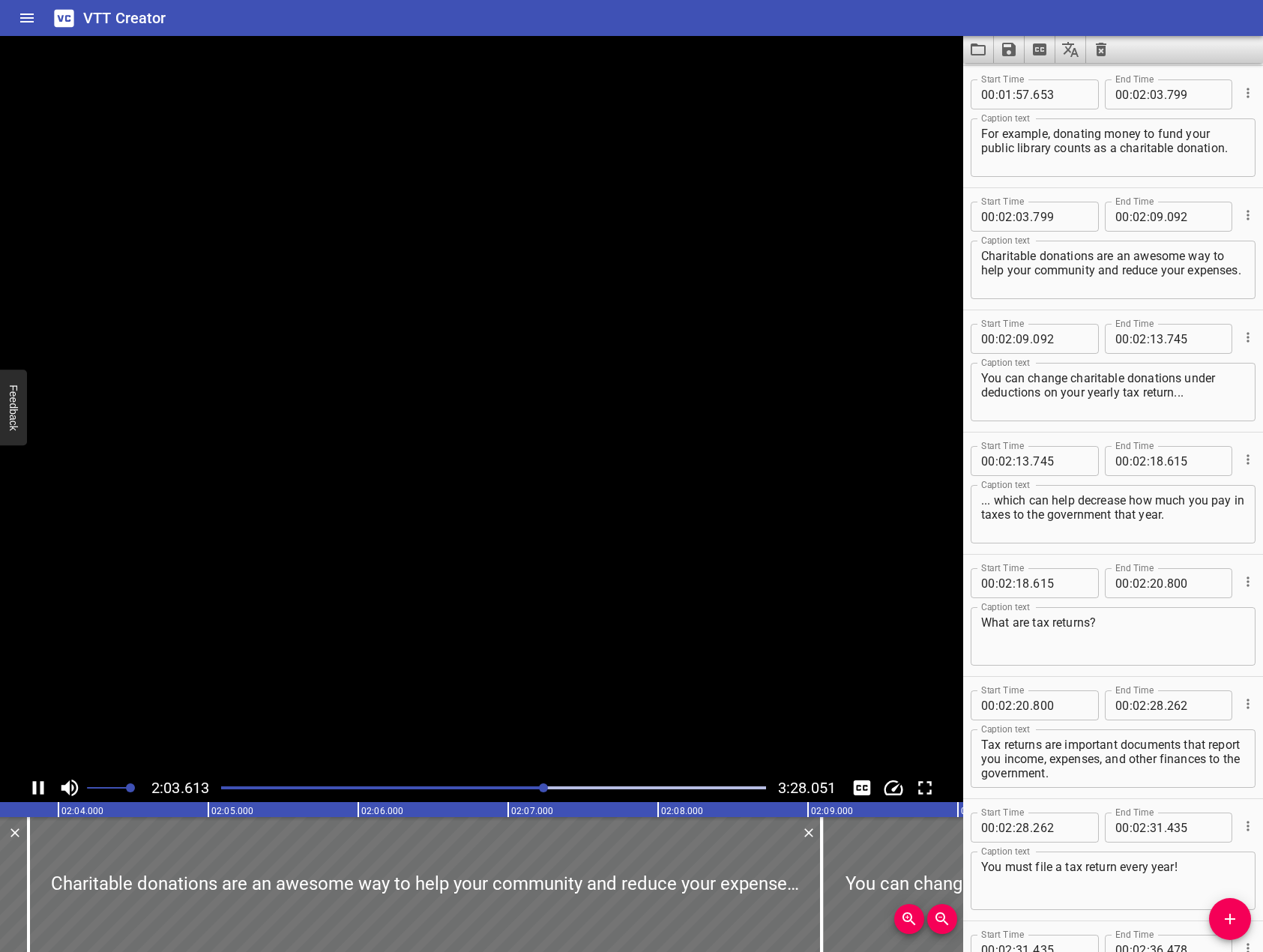
scroll to position [0, 18534]
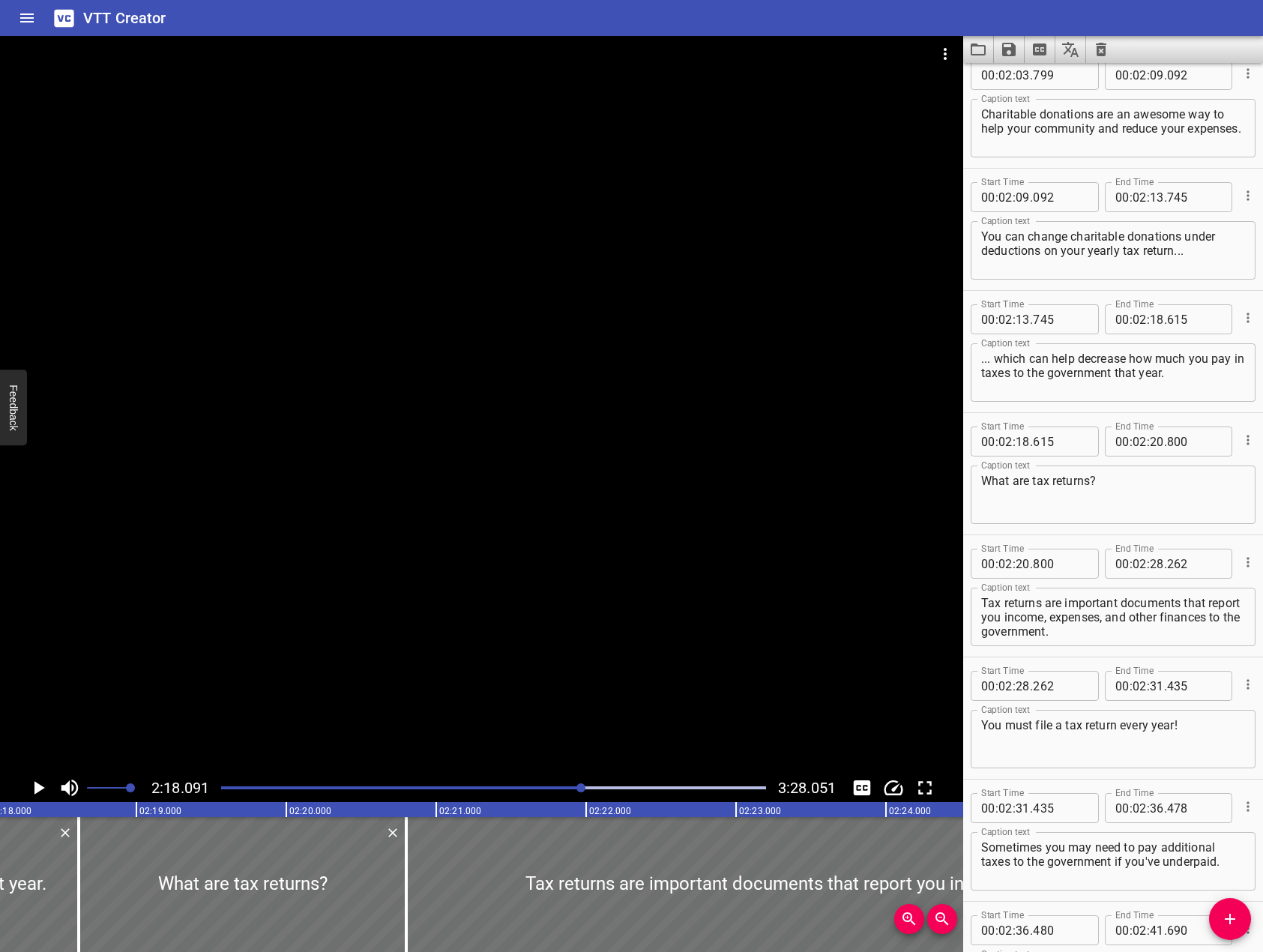
click at [1131, 376] on textarea "... which can help decrease how much you pay in taxes to the government that ye…" at bounding box center [1113, 373] width 264 height 43
click at [500, 371] on div at bounding box center [481, 405] width 964 height 738
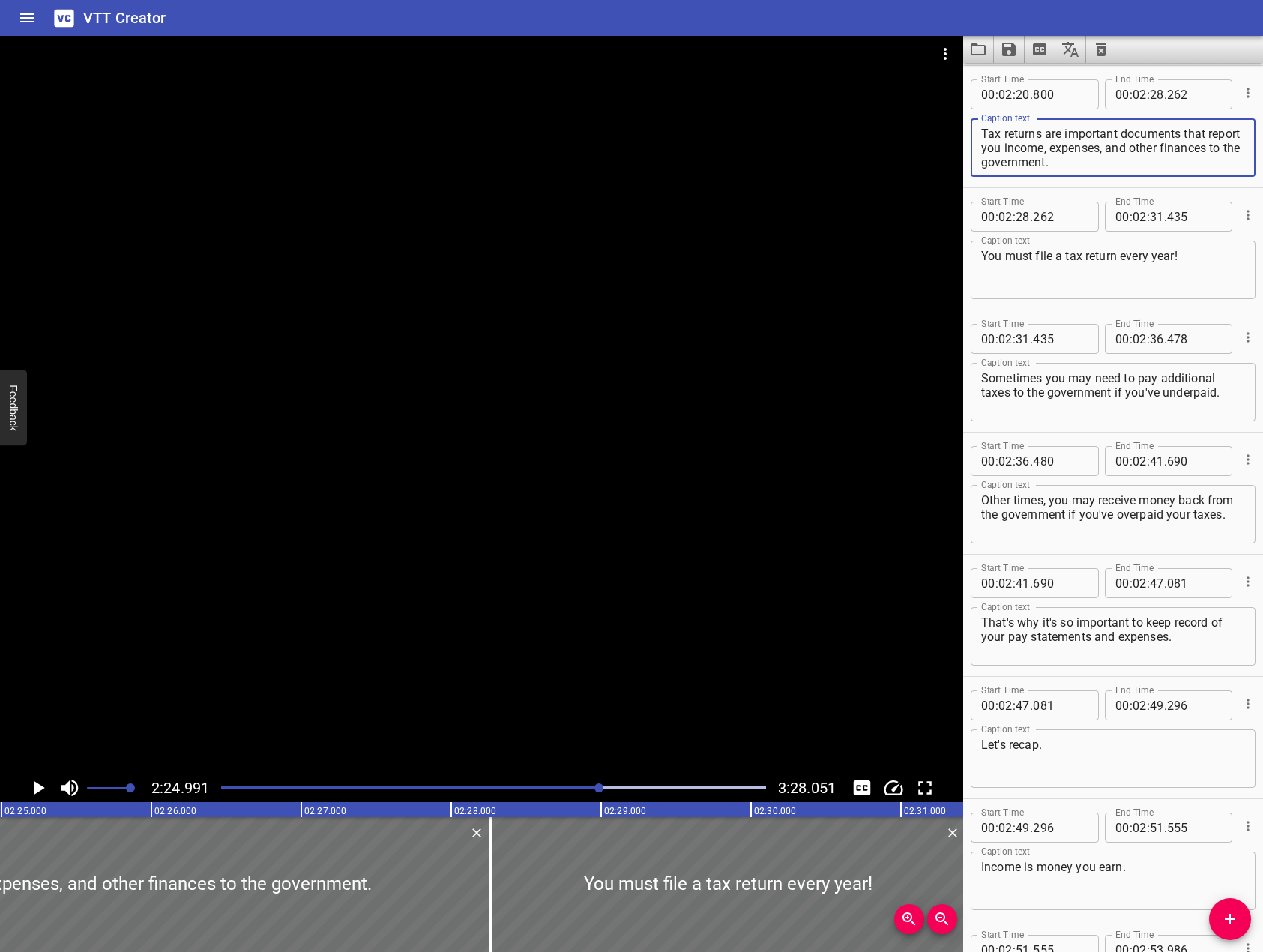
click at [1032, 146] on textarea "Tax returns are important documents that report you income, expenses, and other…" at bounding box center [1113, 148] width 264 height 43
click at [752, 238] on div at bounding box center [481, 405] width 964 height 738
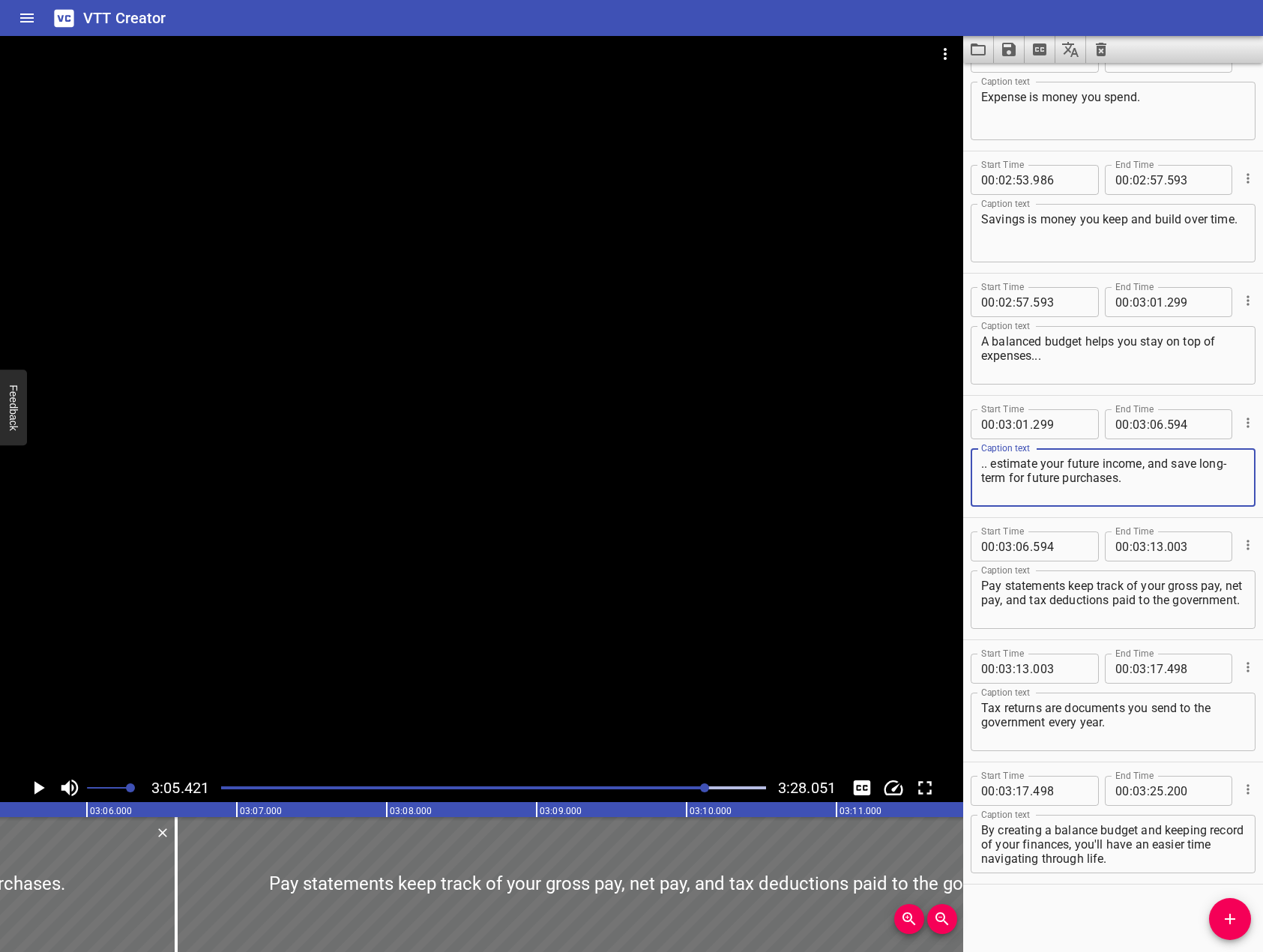
drag, startPoint x: 1028, startPoint y: 479, endPoint x: 1064, endPoint y: 478, distance: 36.0
click at [1064, 478] on textarea ".. estimate your future income, and save long-term for future purchases." at bounding box center [1113, 477] width 264 height 43
click at [723, 560] on div at bounding box center [481, 405] width 964 height 738
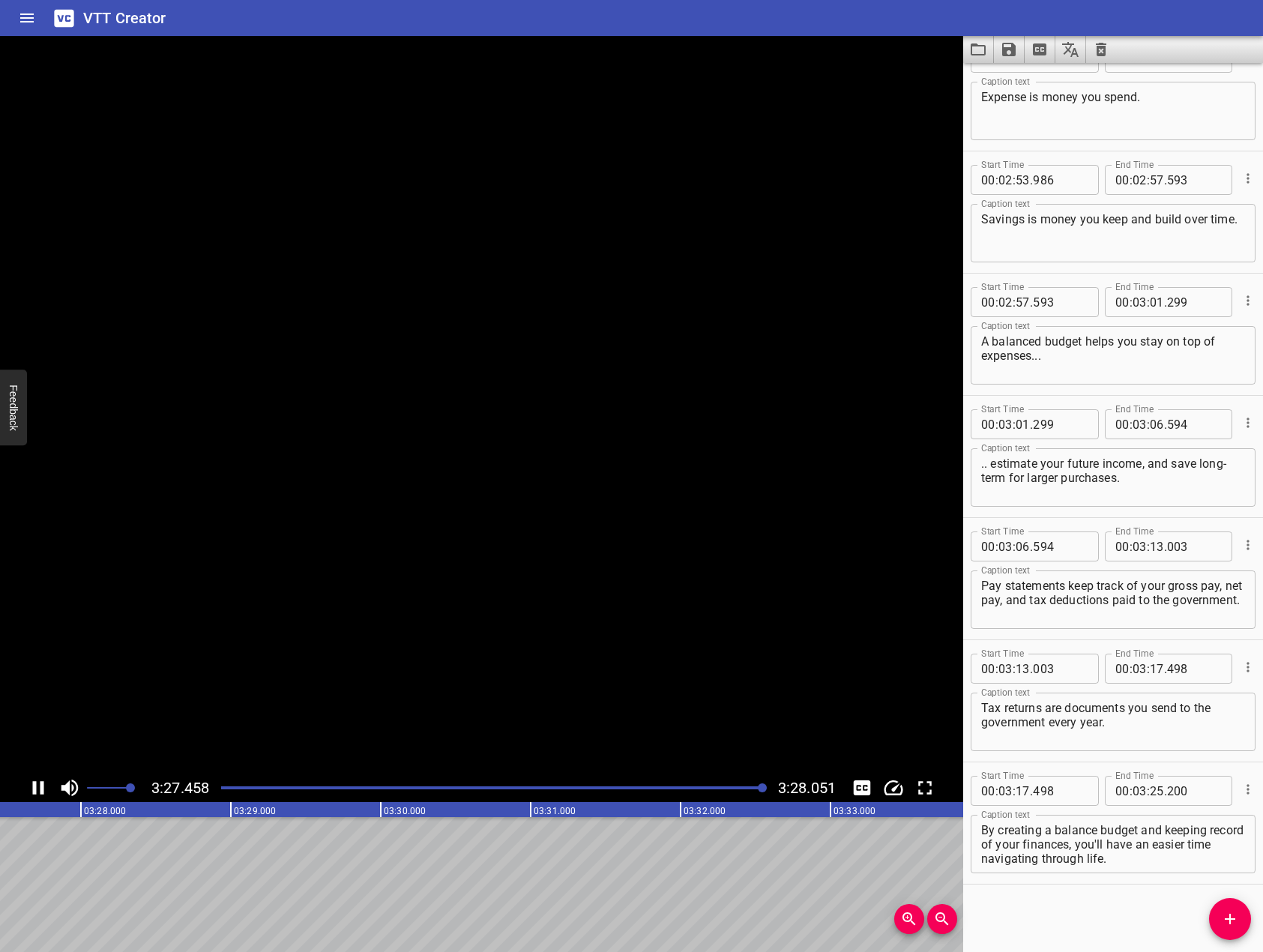
scroll to position [0, 31137]
click at [1004, 50] on icon "Save captions to file" at bounding box center [1009, 50] width 13 height 13
click at [1045, 79] on li "Save to VTT file" at bounding box center [1049, 82] width 111 height 27
click at [1106, 52] on icon "Clear captions" at bounding box center [1101, 50] width 10 height 13
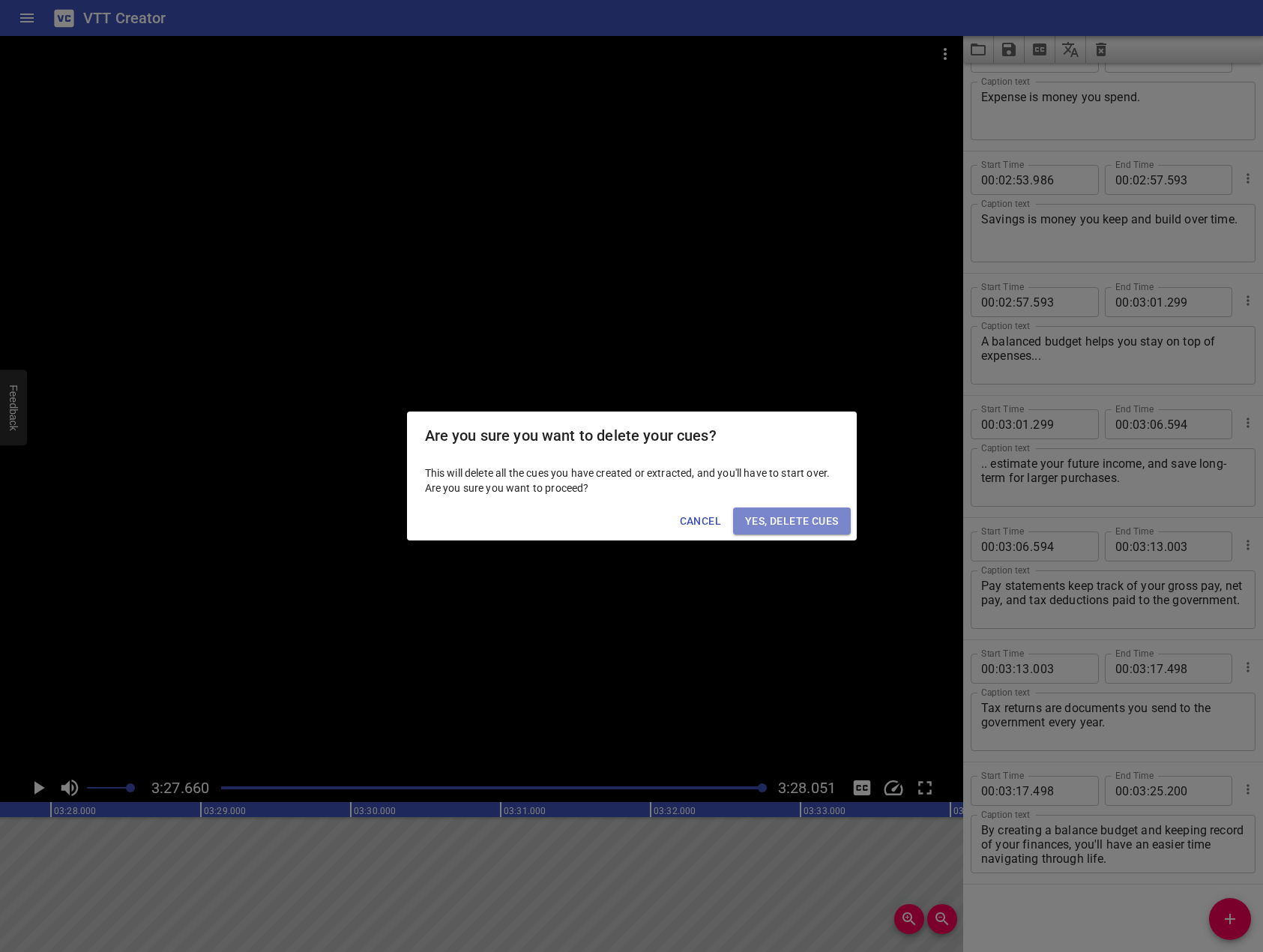
click at [829, 532] on button "Yes, Delete Cues" at bounding box center [791, 520] width 117 height 28
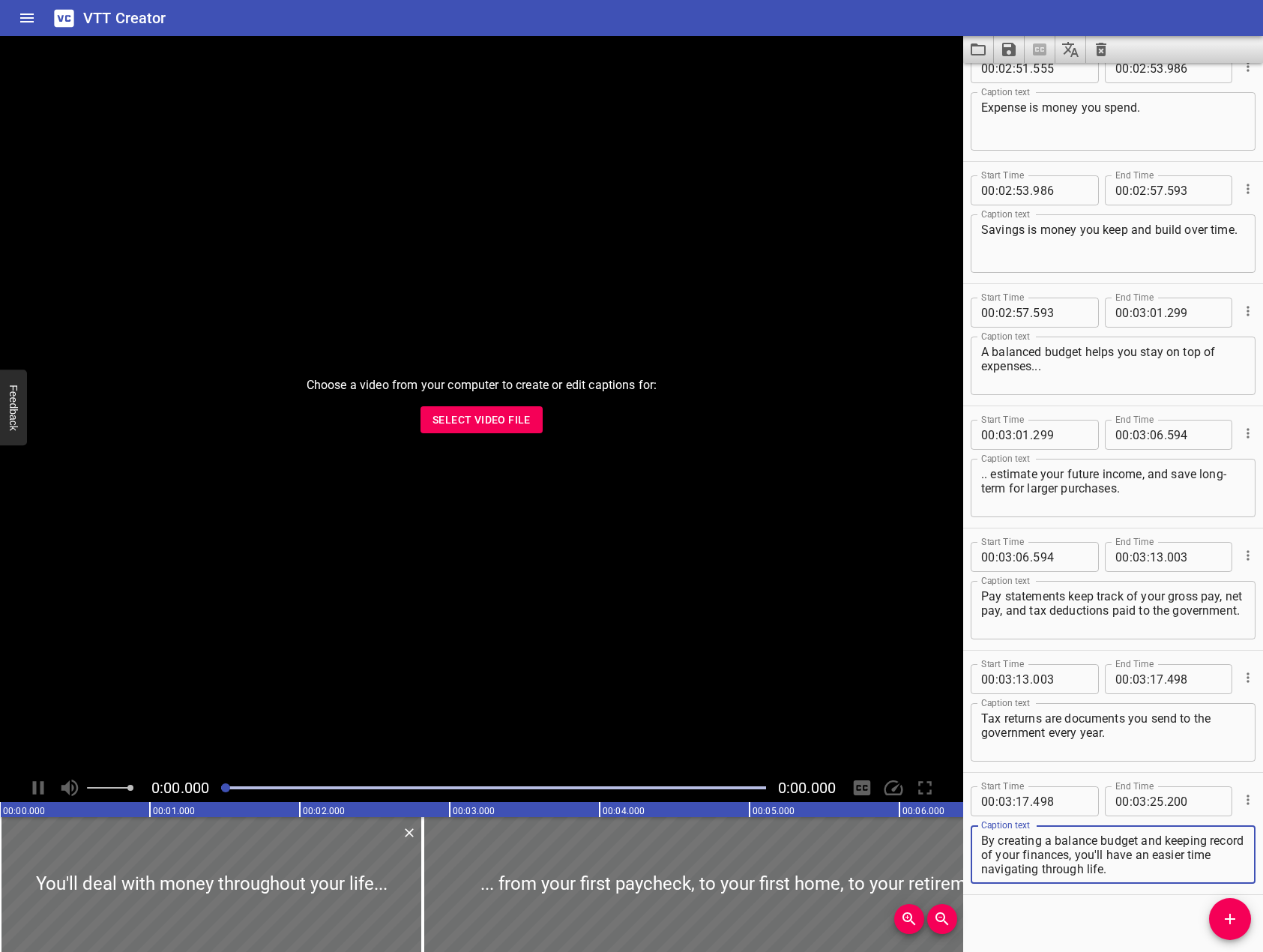
scroll to position [4679, 0]
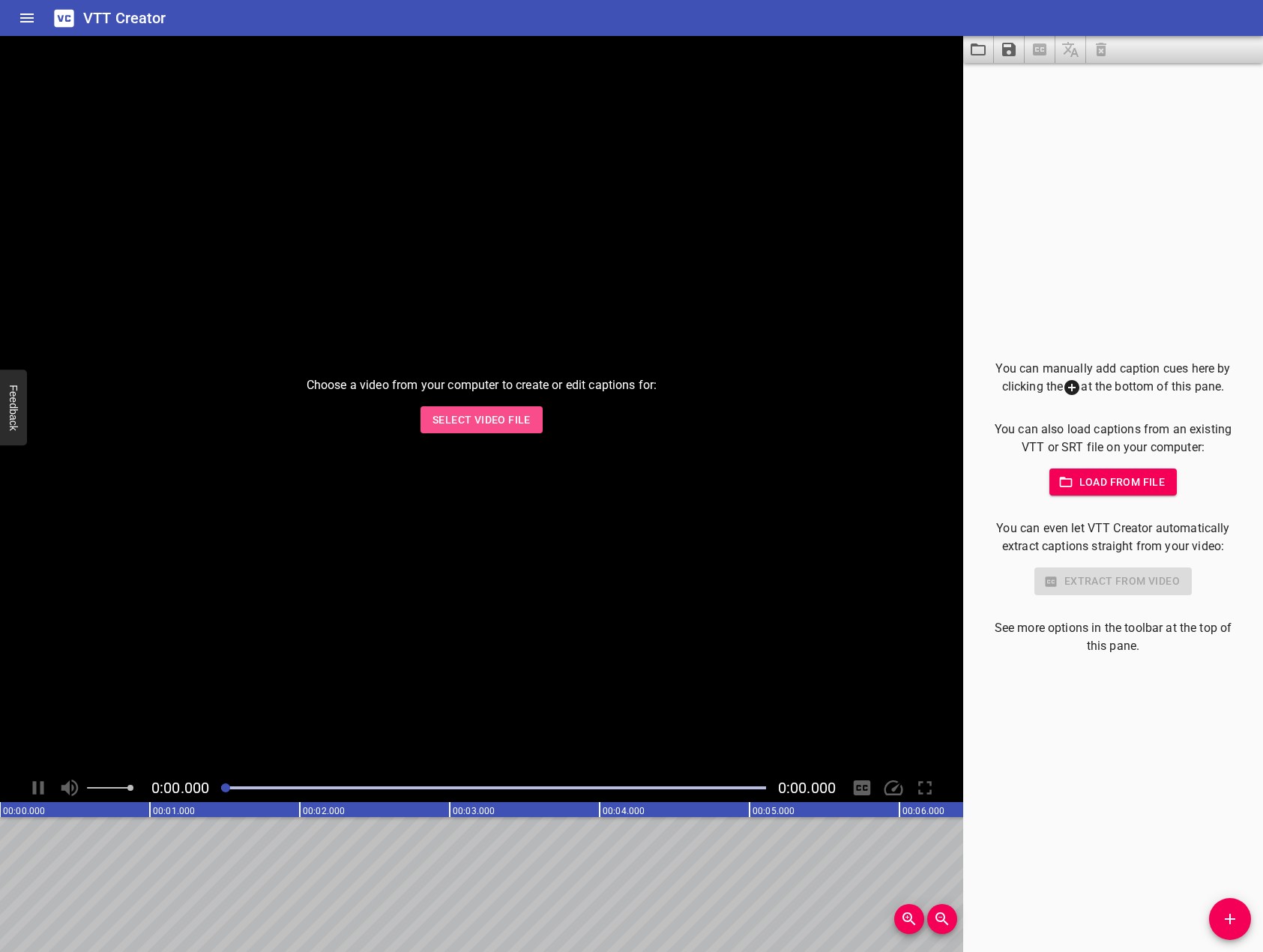
click at [493, 415] on span "Select Video File" at bounding box center [481, 420] width 98 height 19
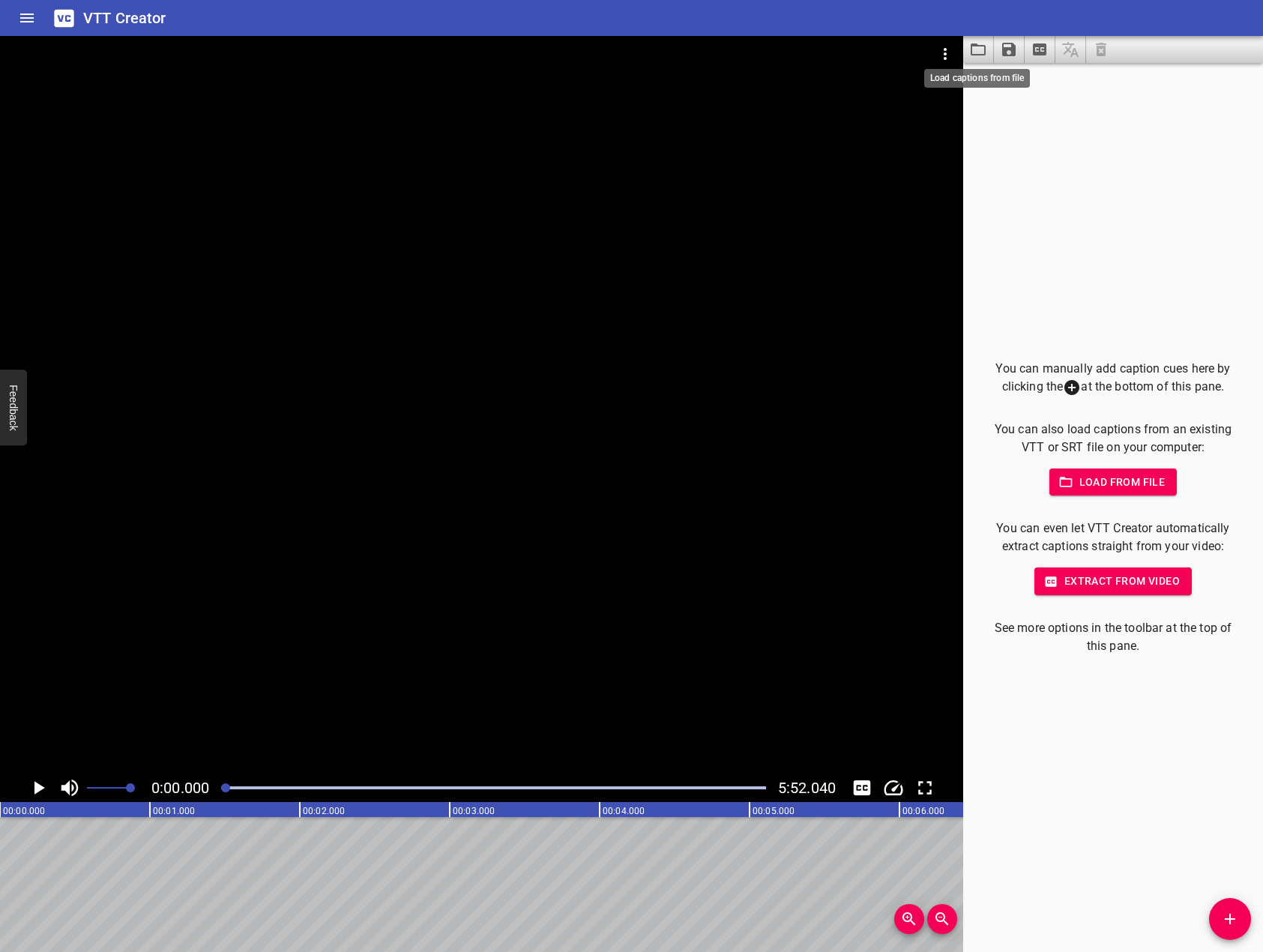
click at [981, 53] on icon "Load captions from file" at bounding box center [978, 49] width 18 height 18
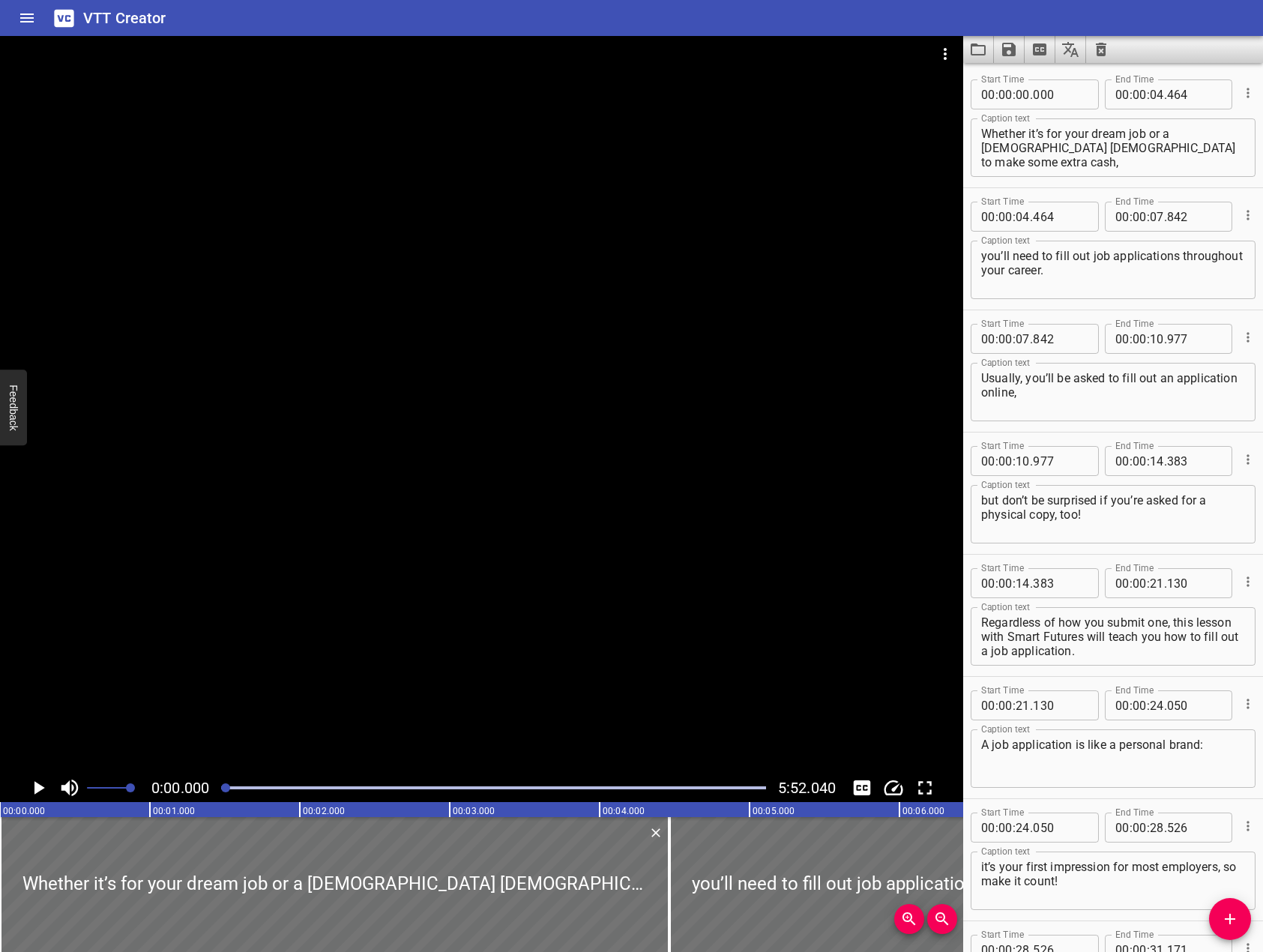
click at [473, 378] on div at bounding box center [481, 405] width 964 height 738
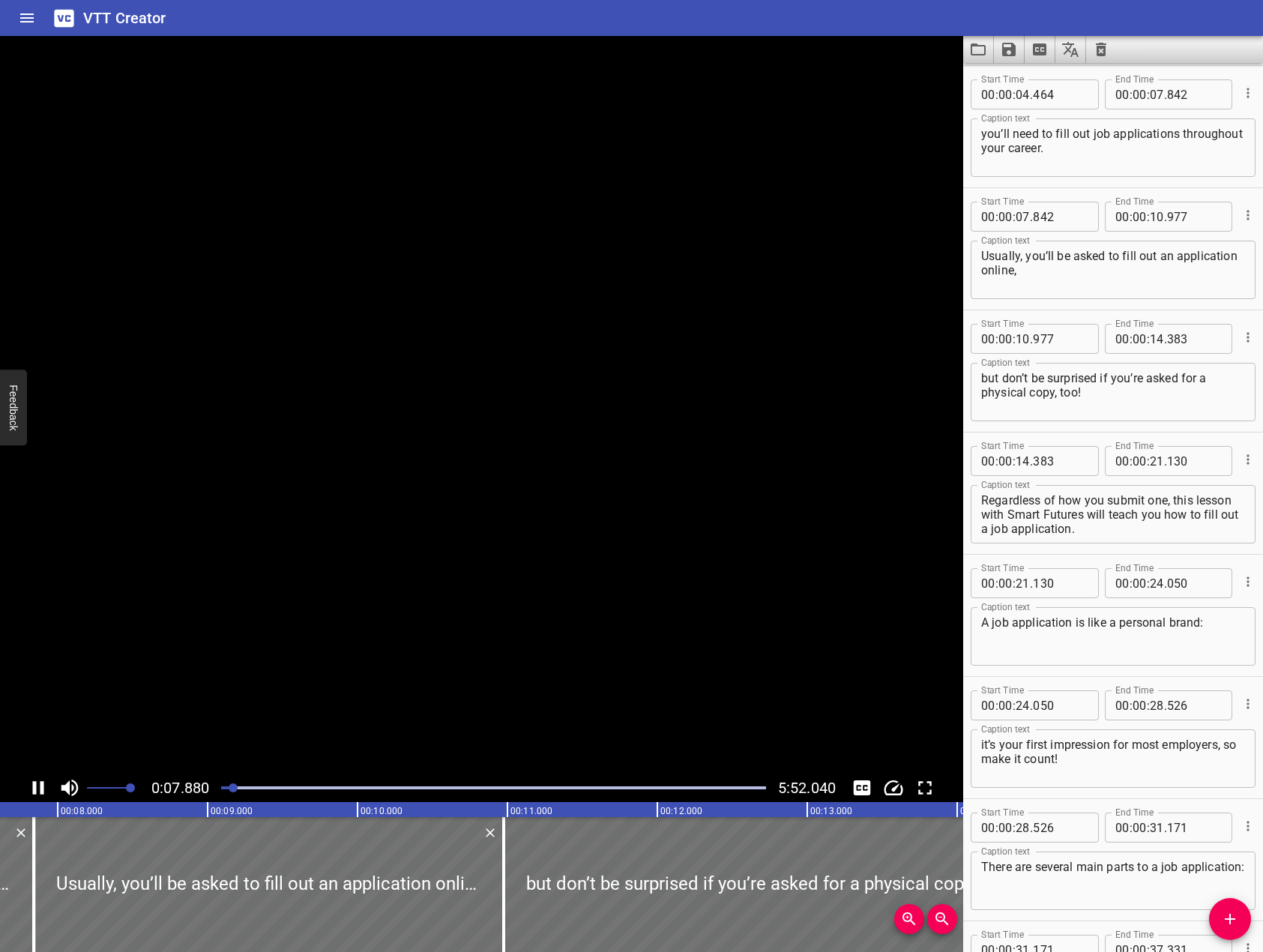
scroll to position [244, 0]
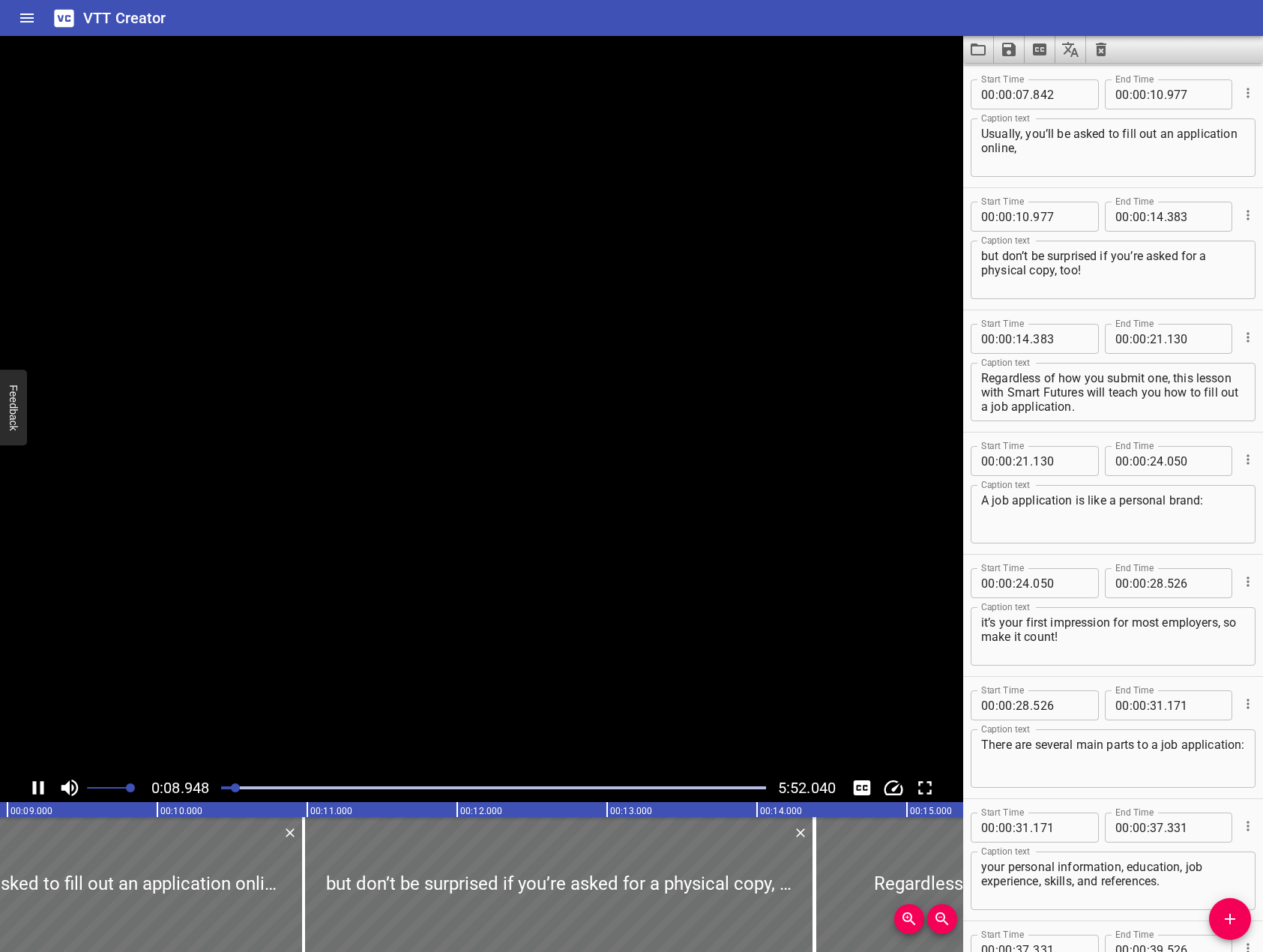
click at [473, 378] on video at bounding box center [481, 405] width 964 height 738
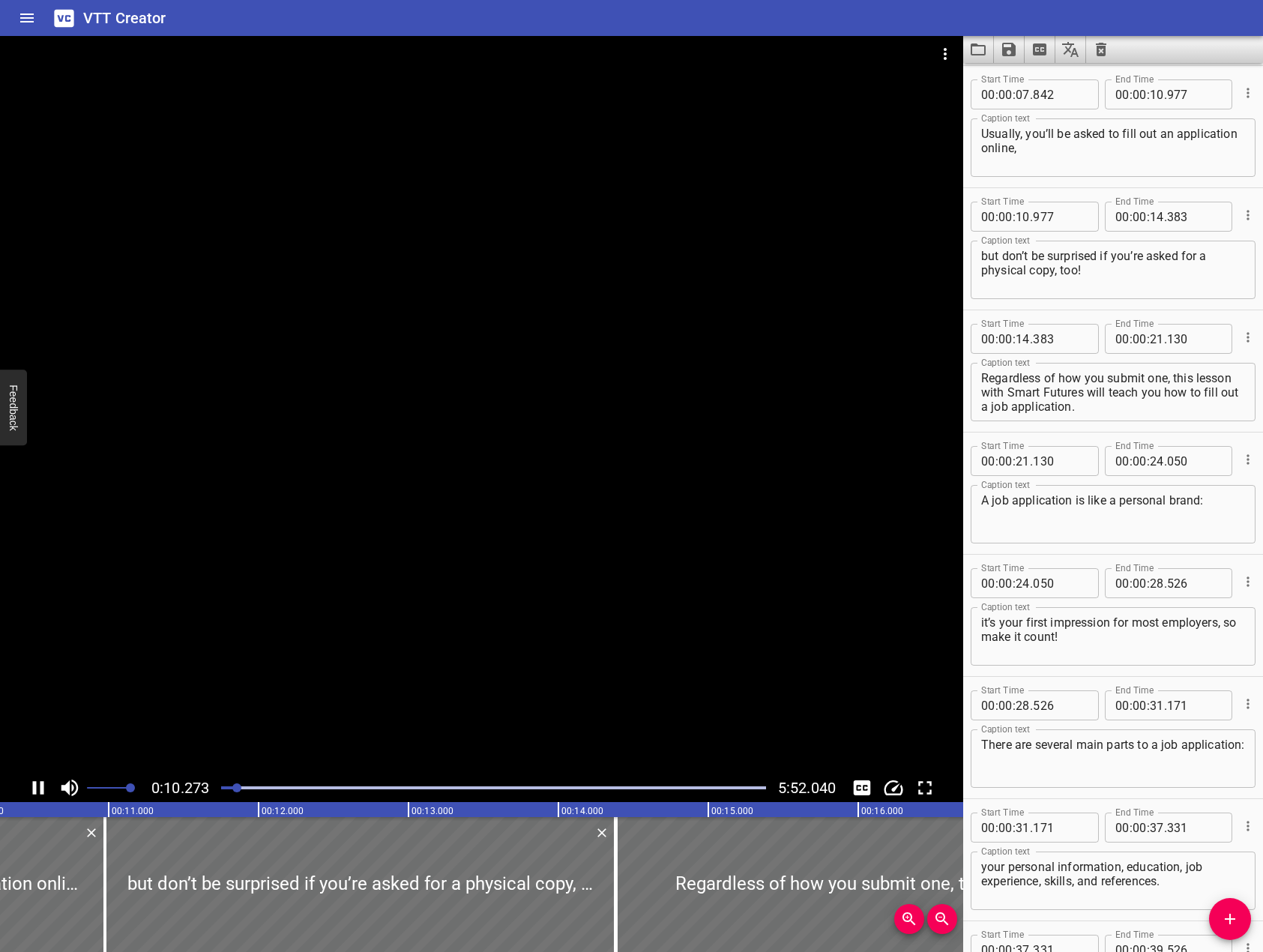
click at [380, 538] on div at bounding box center [481, 405] width 964 height 738
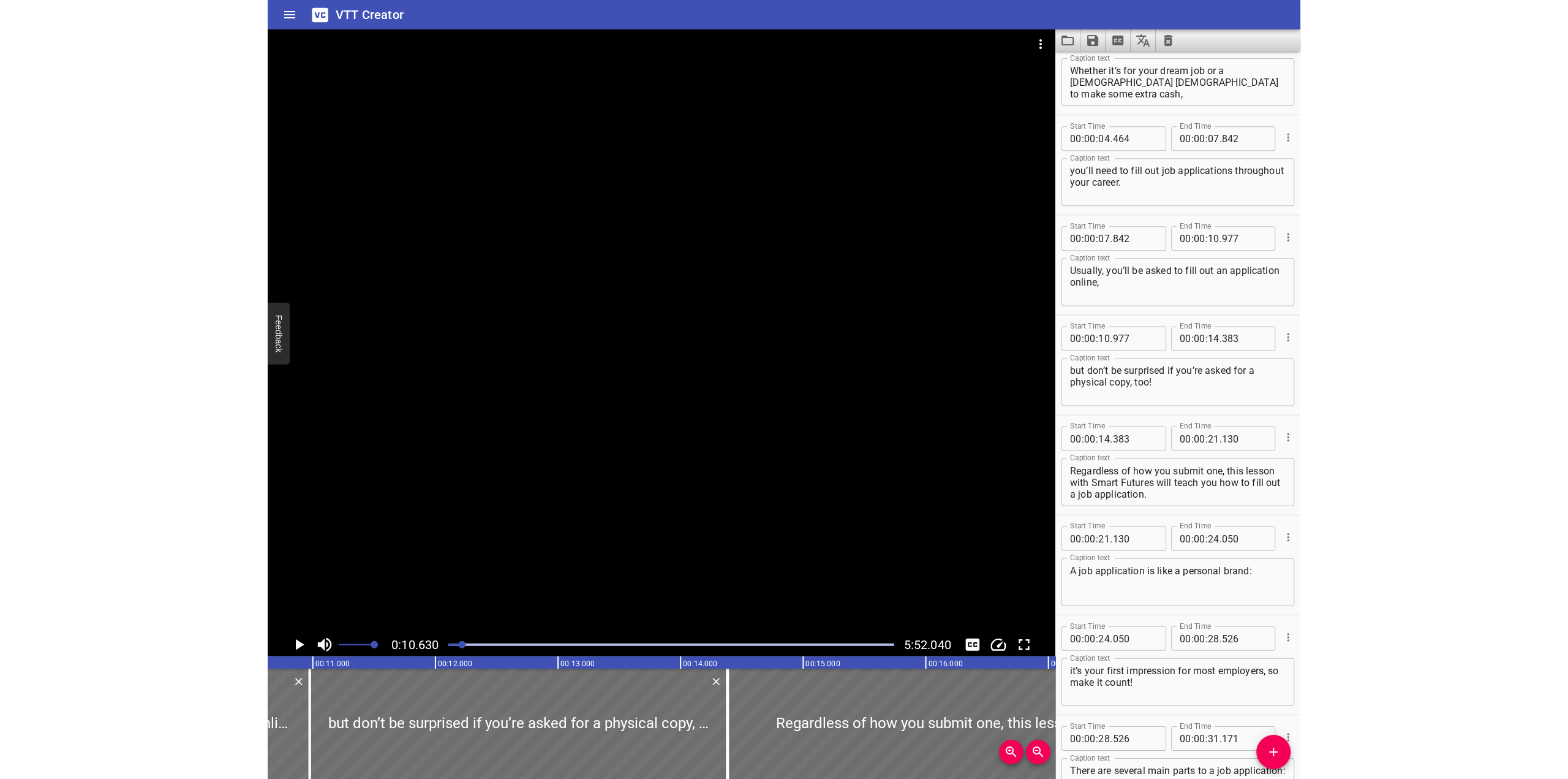
scroll to position [0, 0]
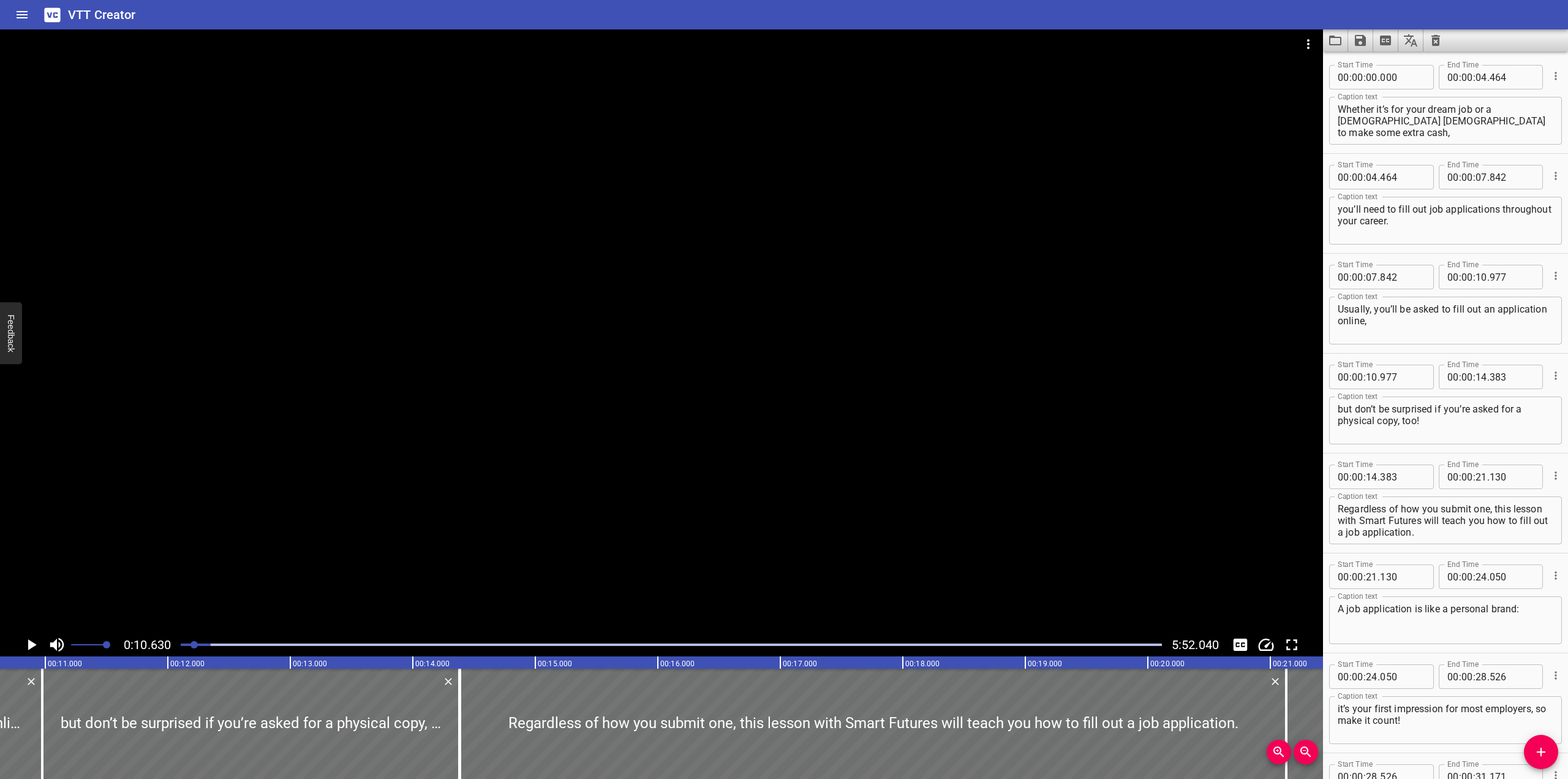
click at [1031, 126] on textarea "Whether it’s for your dream job or a part-time gig to make some extra cash," at bounding box center [1446, 121] width 216 height 35
type textarea "Whether it’s for your dream job or a part-time gig to make some extra cash..."
click at [1031, 209] on textarea "you’ll need to fill out job applications throughout your career." at bounding box center [1446, 220] width 216 height 35
type textarea "... you’ll need to fill out job applications throughout your career."
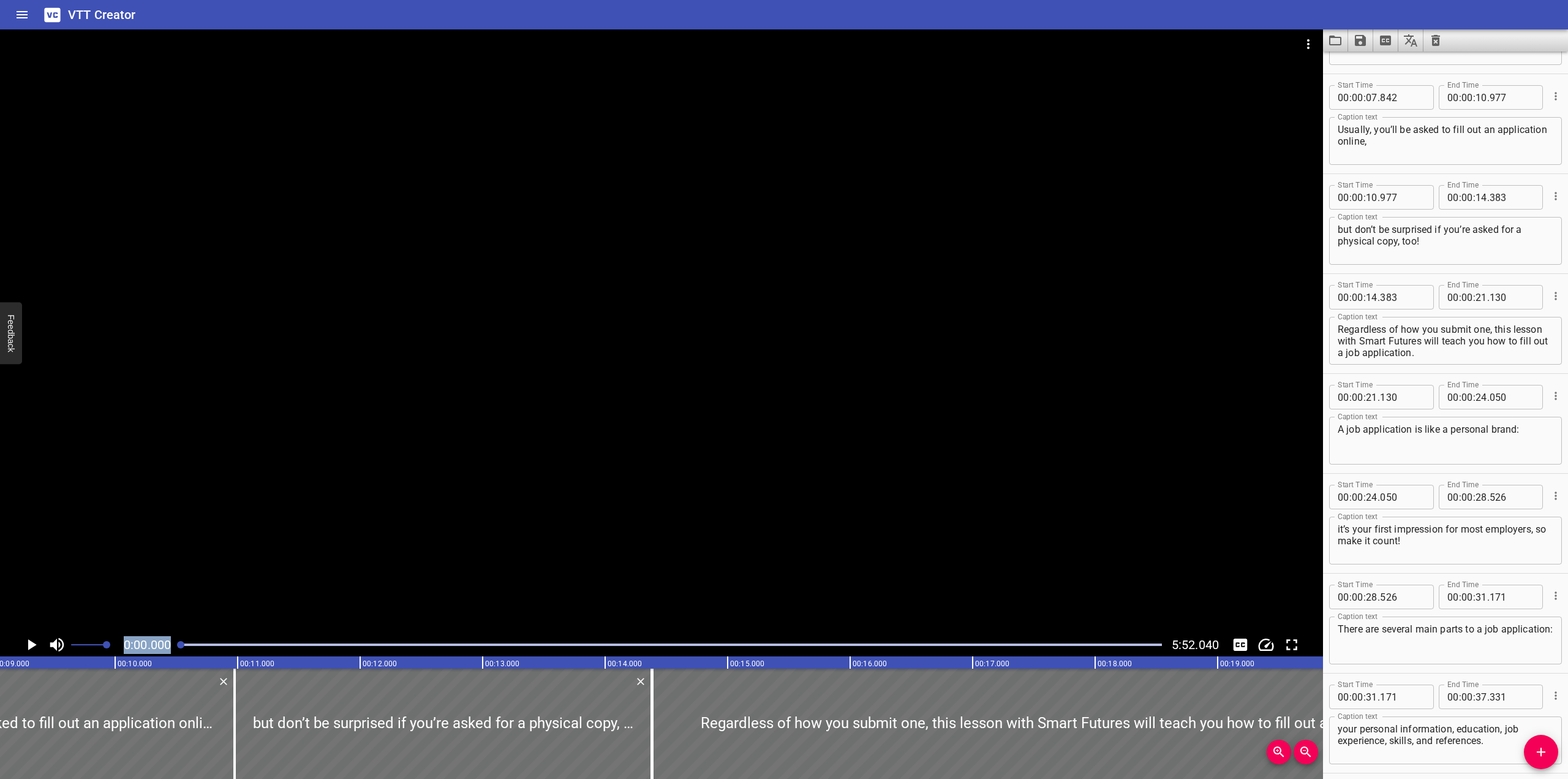
drag, startPoint x: 195, startPoint y: 647, endPoint x: 79, endPoint y: 650, distance: 116.0
click at [79, 650] on div "0:00.000 5:52.040" at bounding box center [661, 644] width 1323 height 23
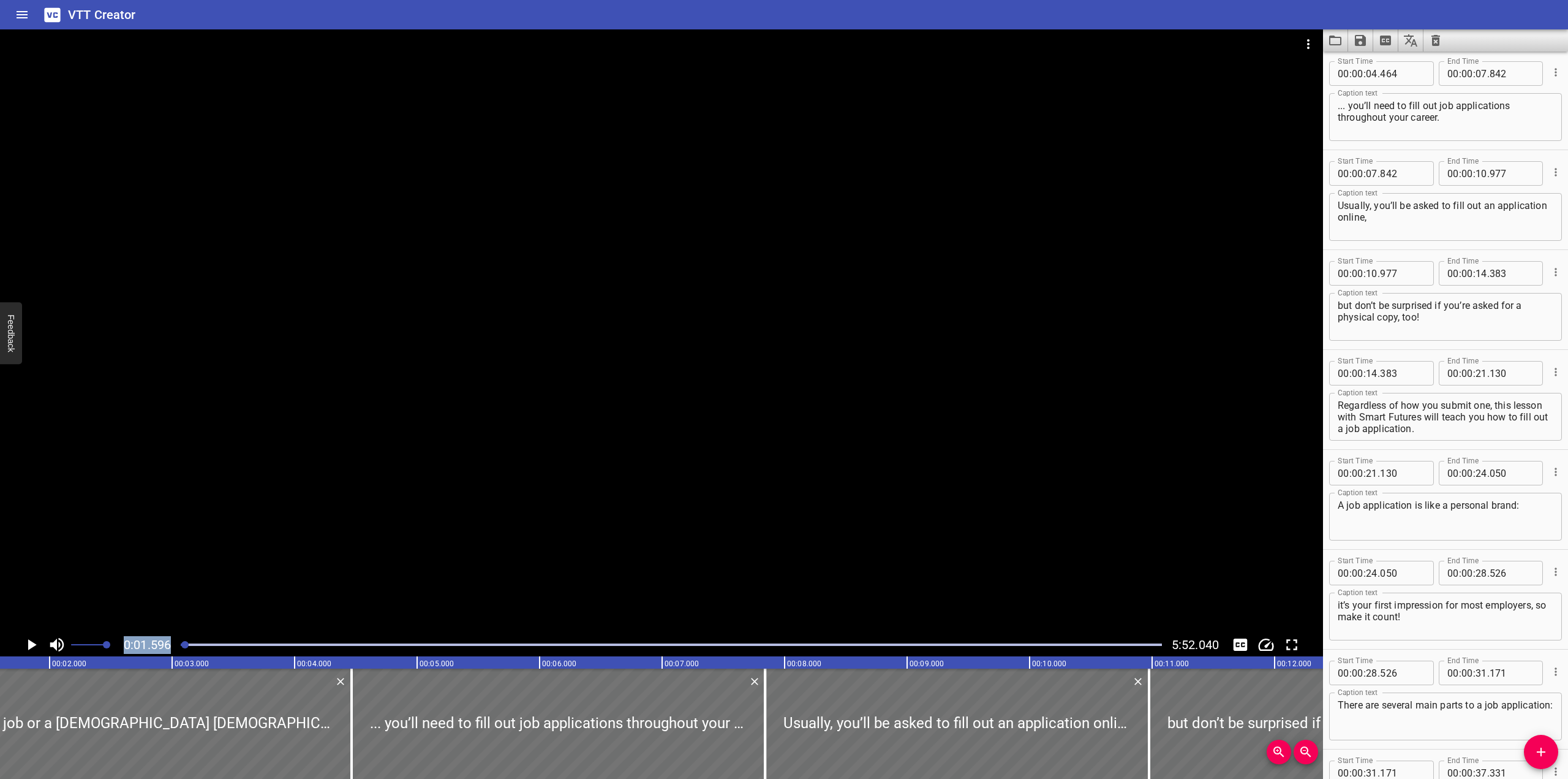
scroll to position [0, 0]
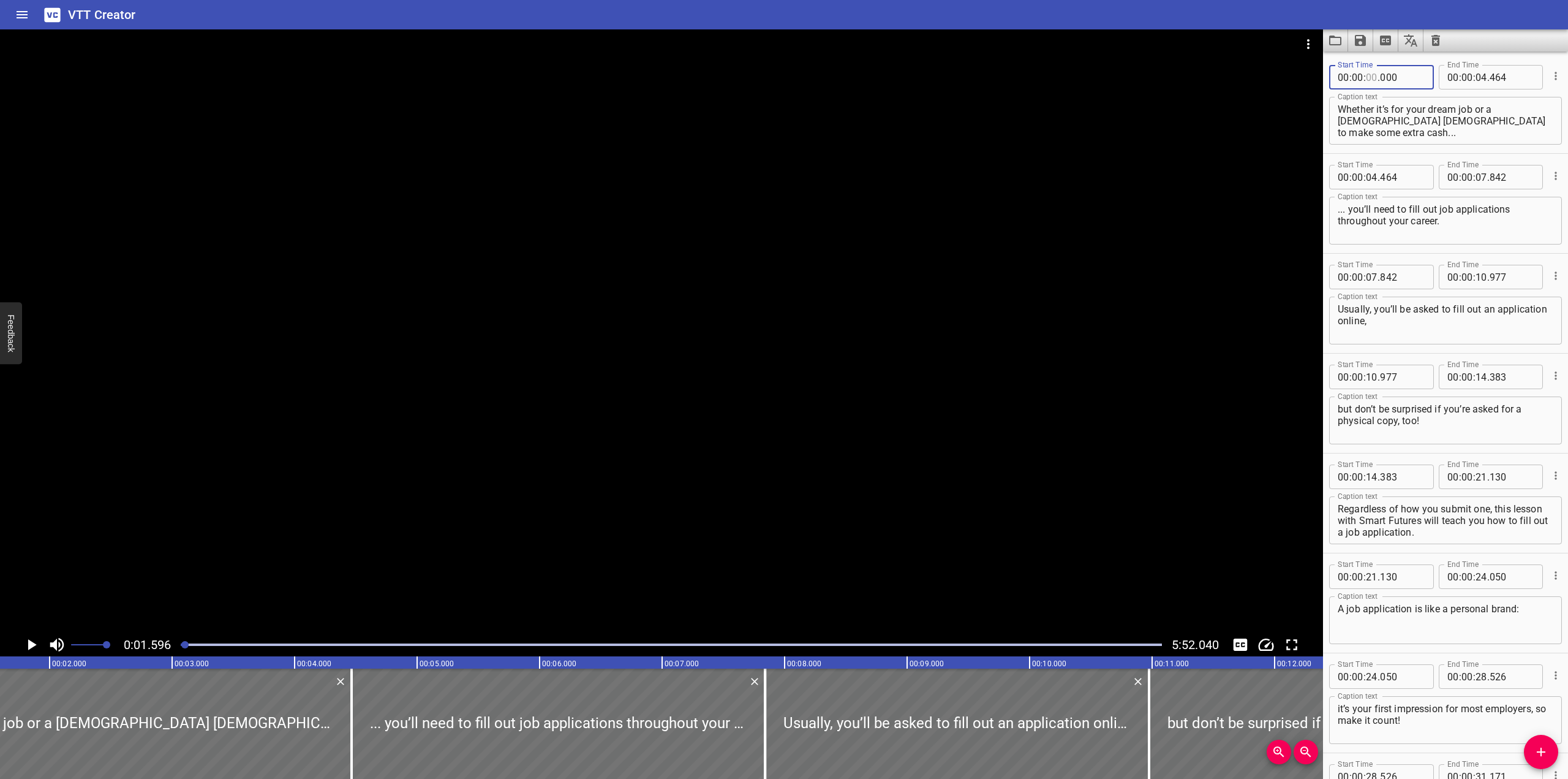
click at [1031, 79] on input "number" at bounding box center [1372, 76] width 12 height 24
type input "01"
type input "596"
click at [1031, 76] on span "." at bounding box center [1489, 76] width 2 height 24
click at [1031, 74] on input "number" at bounding box center [1482, 76] width 12 height 24
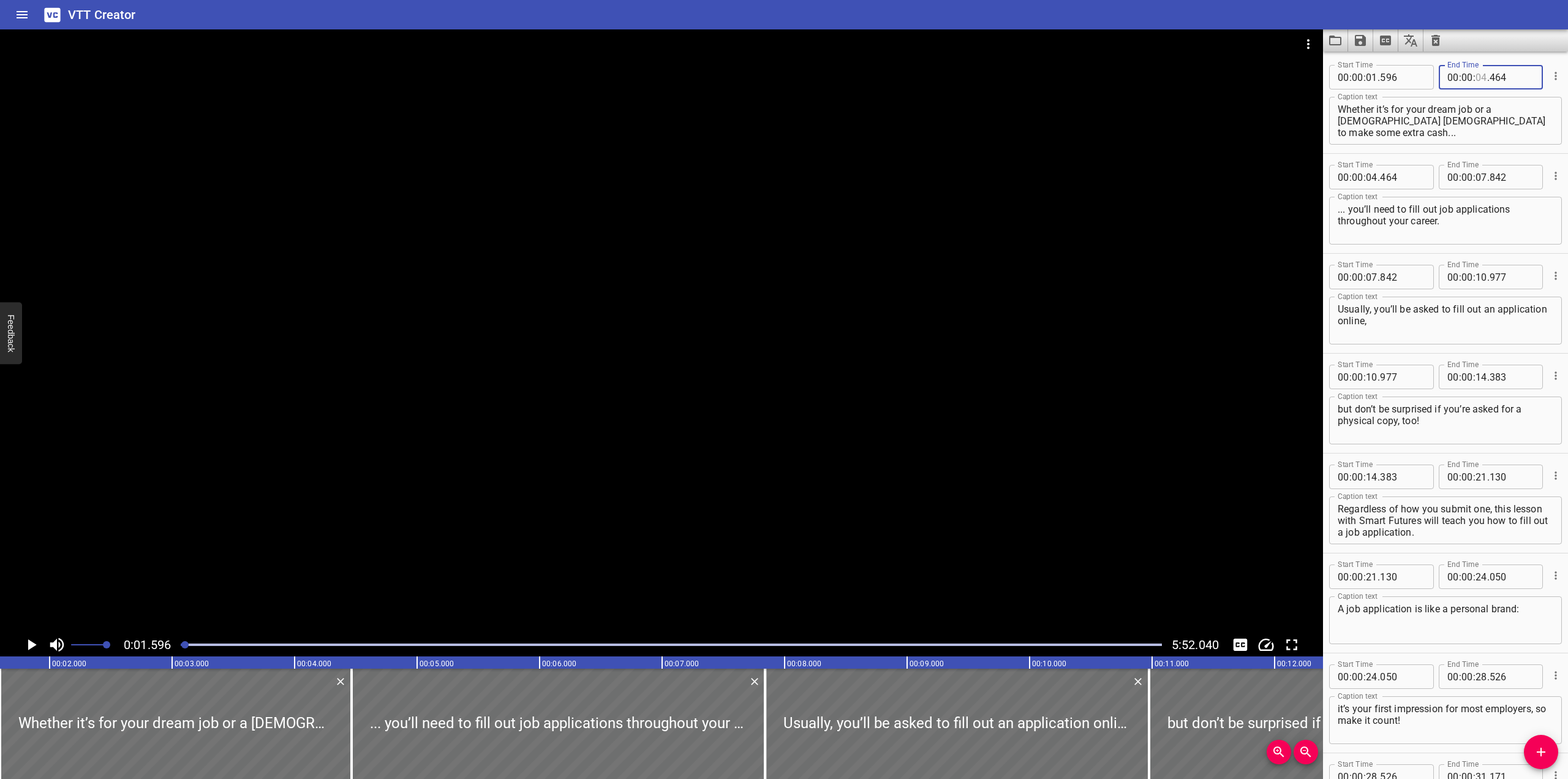
type input "04"
drag, startPoint x: 664, startPoint y: 278, endPoint x: 670, endPoint y: 279, distance: 6.1
click at [670, 279] on div at bounding box center [661, 331] width 1323 height 604
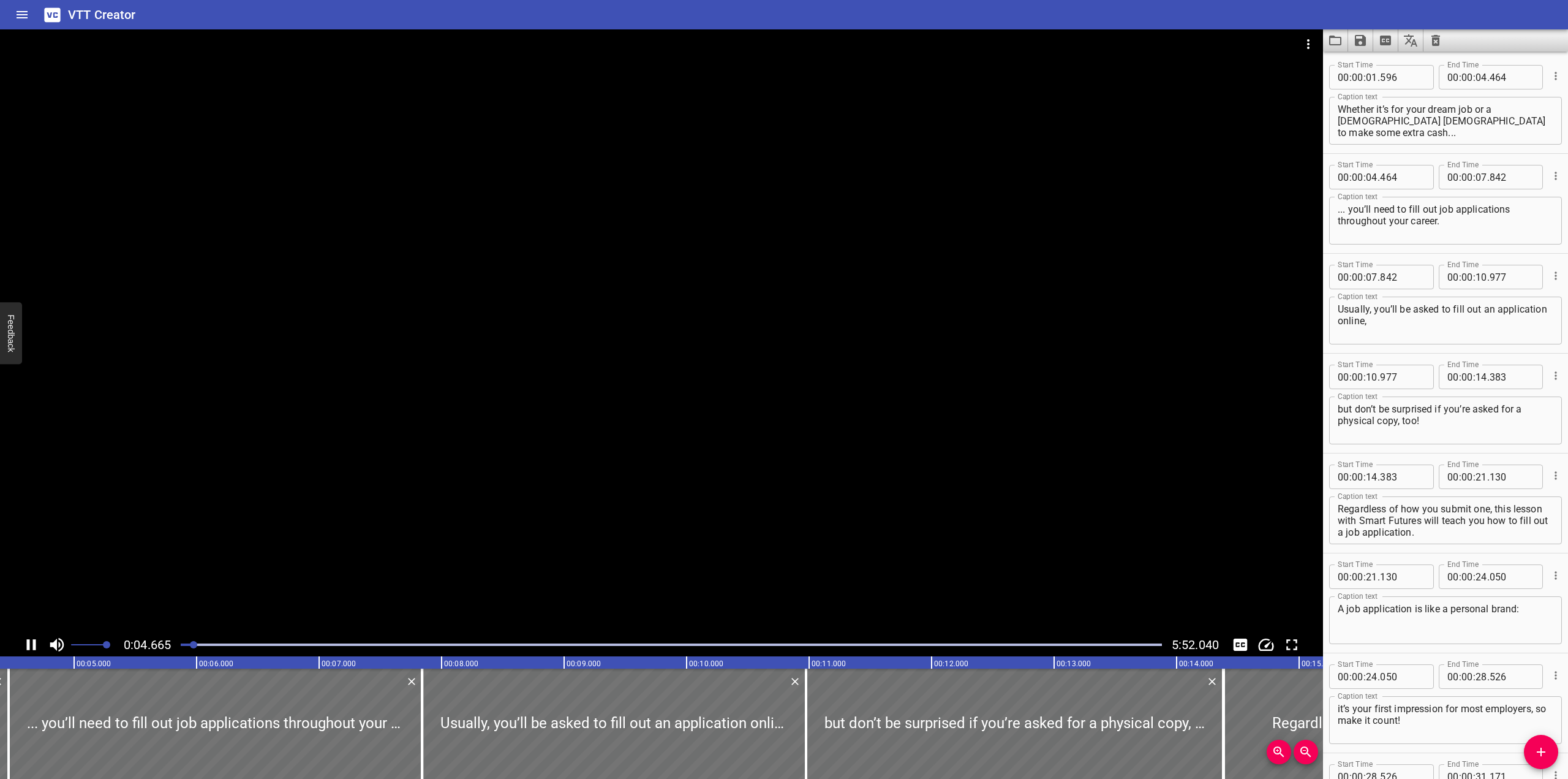
scroll to position [100, 0]
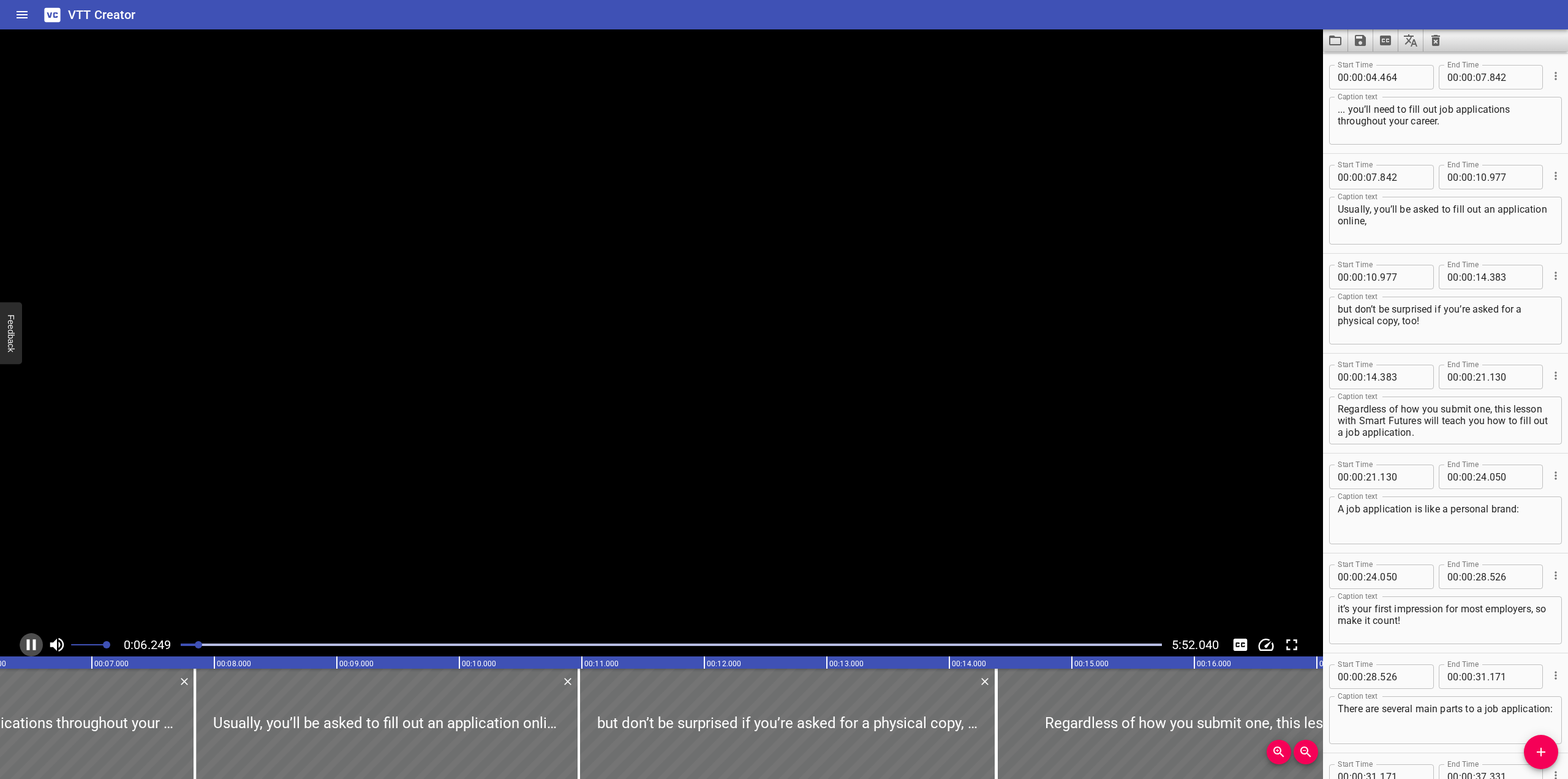
click at [33, 647] on icon "Play/Pause" at bounding box center [32, 644] width 9 height 11
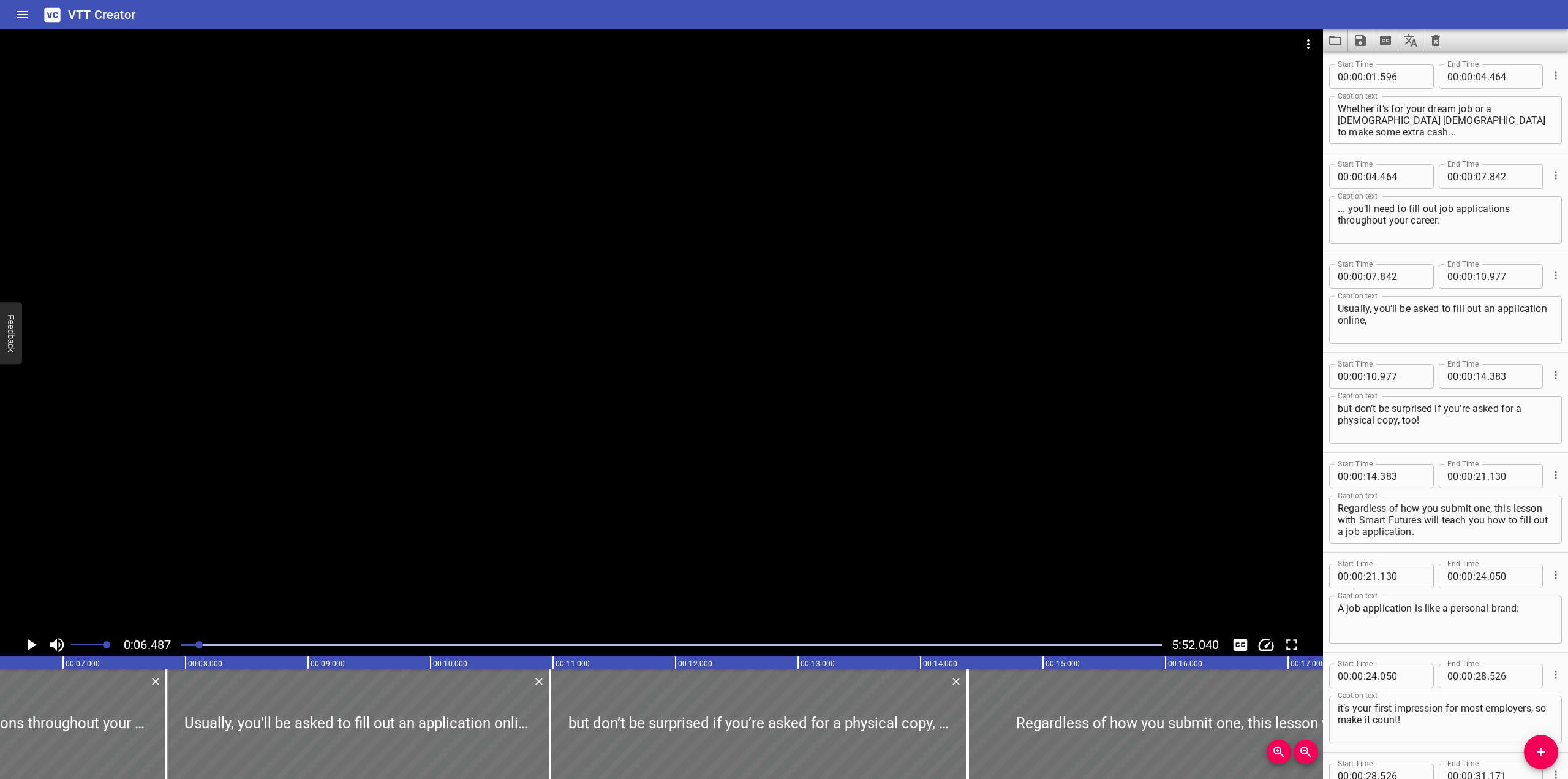
scroll to position [0, 0]
click at [1031, 83] on input "number" at bounding box center [1482, 76] width 12 height 24
type input "06"
type input "487"
click at [1031, 174] on input "number" at bounding box center [1372, 177] width 12 height 24
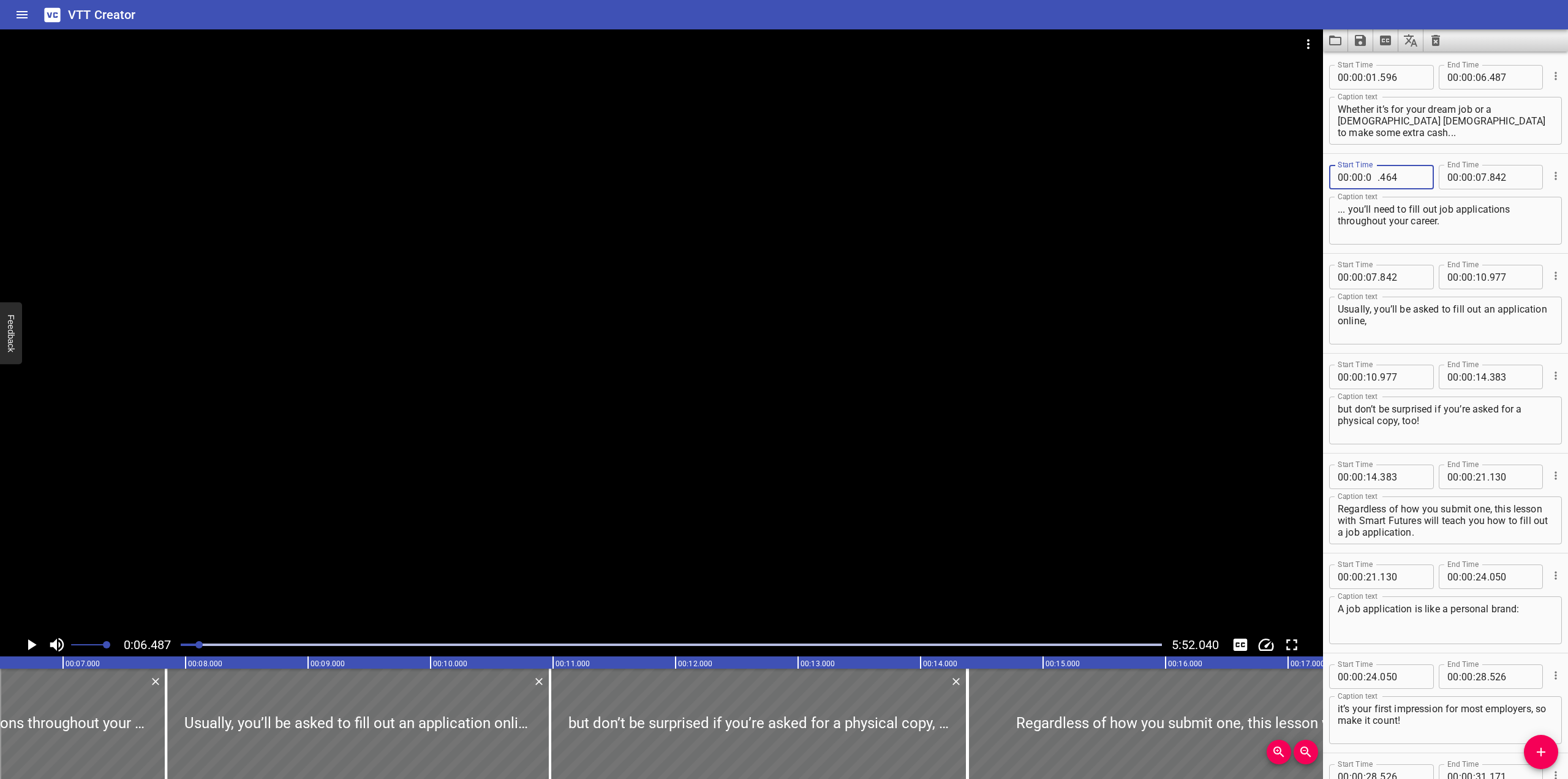
type input "06"
type input "487"
drag, startPoint x: 847, startPoint y: 292, endPoint x: 848, endPoint y: 301, distance: 9.1
click at [848, 301] on div at bounding box center [661, 331] width 1323 height 604
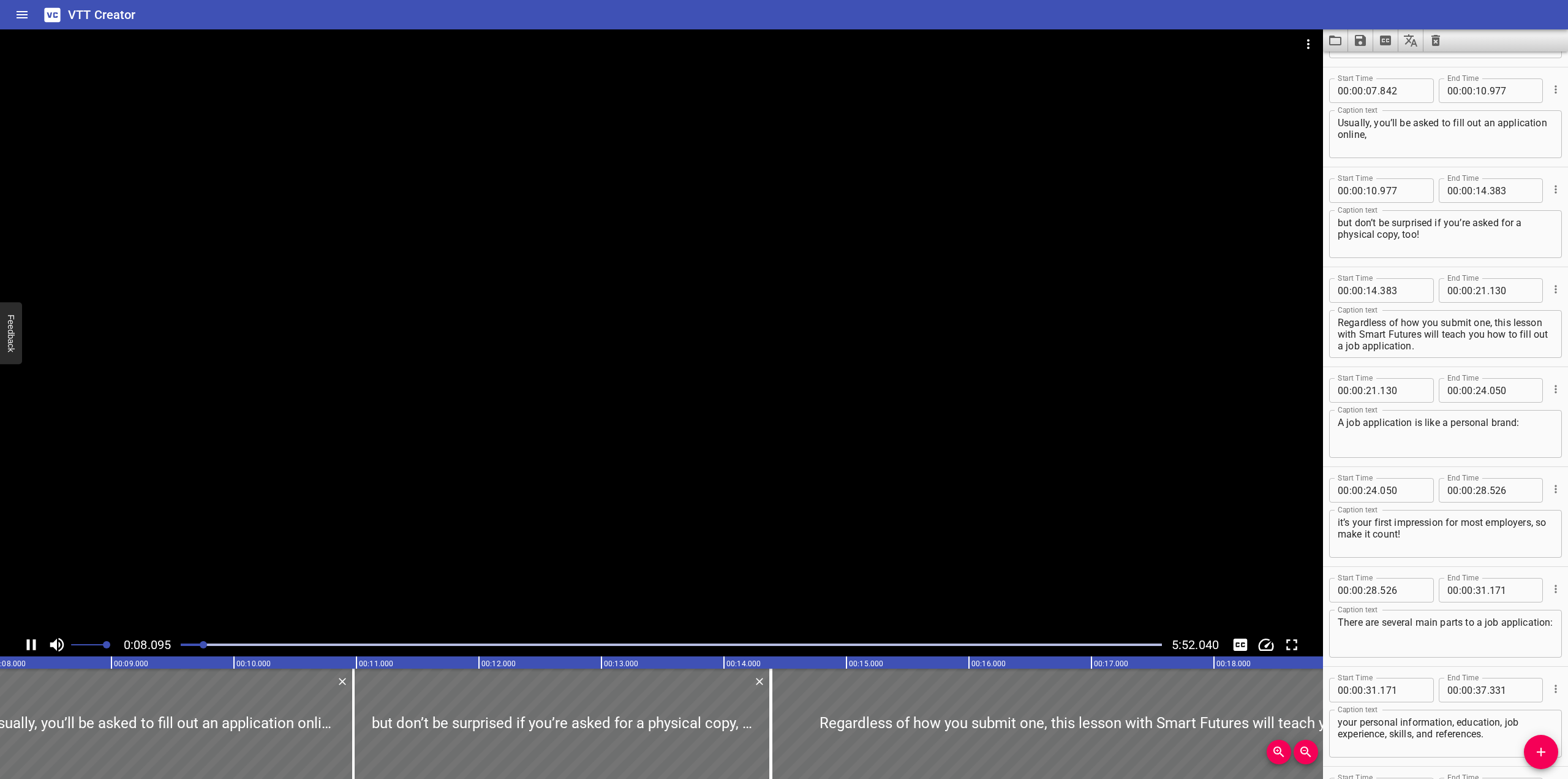
scroll to position [199, 0]
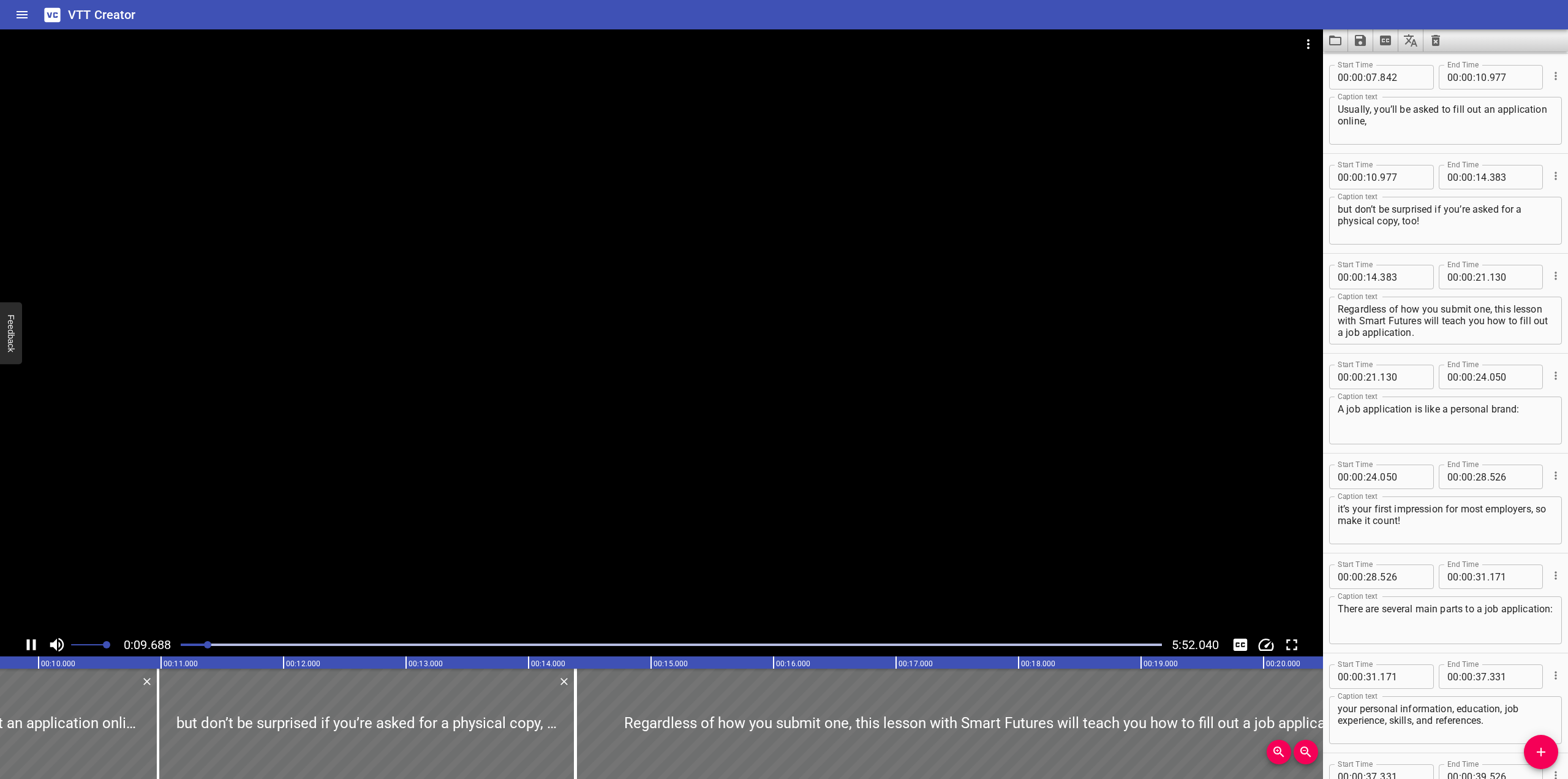
click at [542, 321] on div at bounding box center [661, 331] width 1323 height 604
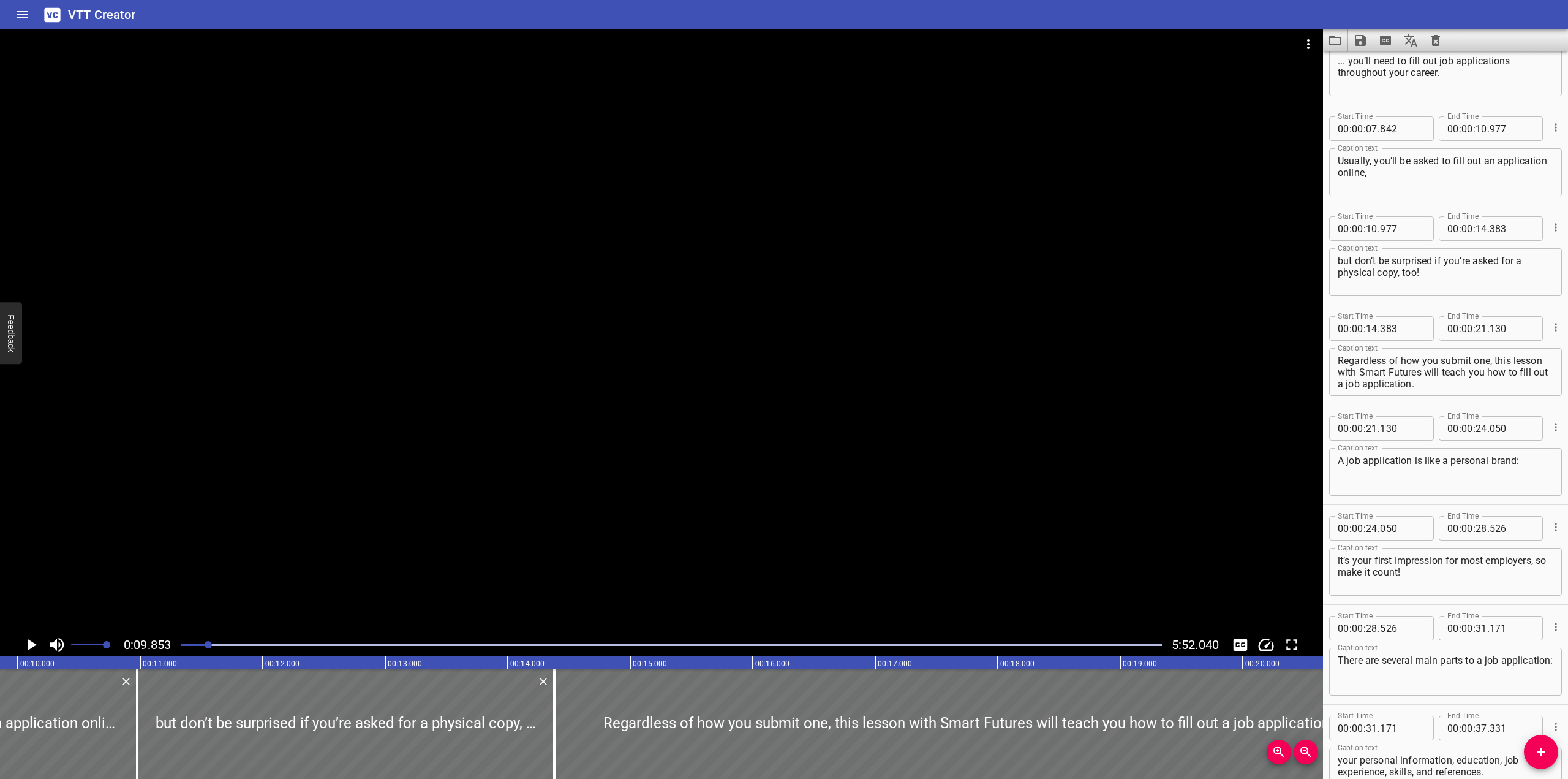
scroll to position [0, 0]
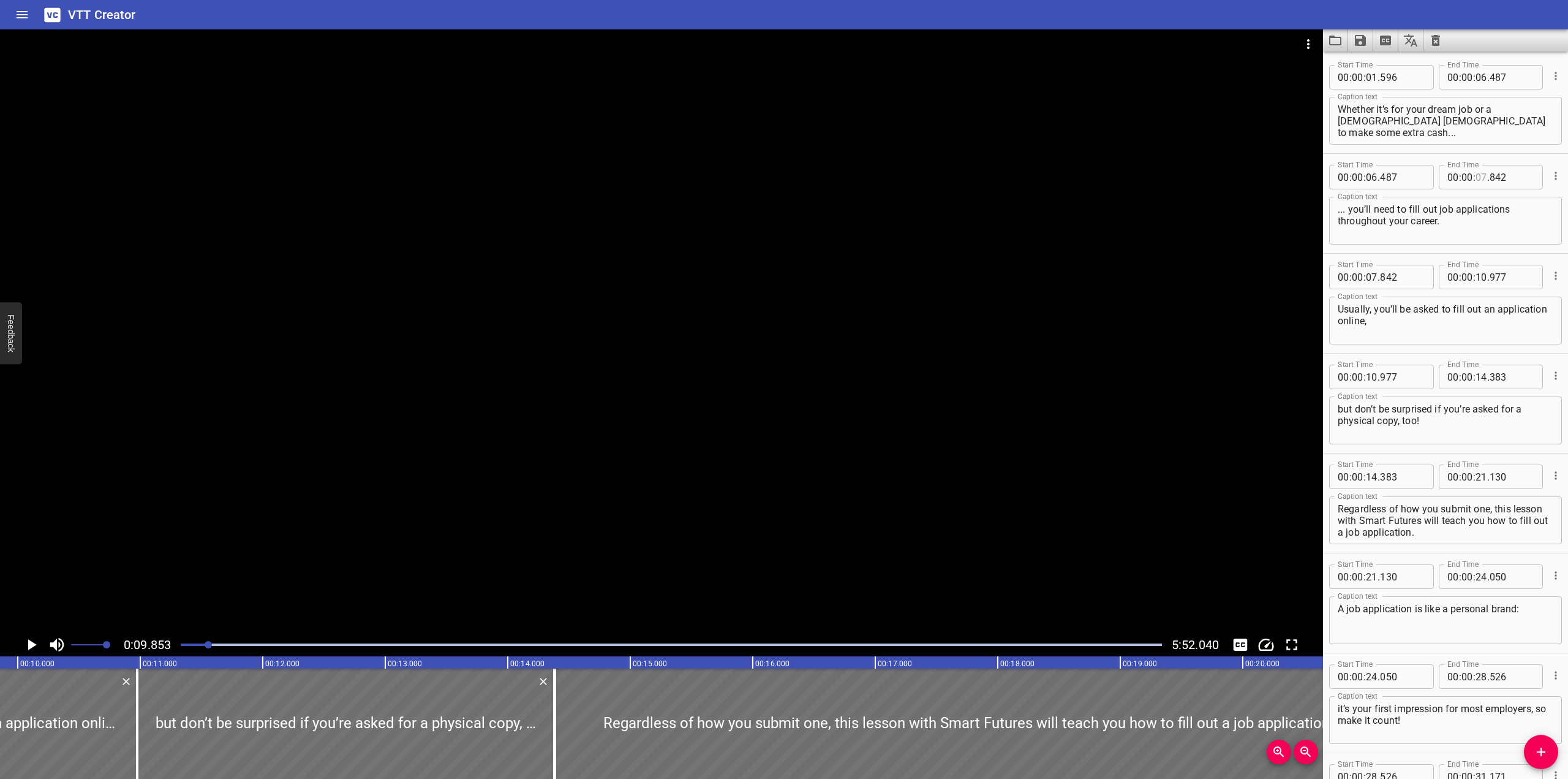
click at [1031, 177] on input "number" at bounding box center [1482, 177] width 12 height 24
type input "08"
drag, startPoint x: 1496, startPoint y: 174, endPoint x: 1484, endPoint y: 174, distance: 12.0
click at [1031, 174] on div "00 : 00 : 08 . 53" at bounding box center [1491, 177] width 104 height 24
type input "853"
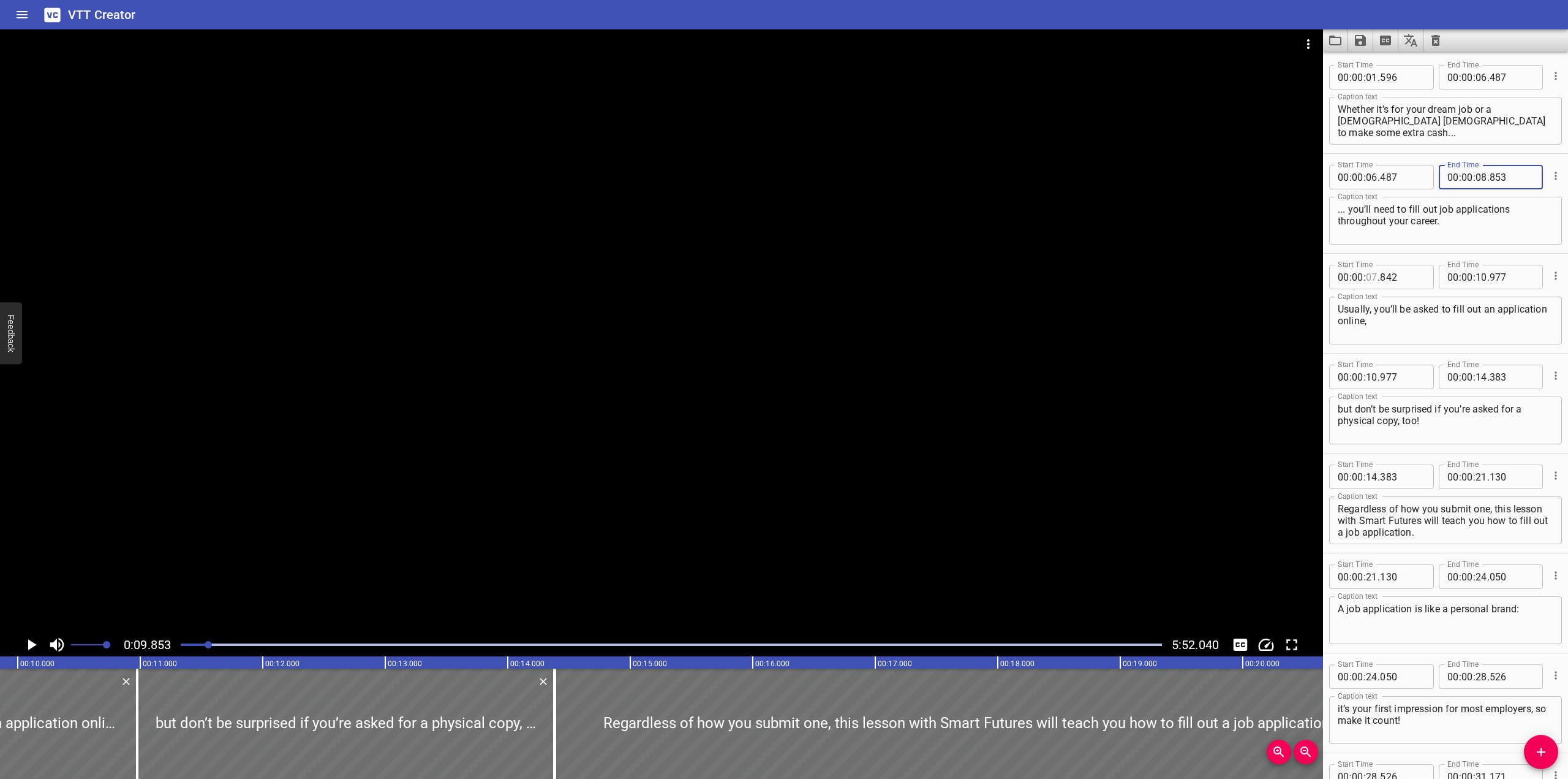
click at [1031, 271] on input "number" at bounding box center [1372, 277] width 12 height 24
type input "08"
type input "853"
click at [682, 372] on div at bounding box center [661, 331] width 1323 height 604
click at [351, 402] on div at bounding box center [661, 331] width 1323 height 604
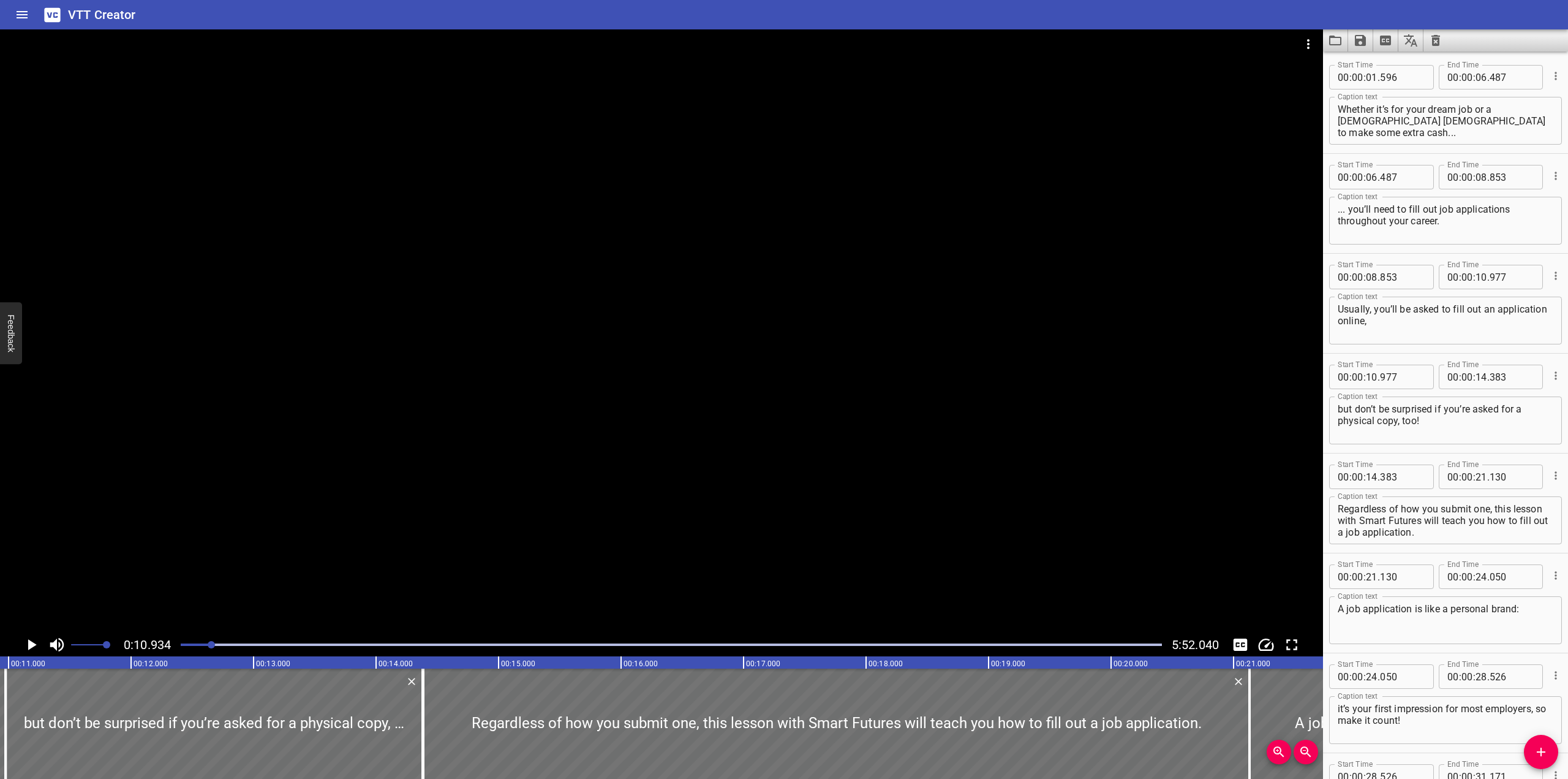
scroll to position [0, 1340]
click at [351, 402] on div at bounding box center [661, 331] width 1323 height 604
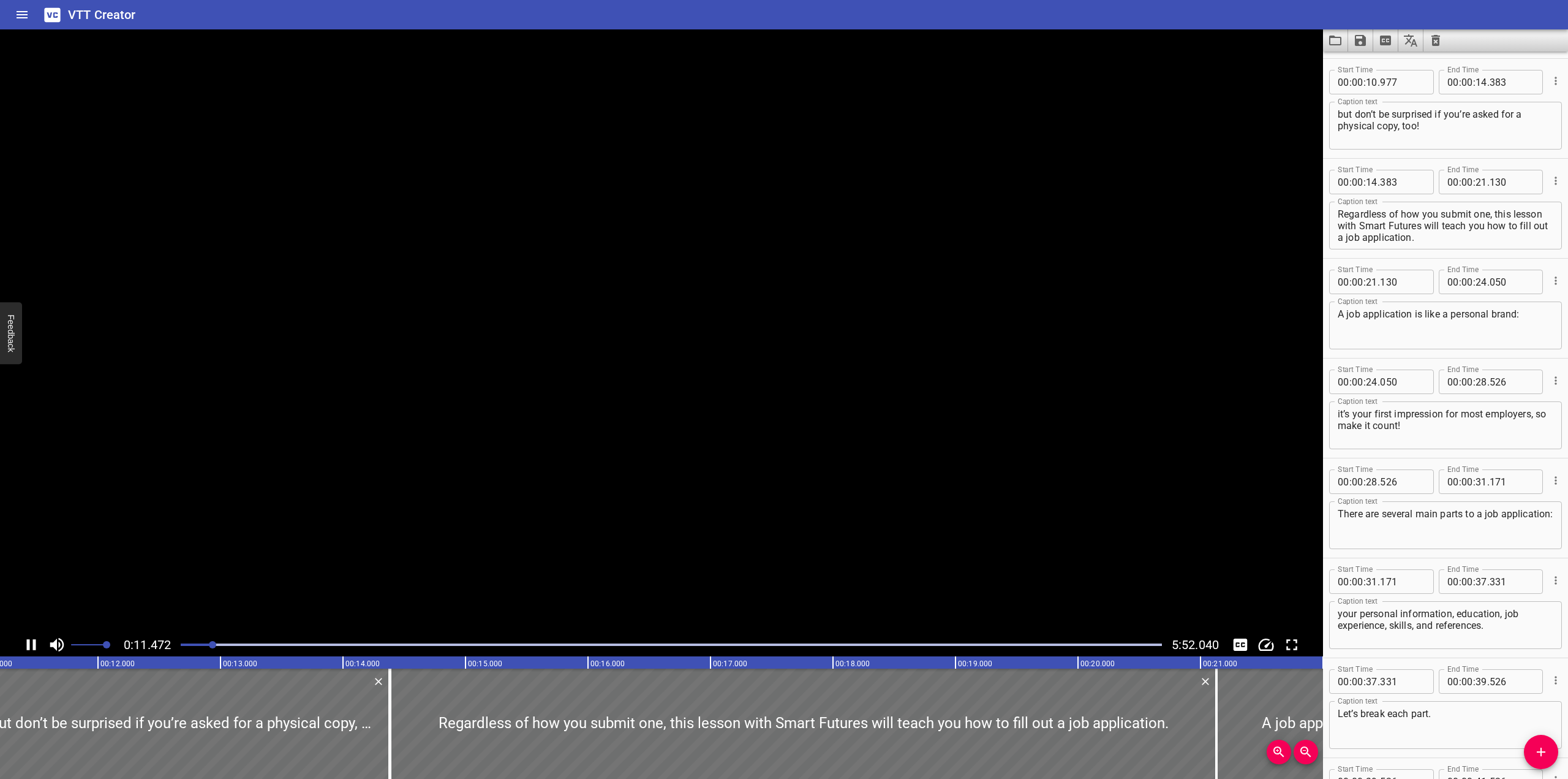
scroll to position [300, 0]
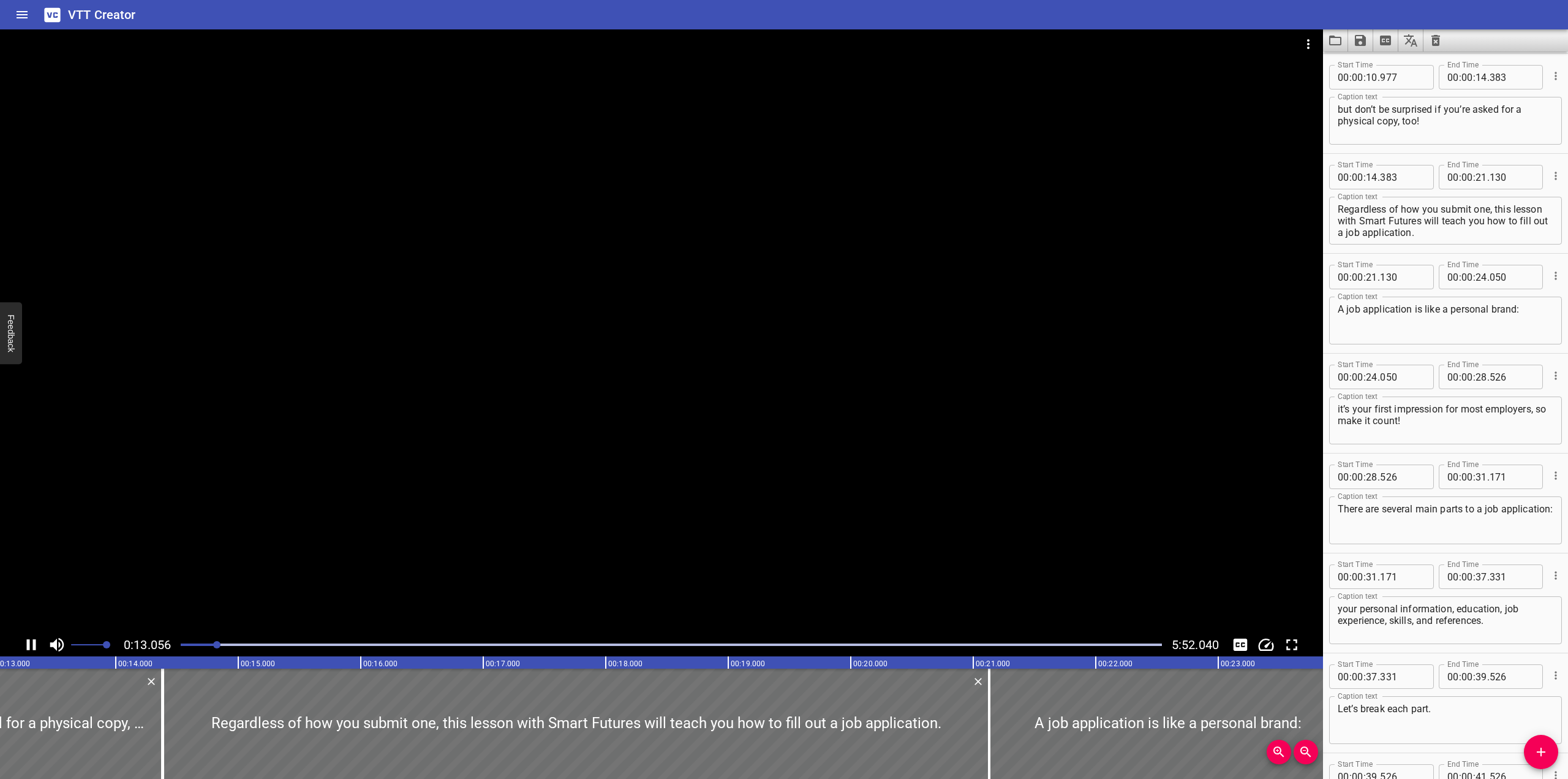
click at [344, 394] on div at bounding box center [661, 331] width 1323 height 604
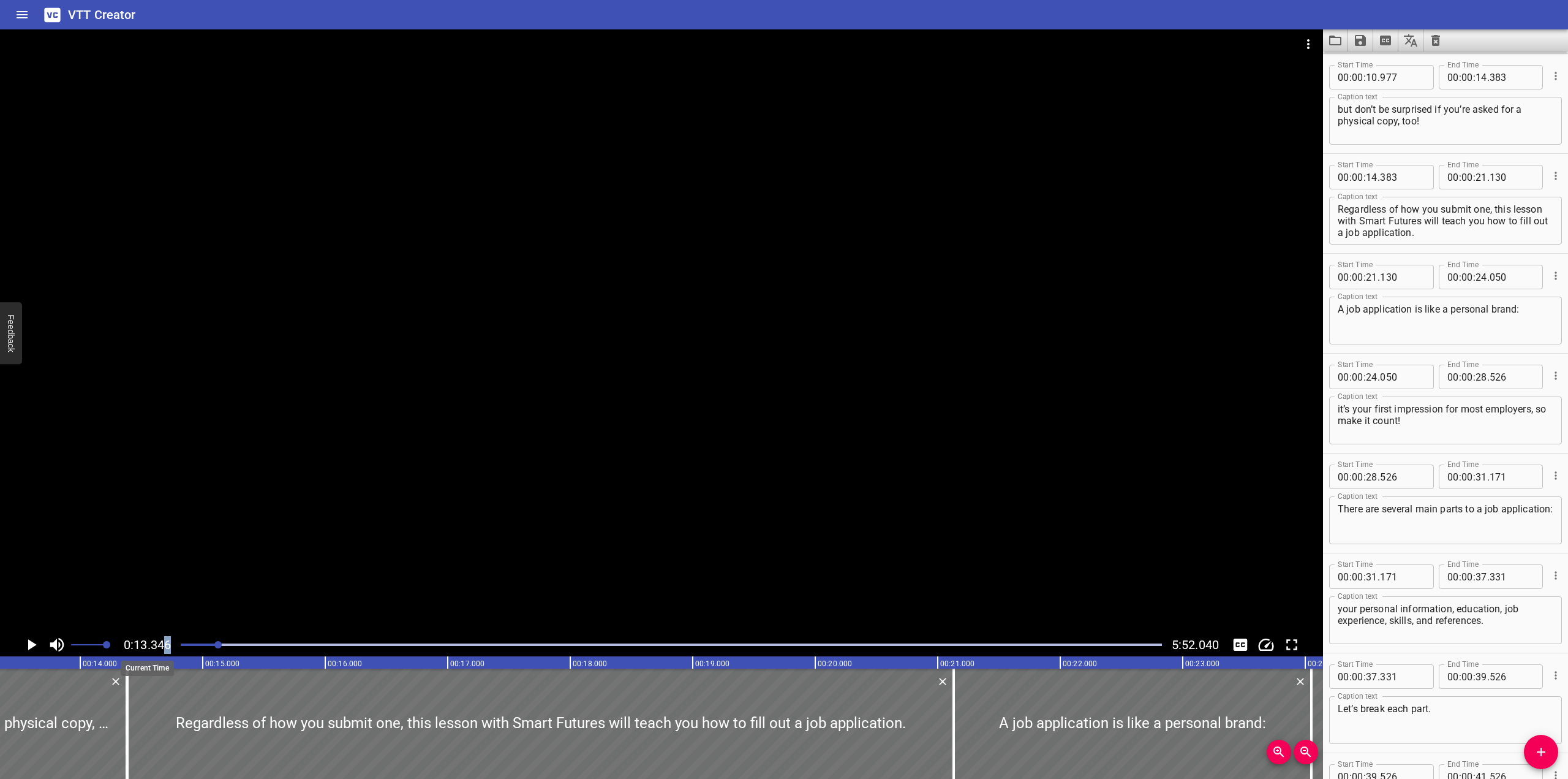
drag, startPoint x: 194, startPoint y: 645, endPoint x: 177, endPoint y: 636, distance: 19.2
click at [161, 643] on div "0:13.346 5:52.040" at bounding box center [661, 644] width 1323 height 23
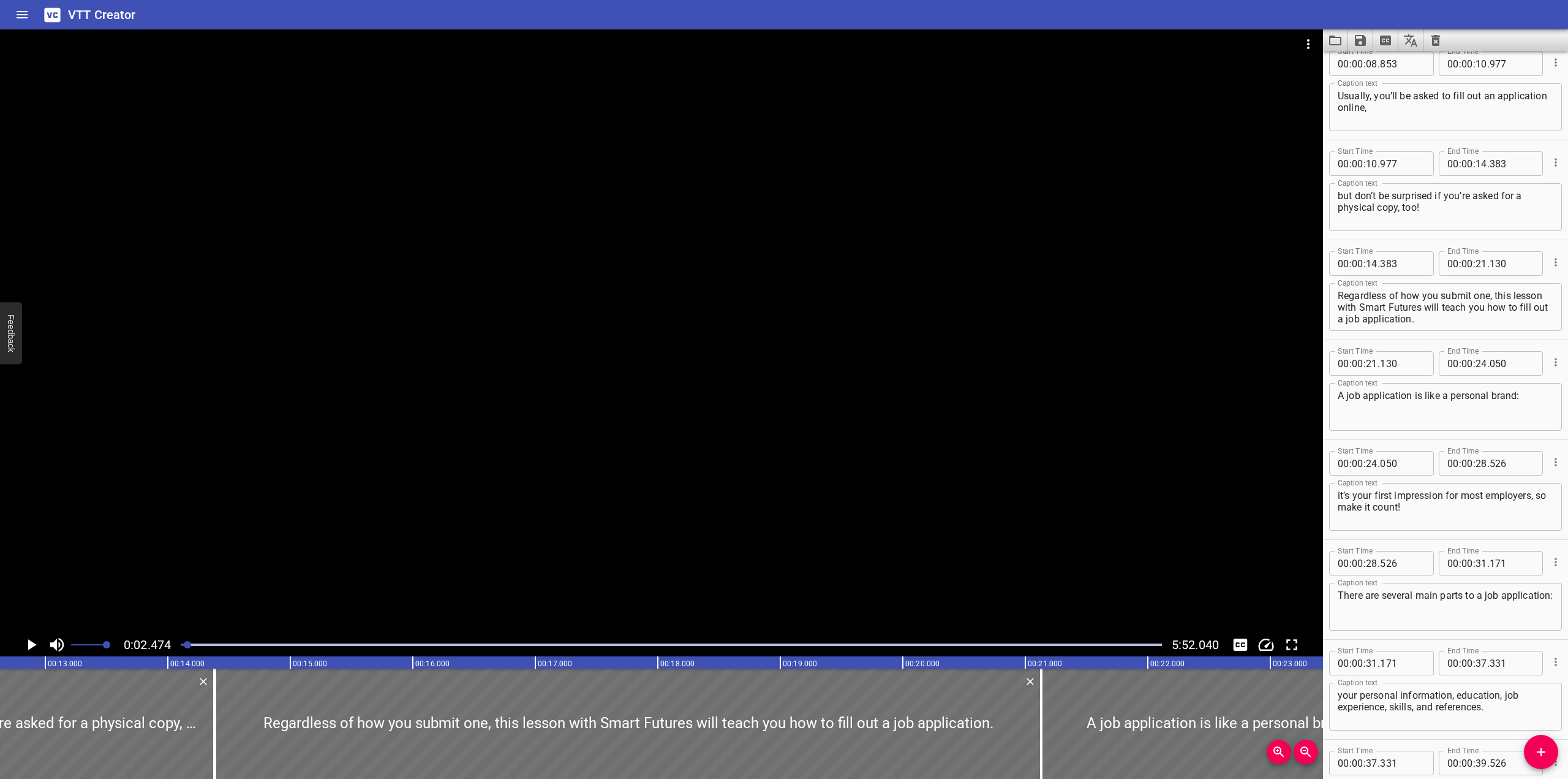
scroll to position [199, 0]
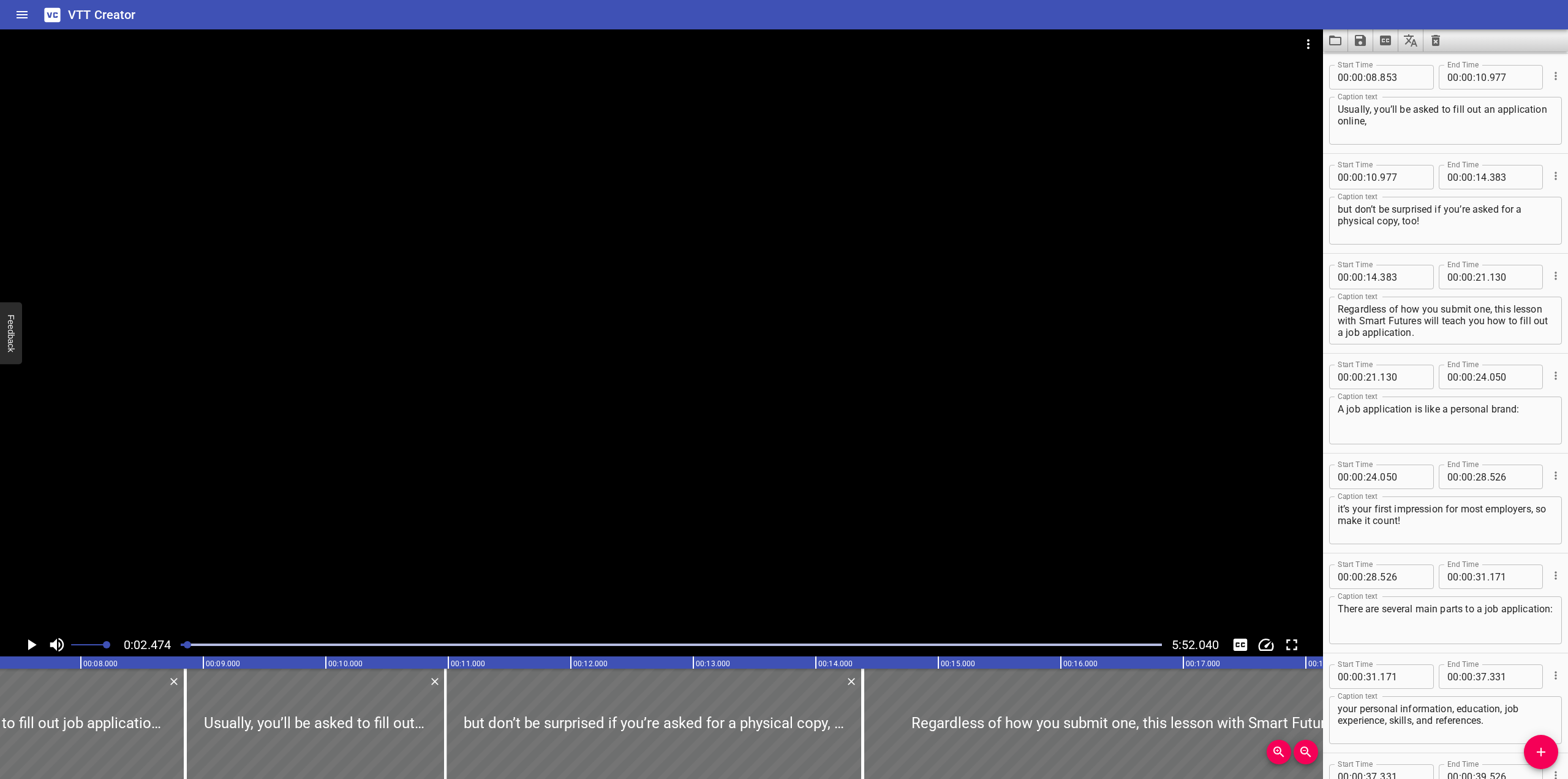
click at [539, 411] on div at bounding box center [661, 331] width 1323 height 604
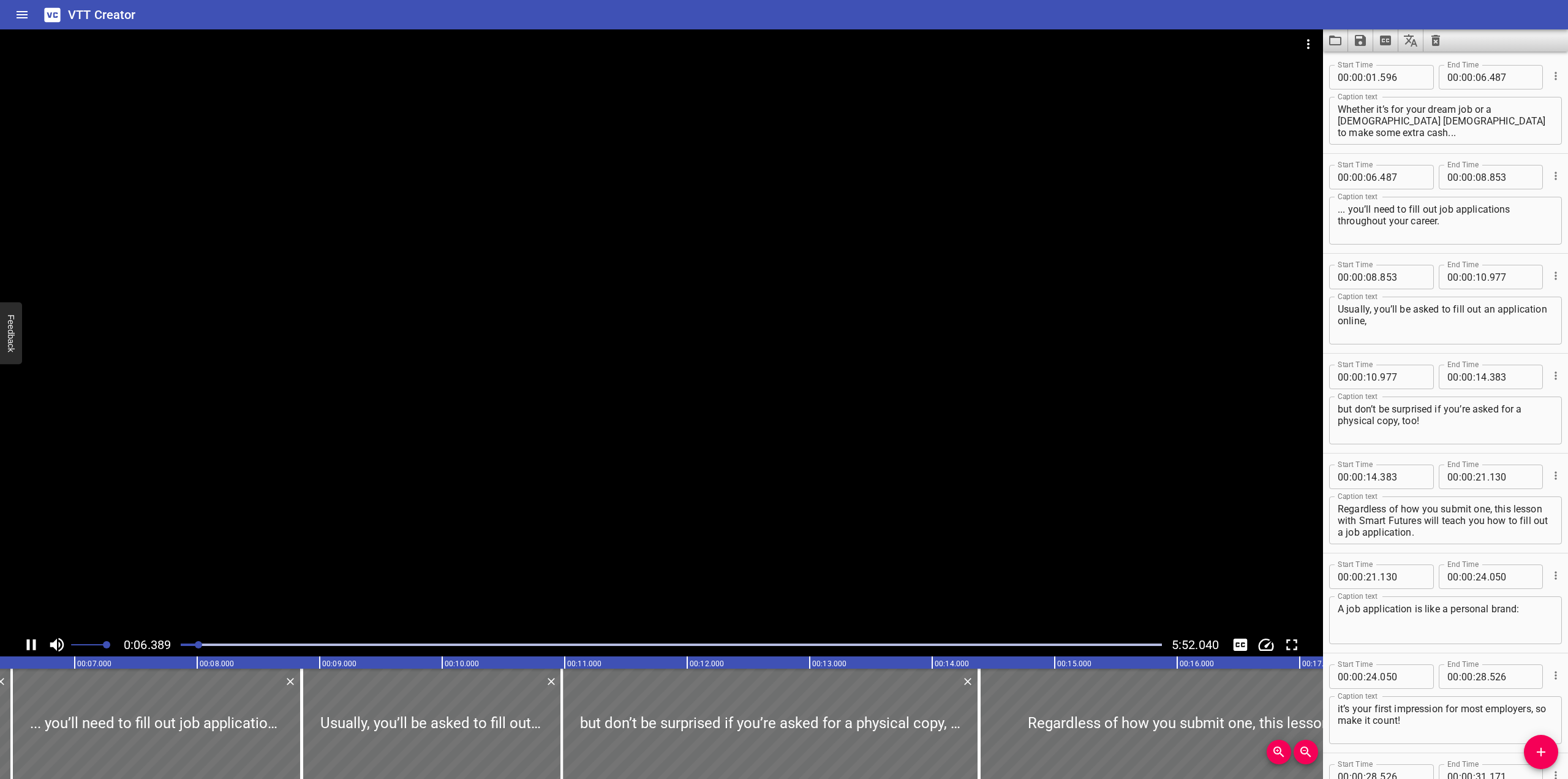
scroll to position [0, 0]
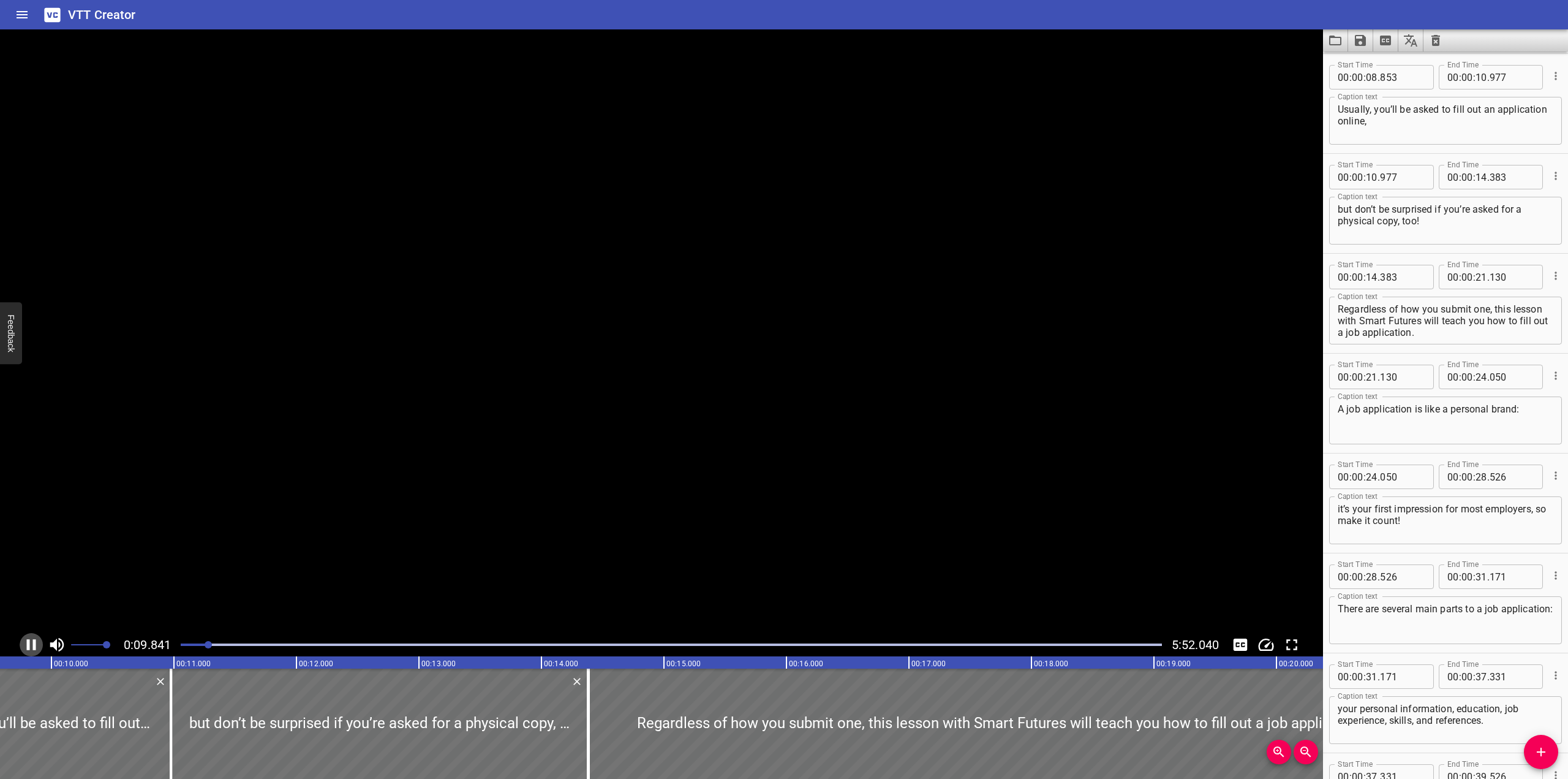
click at [26, 646] on icon "Play/Pause" at bounding box center [31, 645] width 19 height 19
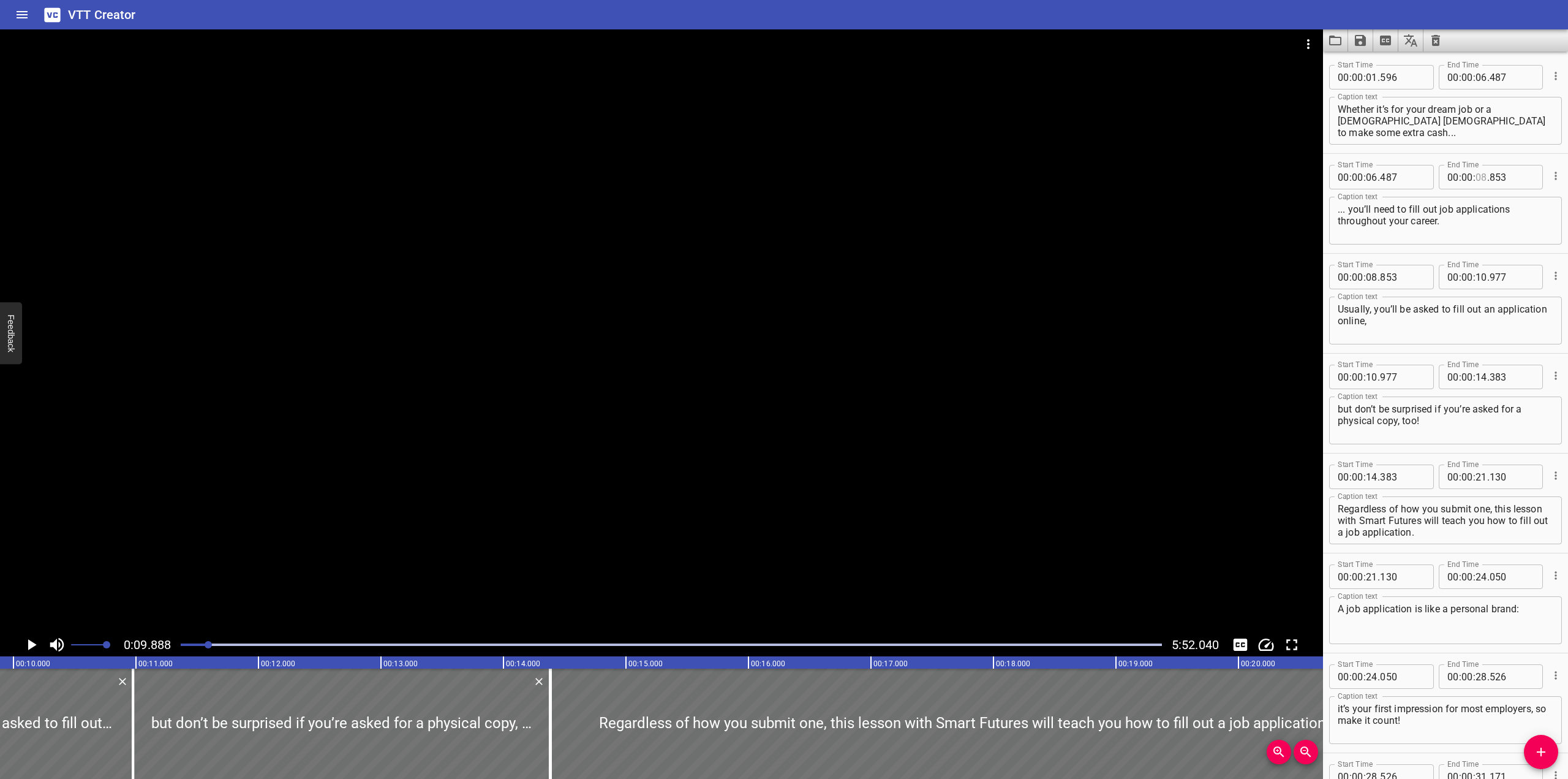
click at [1031, 177] on input "number" at bounding box center [1482, 177] width 12 height 24
type input "08"
type input "888"
click at [1031, 176] on input "number" at bounding box center [1482, 177] width 12 height 24
type input "09"
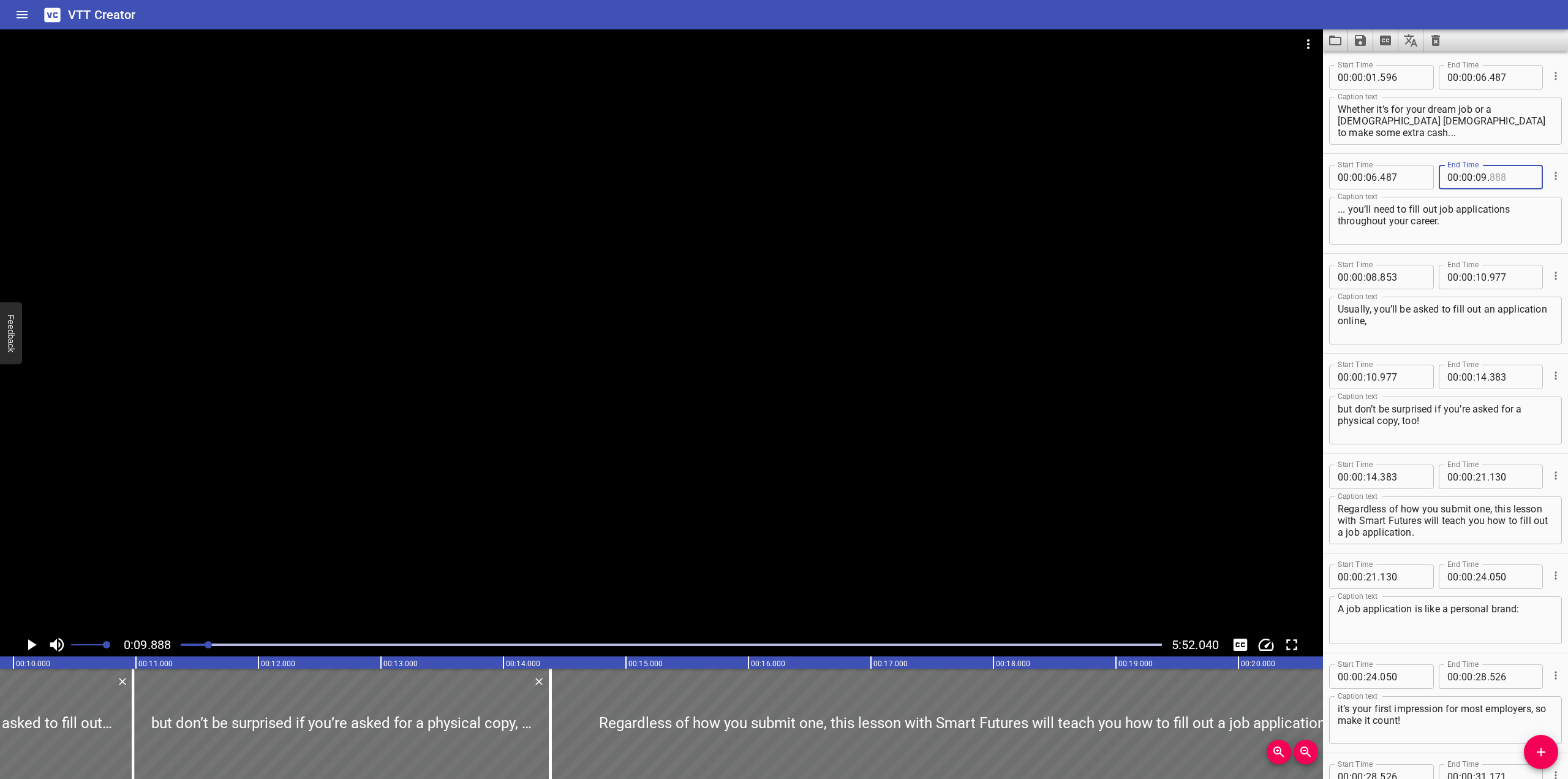
type input "888"
click at [1031, 277] on input "number" at bounding box center [1372, 277] width 12 height 24
type input "09"
type input "888"
drag, startPoint x: 1099, startPoint y: 322, endPoint x: 1111, endPoint y: 314, distance: 14.4
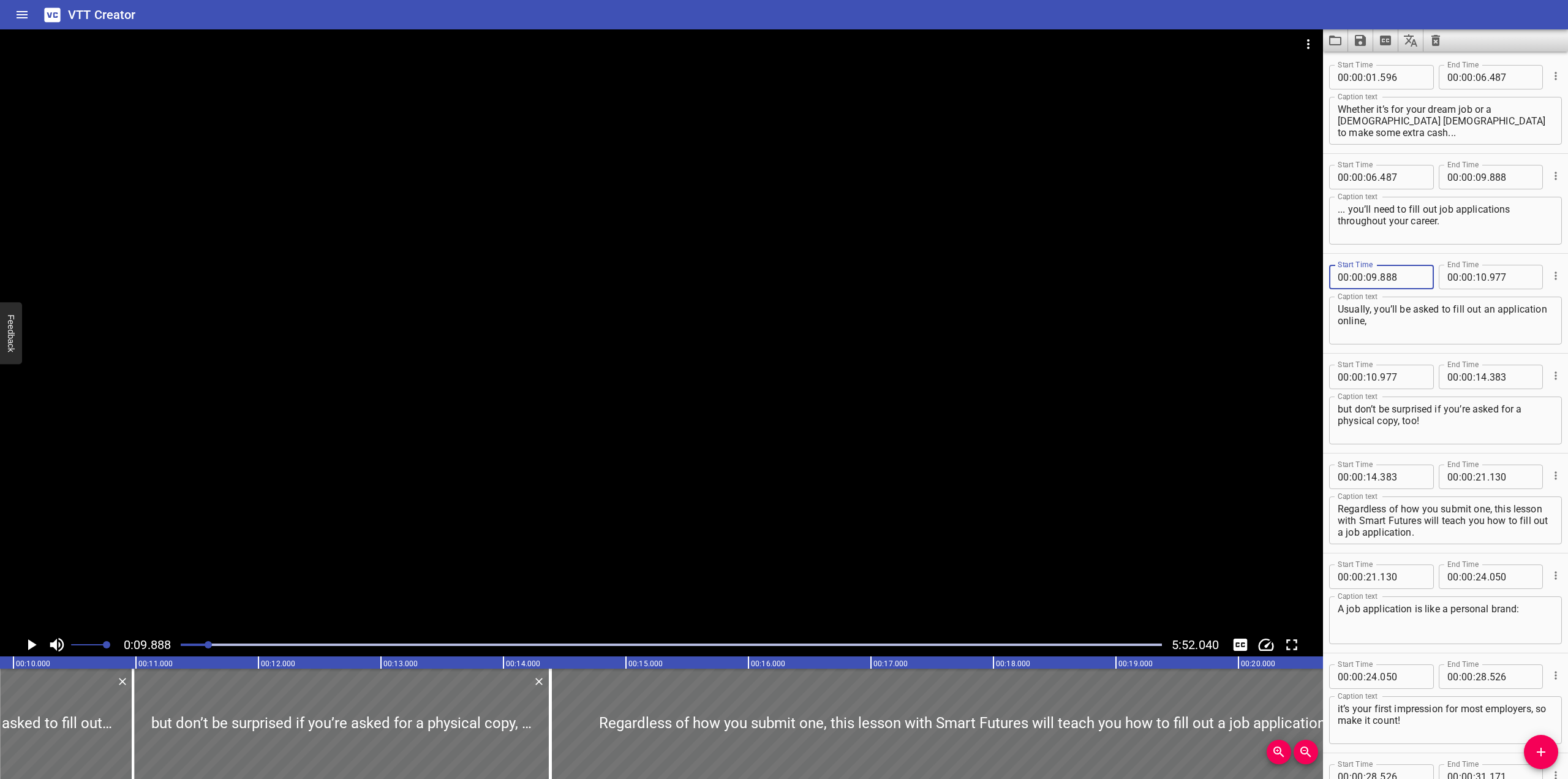
click at [1031, 315] on div at bounding box center [661, 331] width 1323 height 604
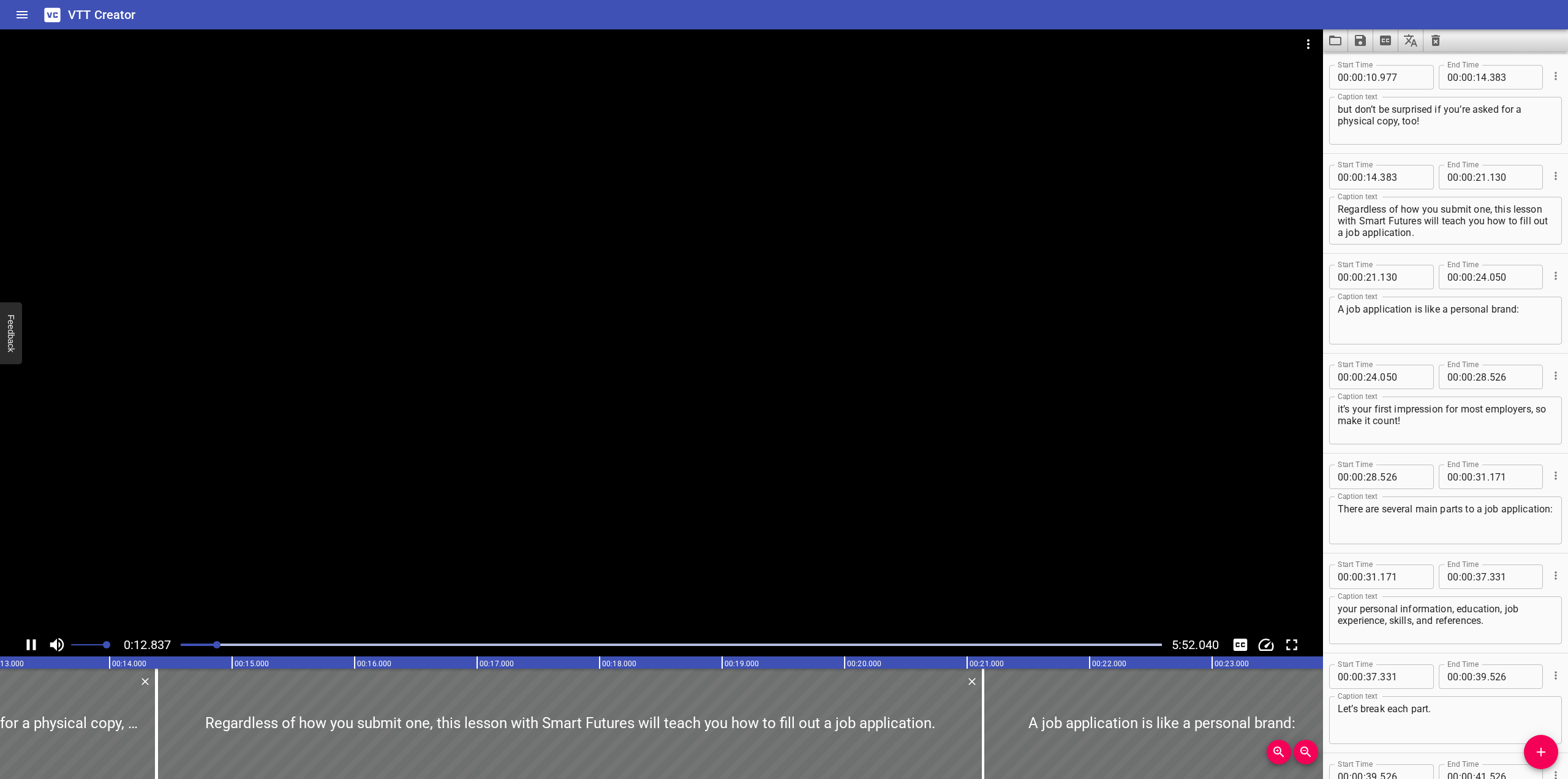
click at [35, 645] on icon "Play/Pause" at bounding box center [31, 645] width 19 height 19
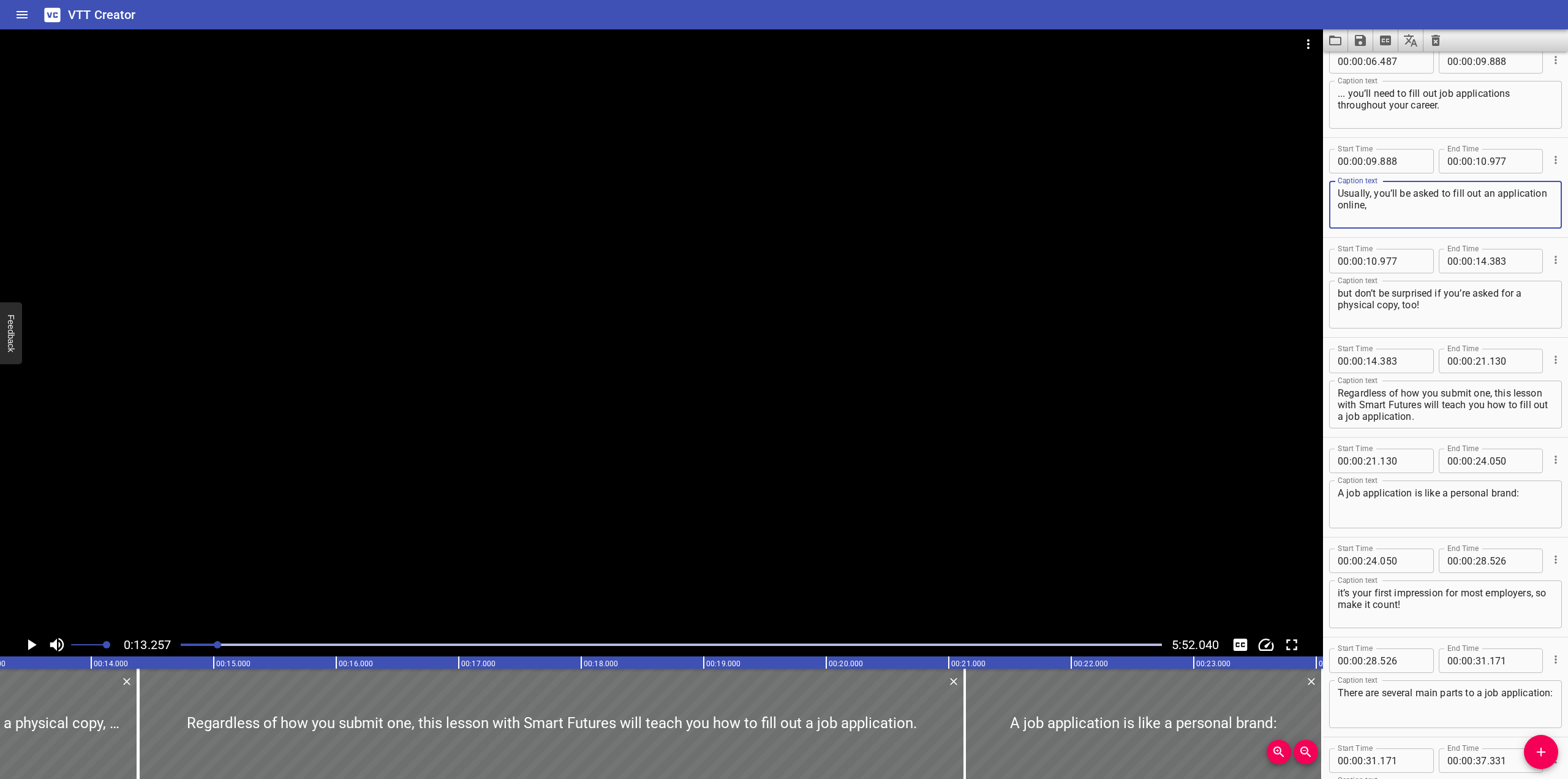
click at [1031, 210] on textarea "Usually, you’ll be asked to fill out an application online," at bounding box center [1446, 205] width 216 height 35
type textarea "Usually, you’ll be asked to fill out an application online..."
drag, startPoint x: 1338, startPoint y: 294, endPoint x: 1347, endPoint y: 298, distance: 9.8
click at [1031, 298] on textarea "but don’t be surprised if you’re asked for a physical copy, too!" at bounding box center [1446, 305] width 216 height 35
type textarea "... but don’t be surprised if you’re asked for a physical copy, too!"
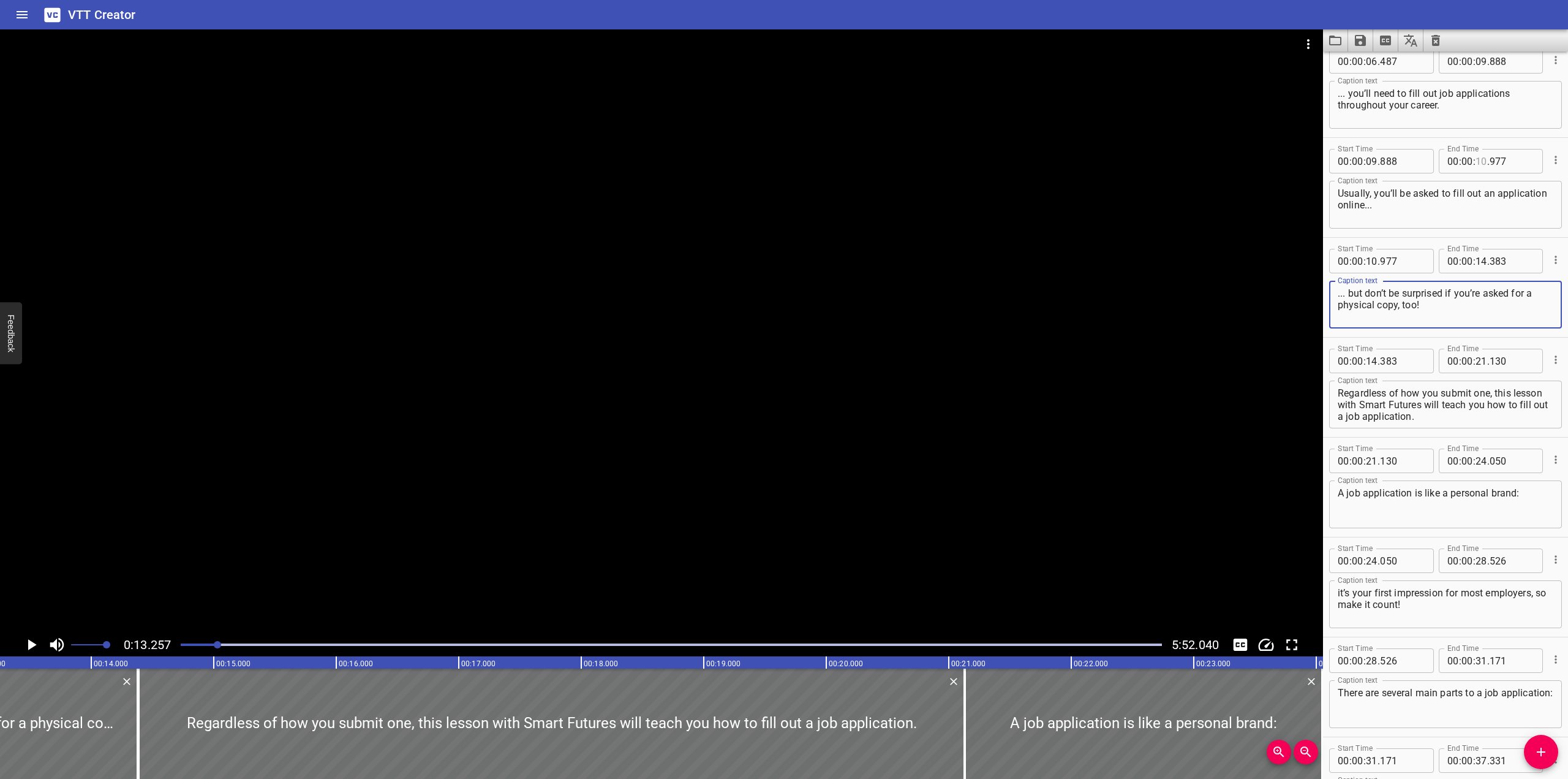
click at [1031, 162] on input "number" at bounding box center [1482, 160] width 12 height 24
type input "13"
type input "257"
click at [1031, 261] on div "00 : 00 : 10 . 977" at bounding box center [1382, 260] width 104 height 24
click at [1031, 258] on input "number" at bounding box center [1372, 260] width 12 height 24
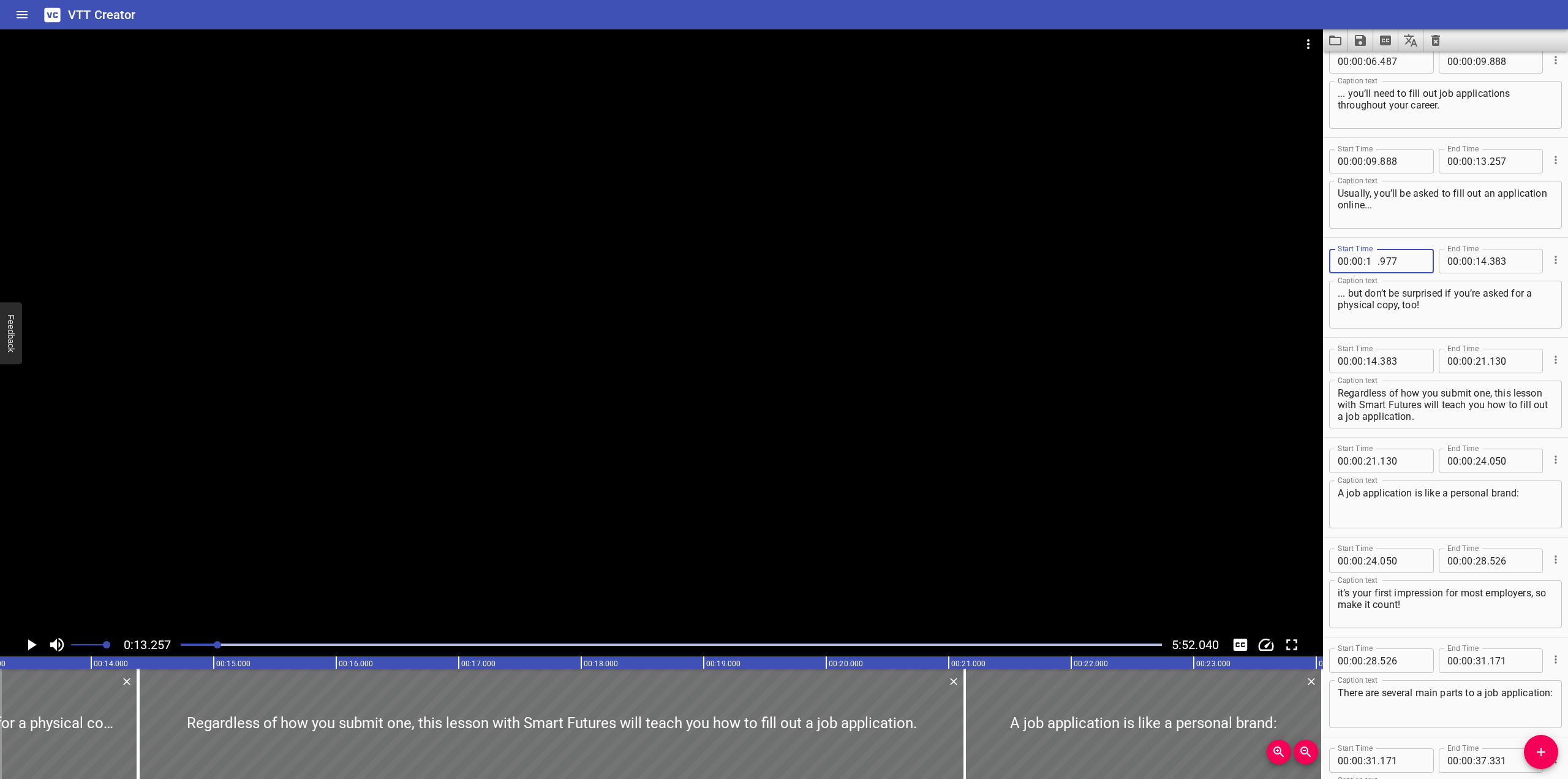
type input "12"
type input "257"
click at [805, 298] on div at bounding box center [661, 331] width 1323 height 604
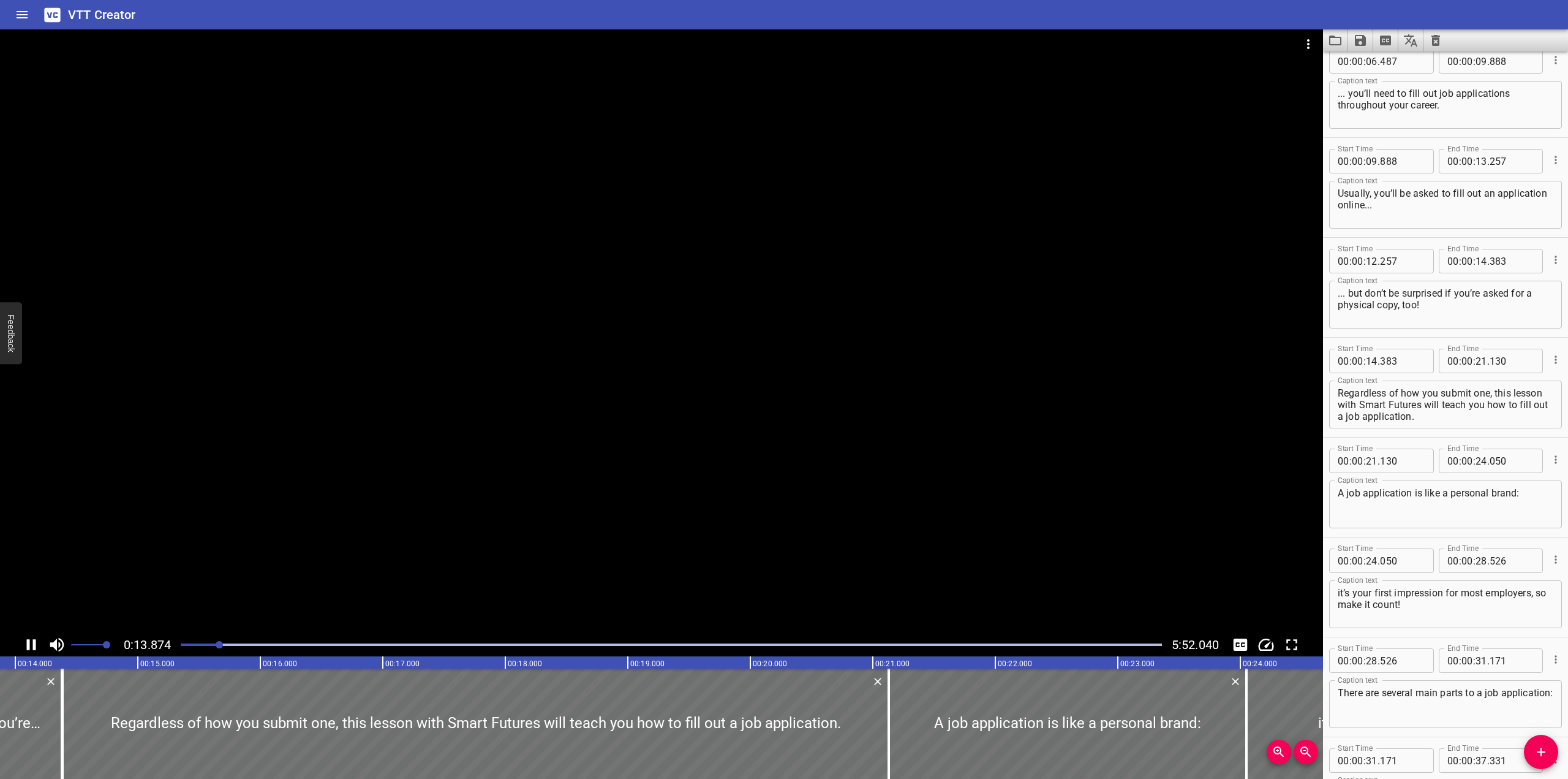
scroll to position [0, 1733]
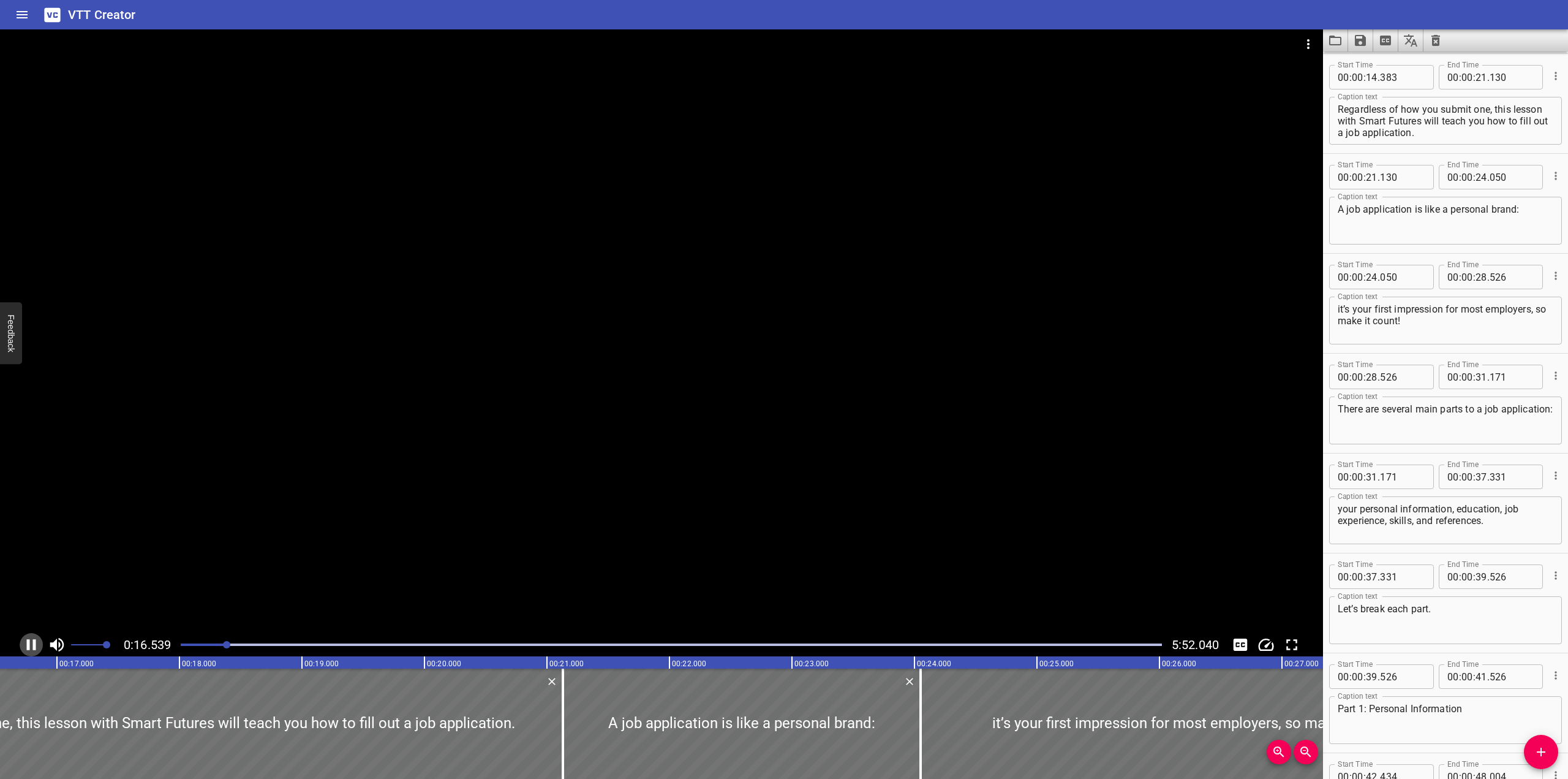
click at [24, 645] on icon "Play/Pause" at bounding box center [31, 645] width 19 height 19
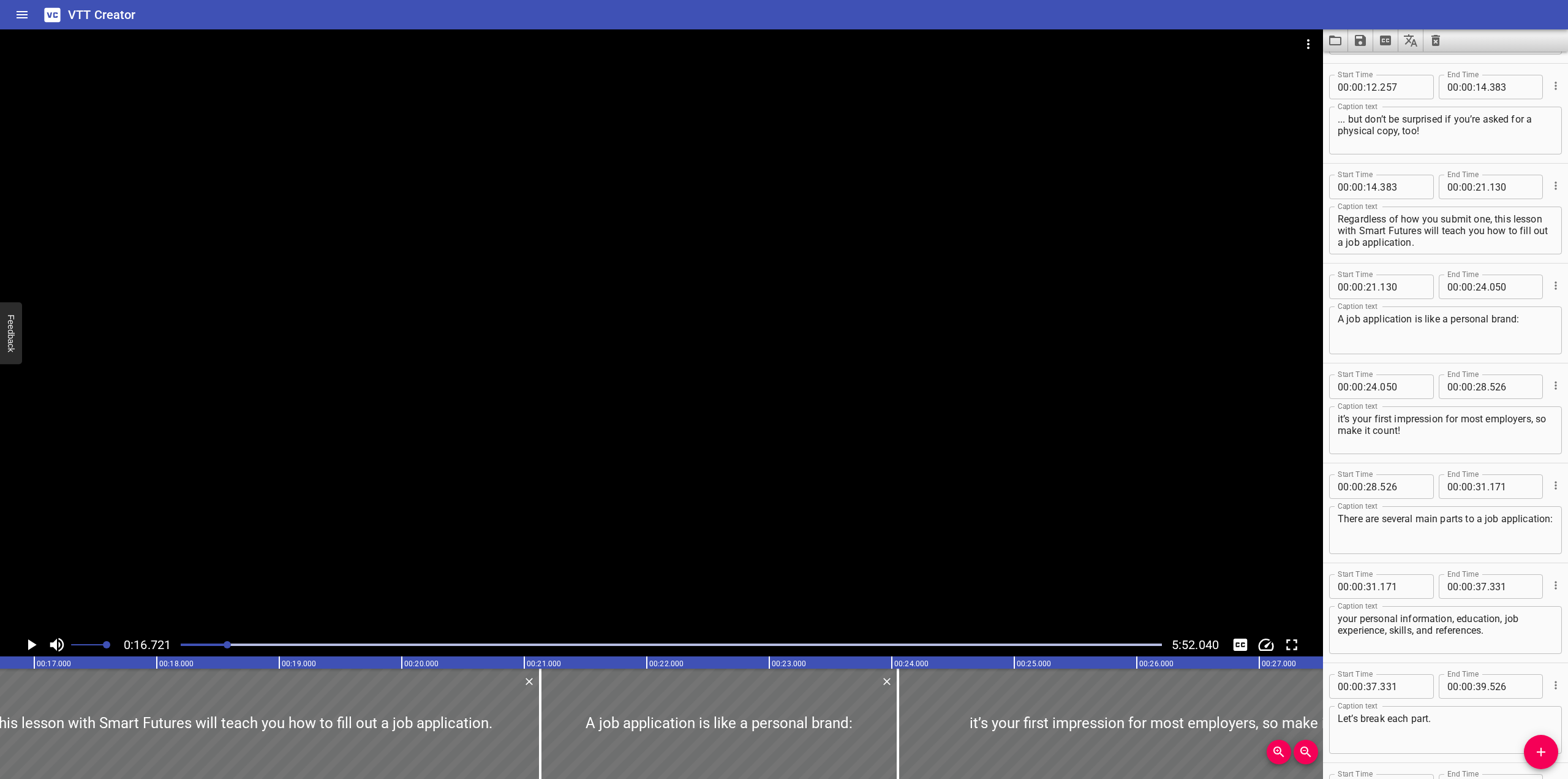
scroll to position [277, 0]
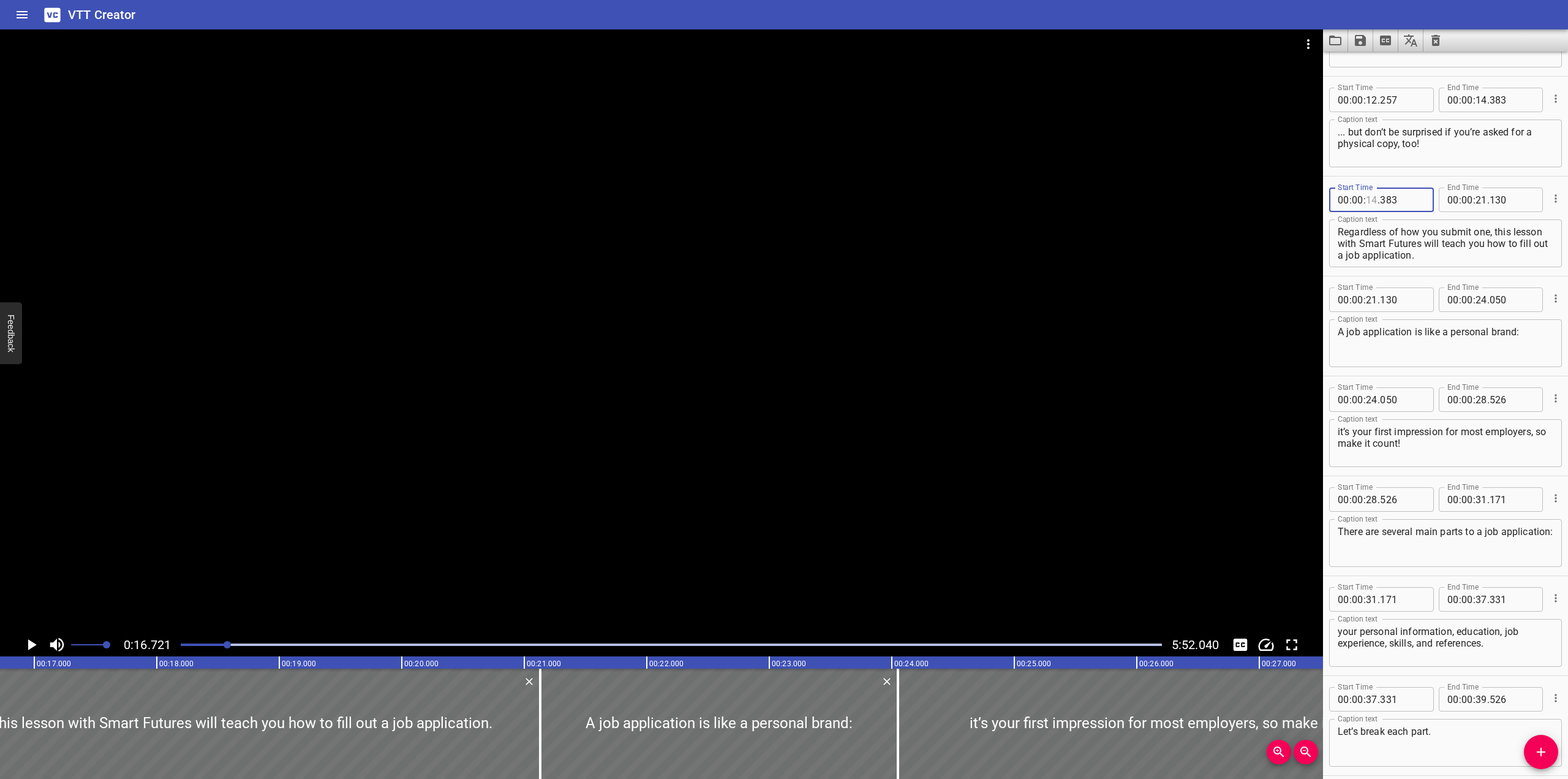
click at [1031, 196] on input "number" at bounding box center [1372, 199] width 12 height 24
type input "16"
type input "721"
click at [1031, 99] on input "number" at bounding box center [1482, 99] width 12 height 24
type input "16"
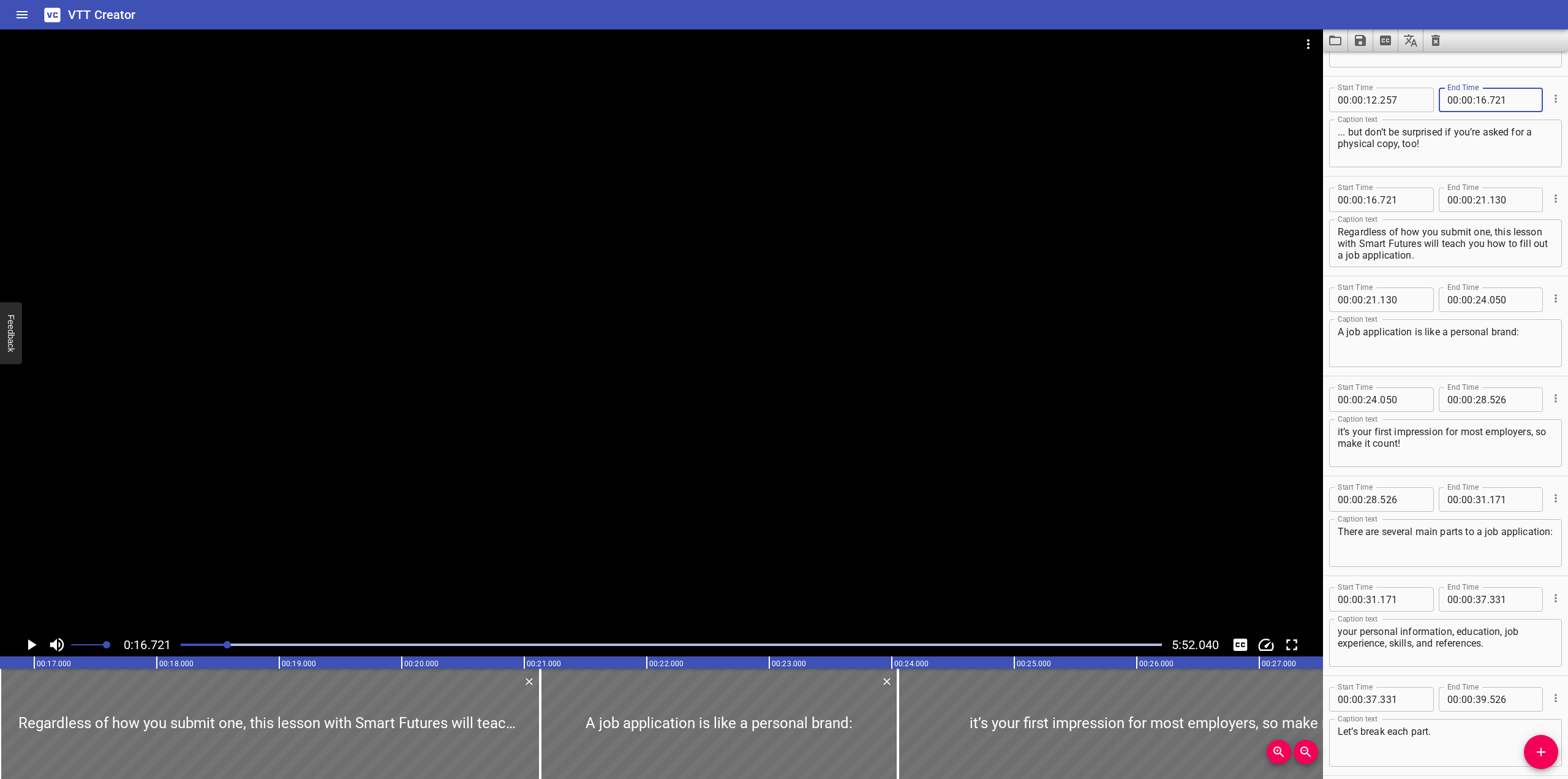
type input "721"
click at [920, 209] on div at bounding box center [661, 331] width 1323 height 604
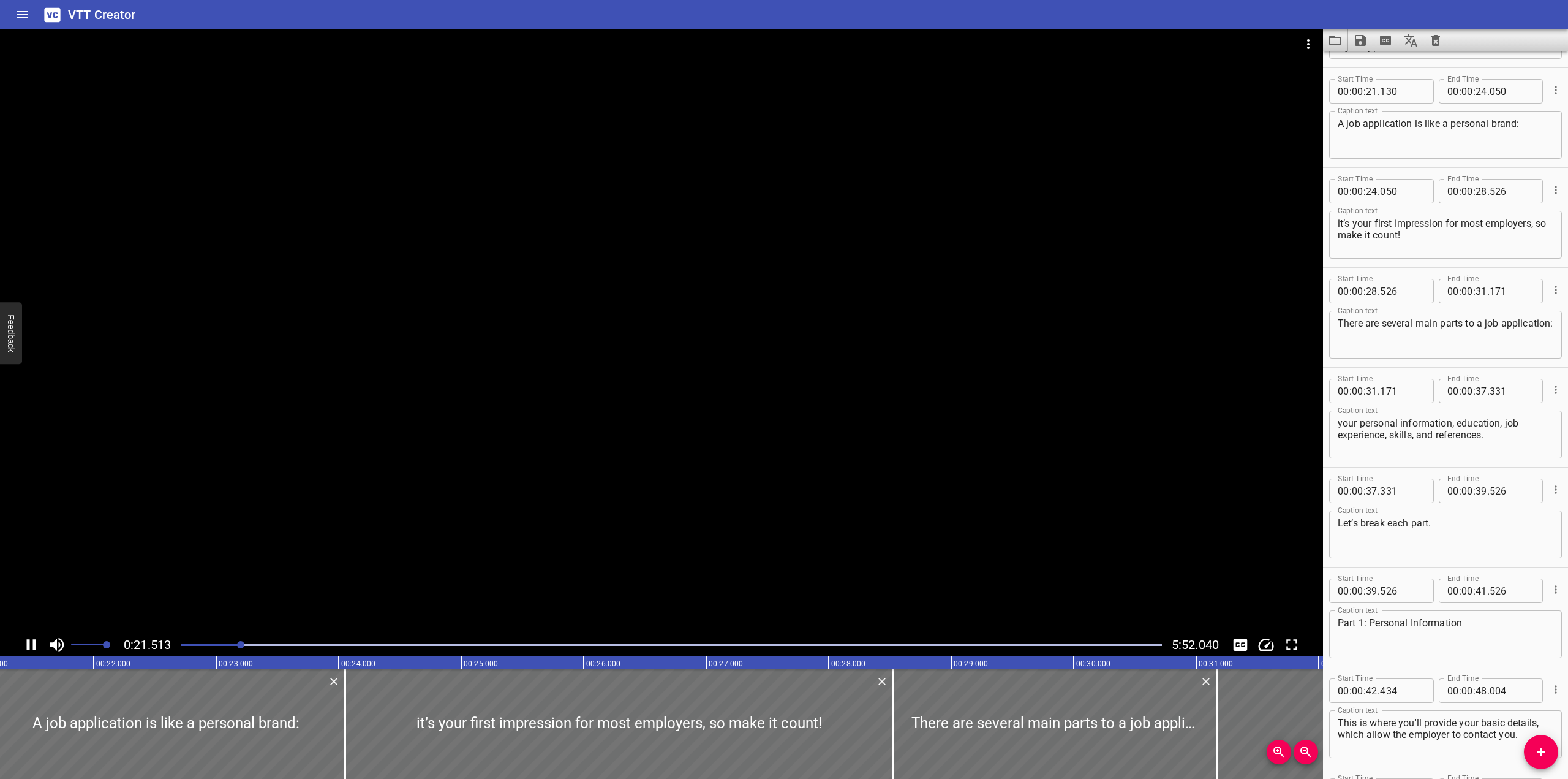
scroll to position [499, 0]
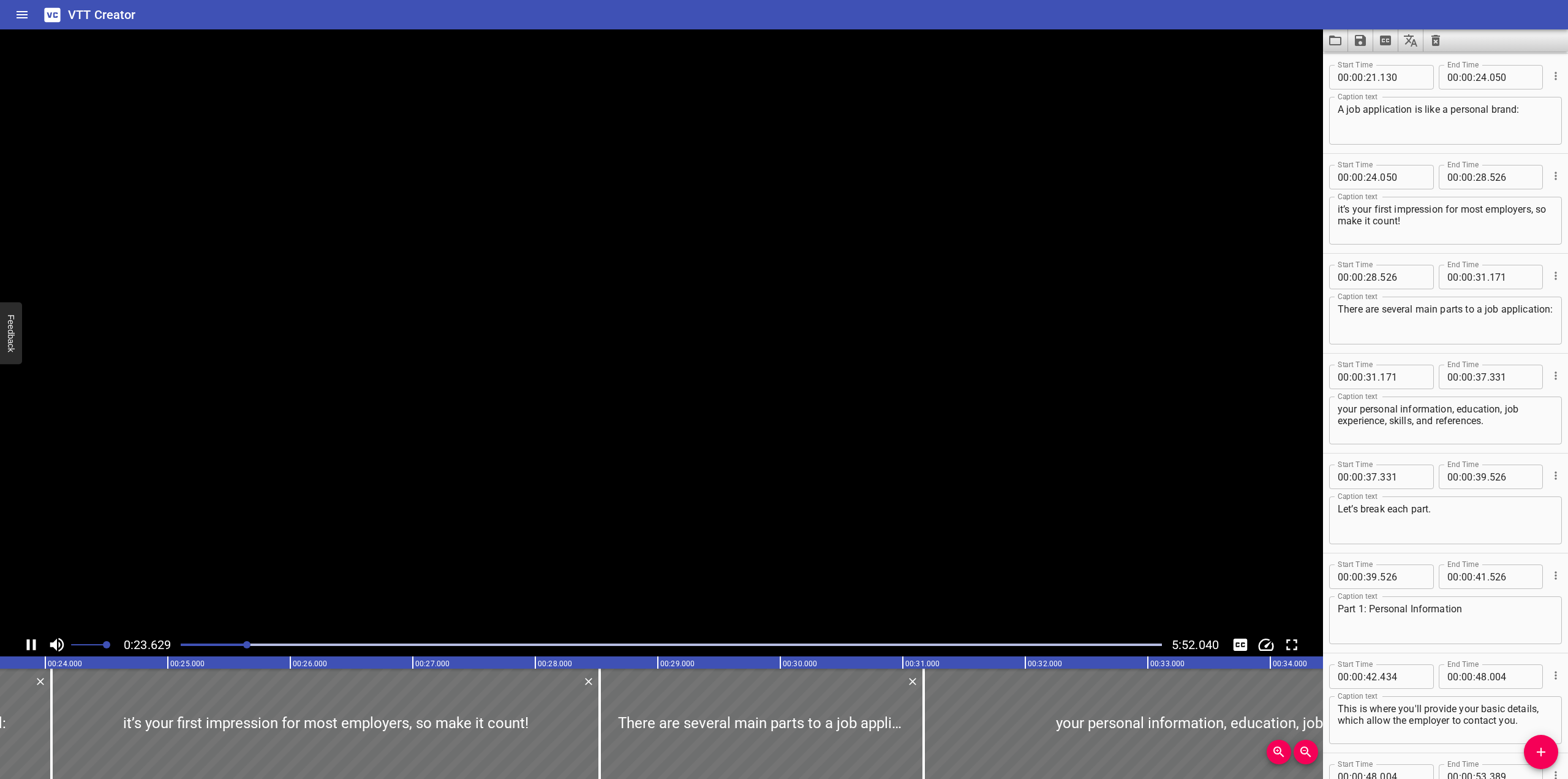
click at [29, 645] on icon "Play/Pause" at bounding box center [32, 644] width 9 height 11
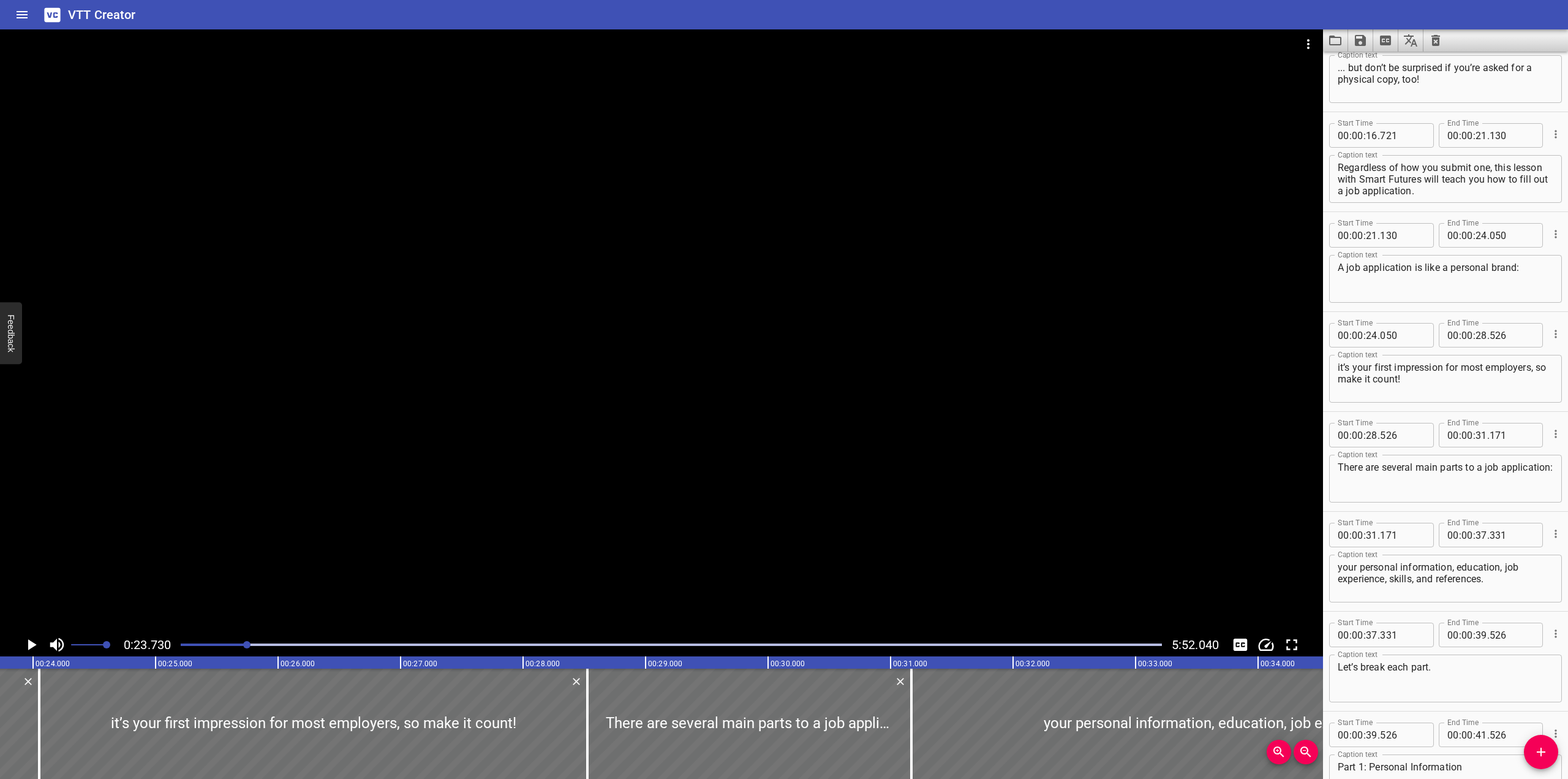
scroll to position [315, 0]
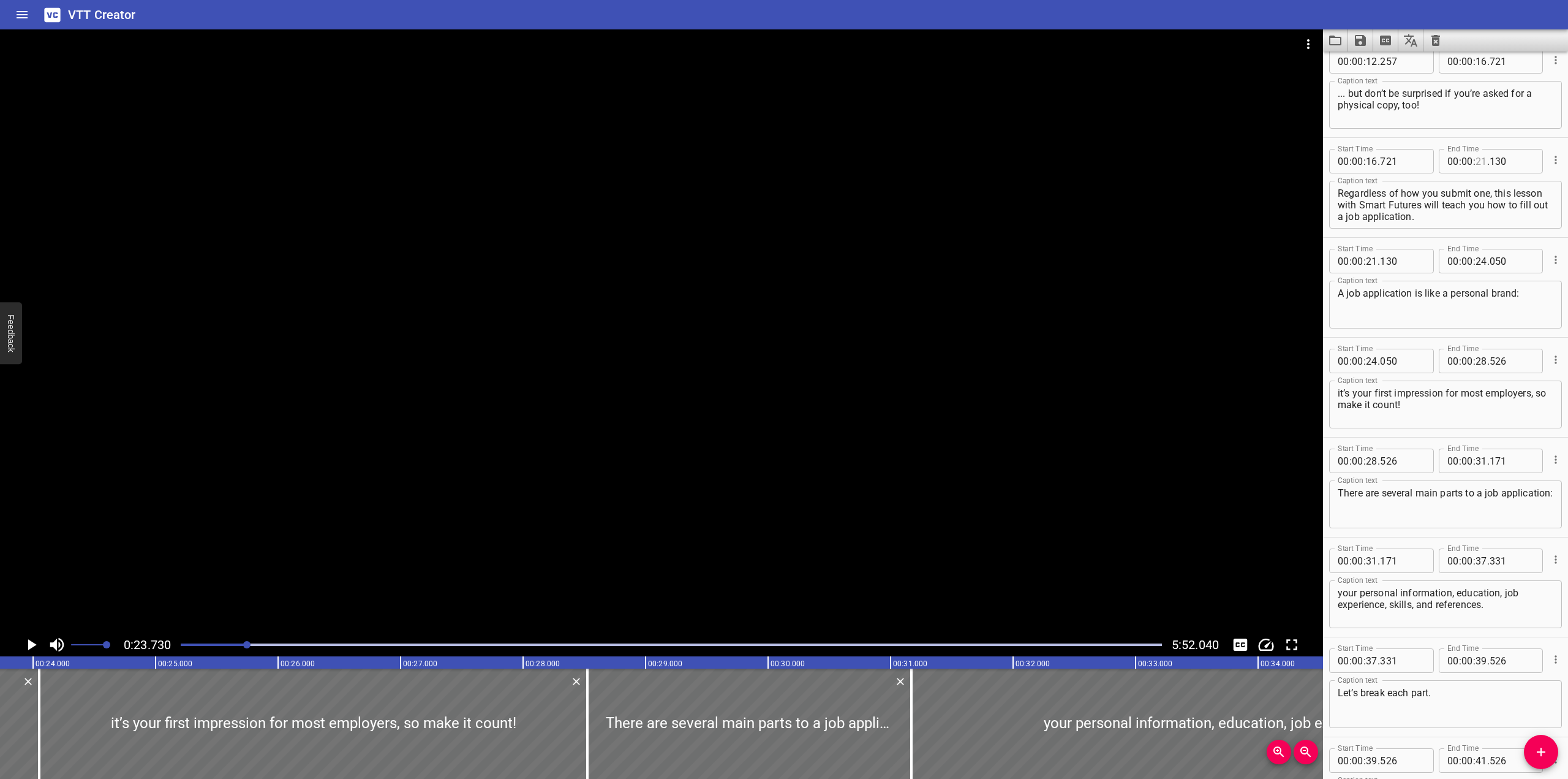
click at [1031, 153] on input "number" at bounding box center [1482, 160] width 12 height 24
type input "23"
type input "730"
click at [1031, 263] on input "number" at bounding box center [1372, 260] width 12 height 24
type input "23"
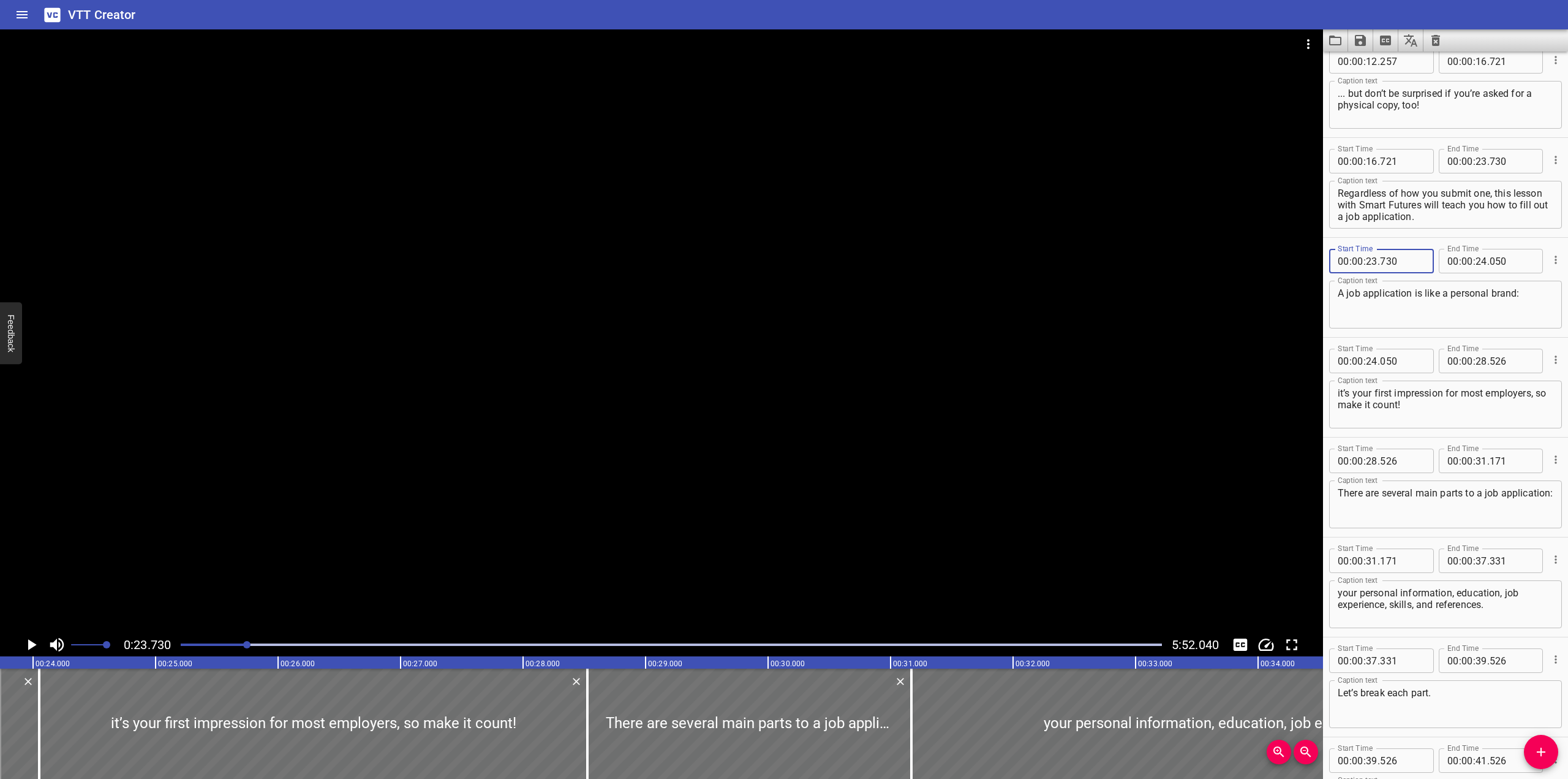
type input "730"
click at [450, 308] on div at bounding box center [661, 331] width 1323 height 604
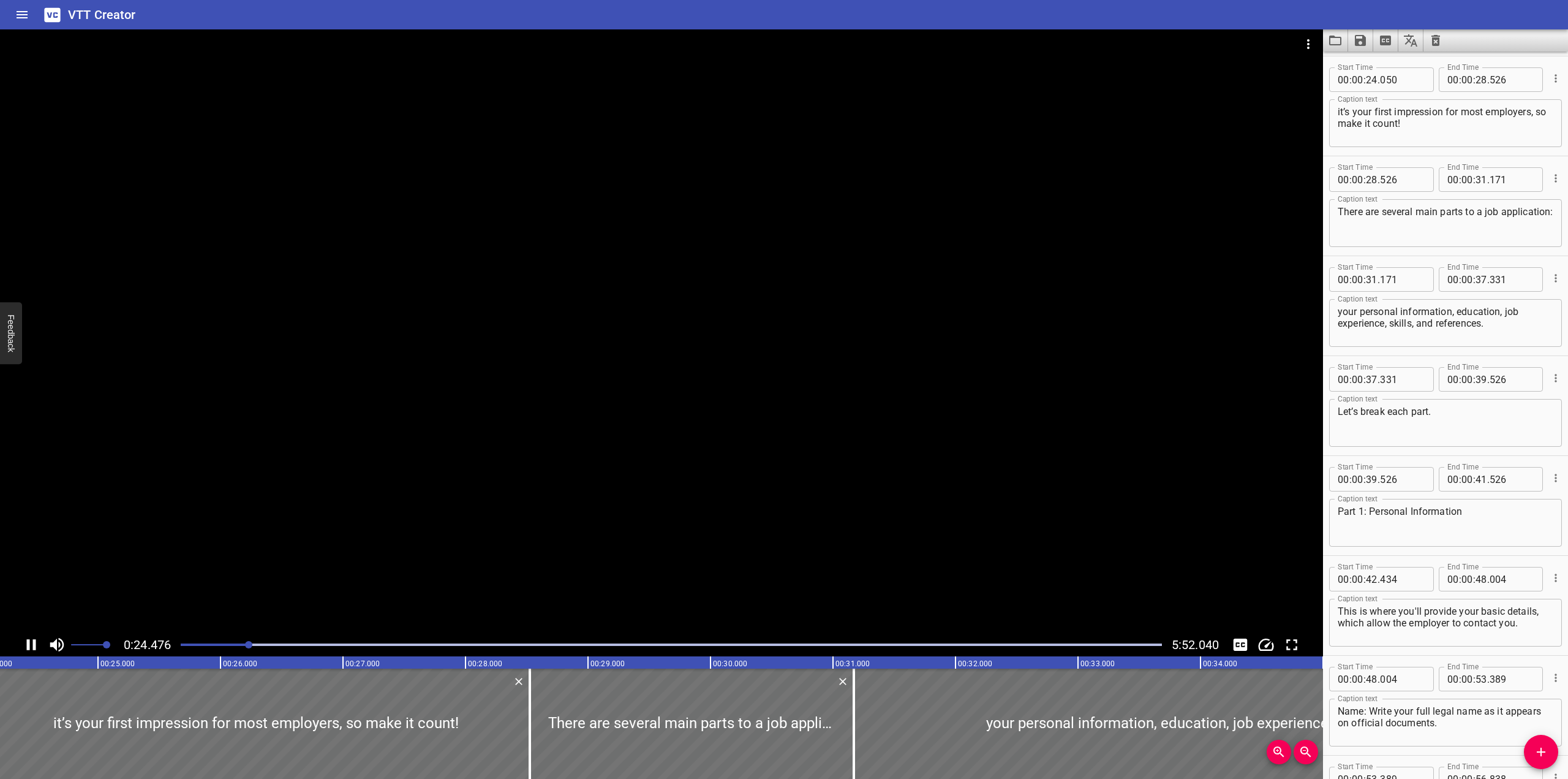
scroll to position [599, 0]
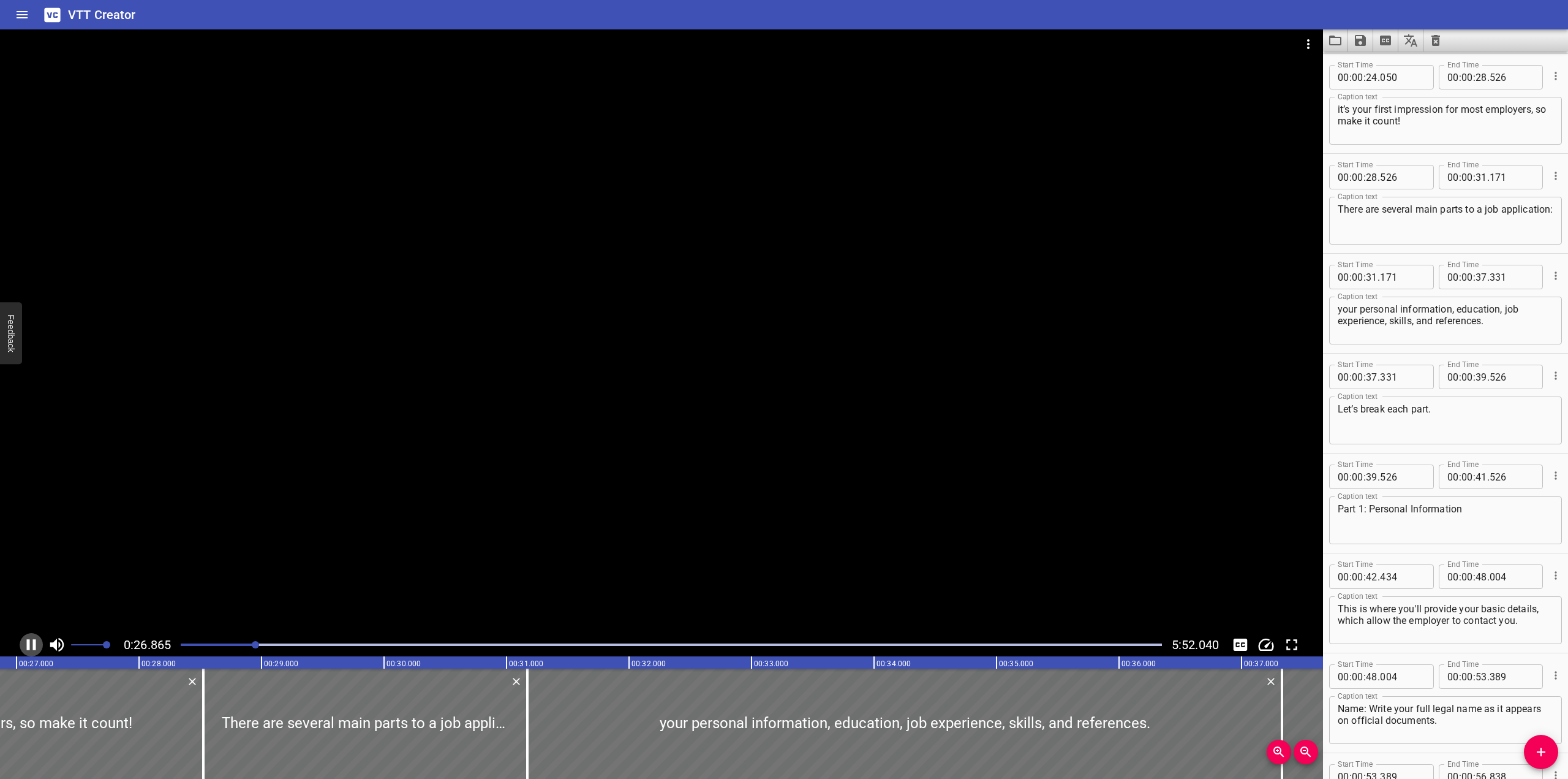
click at [30, 643] on icon "Play/Pause" at bounding box center [31, 645] width 19 height 19
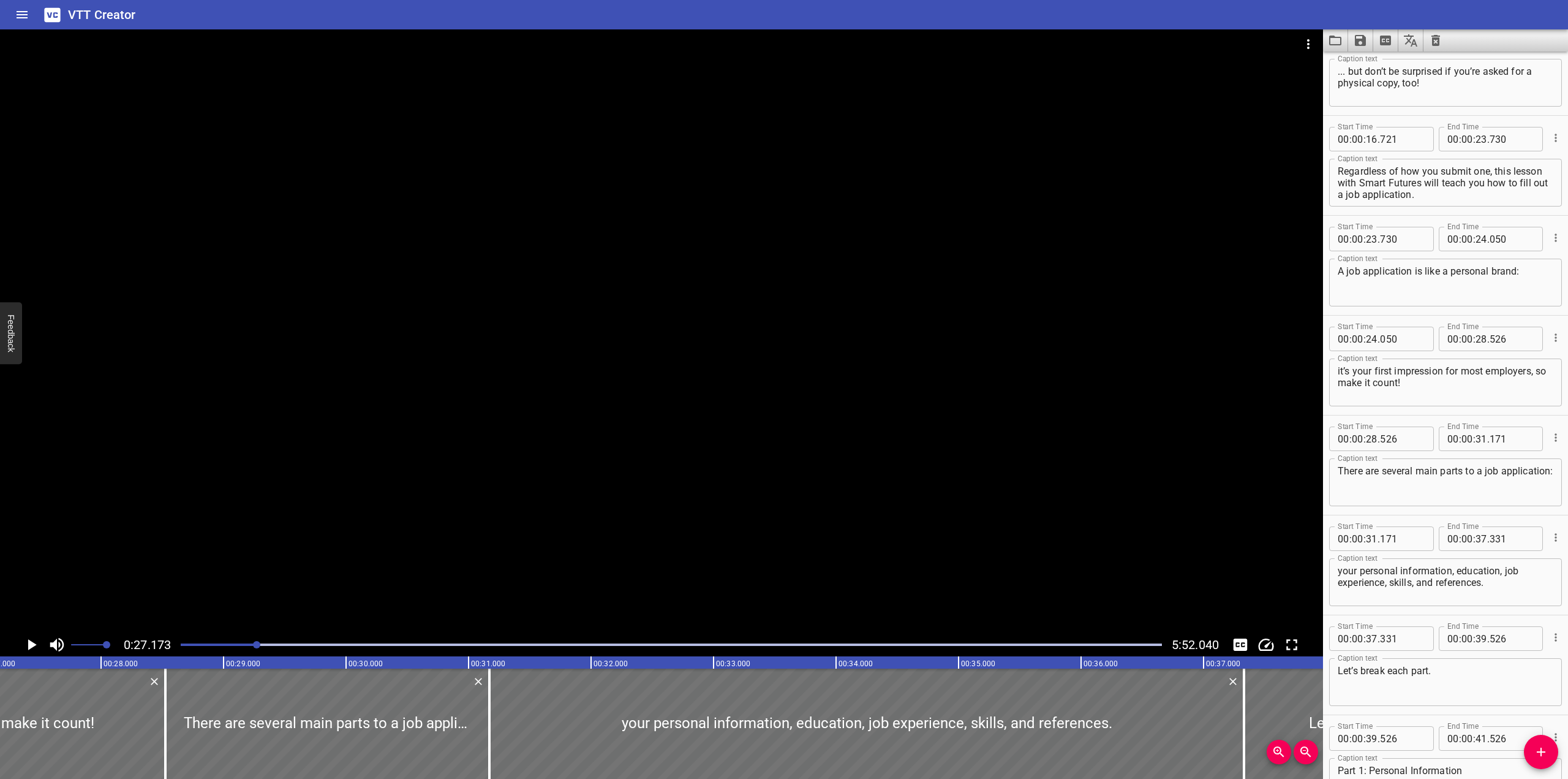
scroll to position [415, 0]
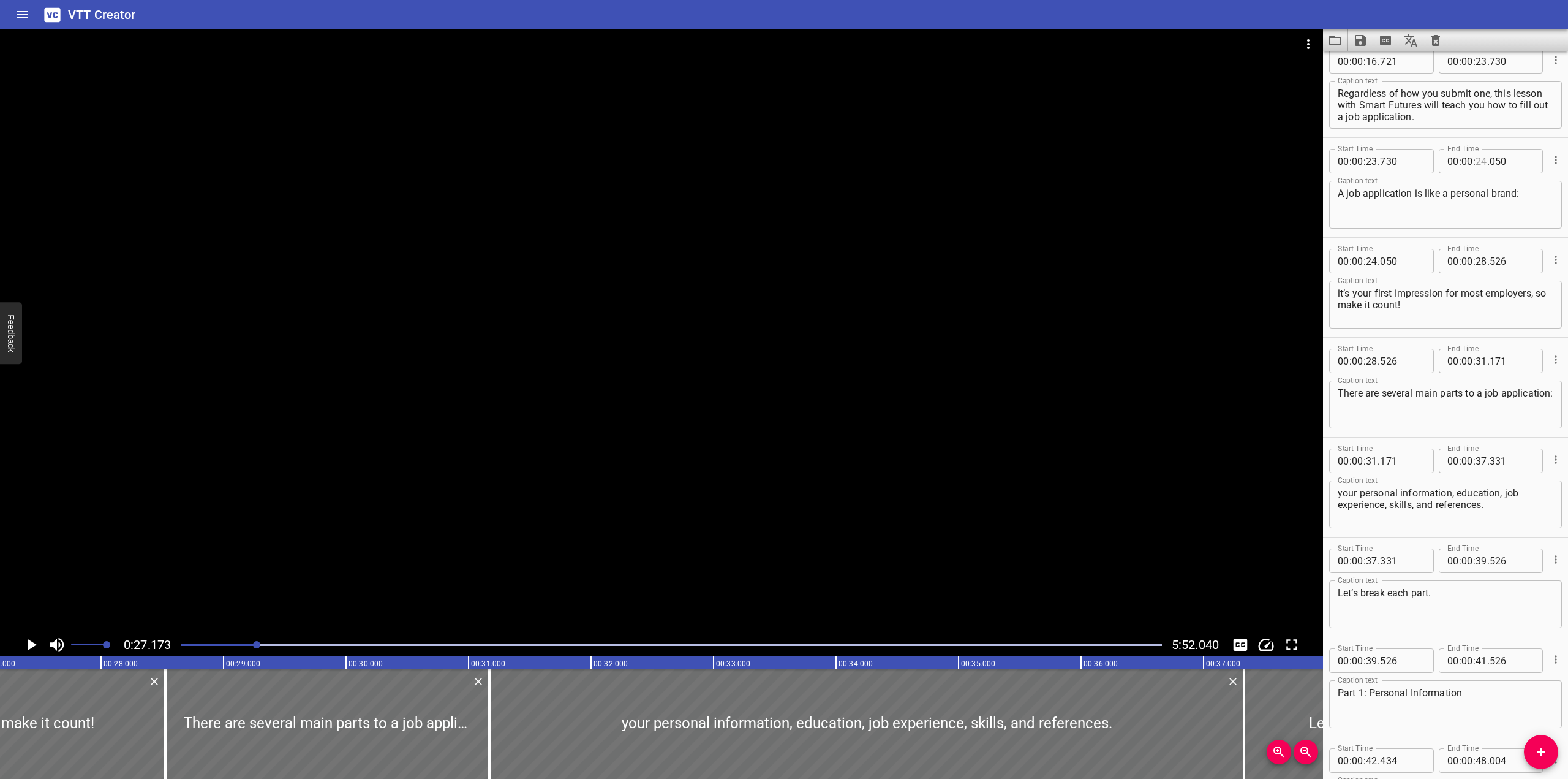
click at [1031, 162] on input "number" at bounding box center [1482, 160] width 12 height 24
type input "27"
type input "173"
click at [1031, 256] on input "number" at bounding box center [1372, 260] width 12 height 24
type input "27"
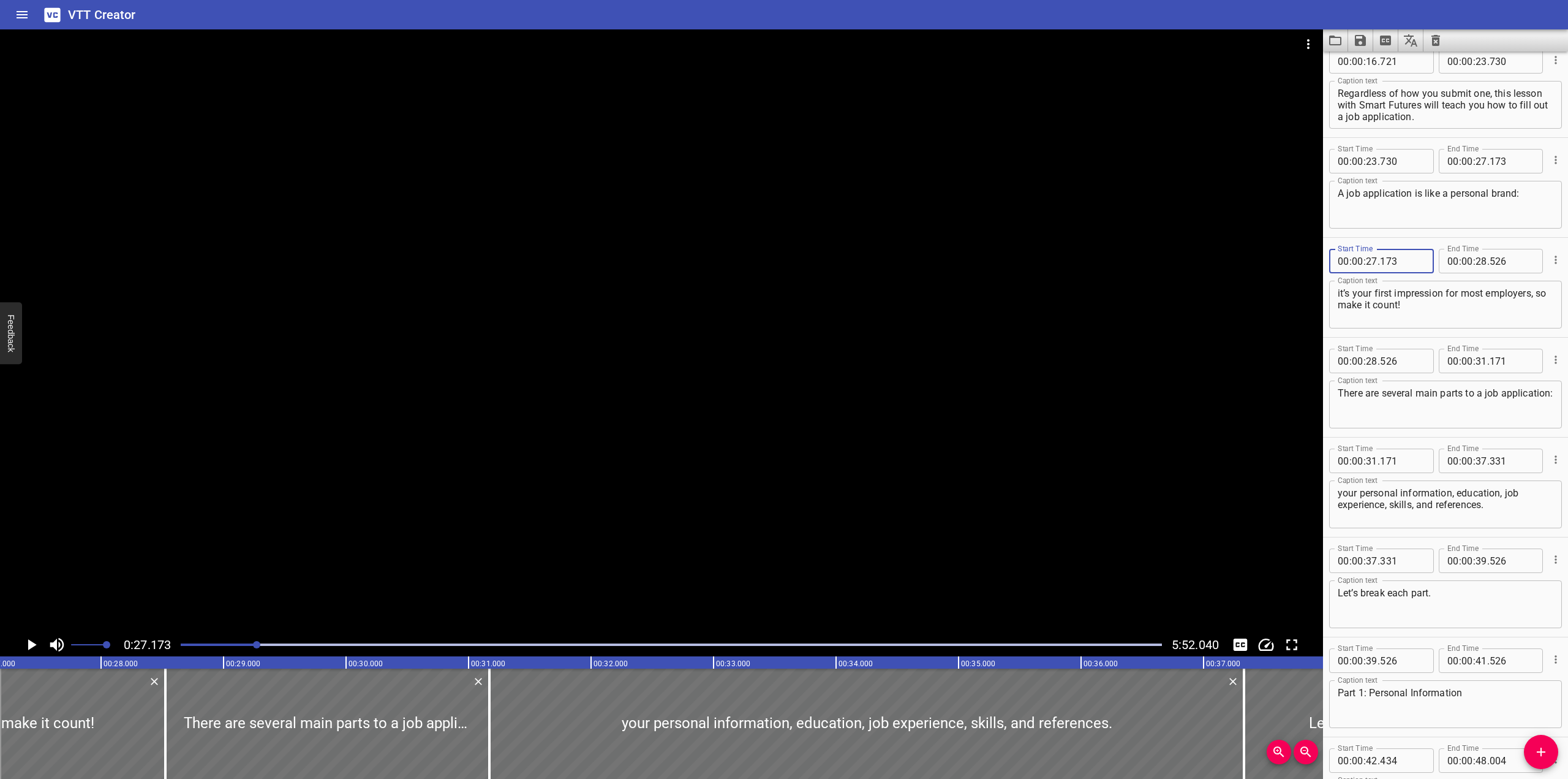
type input "173"
click at [1002, 314] on div at bounding box center [661, 331] width 1323 height 604
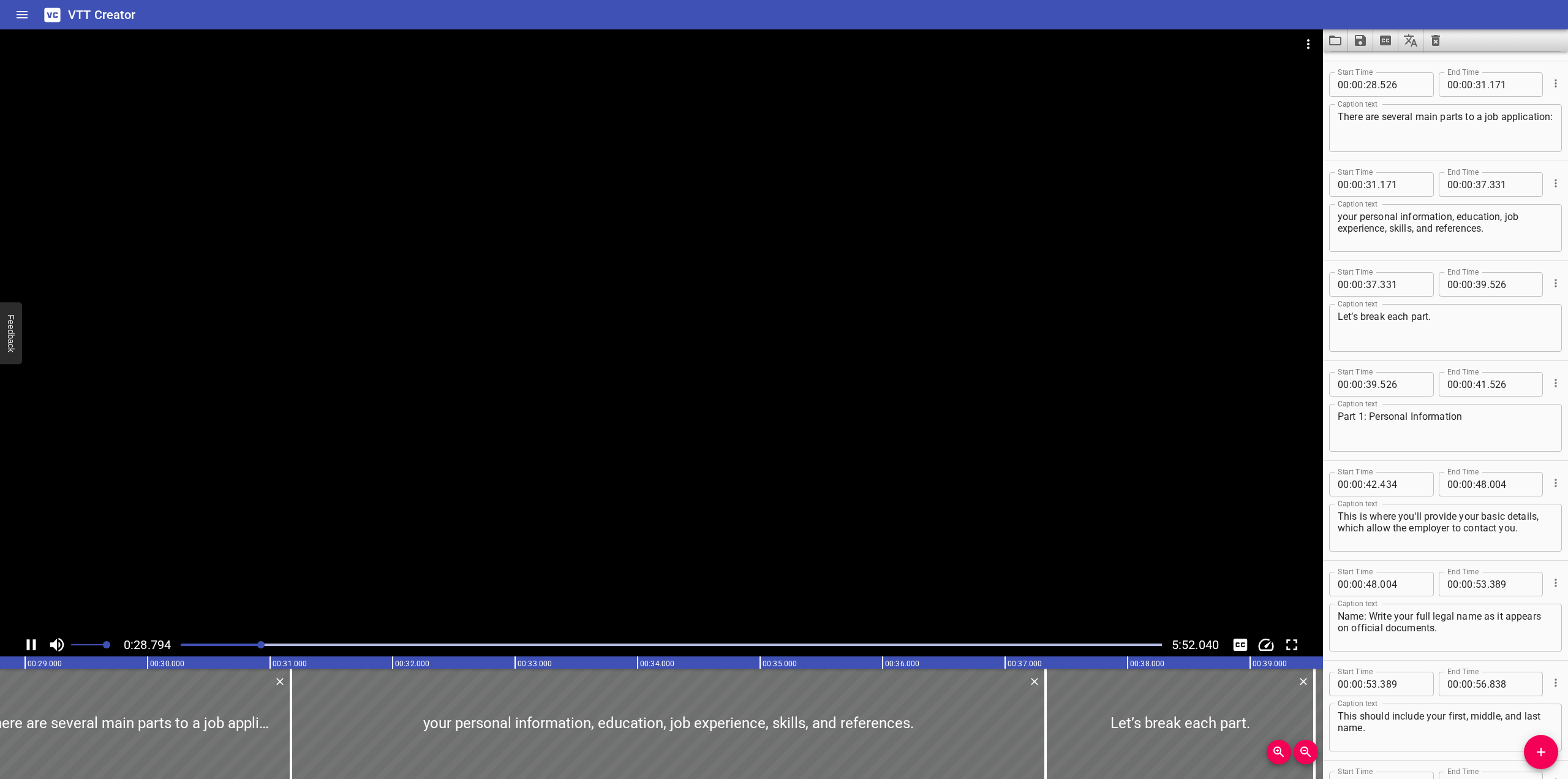
scroll to position [699, 0]
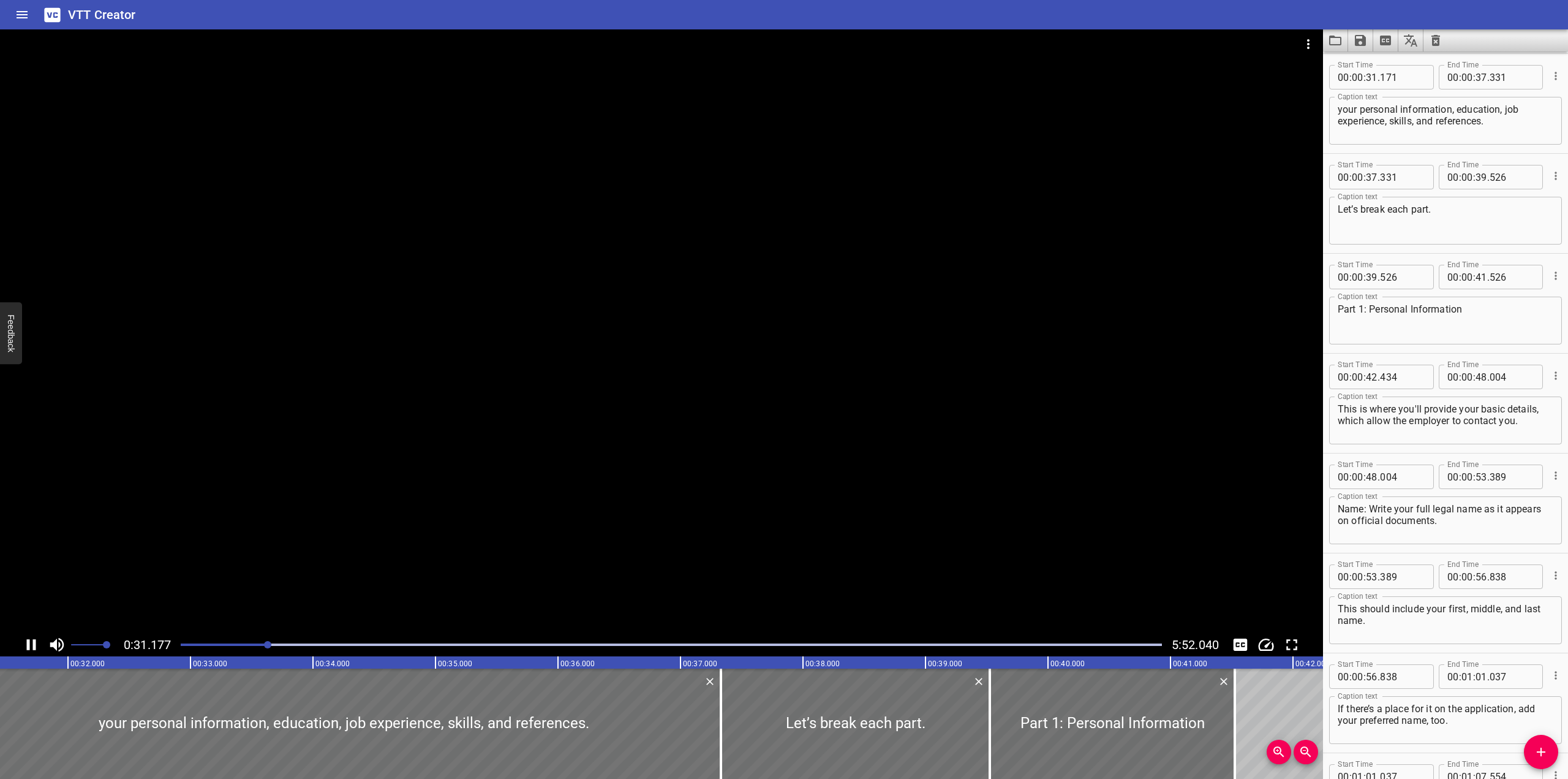
click at [35, 638] on icon "Play/Pause" at bounding box center [31, 645] width 19 height 19
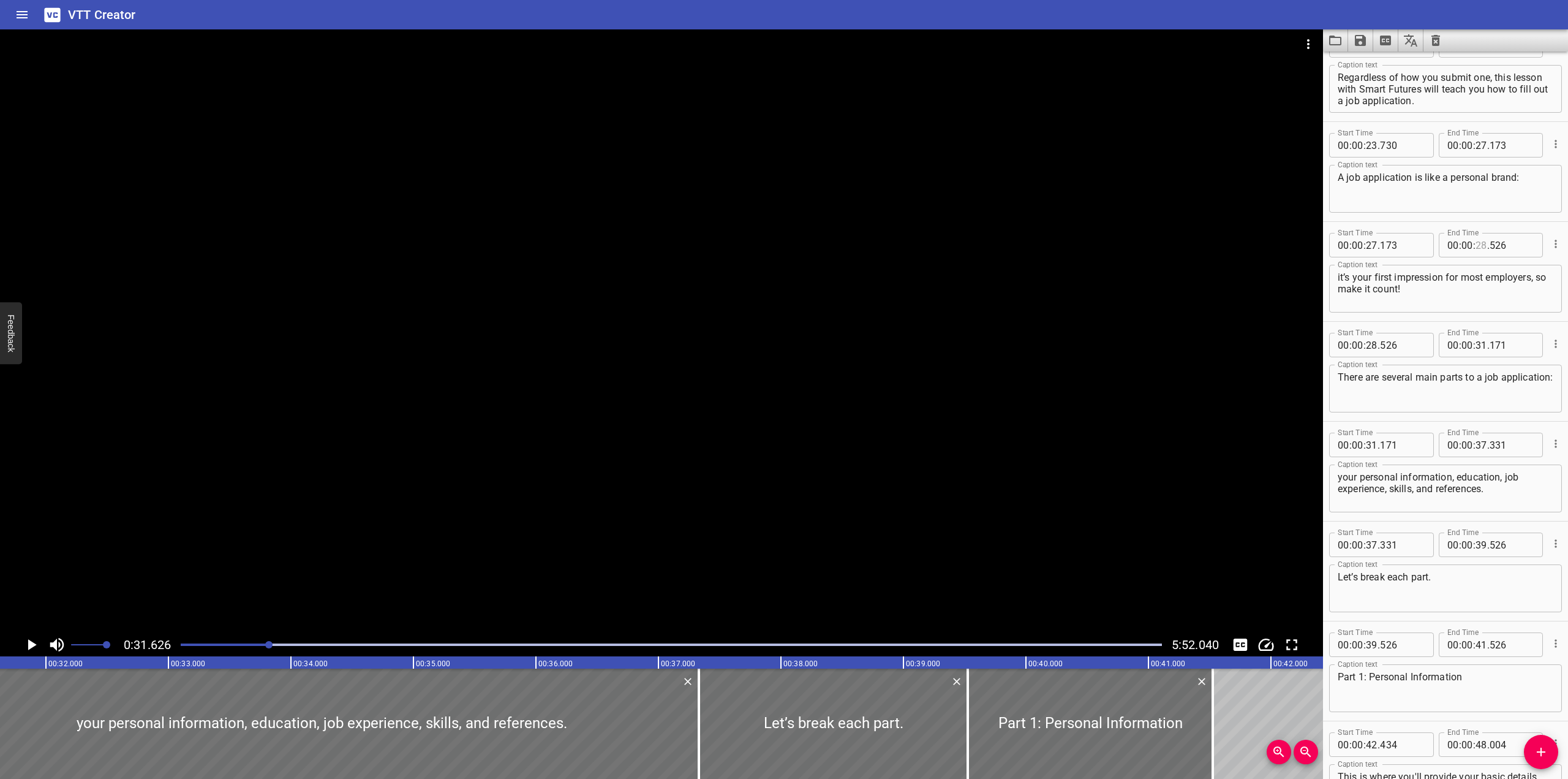
click at [1031, 249] on input "number" at bounding box center [1482, 245] width 12 height 24
type input "31"
type input "626"
click at [1031, 341] on input "number" at bounding box center [1372, 344] width 12 height 24
type input "31"
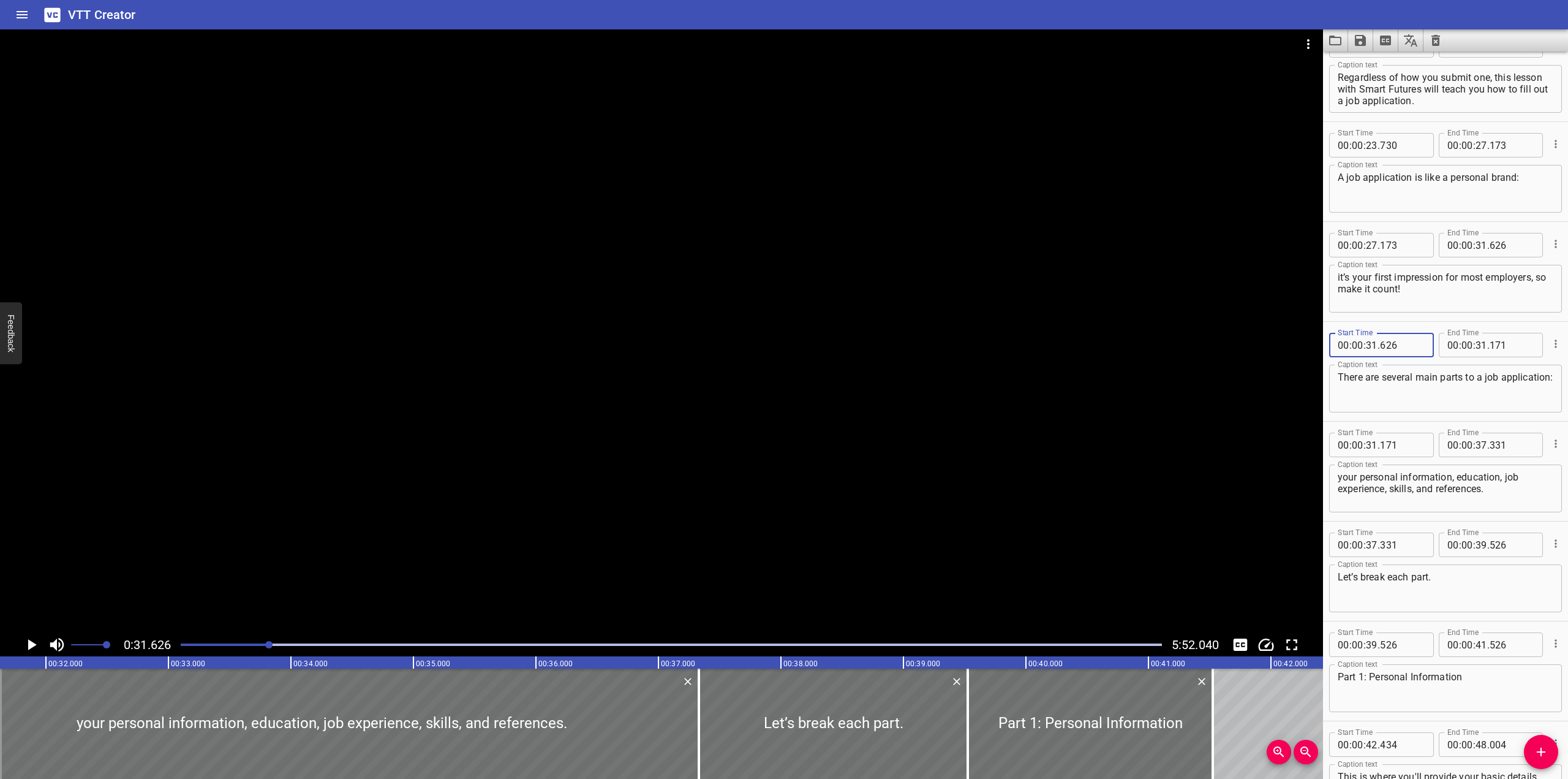
type input "626"
drag, startPoint x: 818, startPoint y: 246, endPoint x: 831, endPoint y: 234, distance: 17.7
click at [831, 234] on div at bounding box center [661, 331] width 1323 height 604
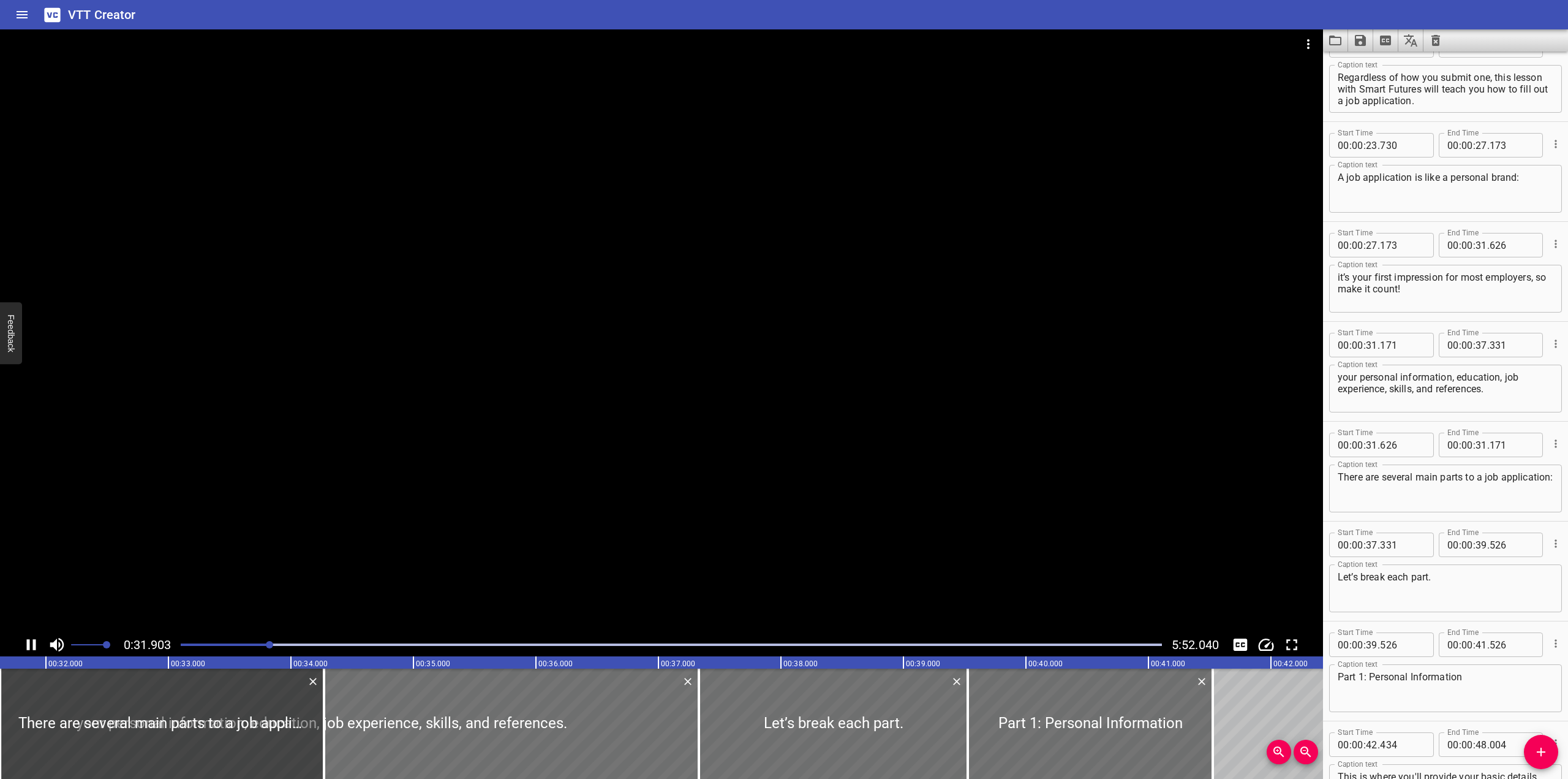
scroll to position [0, 3908]
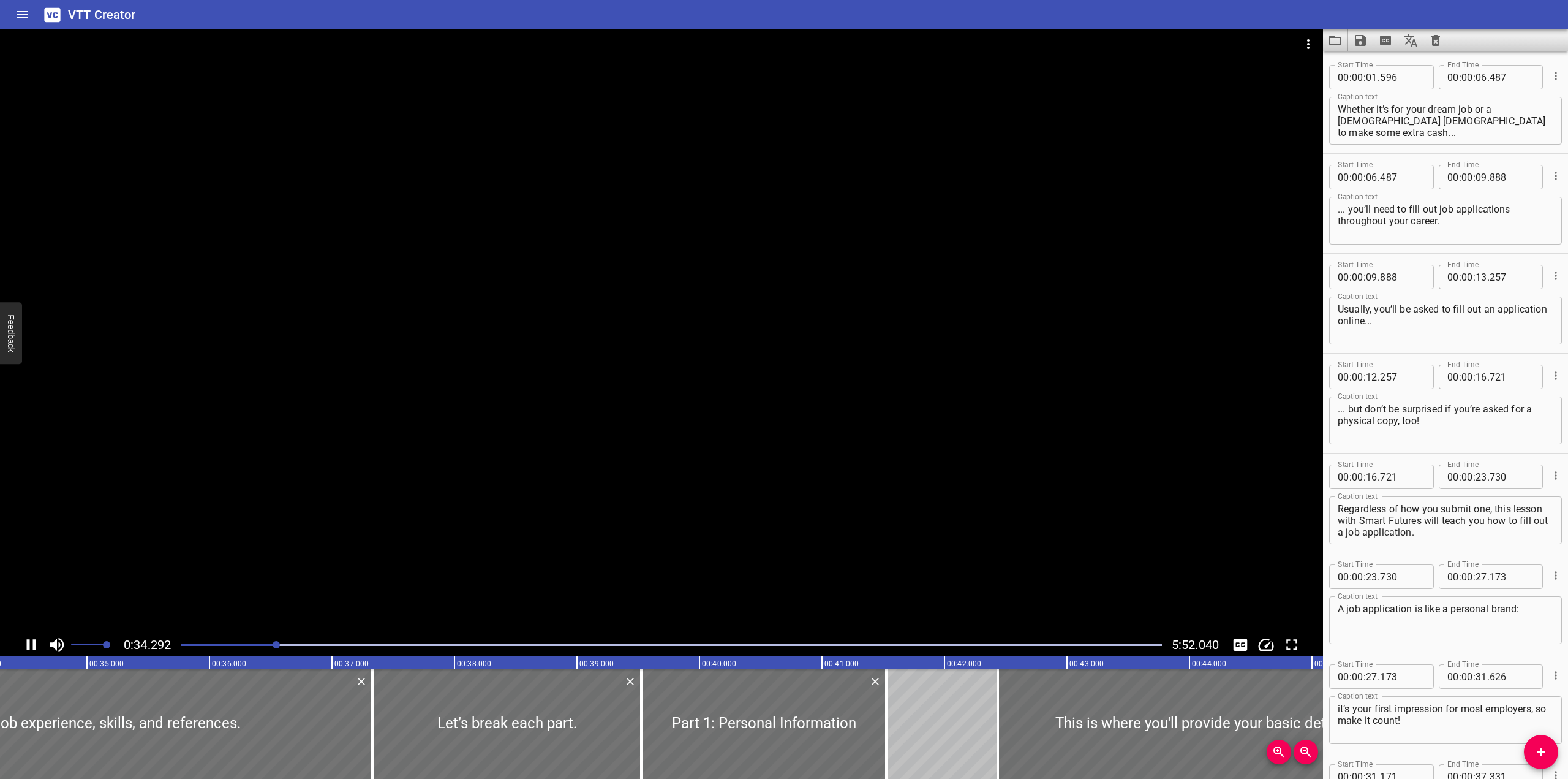
click at [782, 288] on div at bounding box center [661, 331] width 1323 height 604
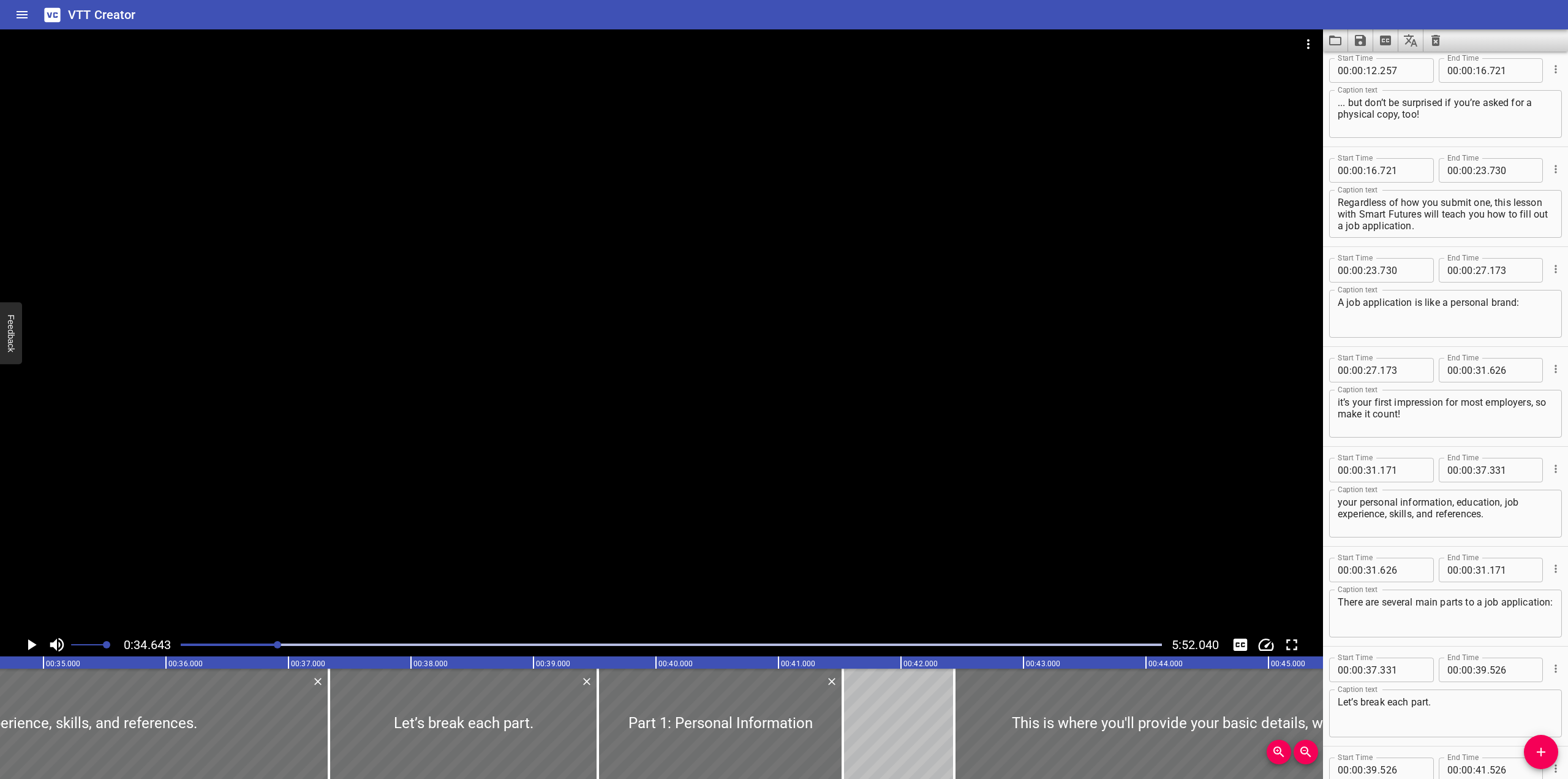
click at [1031, 397] on textarea "it’s your first impression for most employers, so make it count!" at bounding box center [1446, 414] width 216 height 35
type textarea "It’s your first impression for most employers, so make it count!"
click at [1031, 311] on textarea "A job application is like a personal brand:" at bounding box center [1446, 314] width 216 height 35
type textarea "A job application is like a personal brand."
click at [1031, 368] on input "number" at bounding box center [1482, 369] width 12 height 24
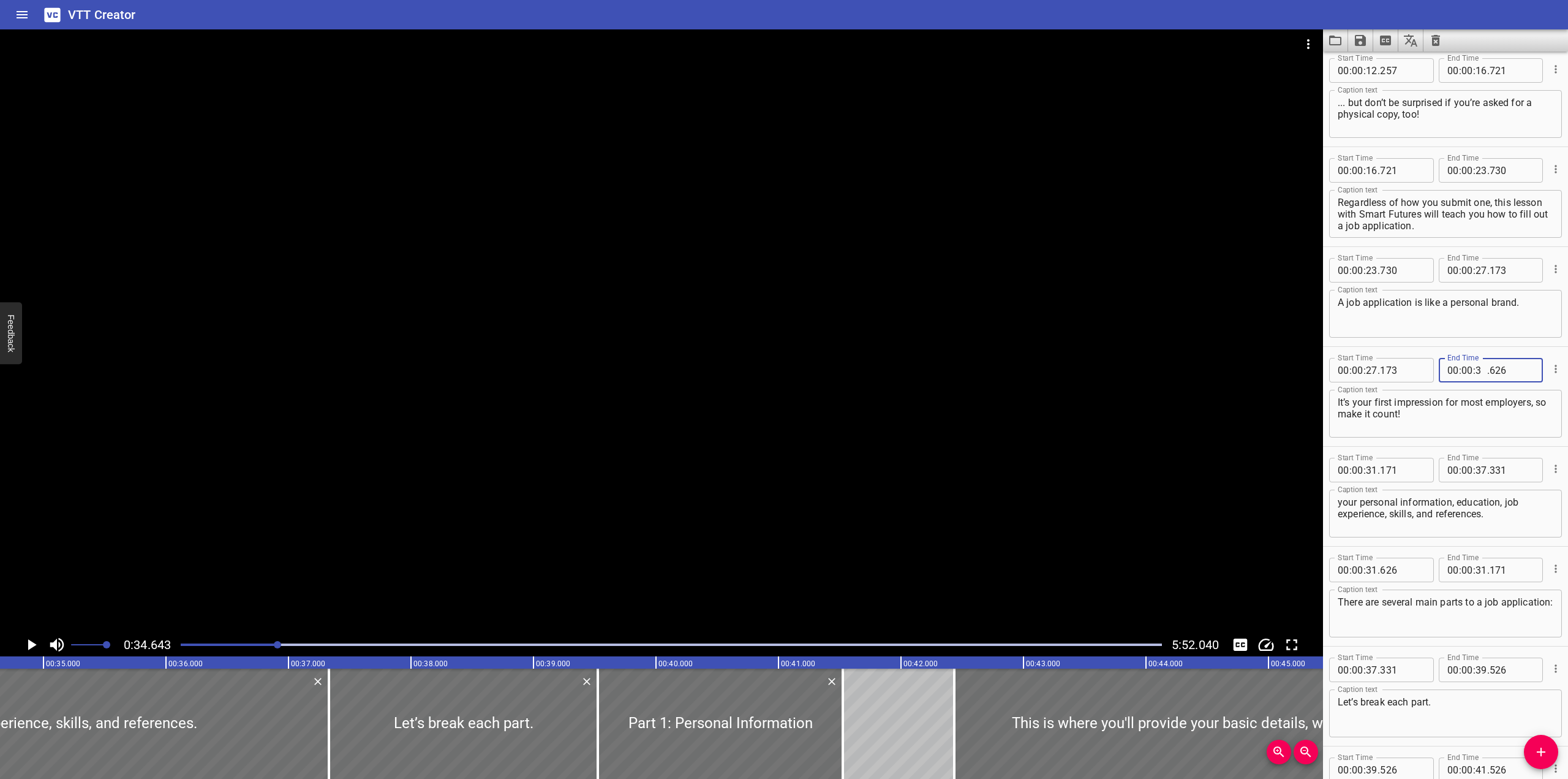
type input "34"
type input "643"
click at [1031, 473] on input "number" at bounding box center [1372, 470] width 12 height 24
type input "34"
type input "643"
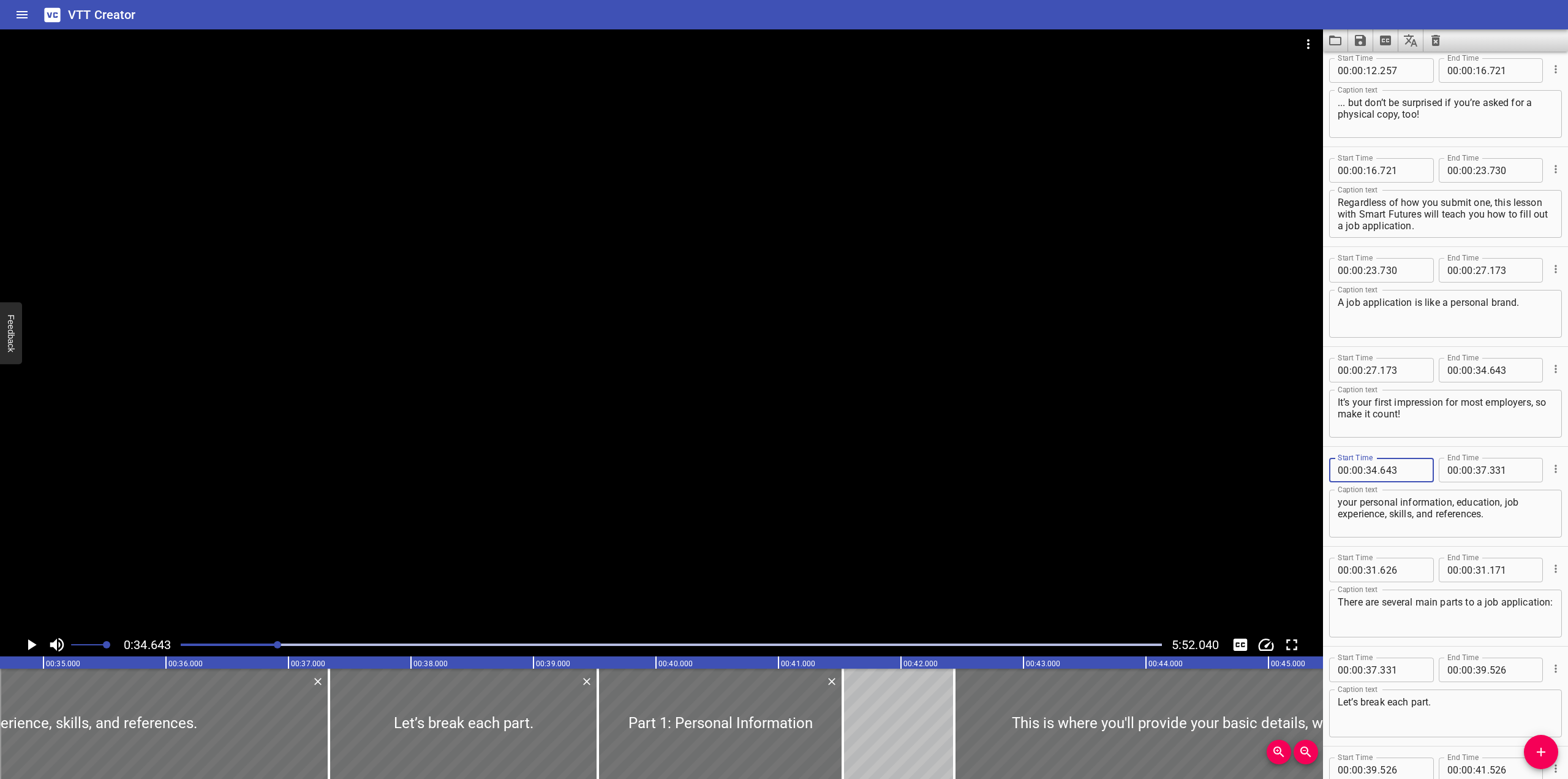
click at [703, 362] on div at bounding box center [661, 331] width 1323 height 604
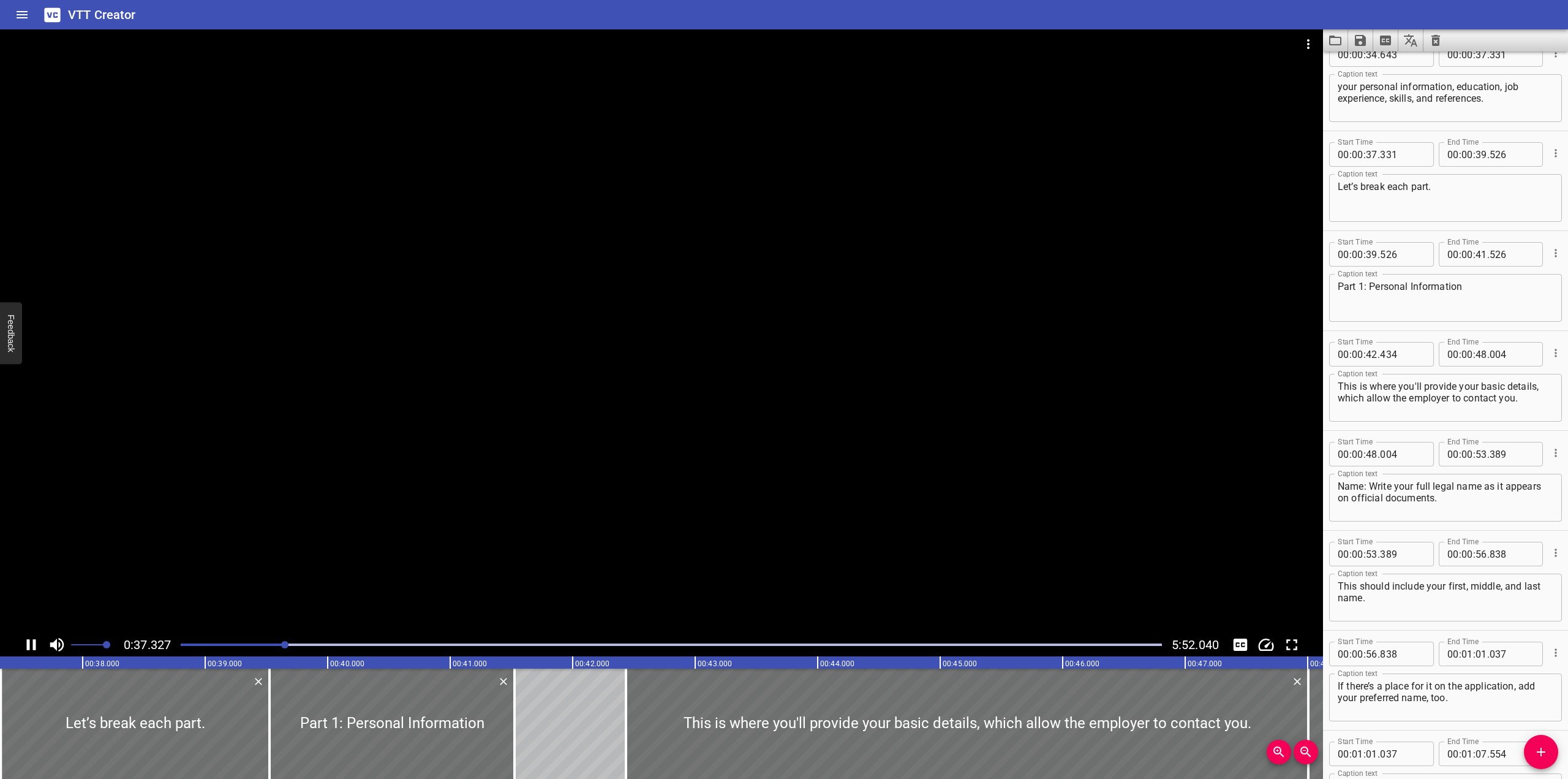
scroll to position [0, 4604]
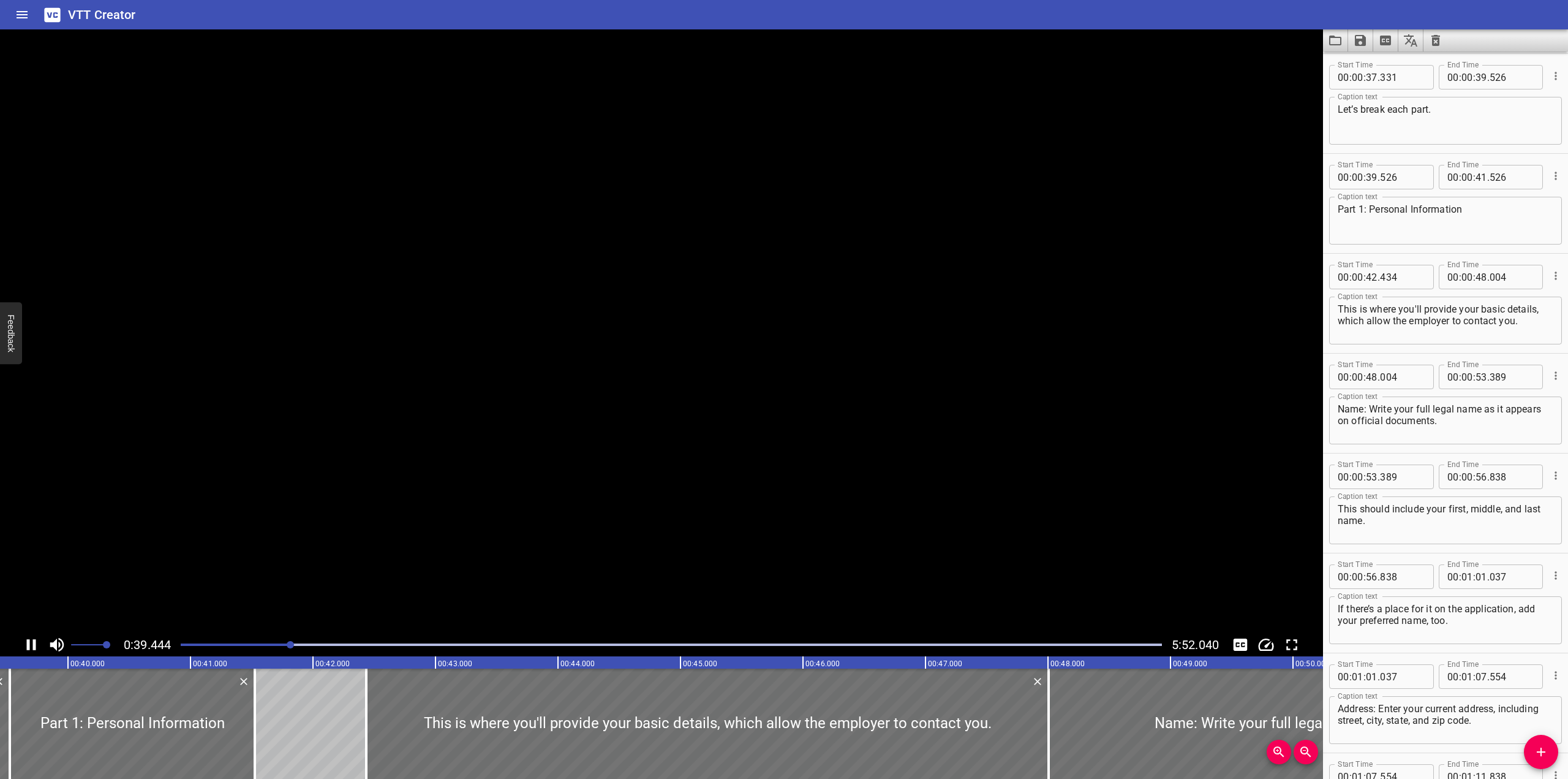
click at [28, 647] on icon "Play/Pause" at bounding box center [32, 644] width 9 height 11
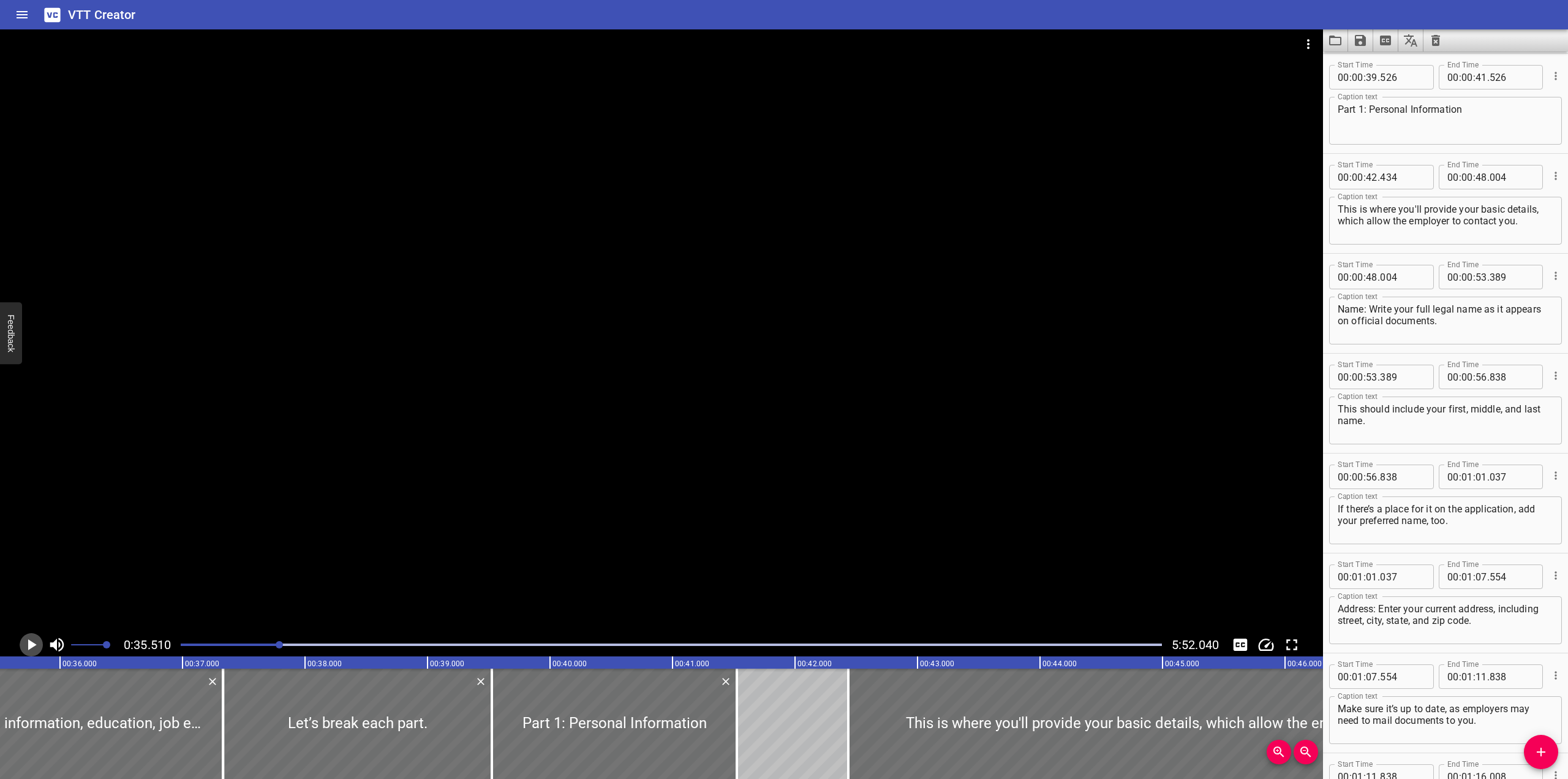
click at [41, 644] on button "Play/Pause" at bounding box center [31, 644] width 23 height 23
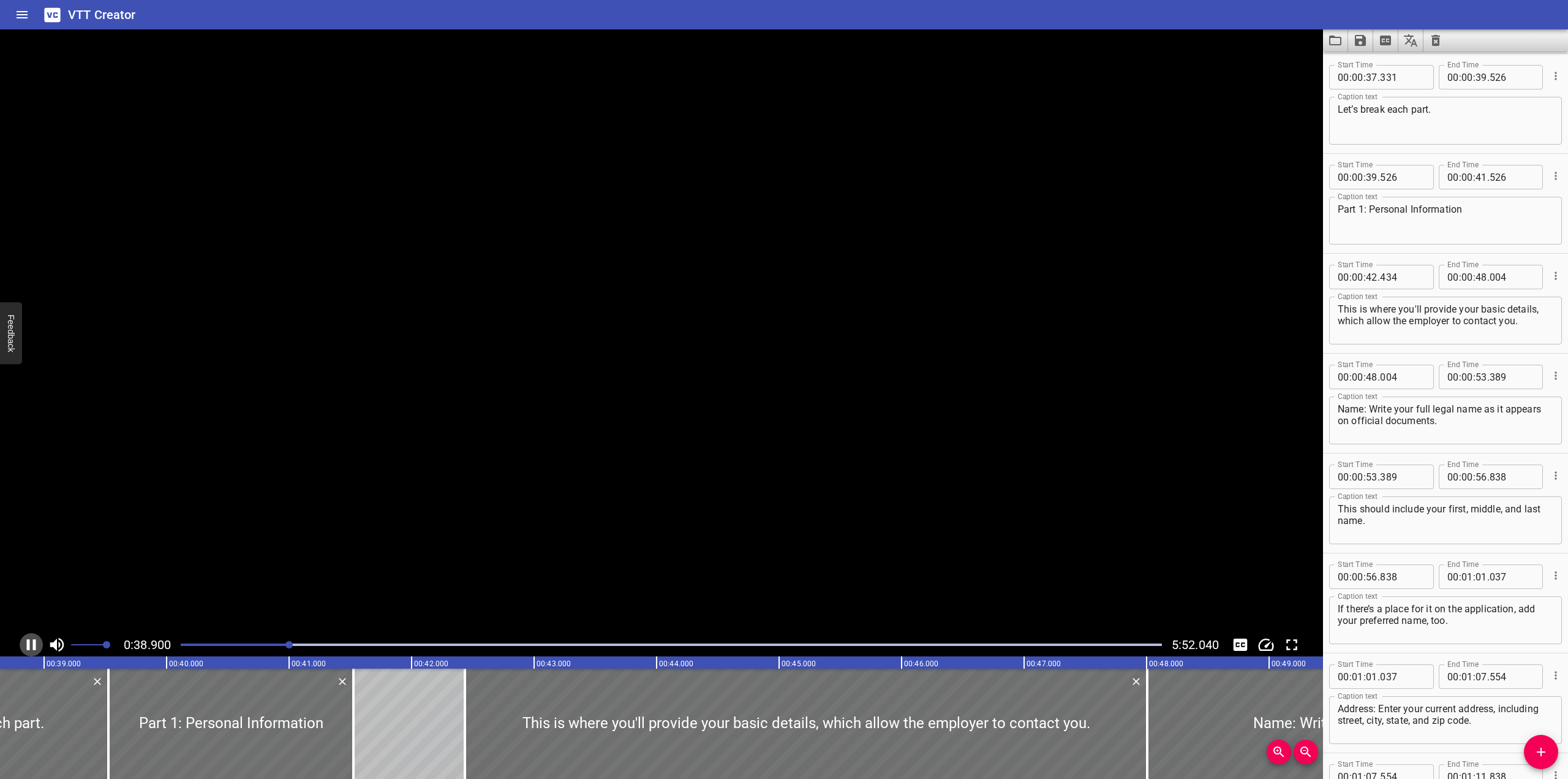
click at [33, 647] on icon "Play/Pause" at bounding box center [32, 644] width 9 height 11
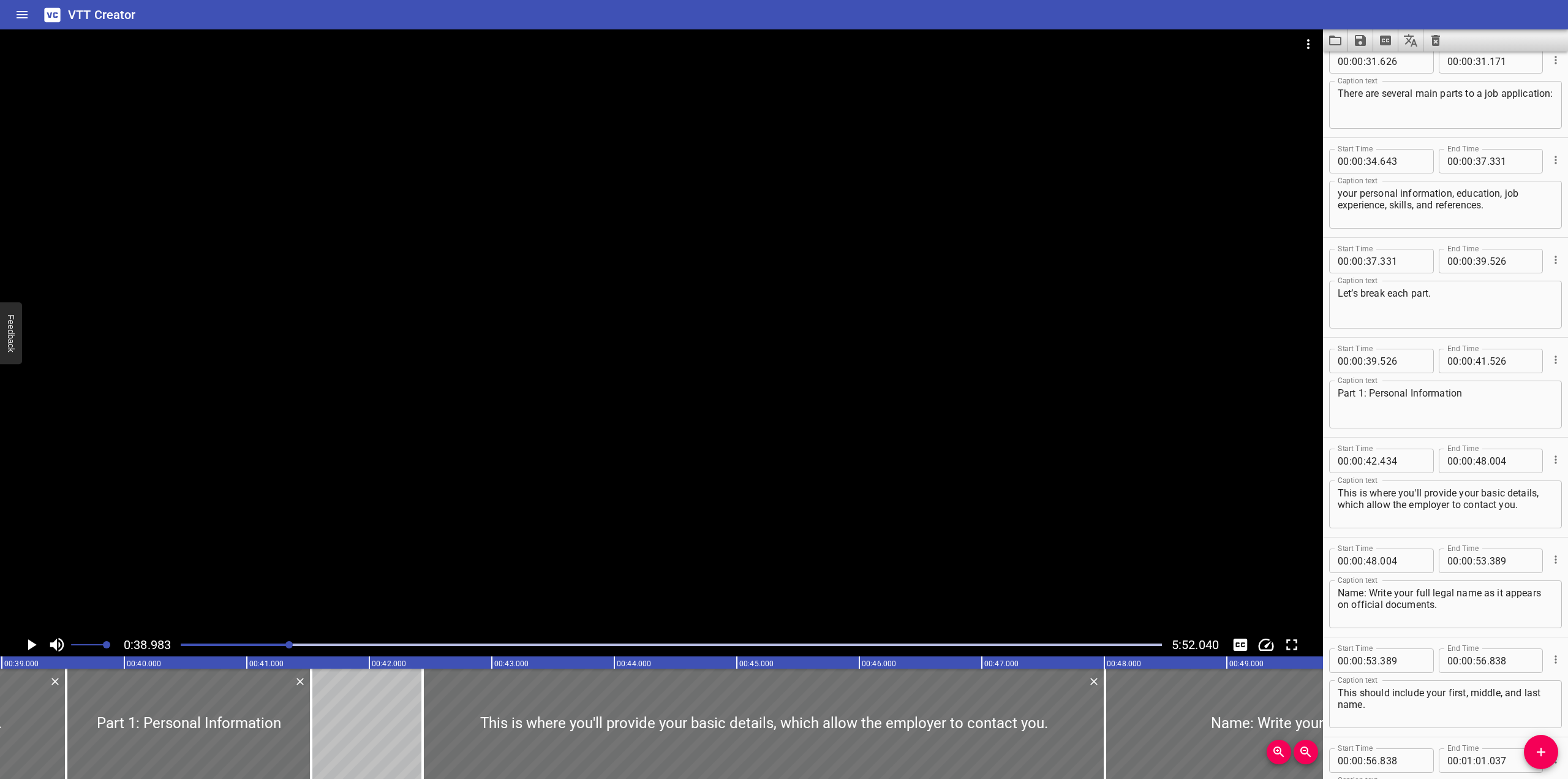
click at [1031, 189] on textarea "your personal information, education, job experience, skills, and references." at bounding box center [1446, 205] width 216 height 35
type textarea "Your personal information, education, job experience, skills, and references."
drag, startPoint x: 274, startPoint y: 518, endPoint x: 37, endPoint y: 630, distance: 262.1
click at [237, 540] on div at bounding box center [661, 331] width 1323 height 604
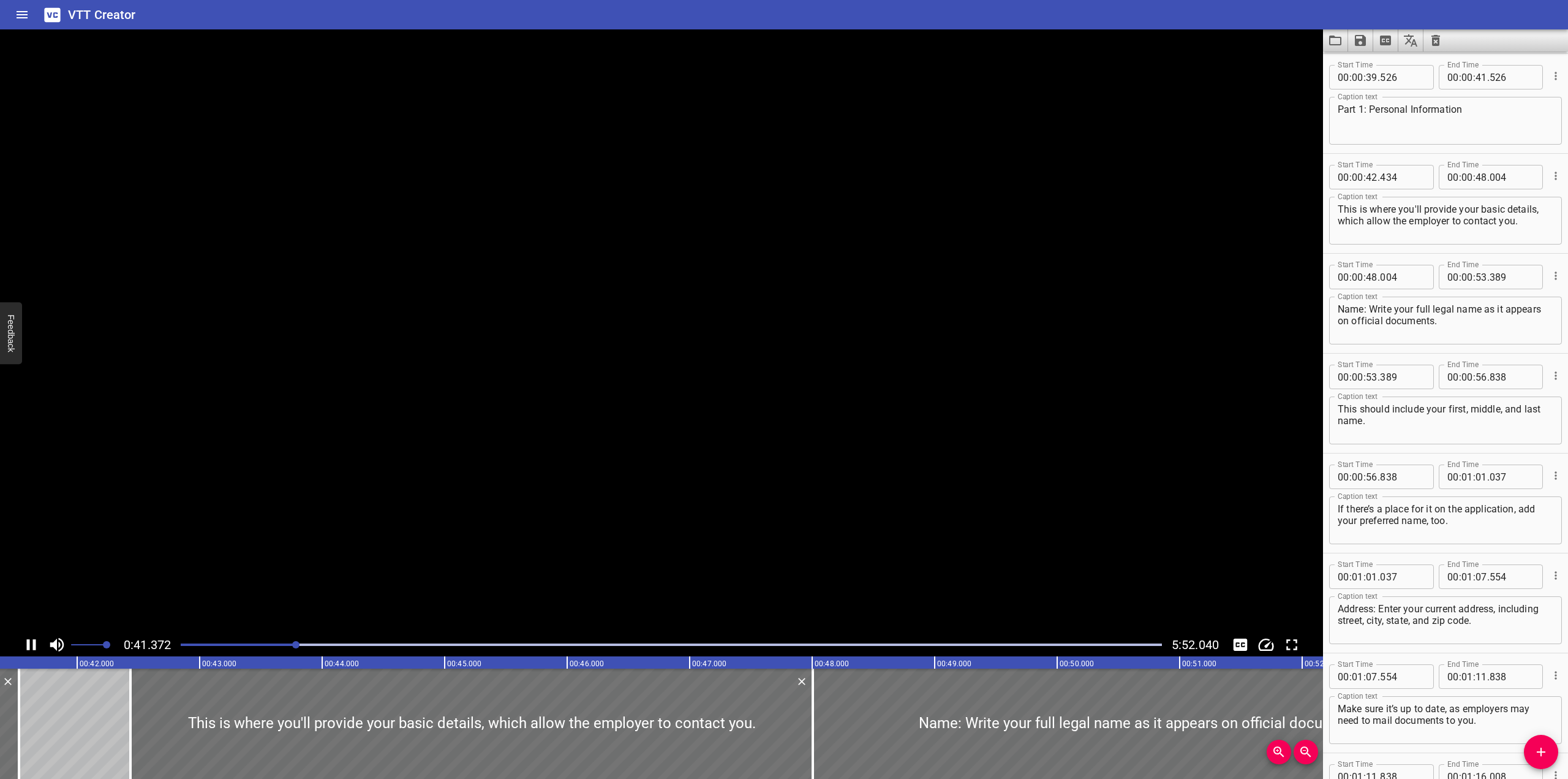
click at [30, 647] on icon "Play/Pause" at bounding box center [32, 644] width 9 height 11
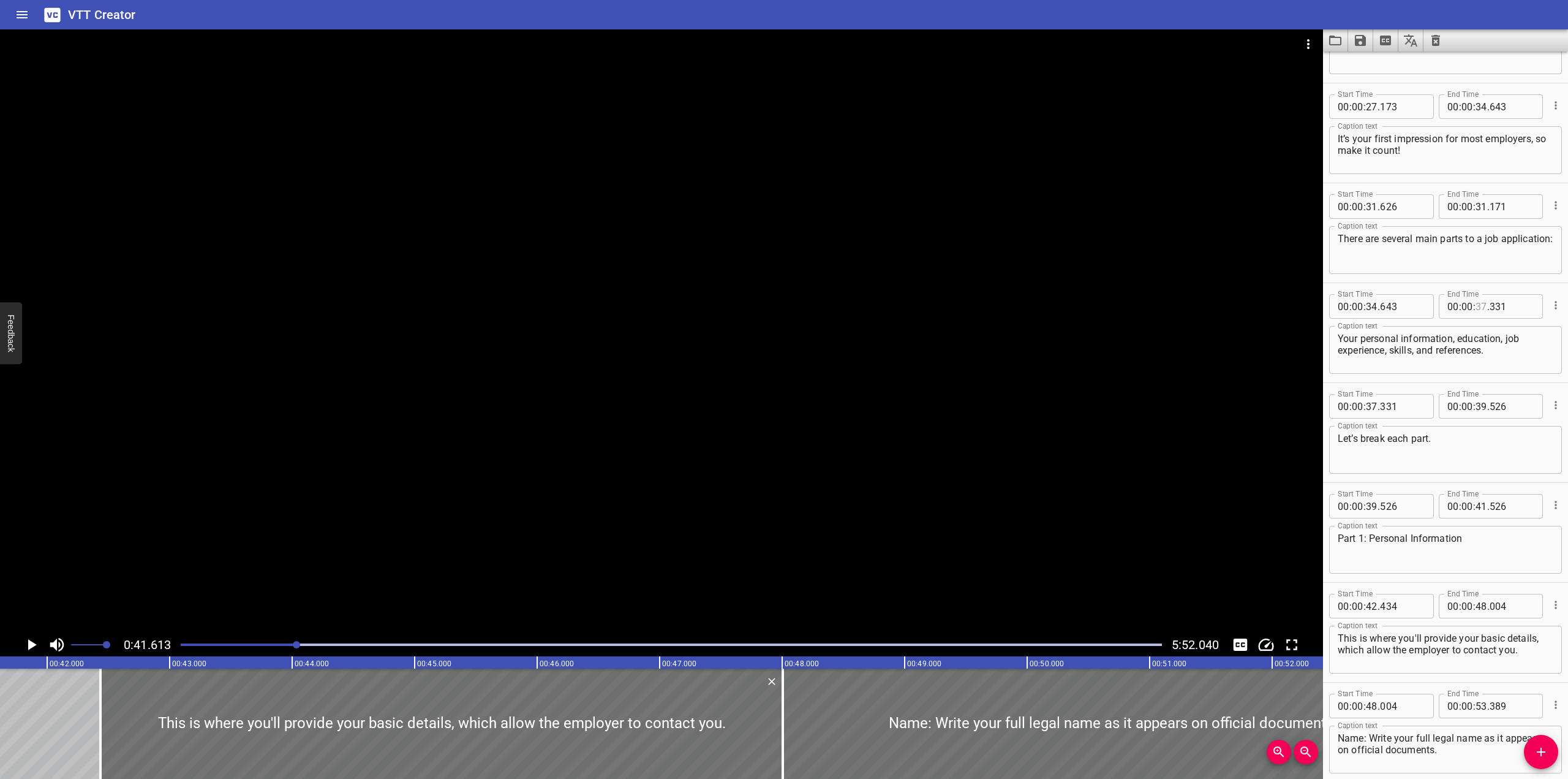
click at [1031, 305] on input "number" at bounding box center [1482, 306] width 12 height 24
type input "37"
click at [1031, 208] on input "number" at bounding box center [1482, 206] width 12 height 24
type input "34"
type input "643"
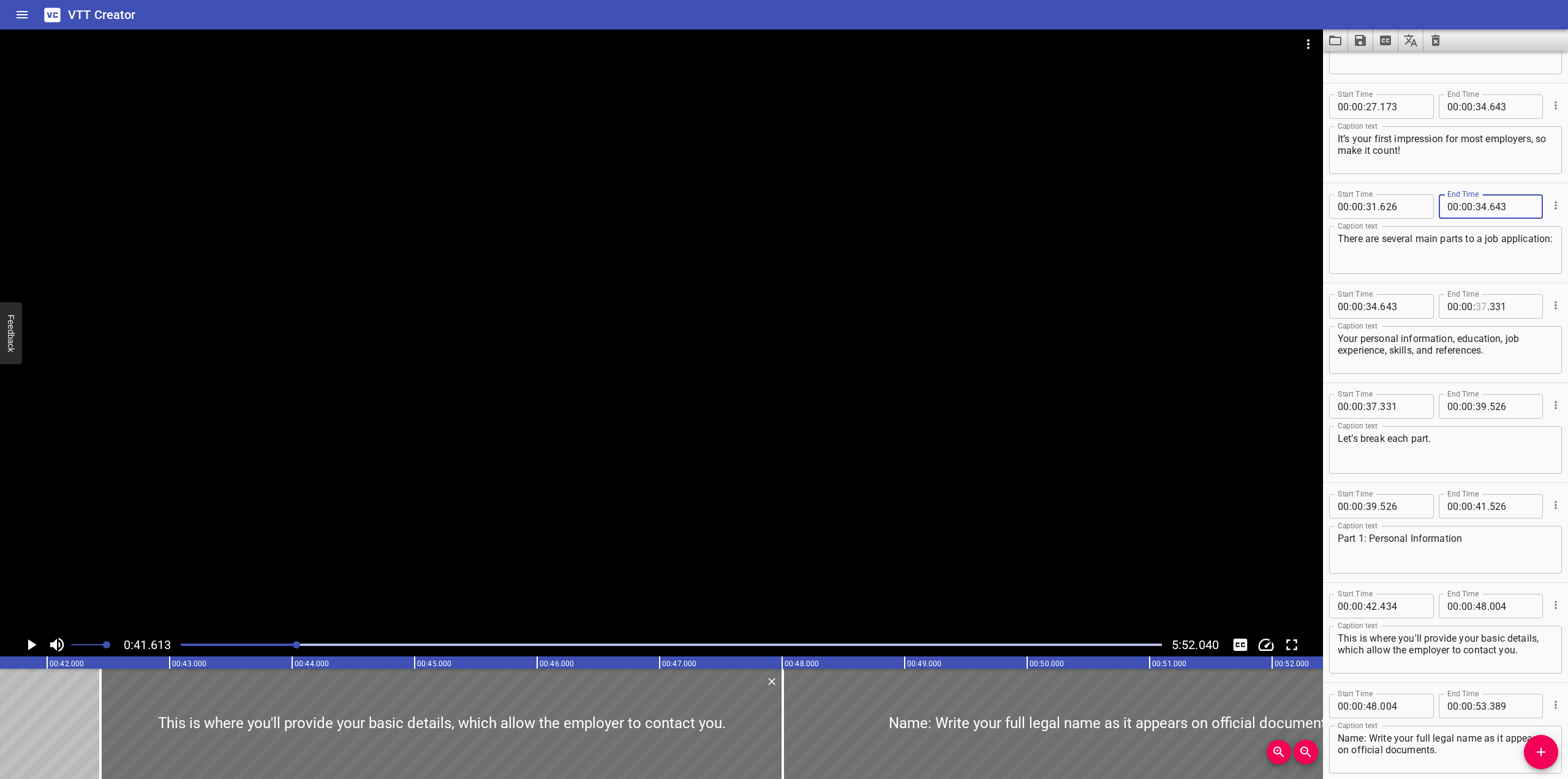
click at [1031, 308] on input "number" at bounding box center [1482, 306] width 12 height 24
type input "41"
type input "613"
click at [549, 379] on div at bounding box center [661, 331] width 1323 height 604
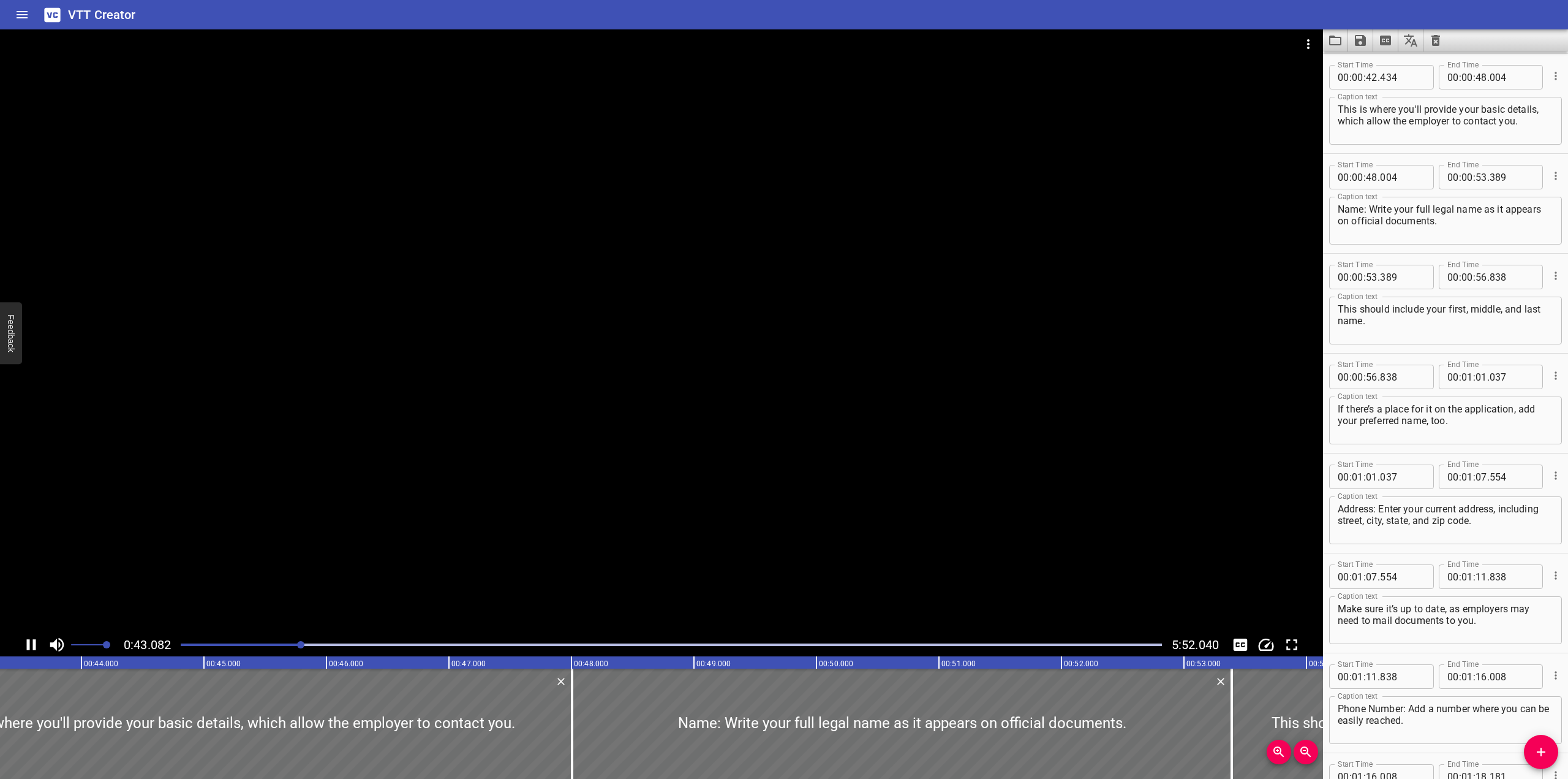
click at [27, 649] on icon "Play/Pause" at bounding box center [32, 644] width 9 height 11
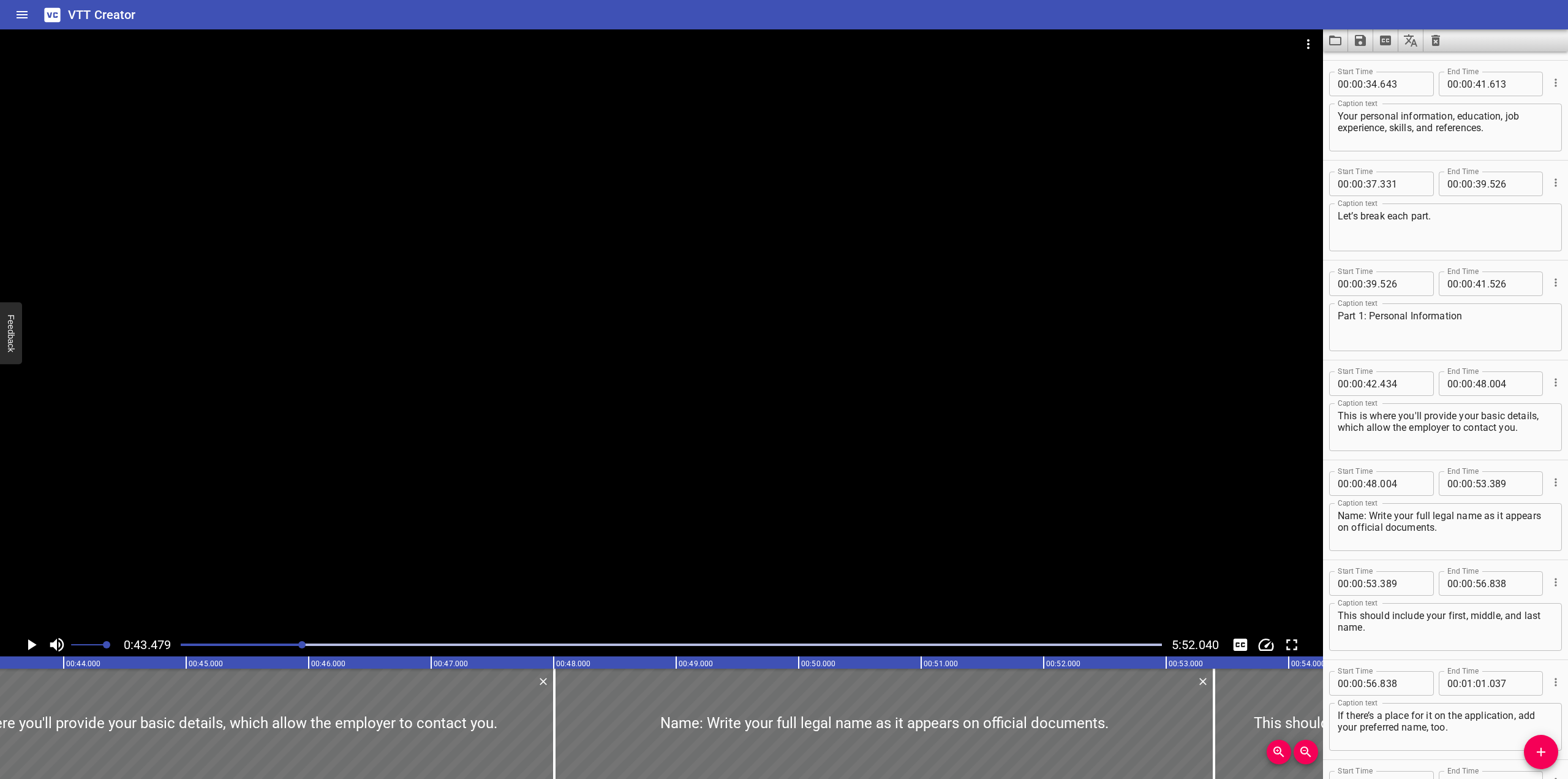
click at [1031, 217] on textarea "Let’s break each part." at bounding box center [1446, 227] width 216 height 35
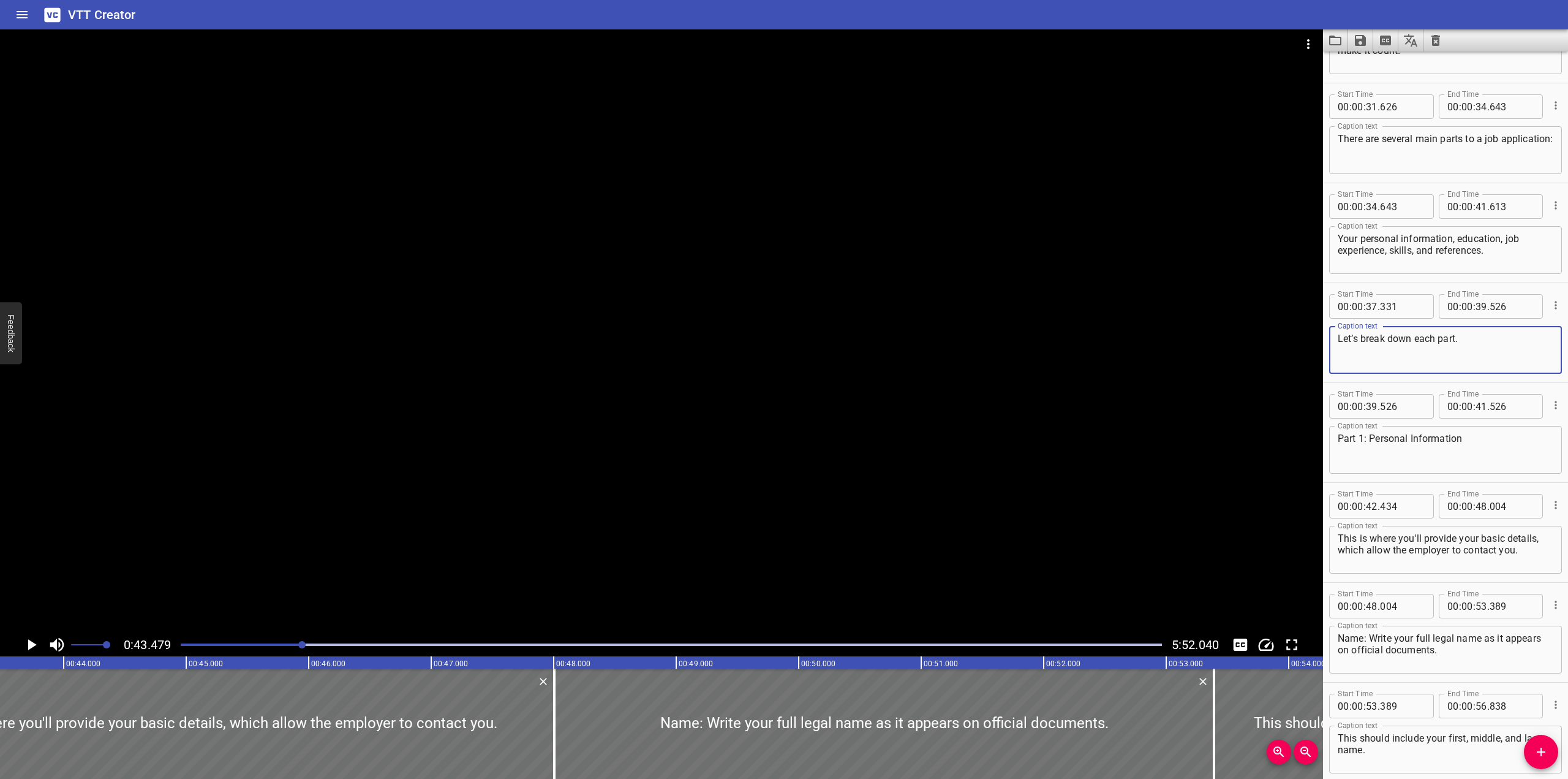
type textarea "Let’s break down each part."
click at [1031, 305] on input "number" at bounding box center [1372, 306] width 12 height 24
type input "41"
type input "613"
click at [560, 467] on div at bounding box center [661, 331] width 1323 height 604
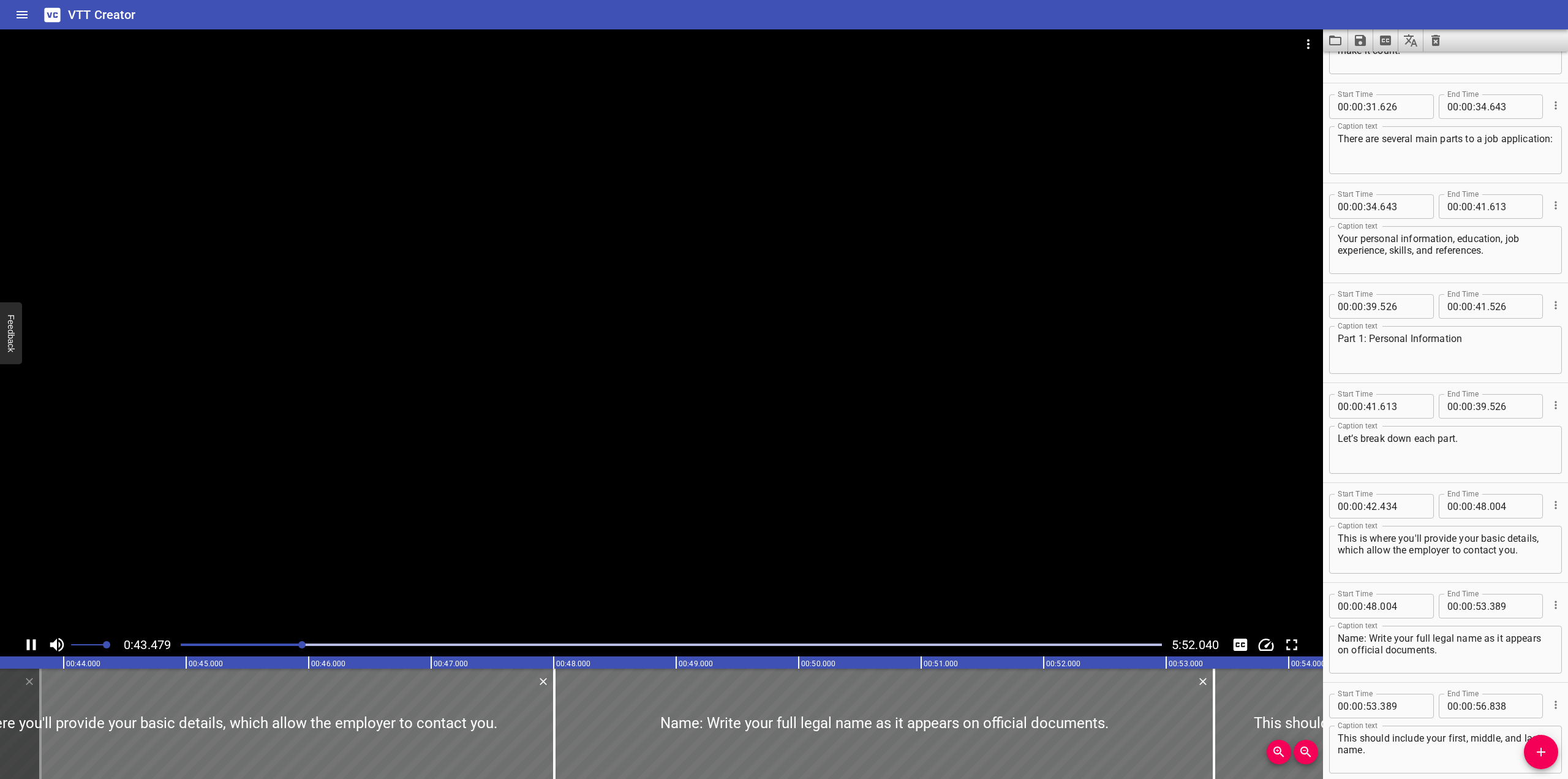
click at [560, 467] on div at bounding box center [661, 331] width 1323 height 604
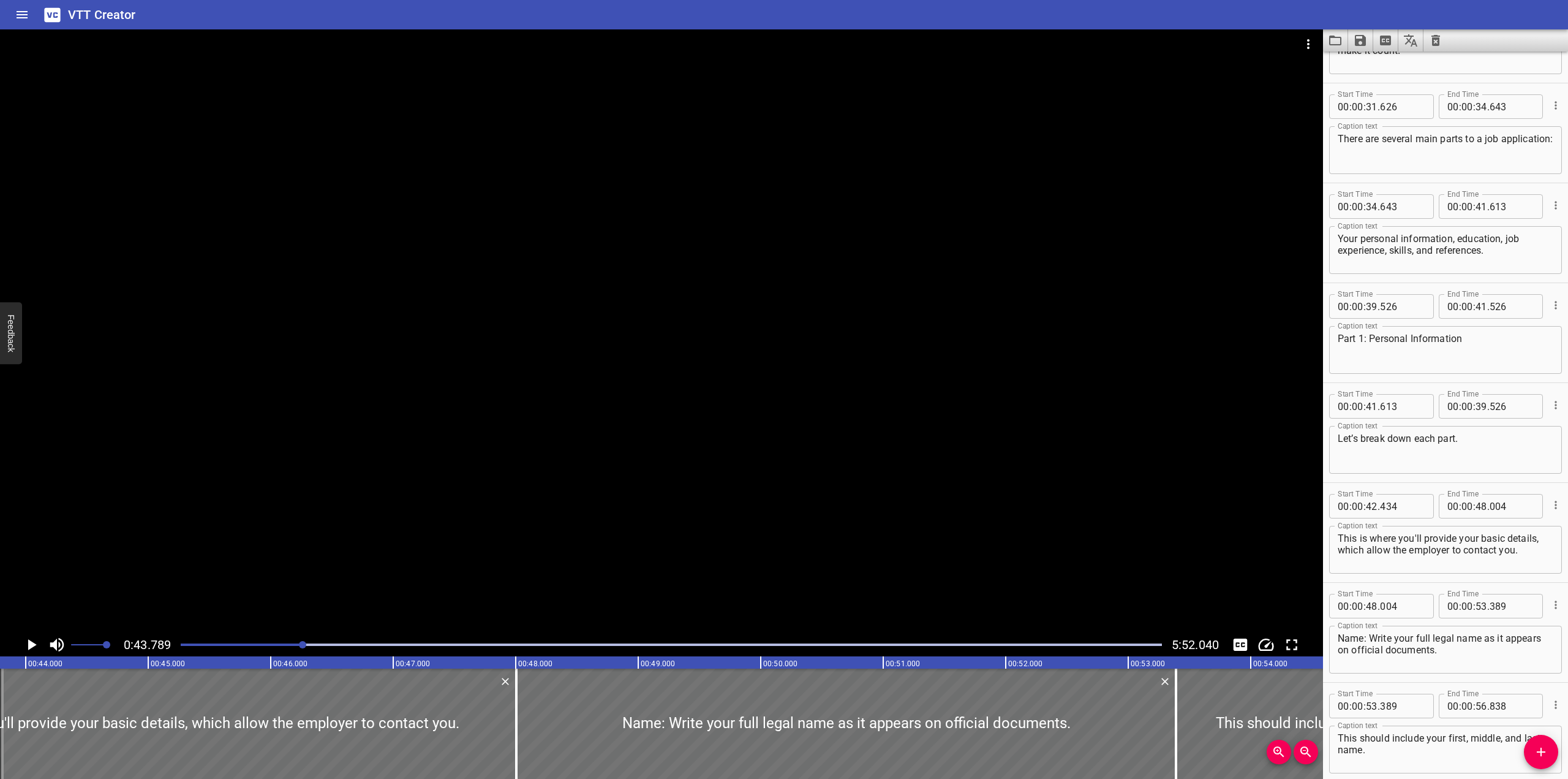
click at [560, 467] on div at bounding box center [661, 331] width 1323 height 604
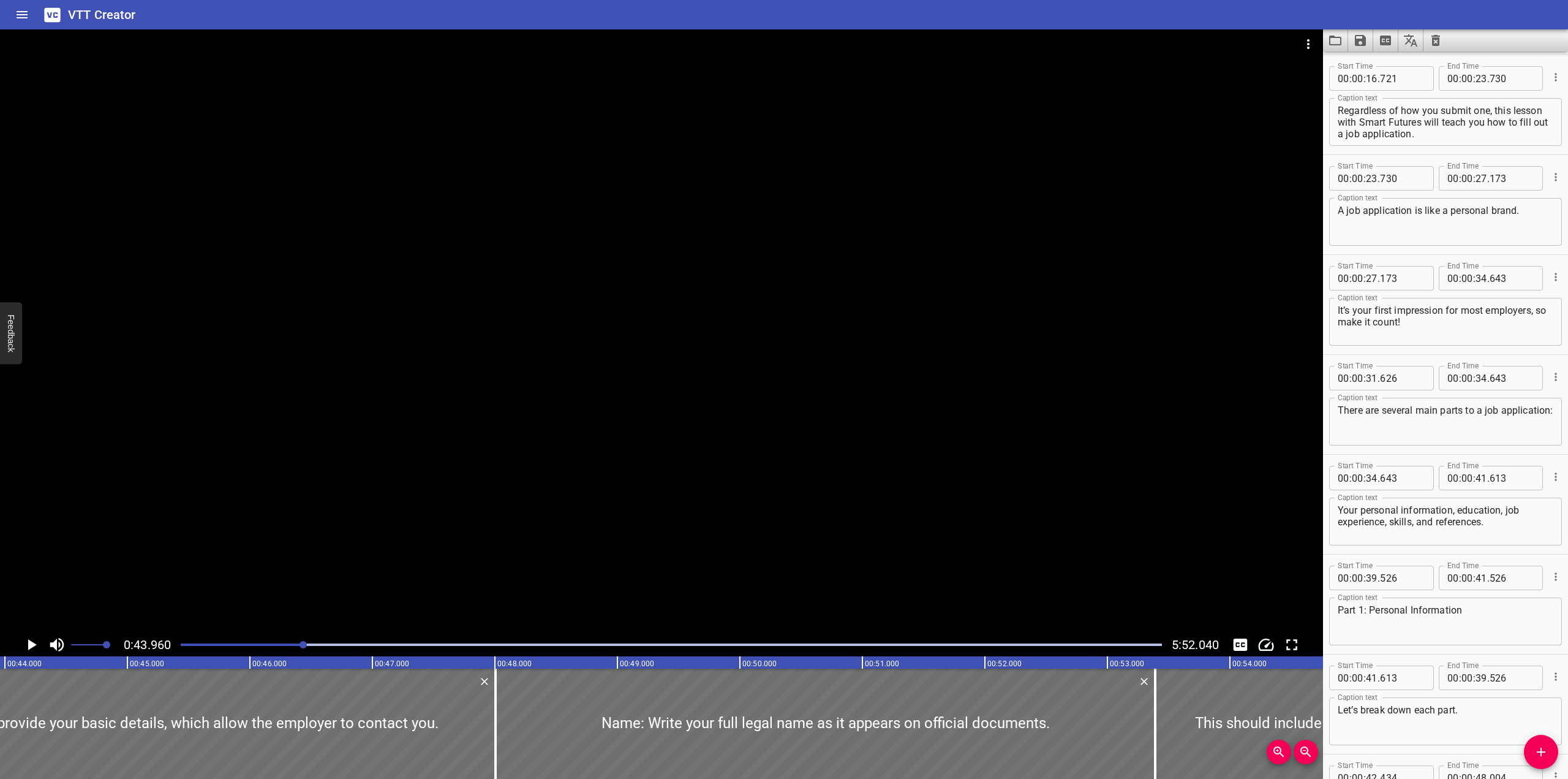
scroll to position [608, 0]
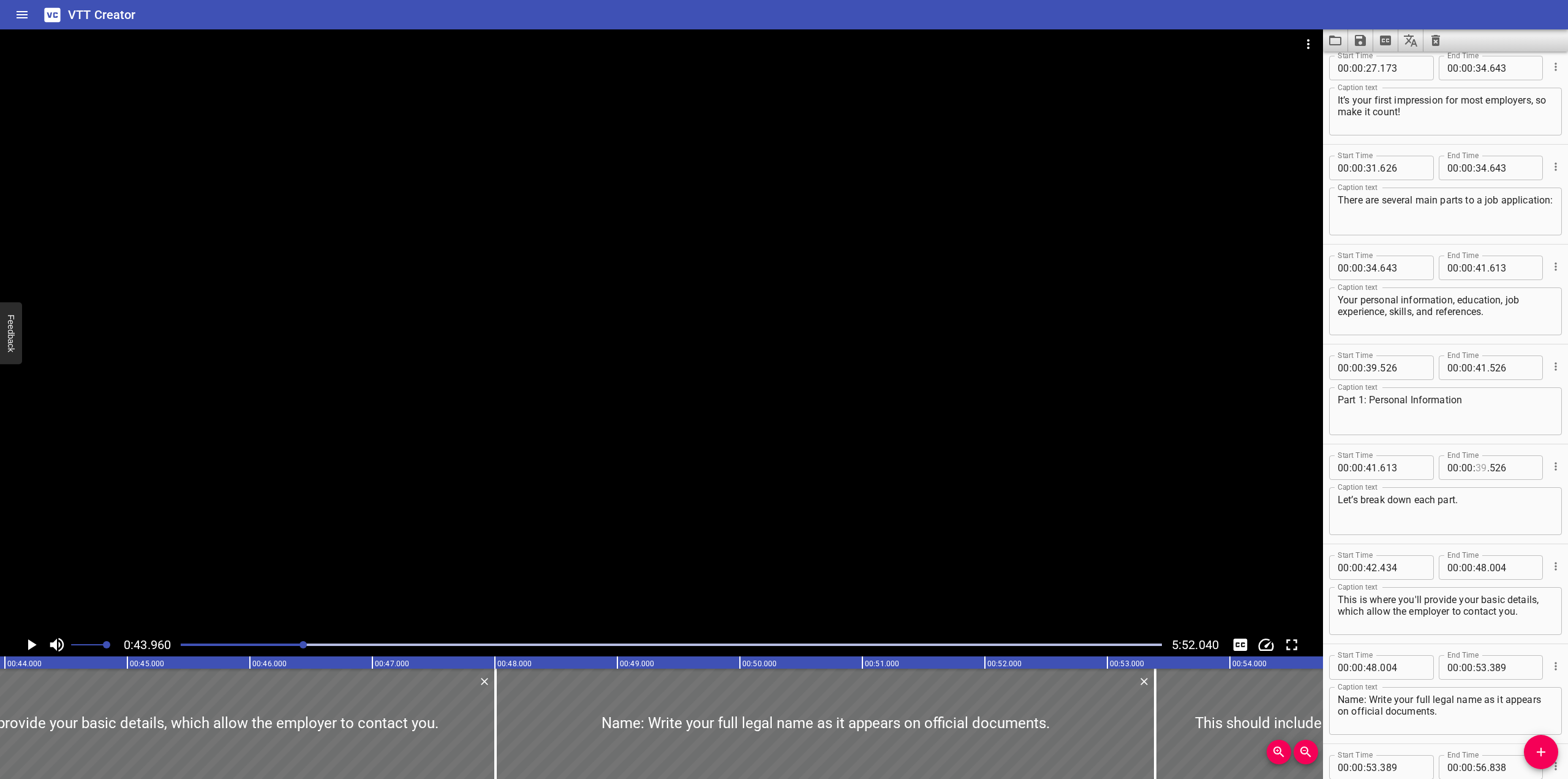
click at [1031, 469] on input "number" at bounding box center [1482, 467] width 12 height 24
type input "43"
type input "6"
type input "526"
type input "43"
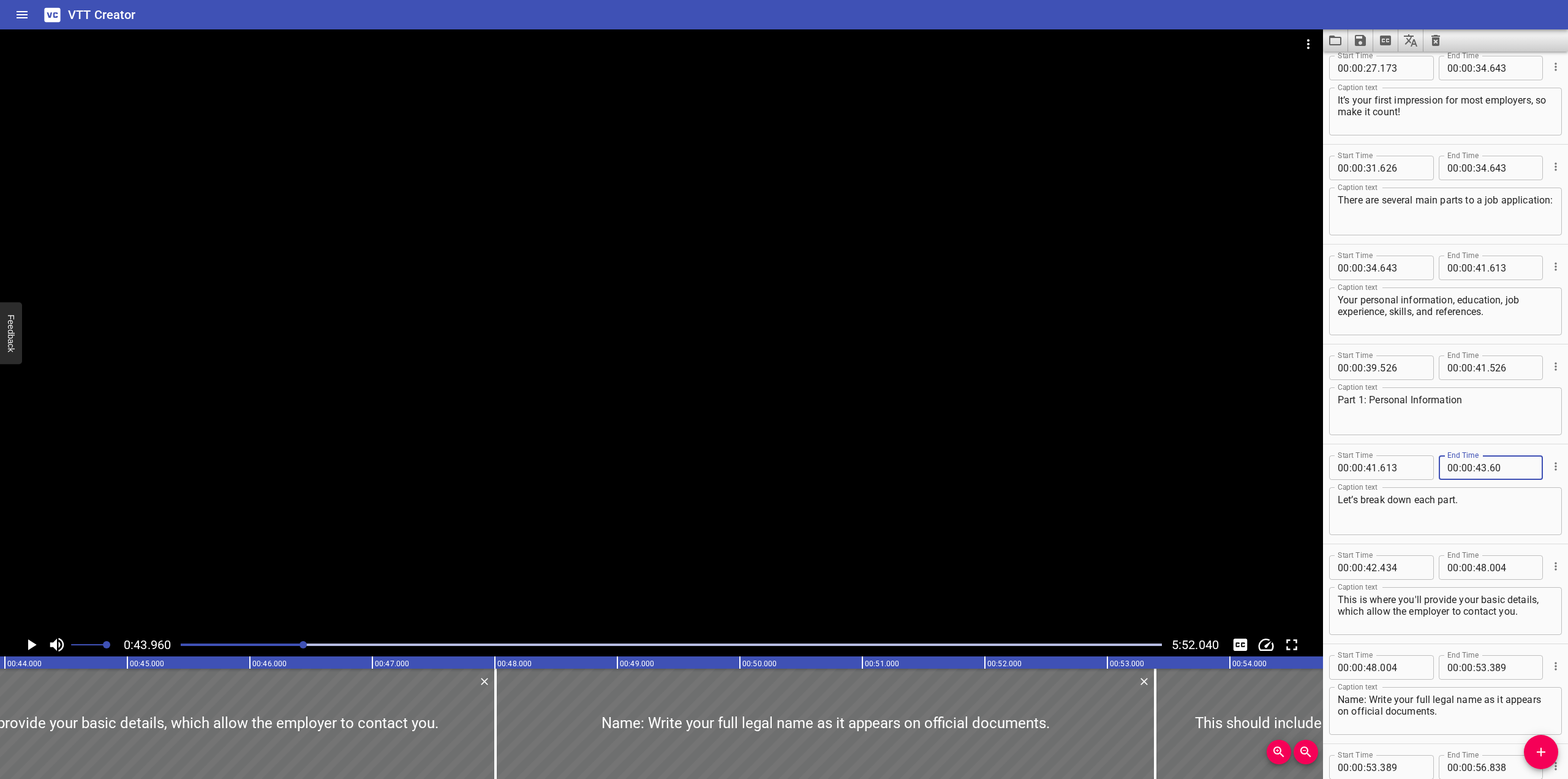
type input "6"
type input "526"
type input "43"
type input "6"
type input "526"
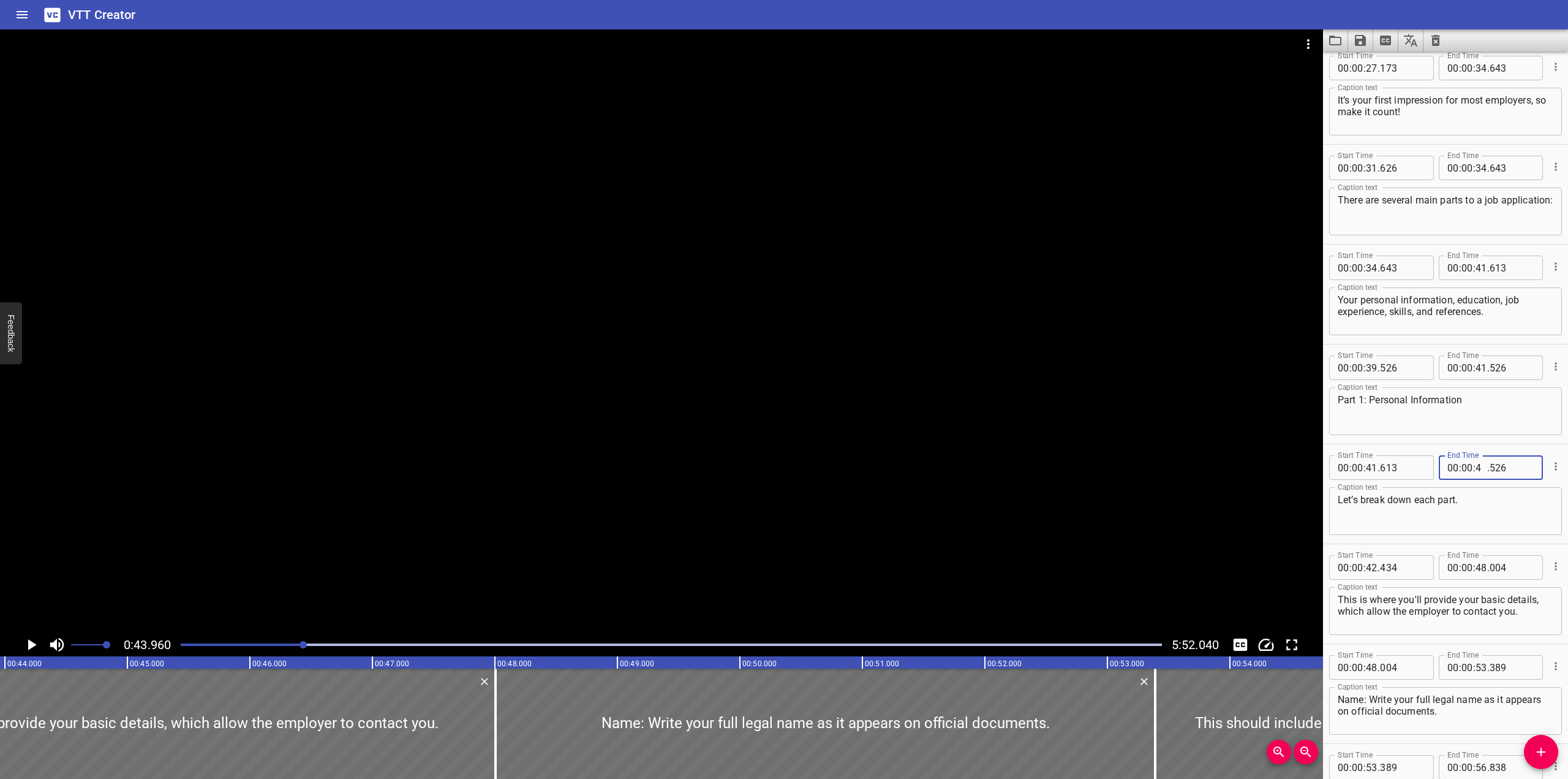
type input "43"
type input "960"
type input "00"
type input "43"
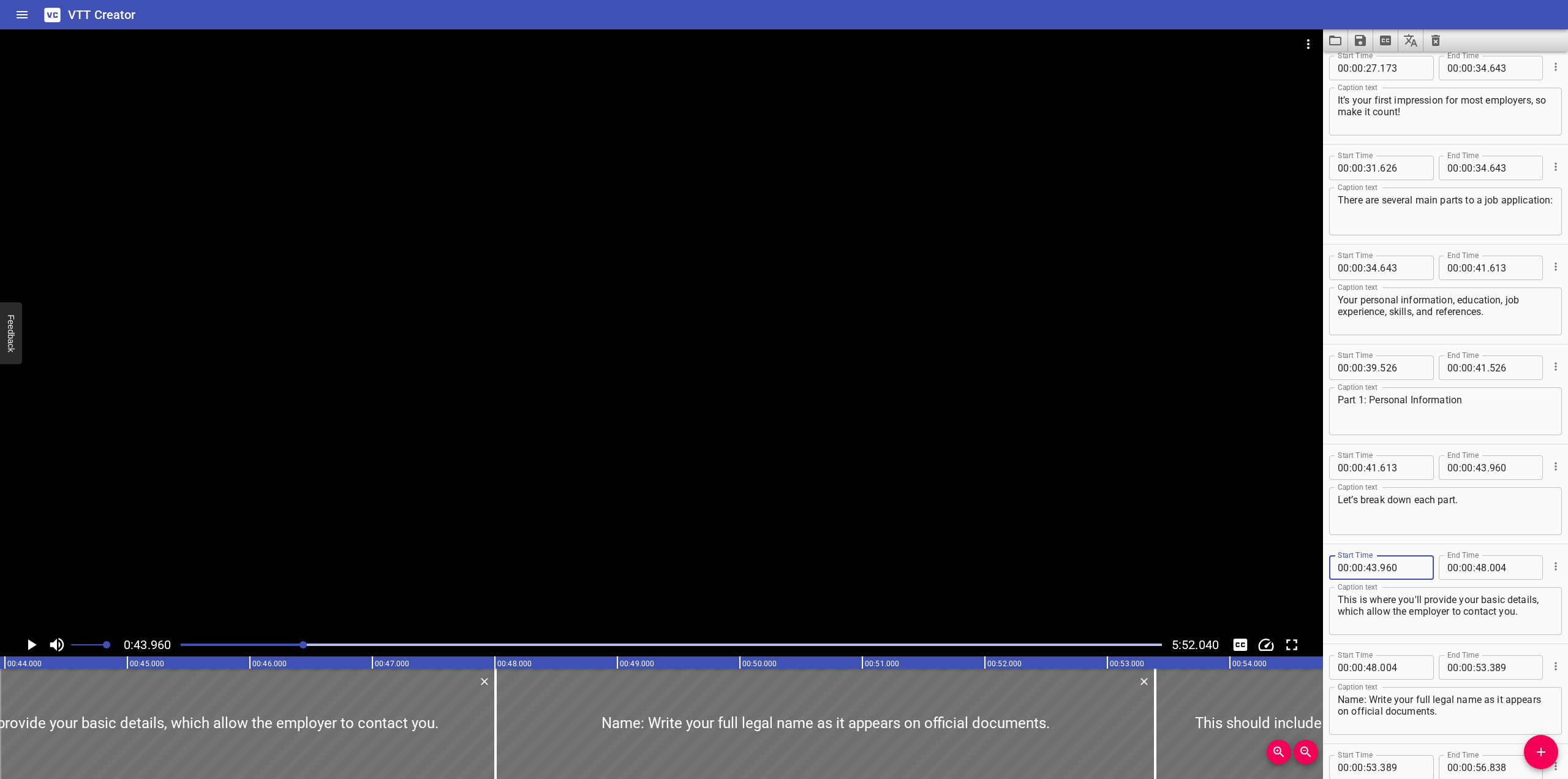
type input "960"
click at [925, 414] on div at bounding box center [661, 331] width 1323 height 604
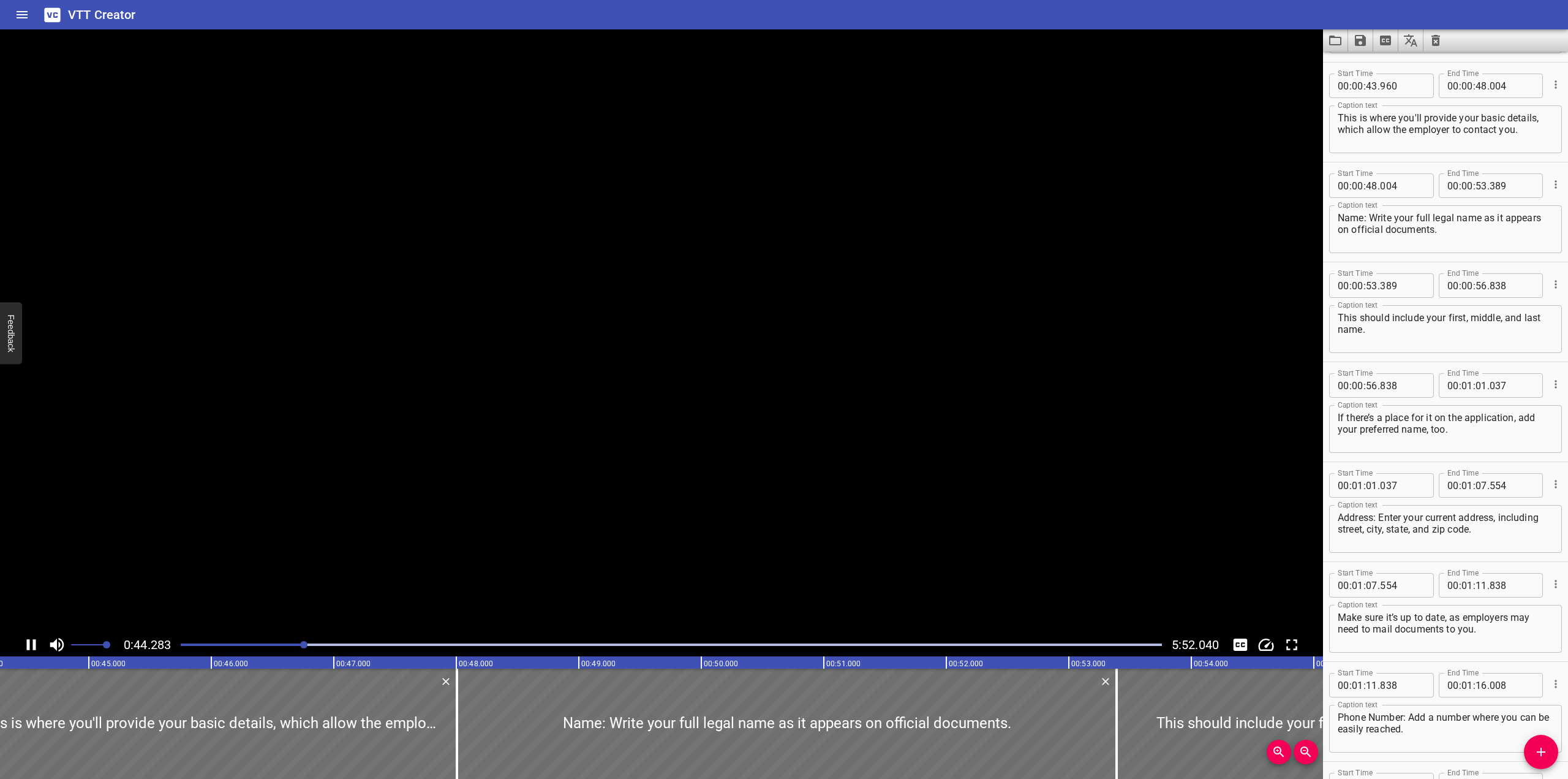
scroll to position [1098, 0]
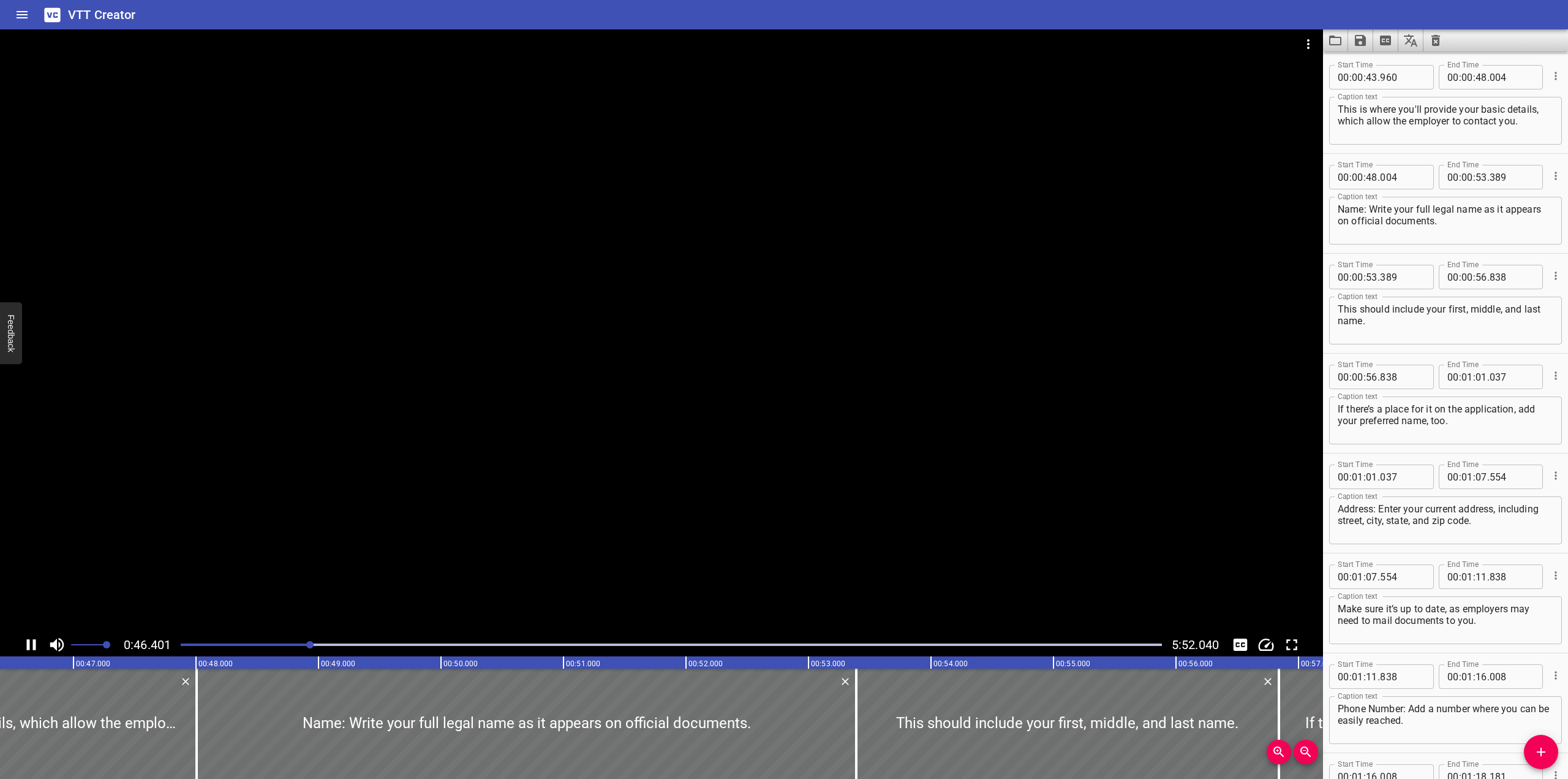
drag, startPoint x: 721, startPoint y: 443, endPoint x: 719, endPoint y: 432, distance: 11.2
click at [719, 432] on div at bounding box center [661, 331] width 1323 height 604
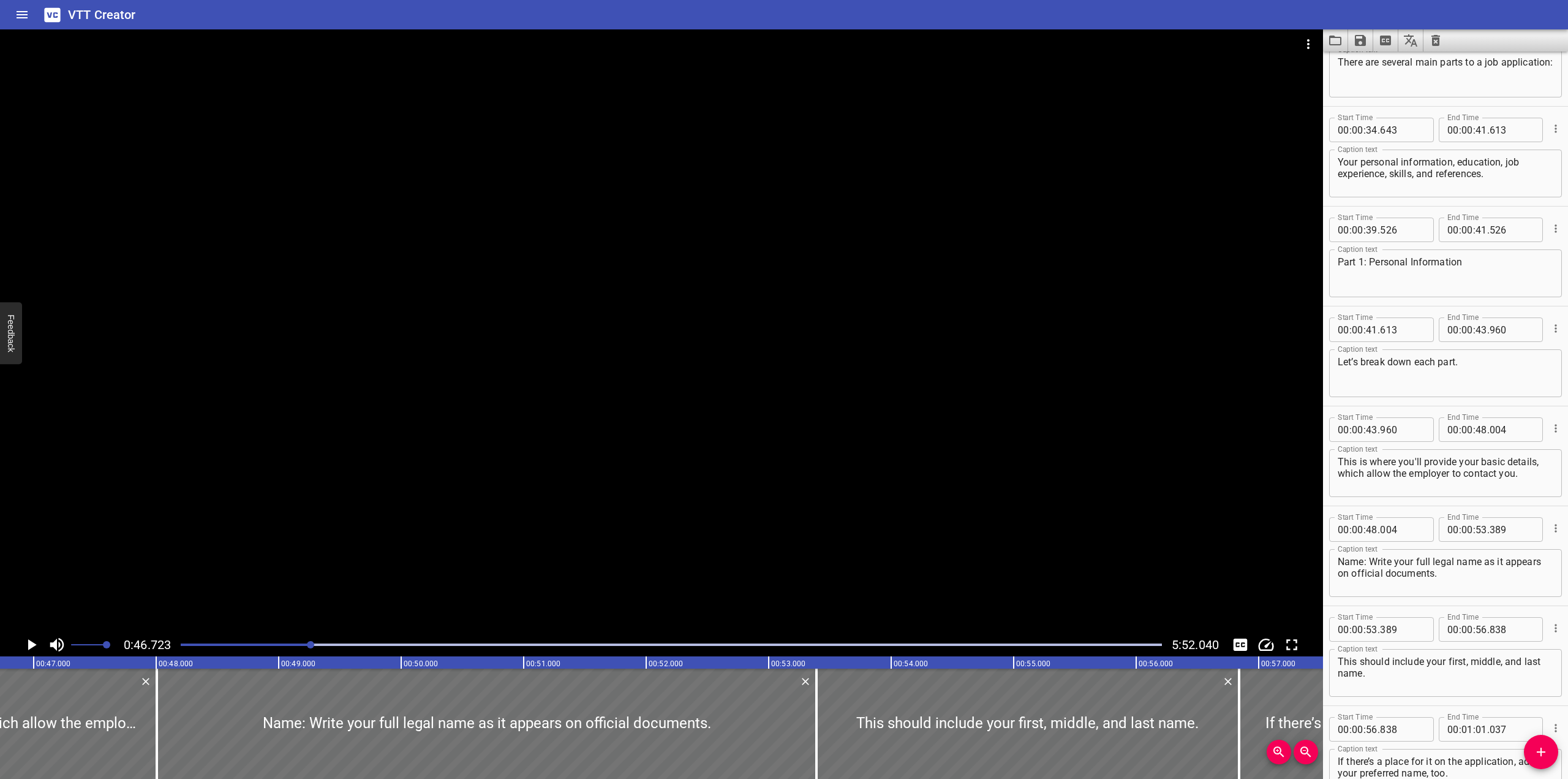
scroll to position [731, 0]
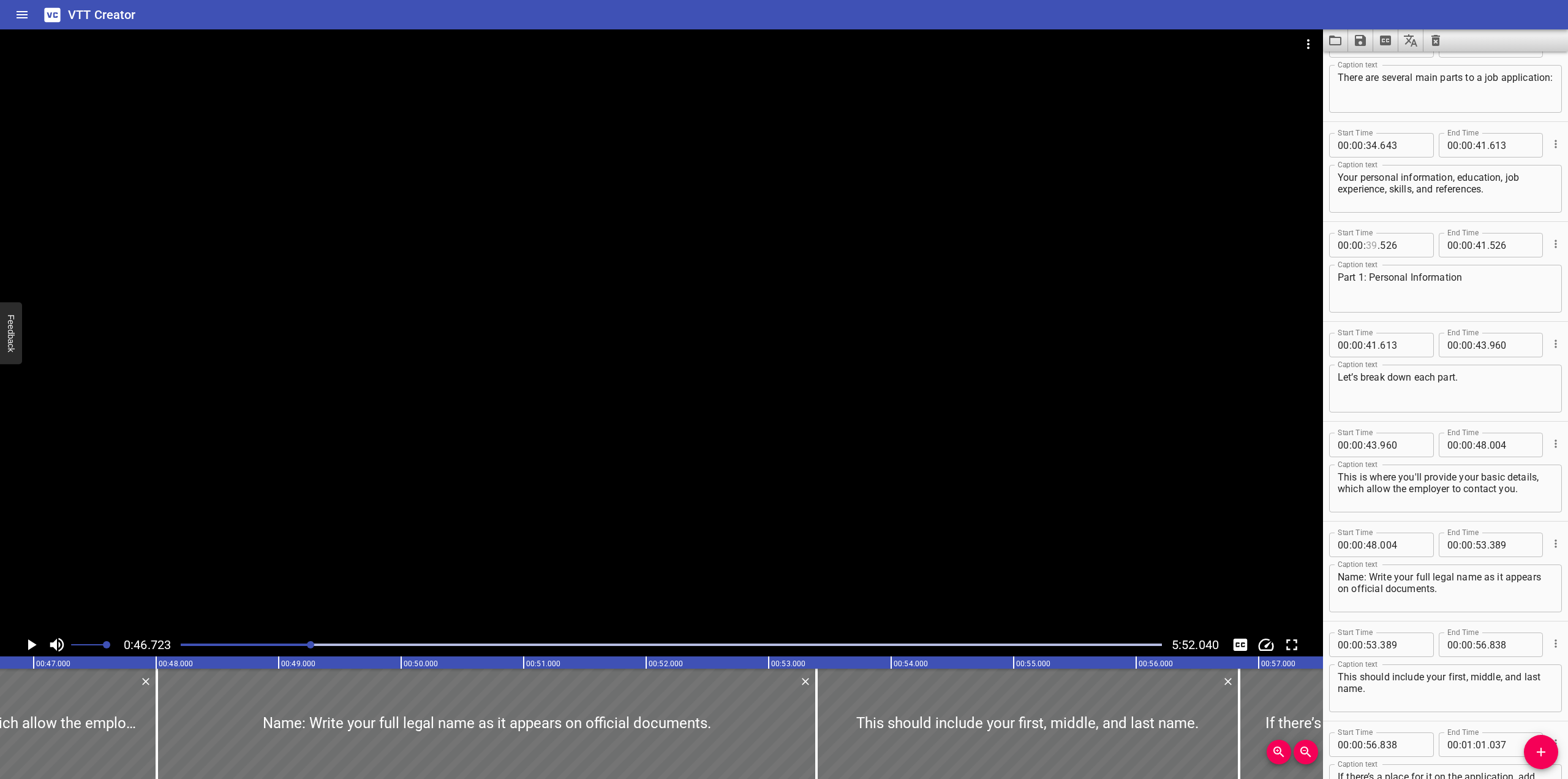
click at [1031, 251] on input "number" at bounding box center [1372, 245] width 12 height 24
type input "43"
type input "6"
type input "526"
type input "43"
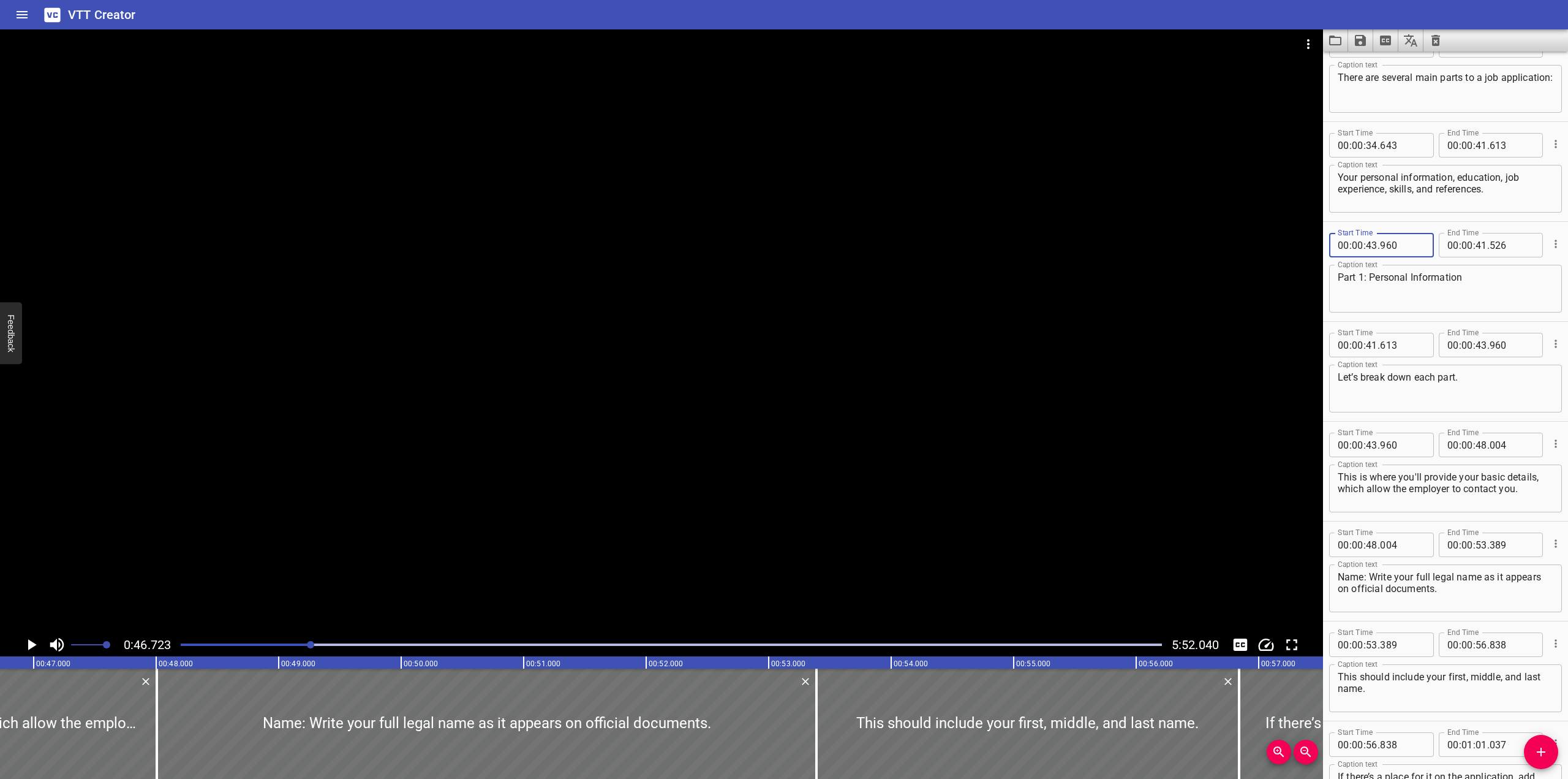
type input "960"
type input "00"
type input "46"
type input "723"
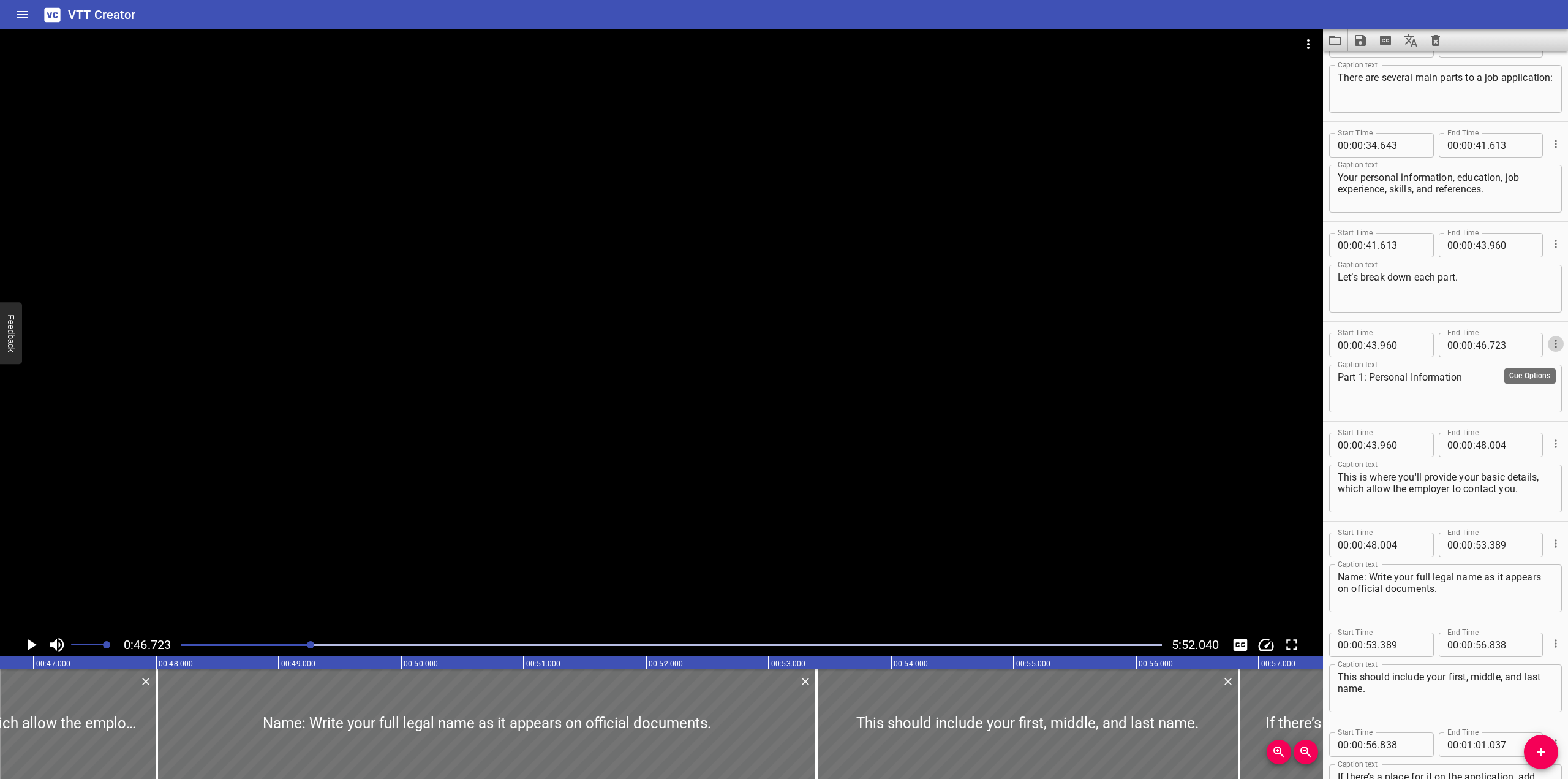
click at [819, 404] on div at bounding box center [661, 331] width 1323 height 604
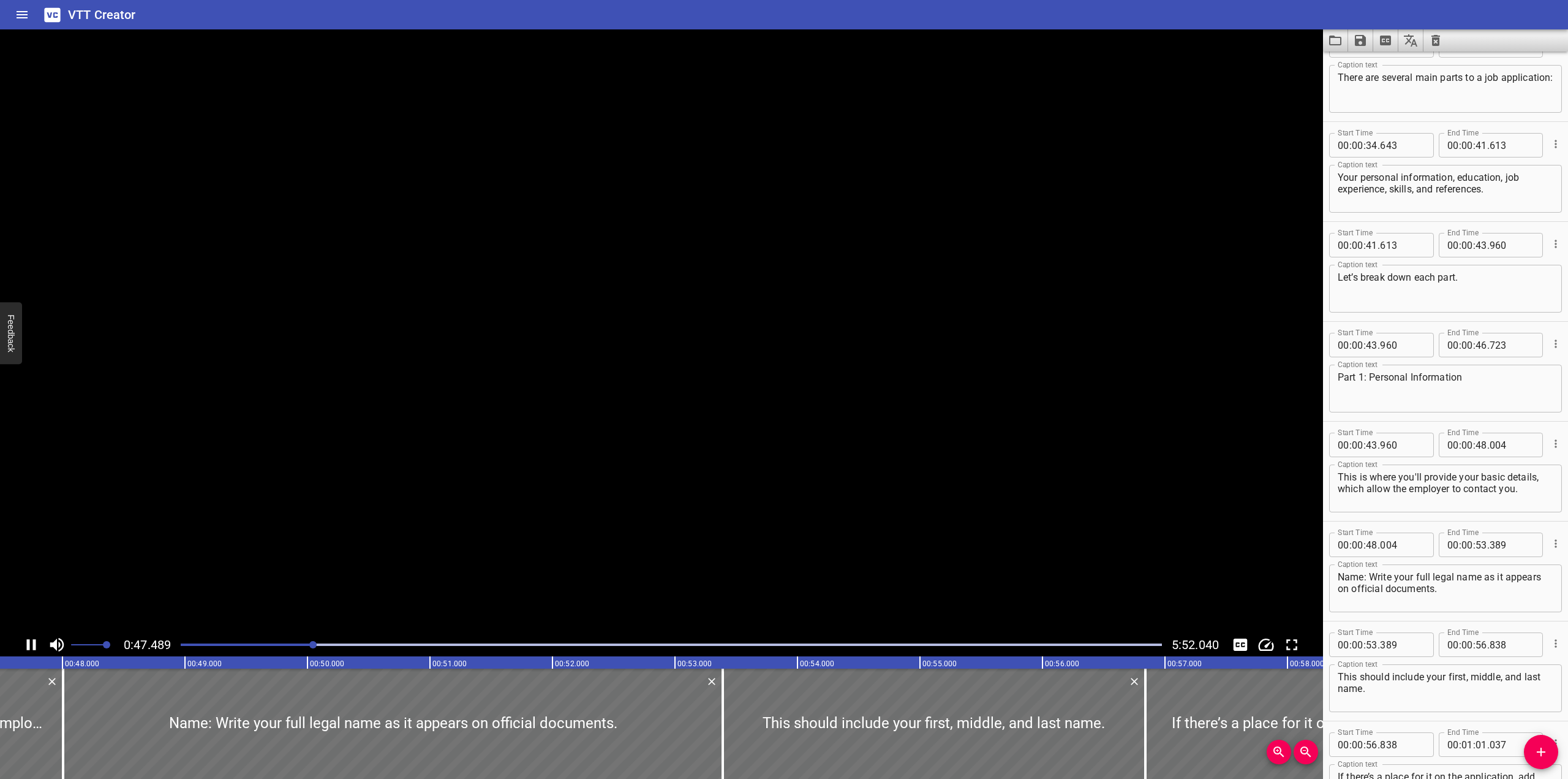
scroll to position [0, 5852]
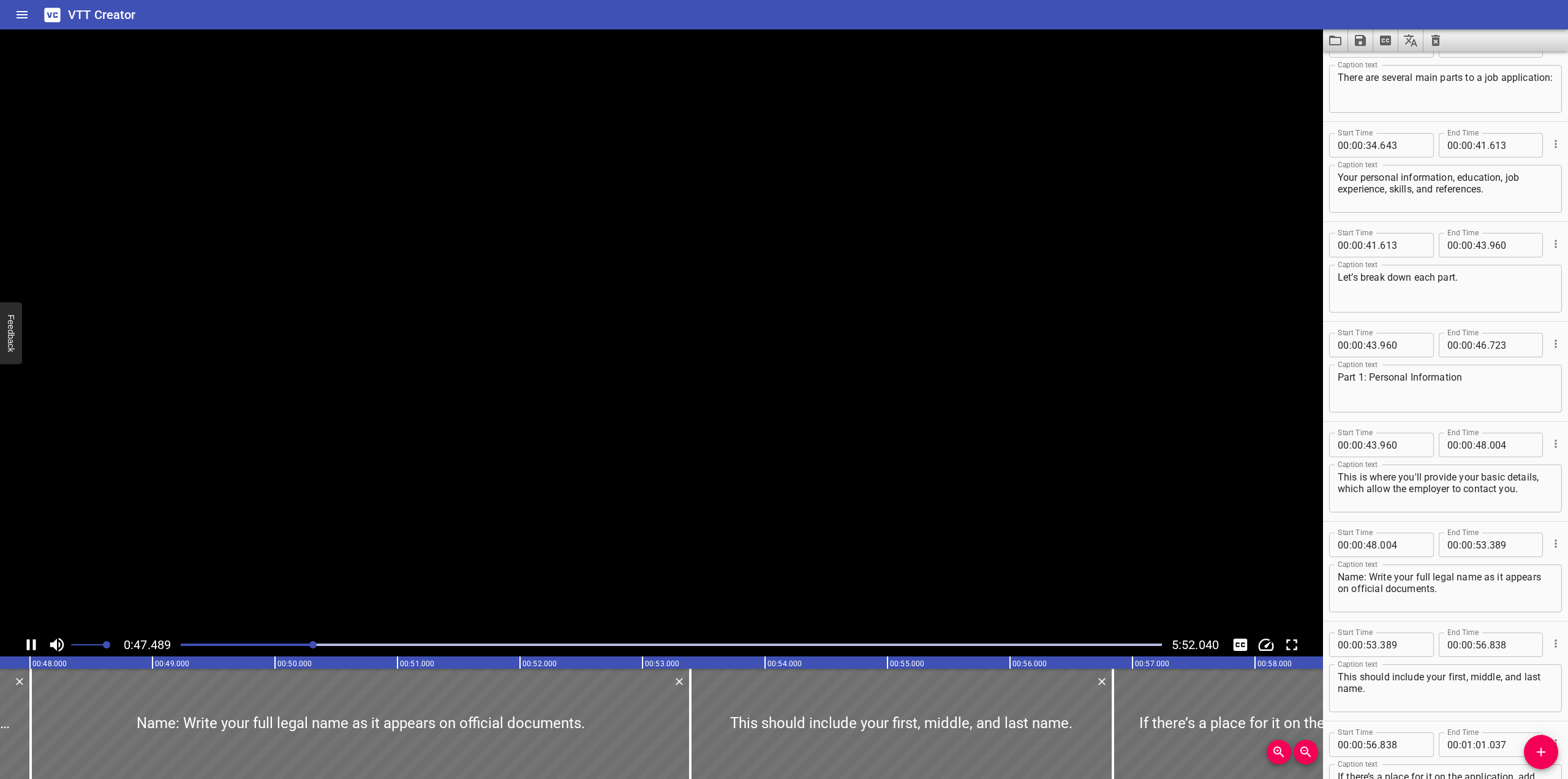
click at [819, 404] on video at bounding box center [661, 331] width 1323 height 604
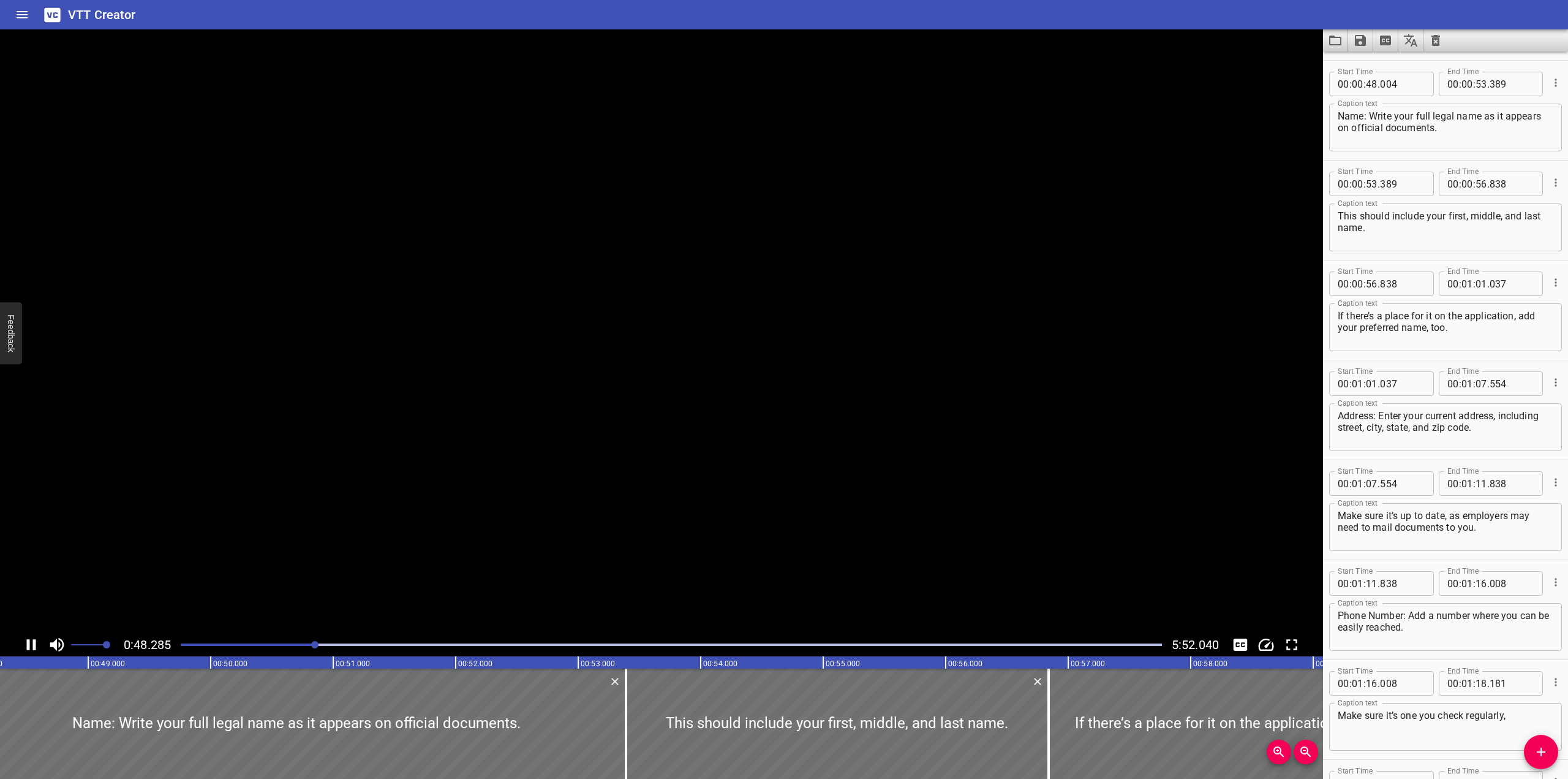
scroll to position [1198, 0]
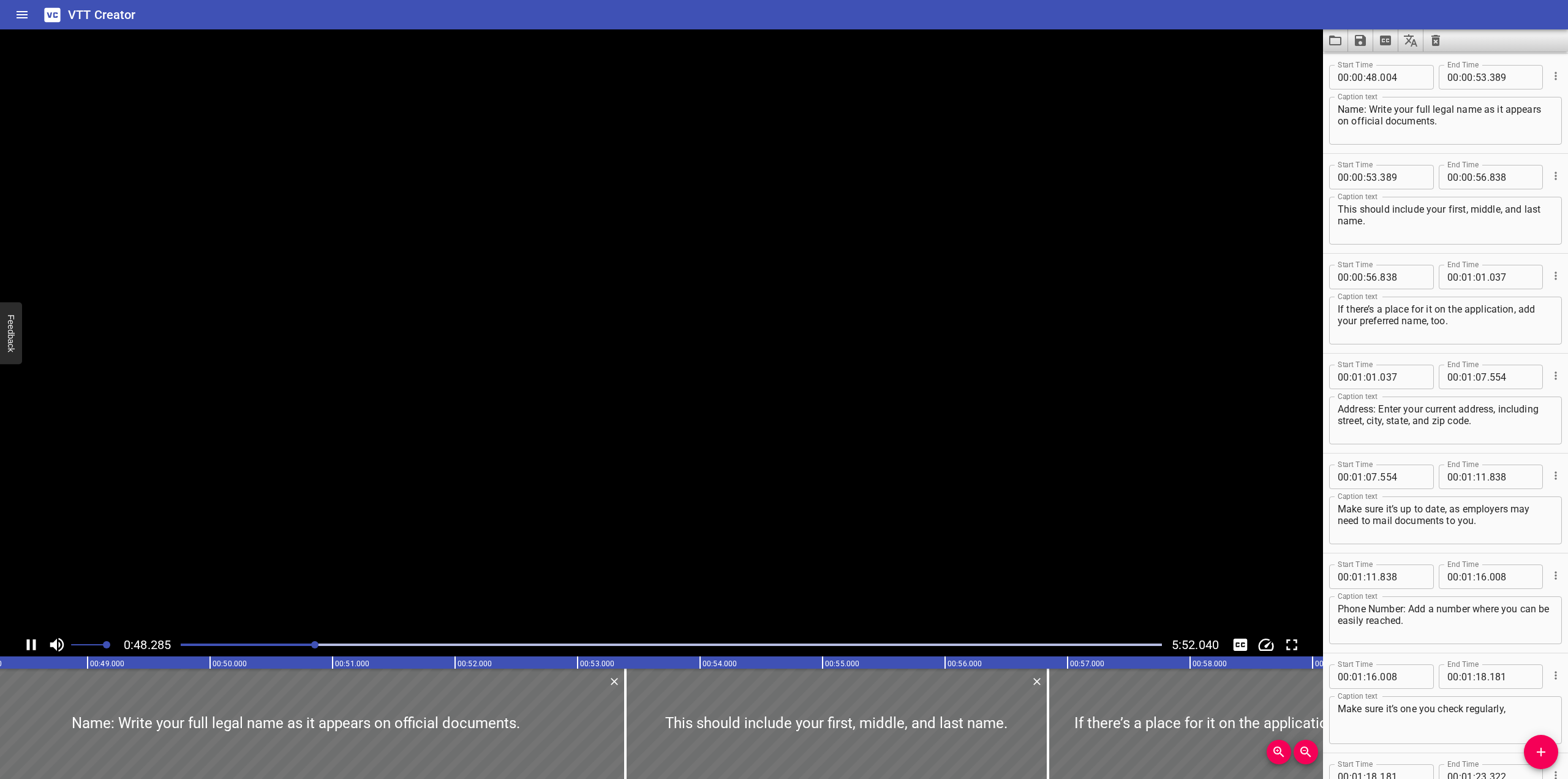
click at [819, 404] on video at bounding box center [661, 331] width 1323 height 604
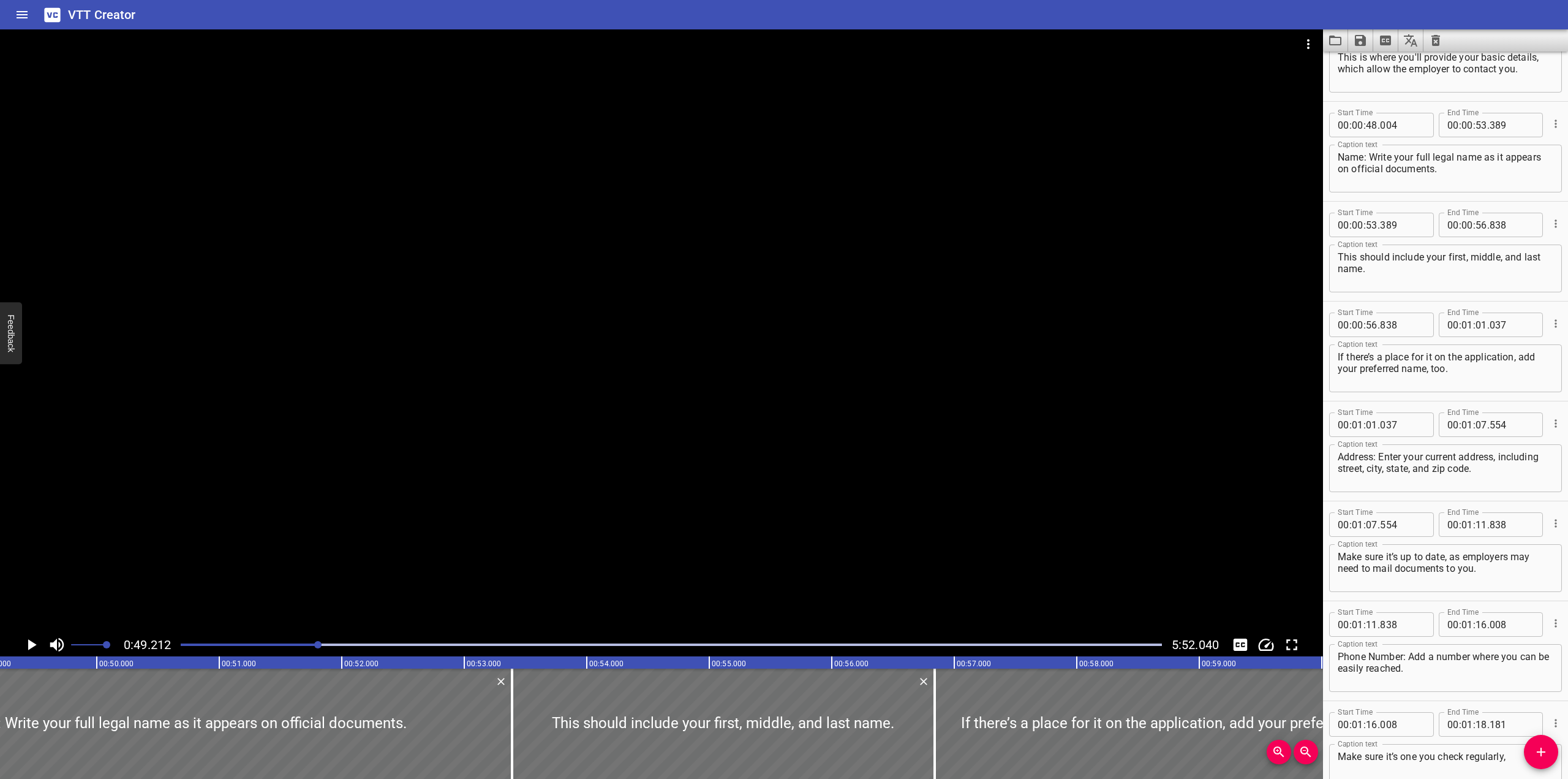
scroll to position [1014, 0]
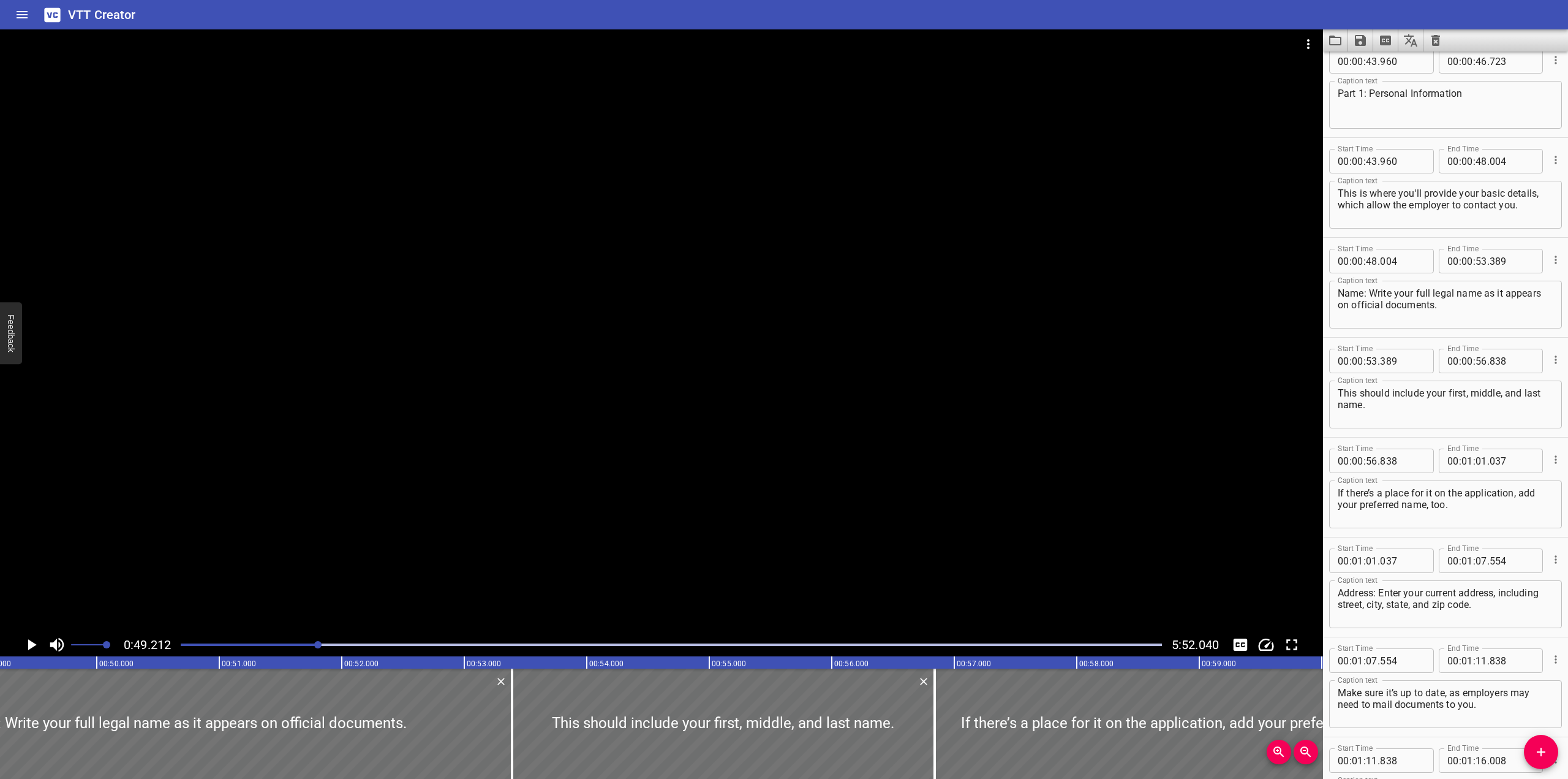
click at [312, 639] on div at bounding box center [671, 644] width 996 height 17
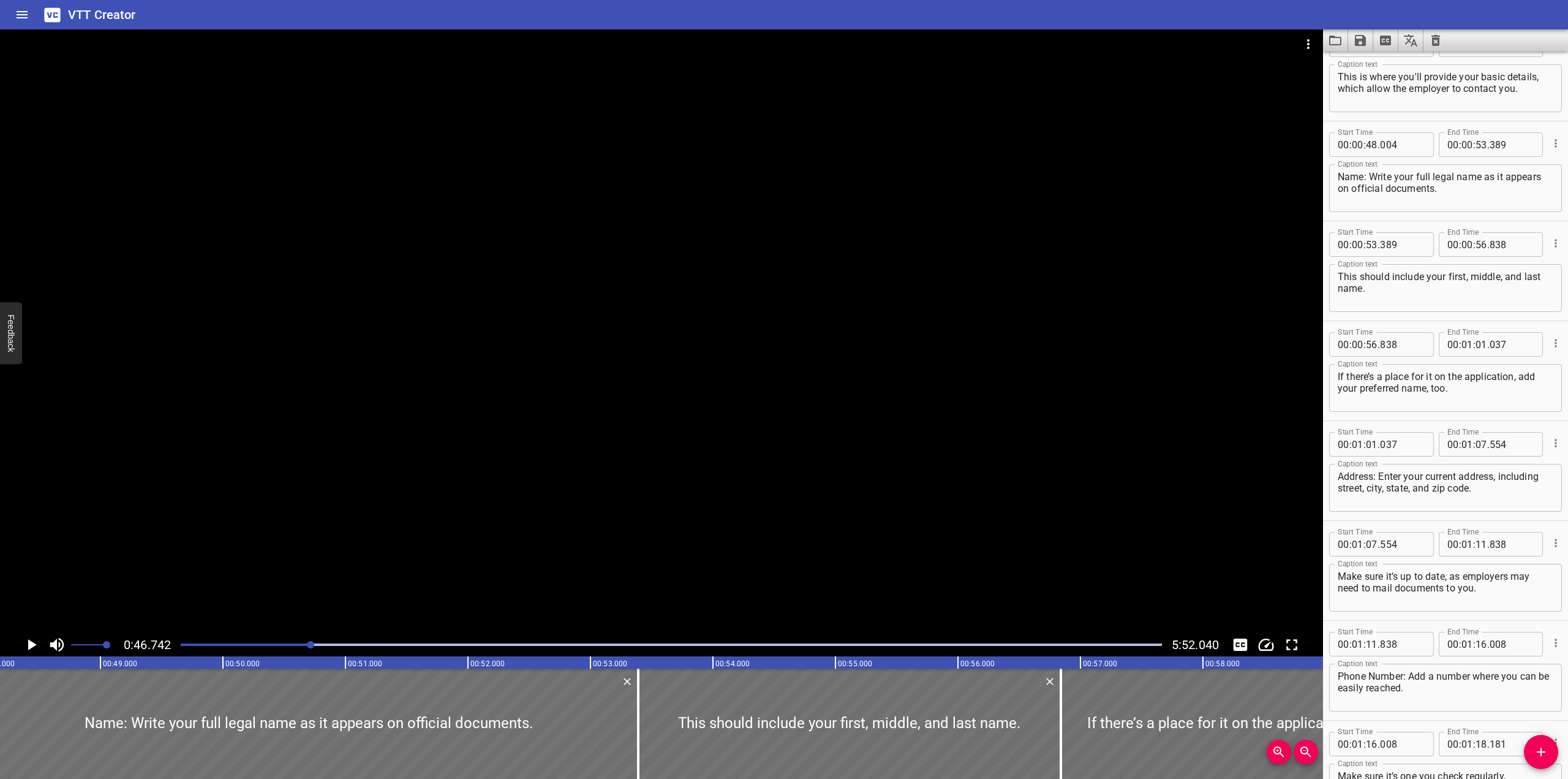
scroll to position [1198, 0]
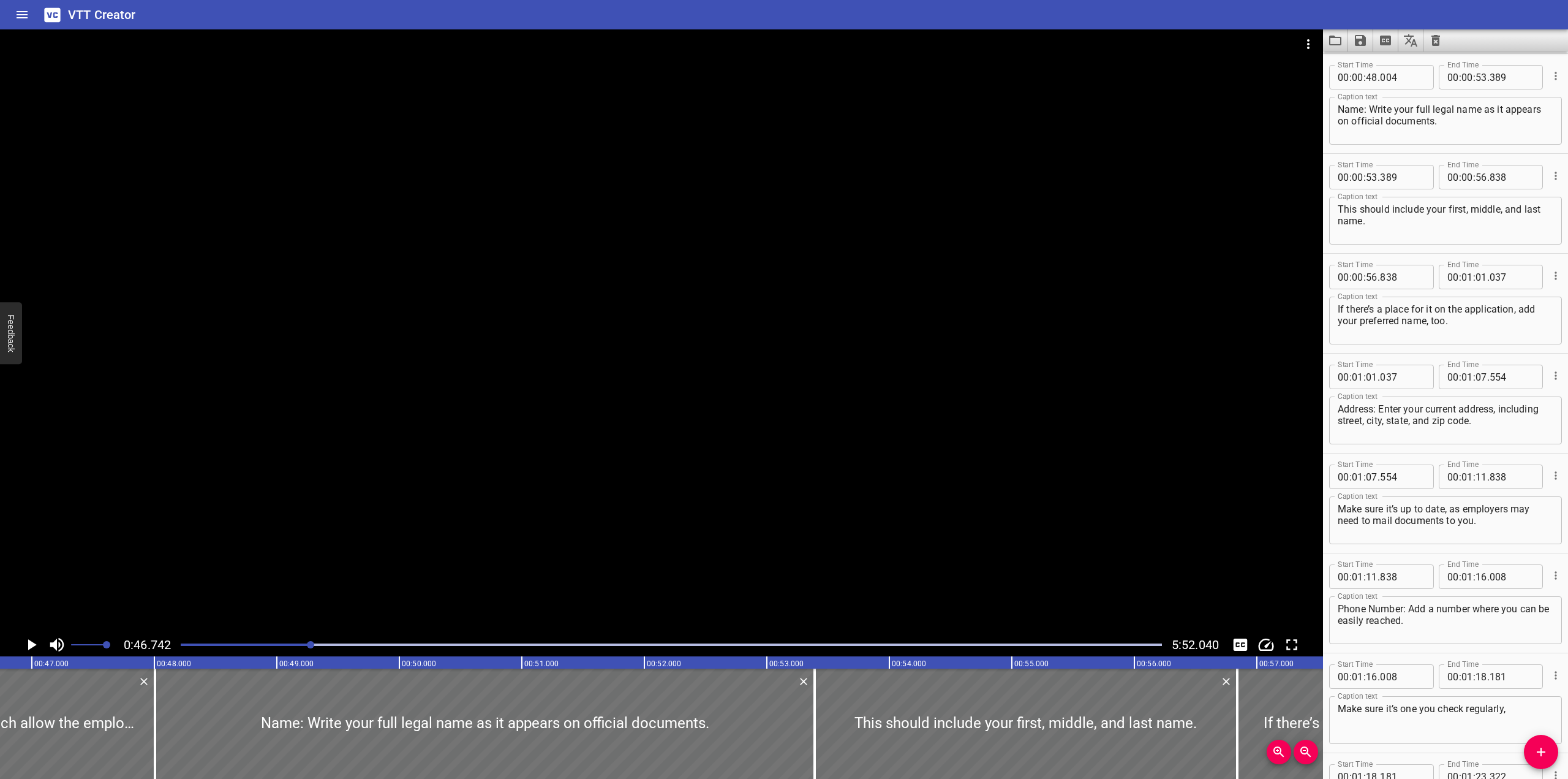
click at [555, 442] on div at bounding box center [661, 331] width 1323 height 604
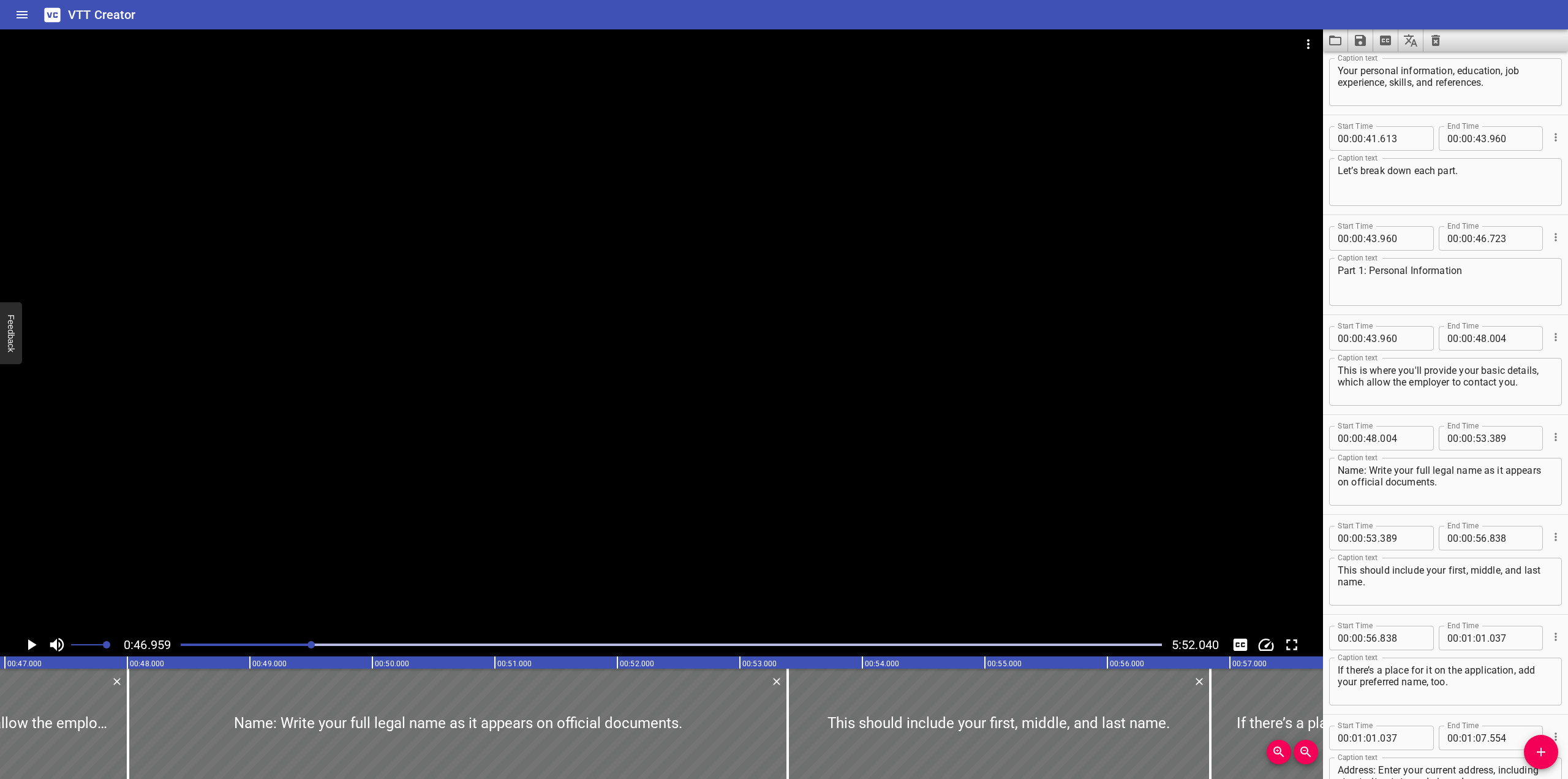
scroll to position [830, 0]
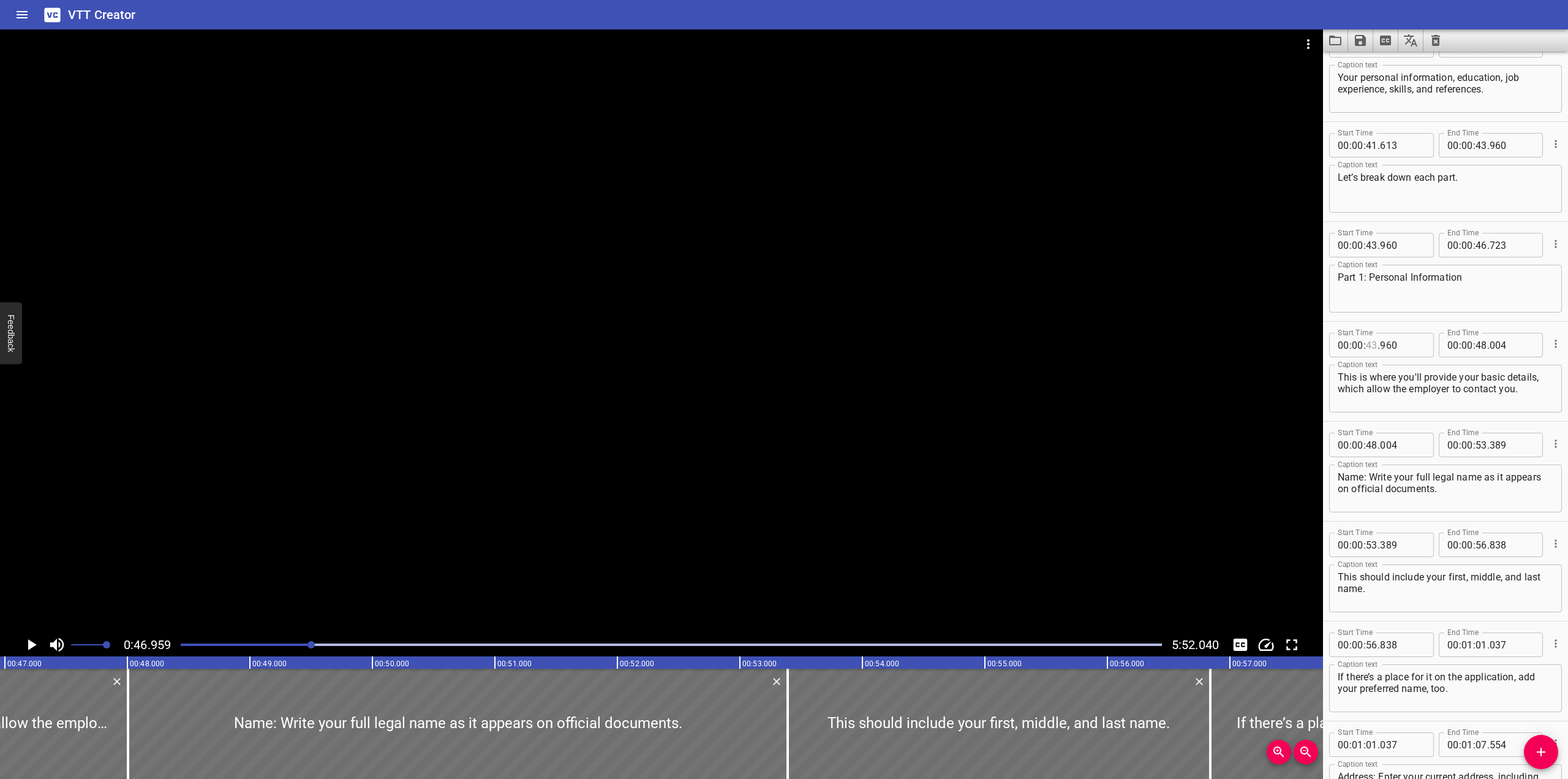
click at [1031, 346] on input "number" at bounding box center [1372, 344] width 12 height 24
type input "46"
type input "723"
click at [766, 286] on div at bounding box center [661, 331] width 1323 height 604
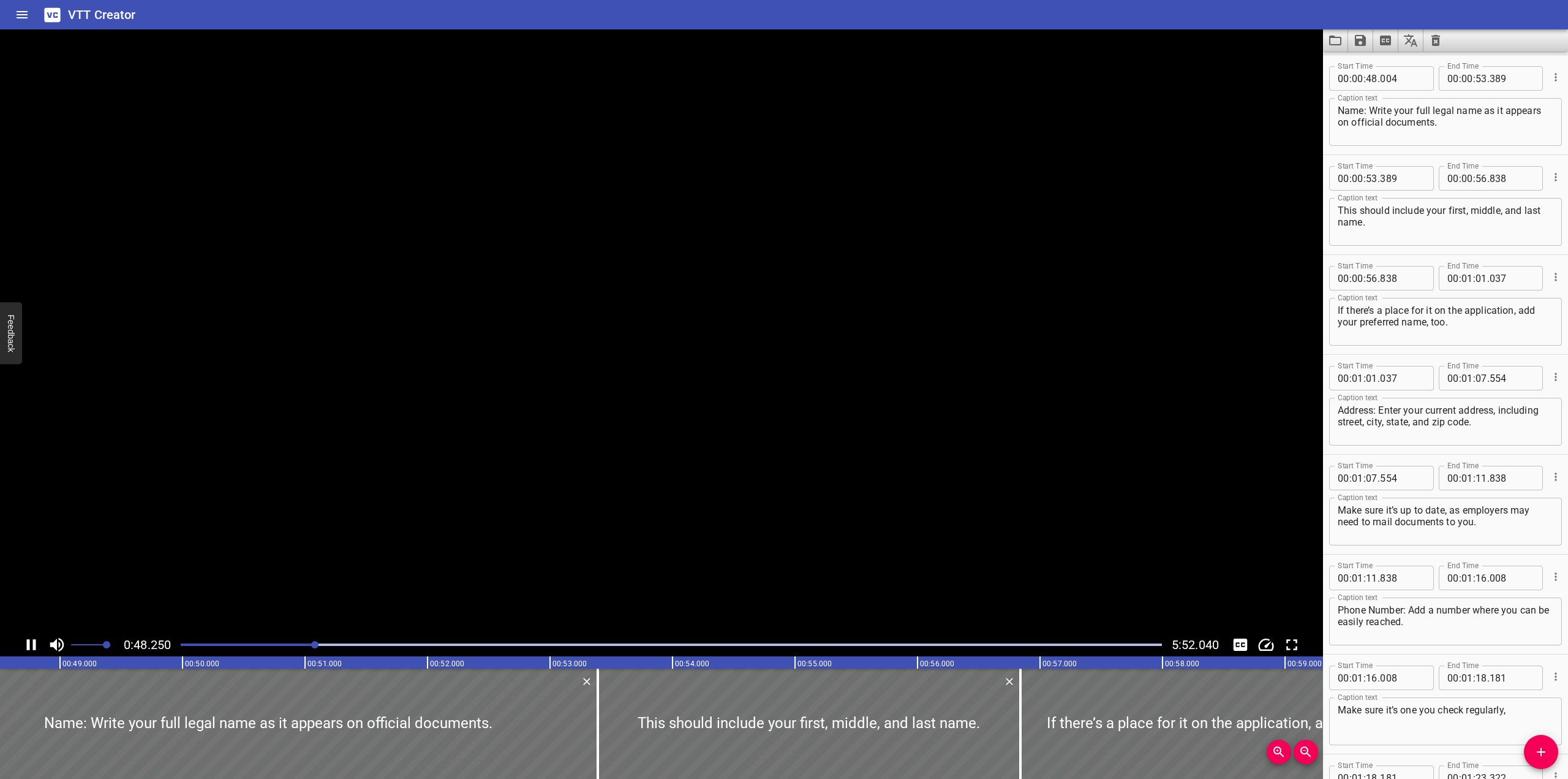
scroll to position [1198, 0]
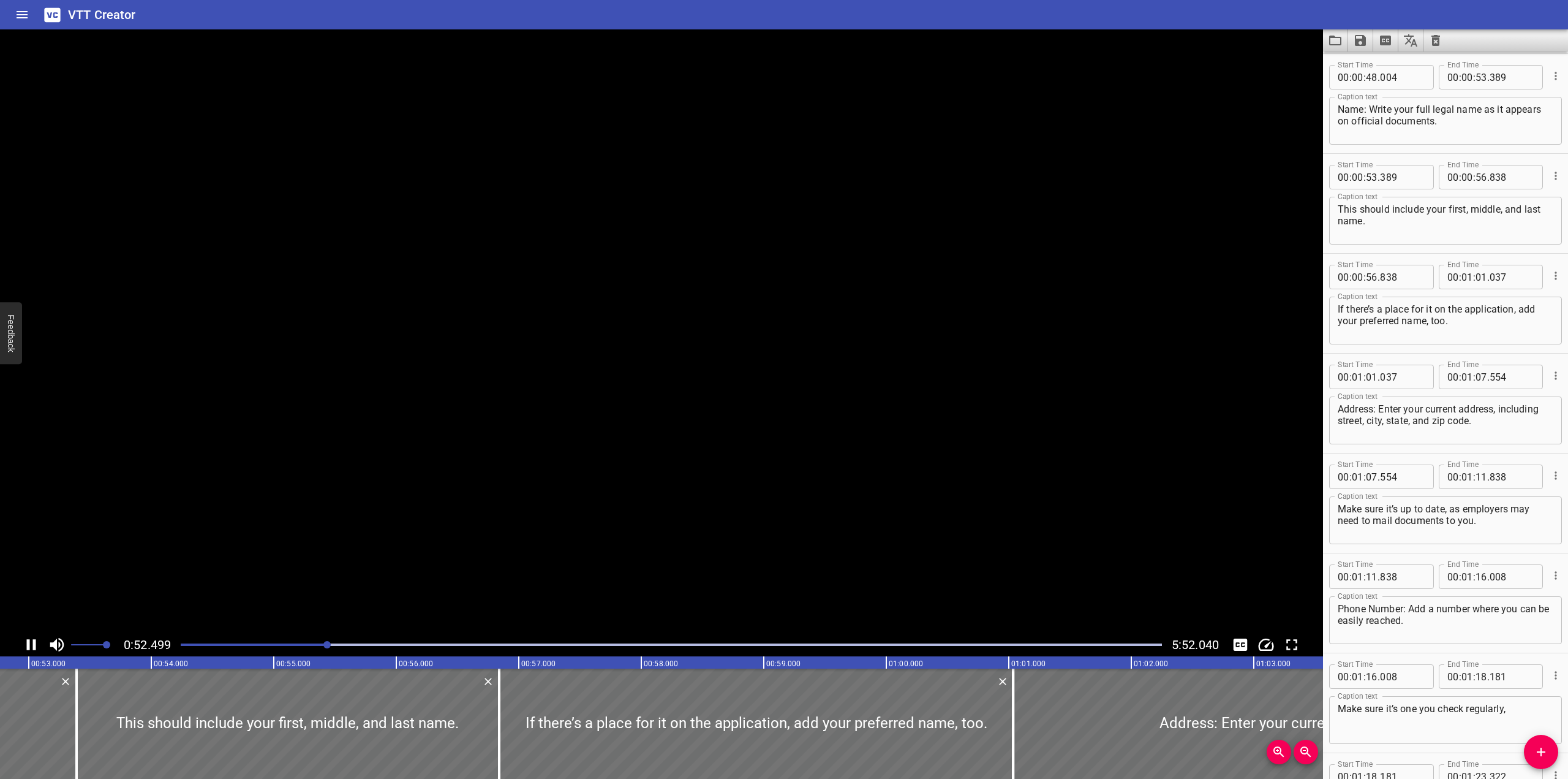
click at [712, 326] on video at bounding box center [661, 331] width 1323 height 604
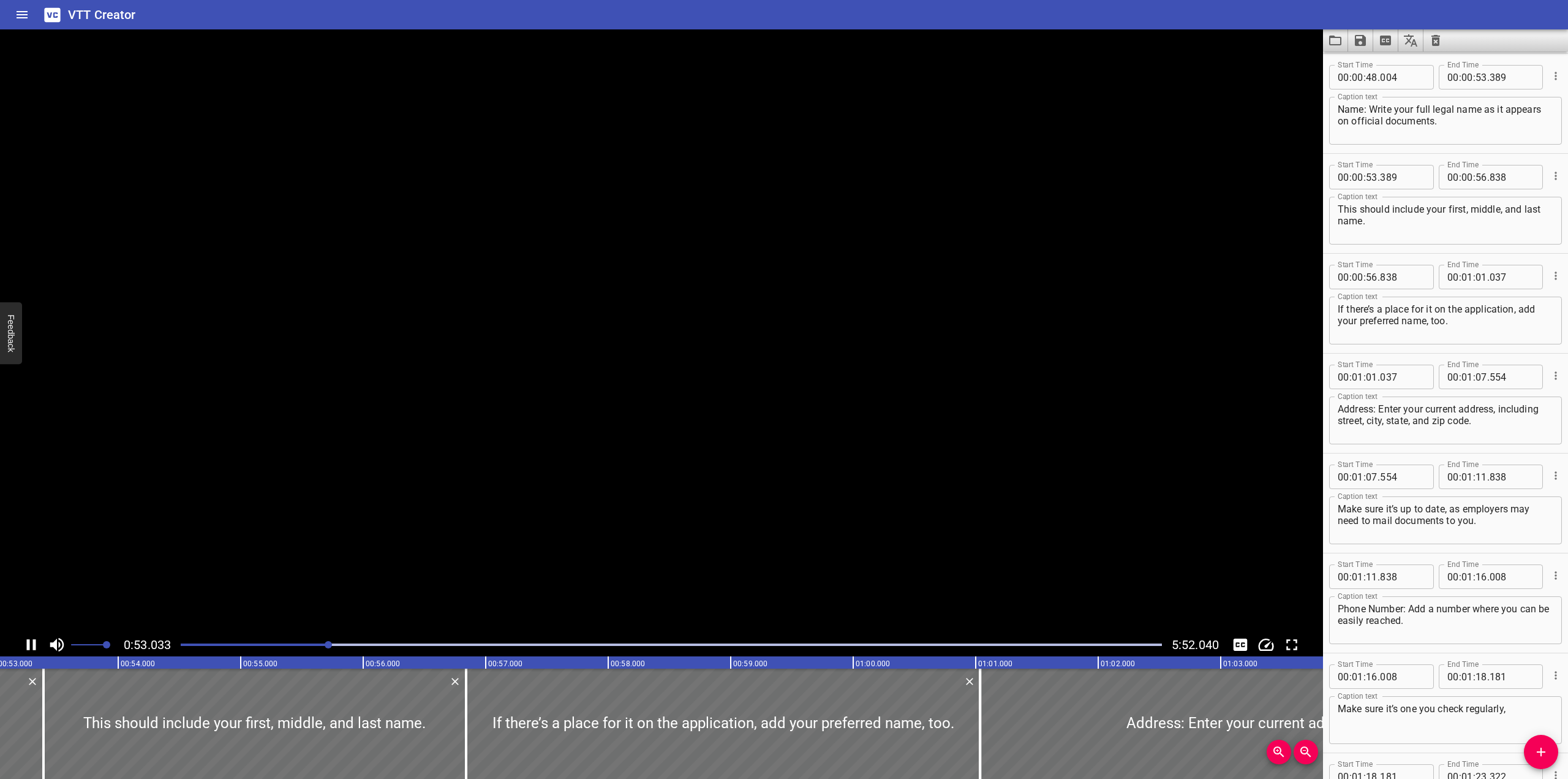
scroll to position [0, 6530]
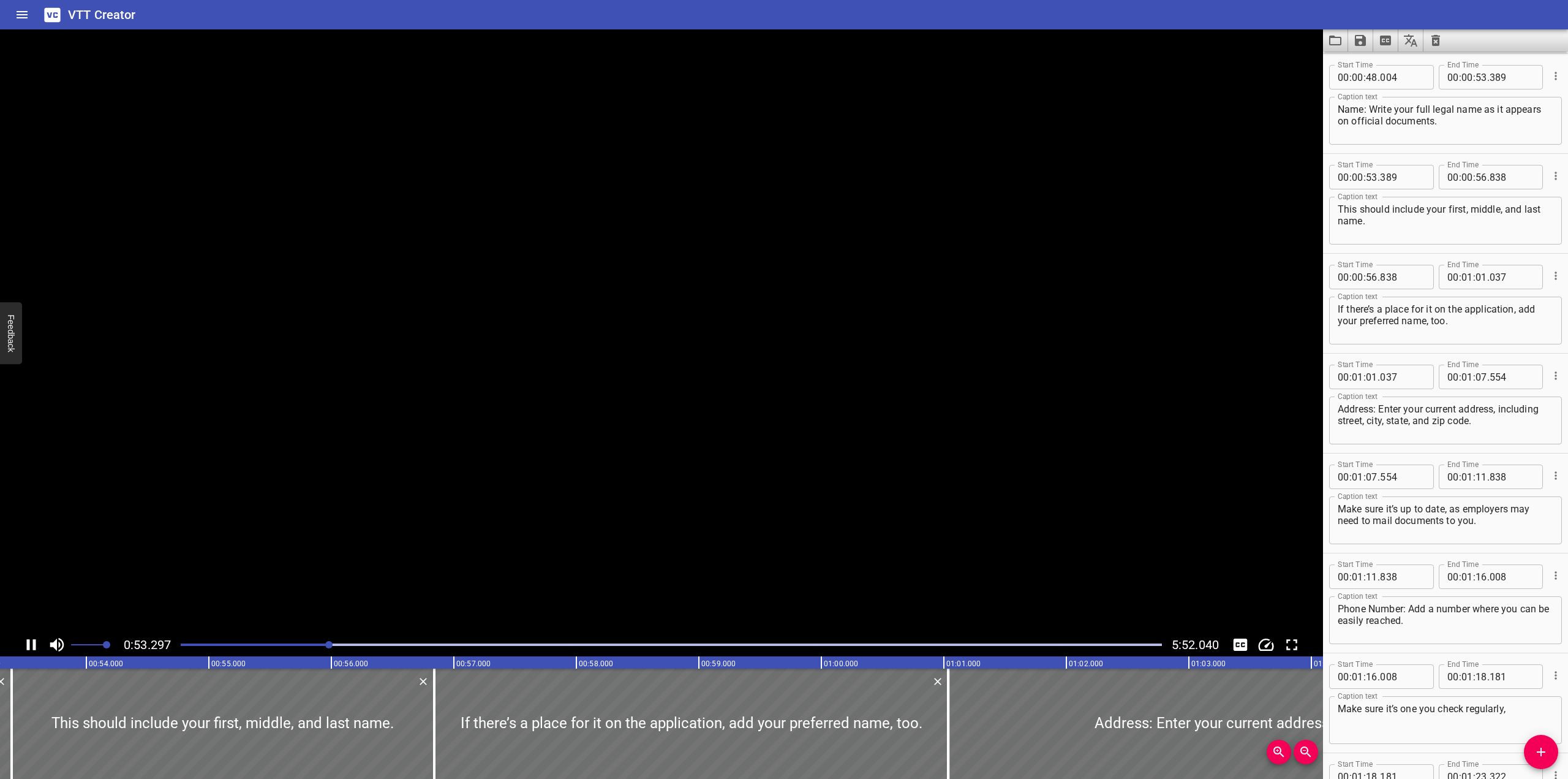
click at [712, 326] on video at bounding box center [661, 331] width 1323 height 604
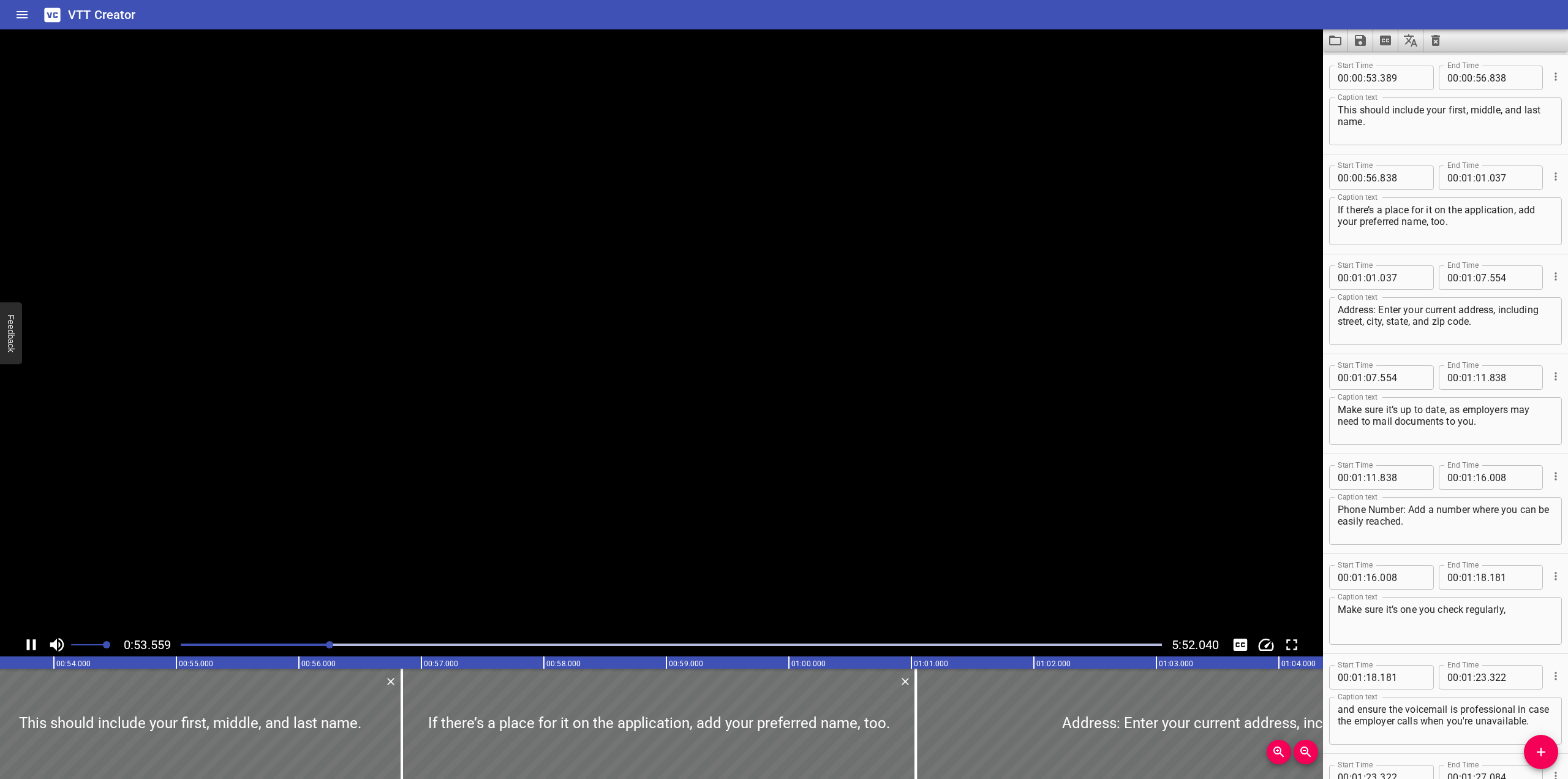
scroll to position [1299, 0]
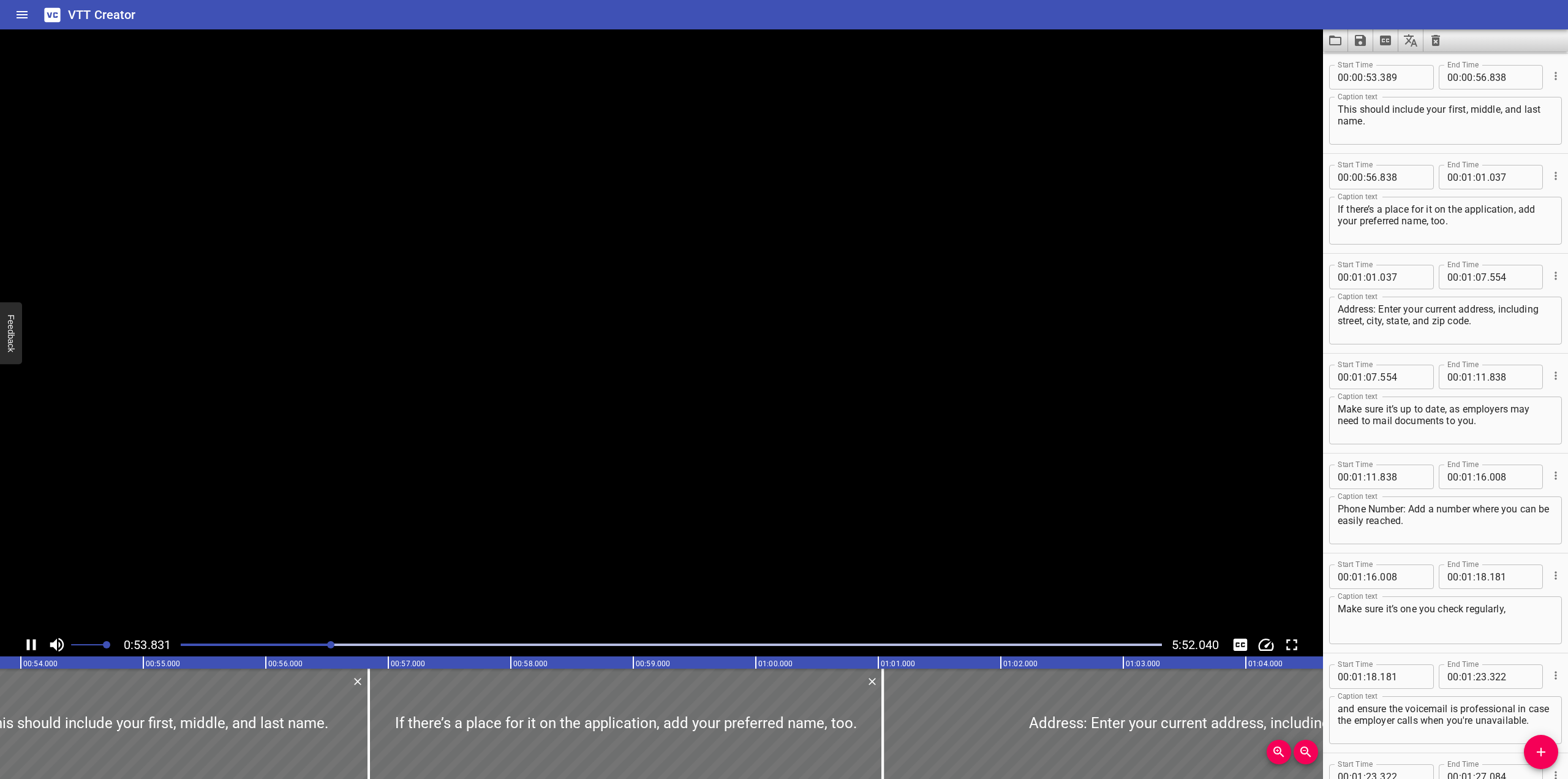
click at [670, 305] on div at bounding box center [661, 331] width 1323 height 604
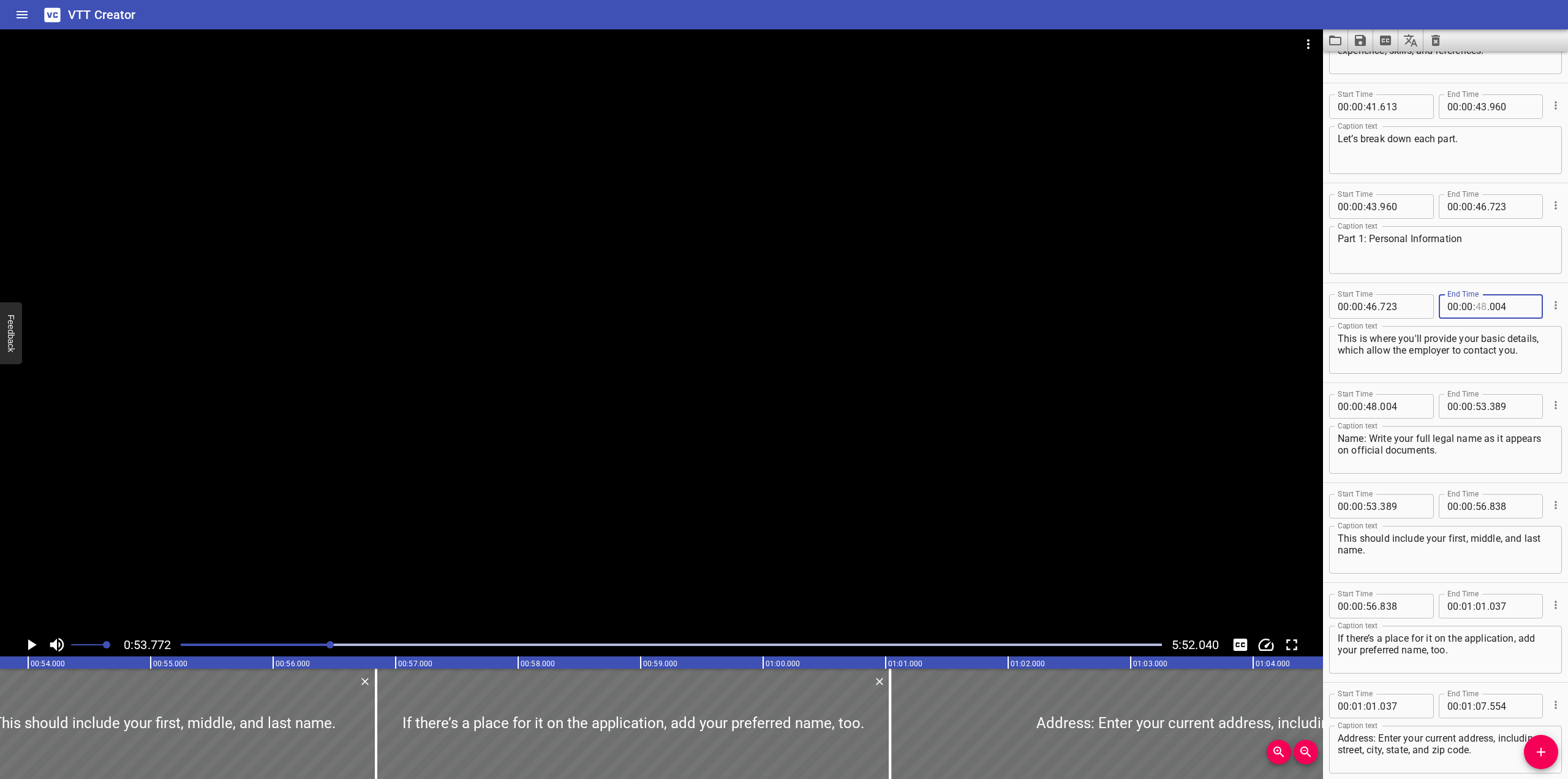
click at [1031, 308] on input "number" at bounding box center [1482, 306] width 12 height 24
type input "53"
type input "772"
click at [1031, 406] on input "number" at bounding box center [1372, 406] width 12 height 24
type input "53"
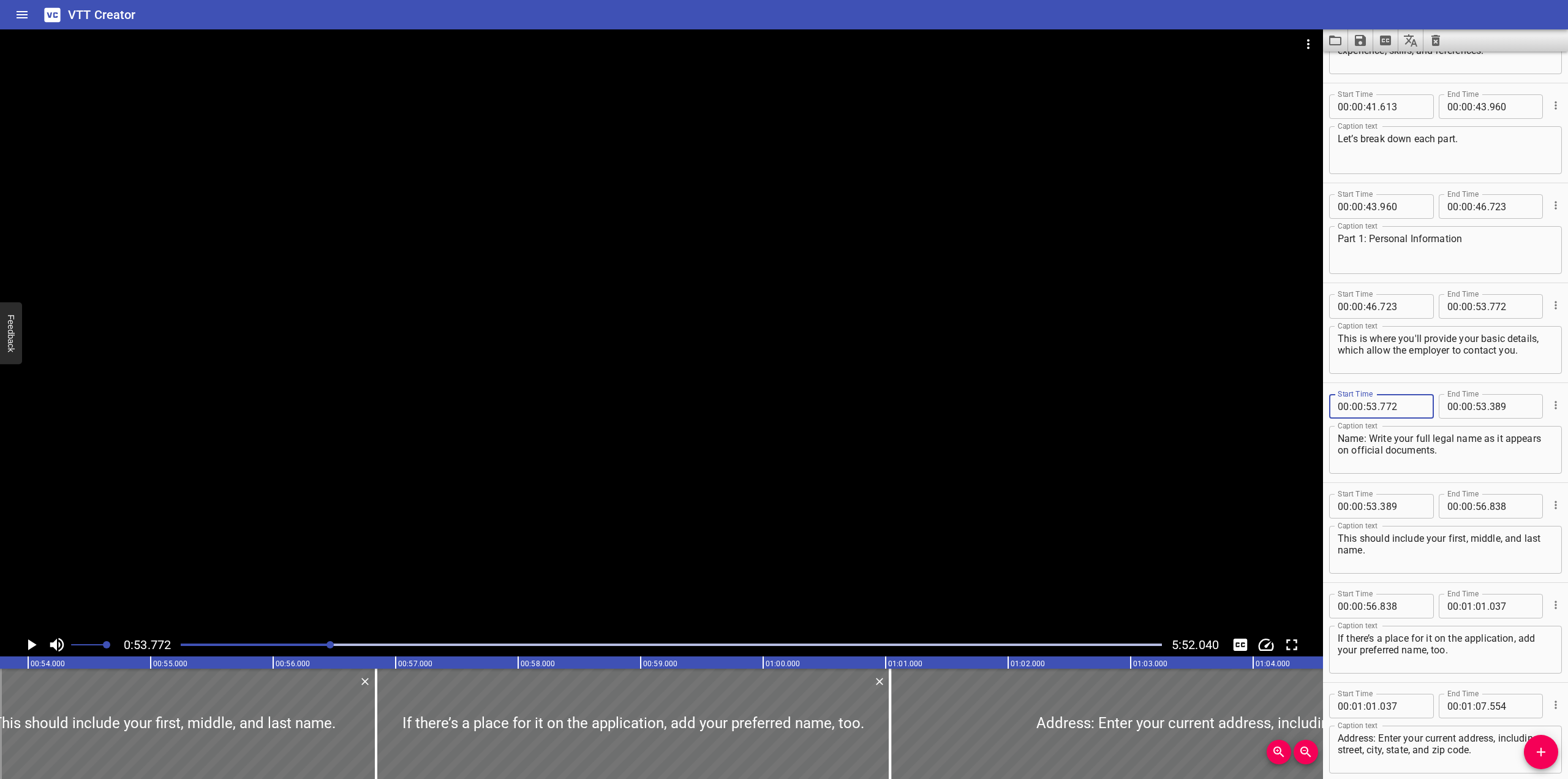
type input "772"
click at [686, 358] on div at bounding box center [661, 331] width 1323 height 604
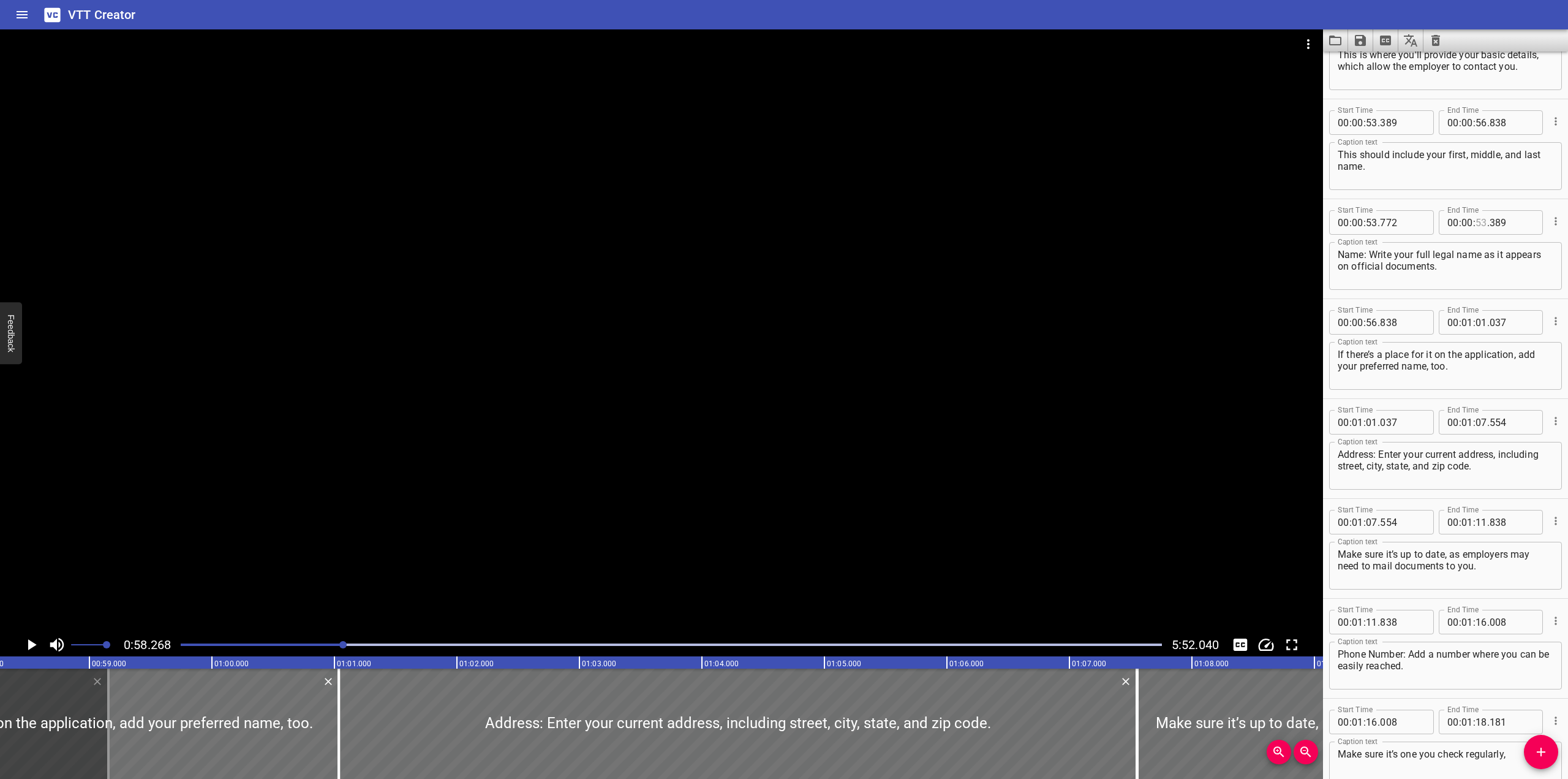
click at [1031, 224] on input "number" at bounding box center [1482, 222] width 12 height 24
type input "58"
type input "268"
click at [1031, 320] on input "number" at bounding box center [1372, 322] width 12 height 24
type input "58"
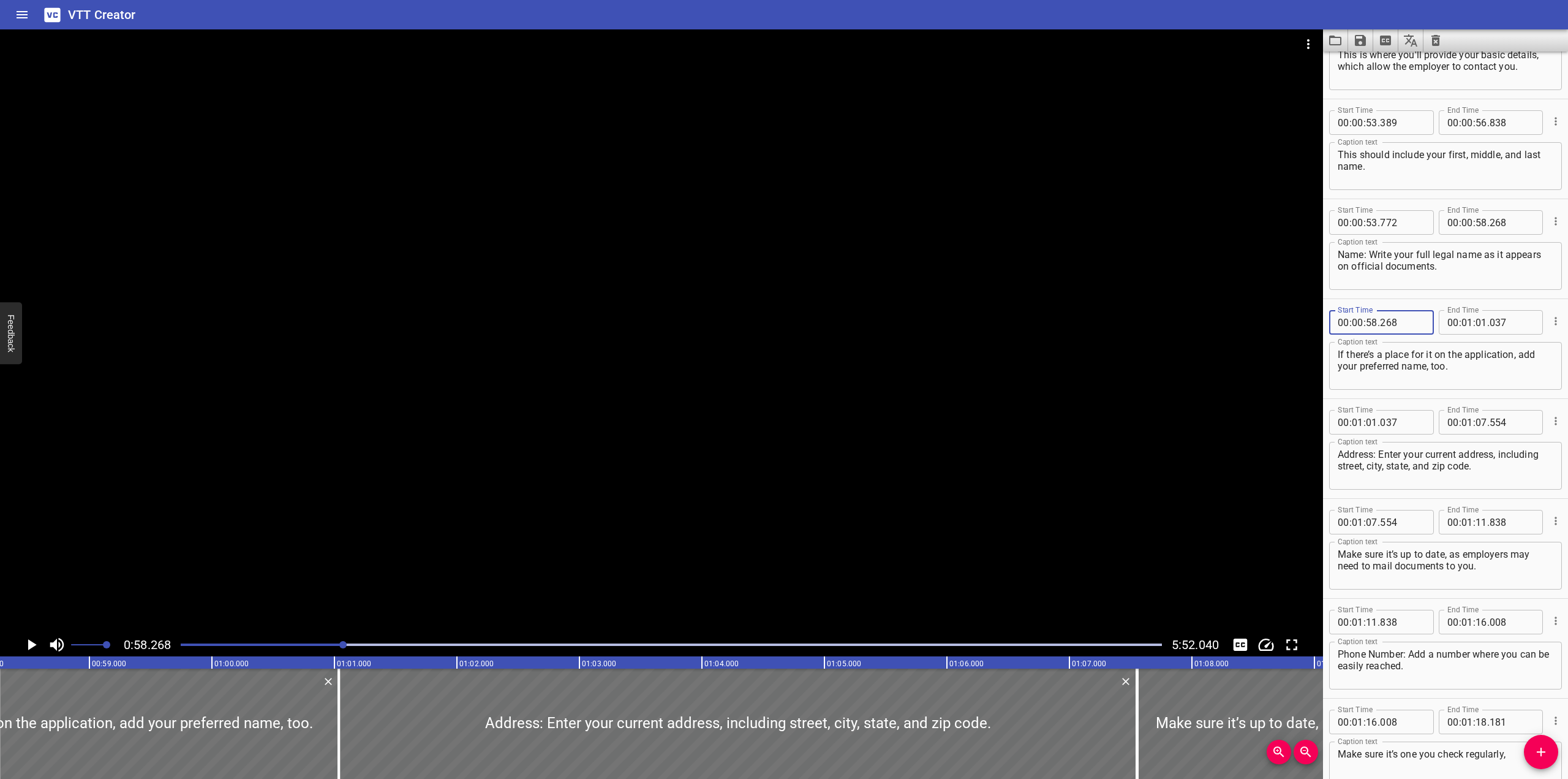
type input "268"
click at [26, 647] on icon "Play/Pause" at bounding box center [31, 645] width 19 height 19
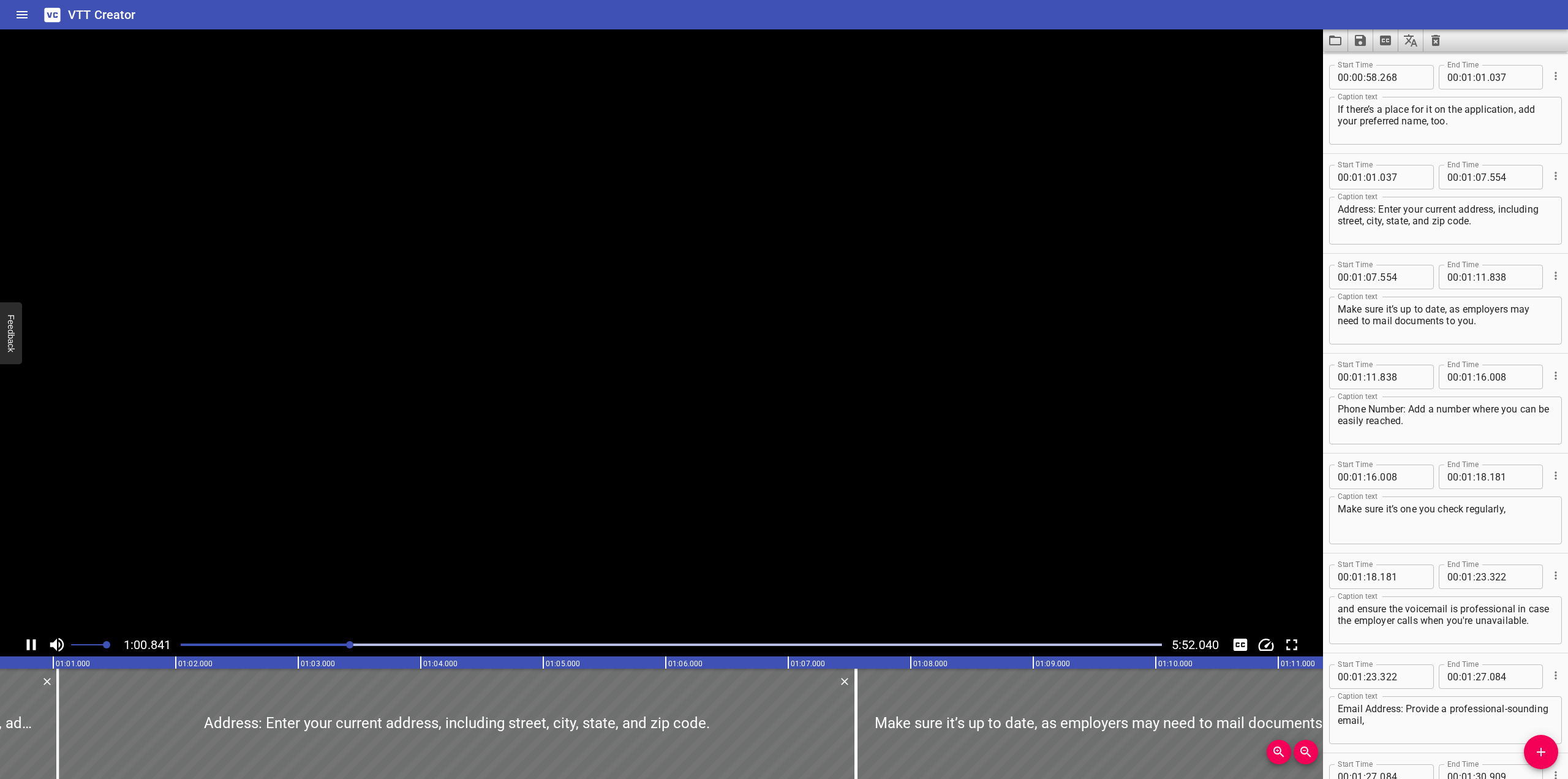
scroll to position [0, 7454]
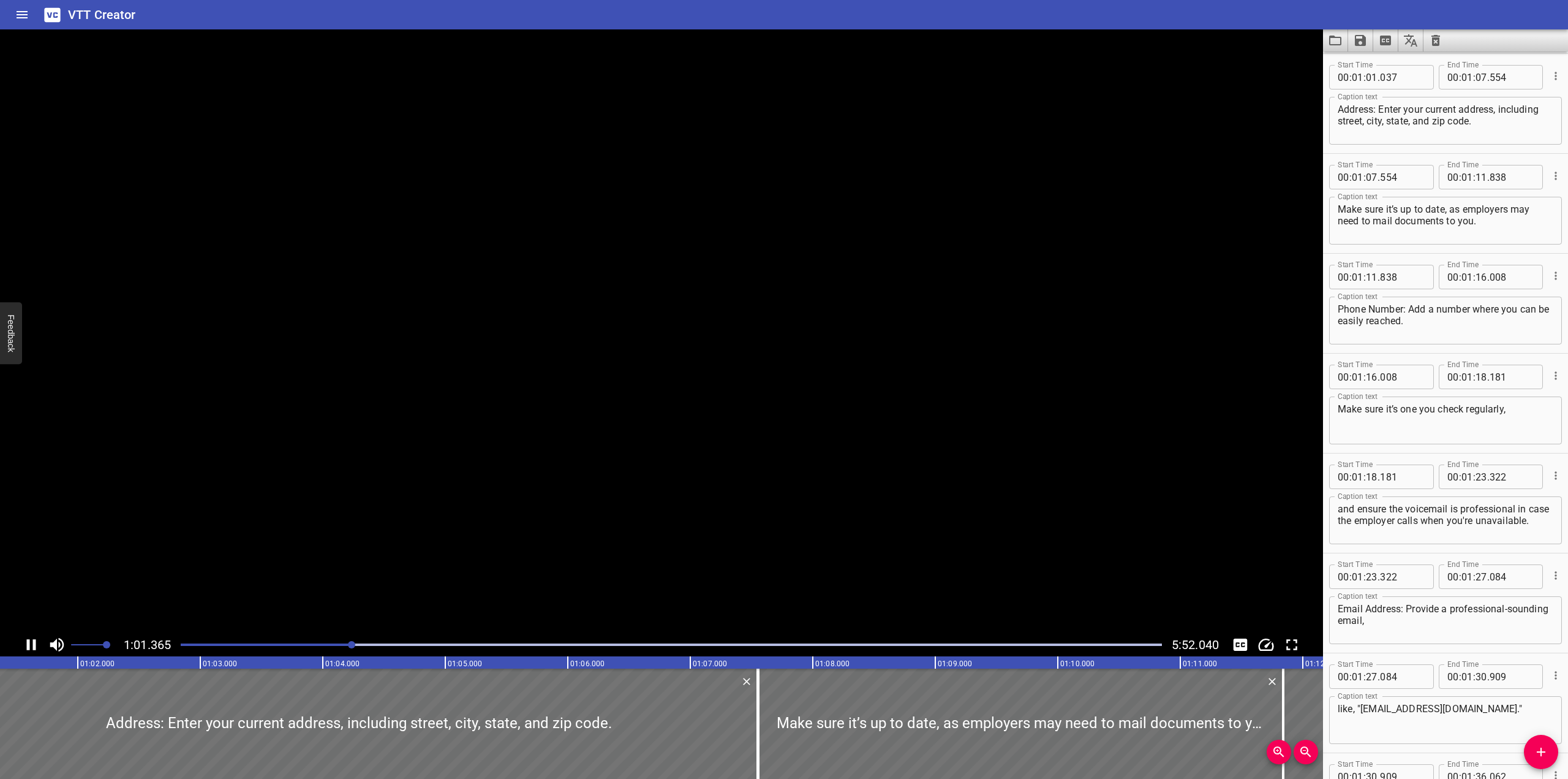
click at [26, 647] on icon "Play/Pause" at bounding box center [31, 645] width 19 height 19
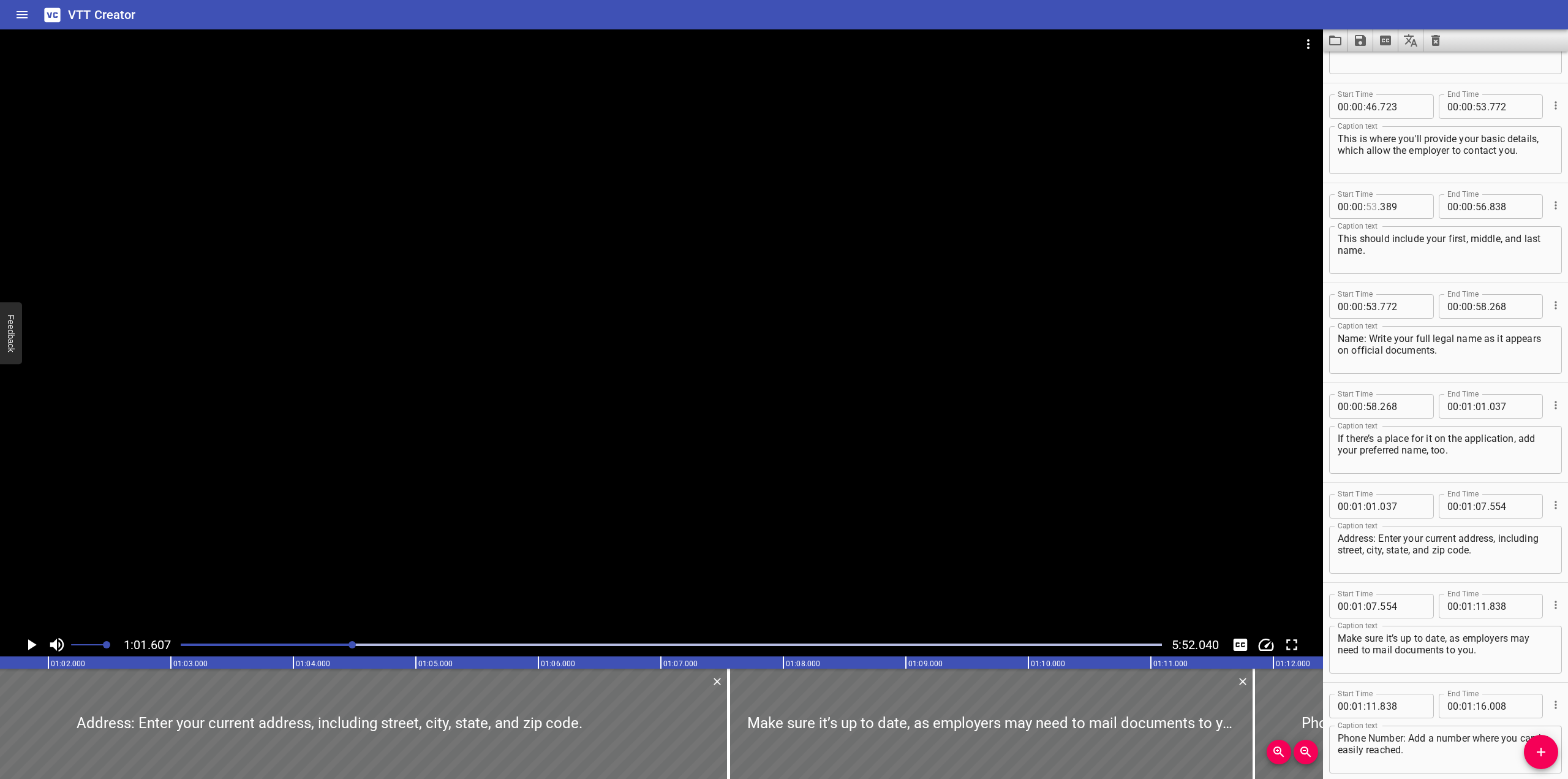
click at [1031, 211] on input "number" at bounding box center [1372, 206] width 12 height 24
type input "53"
click at [1031, 206] on input "number" at bounding box center [1468, 206] width 12 height 24
type input "01"
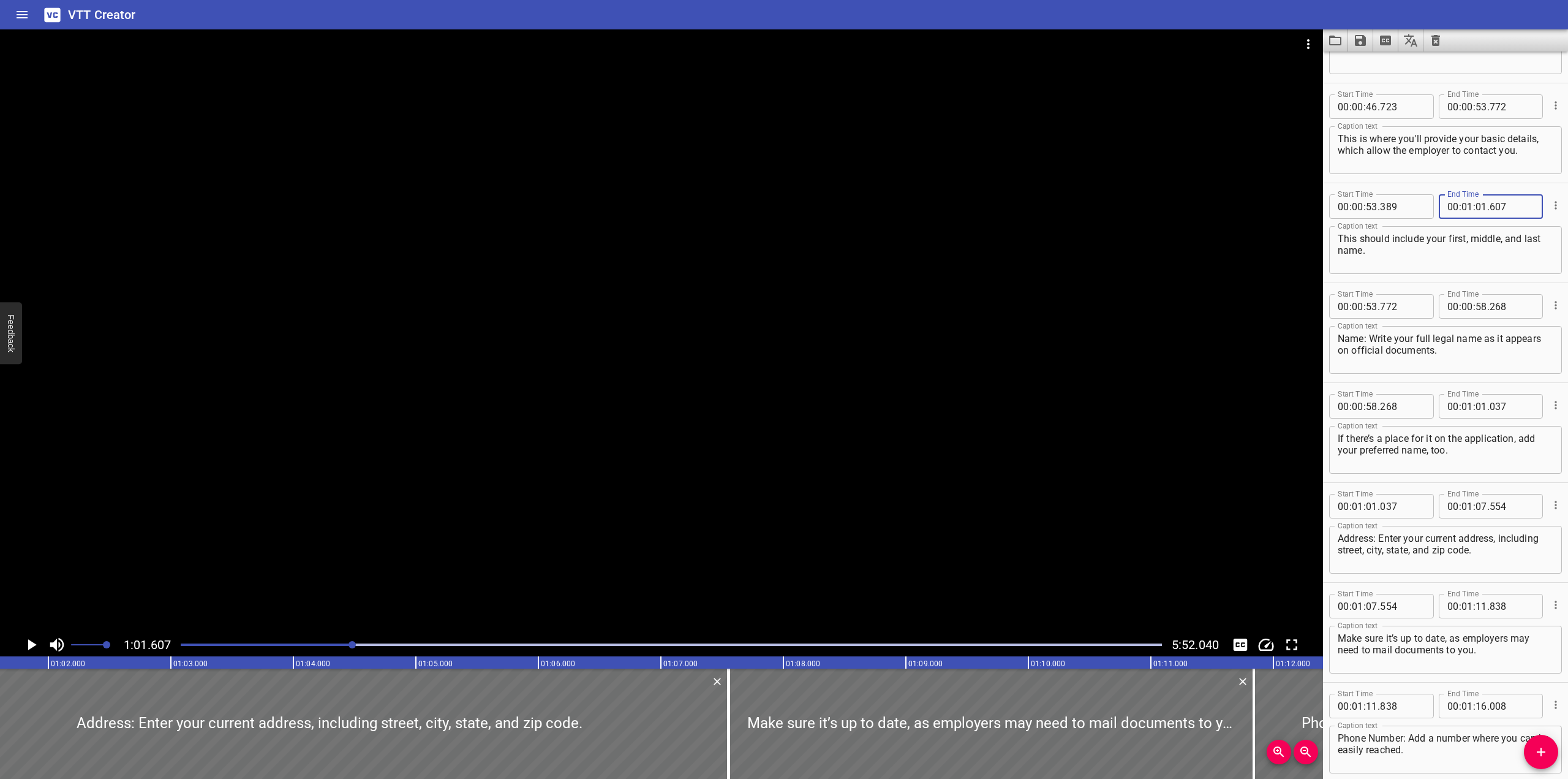
type input "607"
click at [1031, 203] on input "number" at bounding box center [1372, 206] width 12 height 24
type input "58"
type input "268"
click at [696, 315] on div at bounding box center [661, 331] width 1323 height 604
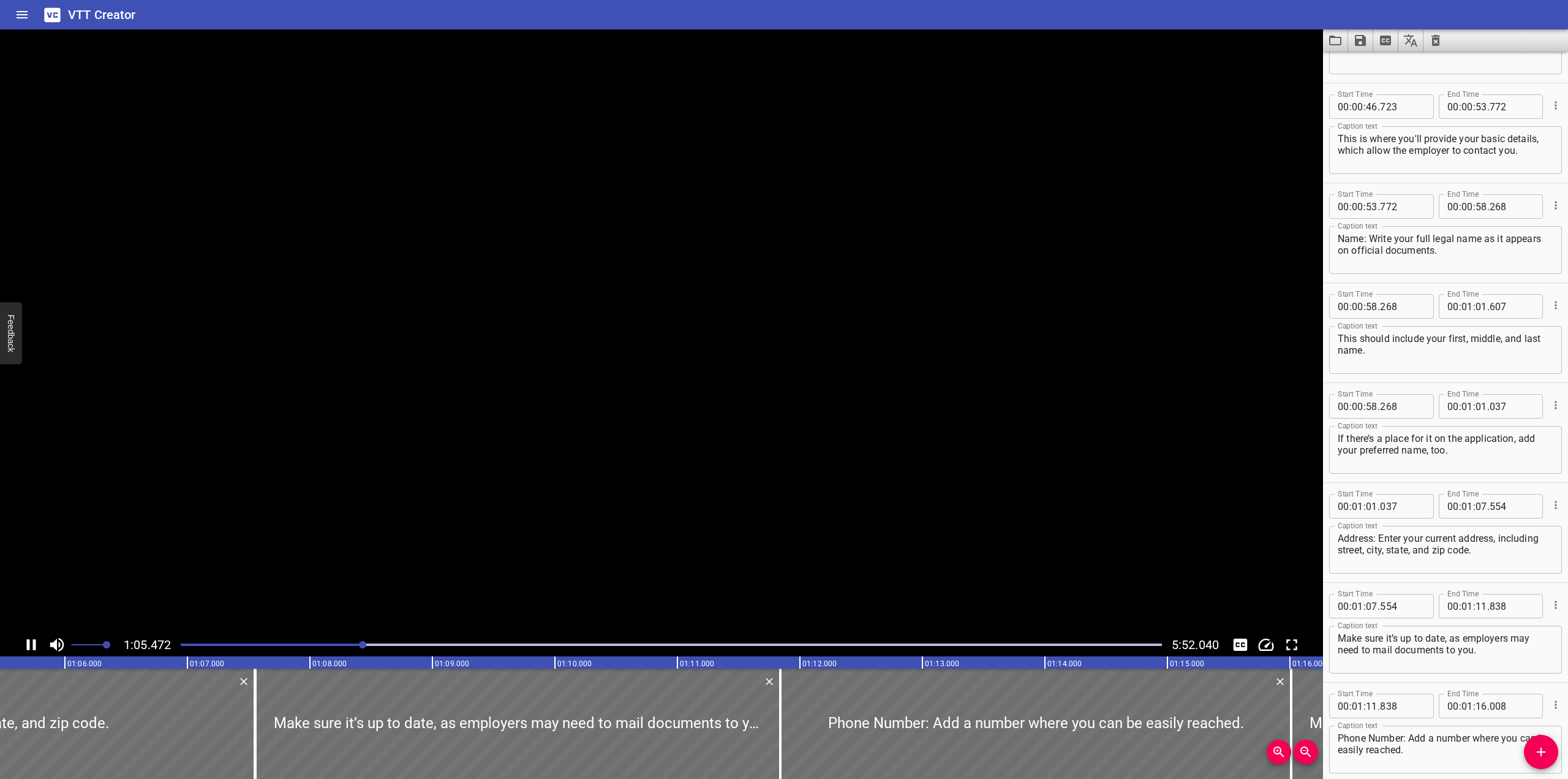
scroll to position [0, 8050]
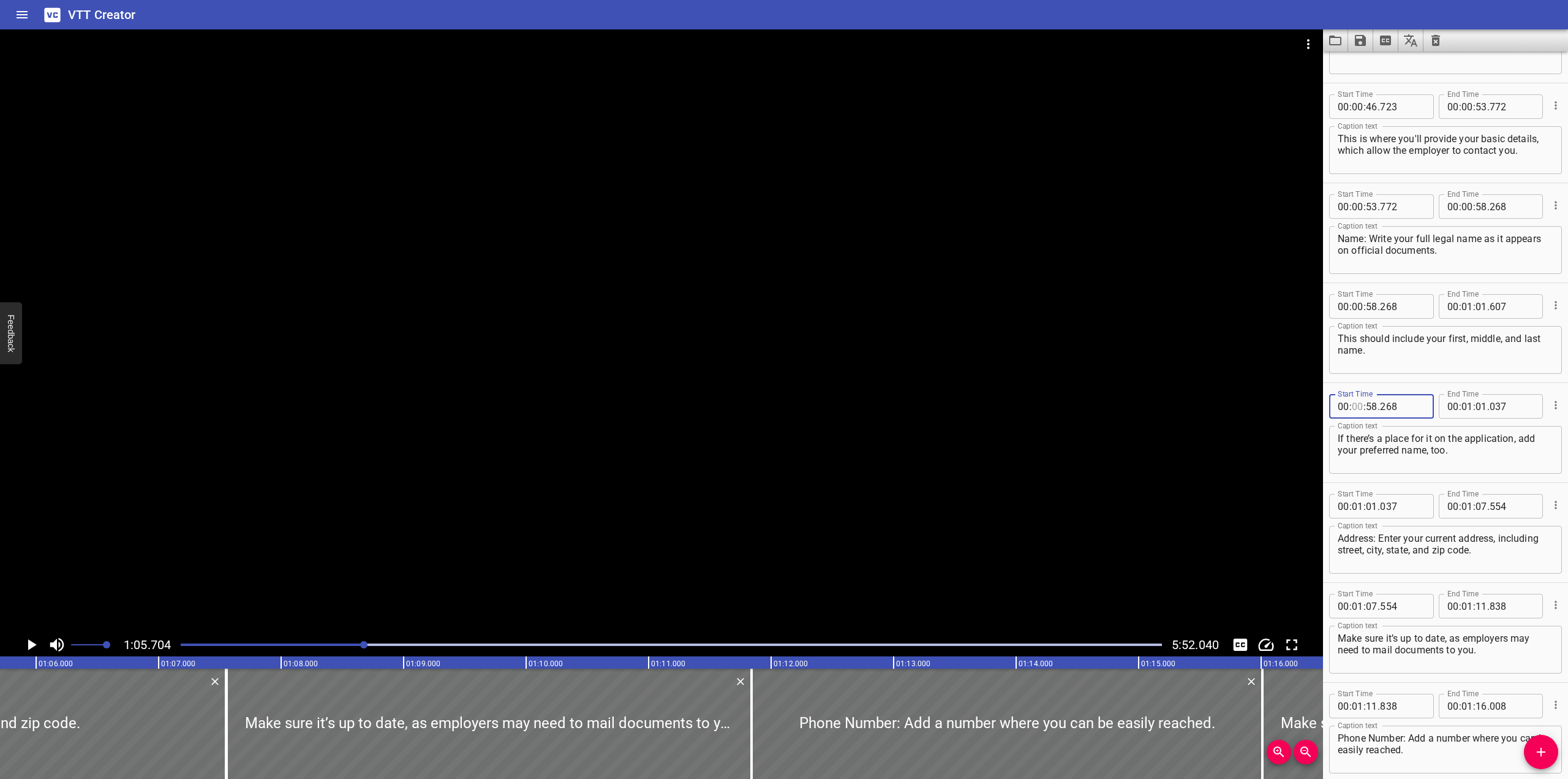
click at [1031, 409] on input "number" at bounding box center [1358, 406] width 12 height 24
type input "01"
type input "607"
click at [510, 321] on div at bounding box center [661, 331] width 1323 height 604
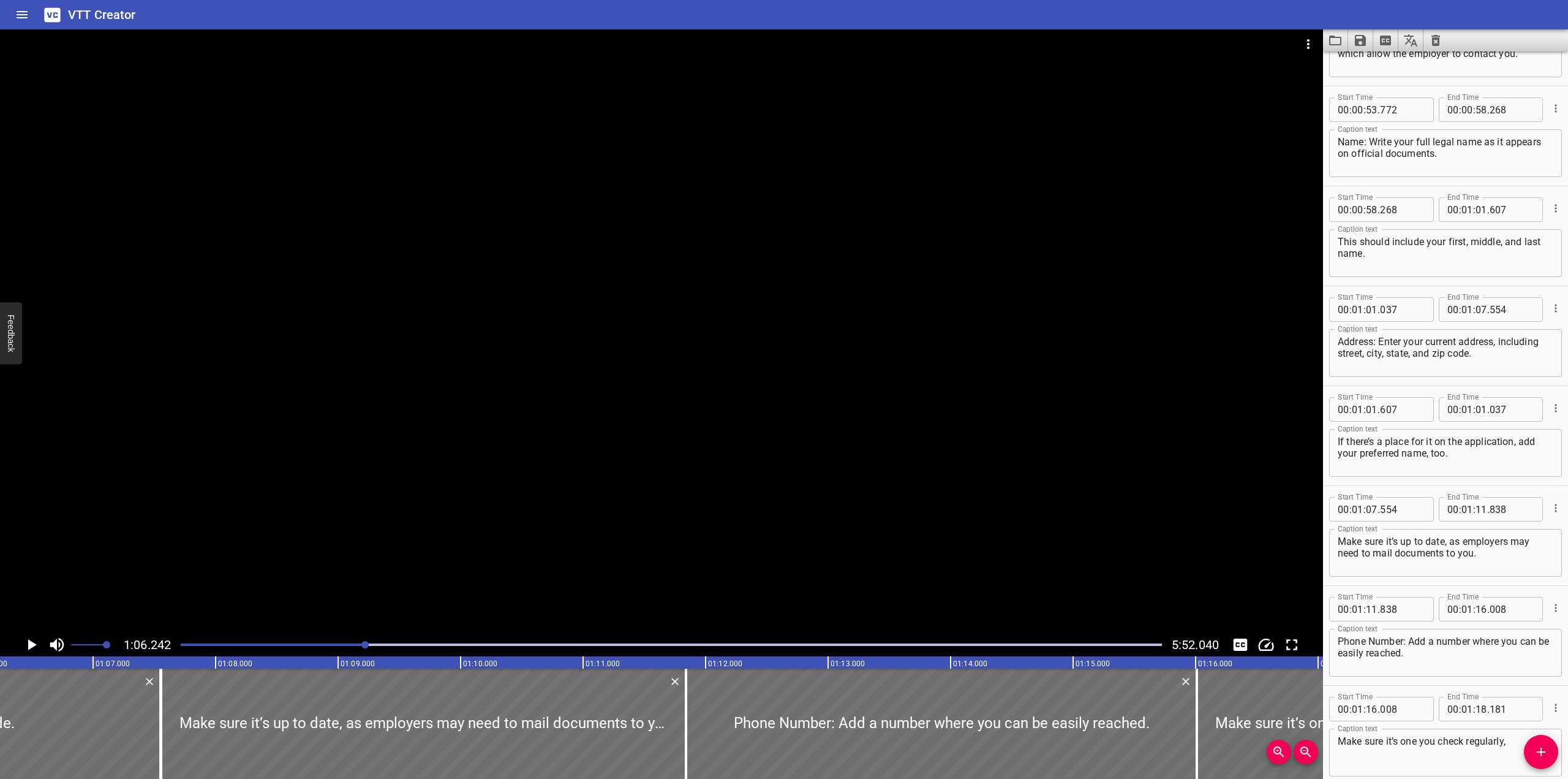
scroll to position [1192, 0]
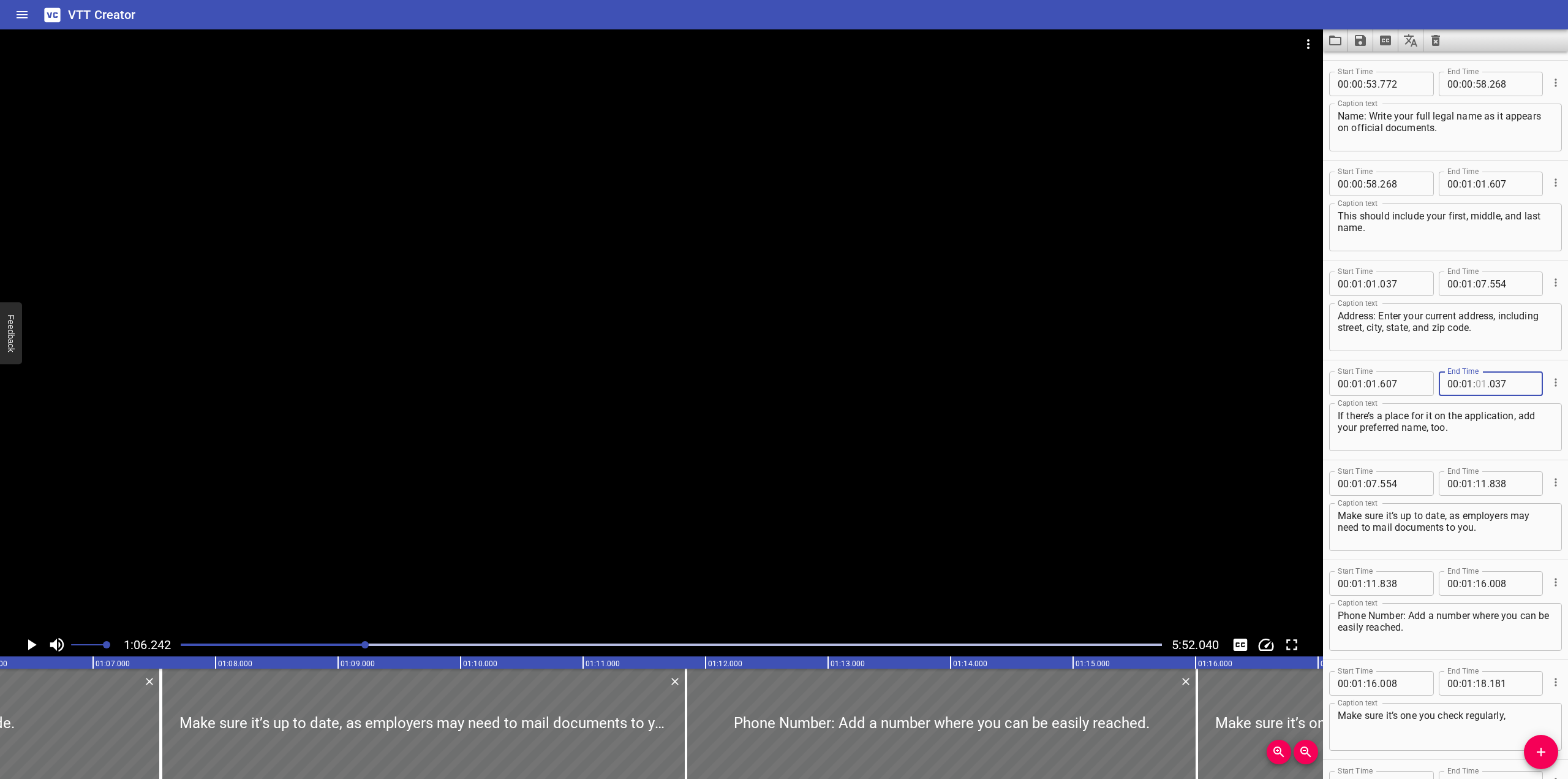
click at [1031, 383] on input "number" at bounding box center [1482, 383] width 12 height 24
type input "06"
type input "242"
click at [673, 369] on div at bounding box center [661, 331] width 1323 height 604
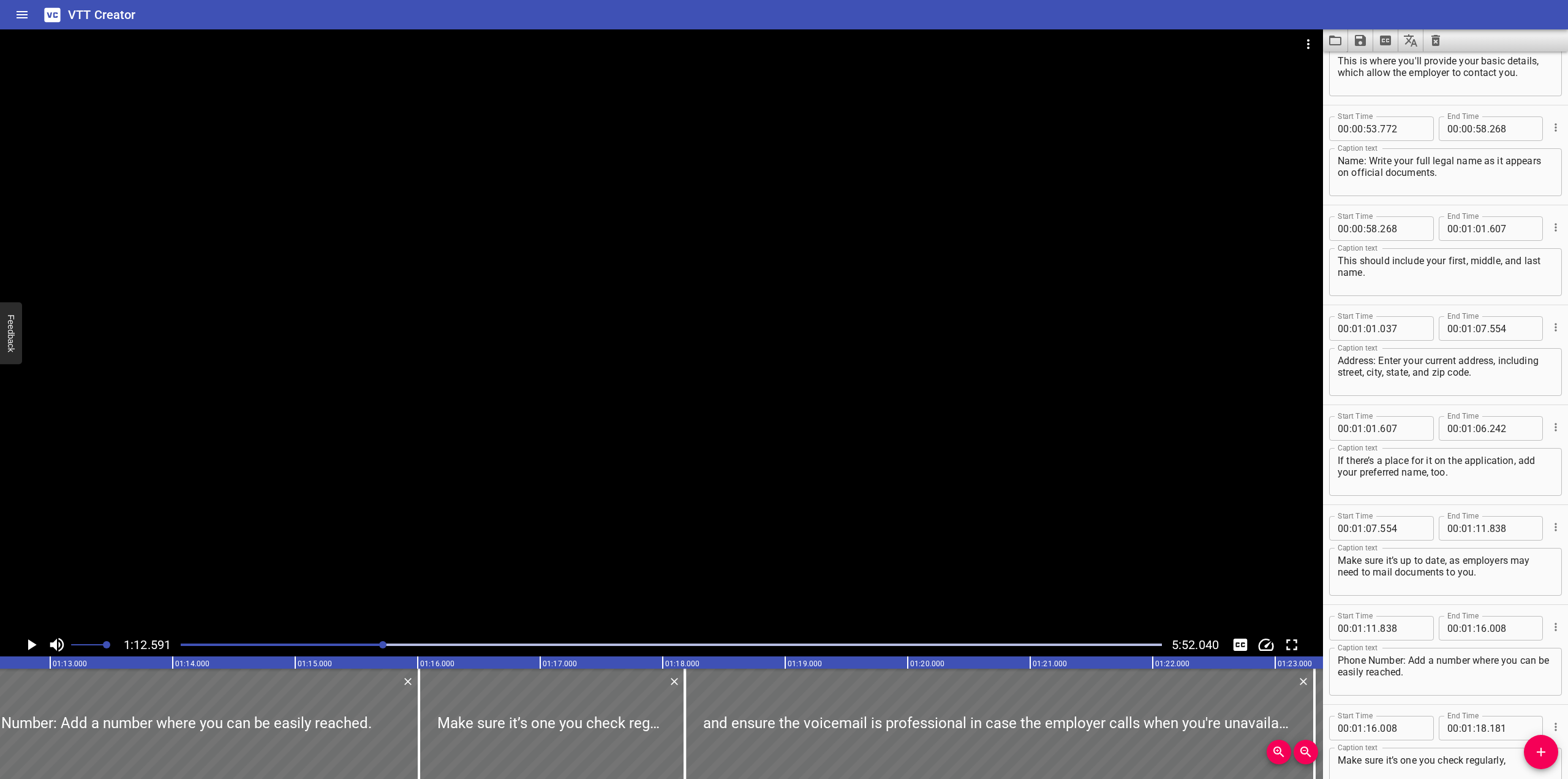
scroll to position [1147, 0]
click at [1031, 331] on input "number" at bounding box center [1372, 329] width 12 height 24
type input "06"
type input "242"
type input "12"
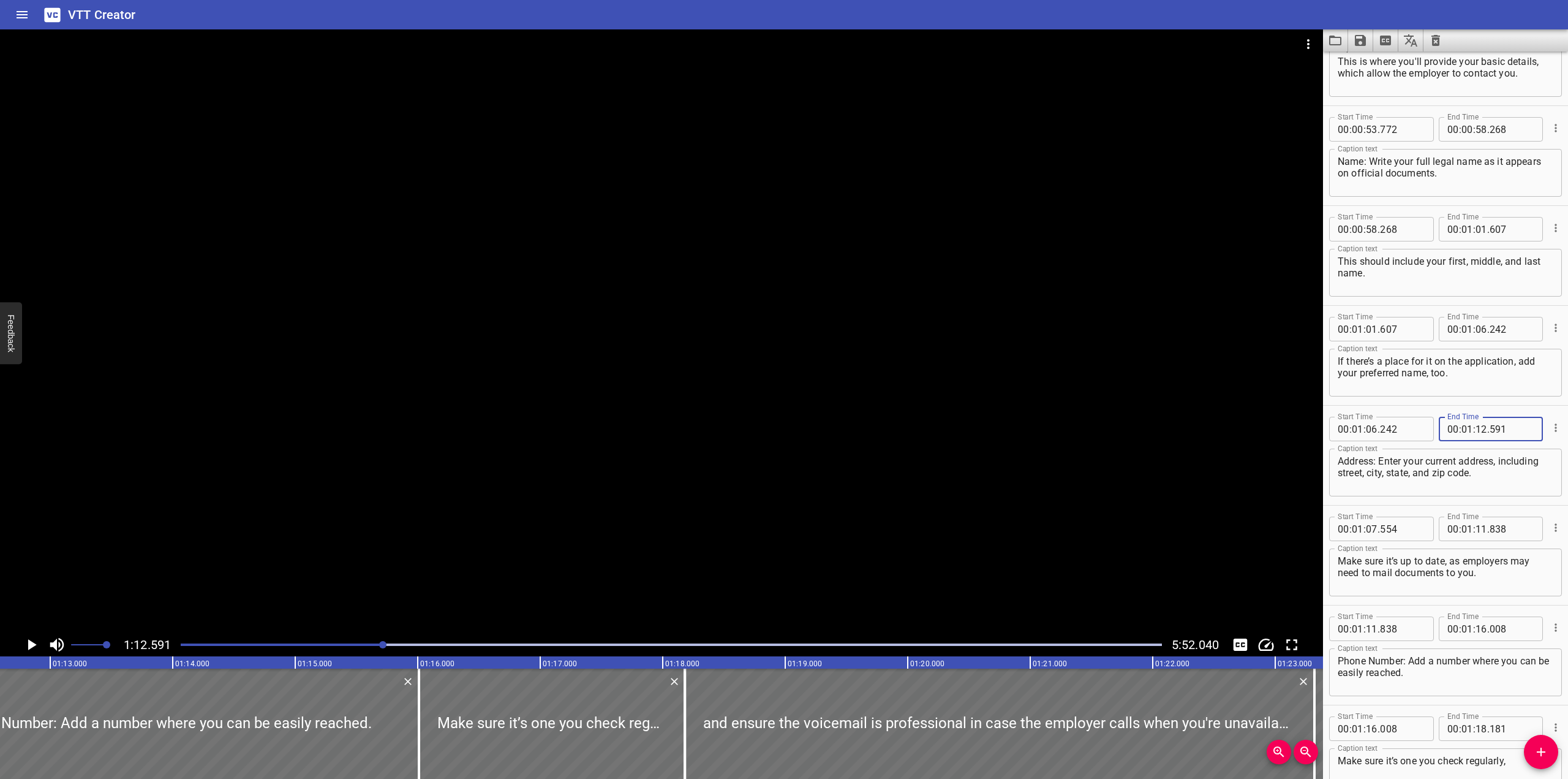
type input "591"
click at [1031, 528] on input "number" at bounding box center [1372, 528] width 12 height 24
type input "12"
type input "591"
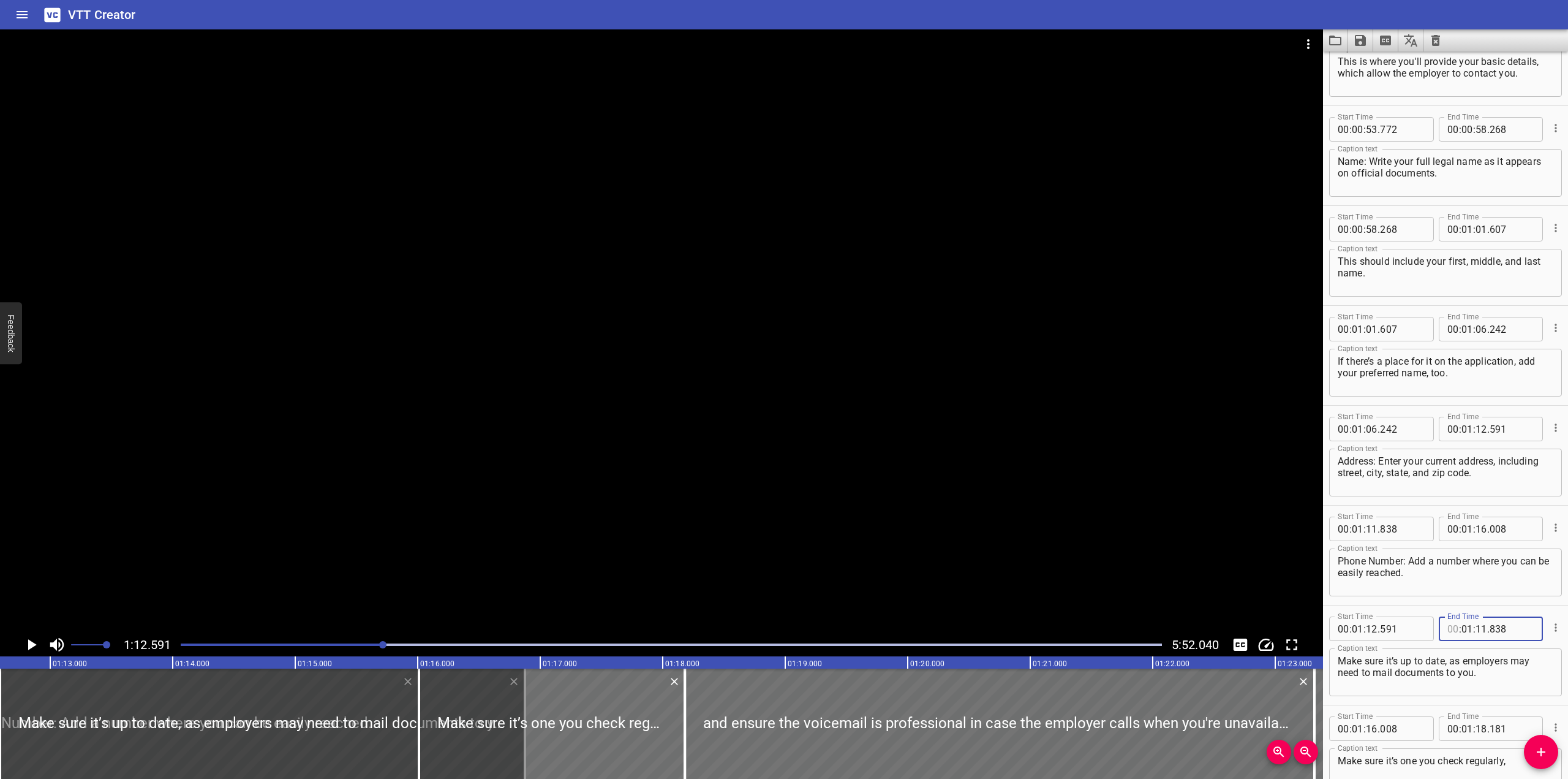
type input "00"
type input "01"
type input "11"
click at [1031, 474] on div at bounding box center [661, 331] width 1323 height 604
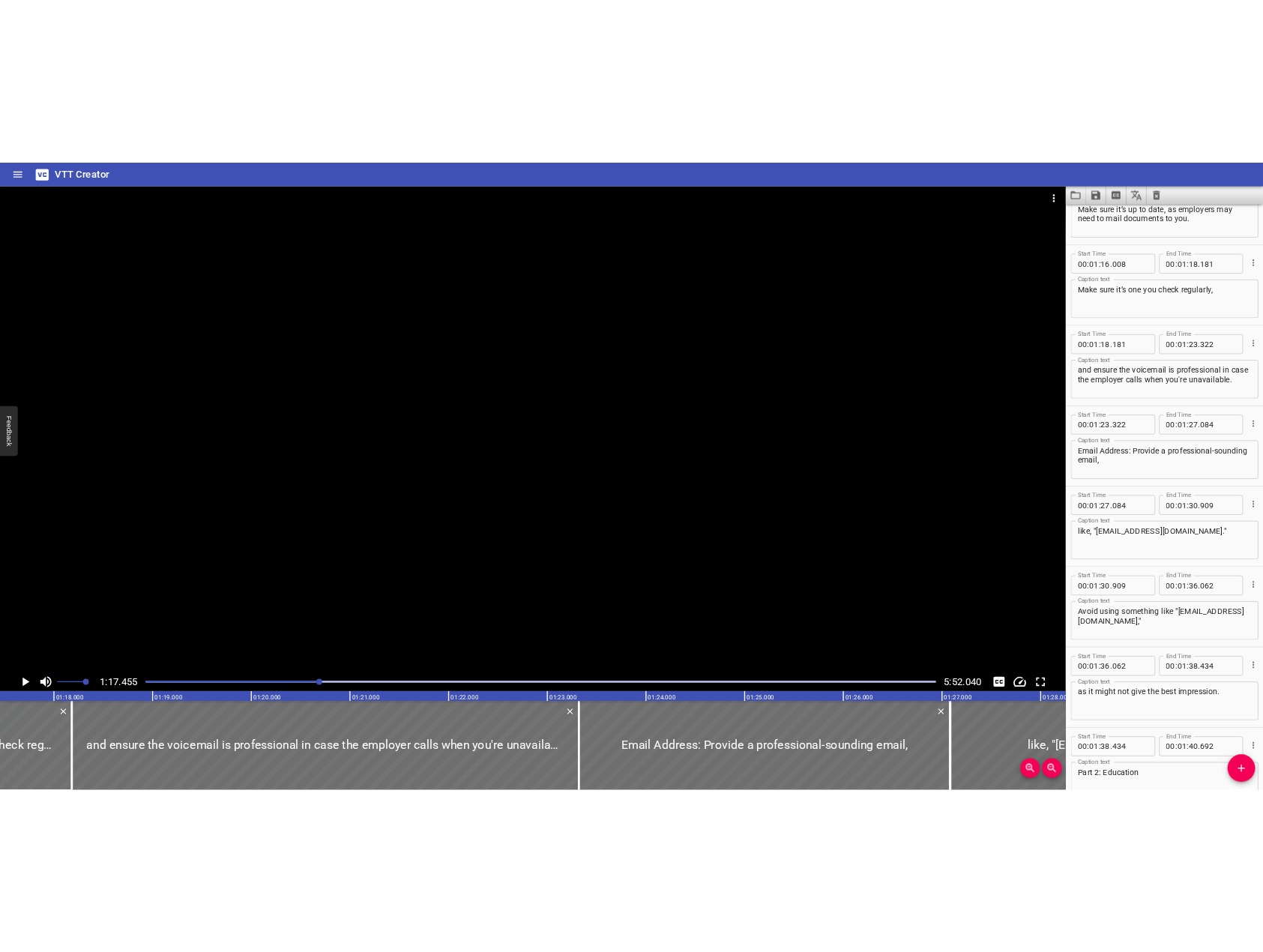
scroll to position [1899, 0]
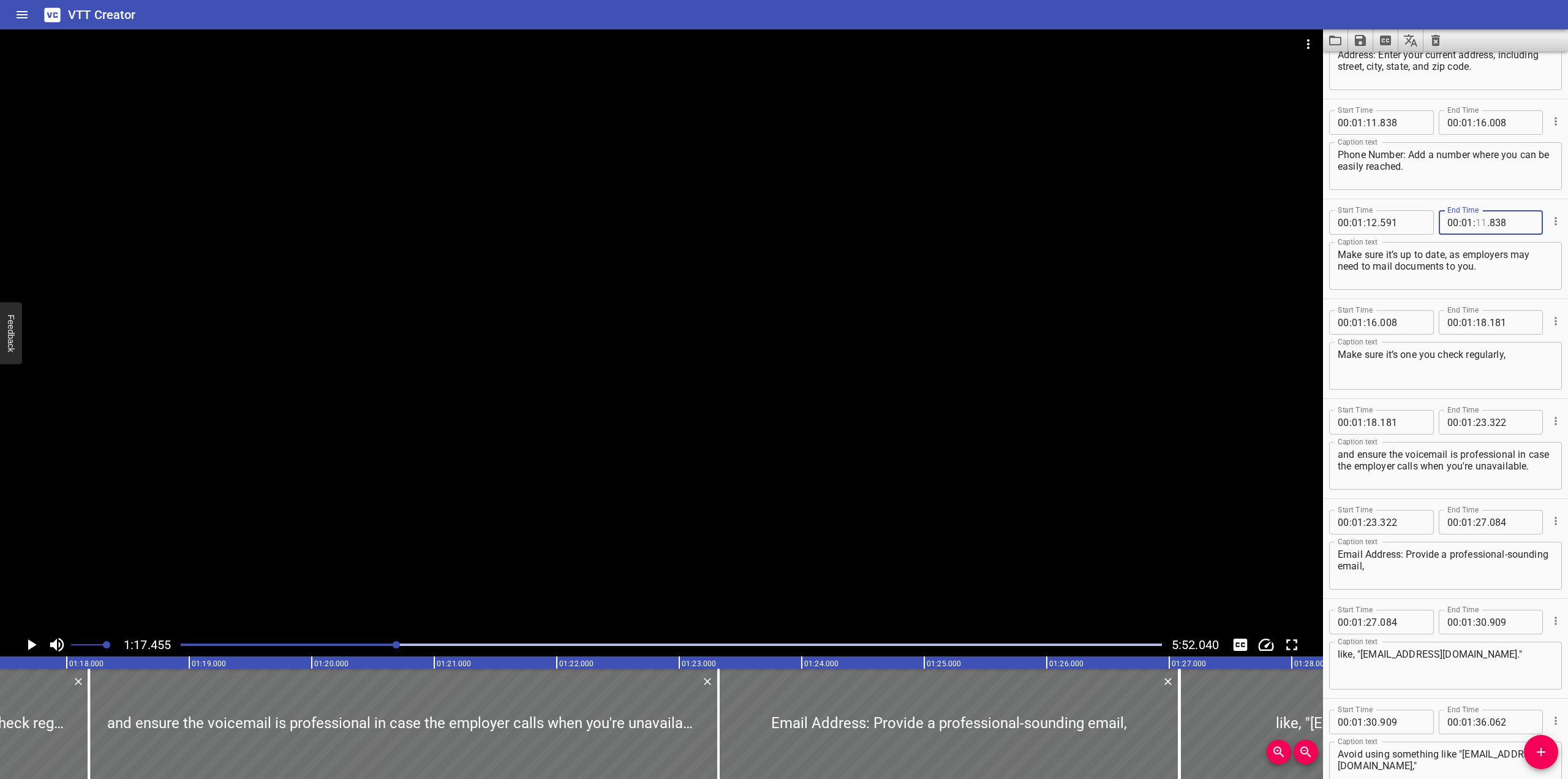
click at [1031, 219] on input "number" at bounding box center [1482, 222] width 12 height 24
type input "17"
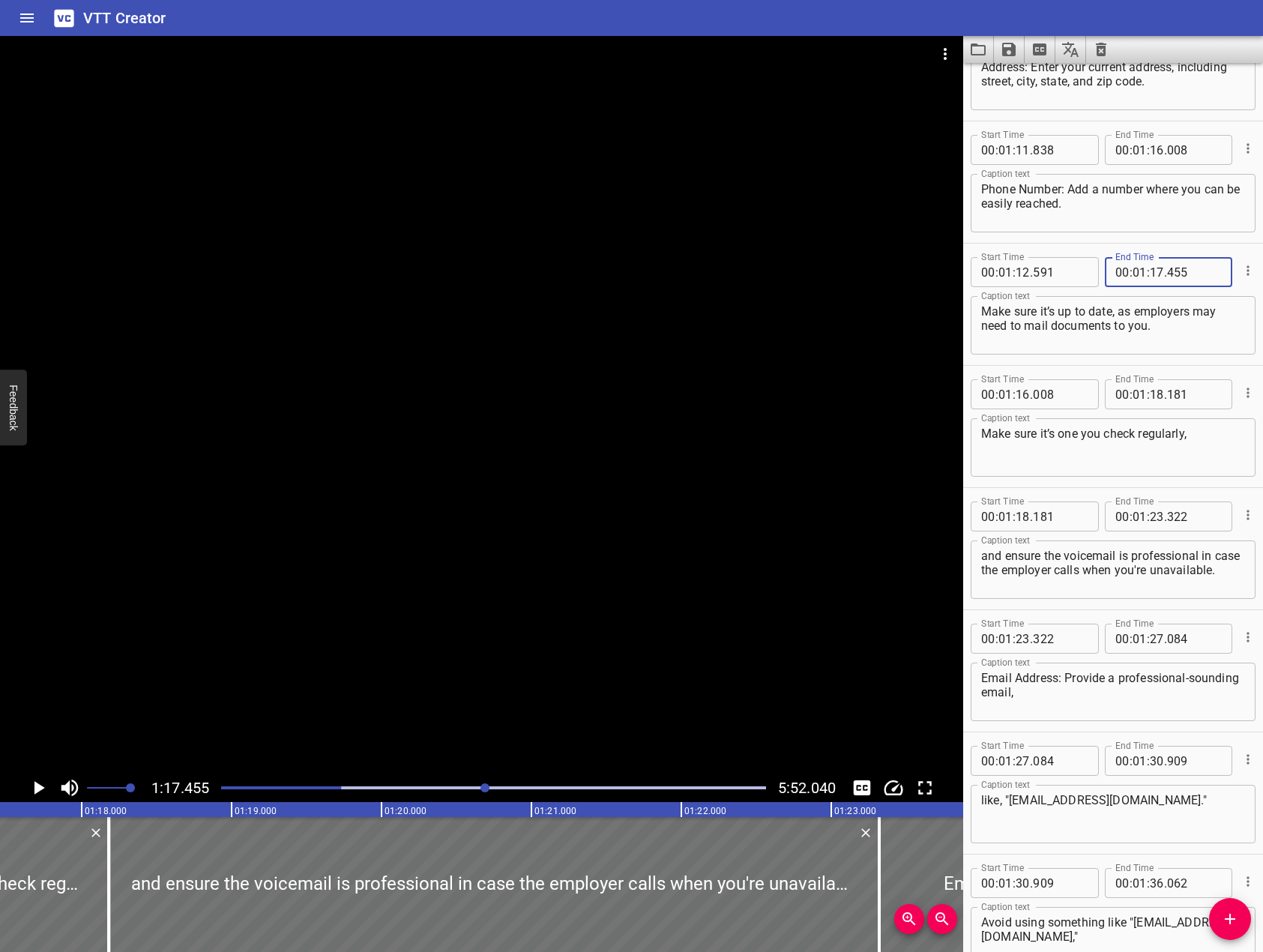
type input "455"
click at [412, 439] on div at bounding box center [481, 405] width 964 height 738
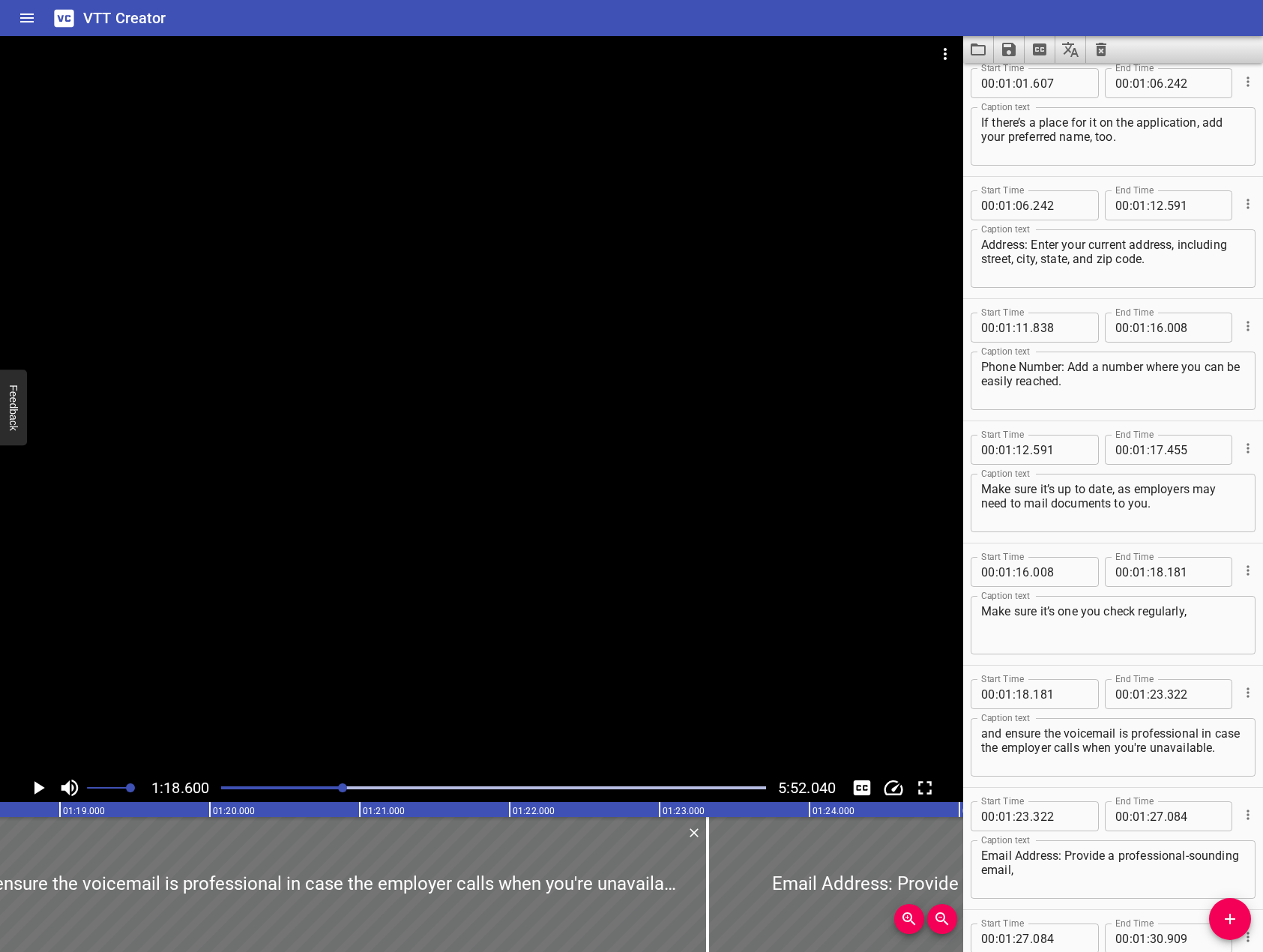
scroll to position [1647, 0]
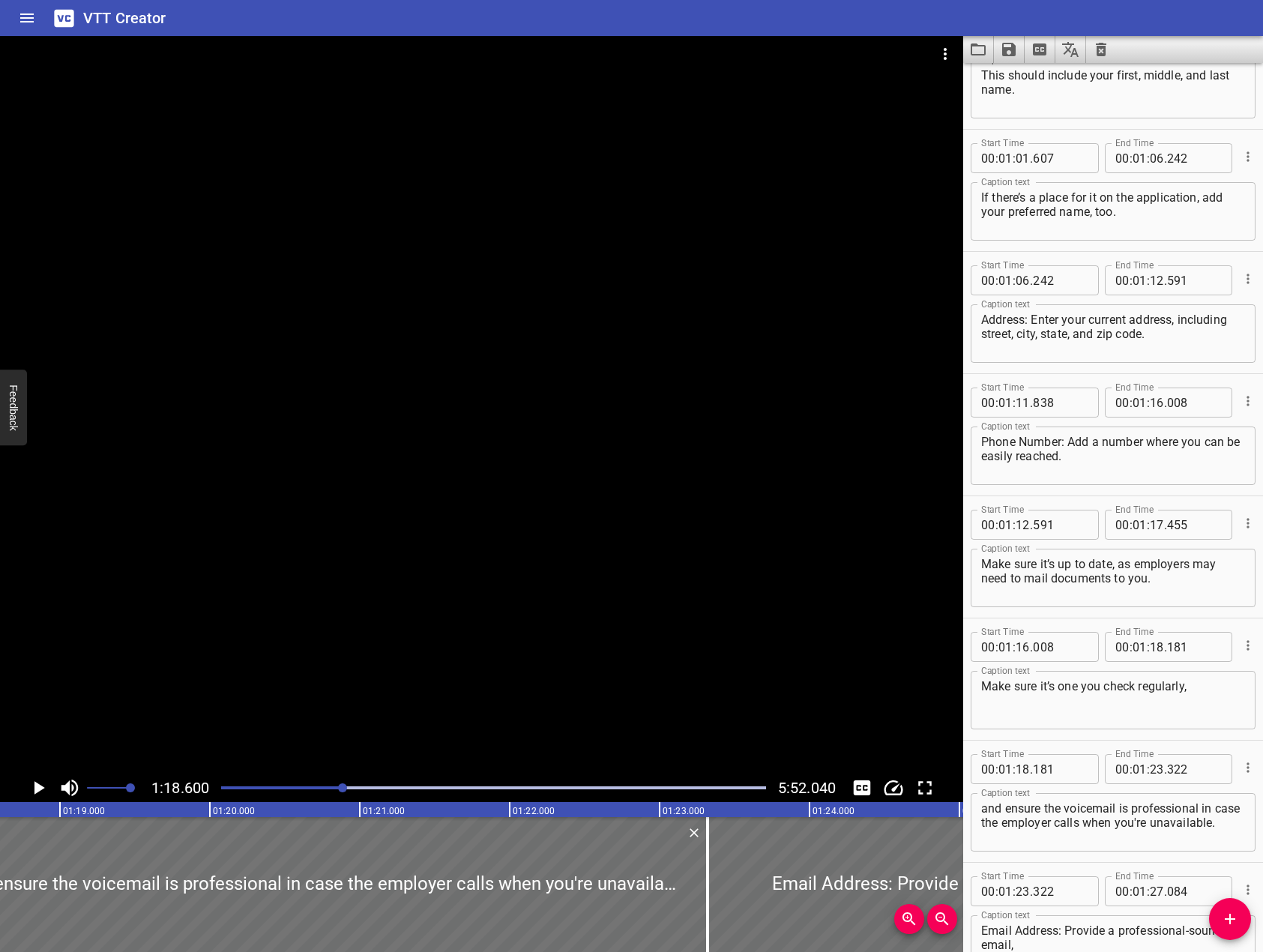
click at [1068, 437] on textarea "Phone Number: Add a number where you can be easily reached." at bounding box center [1113, 456] width 264 height 43
click at [1066, 437] on textarea "Phone Number: Add a number where you can be easily reached." at bounding box center [1113, 456] width 264 height 43
click at [1016, 401] on input "number" at bounding box center [1023, 402] width 14 height 30
type input "17"
type input "455"
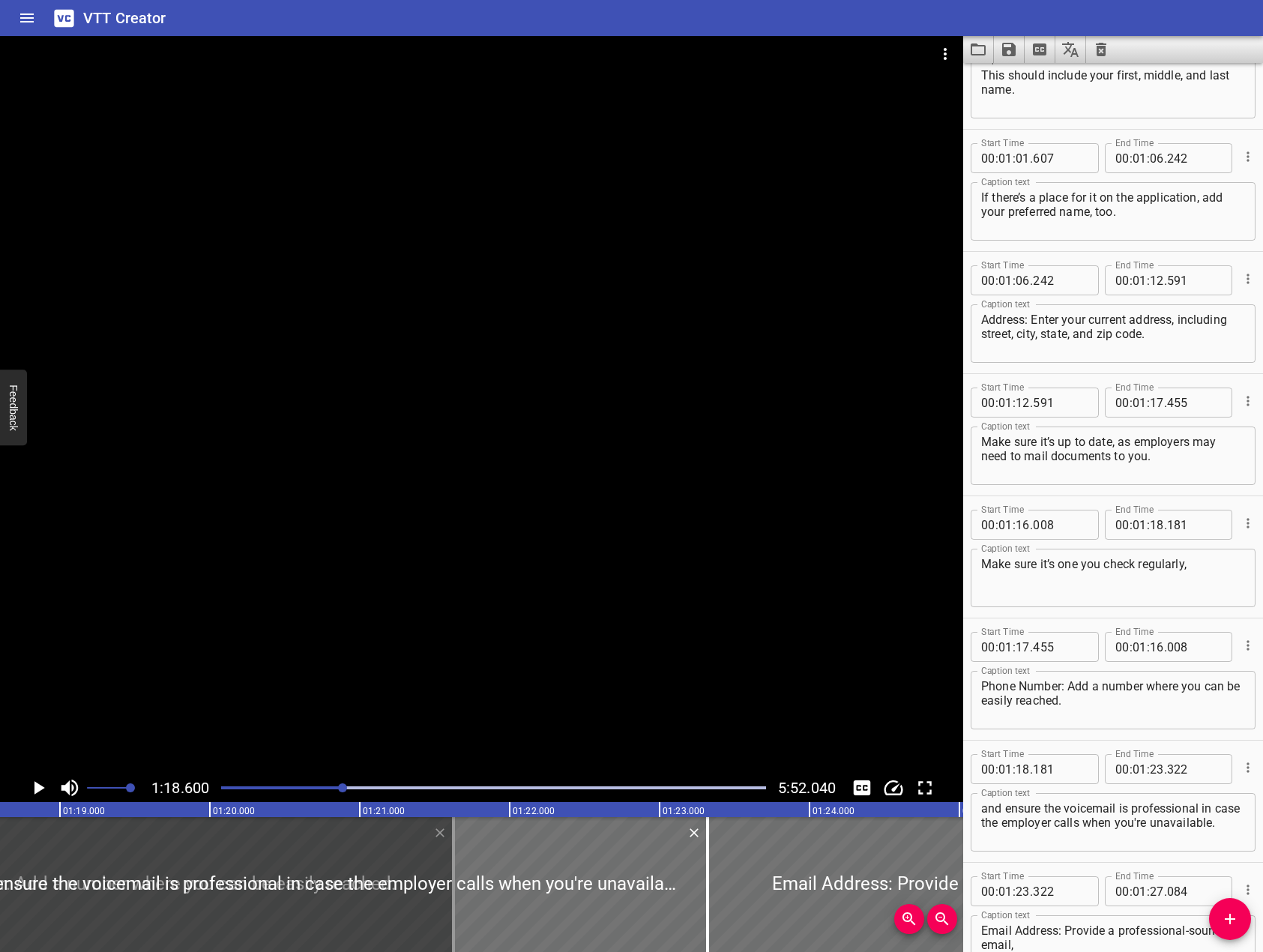
click at [447, 476] on div at bounding box center [481, 405] width 964 height 738
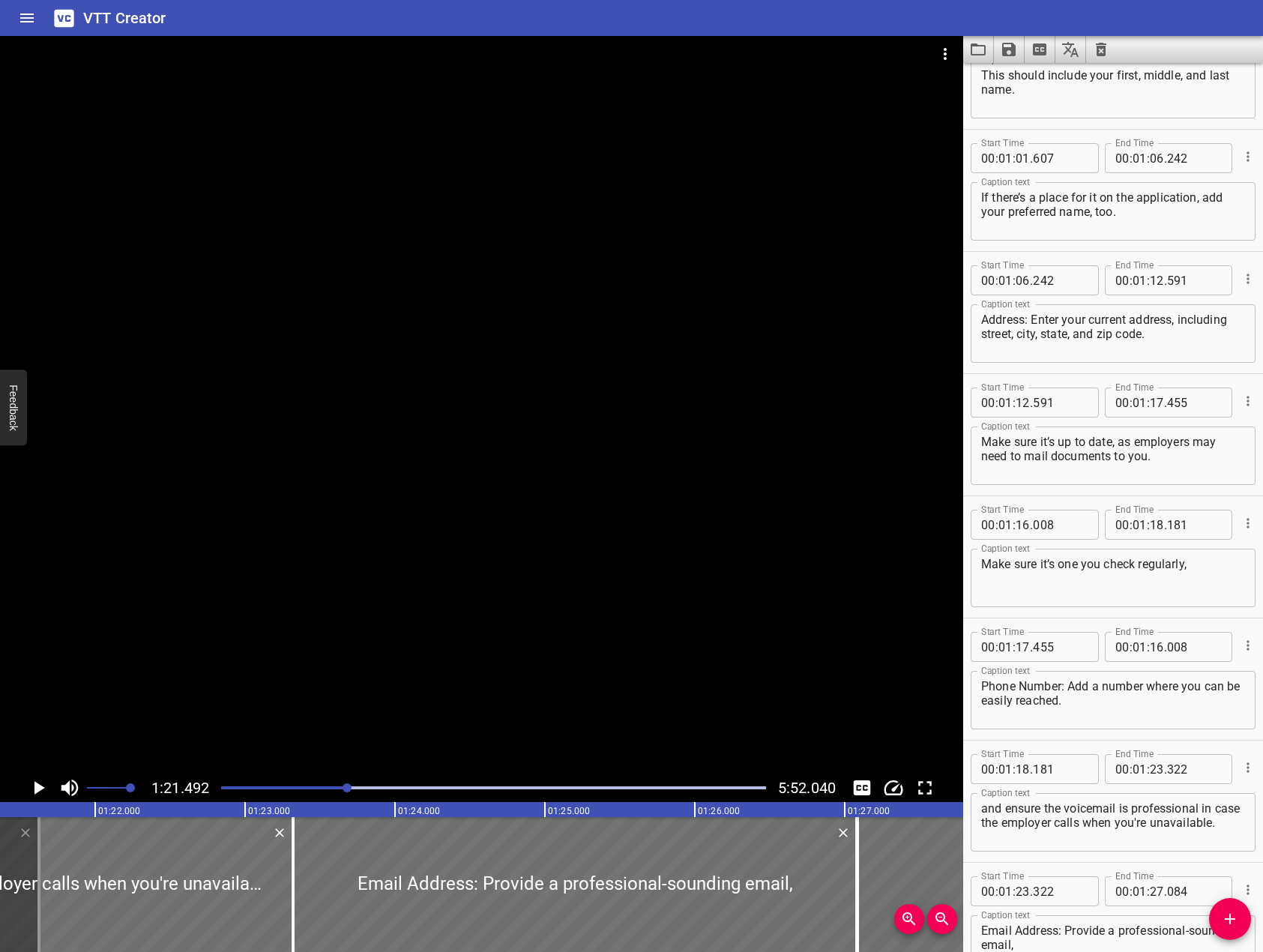
scroll to position [0, 12218]
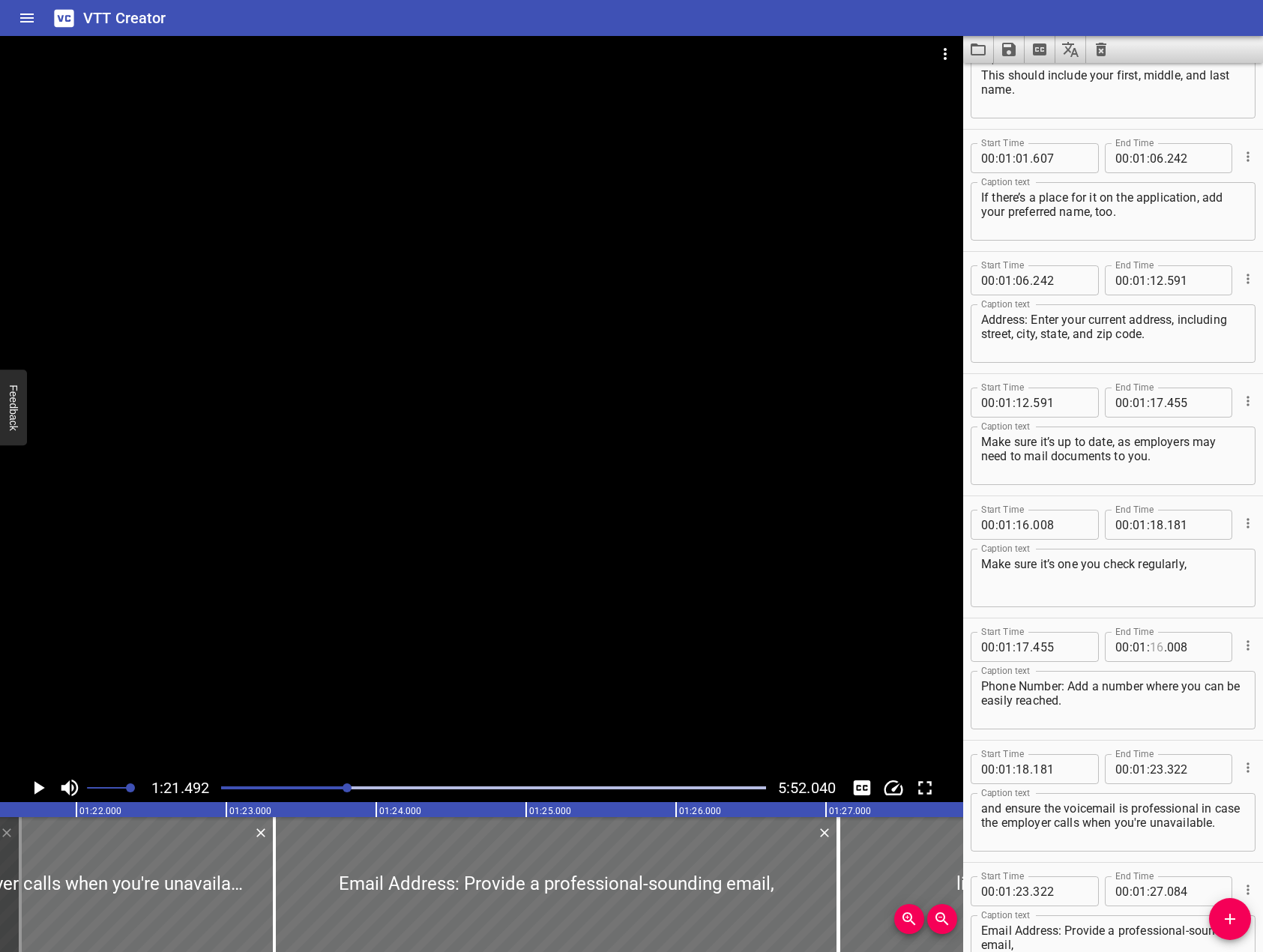
click at [1153, 648] on input "number" at bounding box center [1156, 646] width 14 height 30
type input "21"
type input "492"
click at [641, 543] on div at bounding box center [481, 405] width 964 height 738
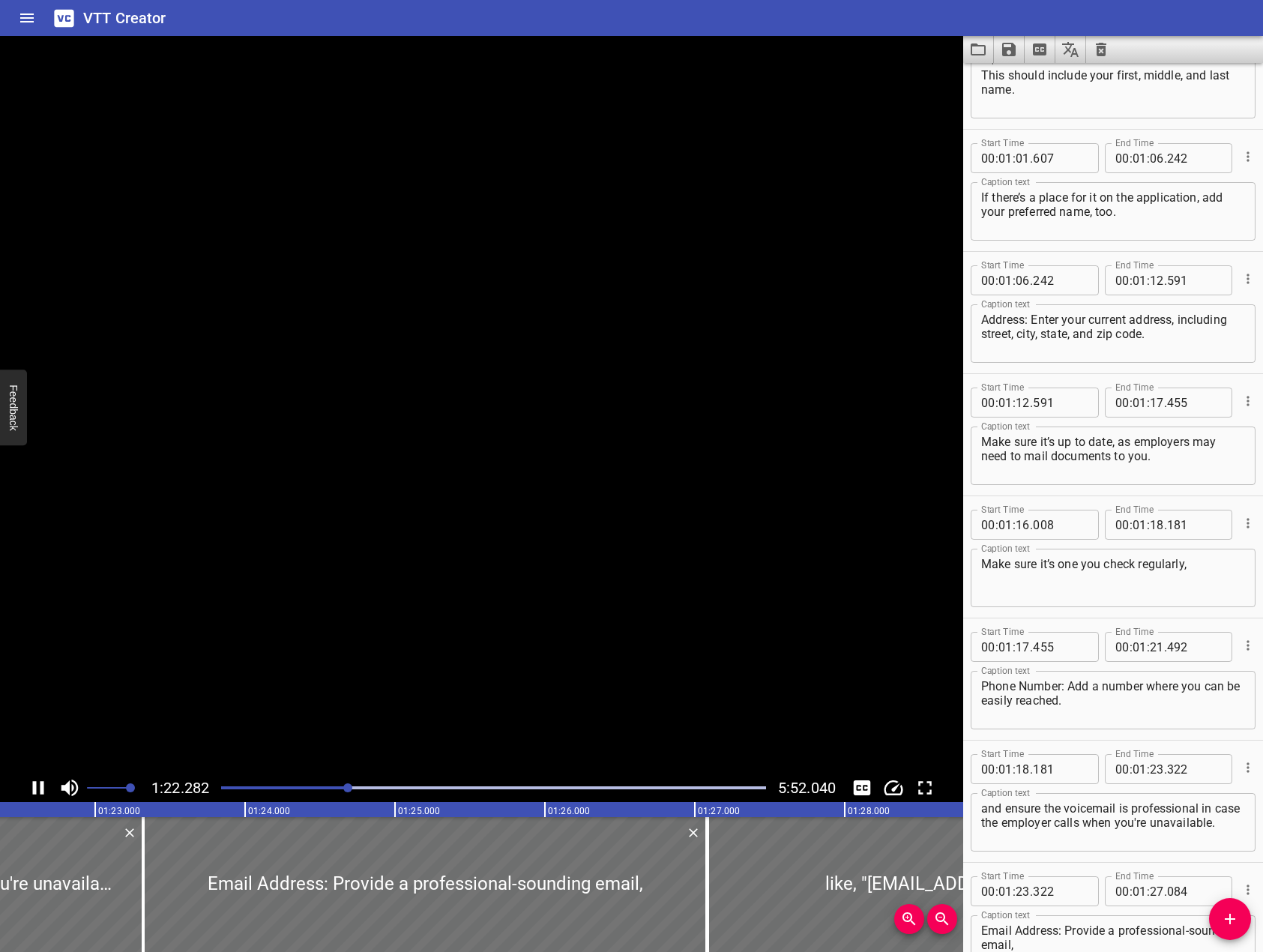
scroll to position [0, 12351]
click at [1019, 521] on input "number" at bounding box center [1023, 524] width 14 height 30
type input "21"
type input "492"
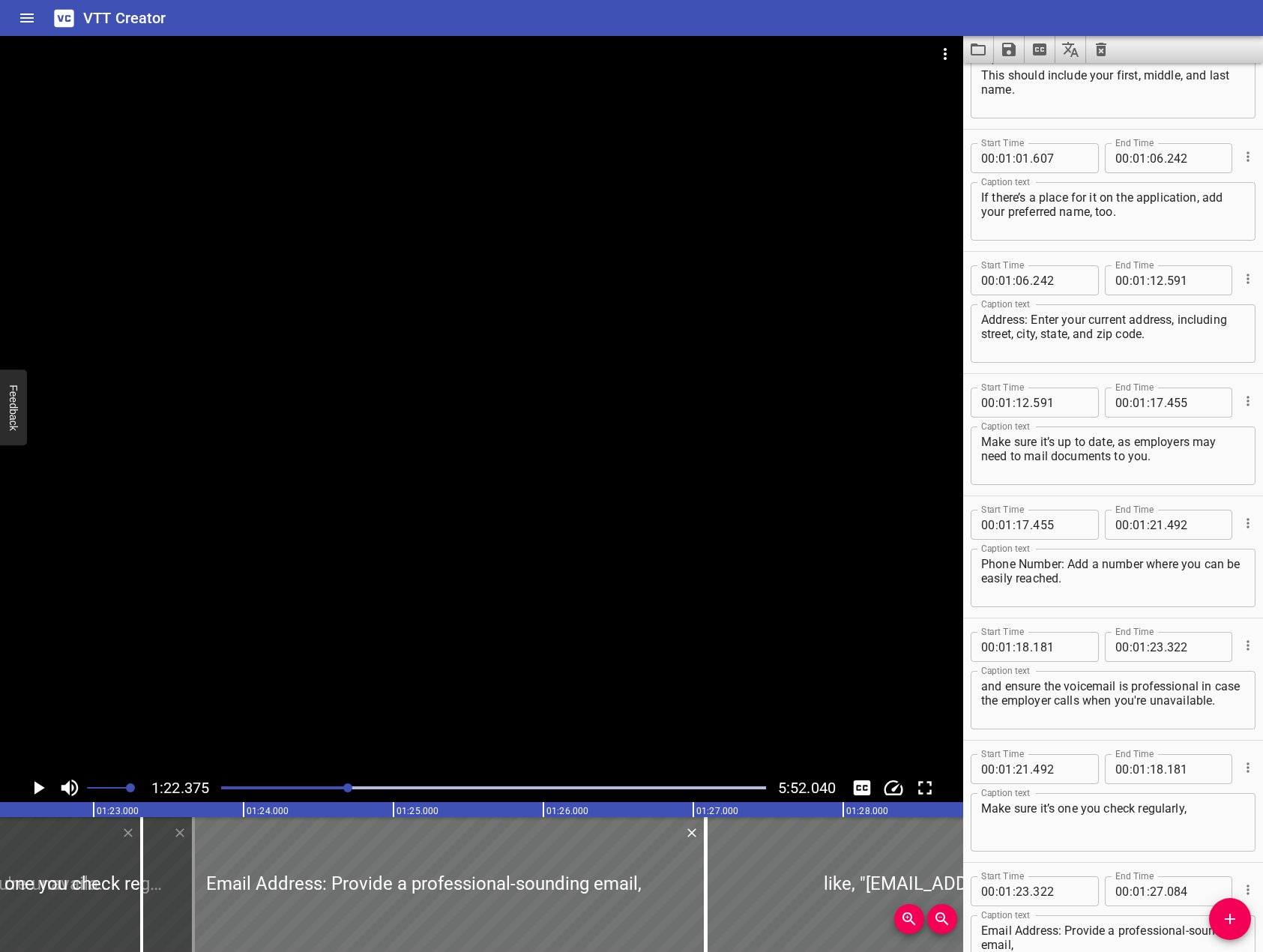
click at [682, 511] on div at bounding box center [481, 405] width 964 height 738
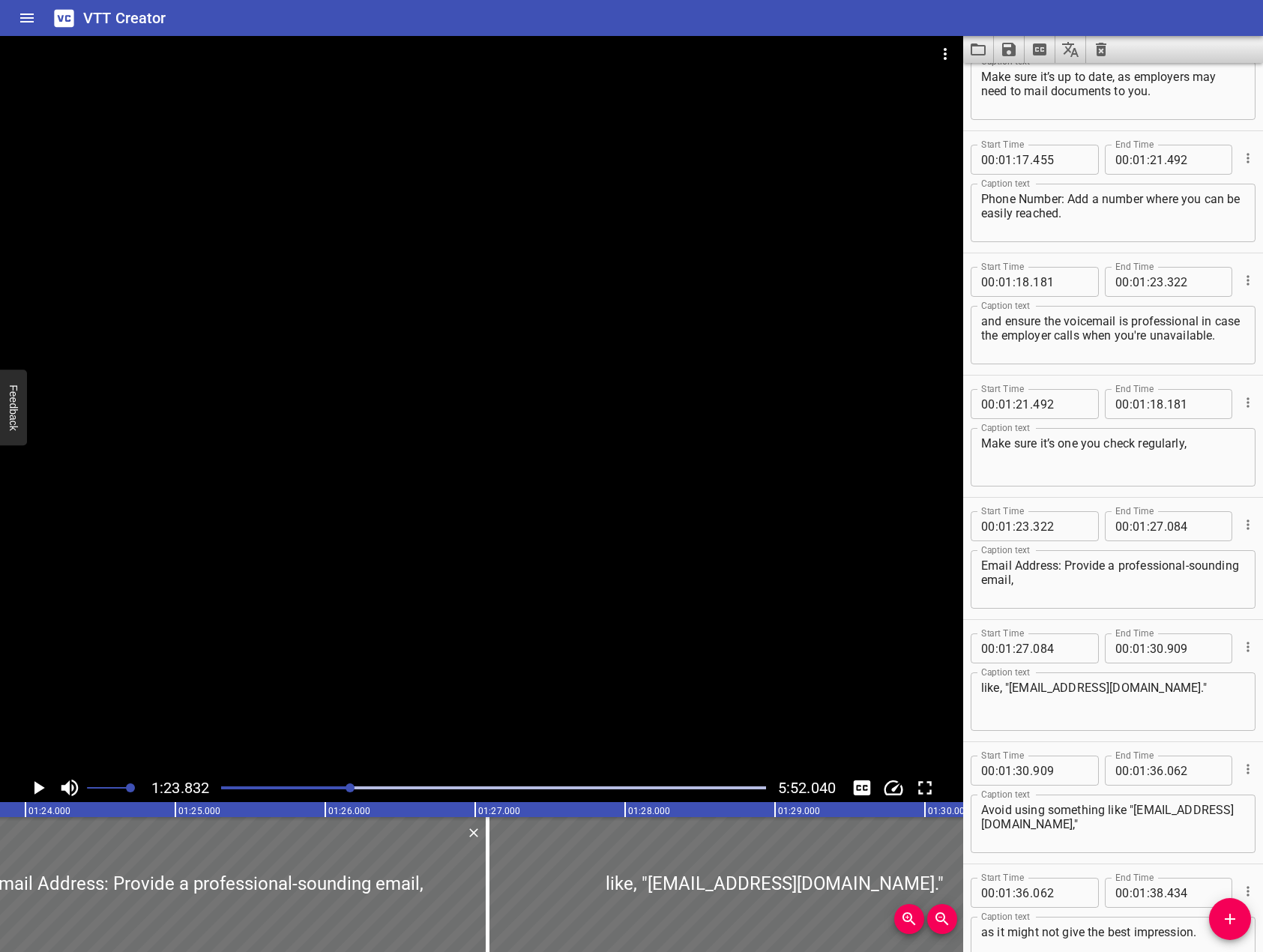
scroll to position [1918, 0]
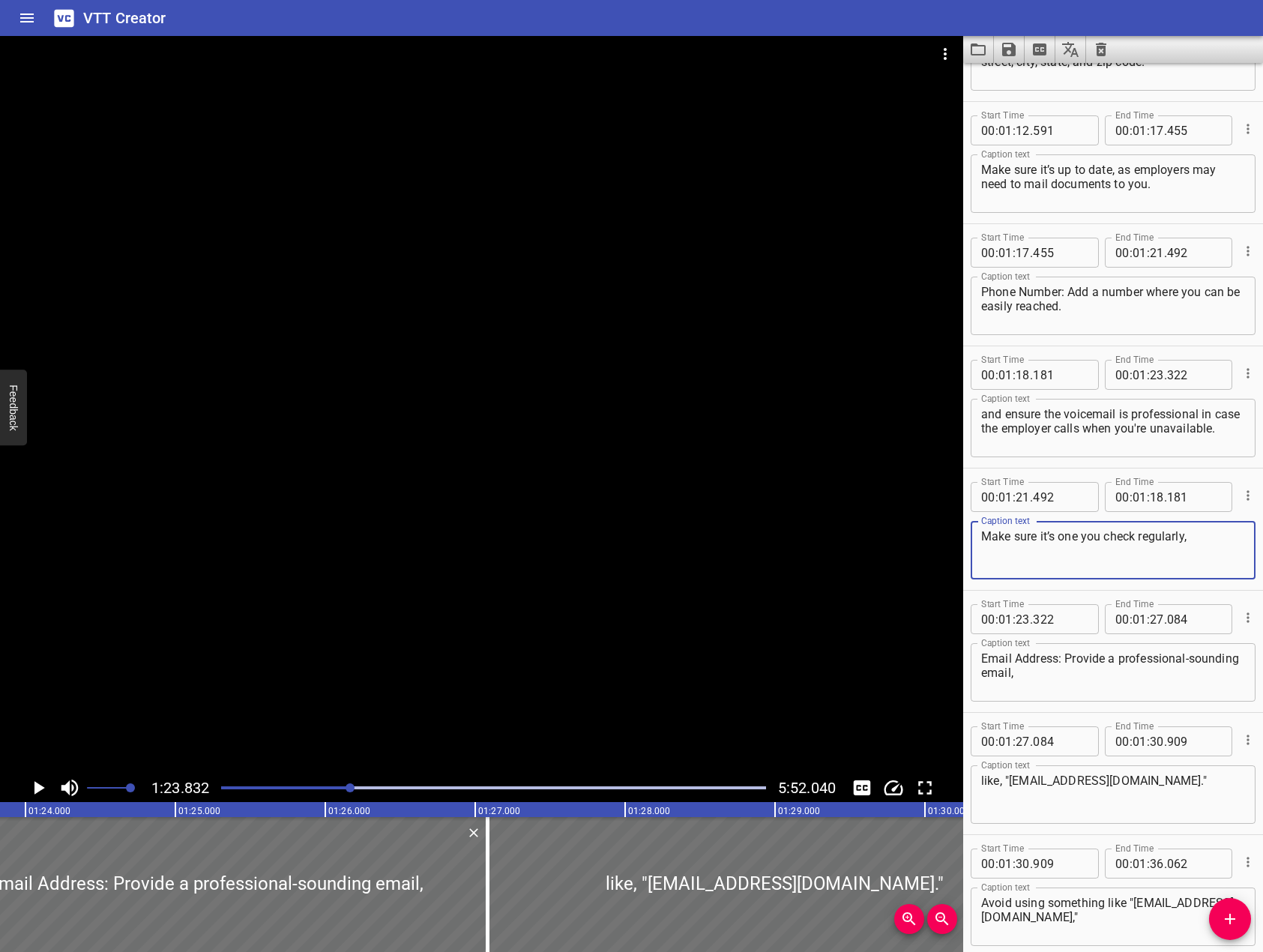
click at [1201, 537] on textarea "Make sure it’s one you check regularly," at bounding box center [1113, 550] width 264 height 43
type textarea "Make sure it’s one you check regularly..."
click at [985, 409] on textarea "and ensure the voicemail is professional in case the employer calls when you're…" at bounding box center [1113, 428] width 264 height 43
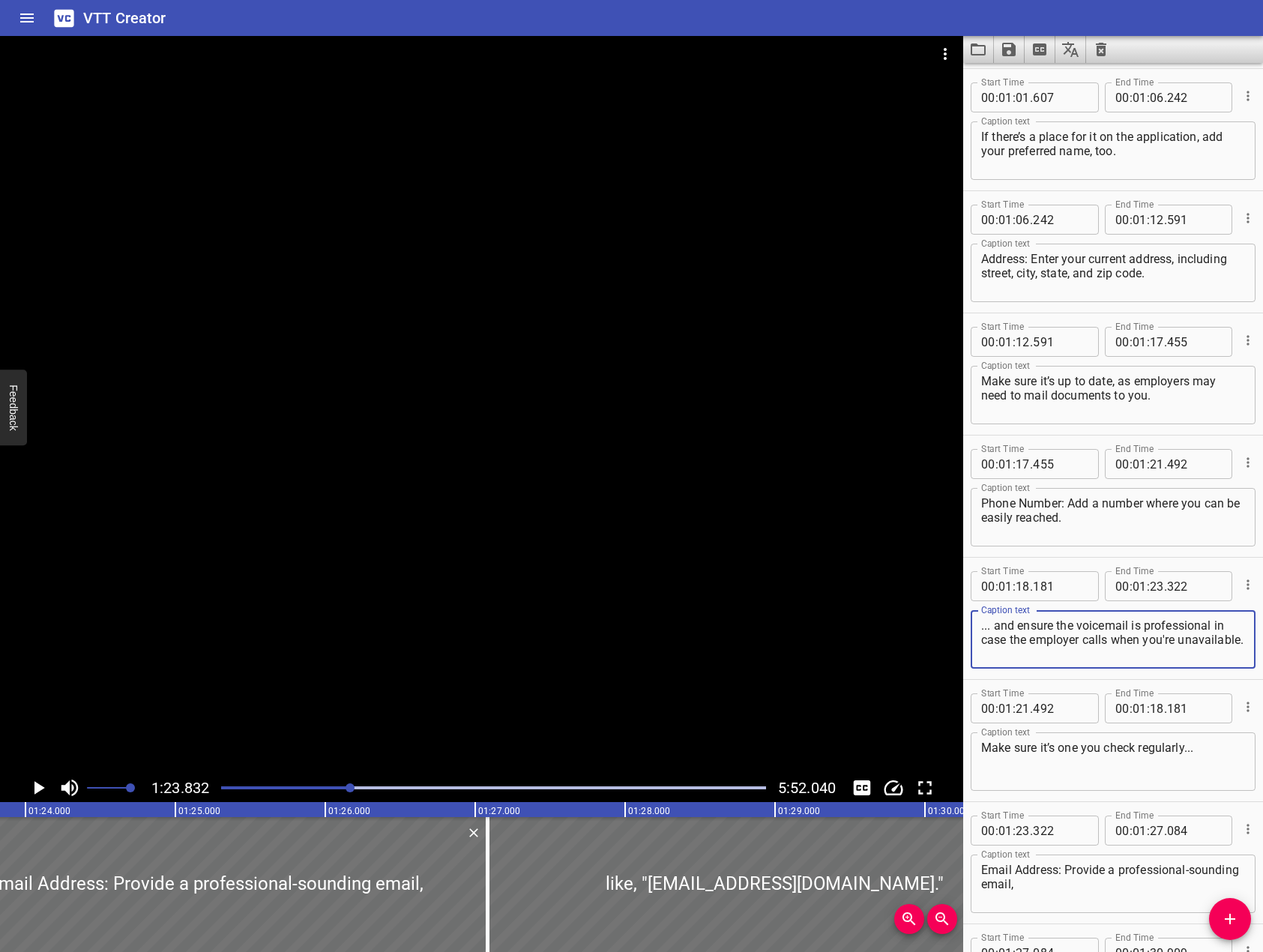
scroll to position [1837, 0]
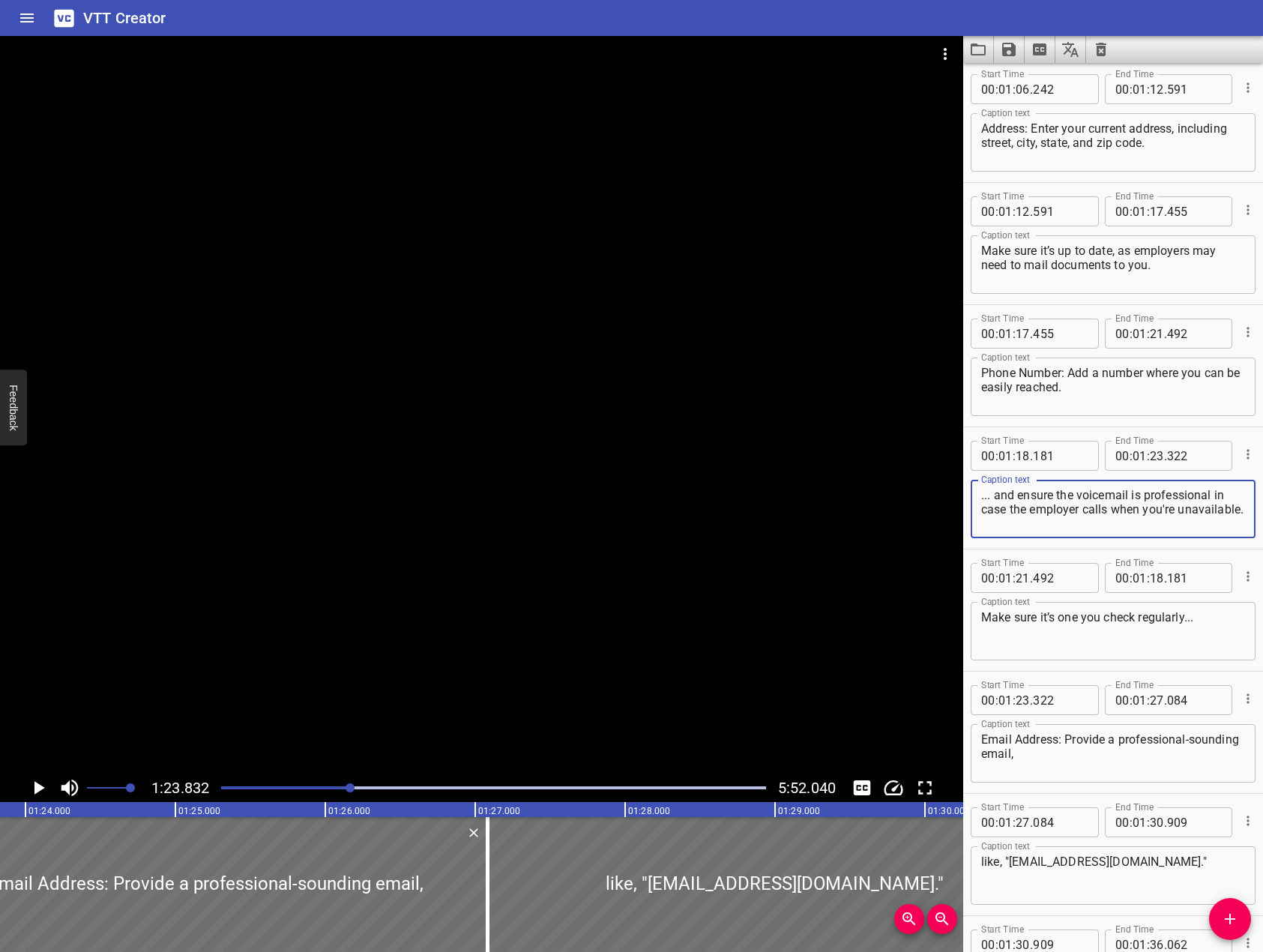
type textarea "... and ensure the voicemail is professional in case the employer calls when yo…"
click at [1152, 581] on input "number" at bounding box center [1156, 577] width 14 height 30
type input "23"
type input "832"
click at [1024, 458] on input "number" at bounding box center [1023, 455] width 14 height 30
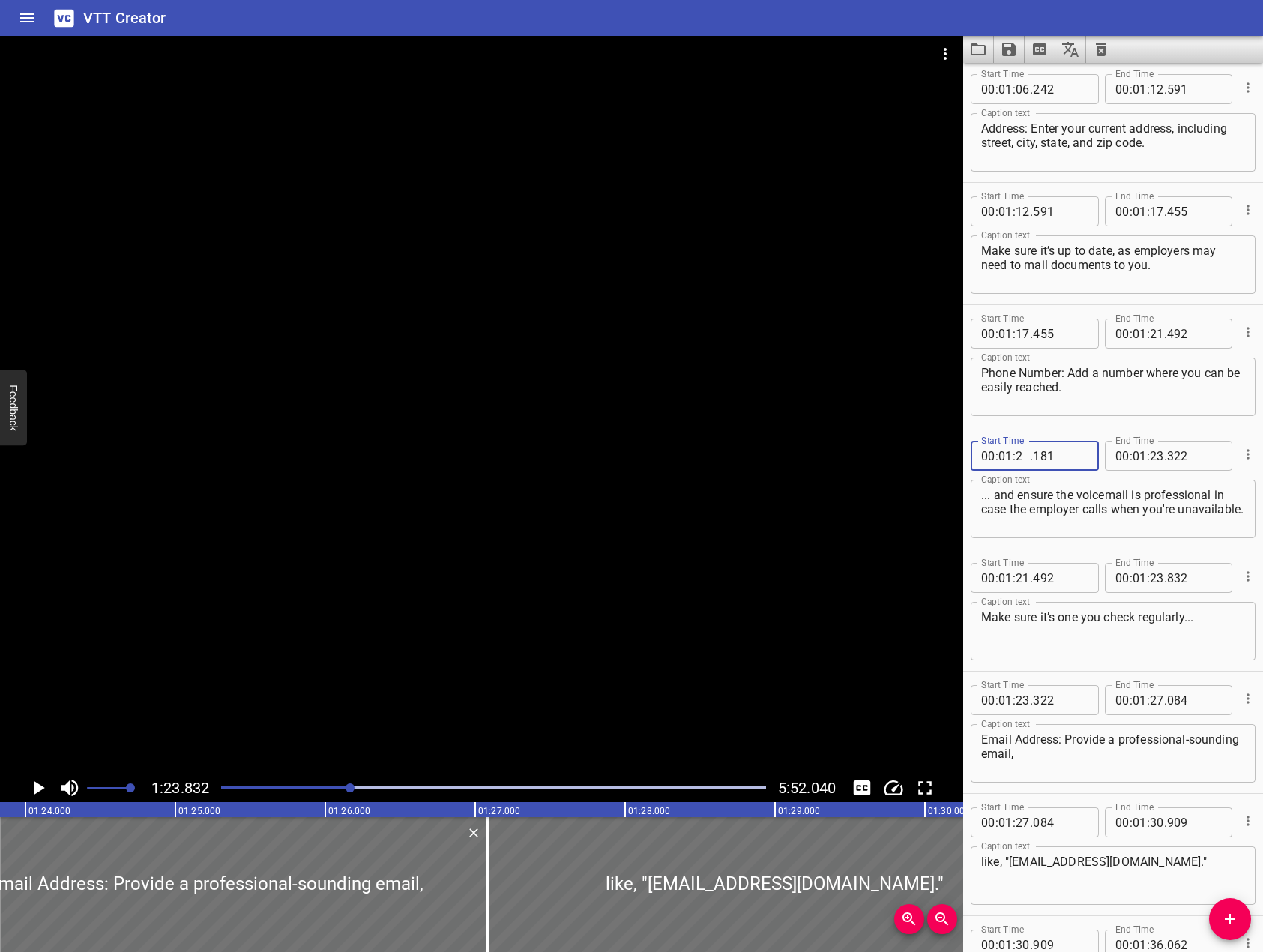
type input "23"
drag, startPoint x: 1034, startPoint y: 452, endPoint x: 1076, endPoint y: 443, distance: 43.0
click at [1076, 443] on input "32" at bounding box center [1060, 455] width 54 height 30
type input "832"
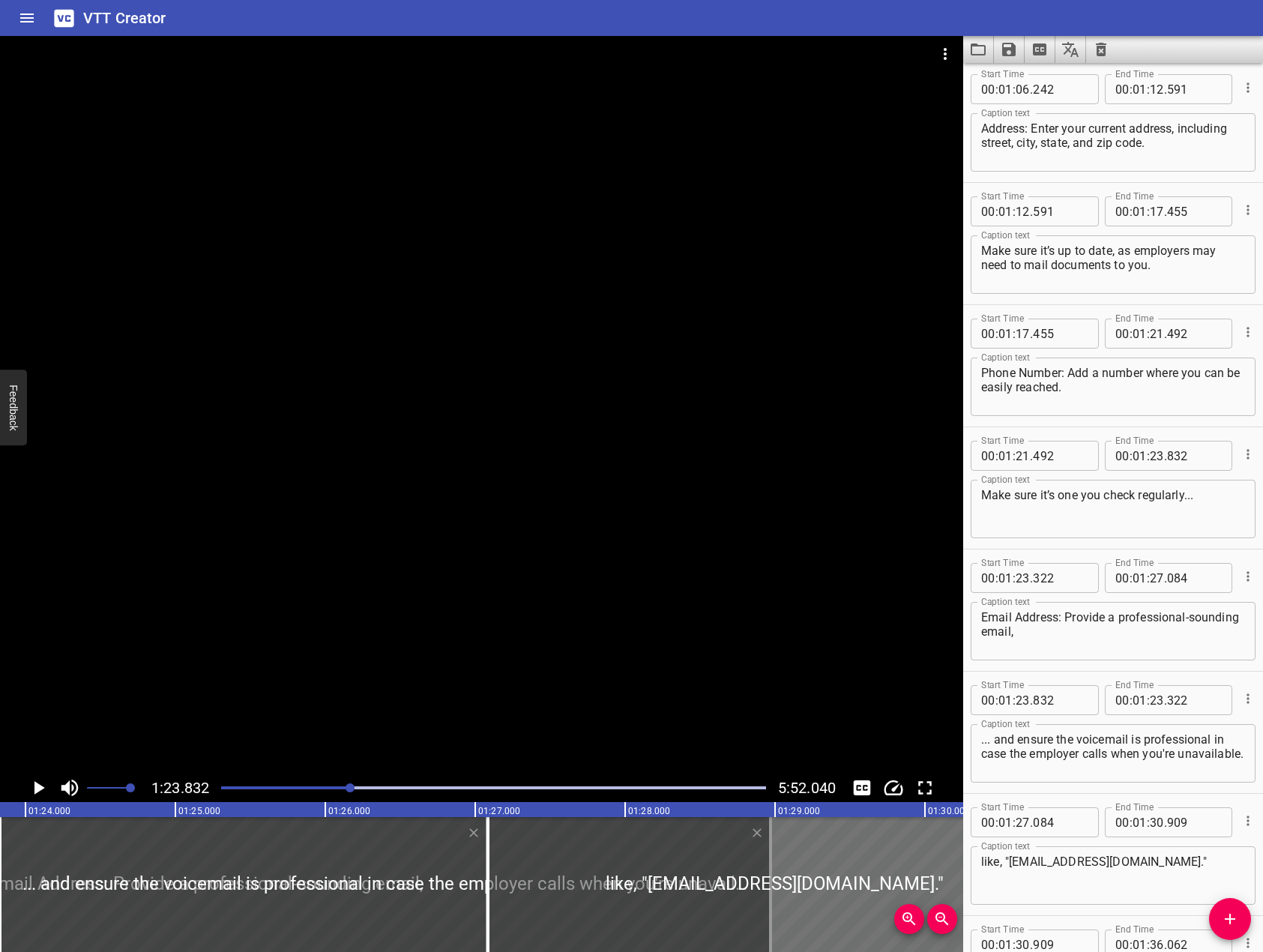
click at [560, 556] on div at bounding box center [481, 405] width 964 height 738
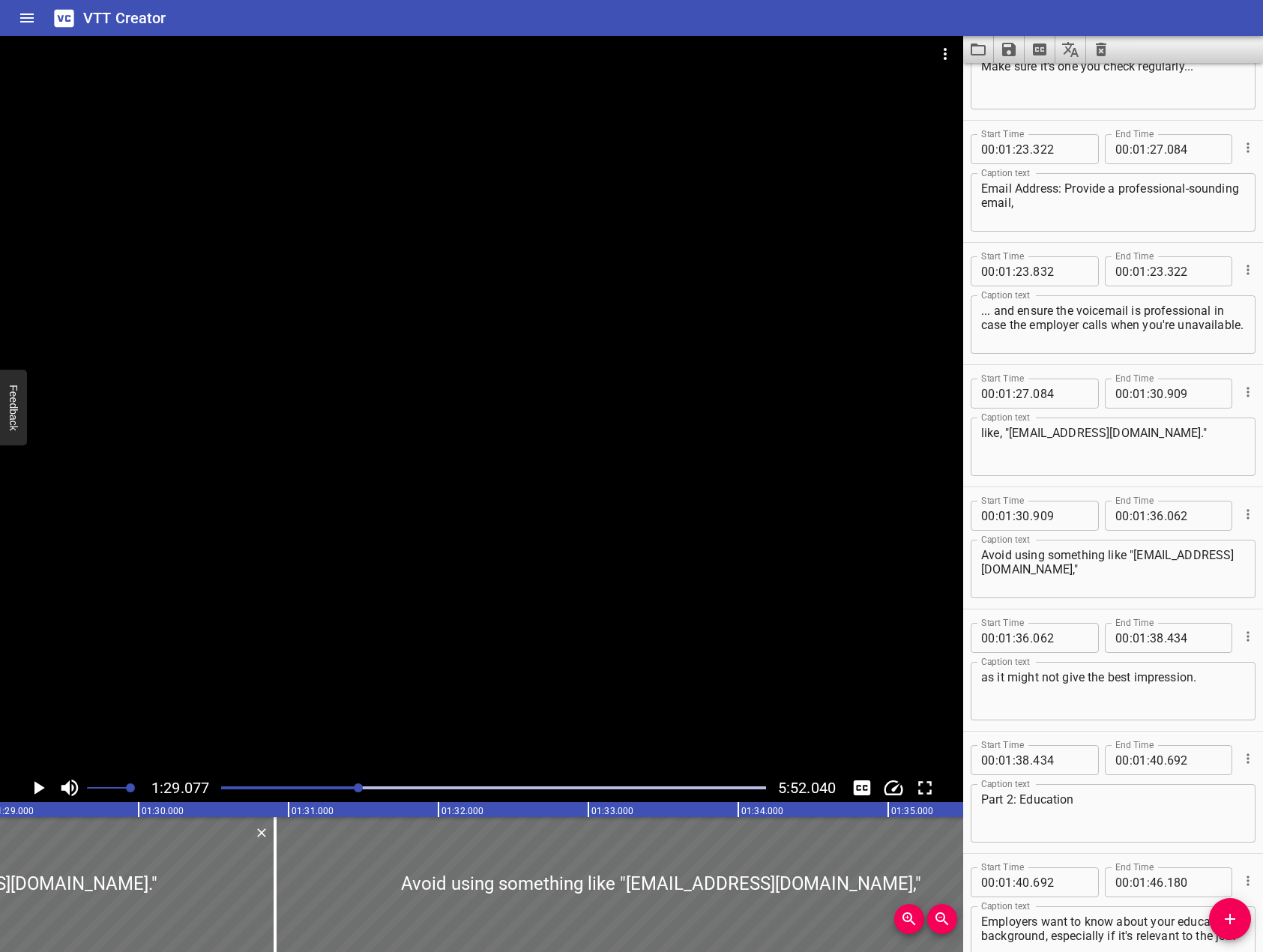
scroll to position [2266, 0]
click at [1150, 276] on input "number" at bounding box center [1156, 272] width 14 height 30
type input "19"
type input "322"
click at [1150, 276] on input "number" at bounding box center [1156, 272] width 14 height 30
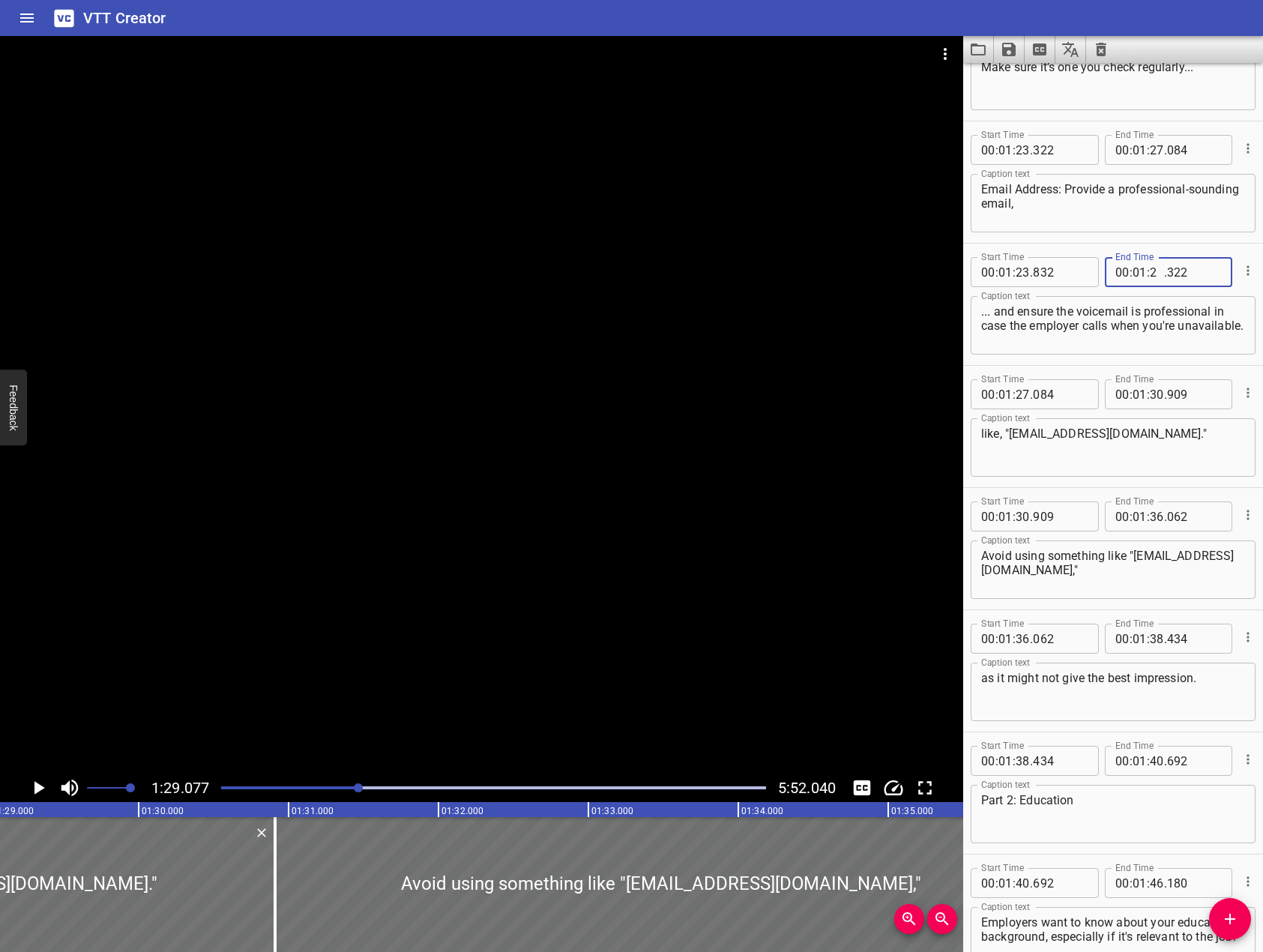
type input "29"
type input "077"
